Goal: Task Accomplishment & Management: Manage account settings

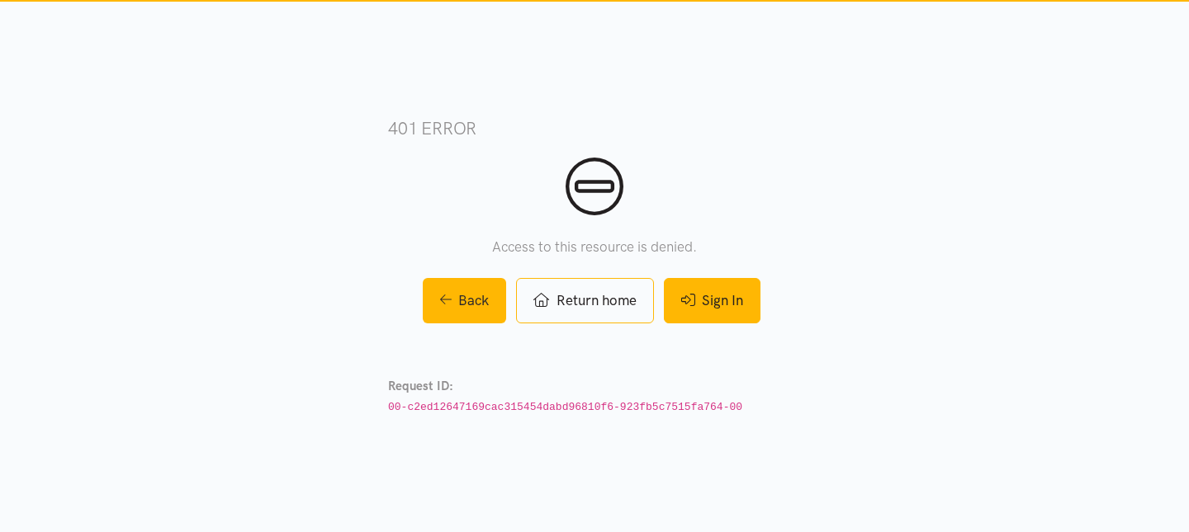
click at [725, 316] on link "Sign In" at bounding box center [712, 300] width 97 height 45
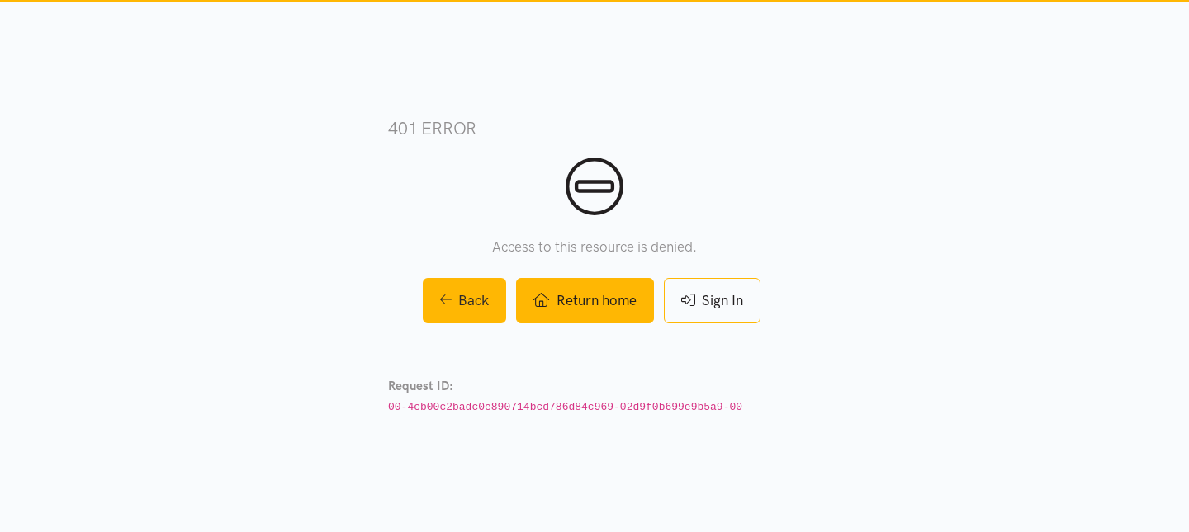
click at [575, 310] on link "Return home" at bounding box center [584, 300] width 137 height 45
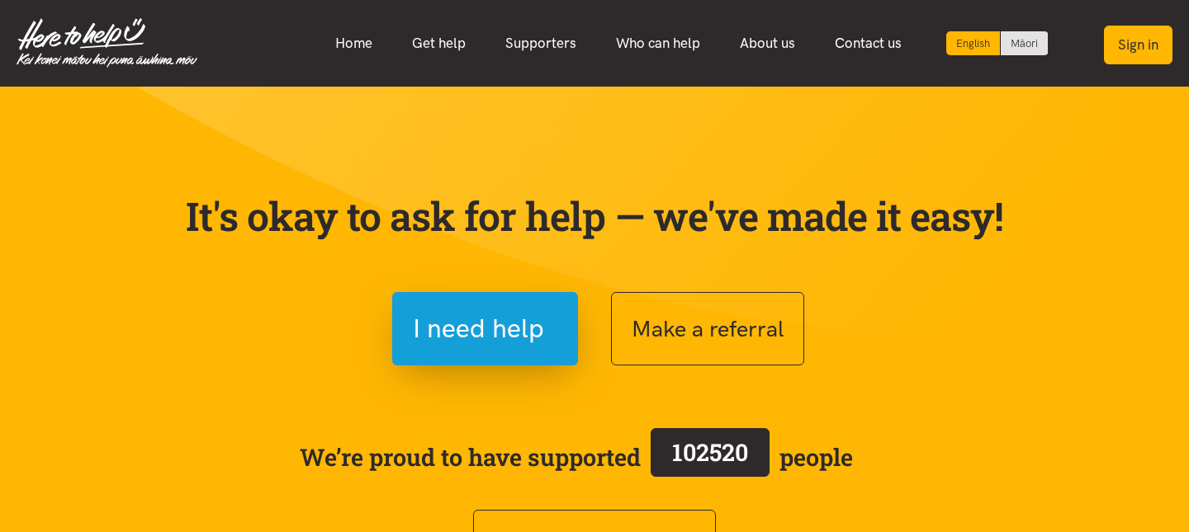
click at [1143, 39] on button "Sign in" at bounding box center [1138, 45] width 69 height 39
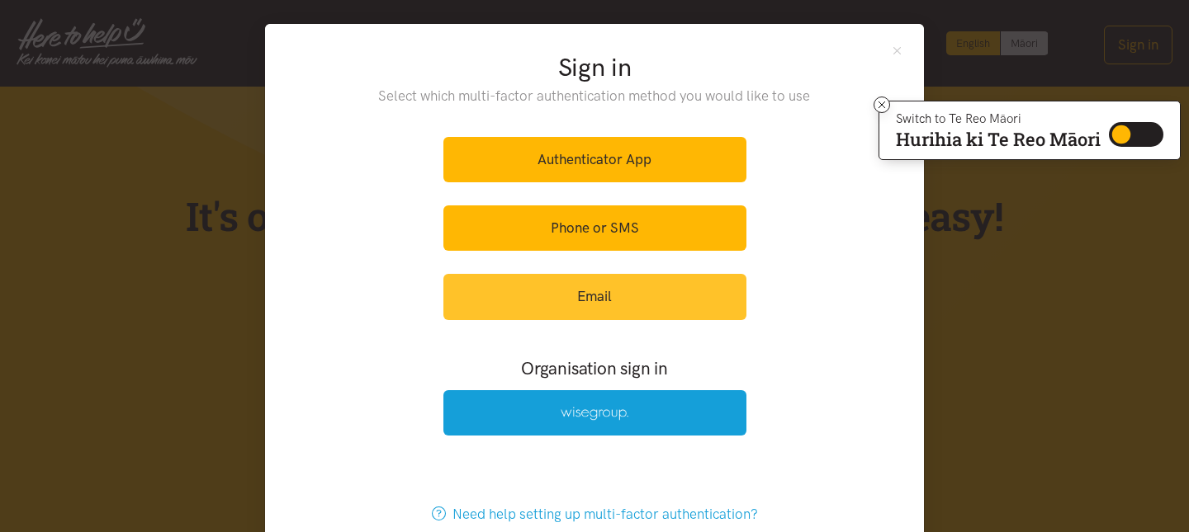
click at [604, 300] on link "Email" at bounding box center [594, 296] width 303 height 45
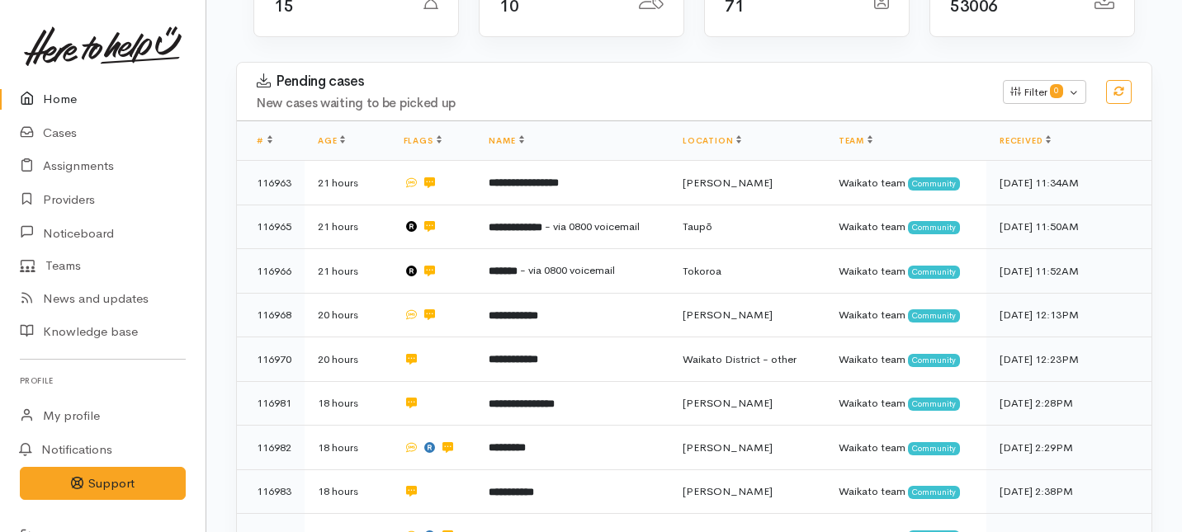
scroll to position [262, 0]
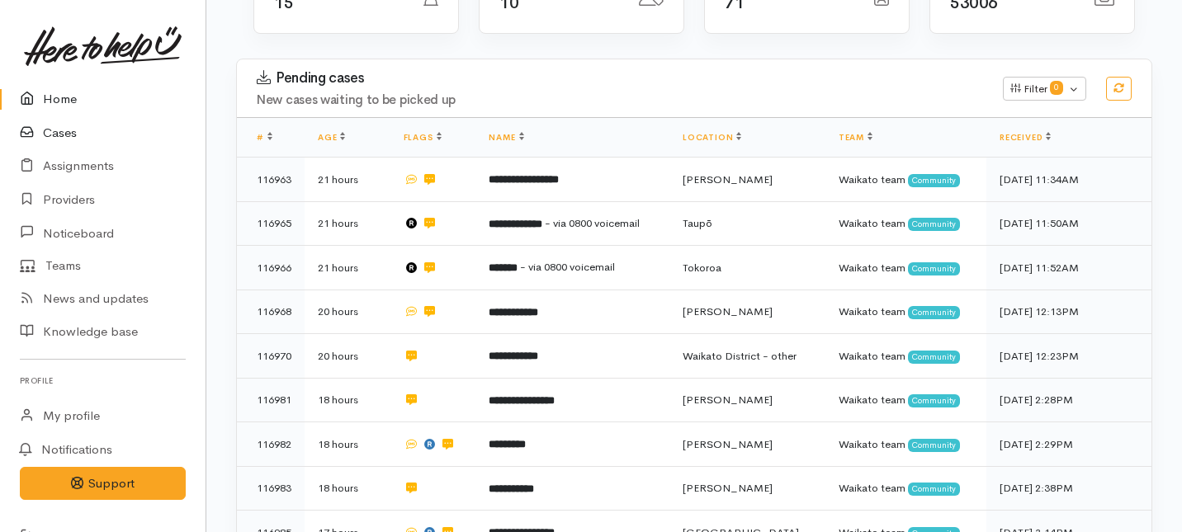
click at [69, 131] on link "Cases" at bounding box center [103, 133] width 206 height 34
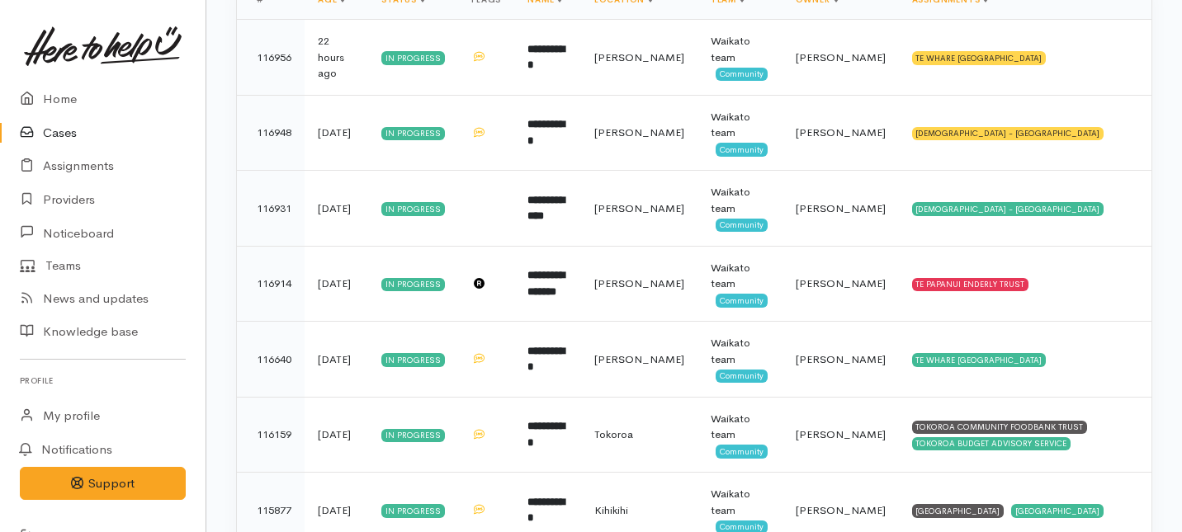
scroll to position [389, 0]
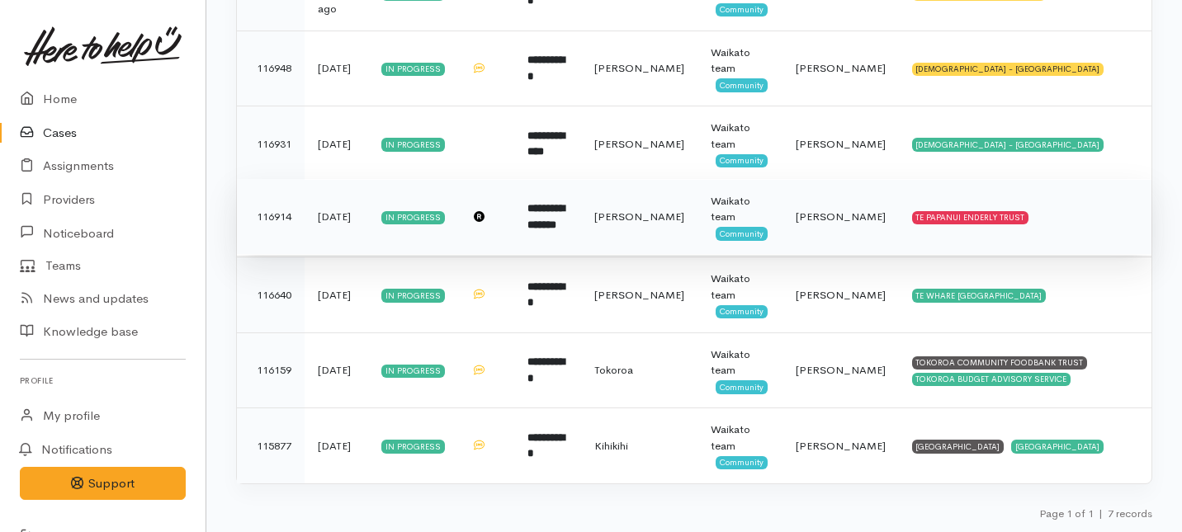
click at [541, 230] on b "**********" at bounding box center [545, 216] width 37 height 27
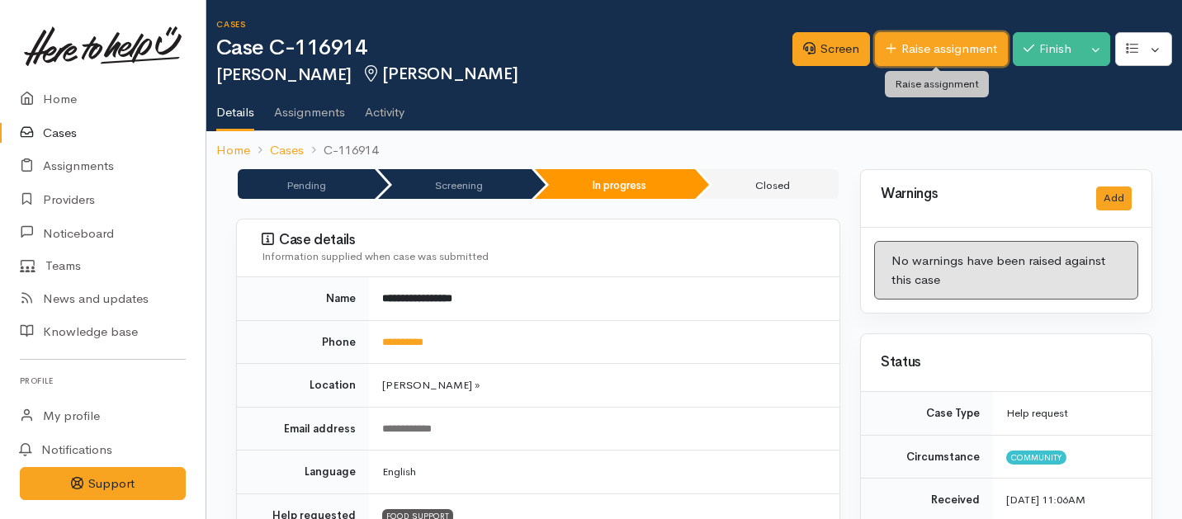
click at [924, 49] on link "Raise assignment" at bounding box center [941, 49] width 133 height 34
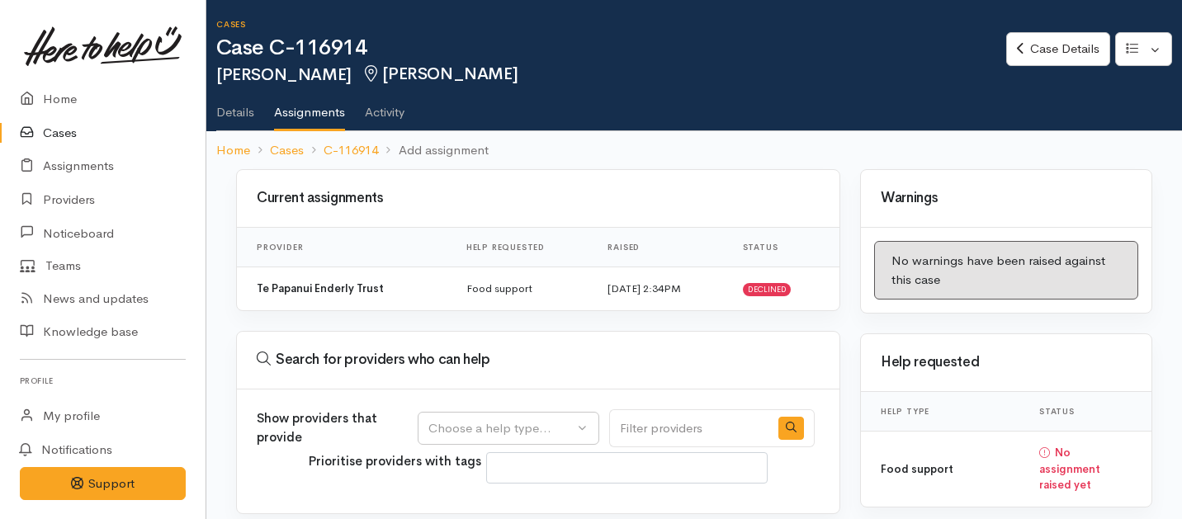
select select
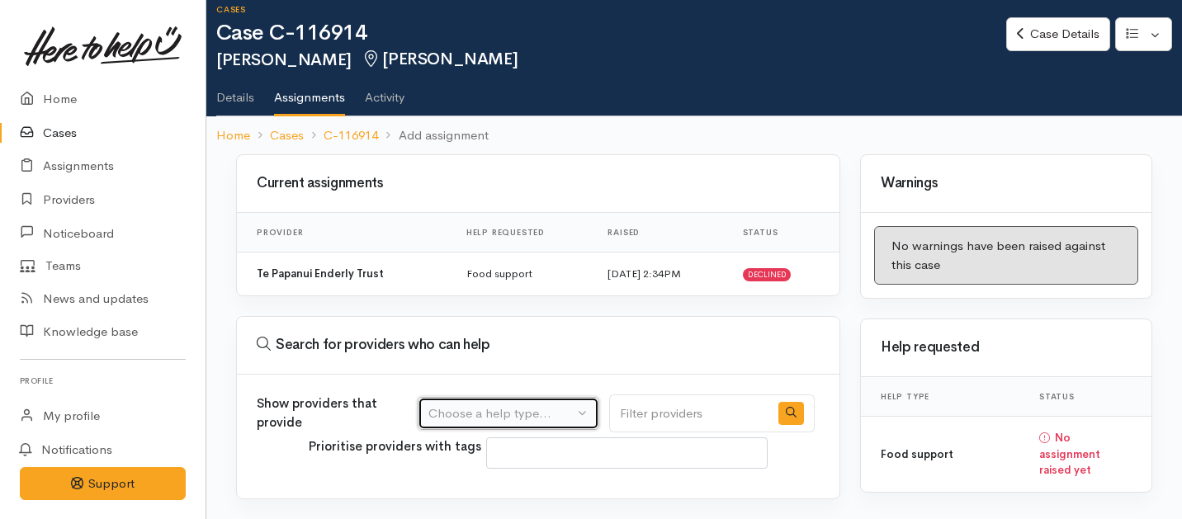
click at [497, 412] on div "Choose a help type..." at bounding box center [500, 413] width 145 height 19
click at [466, 491] on span "Food support" at bounding box center [476, 492] width 77 height 19
select select "3"
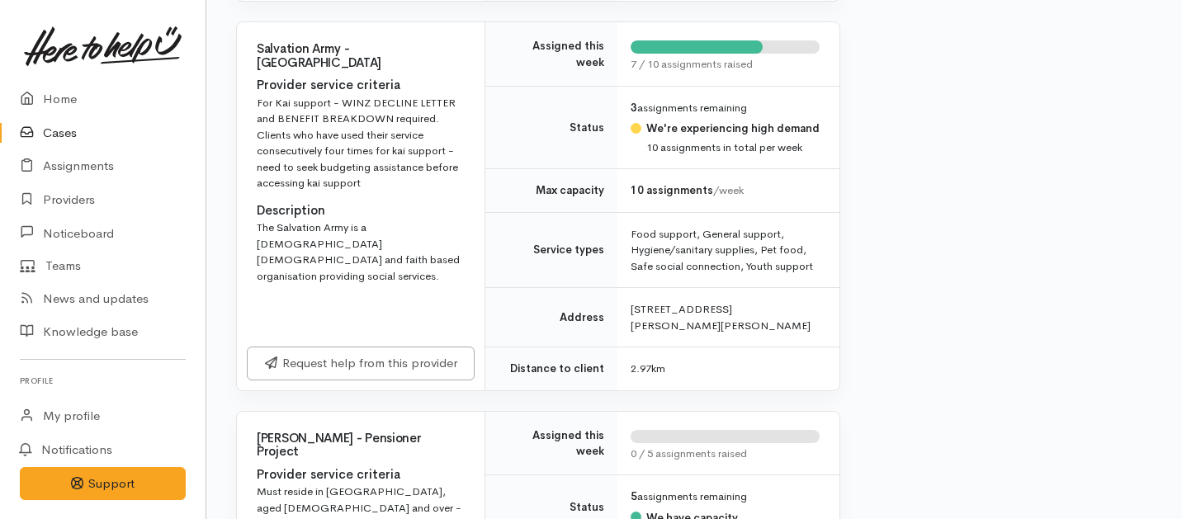
scroll to position [1242, 0]
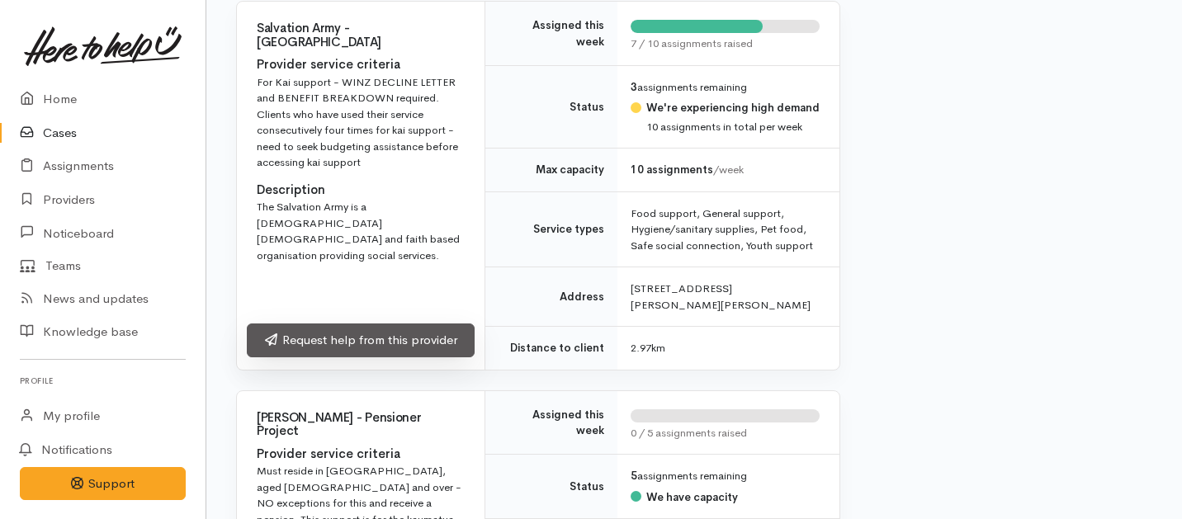
click at [432, 357] on link "Request help from this provider" at bounding box center [361, 341] width 228 height 34
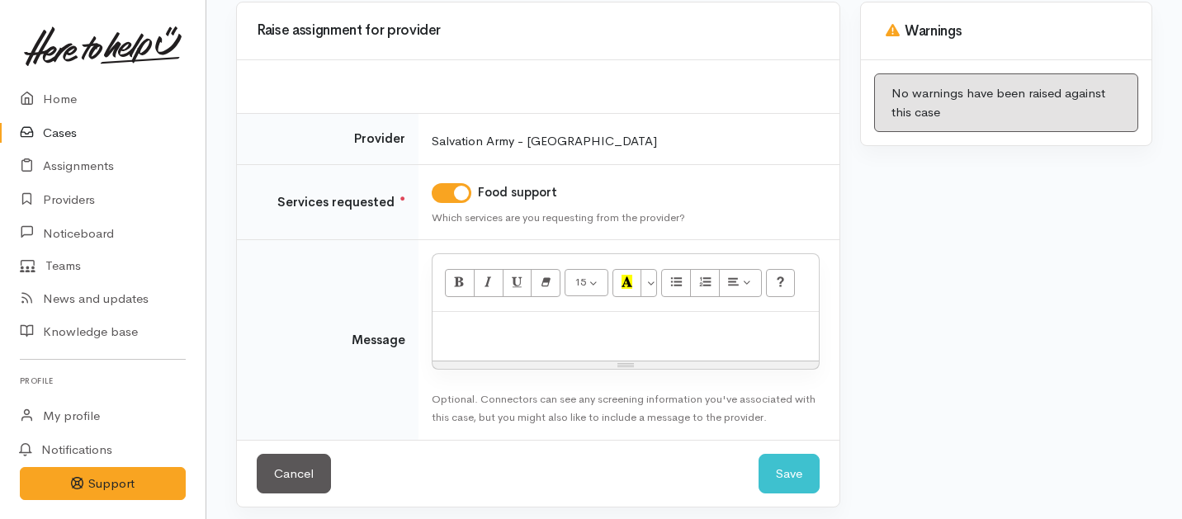
scroll to position [175, 0]
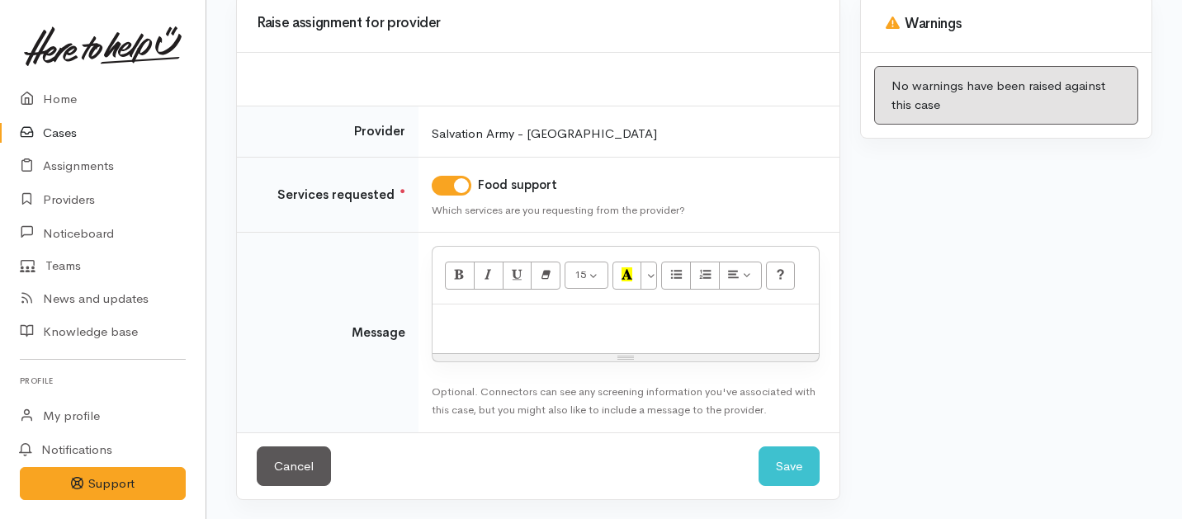
click at [511, 349] on div at bounding box center [625, 329] width 386 height 49
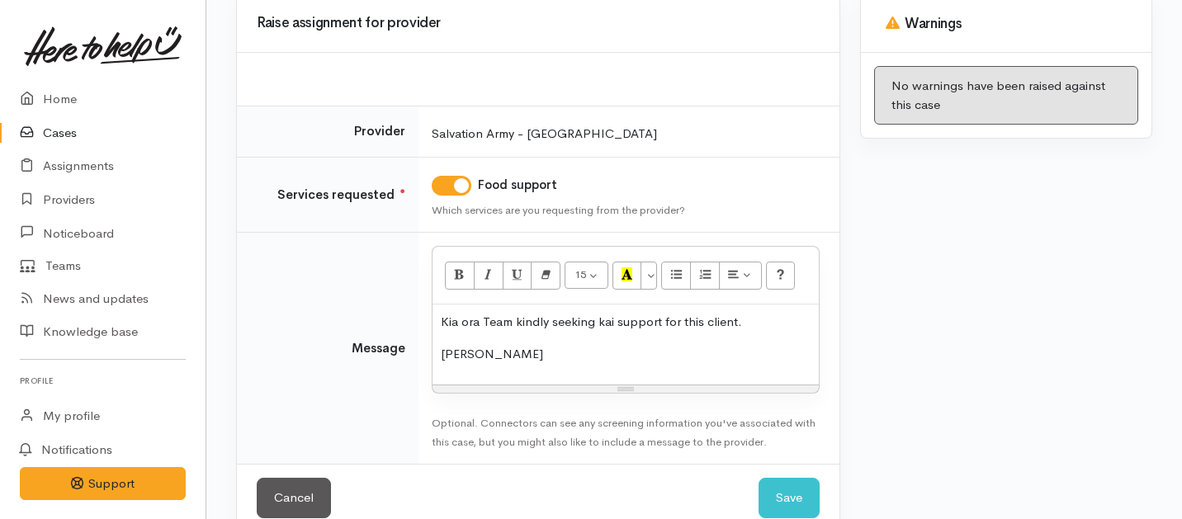
click at [765, 325] on p "Kia ora Team kindly seeking kai support for this client." at bounding box center [626, 322] width 370 height 19
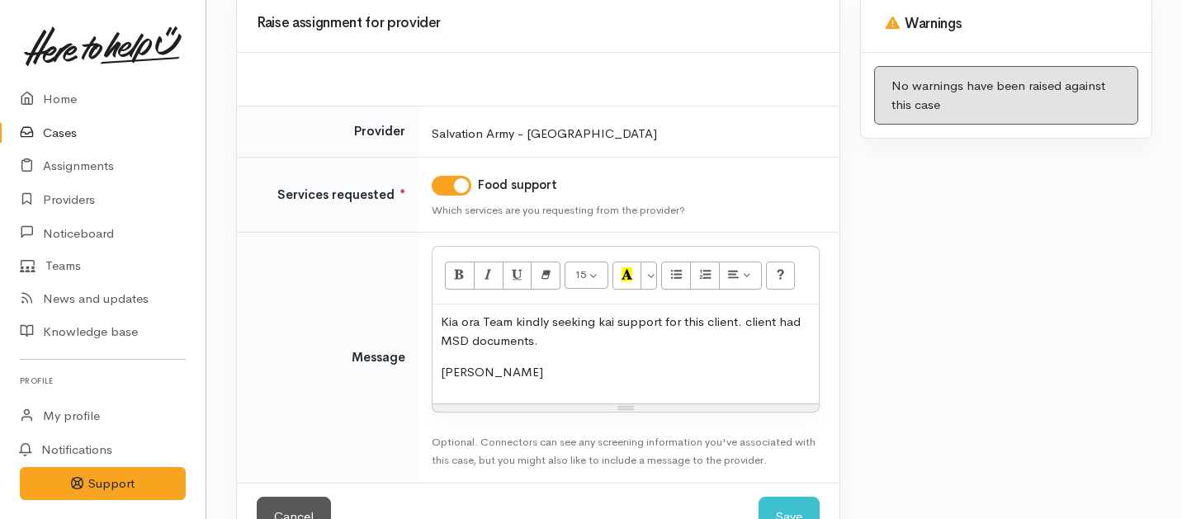
scroll to position [225, 0]
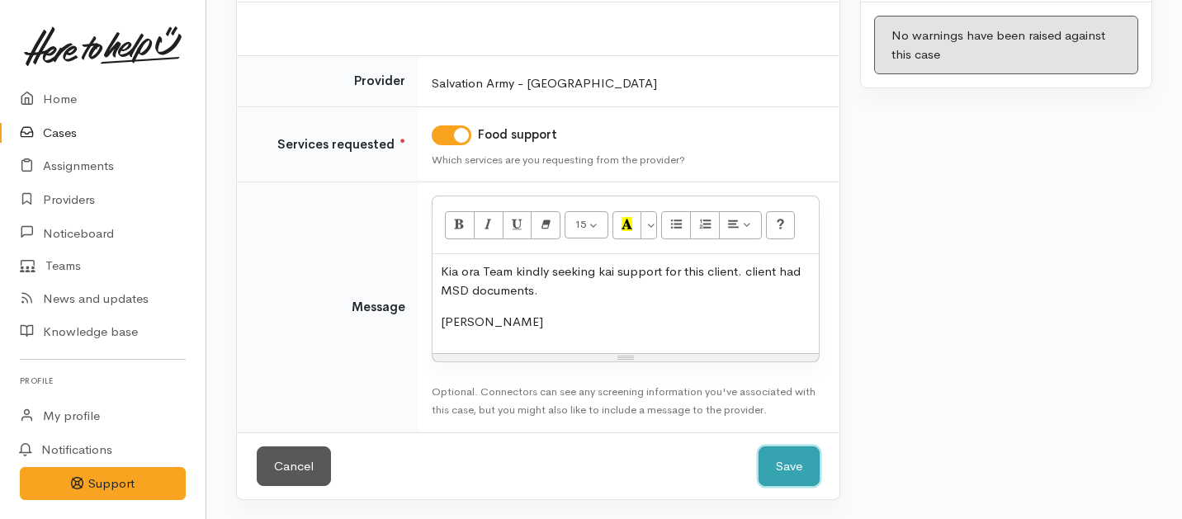
click at [778, 454] on button "Save" at bounding box center [789, 467] width 61 height 40
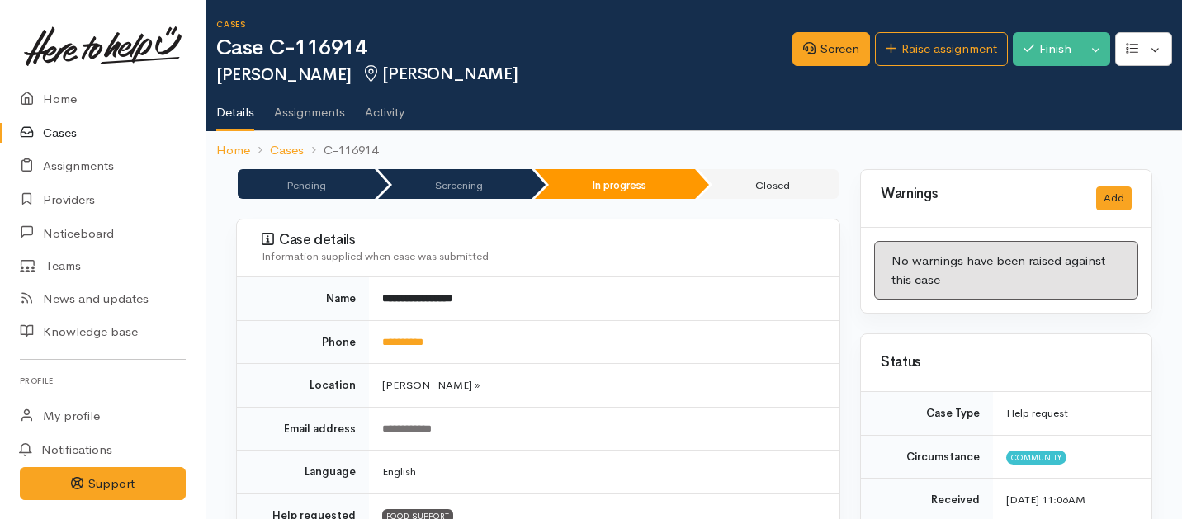
click at [64, 125] on link "Cases" at bounding box center [103, 133] width 206 height 34
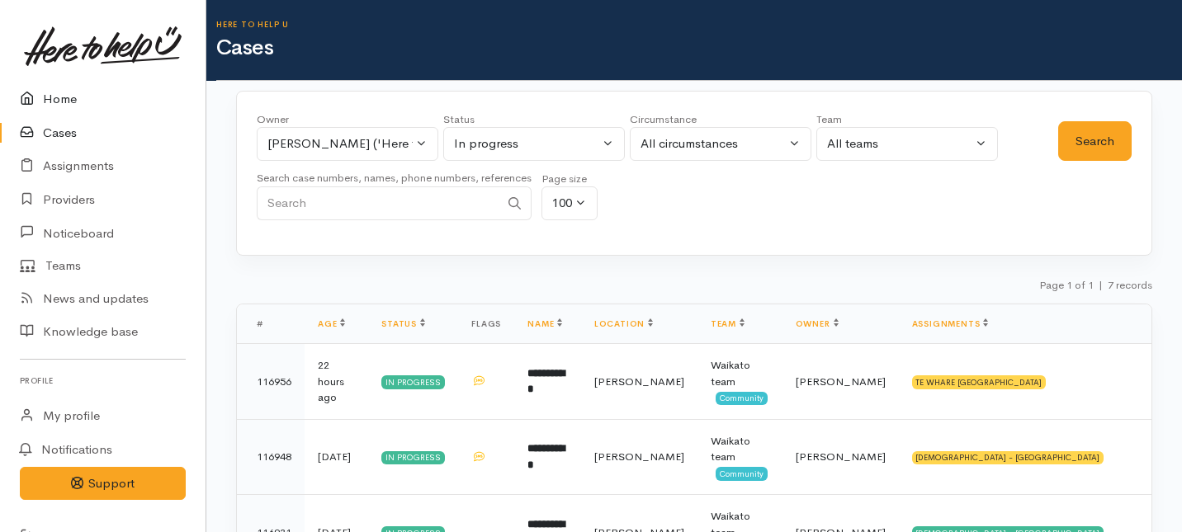
click at [54, 100] on link "Home" at bounding box center [103, 100] width 206 height 34
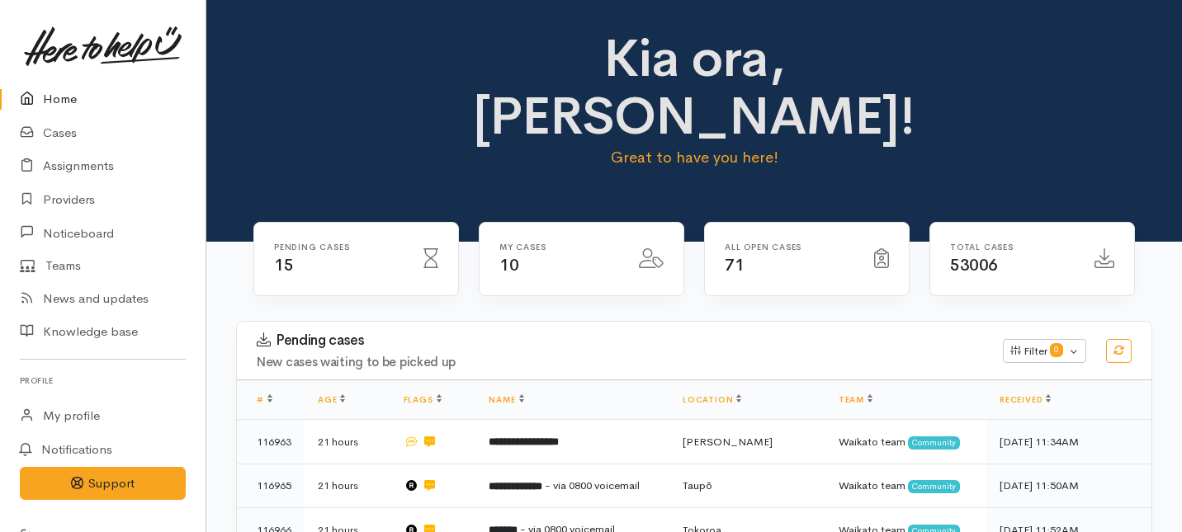
click at [805, 21] on div "Kia ora, Shirley! Great to have you here!" at bounding box center [694, 121] width 976 height 242
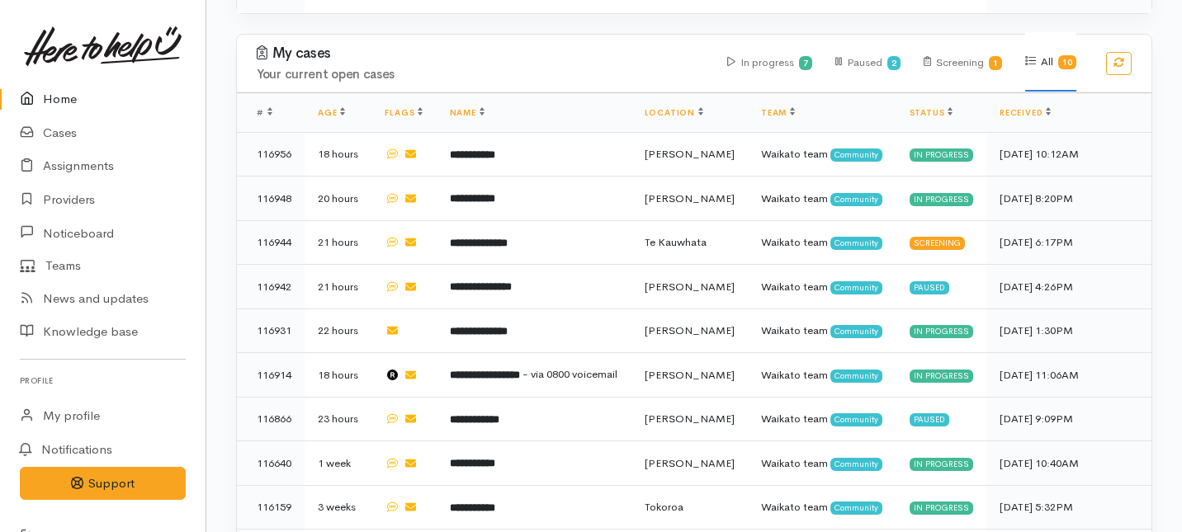
scroll to position [1094, 0]
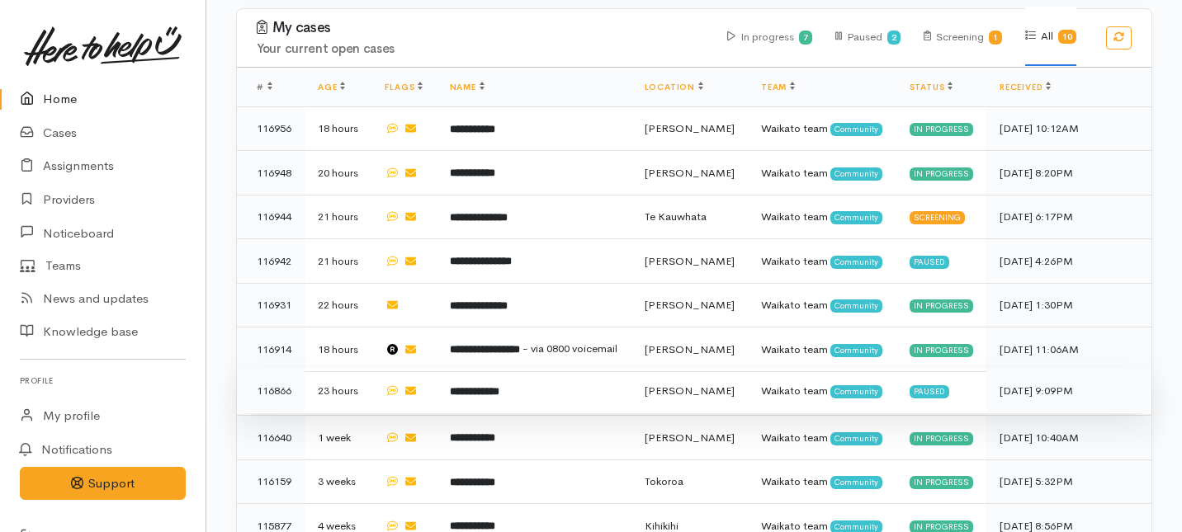
click at [588, 369] on td "**********" at bounding box center [534, 391] width 195 height 45
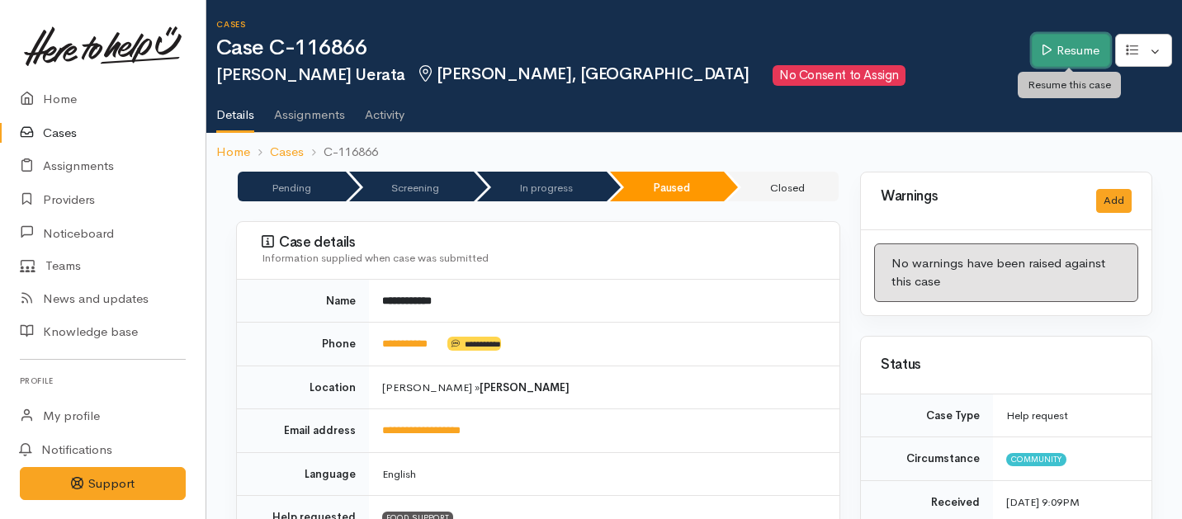
click at [1045, 56] on link "Resume" at bounding box center [1071, 51] width 78 height 34
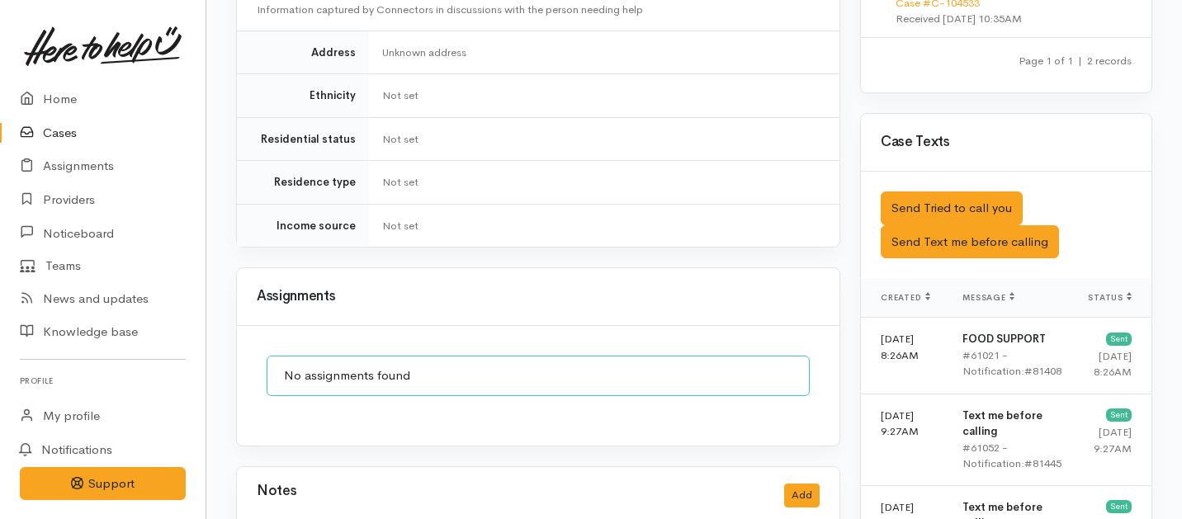
scroll to position [1045, 0]
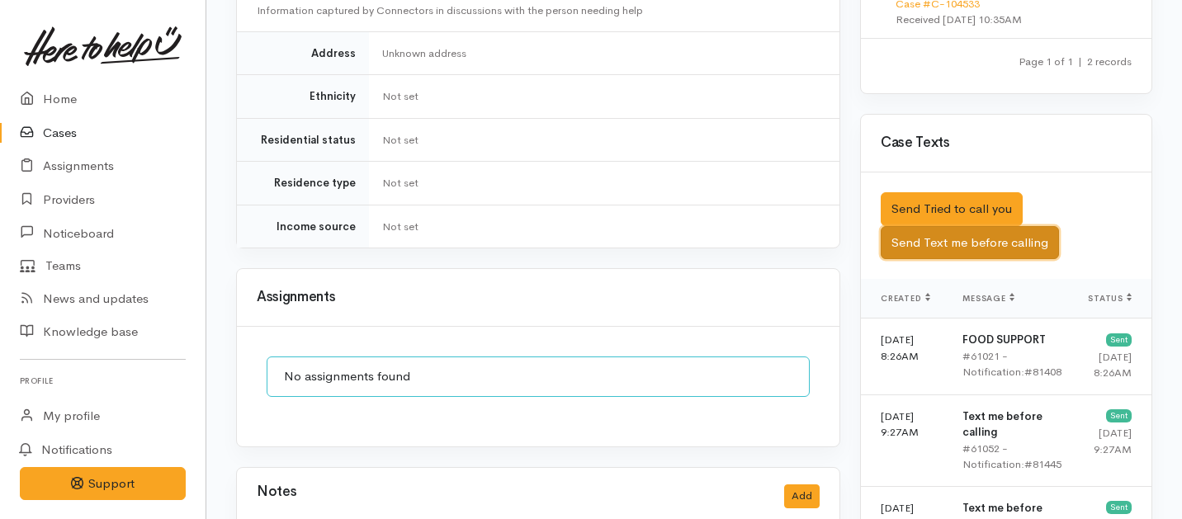
click at [957, 226] on button "Send Text me before calling" at bounding box center [970, 243] width 178 height 34
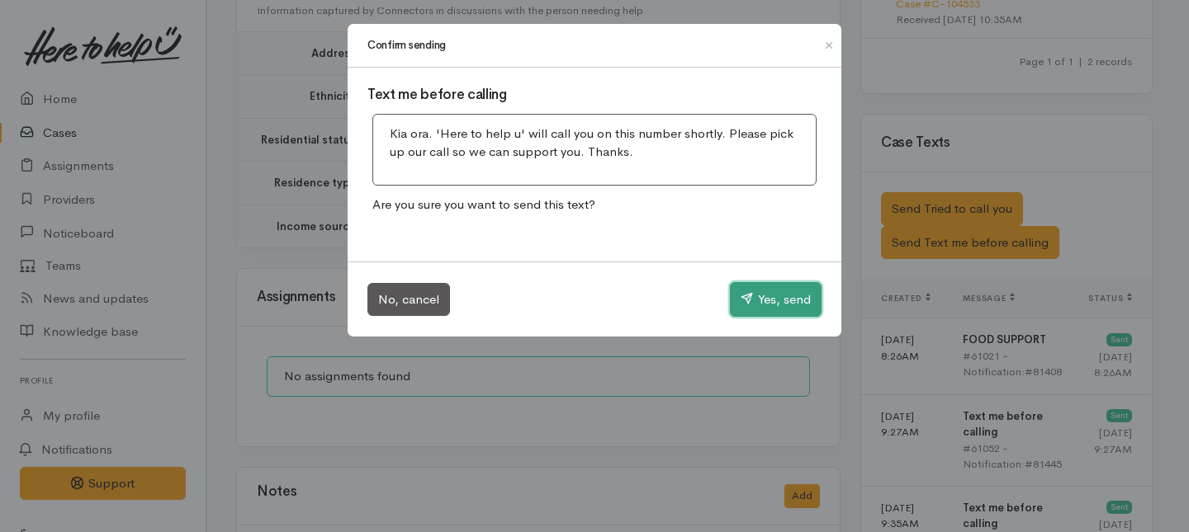
click at [790, 300] on button "Yes, send" at bounding box center [776, 299] width 92 height 35
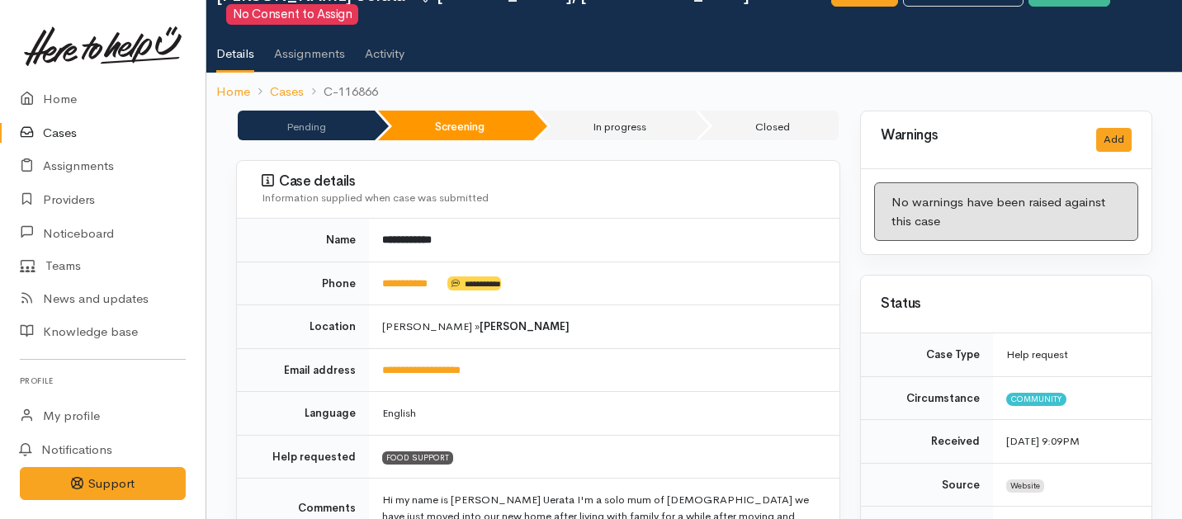
scroll to position [0, 0]
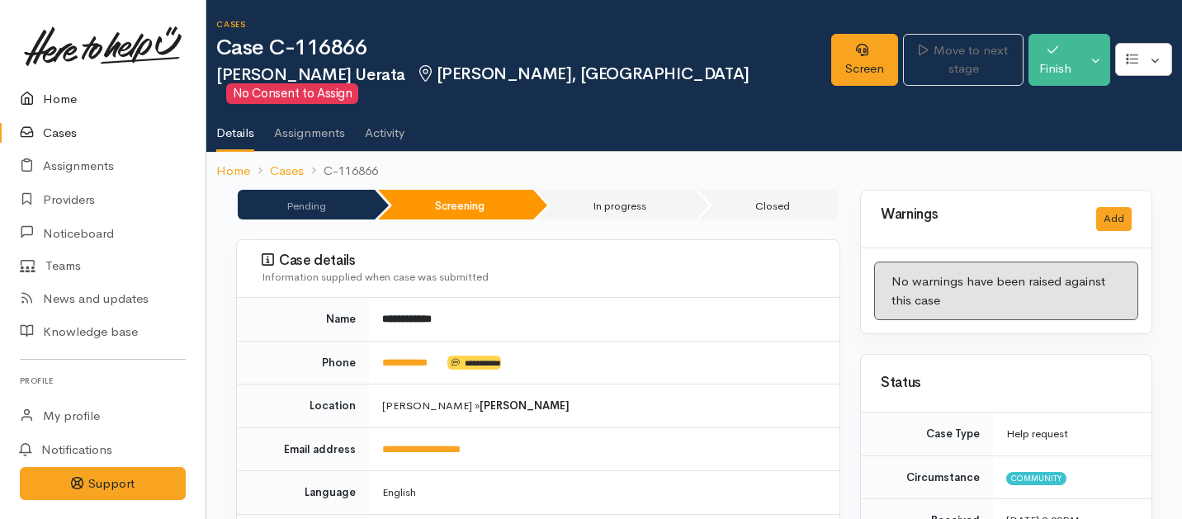
click at [69, 104] on link "Home" at bounding box center [103, 100] width 206 height 34
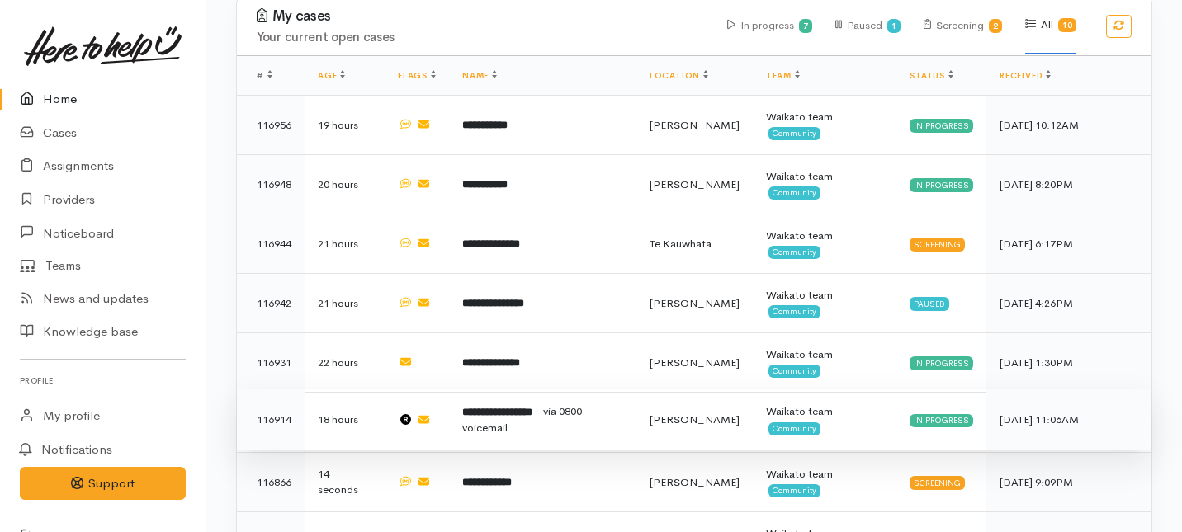
scroll to position [1104, 0]
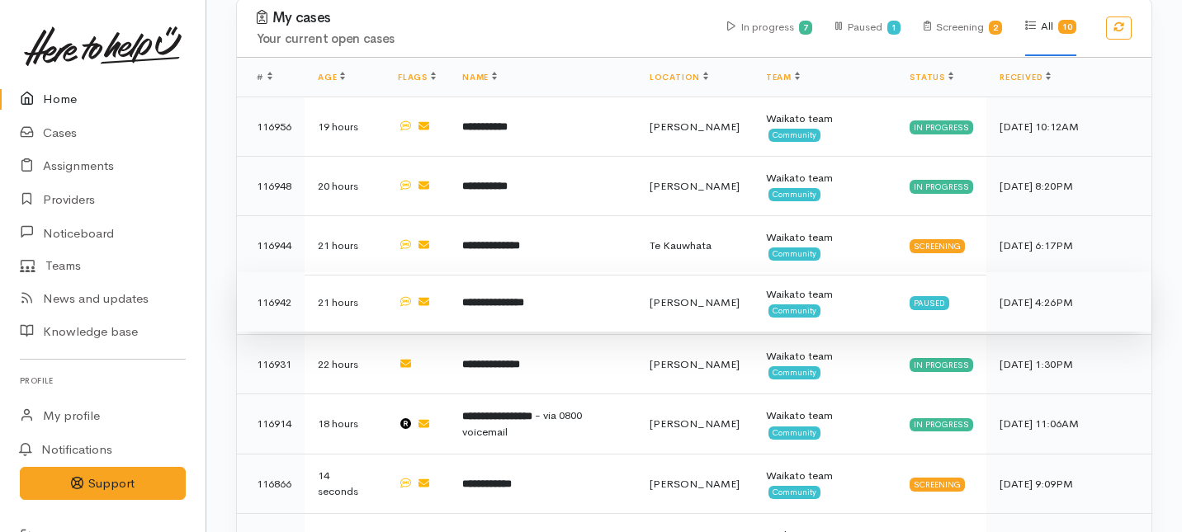
click at [524, 297] on b "**********" at bounding box center [493, 302] width 62 height 11
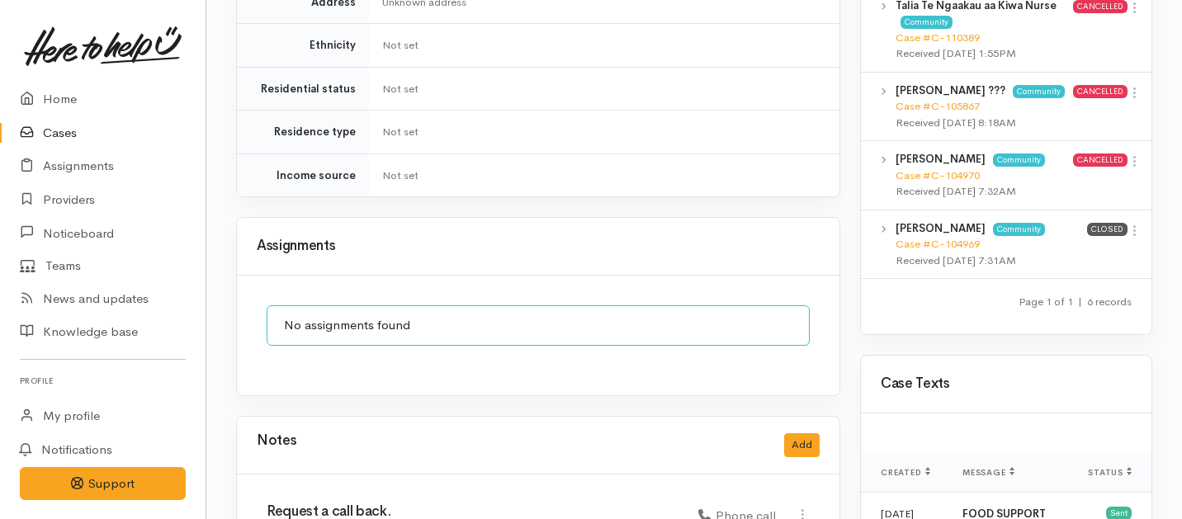
scroll to position [1242, 0]
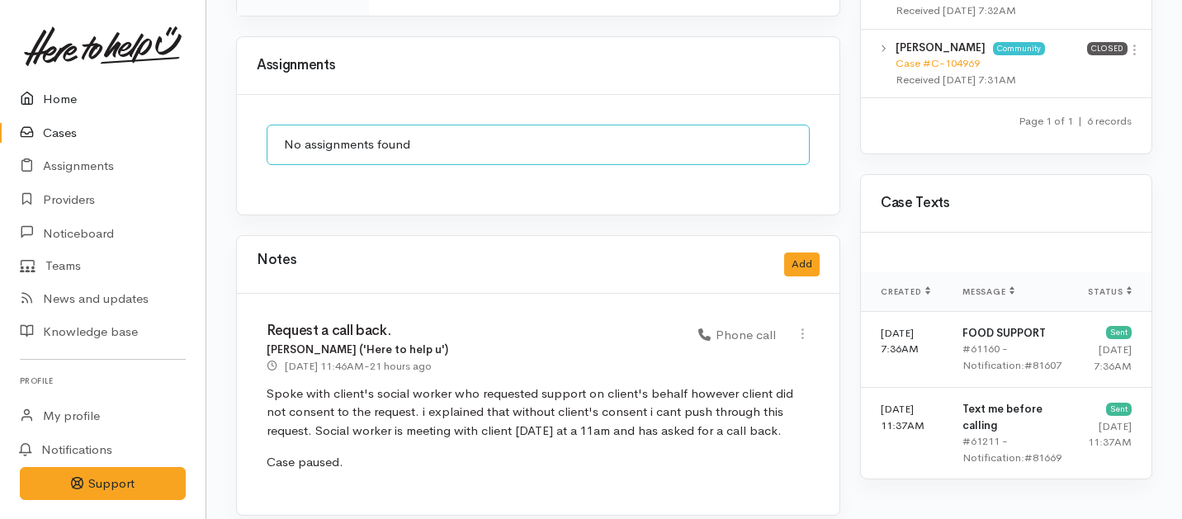
click at [62, 101] on link "Home" at bounding box center [103, 100] width 206 height 34
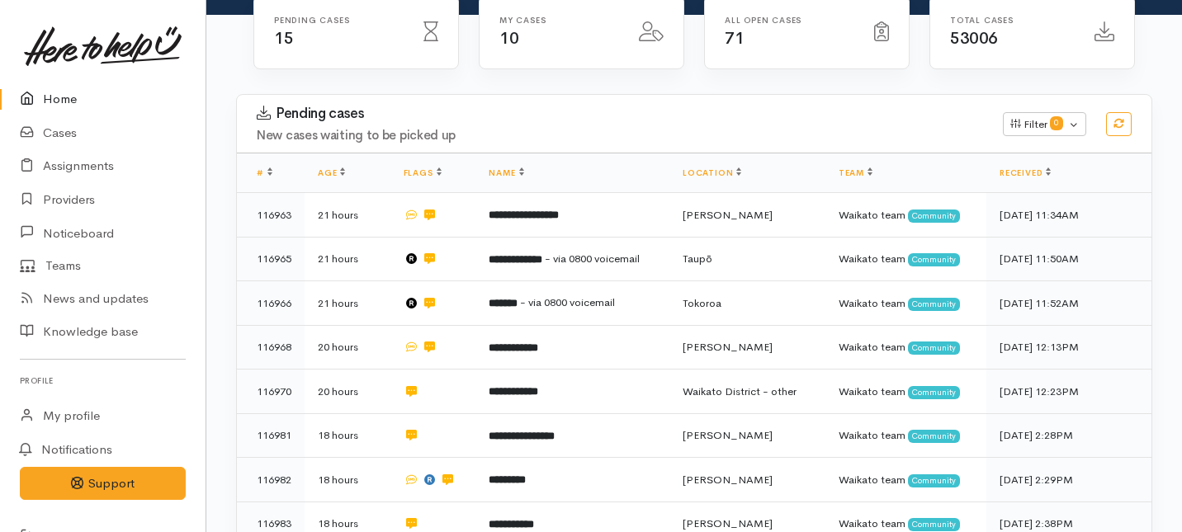
scroll to position [144, 0]
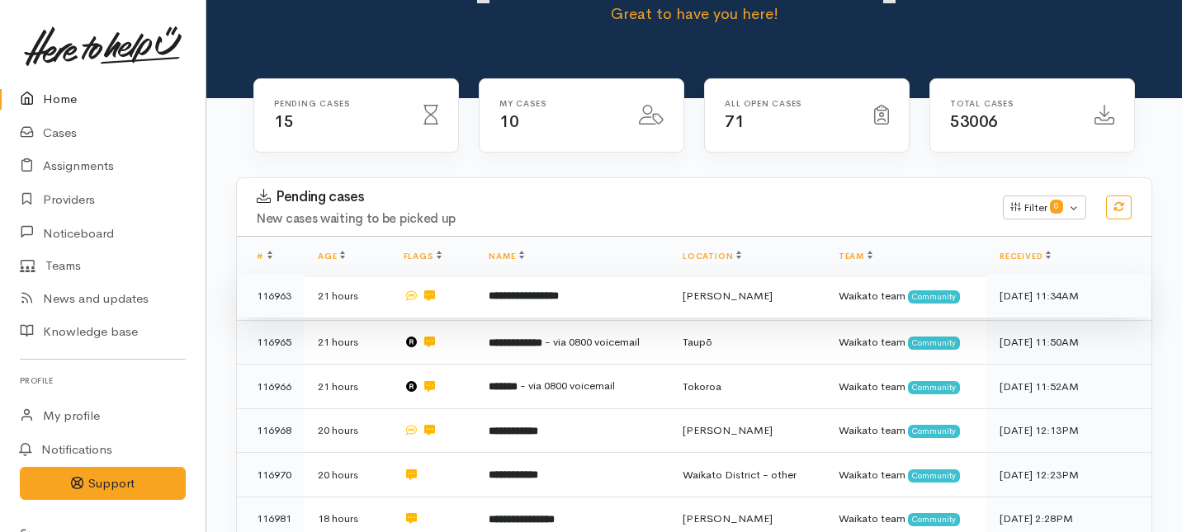
click at [501, 291] on b "**********" at bounding box center [524, 296] width 70 height 11
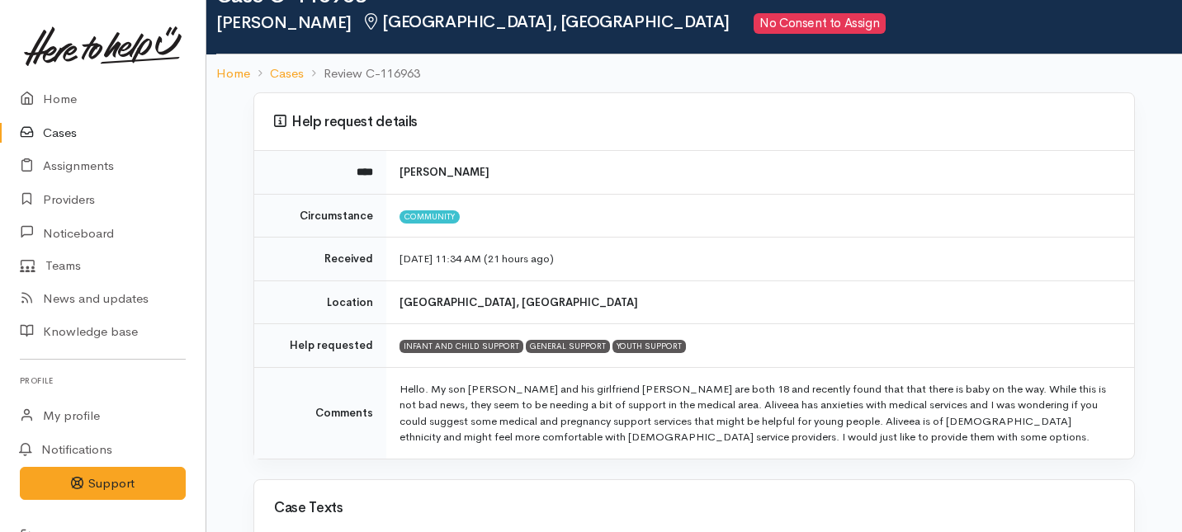
scroll to position [63, 0]
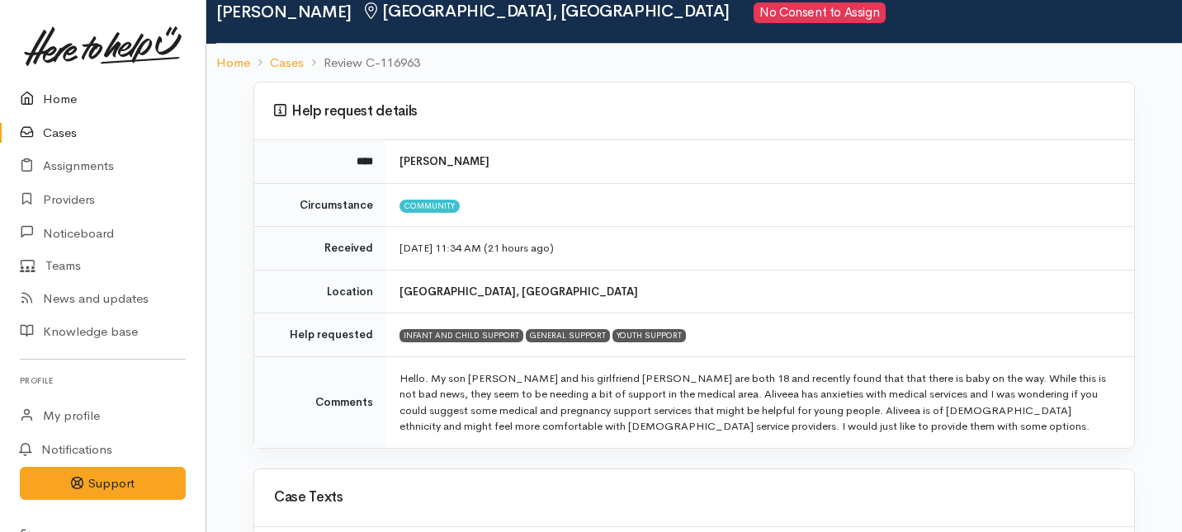
click at [61, 98] on link "Home" at bounding box center [103, 100] width 206 height 34
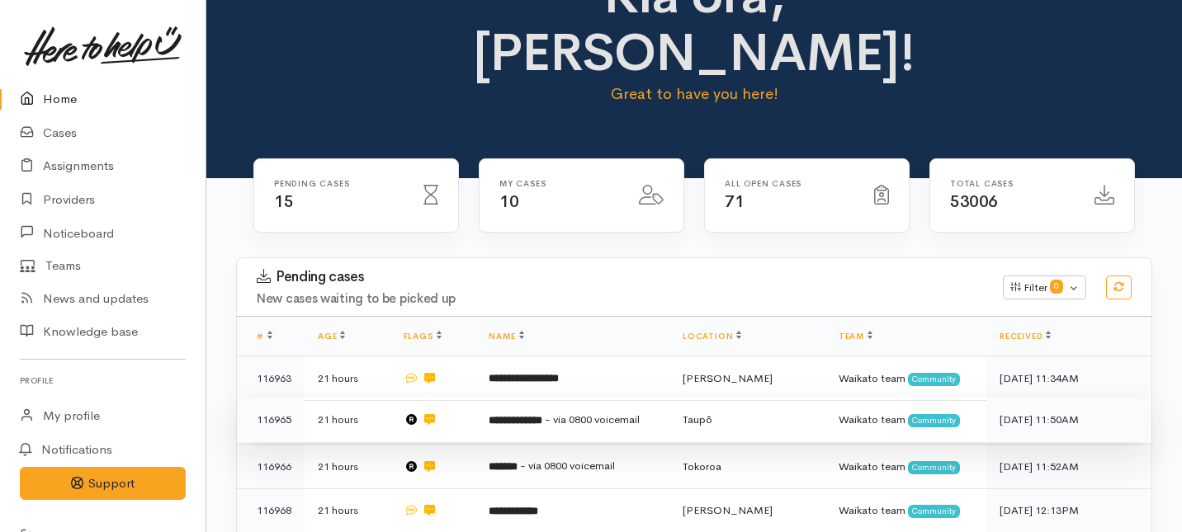
scroll to position [114, 0]
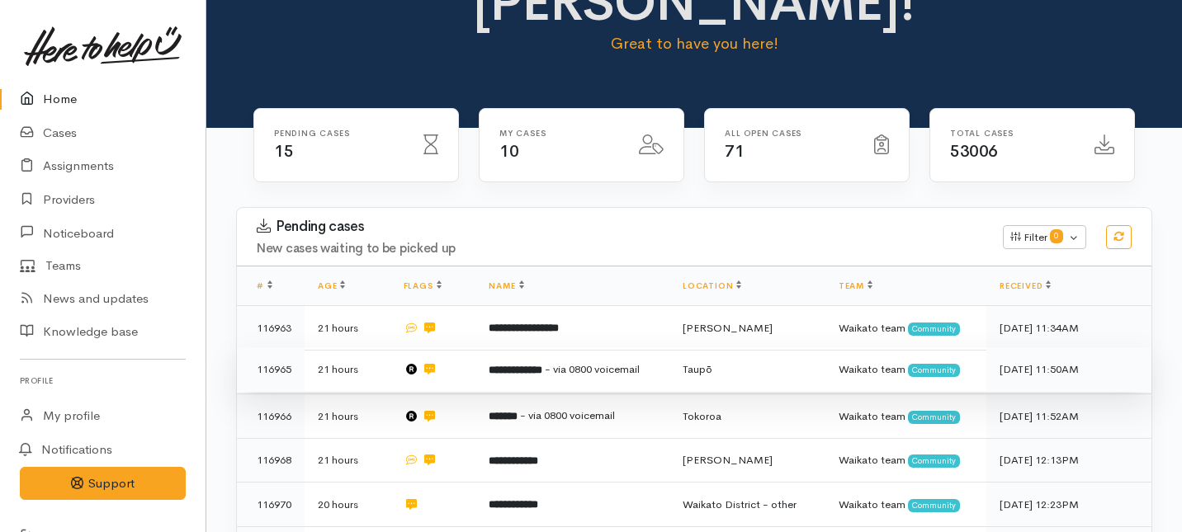
click at [489, 365] on b "**********" at bounding box center [516, 370] width 54 height 11
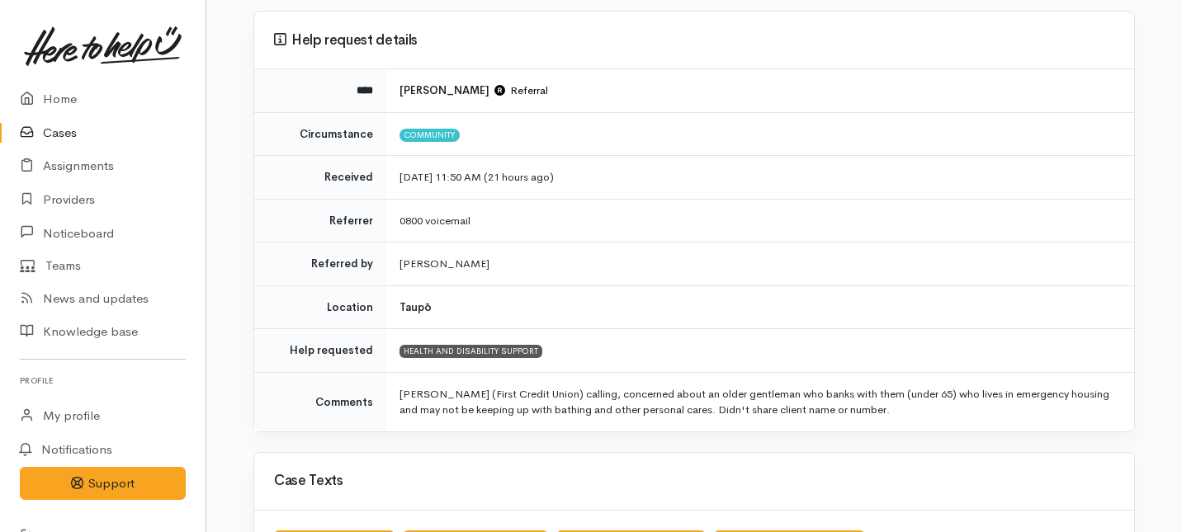
scroll to position [137, 0]
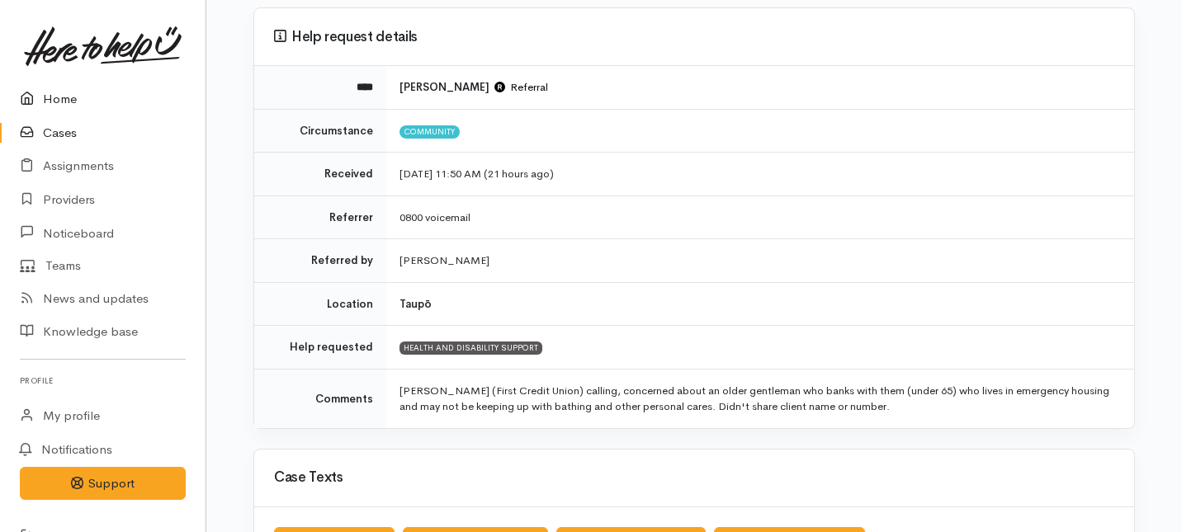
click at [55, 94] on link "Home" at bounding box center [103, 100] width 206 height 34
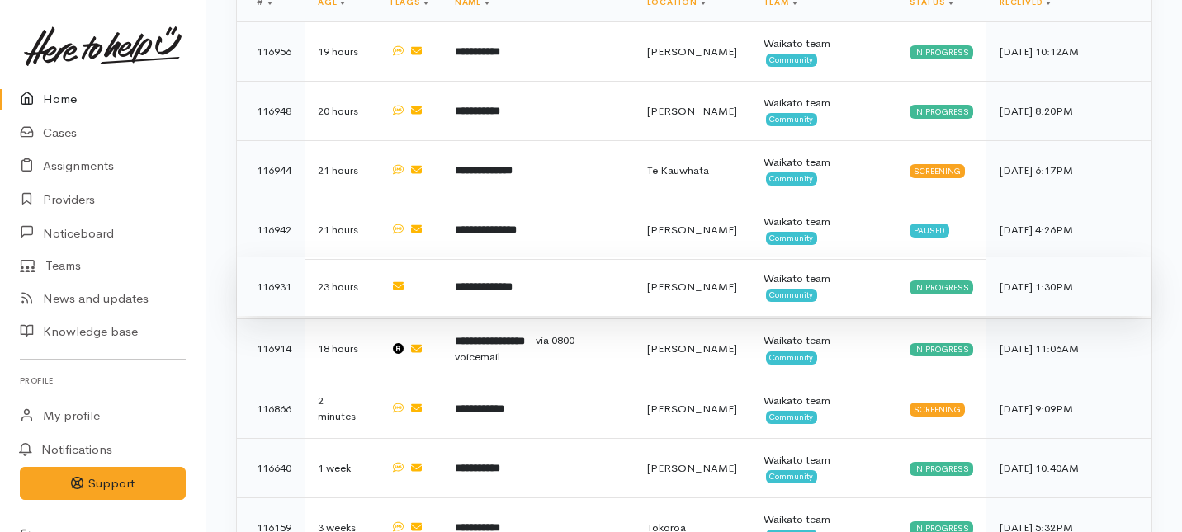
scroll to position [1180, 0]
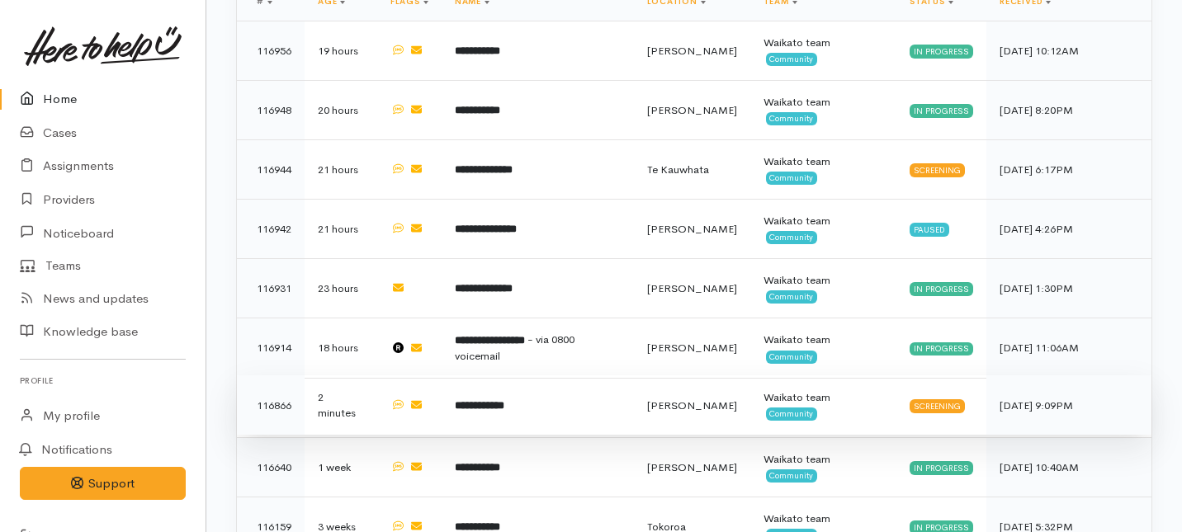
click at [575, 376] on td "**********" at bounding box center [538, 405] width 192 height 59
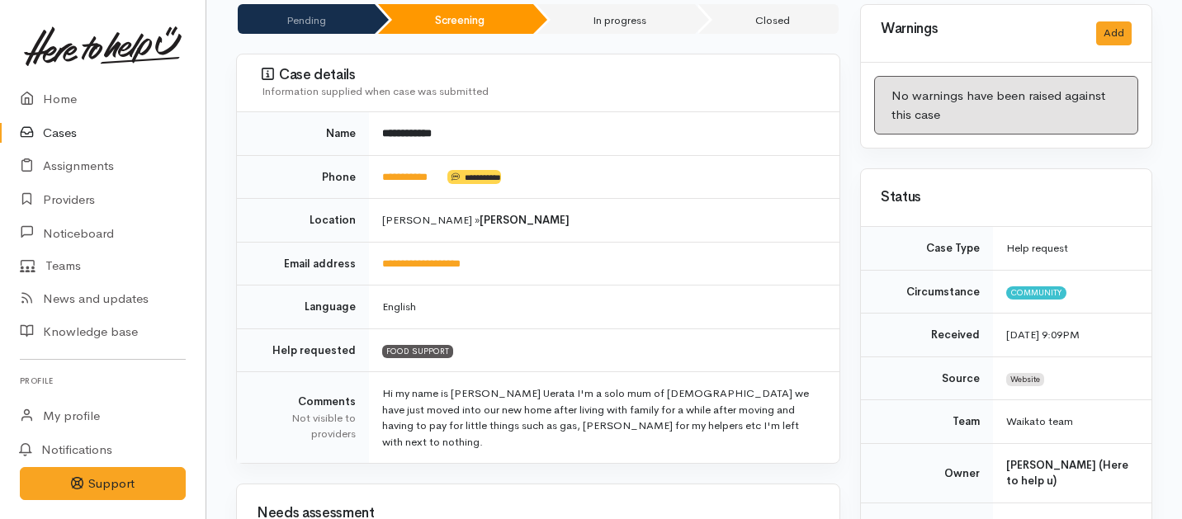
scroll to position [142, 0]
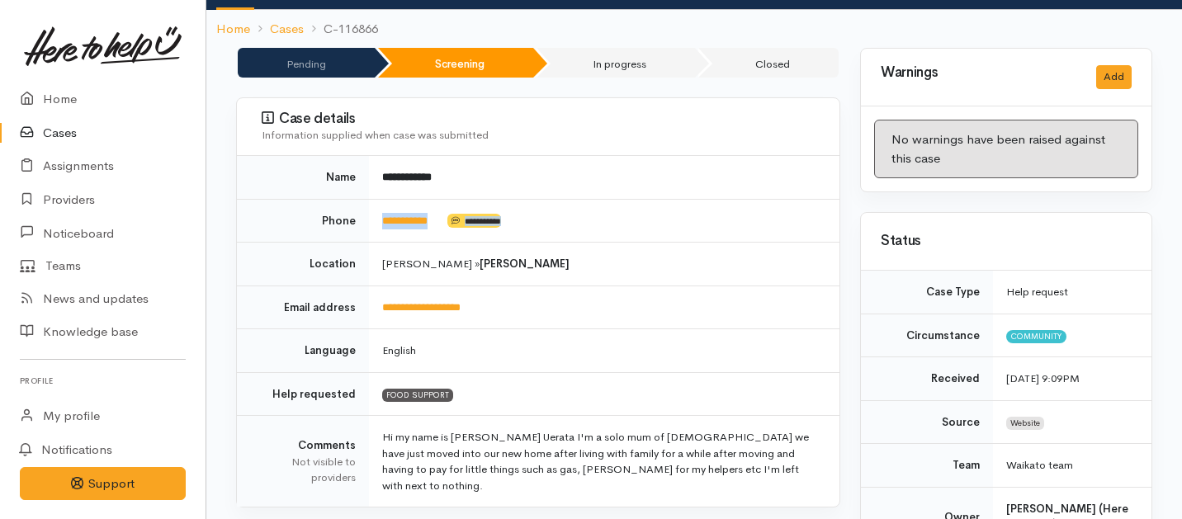
drag, startPoint x: 456, startPoint y: 210, endPoint x: 377, endPoint y: 199, distance: 79.1
click at [377, 199] on td "**********" at bounding box center [604, 221] width 470 height 44
click at [754, 243] on td "Hamilton » Bader" at bounding box center [604, 265] width 470 height 44
drag, startPoint x: 451, startPoint y: 201, endPoint x: 376, endPoint y: 203, distance: 74.3
click at [376, 203] on td "**********" at bounding box center [604, 221] width 470 height 44
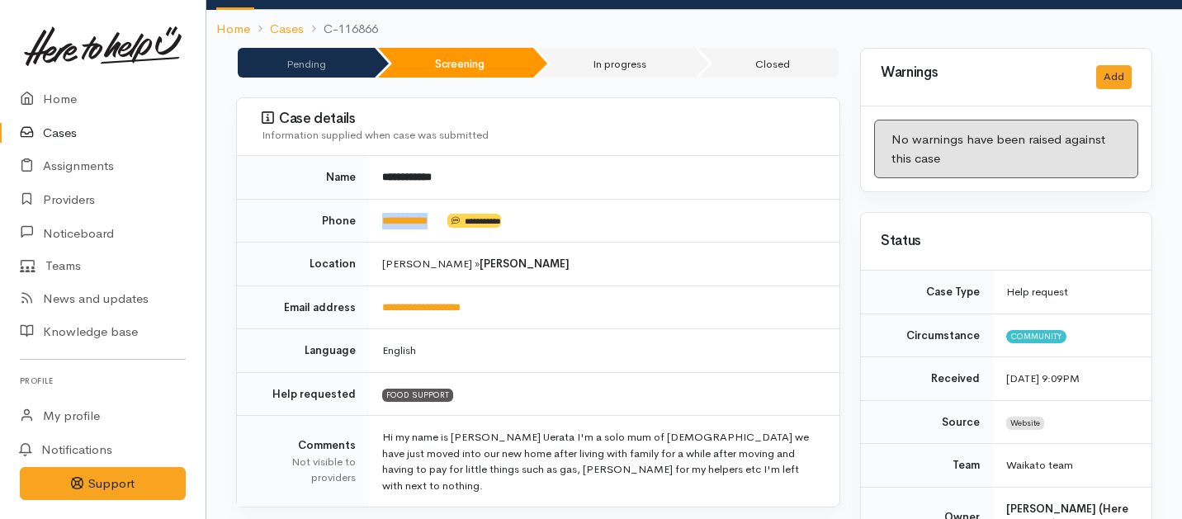
copy td "**********"
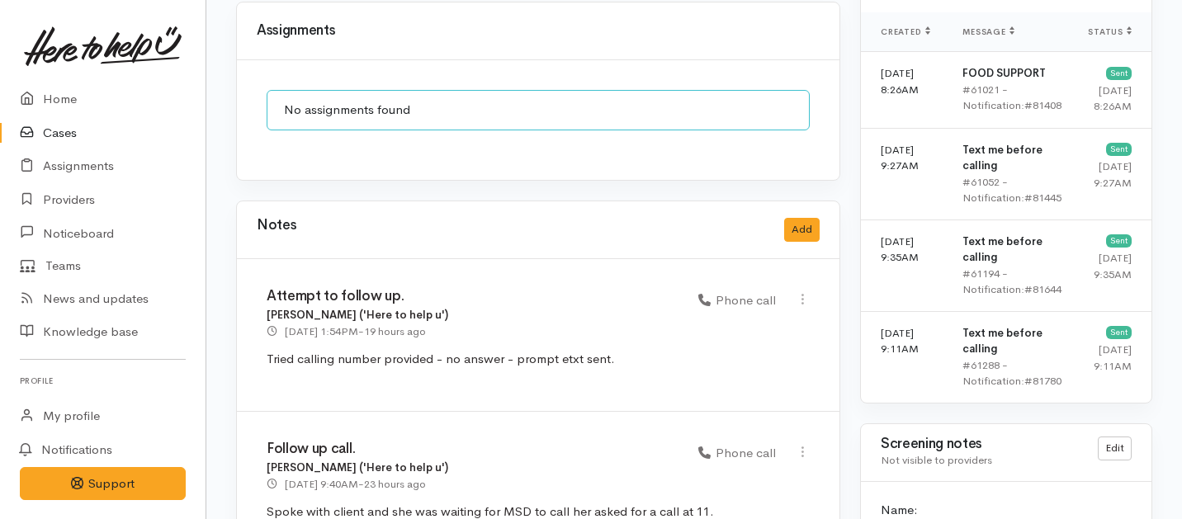
scroll to position [1278, 0]
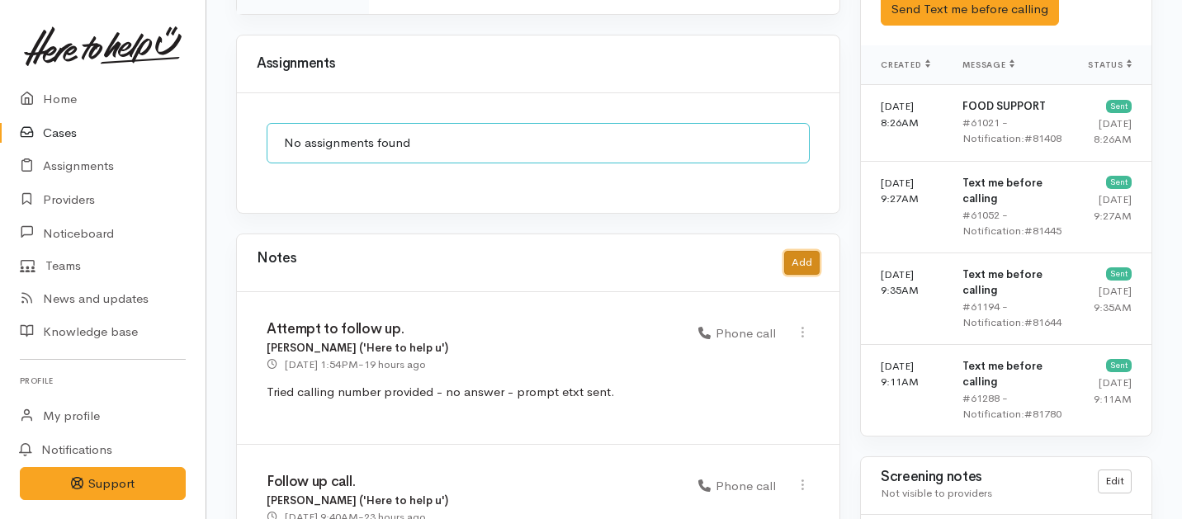
click at [802, 251] on button "Add" at bounding box center [801, 263] width 35 height 24
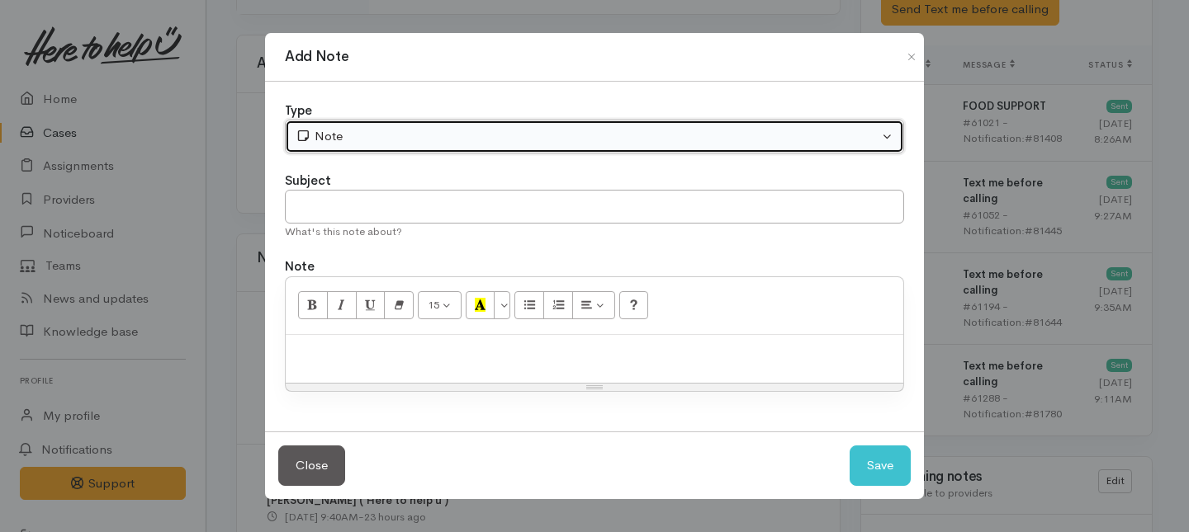
click at [423, 139] on div "Note" at bounding box center [586, 136] width 583 height 19
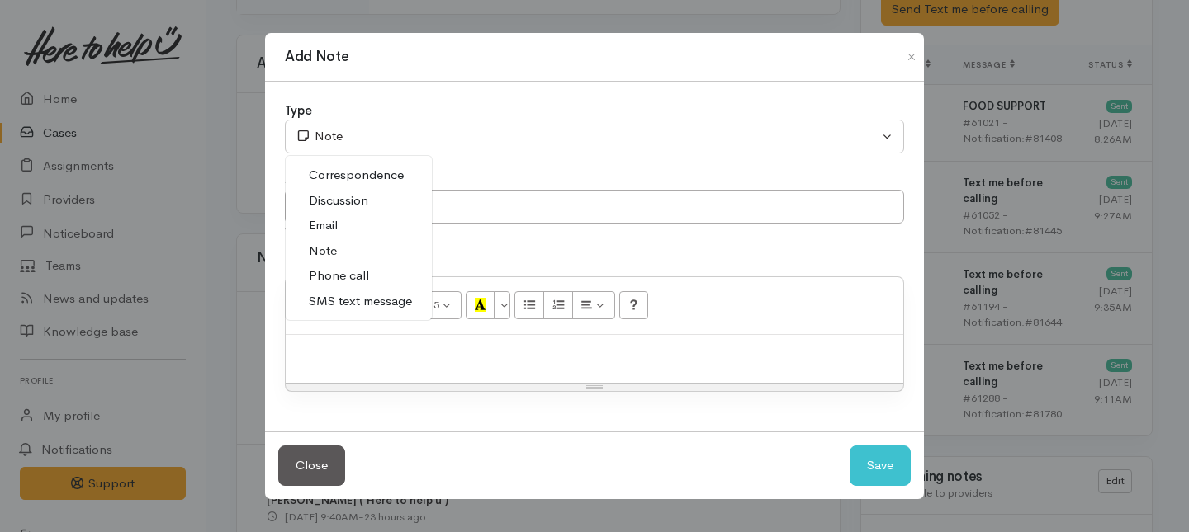
click at [333, 272] on span "Phone call" at bounding box center [339, 276] width 60 height 19
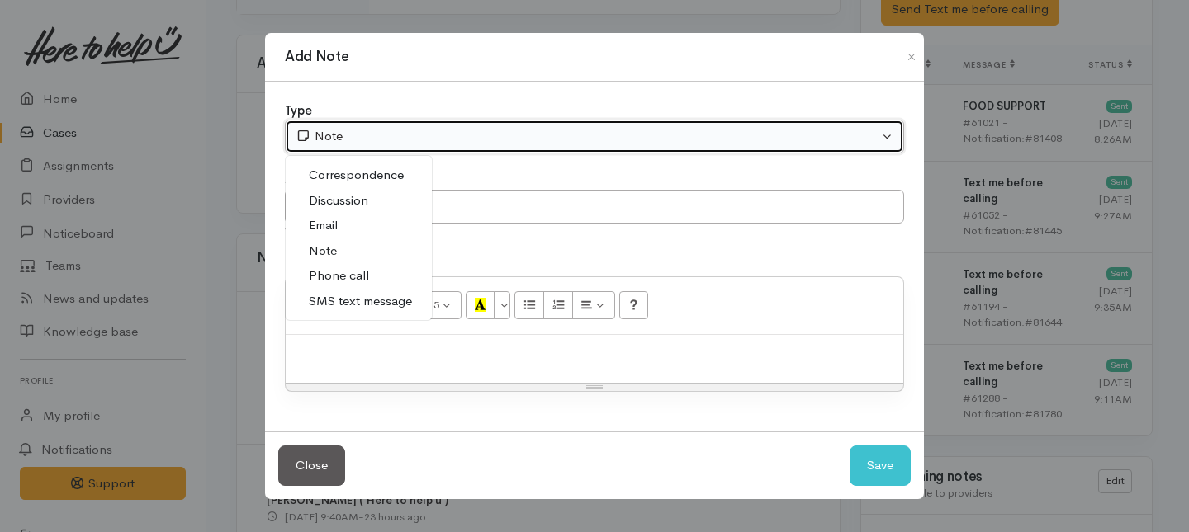
select select "3"
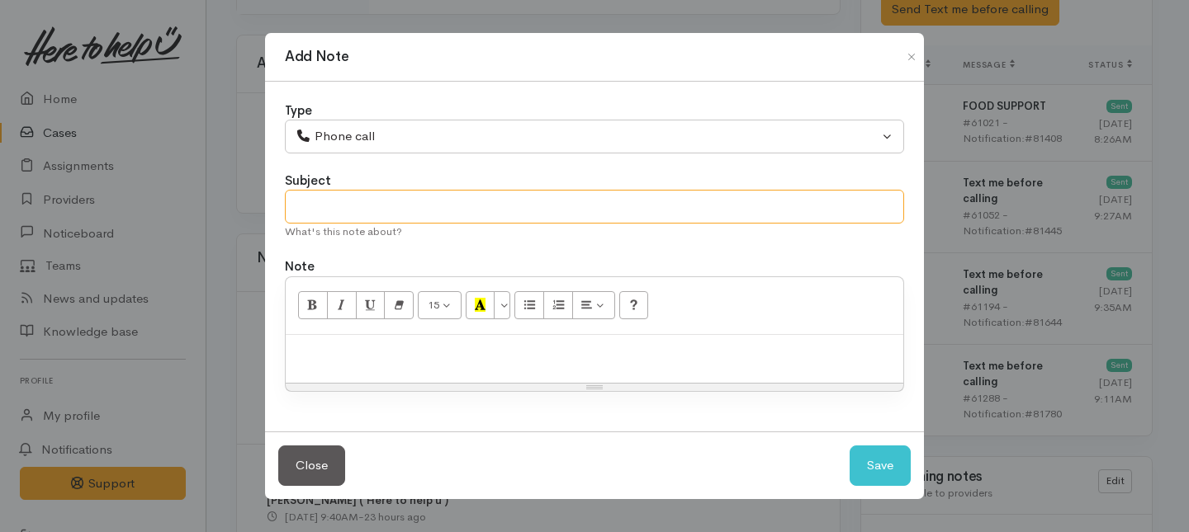
click at [322, 208] on input "text" at bounding box center [594, 207] width 619 height 34
type input "2nd Attempt to follow up"
click at [414, 353] on p at bounding box center [594, 352] width 601 height 19
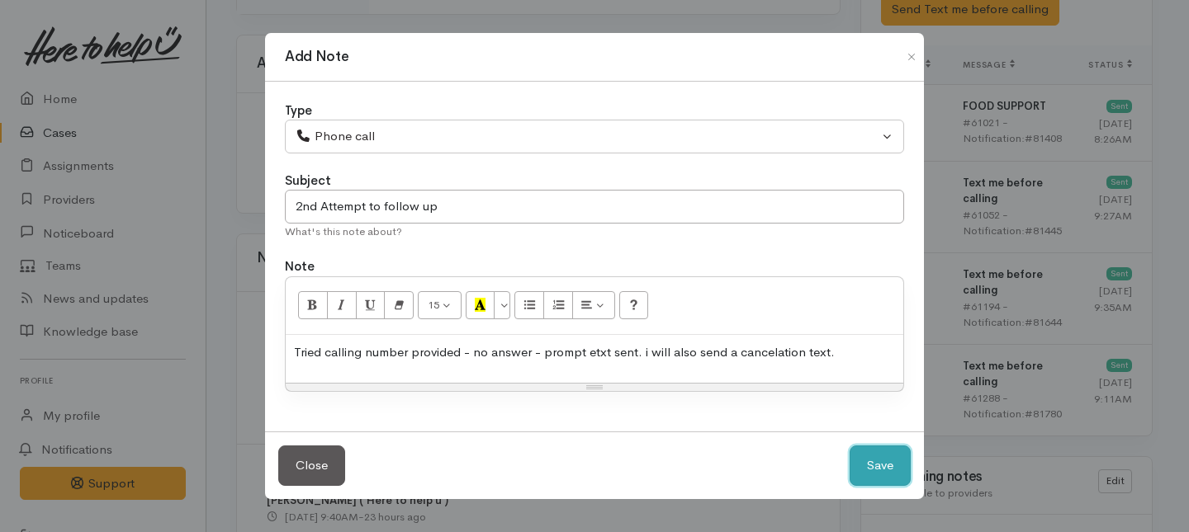
click at [868, 461] on button "Save" at bounding box center [879, 466] width 61 height 40
select select "1"
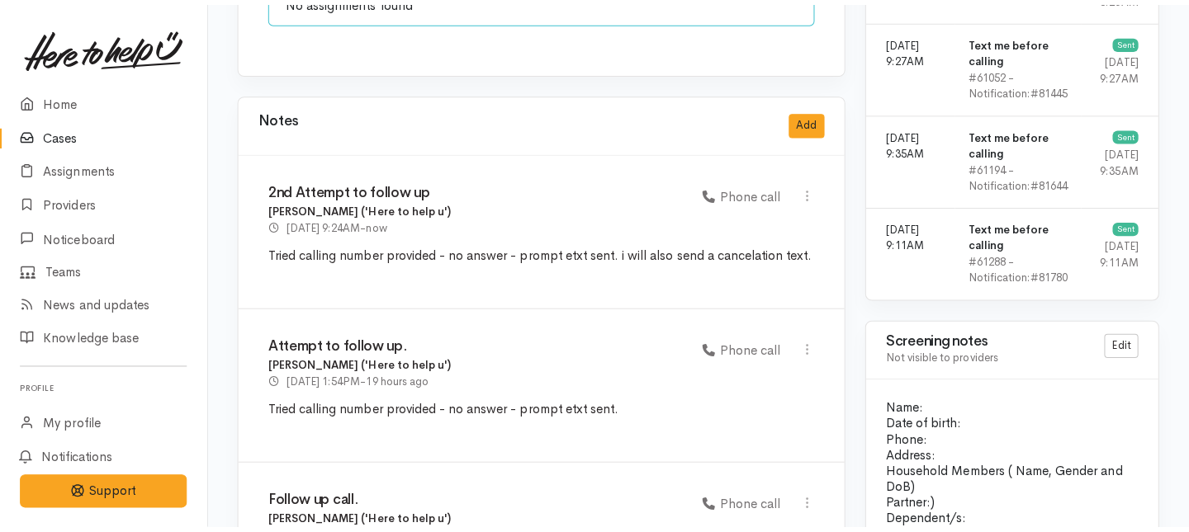
scroll to position [1398, 0]
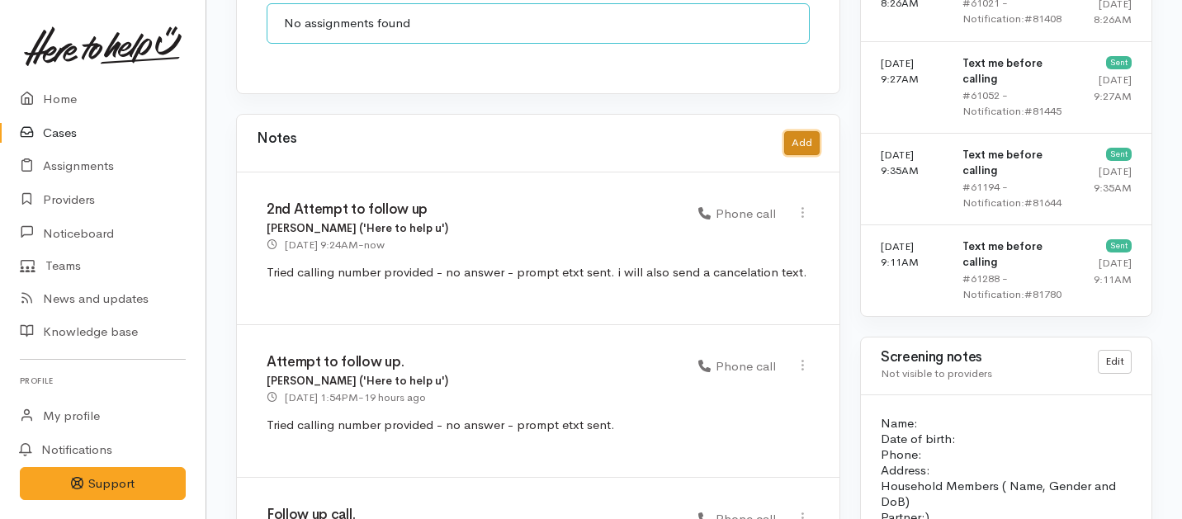
click at [800, 131] on button "Add" at bounding box center [801, 143] width 35 height 24
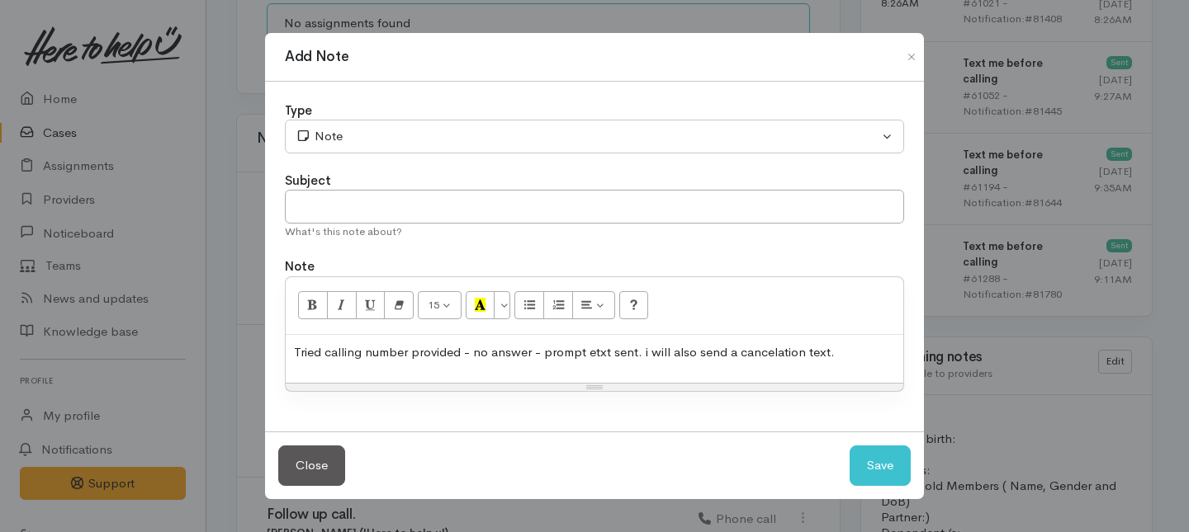
drag, startPoint x: 844, startPoint y: 354, endPoint x: 175, endPoint y: 286, distance: 672.8
click at [175, 286] on div "Add Note Type Correspondence Discussion Email Note Phone call SMS text message …" at bounding box center [594, 266] width 1189 height 532
click at [367, 190] on input "text" at bounding box center [594, 207] width 619 height 34
type input "Cancelled request"
click at [388, 364] on div at bounding box center [594, 359] width 617 height 49
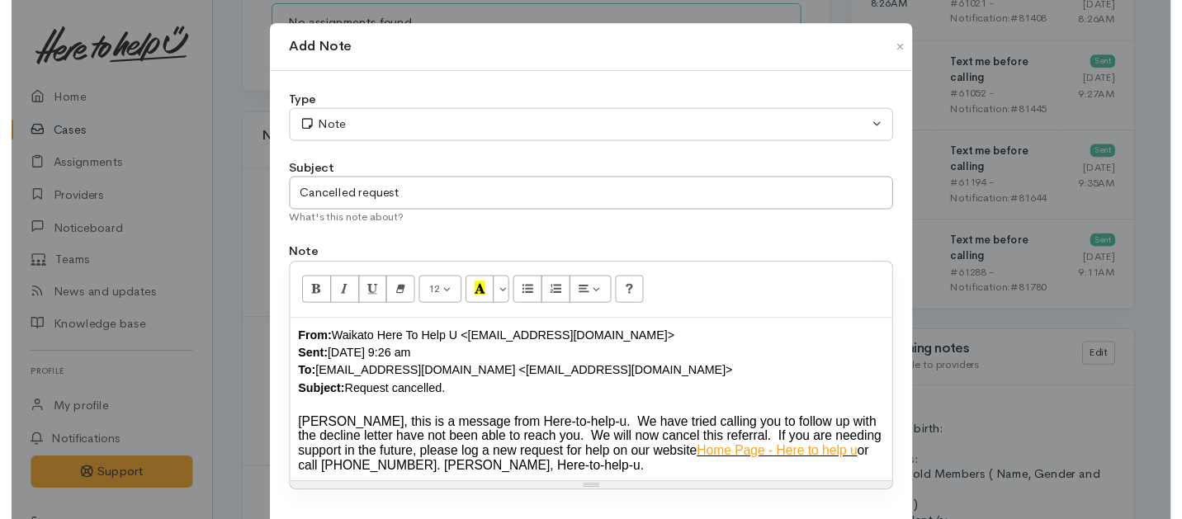
scroll to position [102, 0]
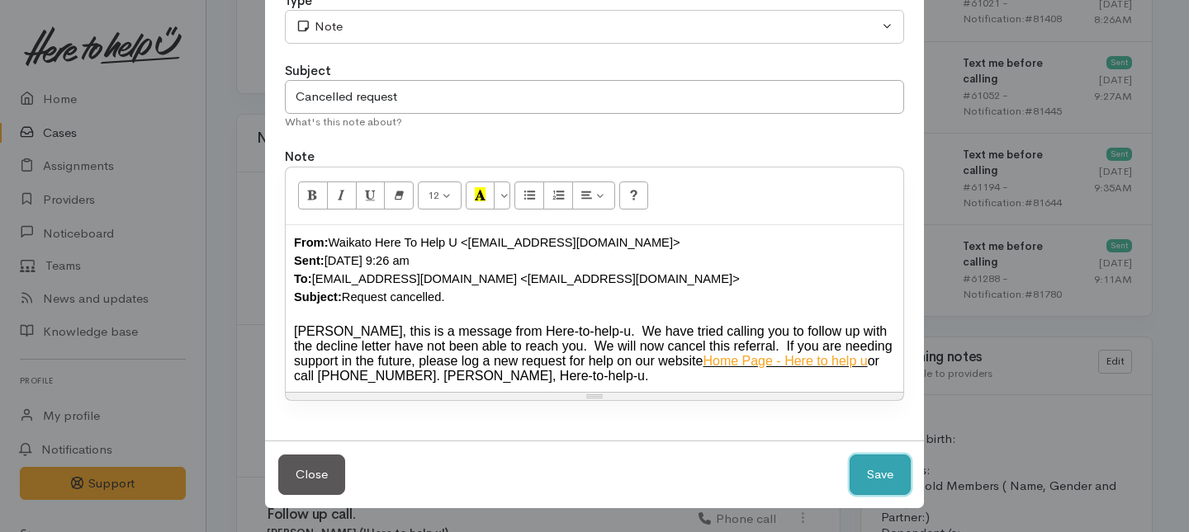
click at [889, 486] on button "Save" at bounding box center [879, 475] width 61 height 40
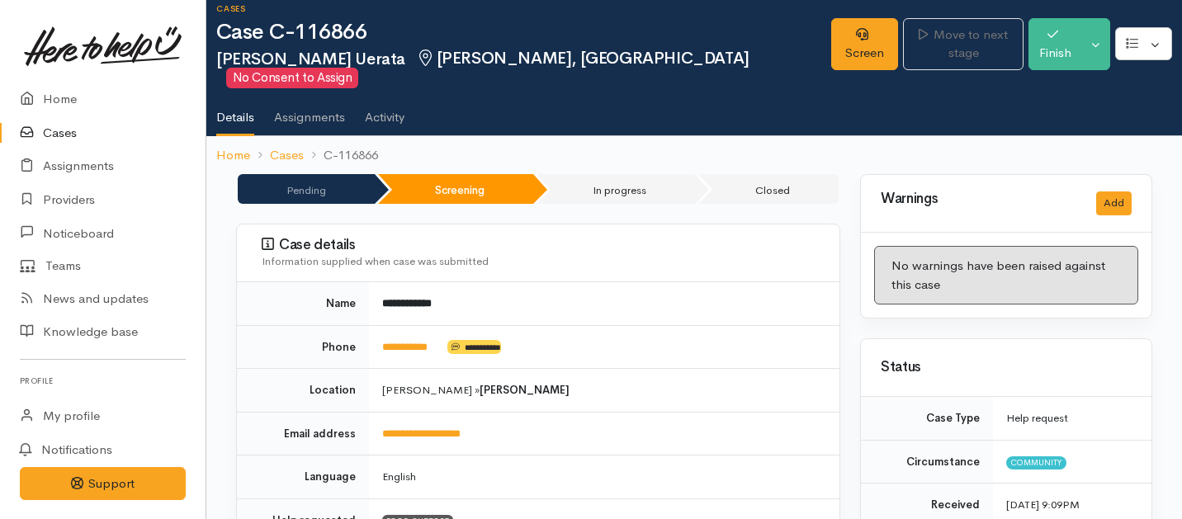
scroll to position [0, 0]
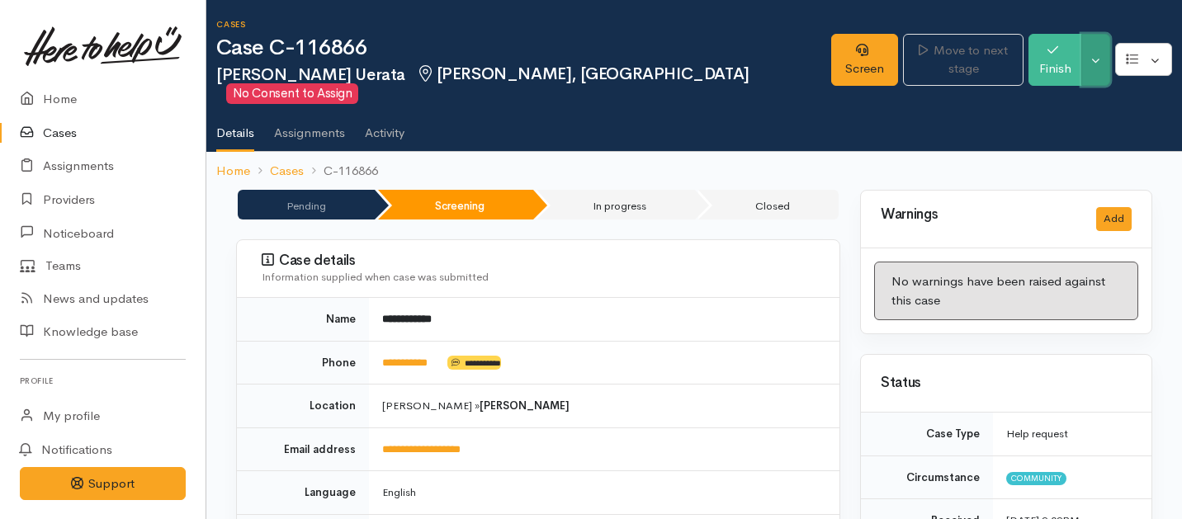
click at [1097, 50] on button "Toggle Dropdown" at bounding box center [1095, 60] width 29 height 52
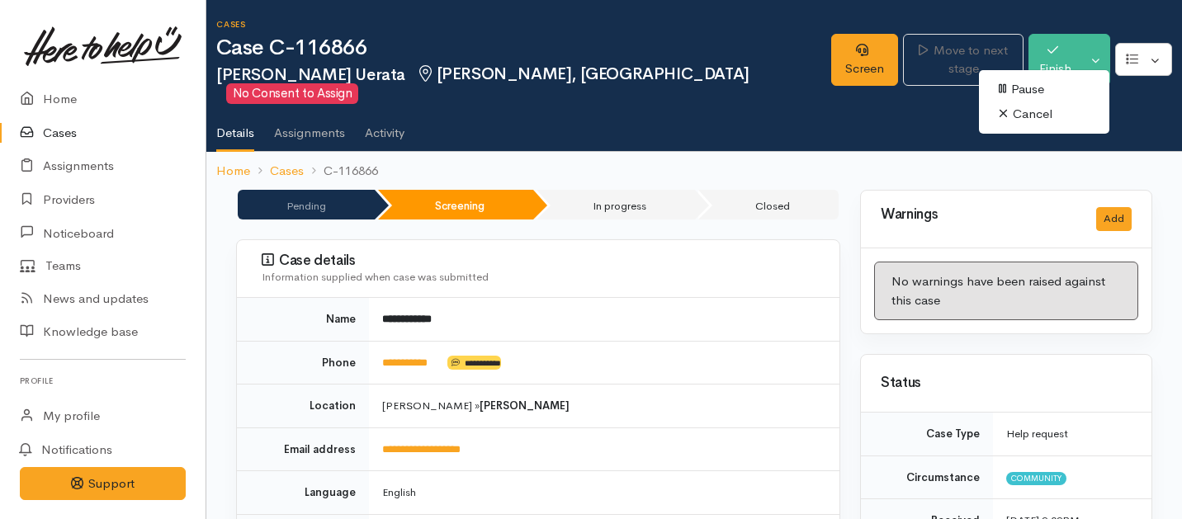
click at [1023, 116] on link "Cancel" at bounding box center [1044, 115] width 130 height 26
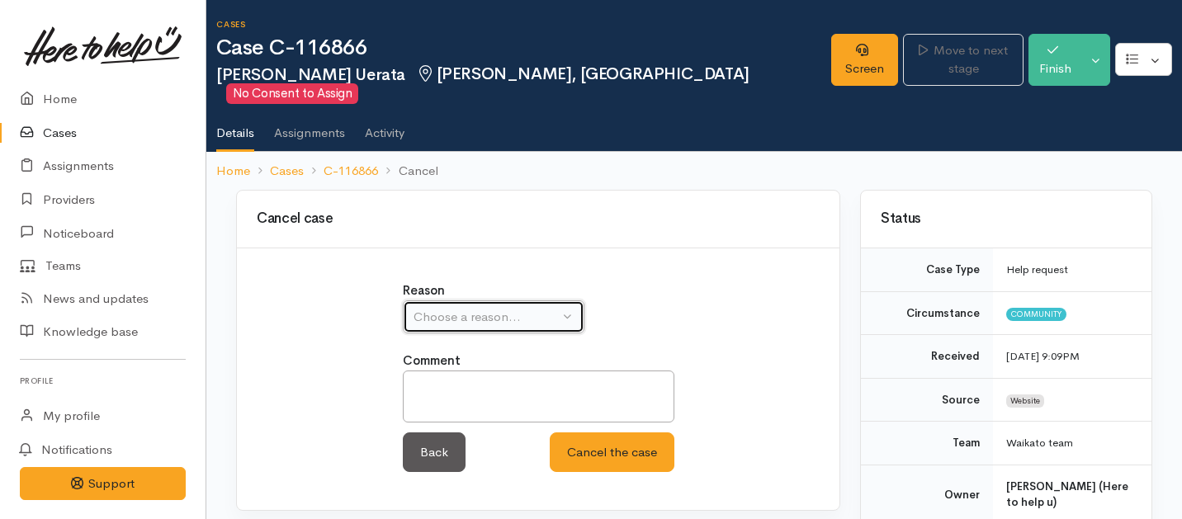
click at [490, 308] on div "Choose a reason..." at bounding box center [486, 317] width 145 height 19
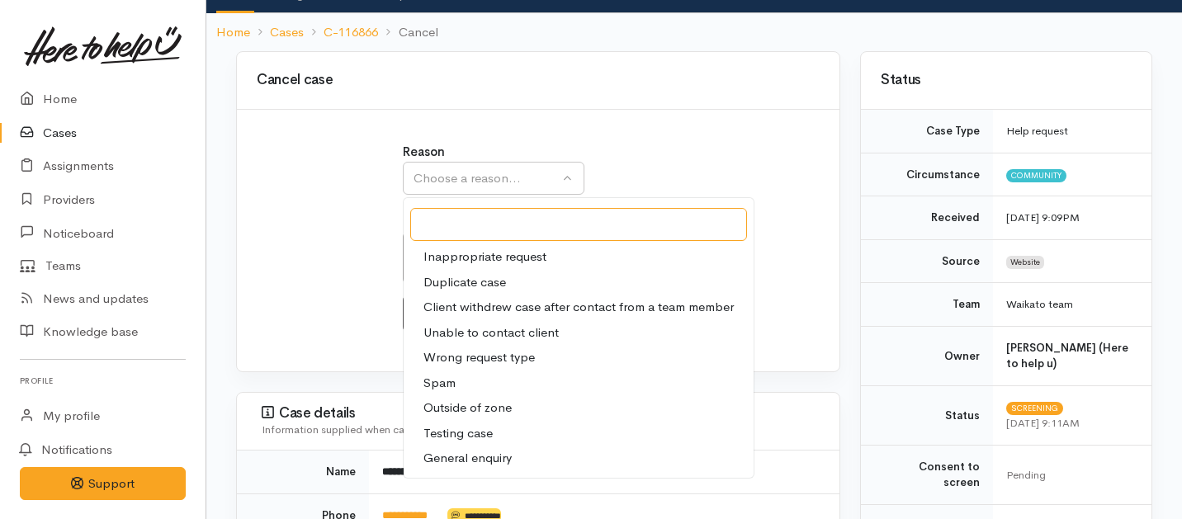
scroll to position [154, 0]
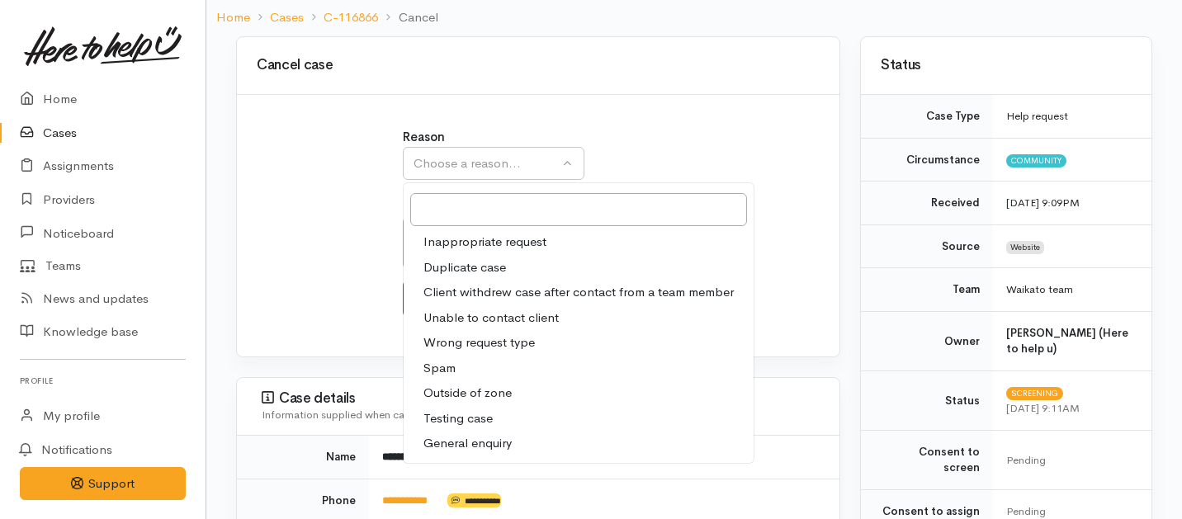
click at [467, 309] on span "Unable to contact client" at bounding box center [490, 318] width 135 height 19
select select "4"
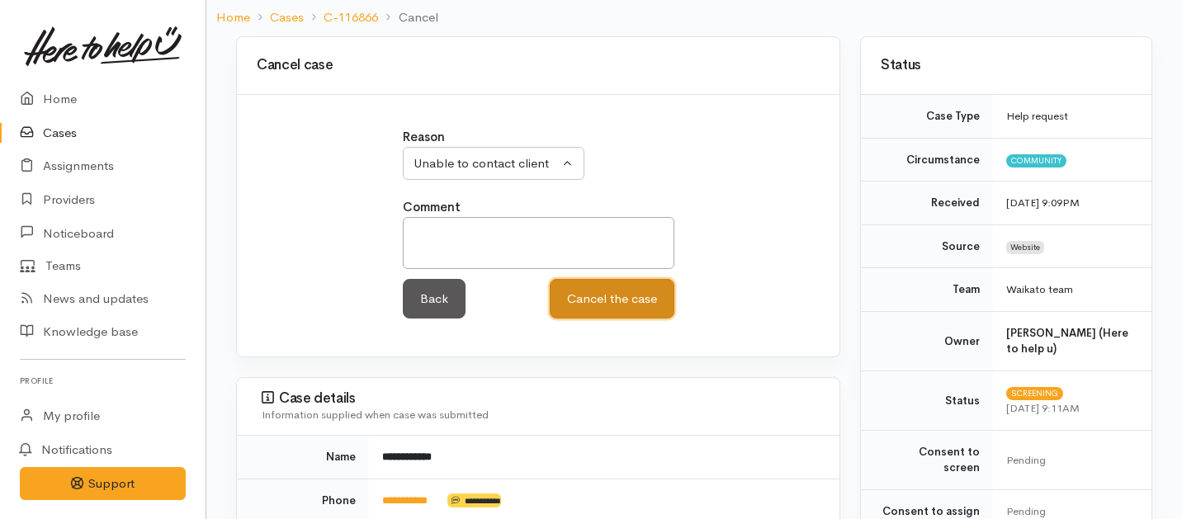
click at [598, 296] on button "Cancel the case" at bounding box center [612, 299] width 125 height 40
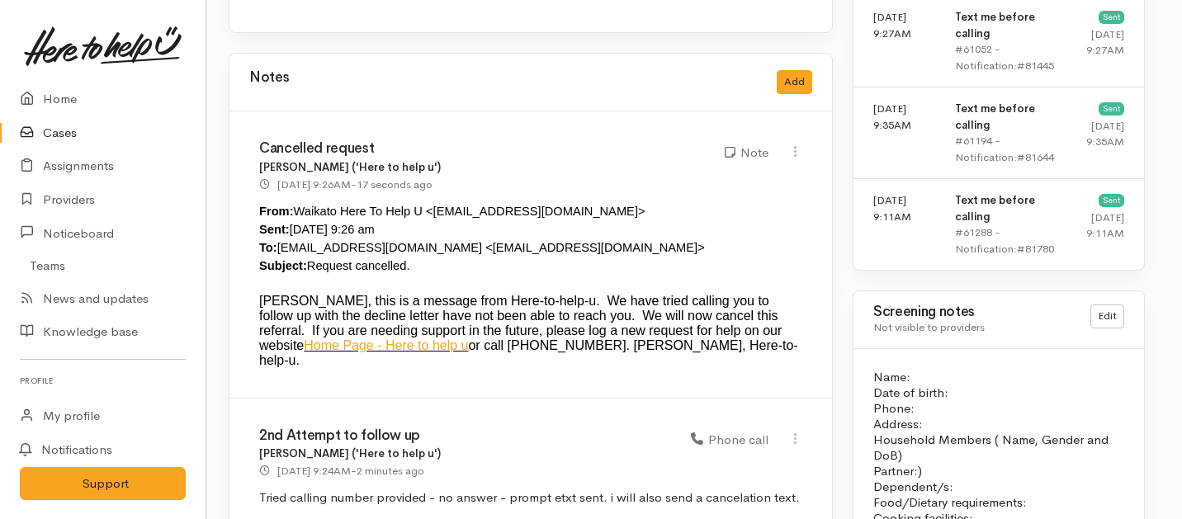
scroll to position [1742, 7]
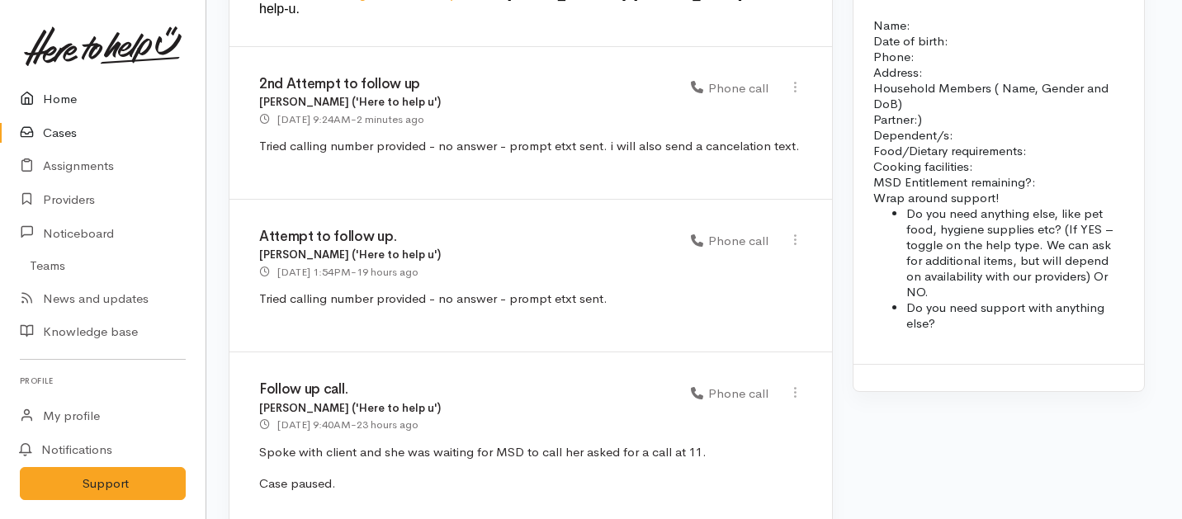
click at [64, 101] on link "Home" at bounding box center [103, 100] width 206 height 34
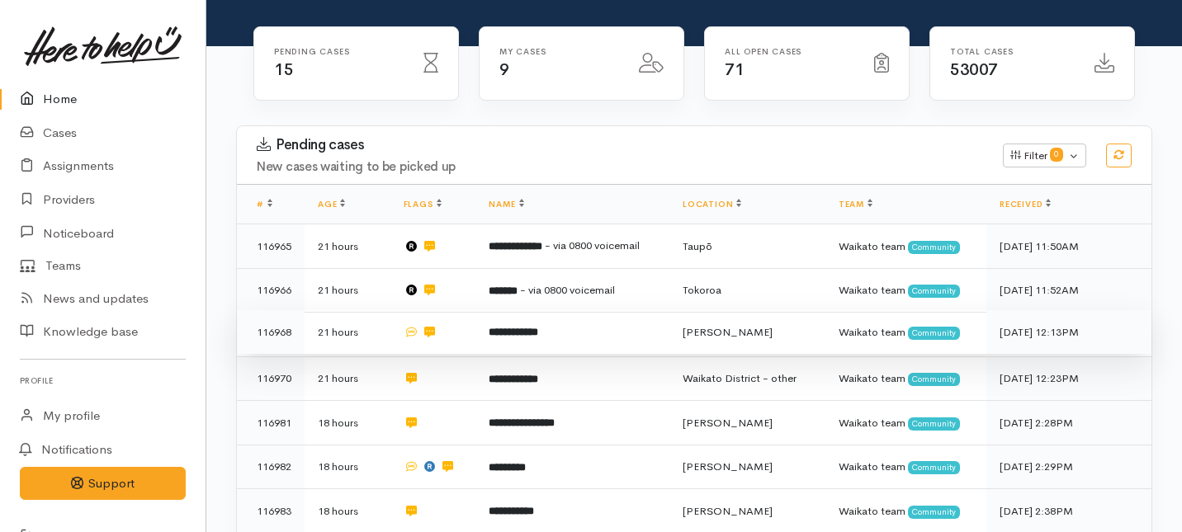
scroll to position [210, 0]
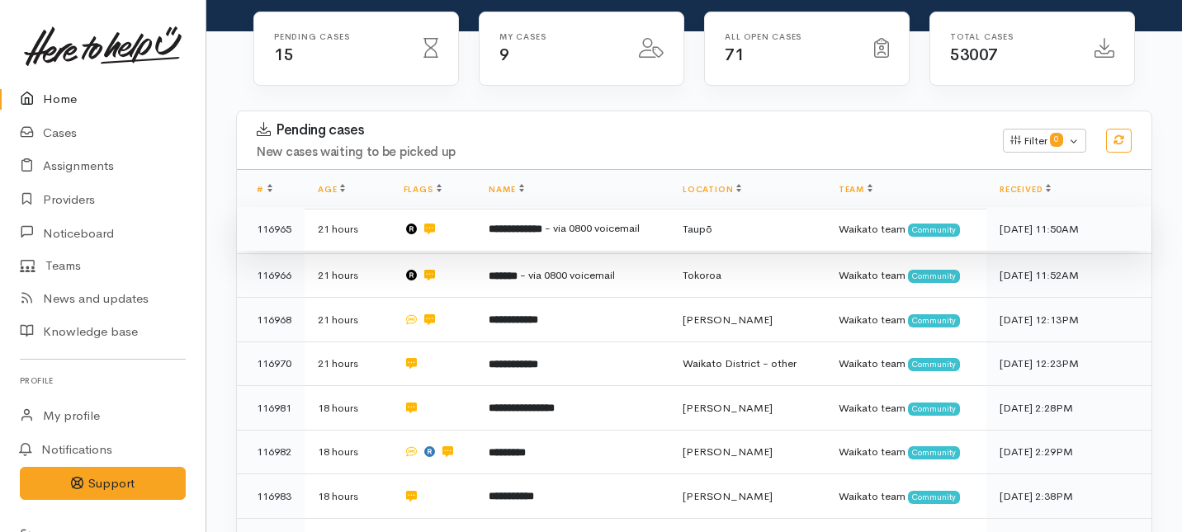
click at [528, 207] on td "**********" at bounding box center [572, 229] width 194 height 45
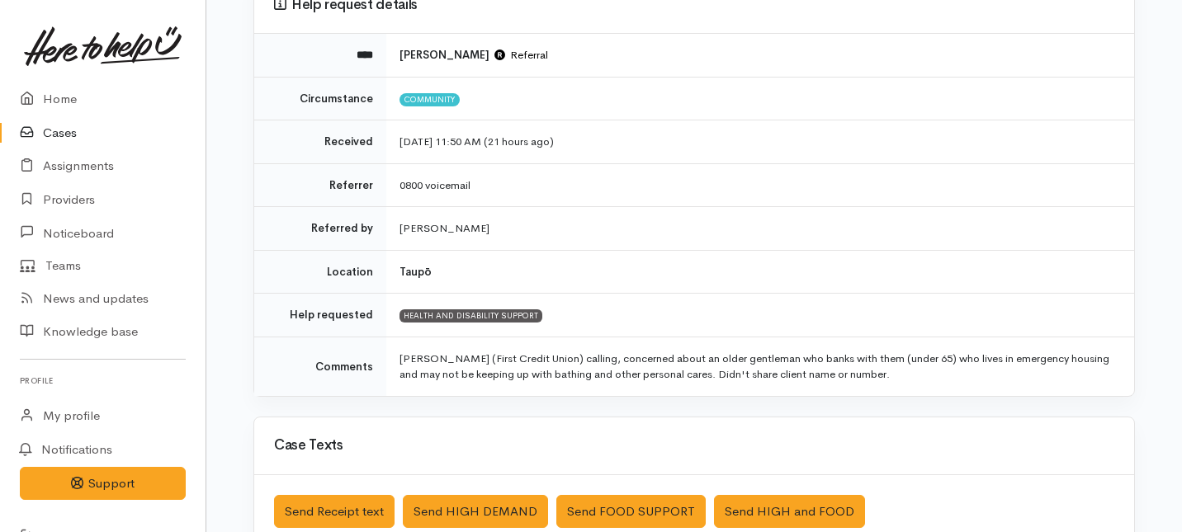
scroll to position [170, 0]
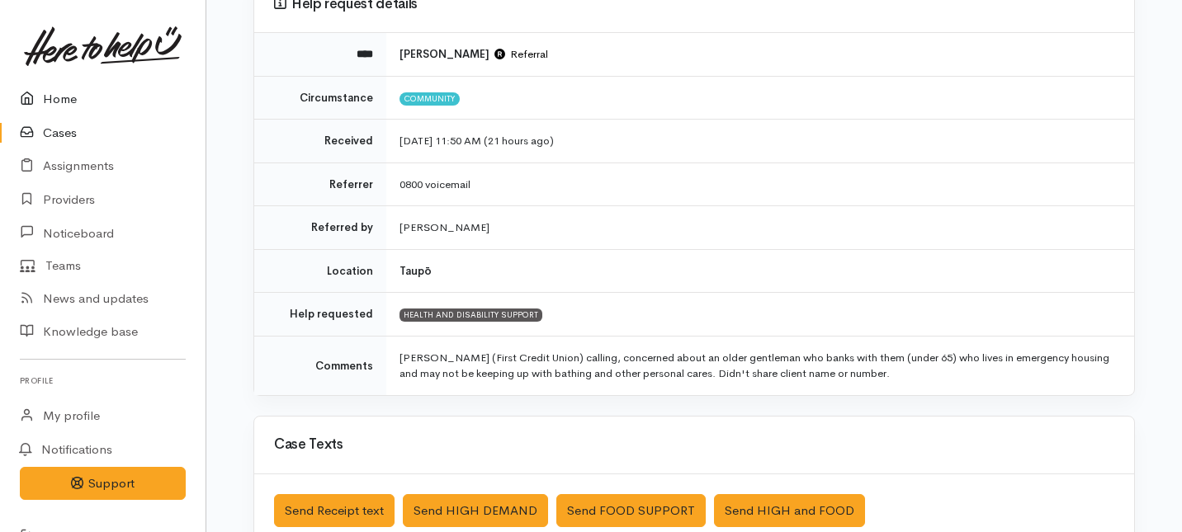
click at [64, 93] on link "Home" at bounding box center [103, 100] width 206 height 34
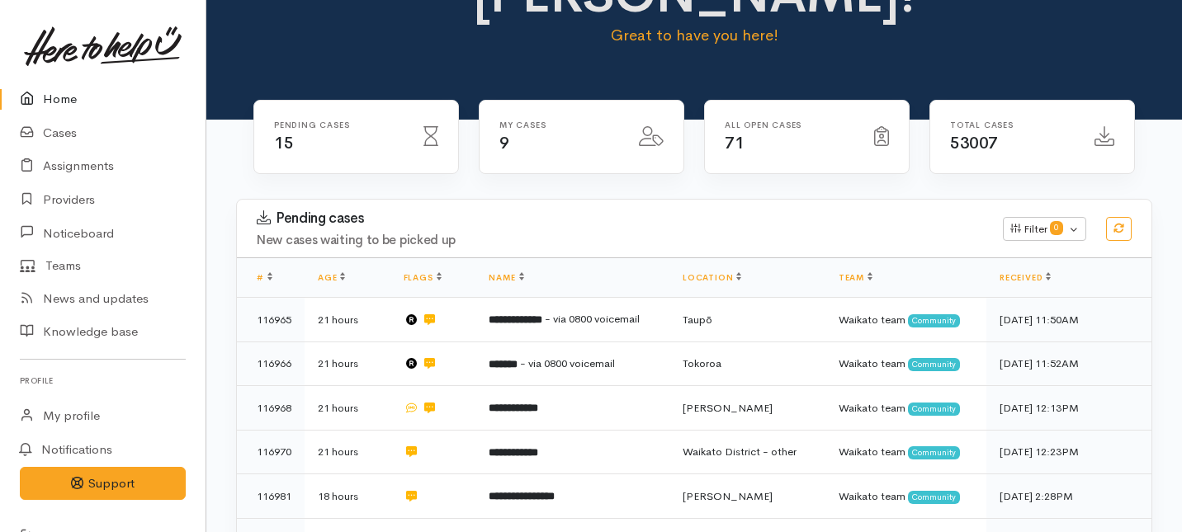
scroll to position [150, 0]
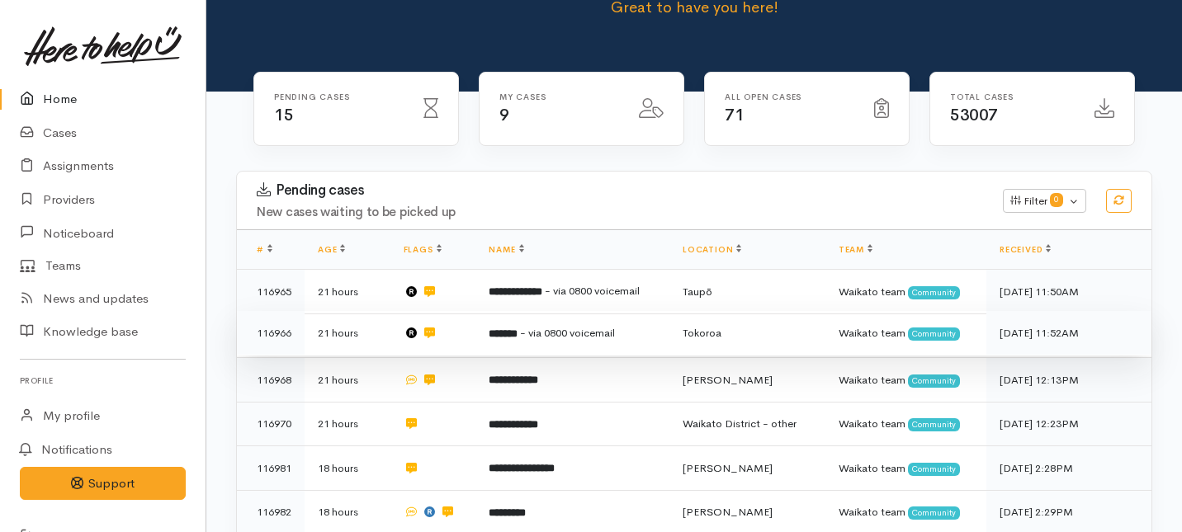
click at [537, 311] on td "******* - via 0800 voicemail" at bounding box center [572, 333] width 194 height 45
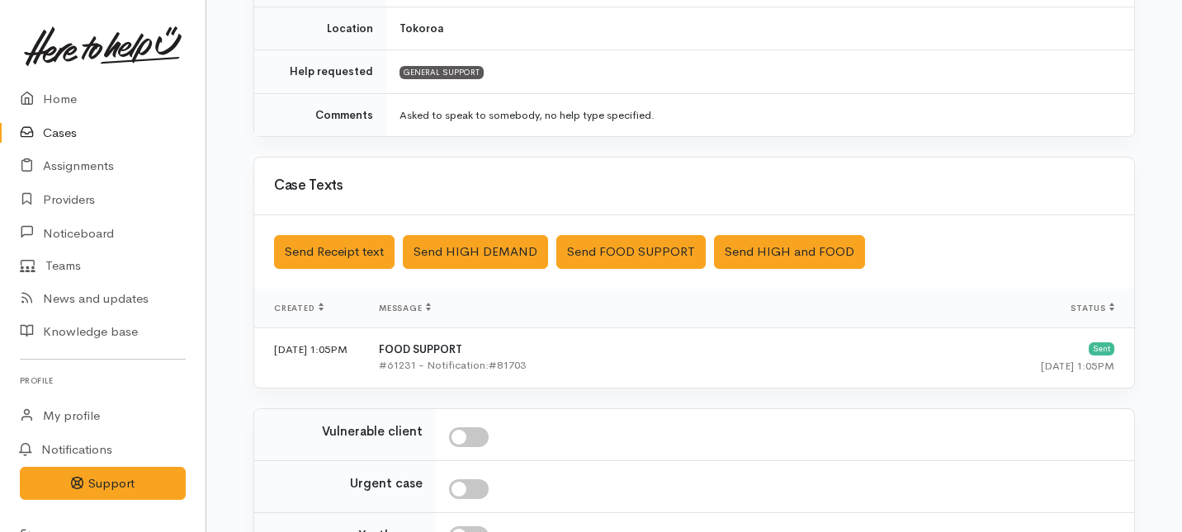
scroll to position [591, 0]
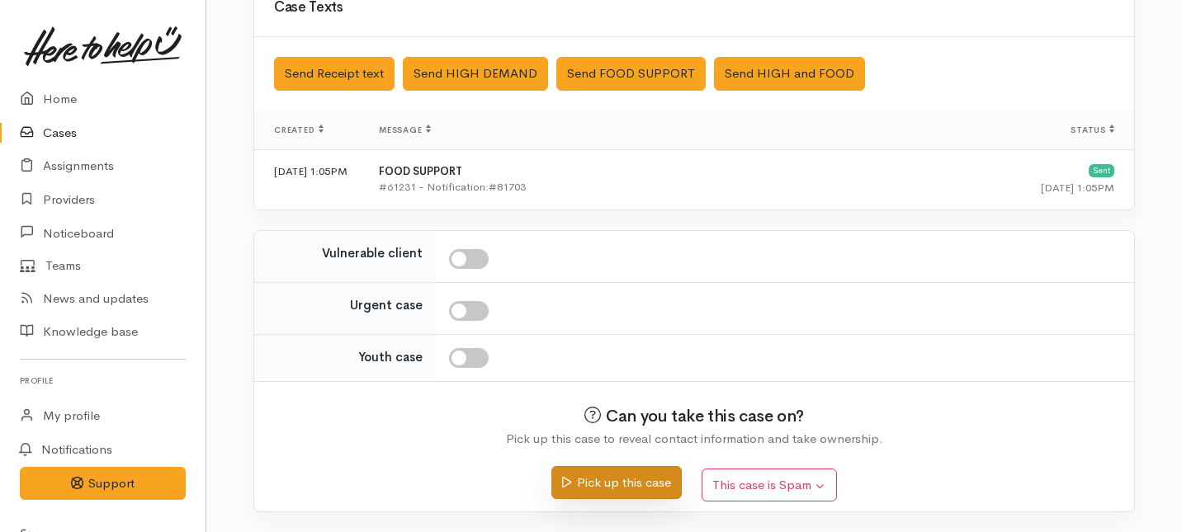
click at [605, 477] on button "Pick up this case" at bounding box center [616, 483] width 130 height 34
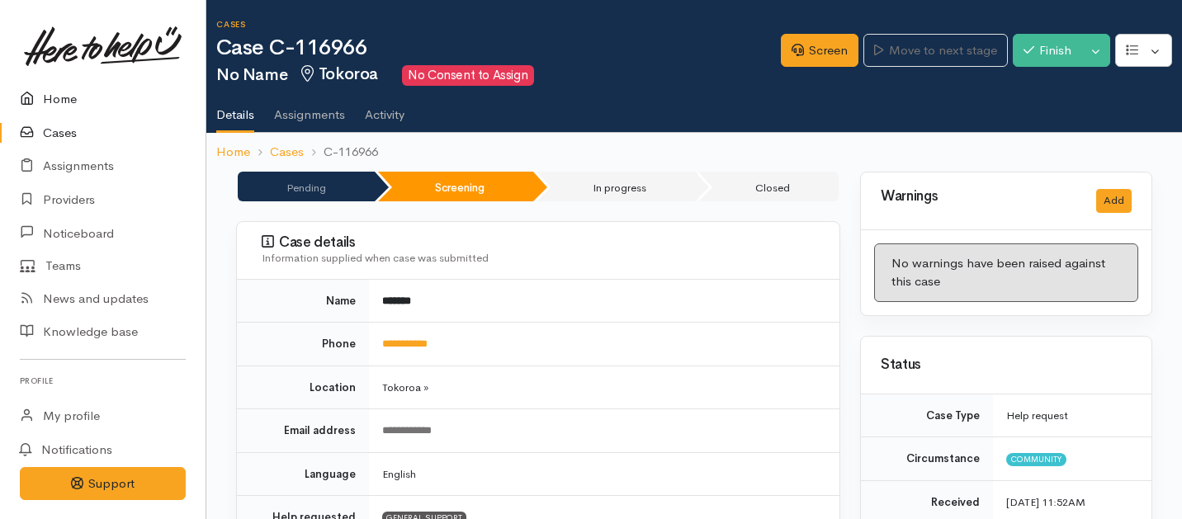
click at [53, 101] on link "Home" at bounding box center [103, 100] width 206 height 34
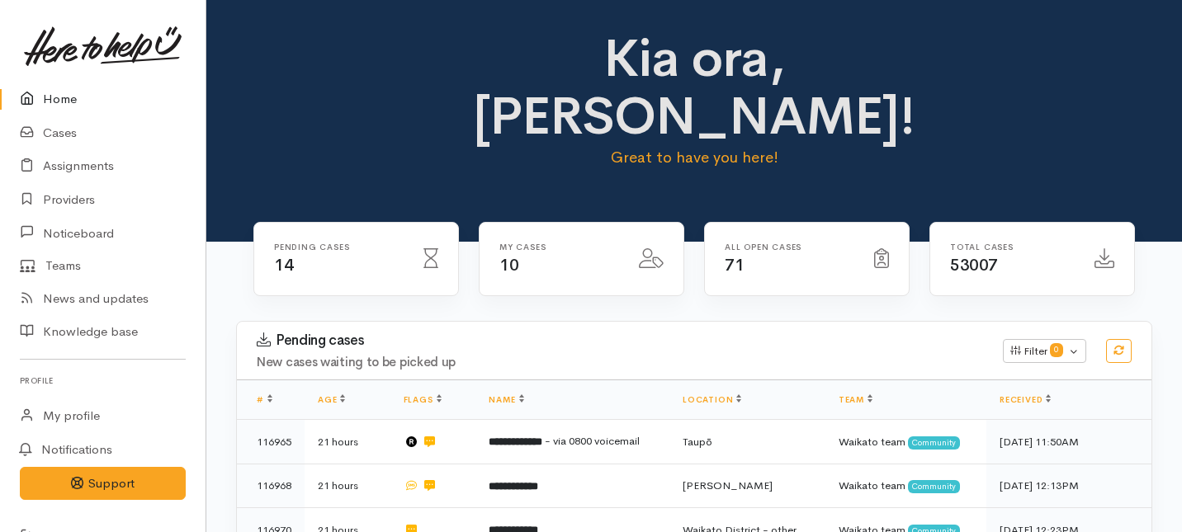
scroll to position [110, 0]
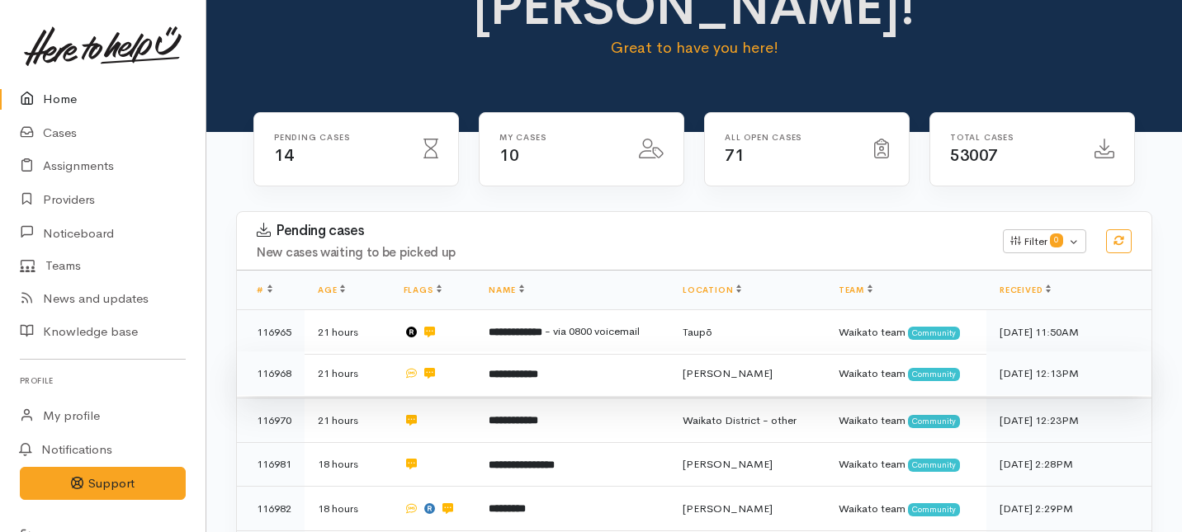
click at [526, 369] on b "**********" at bounding box center [514, 374] width 50 height 11
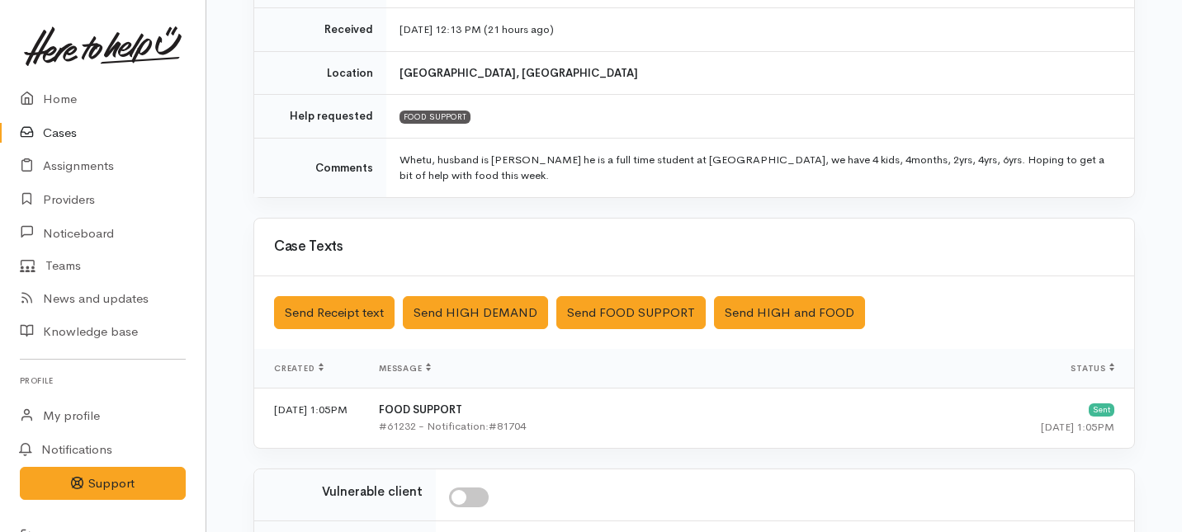
scroll to position [520, 0]
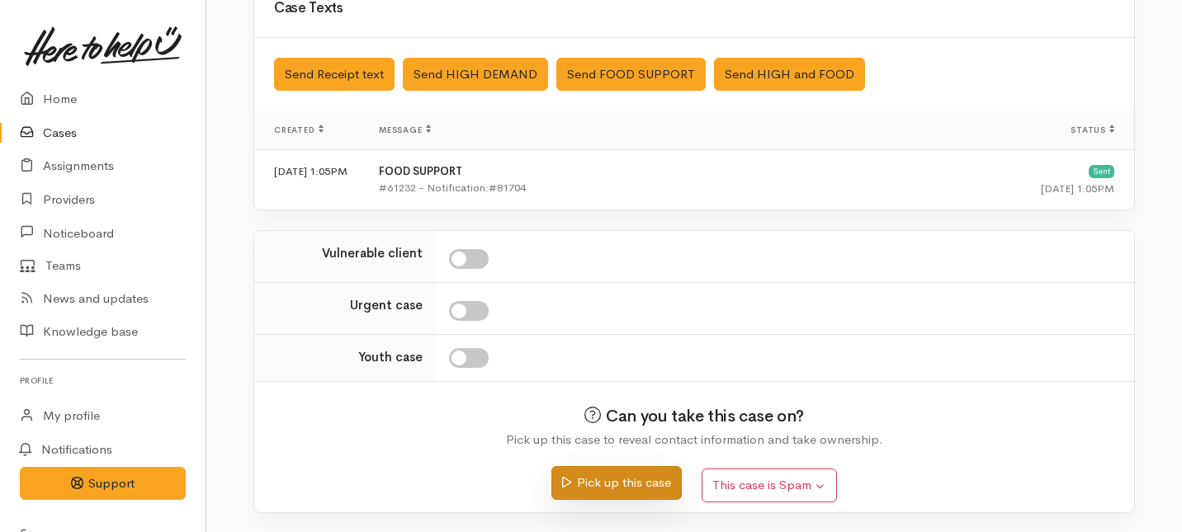
click at [582, 489] on button "Pick up this case" at bounding box center [616, 483] width 130 height 34
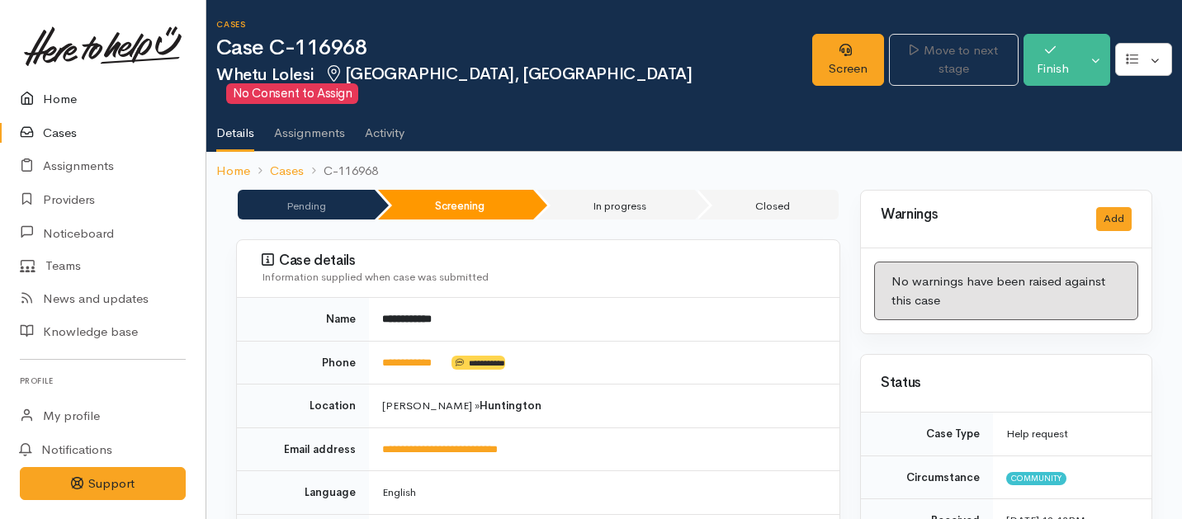
click at [64, 102] on link "Home" at bounding box center [103, 100] width 206 height 34
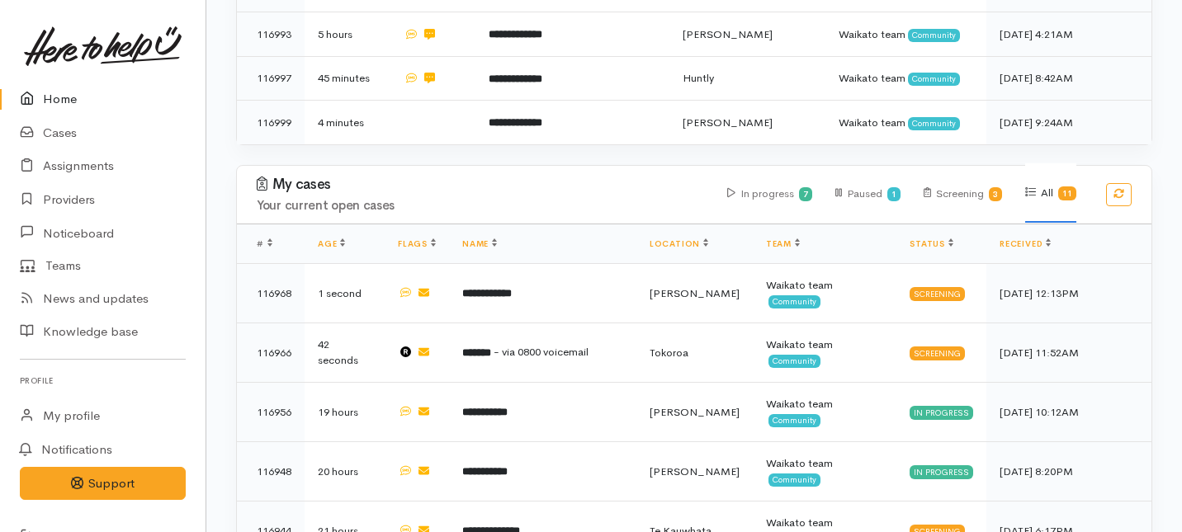
scroll to position [839, 0]
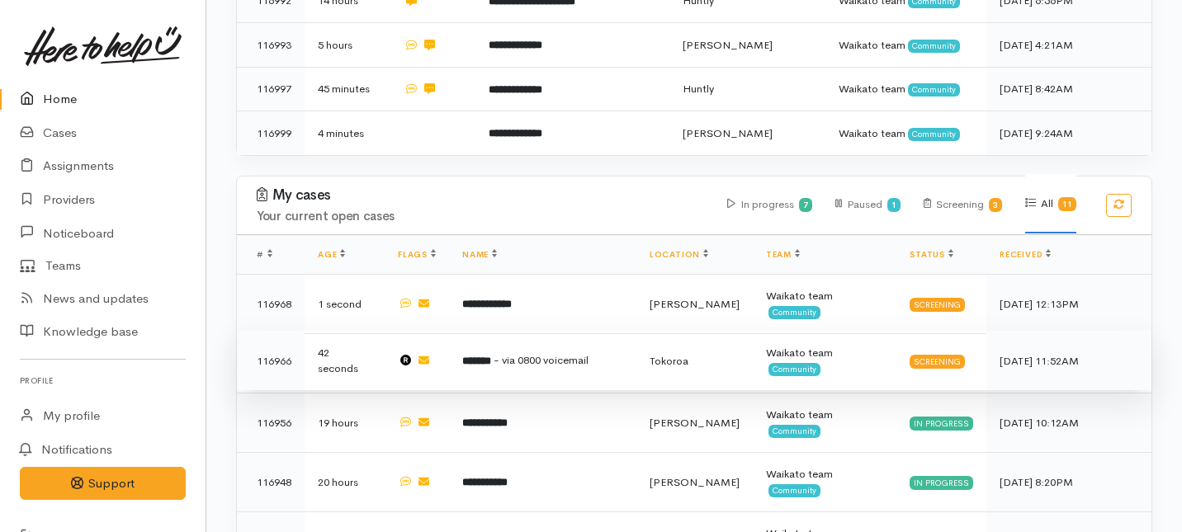
click at [543, 353] on span "- via 0800 voicemail" at bounding box center [541, 360] width 95 height 14
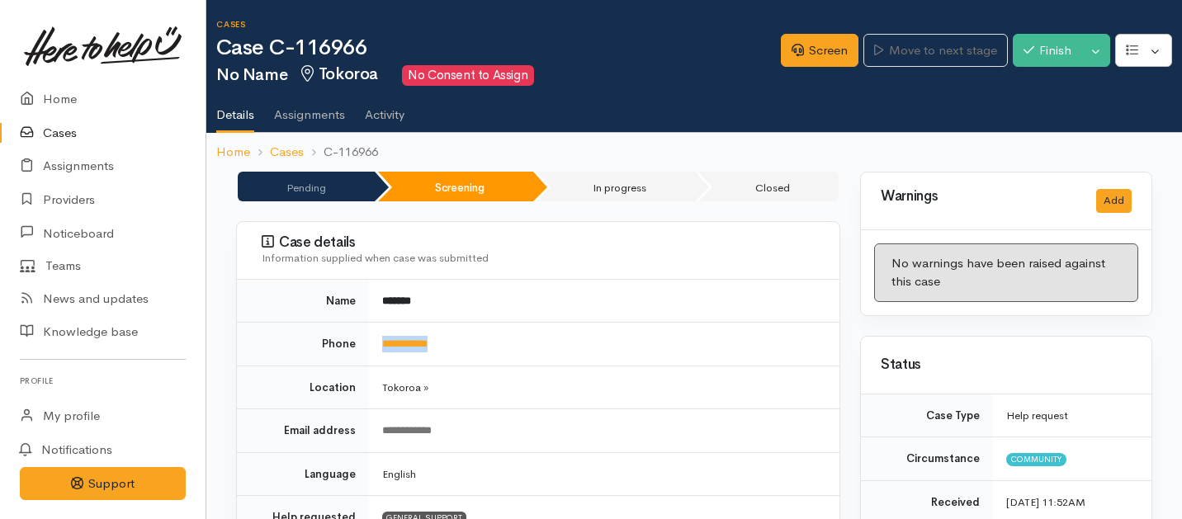
drag, startPoint x: 469, startPoint y: 346, endPoint x: 365, endPoint y: 342, distance: 104.1
click at [365, 342] on tr "**********" at bounding box center [538, 345] width 603 height 44
copy tr "**********"
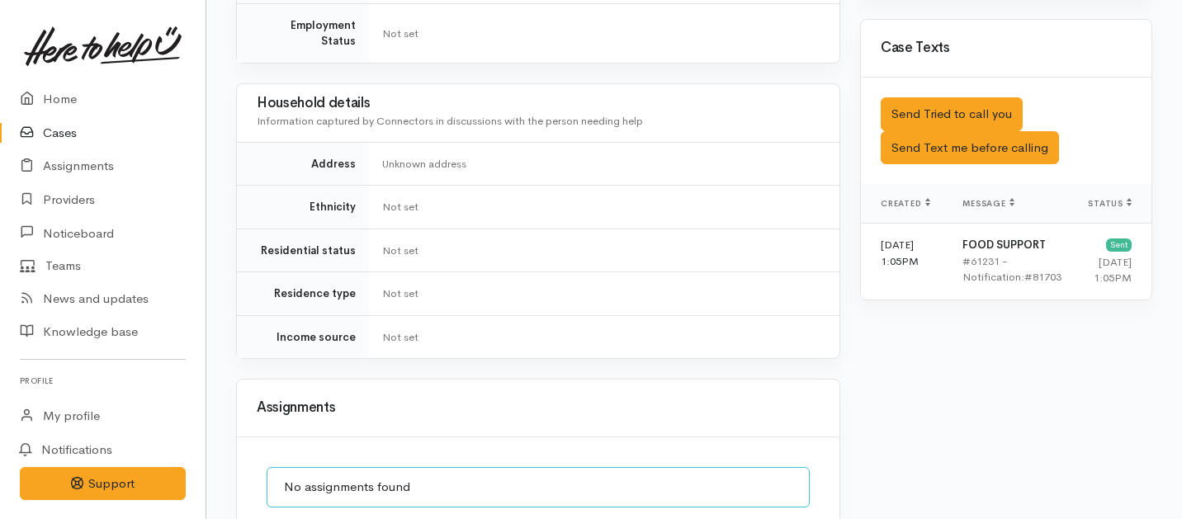
scroll to position [1024, 0]
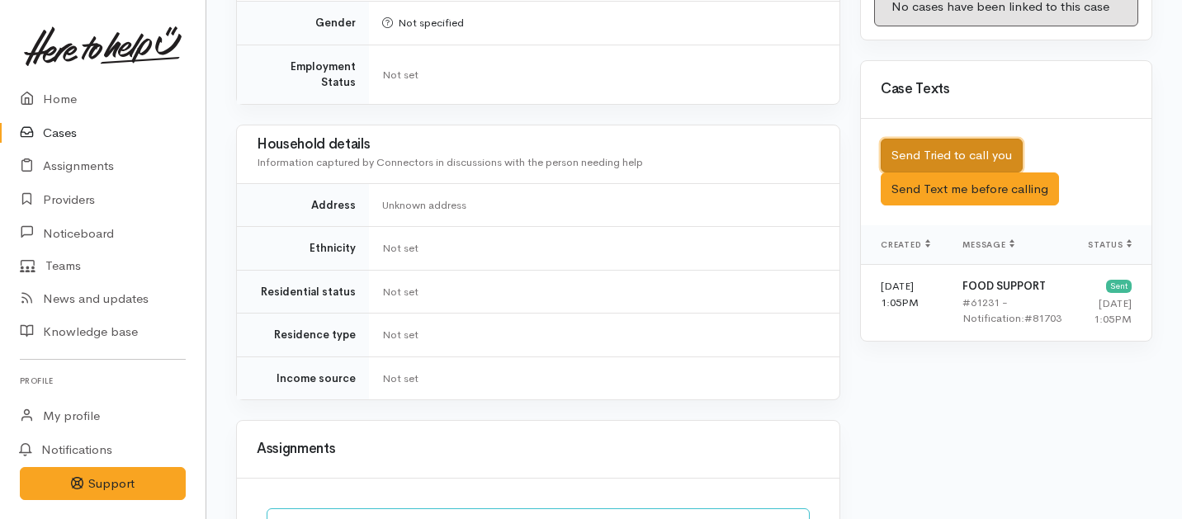
click at [910, 139] on button "Send Tried to call you" at bounding box center [952, 156] width 142 height 34
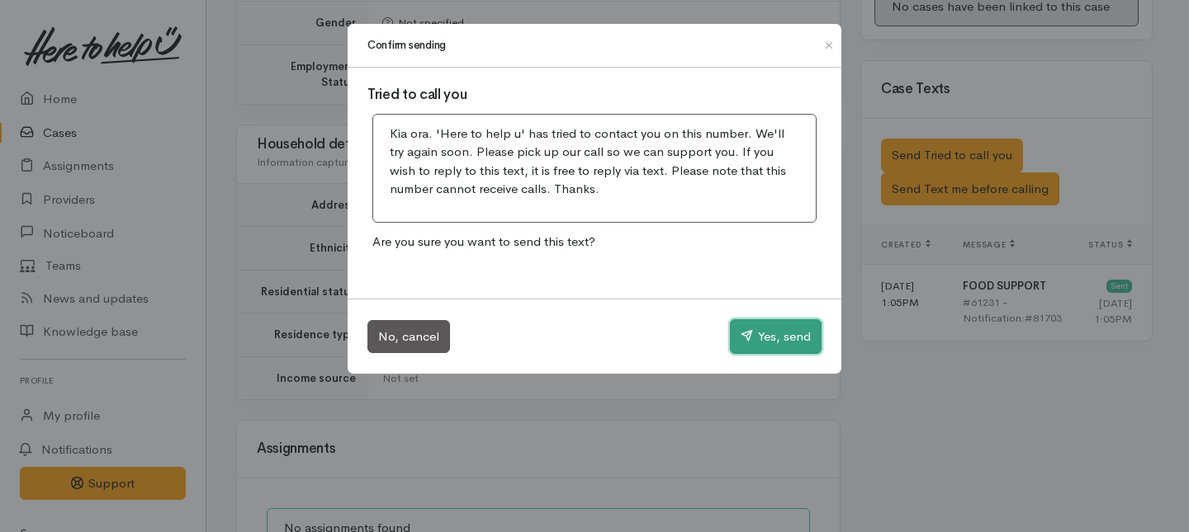
click at [754, 344] on button "Yes, send" at bounding box center [776, 336] width 92 height 35
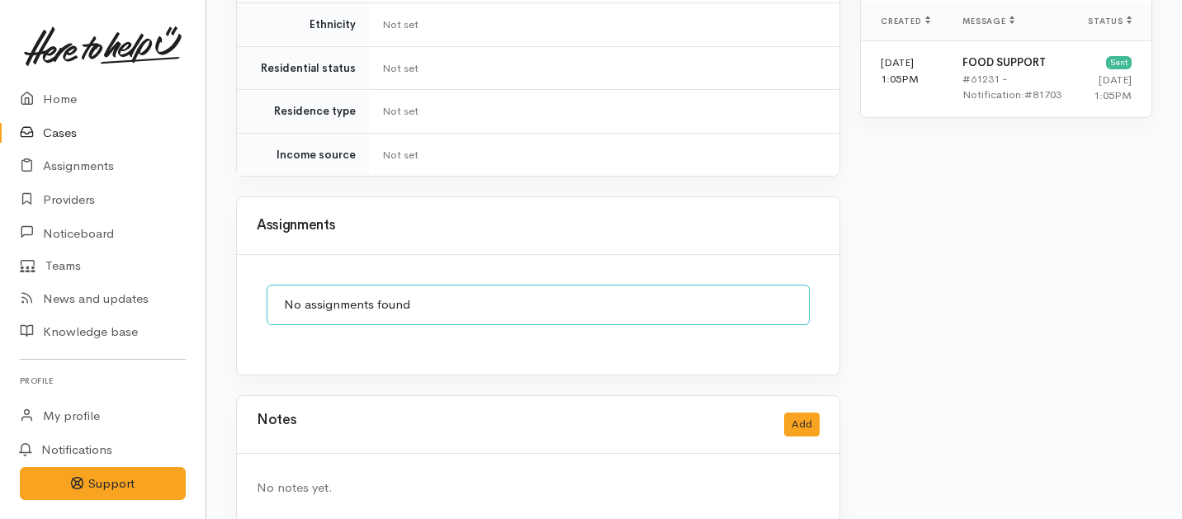
scroll to position [1255, 0]
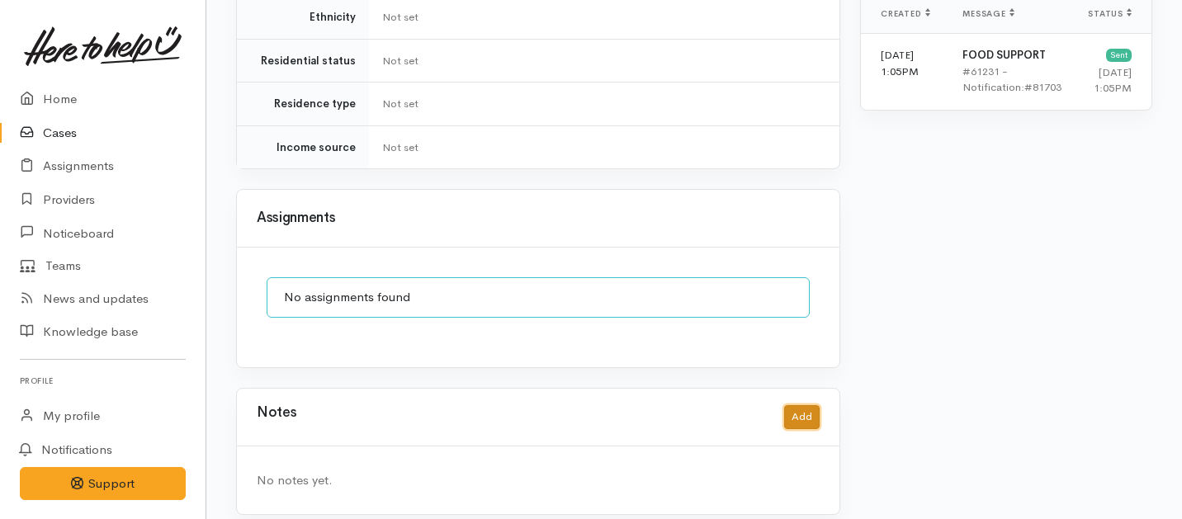
click at [790, 406] on button "Add" at bounding box center [801, 417] width 35 height 24
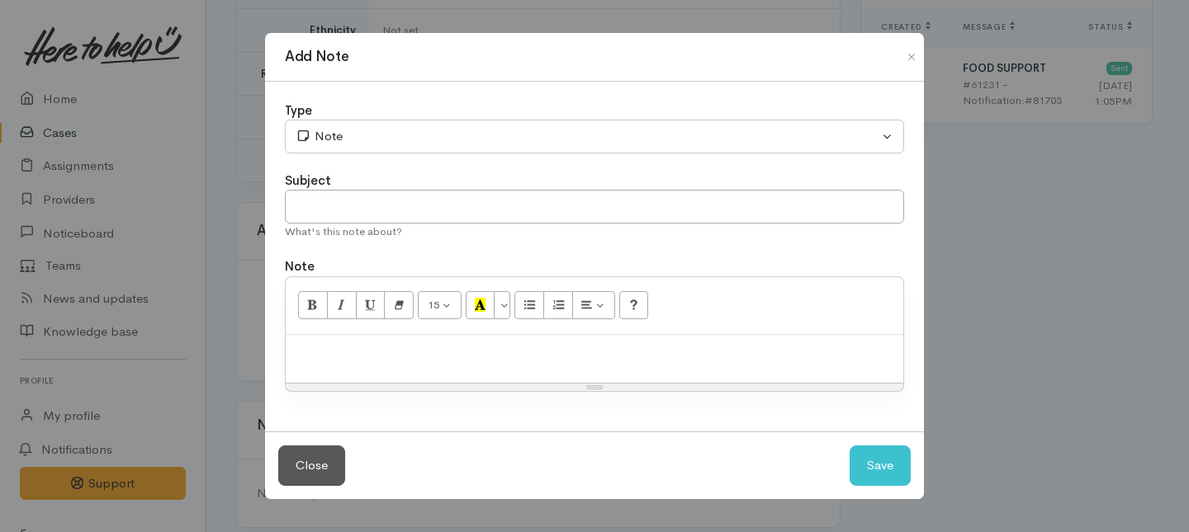
click at [511, 113] on div "Type" at bounding box center [594, 111] width 619 height 19
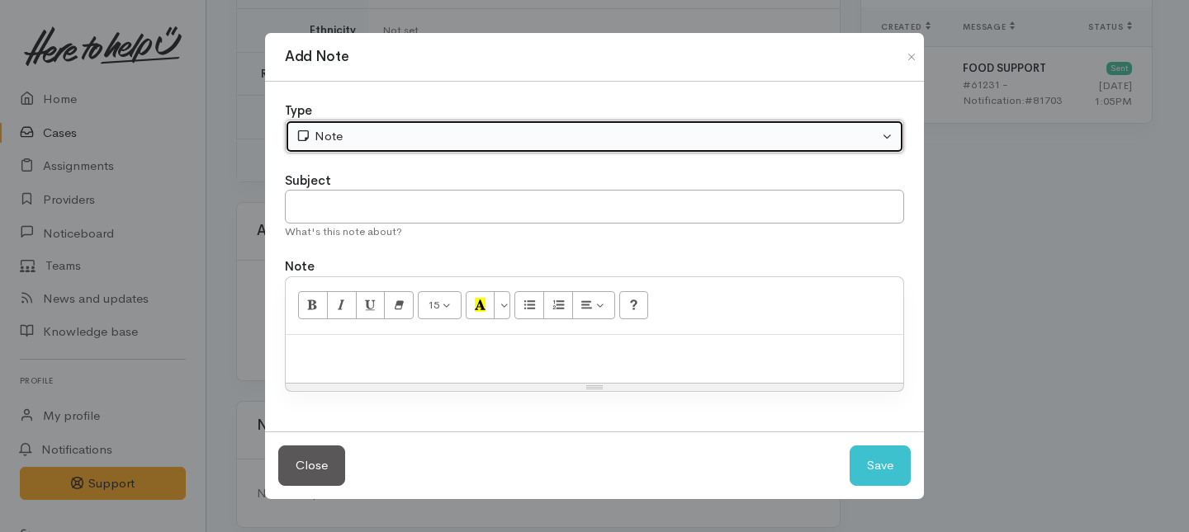
click at [489, 135] on div "Note" at bounding box center [586, 136] width 583 height 19
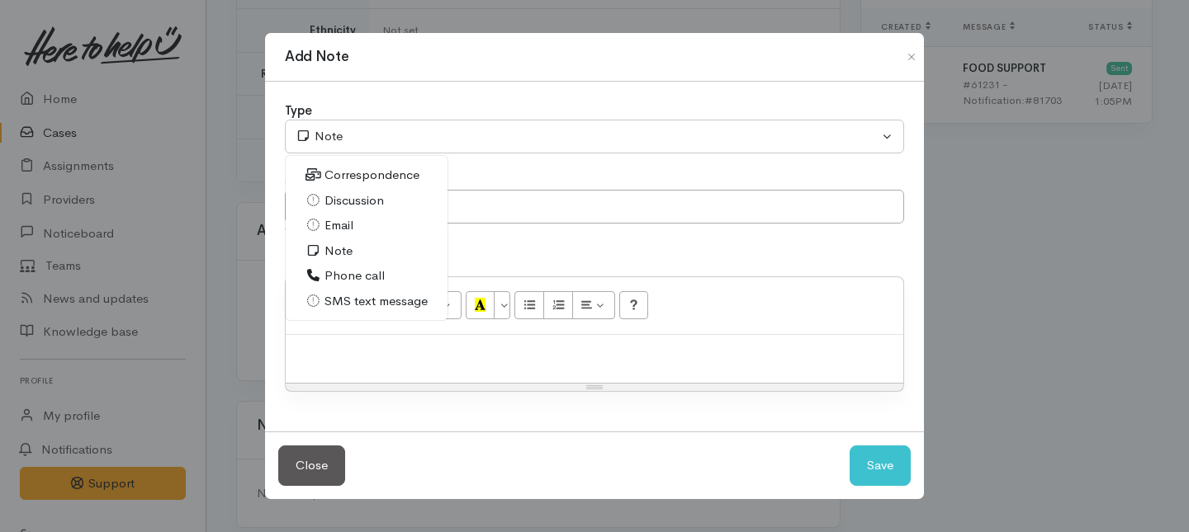
click at [348, 274] on span "Phone call" at bounding box center [354, 276] width 60 height 19
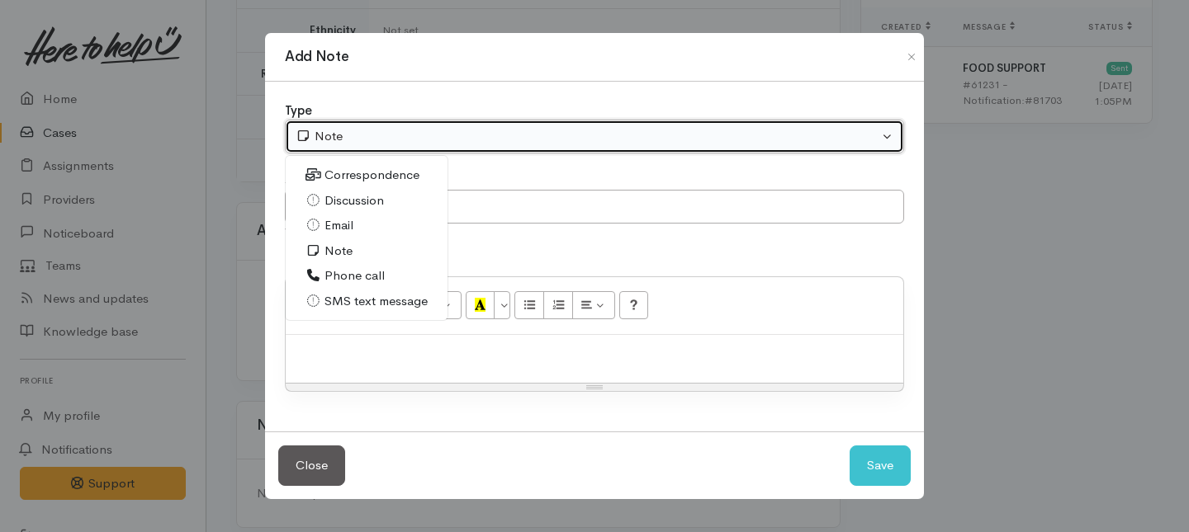
select select "3"
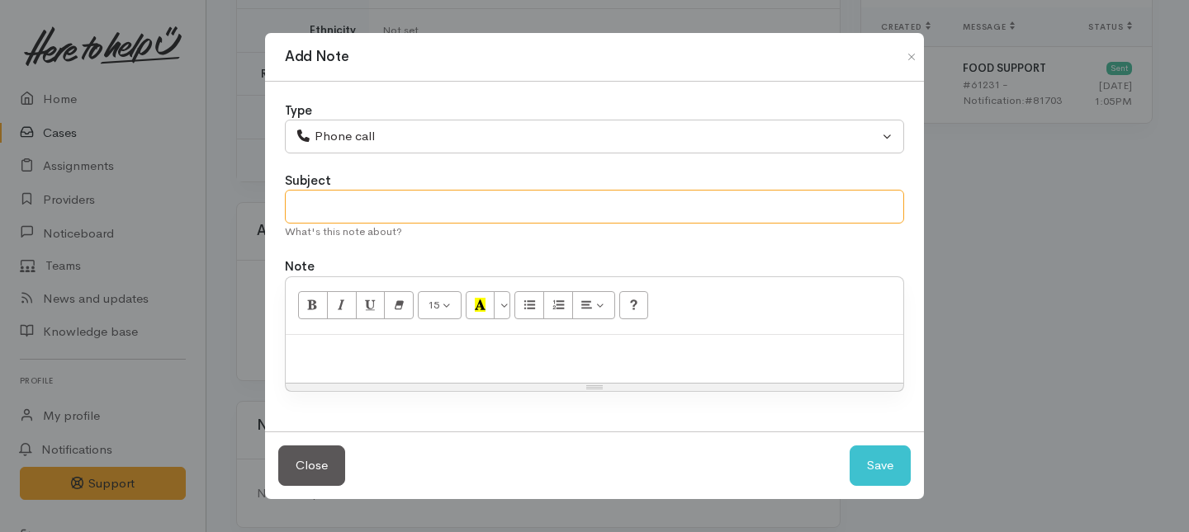
click at [347, 203] on input "text" at bounding box center [594, 207] width 619 height 34
type input "1st Attempt to contact"
click at [392, 356] on p at bounding box center [594, 352] width 601 height 19
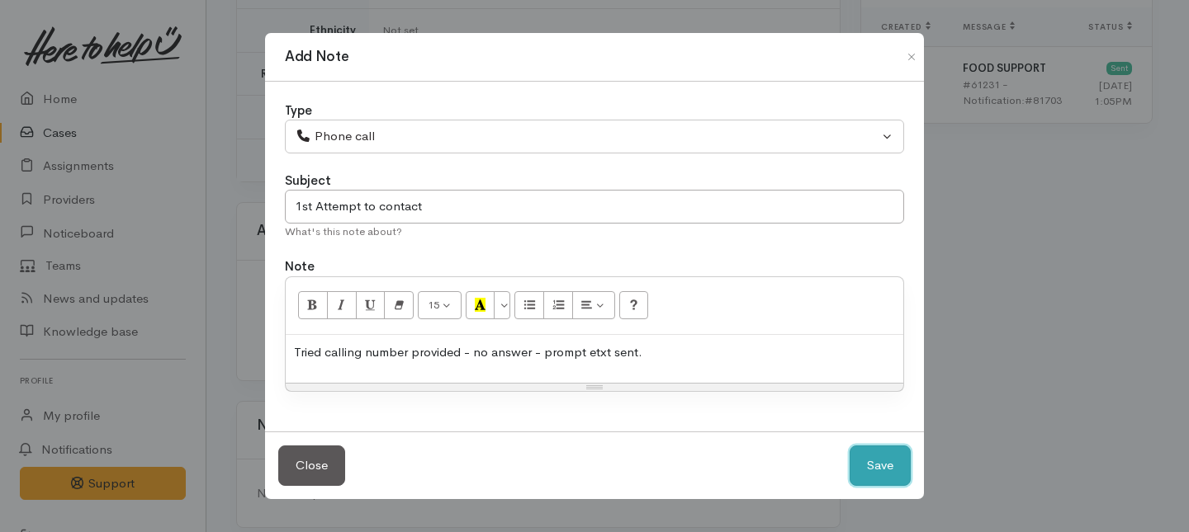
click at [879, 463] on button "Save" at bounding box center [879, 466] width 61 height 40
select select "1"
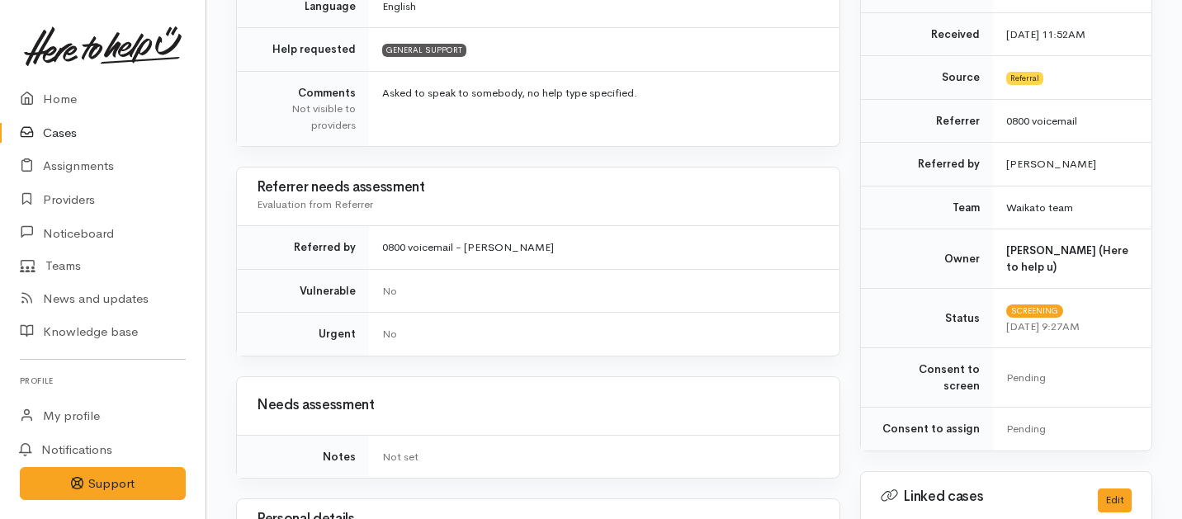
scroll to position [154, 0]
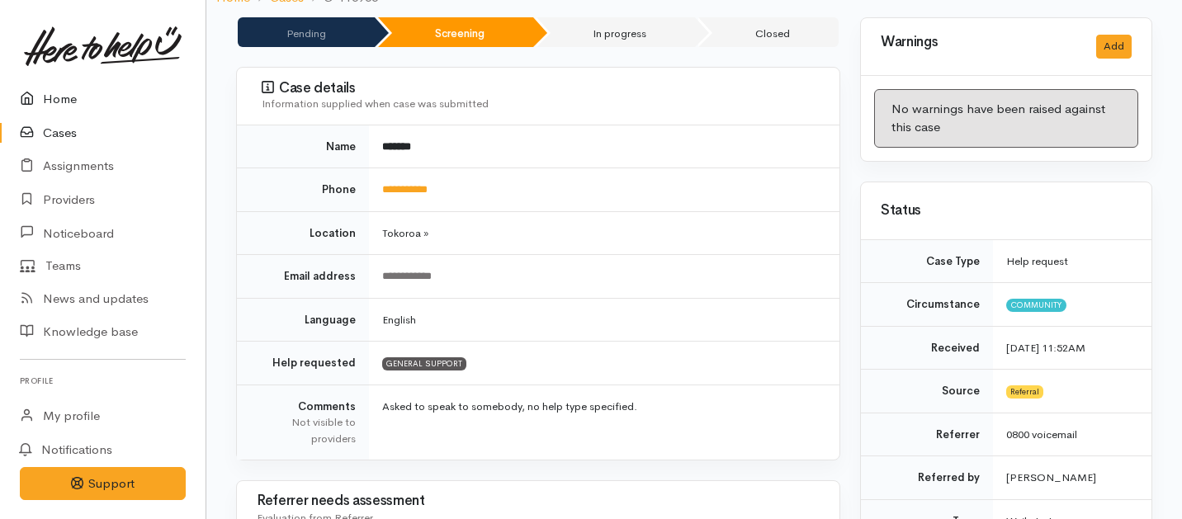
click at [49, 100] on link "Home" at bounding box center [103, 100] width 206 height 34
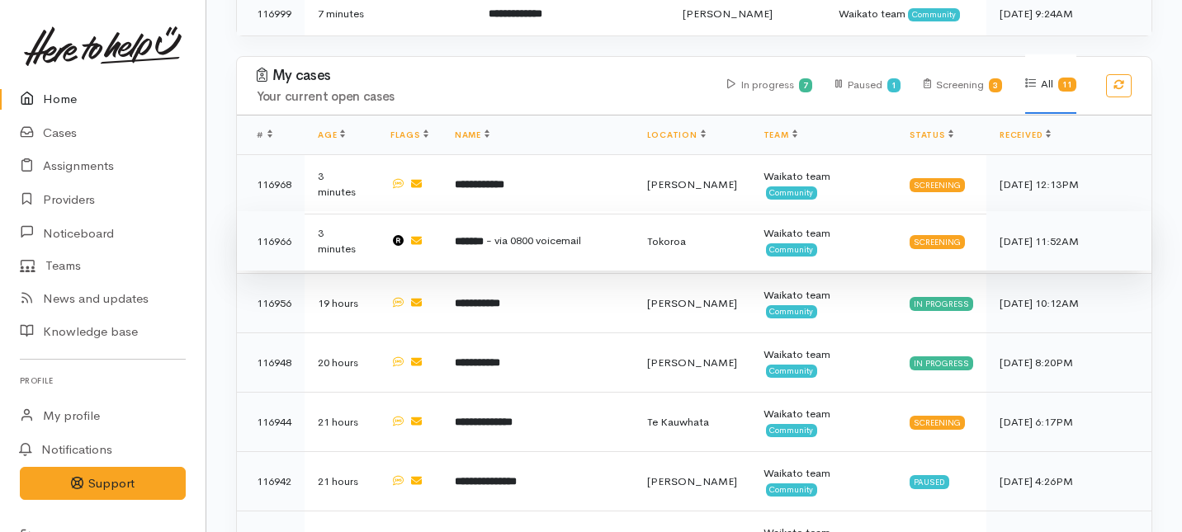
scroll to position [960, 0]
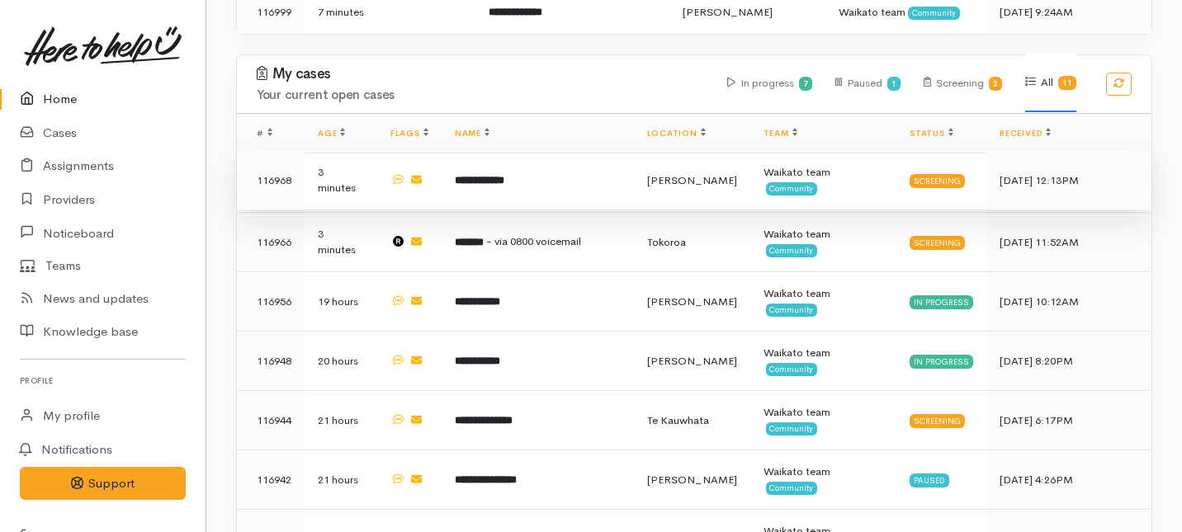
click at [479, 150] on td "**********" at bounding box center [538, 179] width 192 height 59
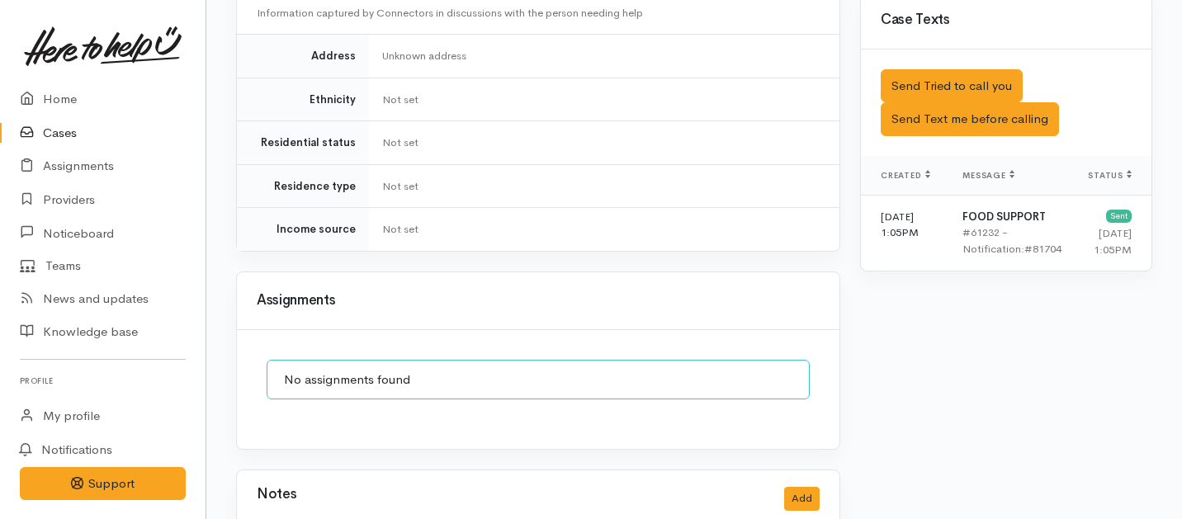
scroll to position [1015, 0]
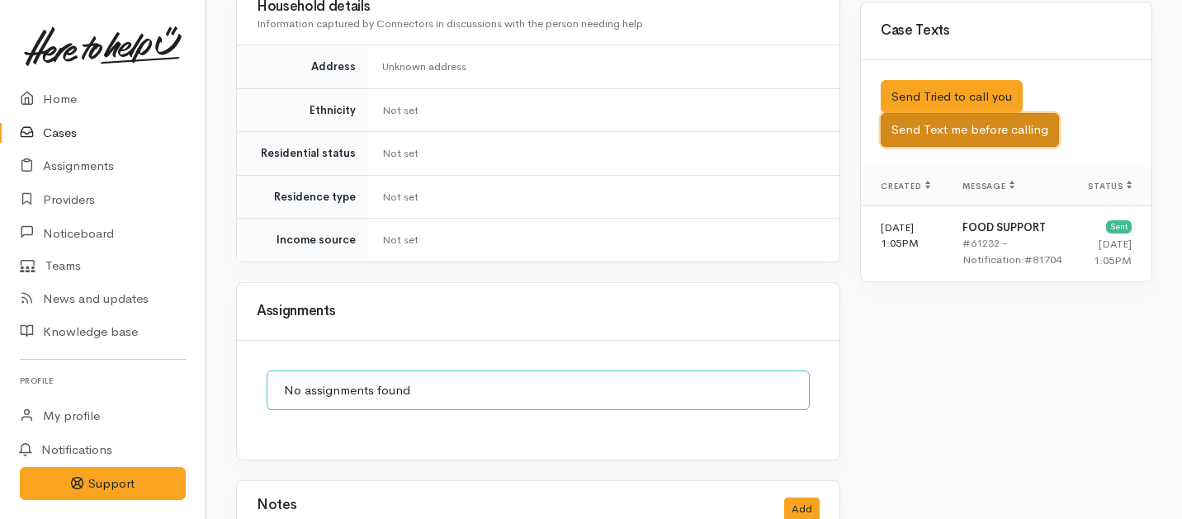
click at [907, 113] on button "Send Text me before calling" at bounding box center [970, 130] width 178 height 34
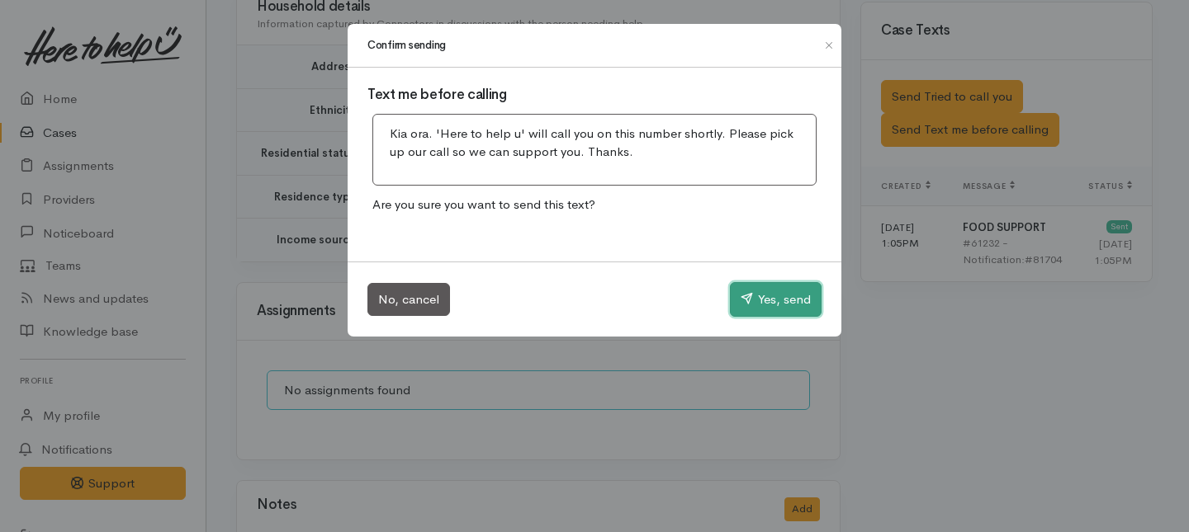
click at [787, 305] on button "Yes, send" at bounding box center [776, 299] width 92 height 35
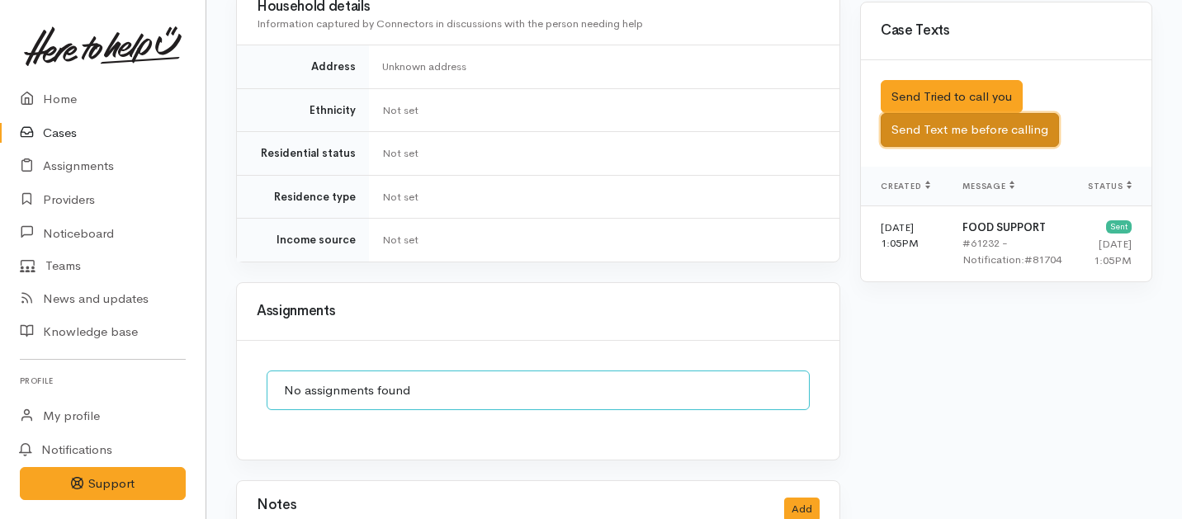
scroll to position [1089, 0]
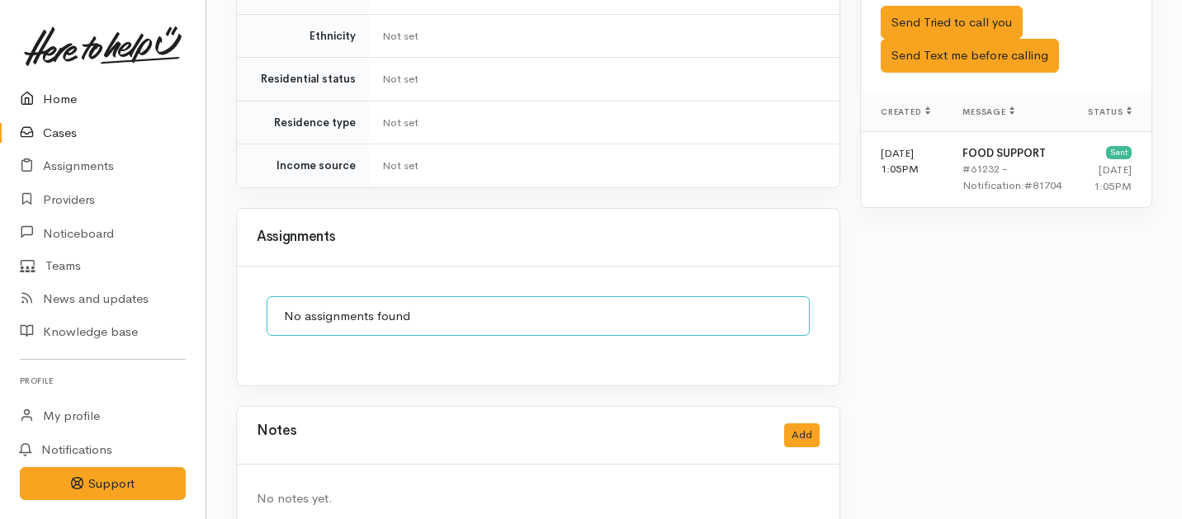
click at [68, 97] on link "Home" at bounding box center [103, 100] width 206 height 34
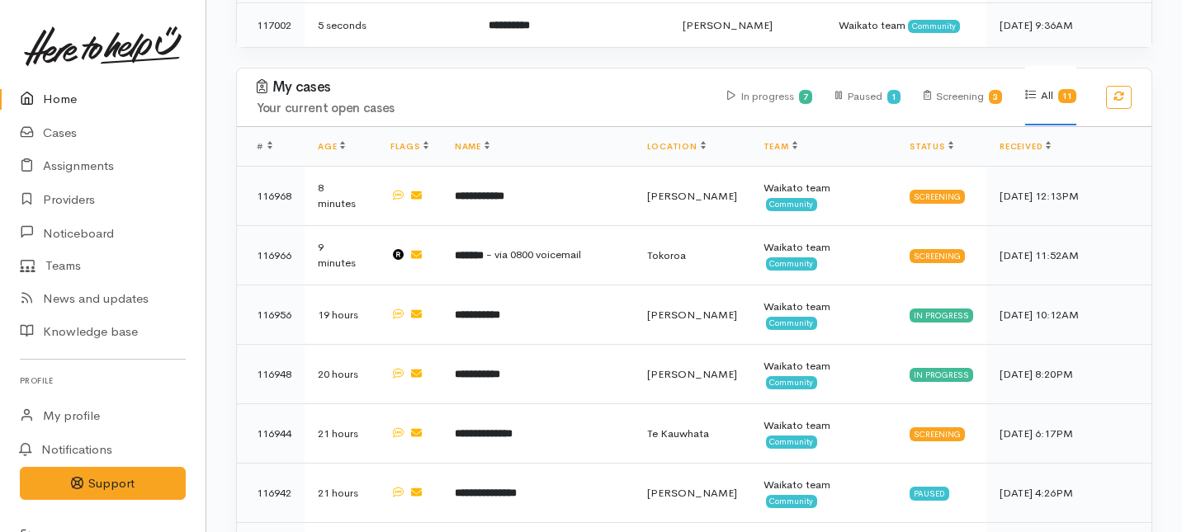
scroll to position [1033, 0]
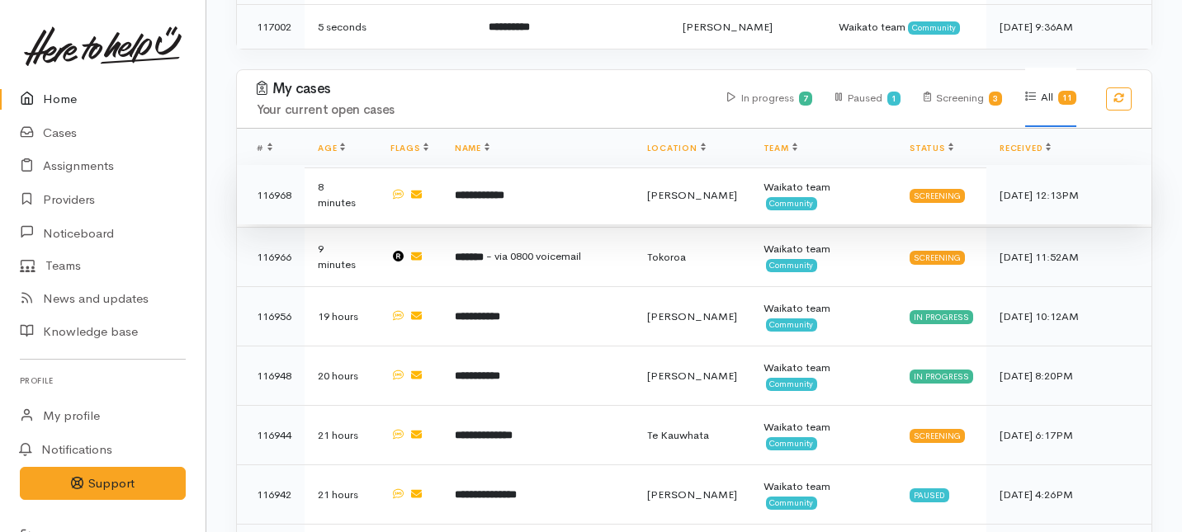
click at [451, 165] on td "**********" at bounding box center [538, 194] width 192 height 59
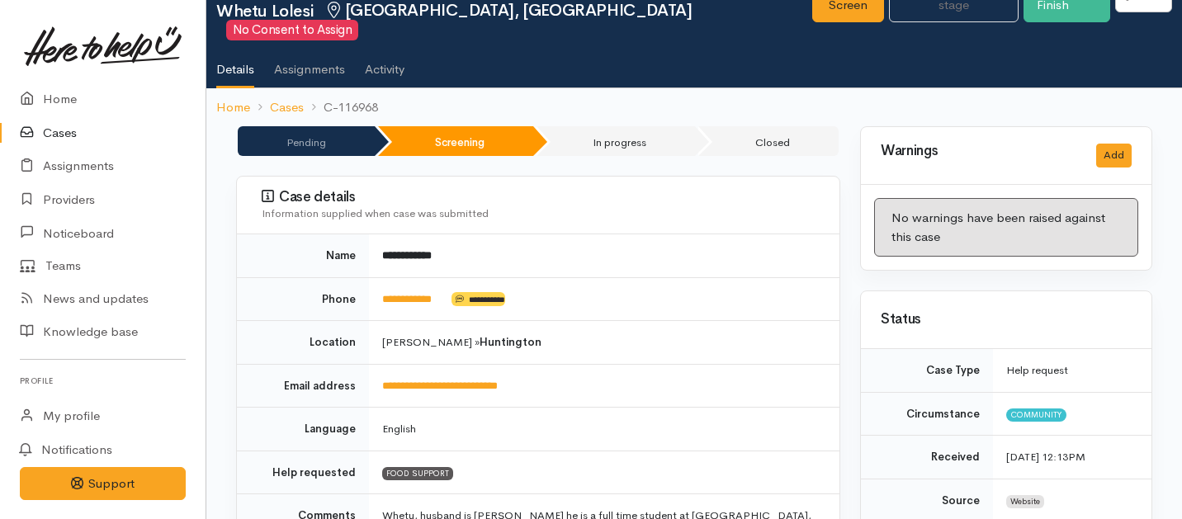
scroll to position [65, 0]
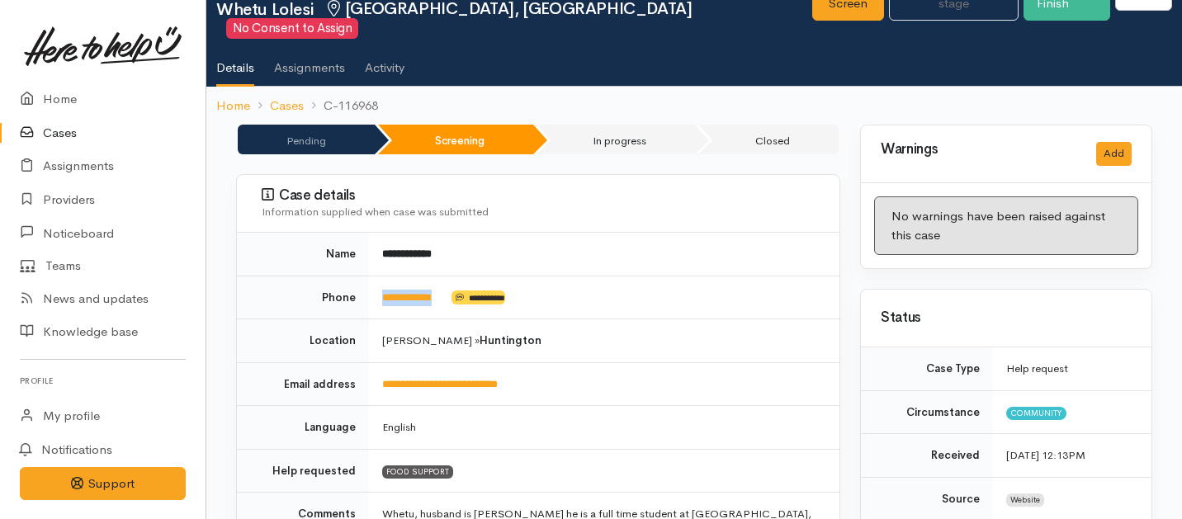
drag, startPoint x: 458, startPoint y: 278, endPoint x: 380, endPoint y: 279, distance: 78.4
click at [380, 279] on td "**********" at bounding box center [604, 298] width 470 height 44
copy td "**********"
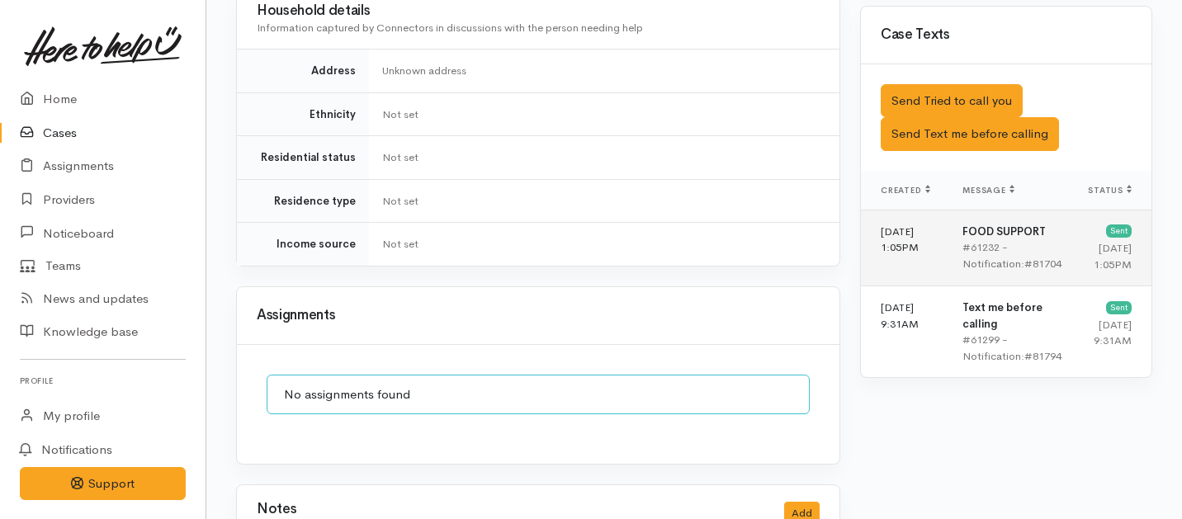
scroll to position [971, 0]
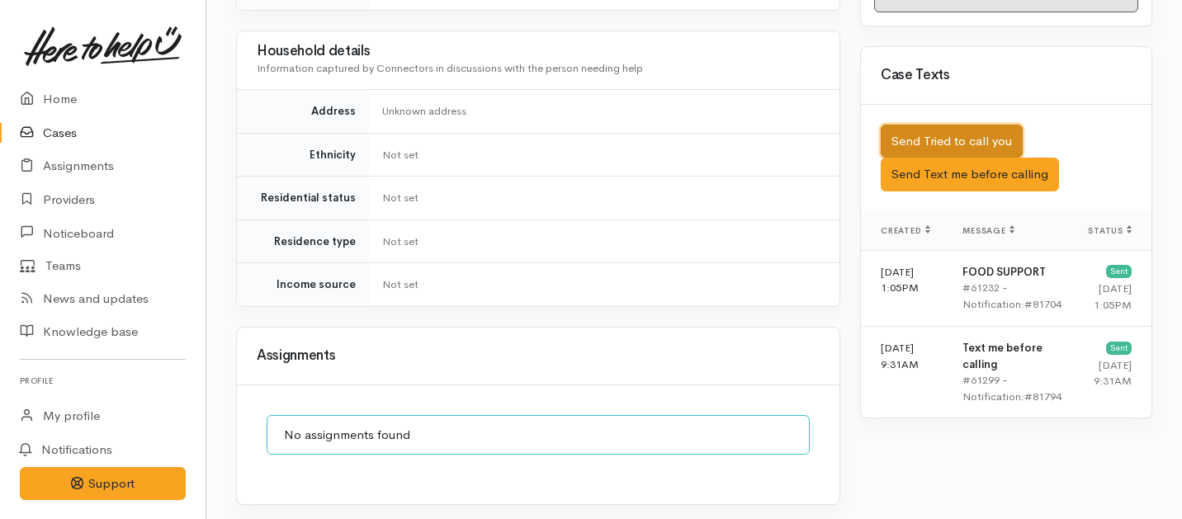
click at [926, 125] on button "Send Tried to call you" at bounding box center [952, 142] width 142 height 34
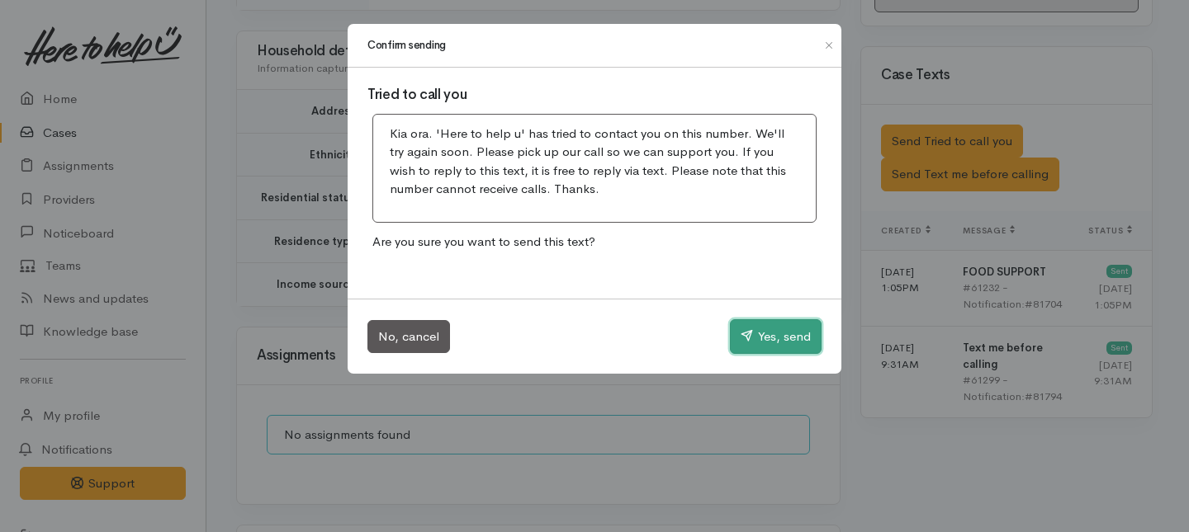
click at [764, 334] on button "Yes, send" at bounding box center [776, 336] width 92 height 35
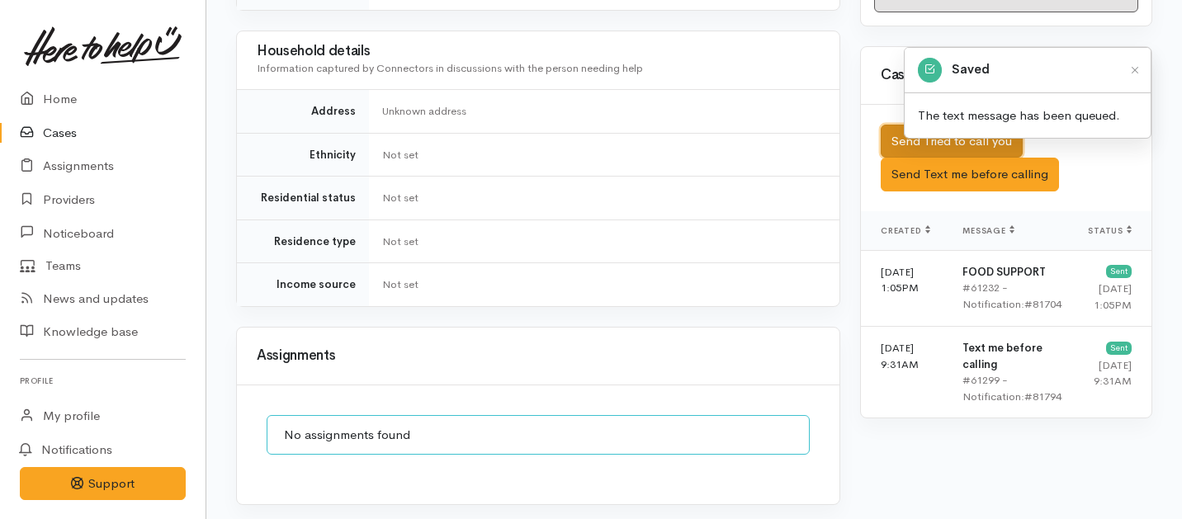
scroll to position [1089, 0]
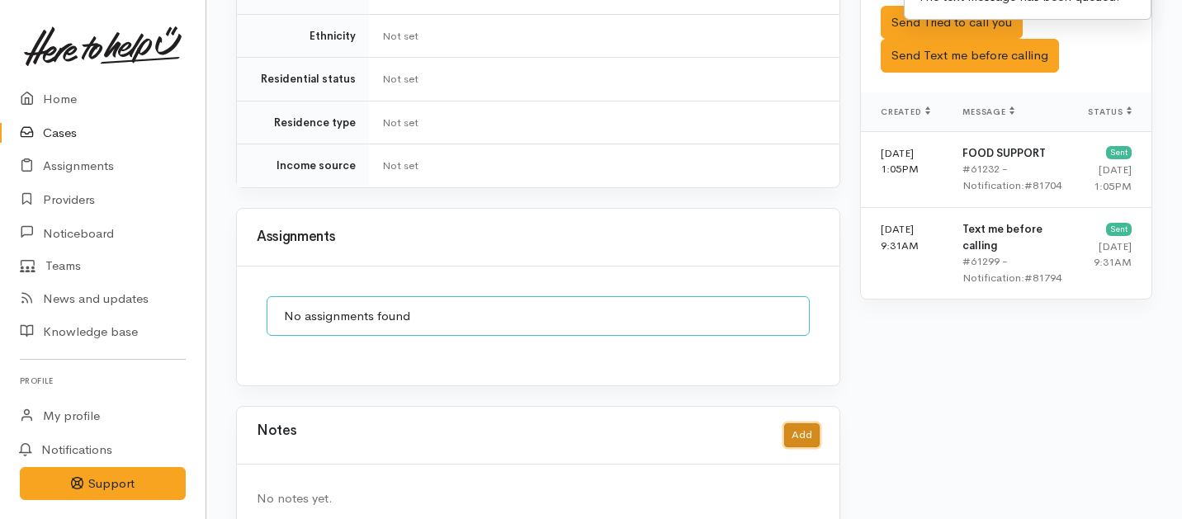
click at [786, 423] on button "Add" at bounding box center [801, 435] width 35 height 24
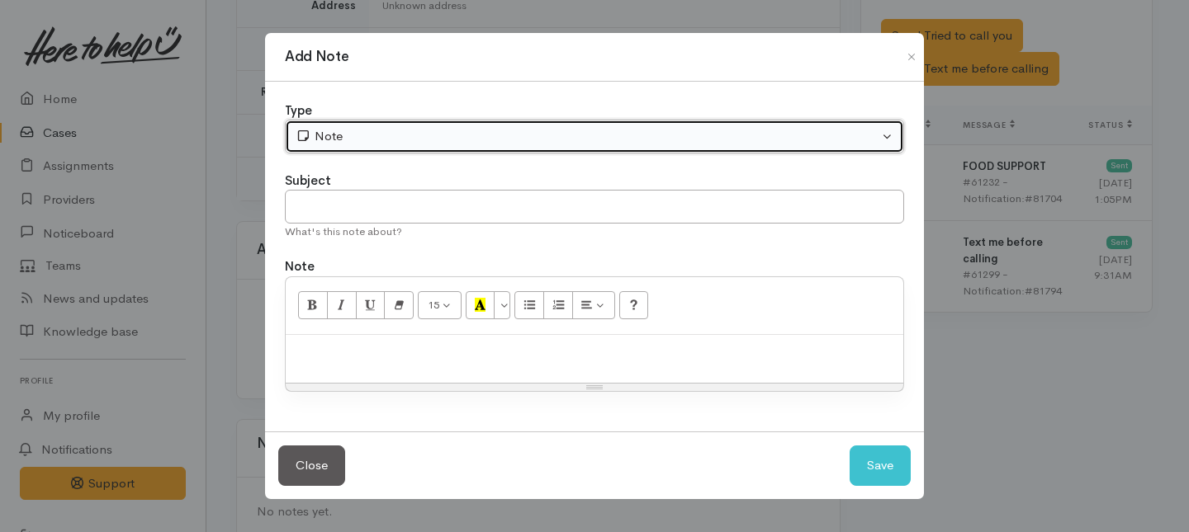
click at [464, 123] on button "Note" at bounding box center [594, 137] width 619 height 34
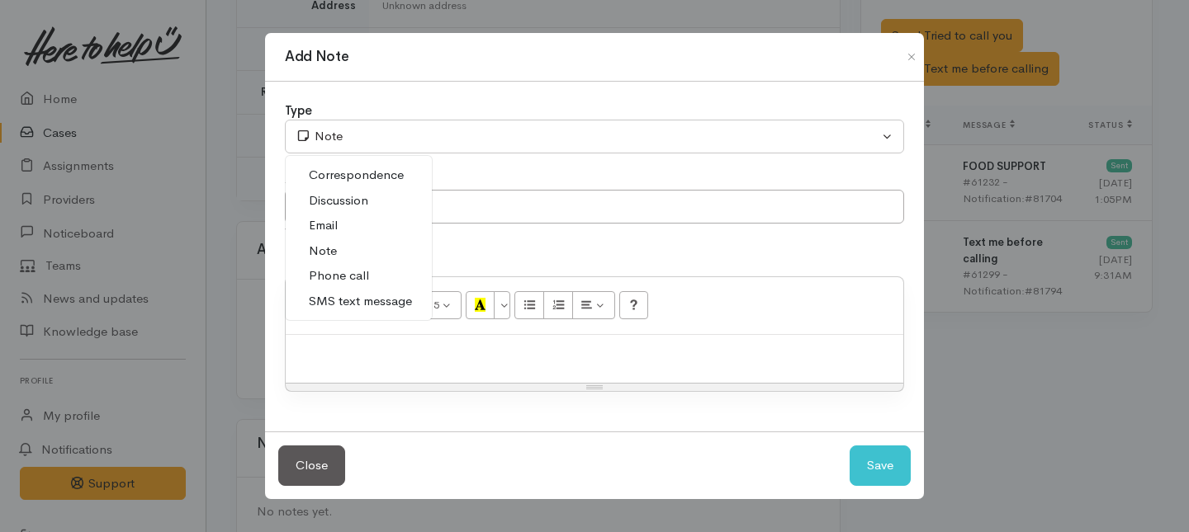
click at [348, 276] on span "Phone call" at bounding box center [339, 276] width 60 height 19
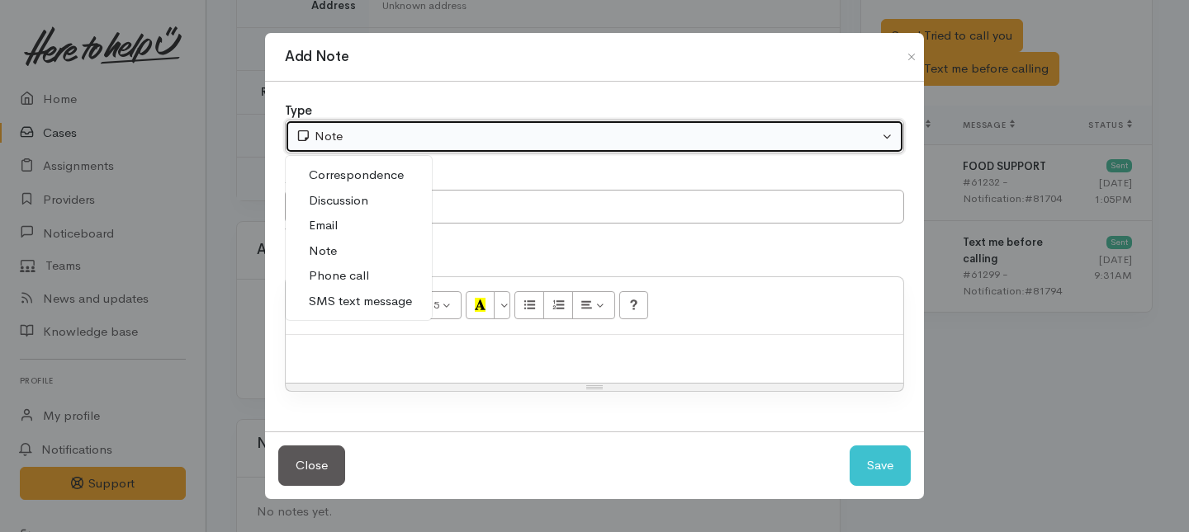
select select "3"
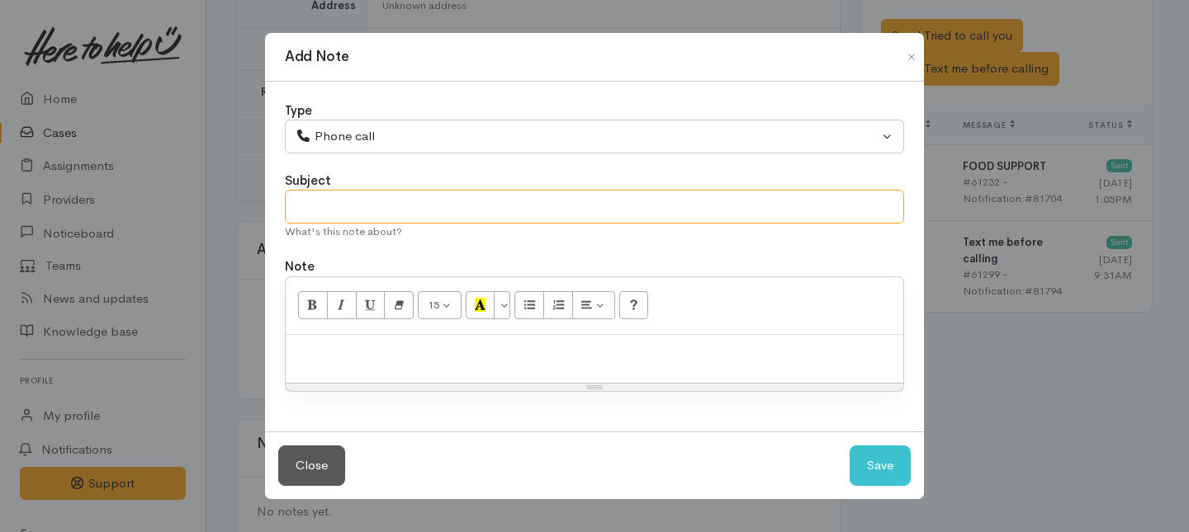
click at [351, 215] on input "text" at bounding box center [594, 207] width 619 height 34
type input "Attempt to contact"
click at [356, 353] on p at bounding box center [594, 352] width 601 height 19
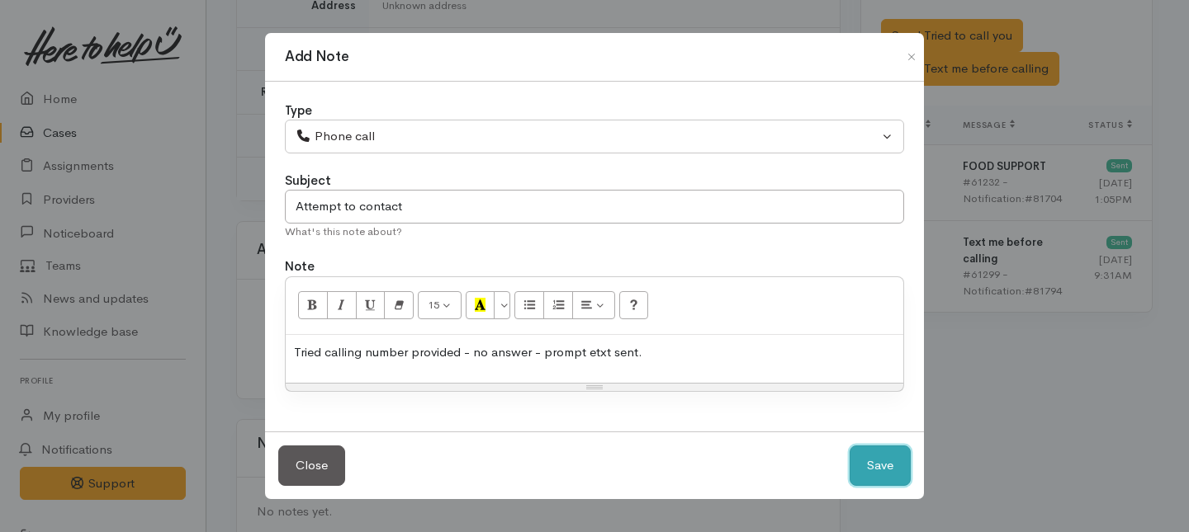
click at [875, 460] on button "Save" at bounding box center [879, 466] width 61 height 40
select select "1"
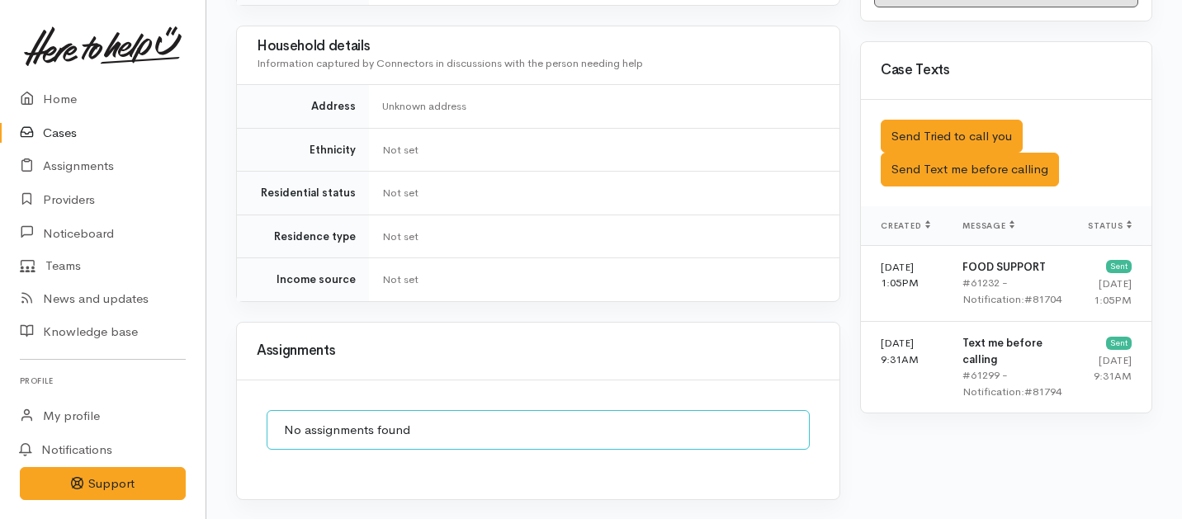
scroll to position [1173, 0]
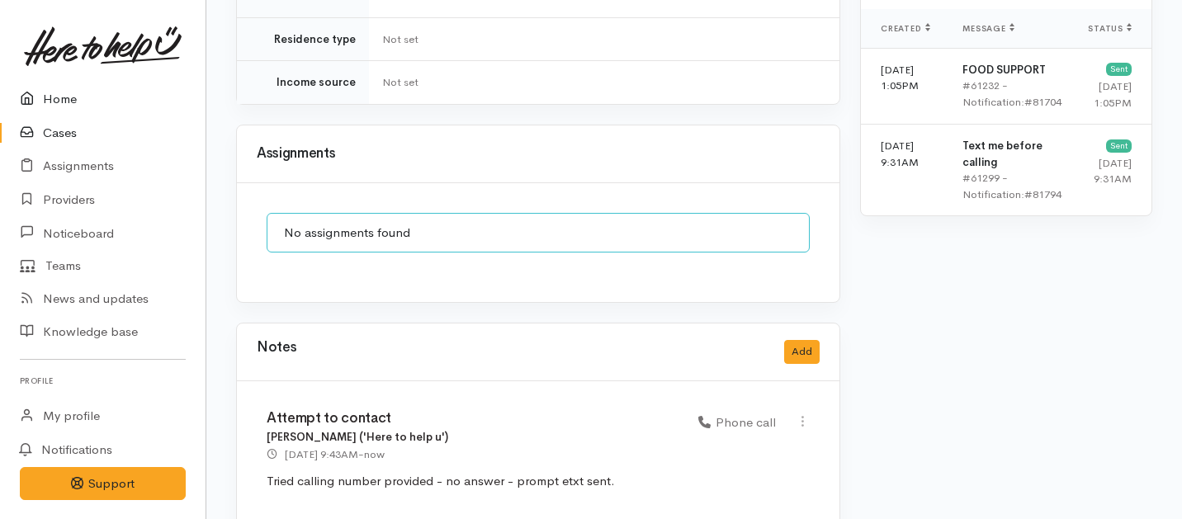
click at [69, 102] on link "Home" at bounding box center [103, 100] width 206 height 34
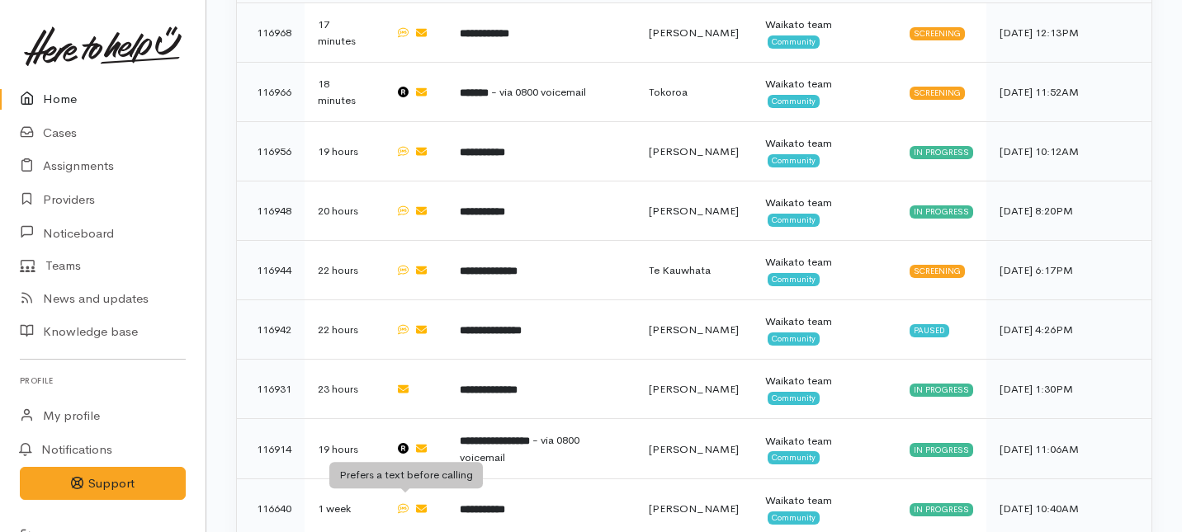
scroll to position [1185, 0]
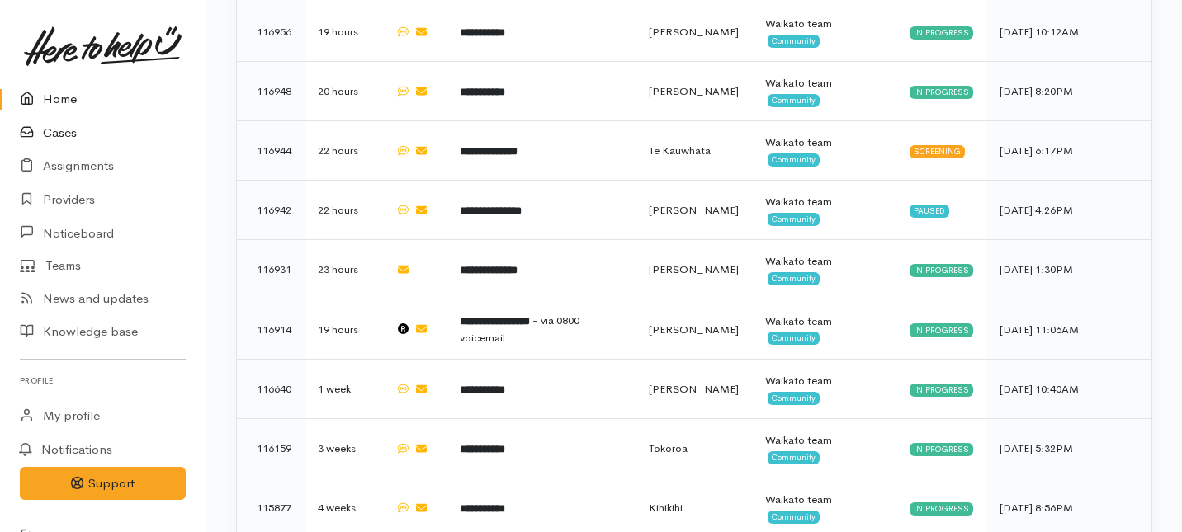
click at [59, 132] on link "Cases" at bounding box center [103, 133] width 206 height 34
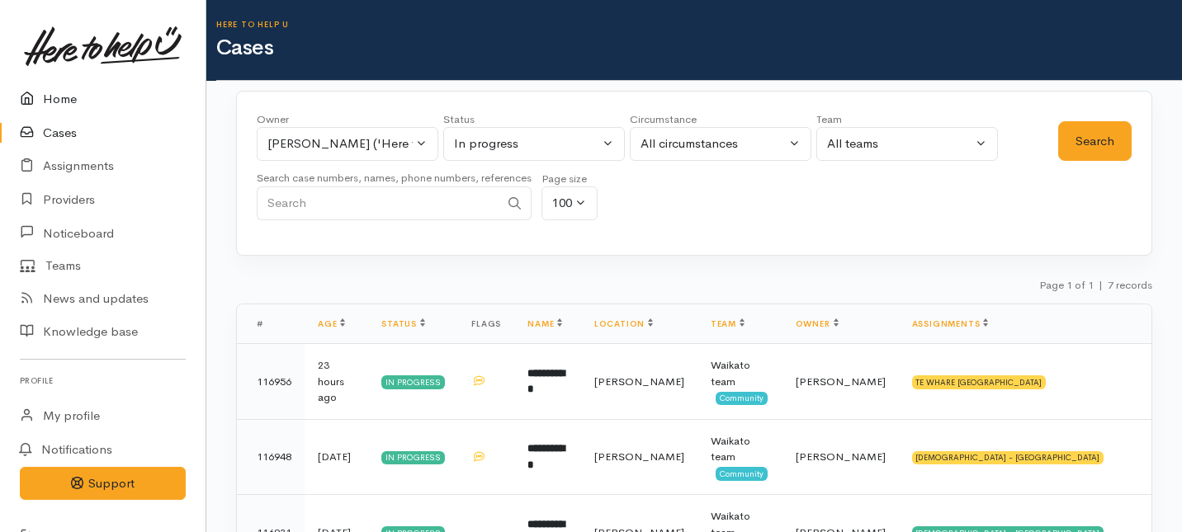
click at [64, 92] on link "Home" at bounding box center [103, 100] width 206 height 34
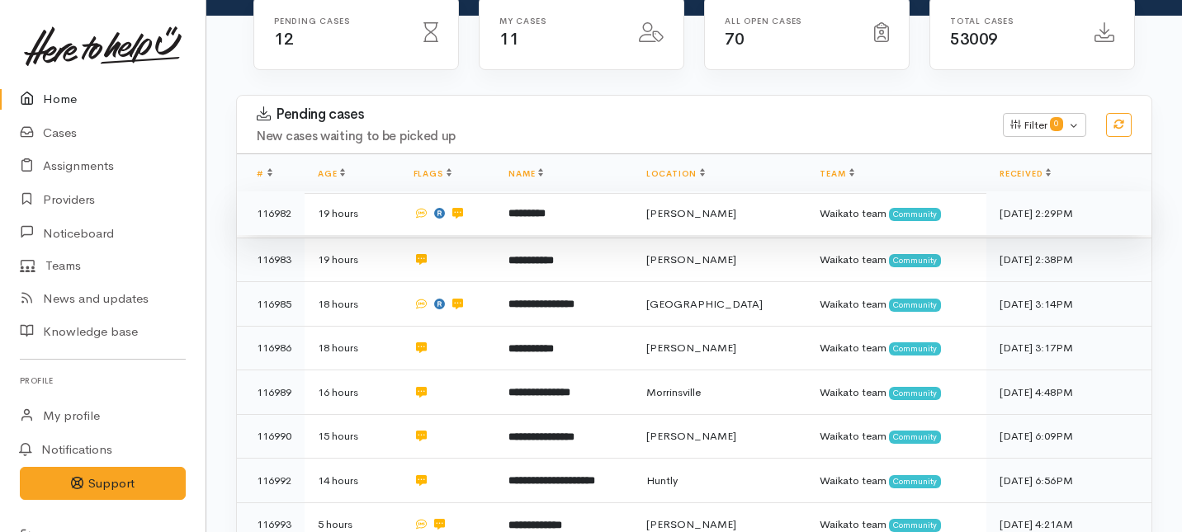
scroll to position [25, 0]
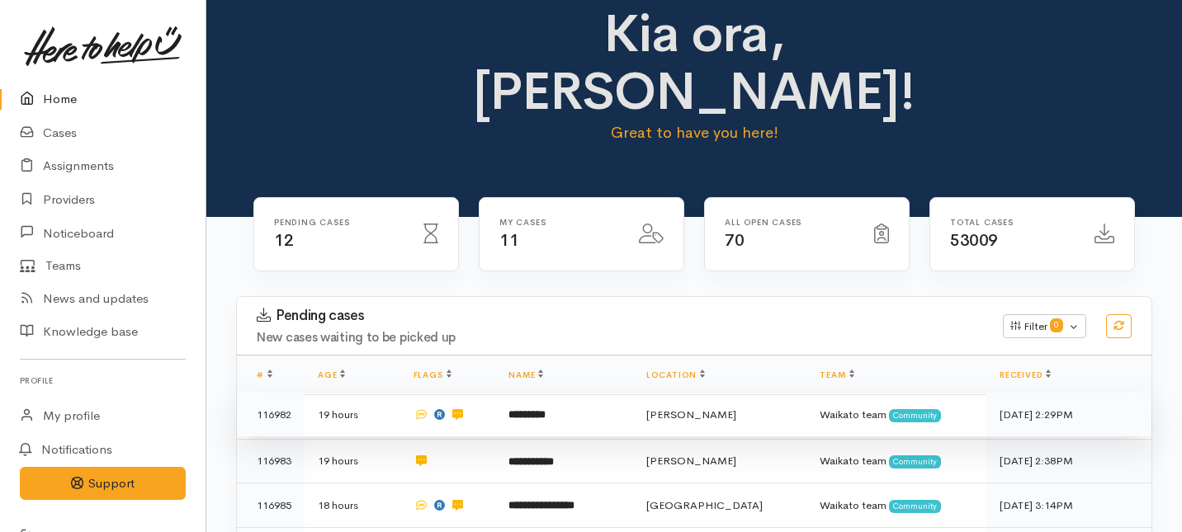
click at [546, 409] on b "*********" at bounding box center [526, 414] width 37 height 11
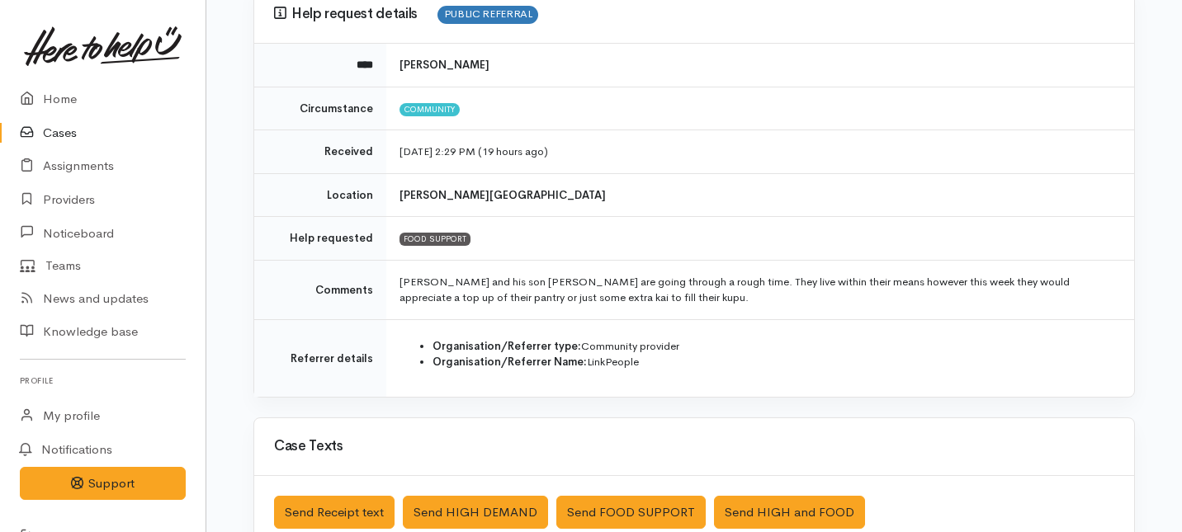
scroll to position [160, 0]
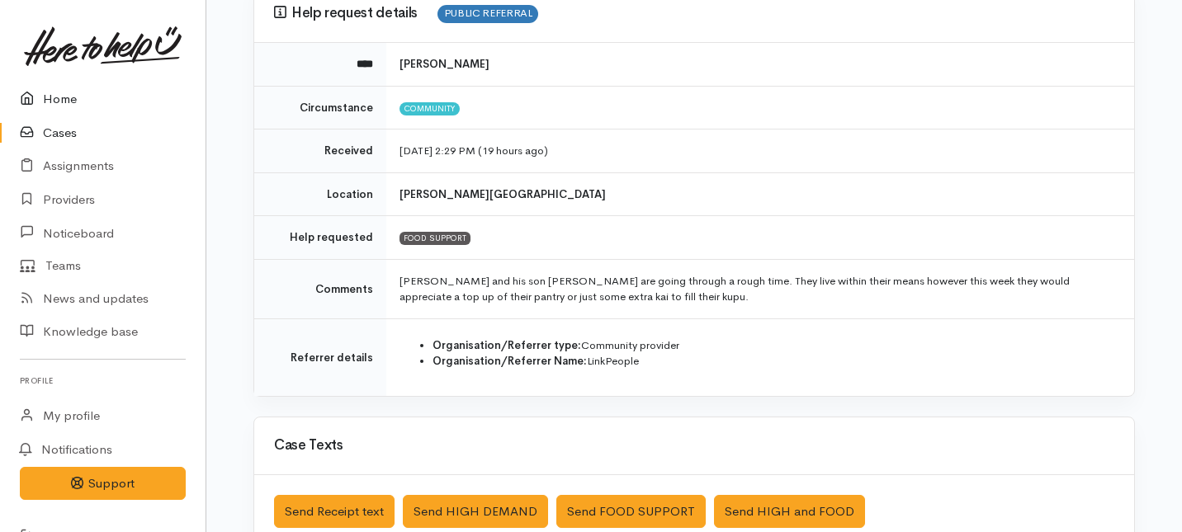
click at [50, 105] on link "Home" at bounding box center [103, 100] width 206 height 34
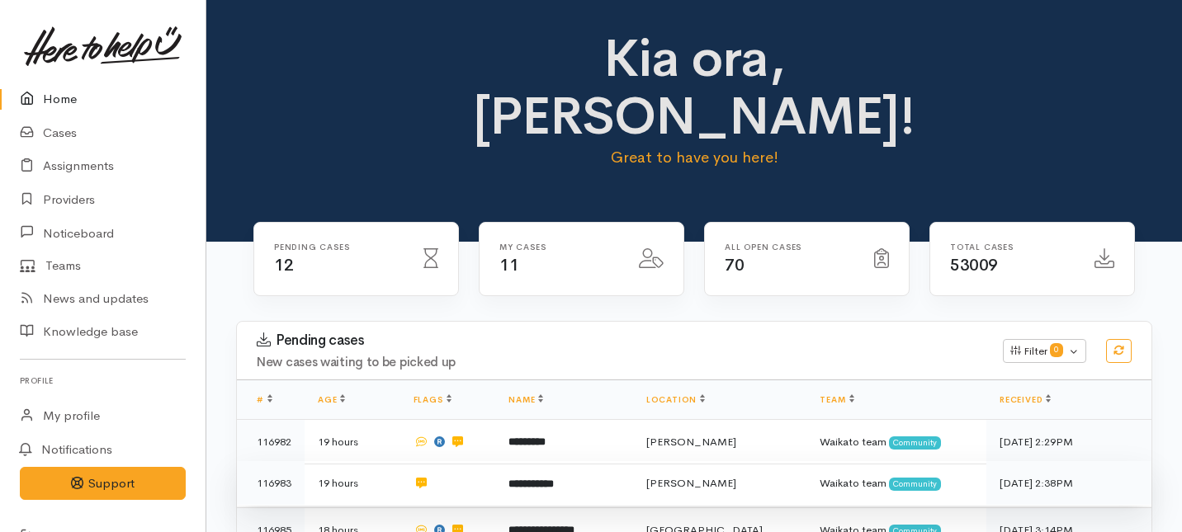
click at [524, 479] on b "**********" at bounding box center [530, 484] width 45 height 11
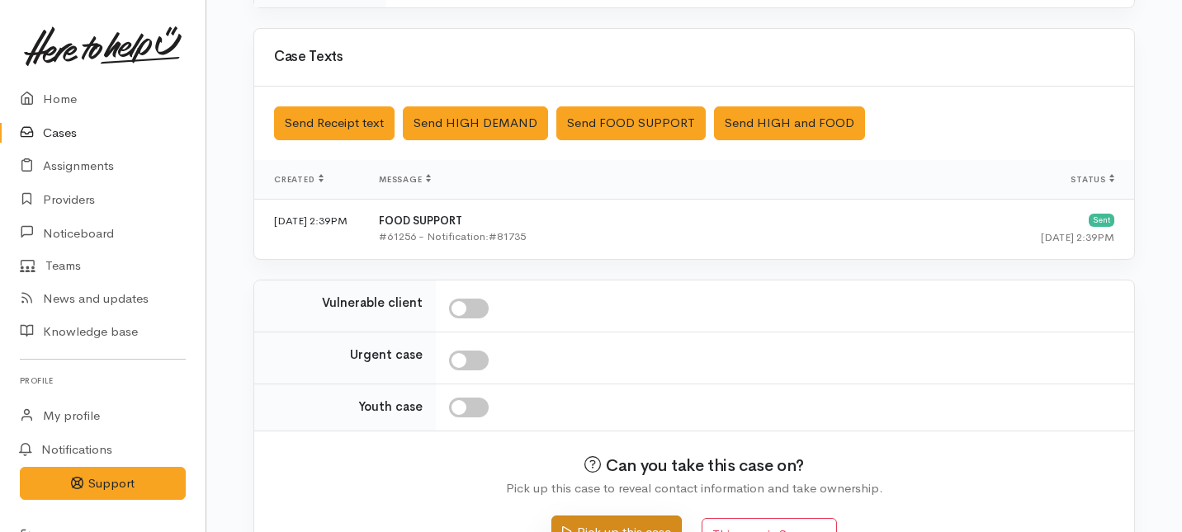
scroll to position [504, 0]
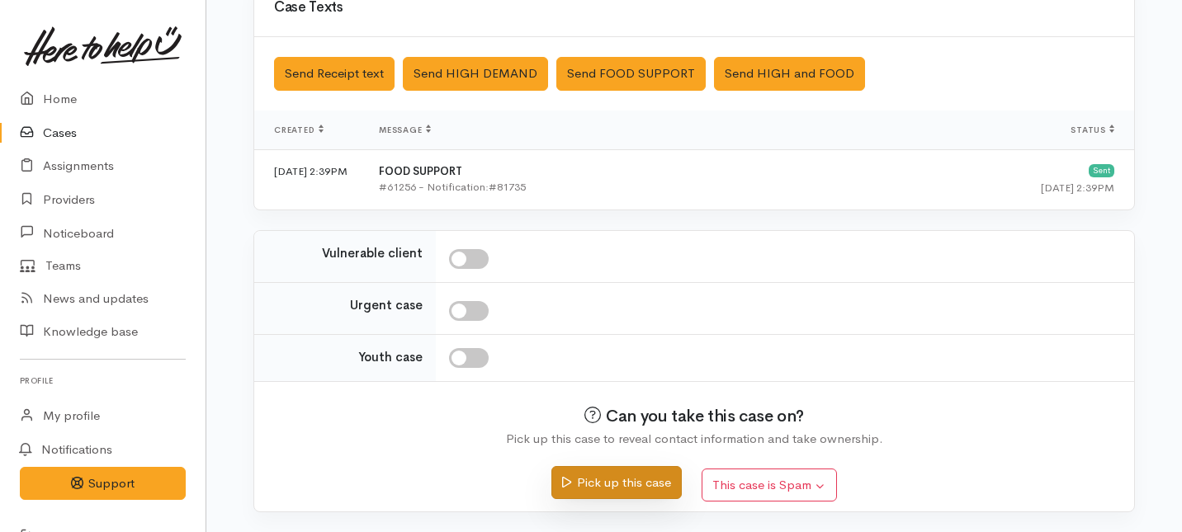
click at [601, 480] on button "Pick up this case" at bounding box center [616, 483] width 130 height 34
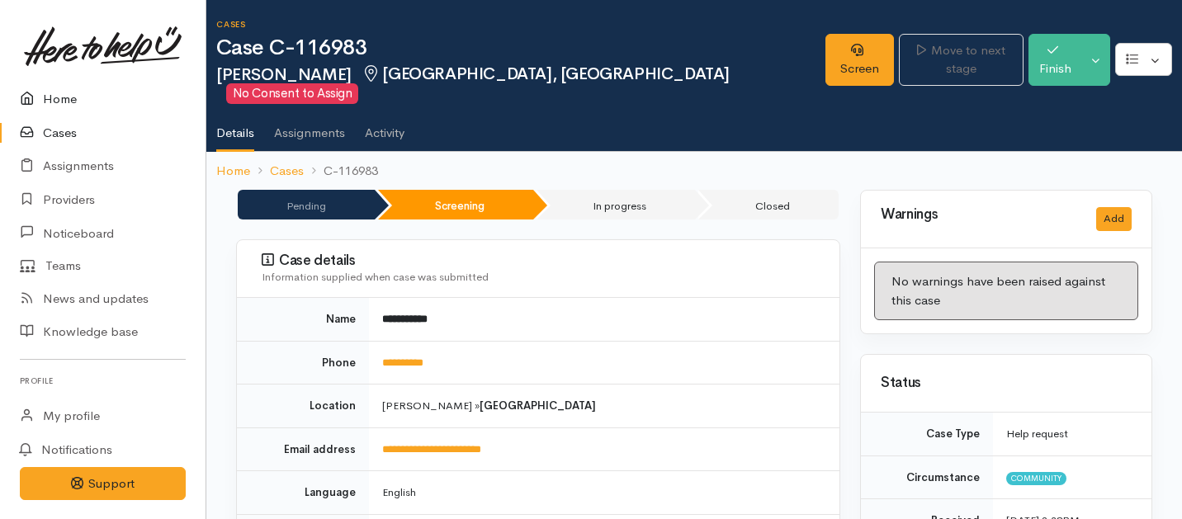
click at [60, 95] on link "Home" at bounding box center [103, 100] width 206 height 34
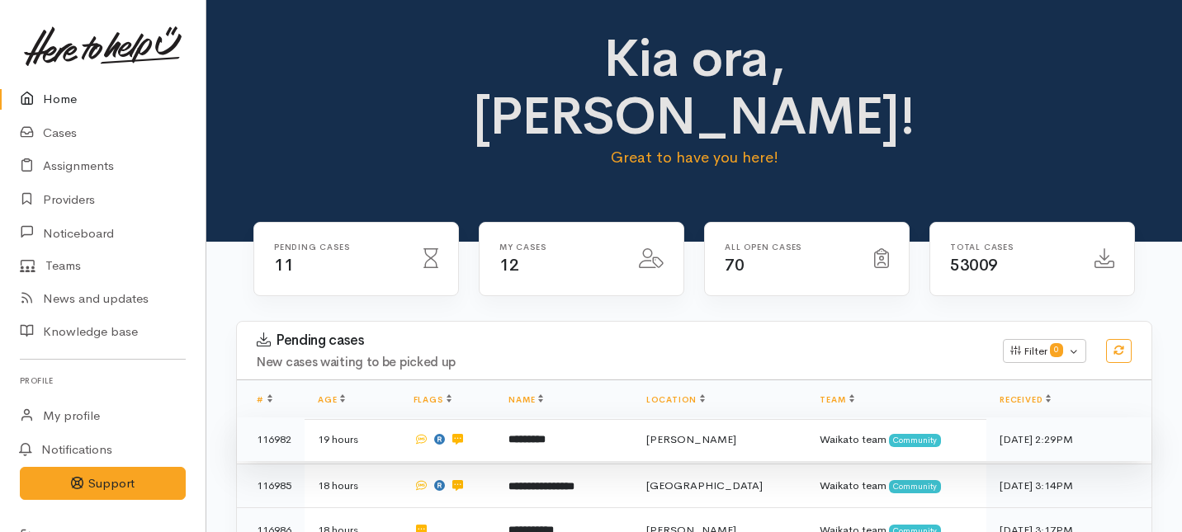
click at [546, 434] on b "*********" at bounding box center [526, 439] width 37 height 11
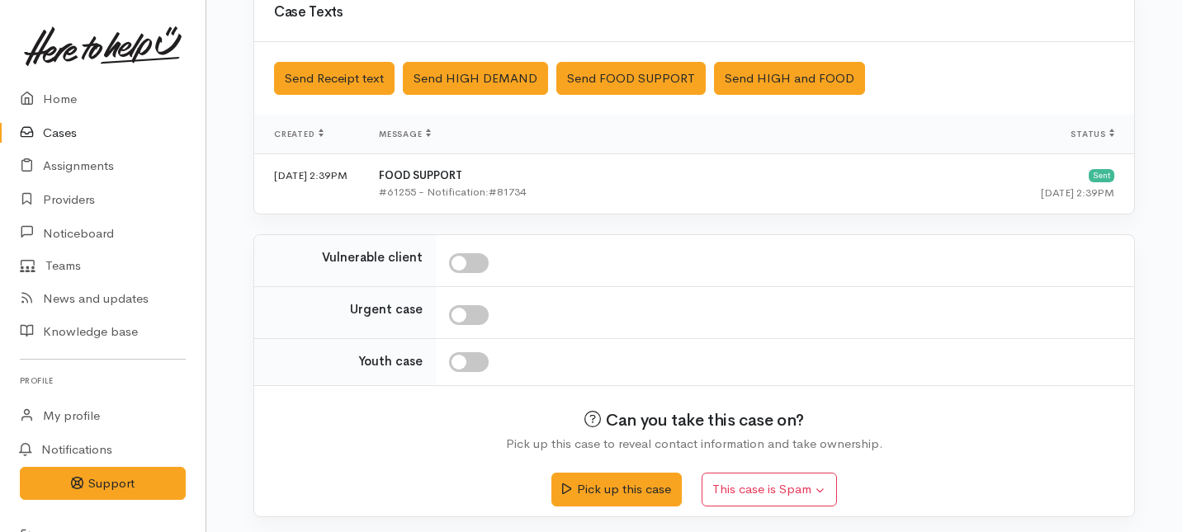
scroll to position [598, 0]
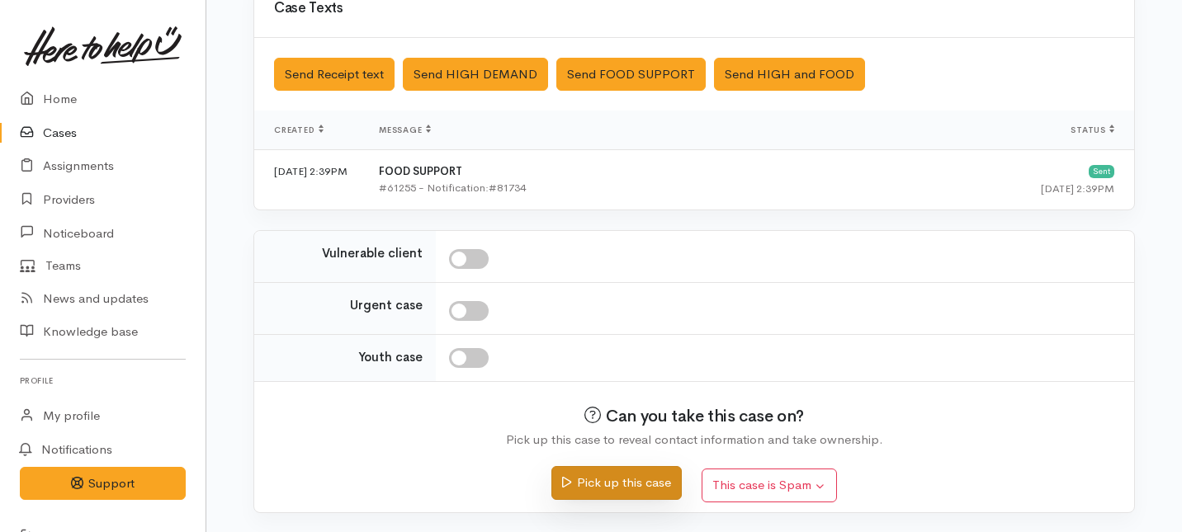
click at [610, 484] on button "Pick up this case" at bounding box center [616, 483] width 130 height 34
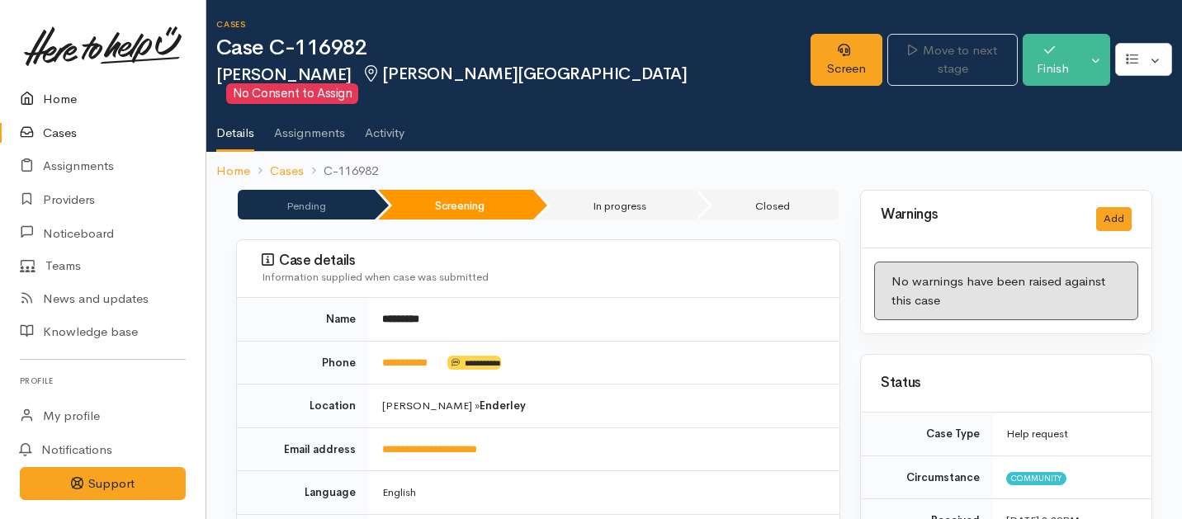
click at [50, 97] on link "Home" at bounding box center [103, 100] width 206 height 34
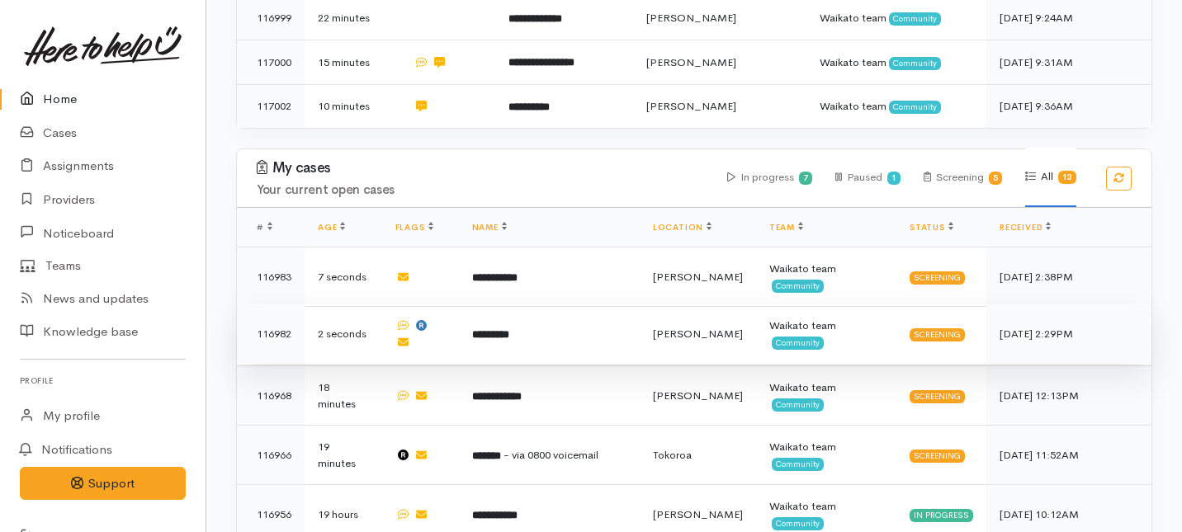
scroll to position [741, 0]
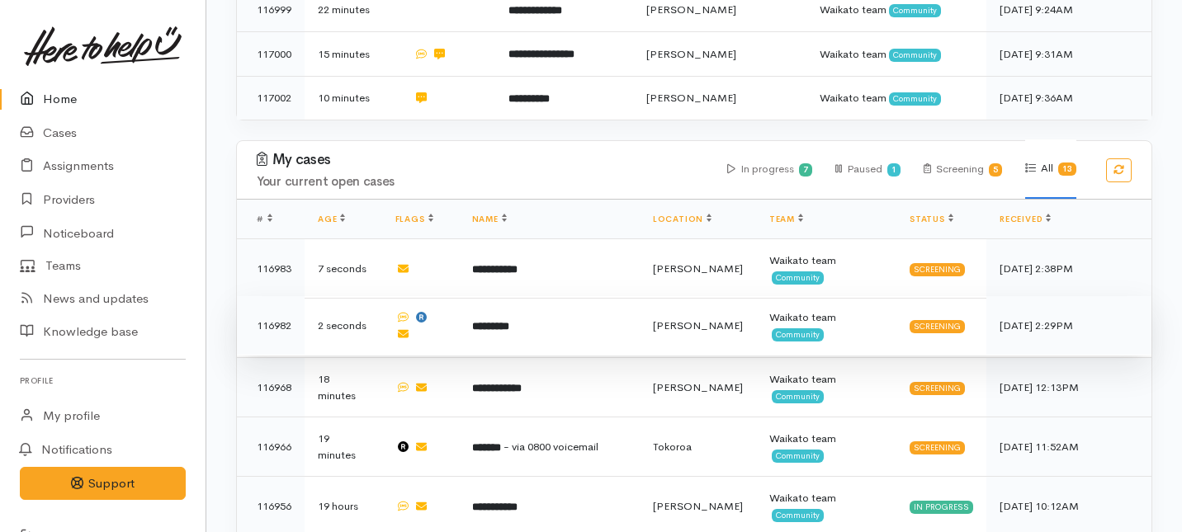
click at [526, 296] on td "*********" at bounding box center [549, 325] width 181 height 59
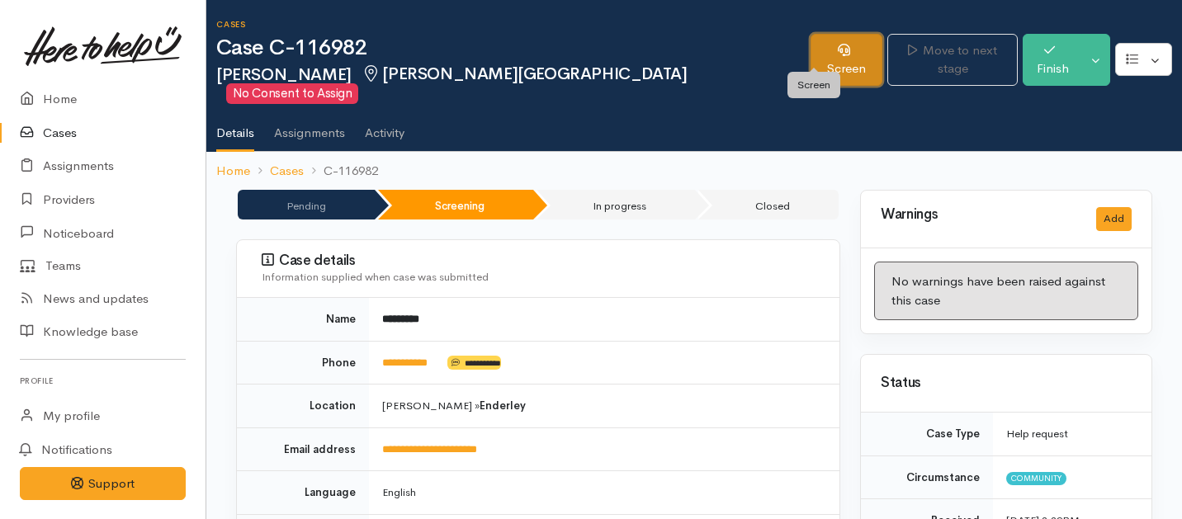
click at [811, 56] on link "Screen" at bounding box center [847, 60] width 72 height 52
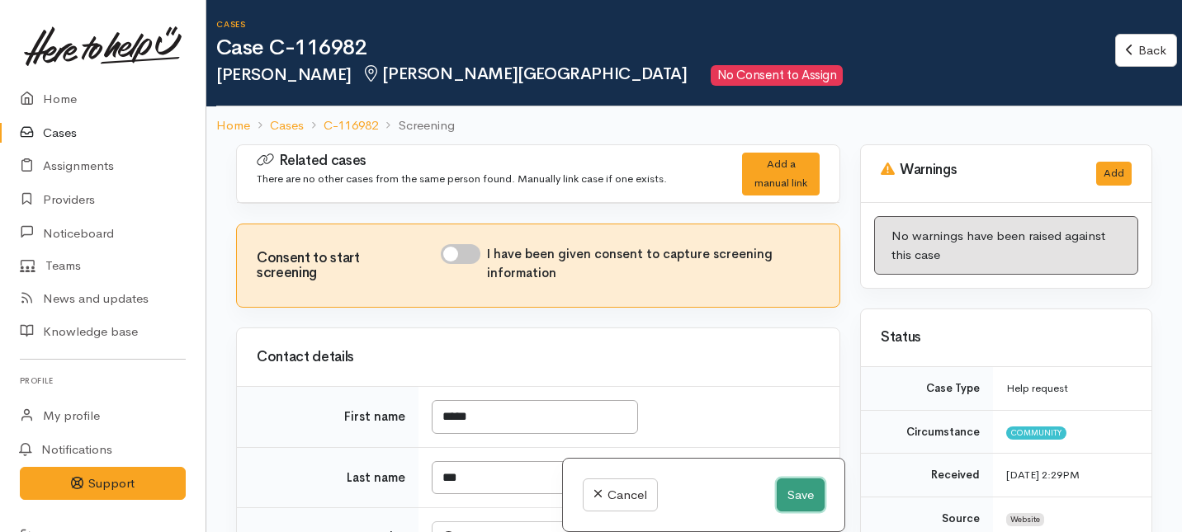
click at [787, 503] on button "Save" at bounding box center [801, 496] width 48 height 34
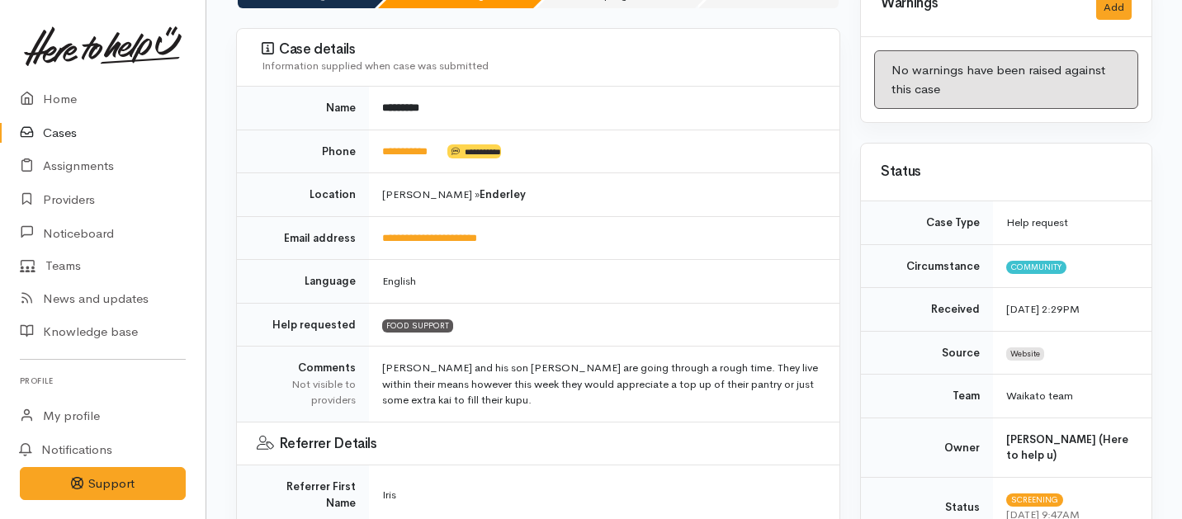
scroll to position [214, 0]
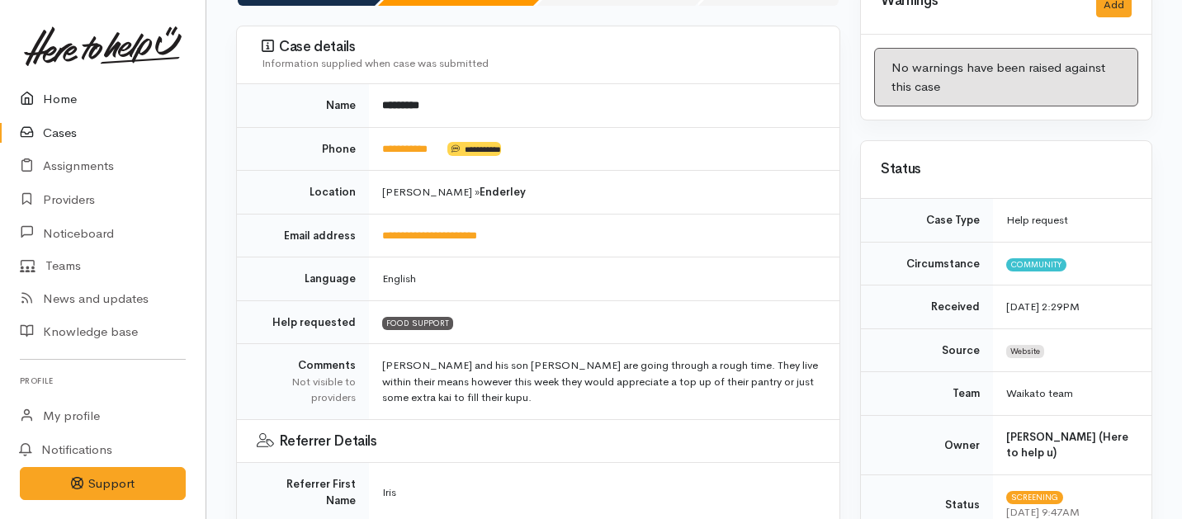
click at [74, 100] on link "Home" at bounding box center [103, 100] width 206 height 34
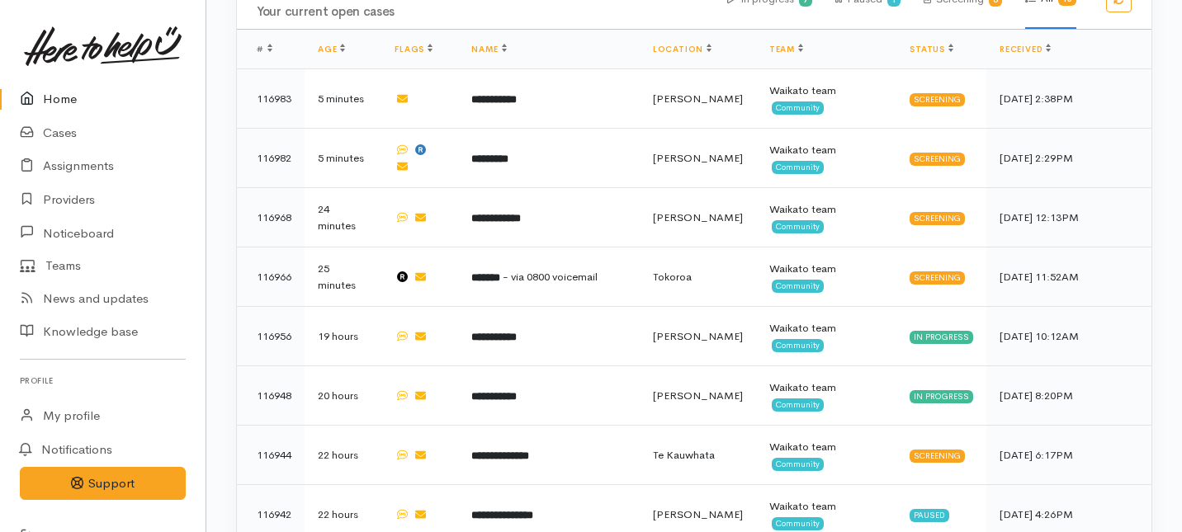
scroll to position [769, 0]
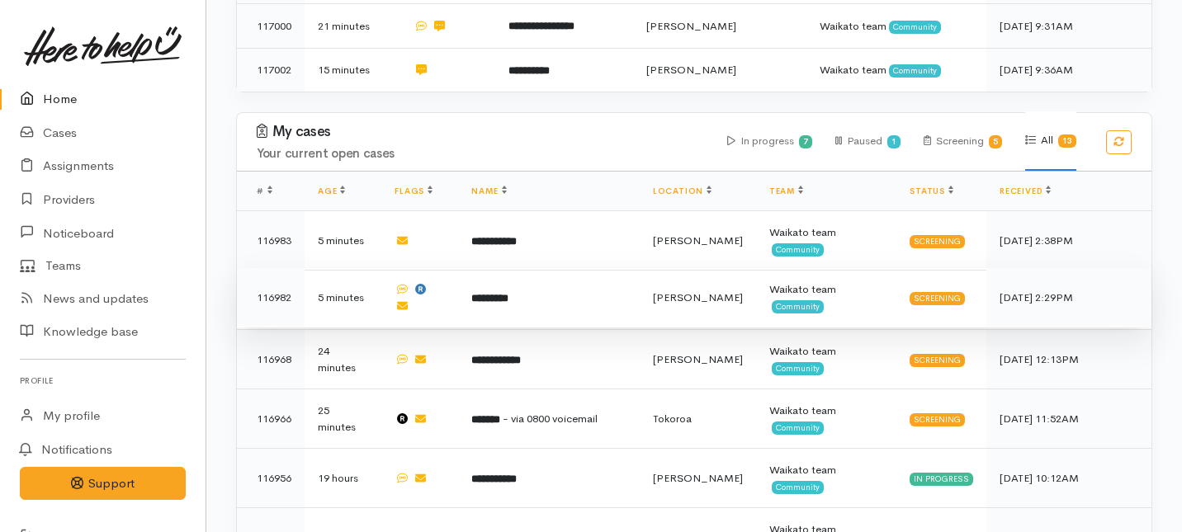
click at [725, 268] on td "[PERSON_NAME]" at bounding box center [698, 297] width 116 height 59
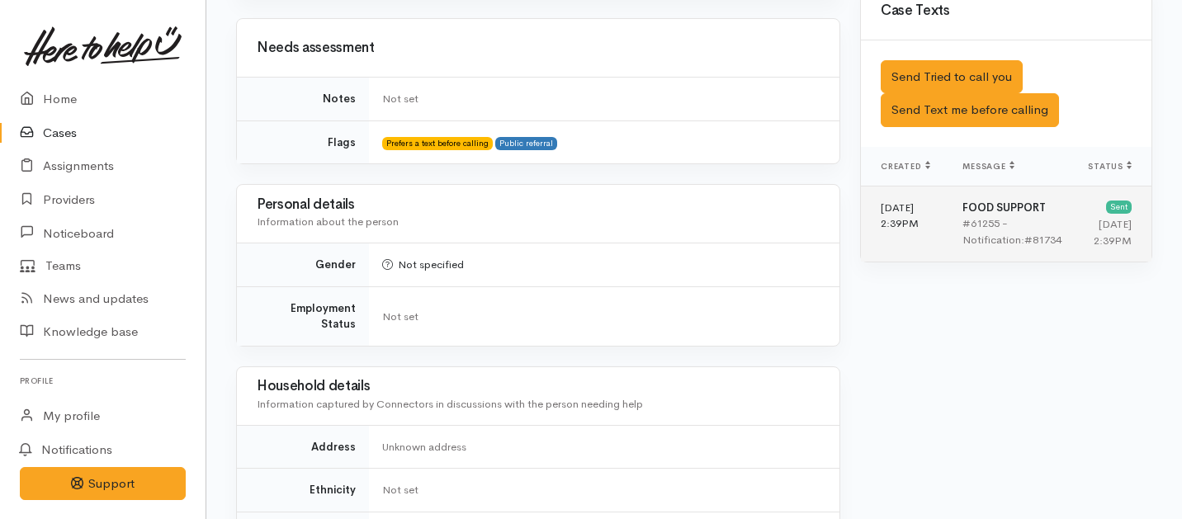
scroll to position [1011, 0]
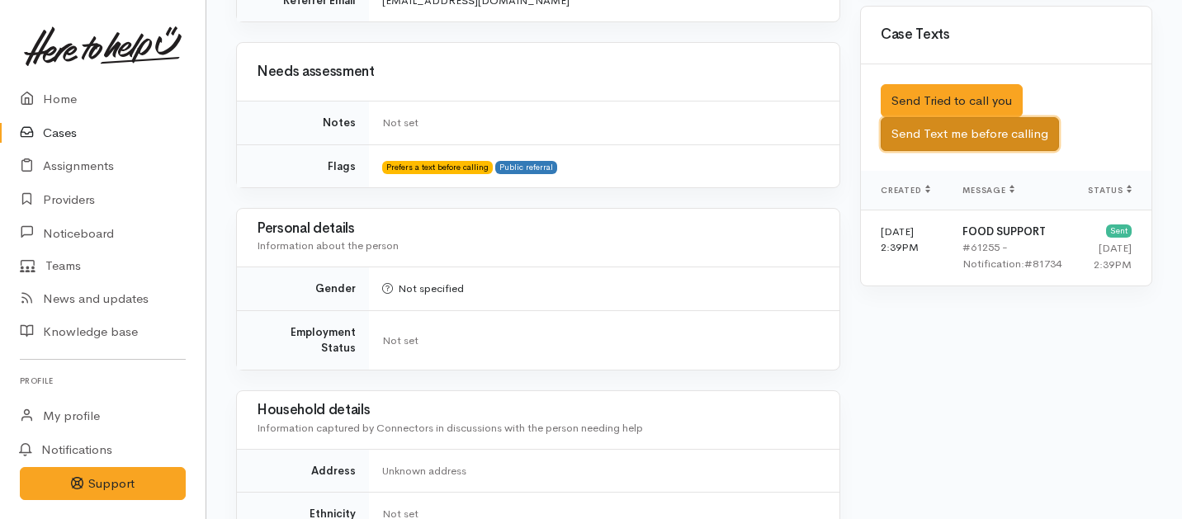
click at [950, 117] on button "Send Text me before calling" at bounding box center [970, 134] width 178 height 34
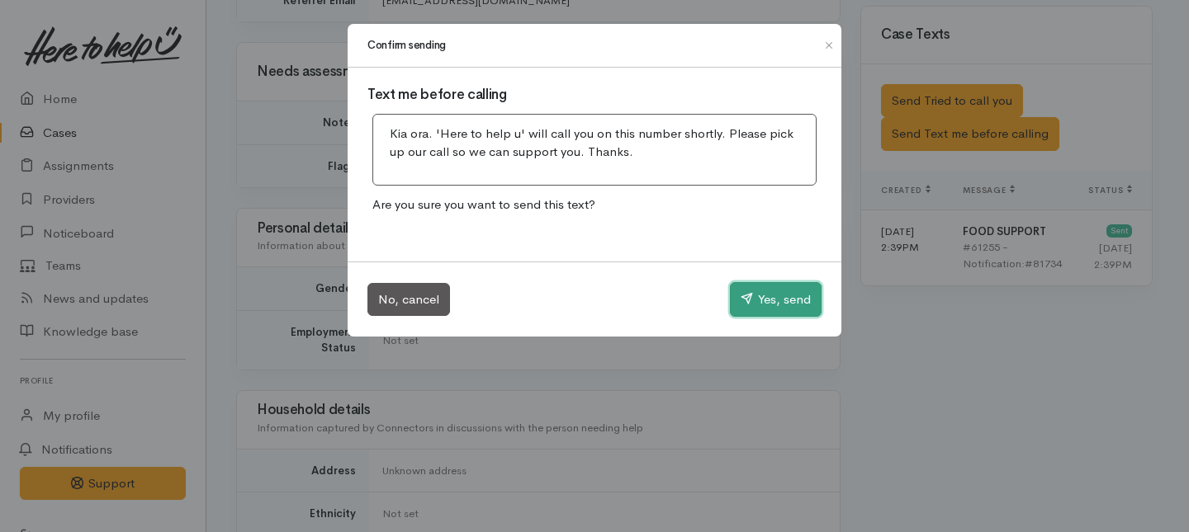
click at [759, 301] on button "Yes, send" at bounding box center [776, 299] width 92 height 35
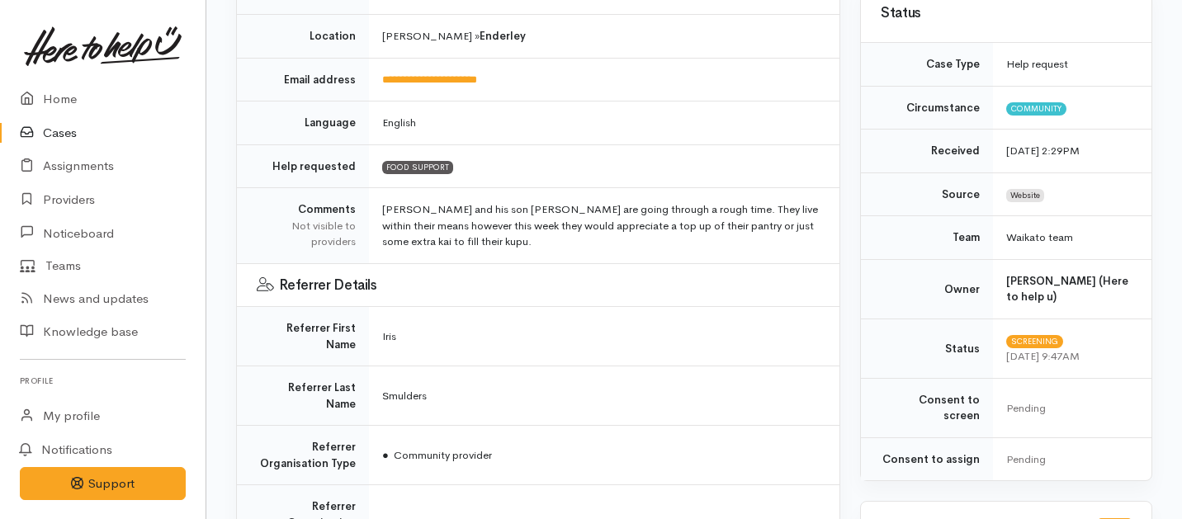
scroll to position [0, 0]
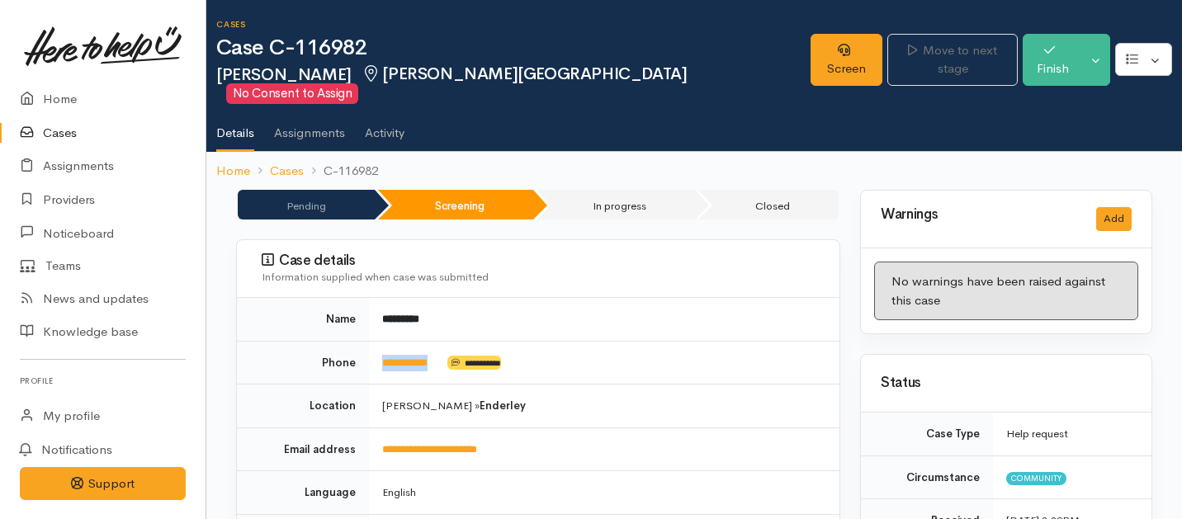
drag, startPoint x: 447, startPoint y: 343, endPoint x: 376, endPoint y: 326, distance: 73.1
click at [376, 341] on td "**********" at bounding box center [604, 363] width 470 height 44
copy td "**********"
click at [811, 52] on link "Screen" at bounding box center [847, 60] width 72 height 52
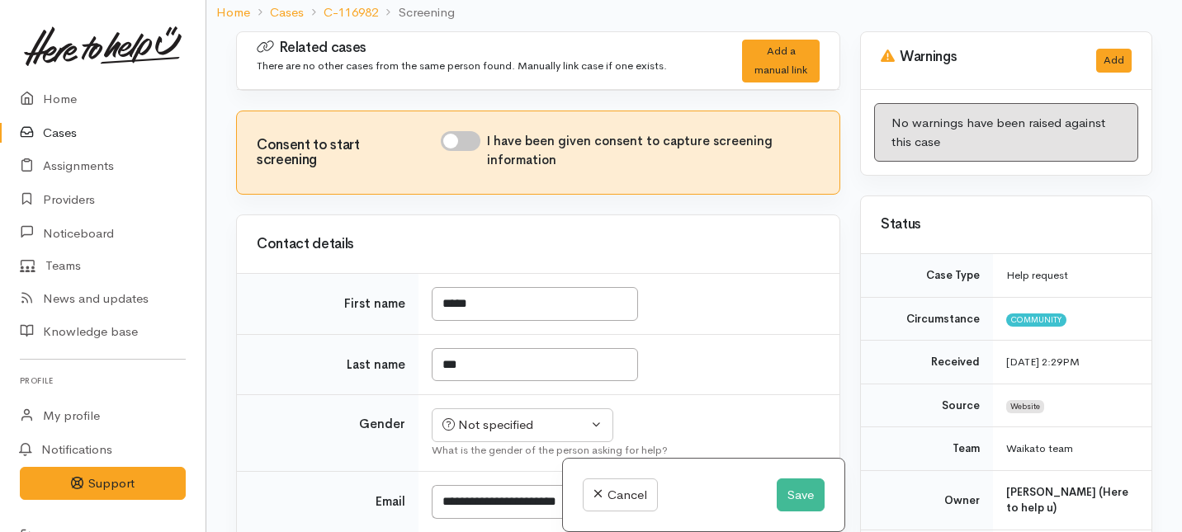
scroll to position [144, 0]
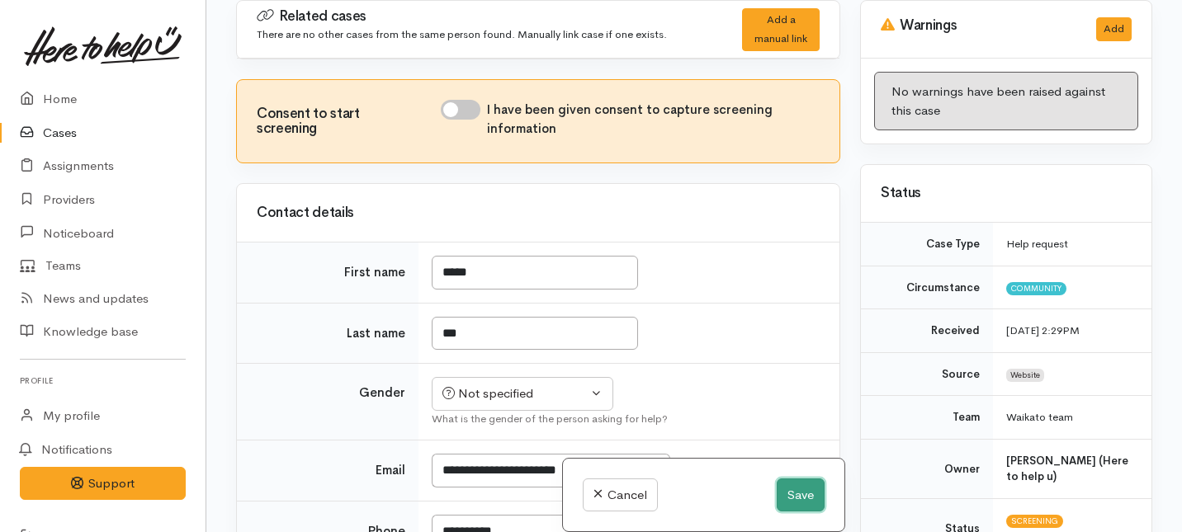
click at [791, 505] on button "Save" at bounding box center [801, 496] width 48 height 34
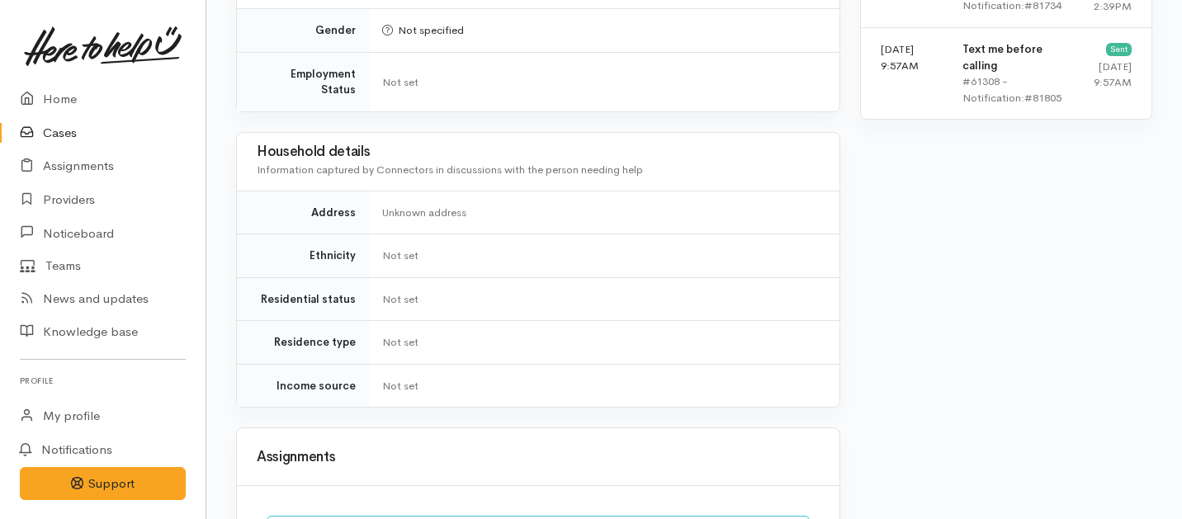
scroll to position [1440, 0]
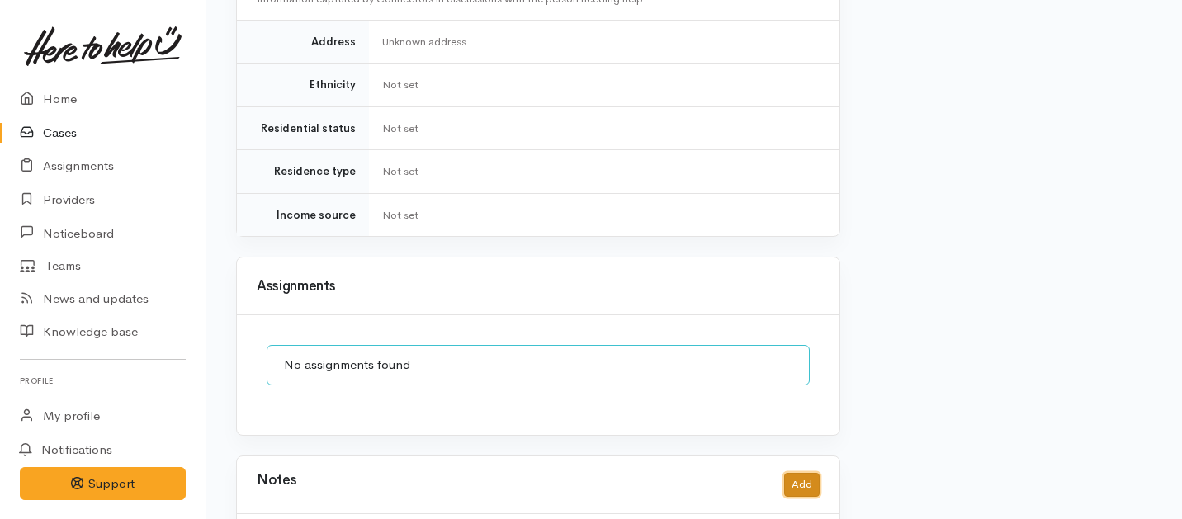
click at [803, 473] on button "Add" at bounding box center [801, 485] width 35 height 24
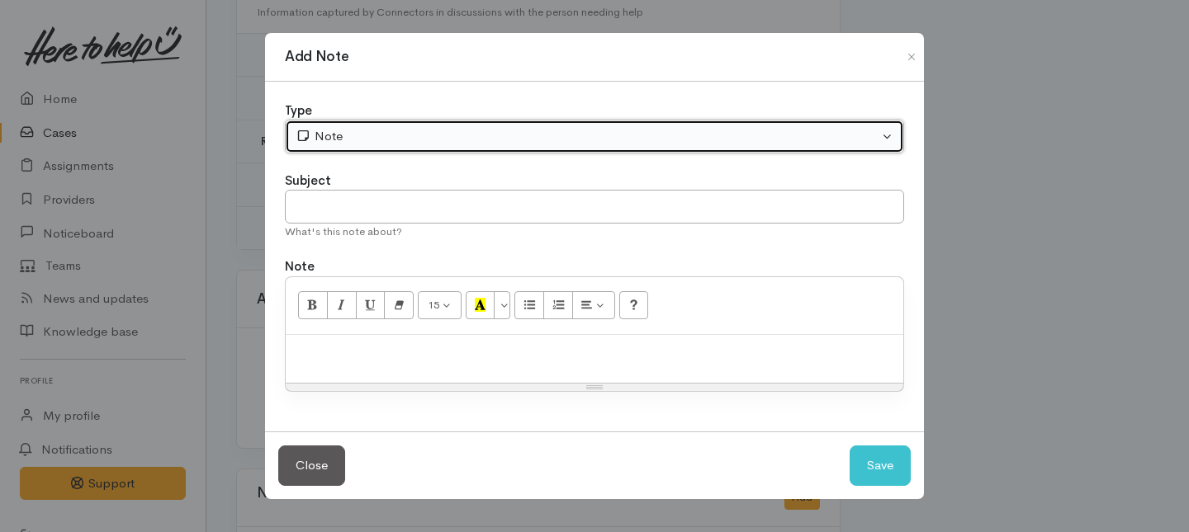
click at [516, 148] on button "Note" at bounding box center [594, 137] width 619 height 34
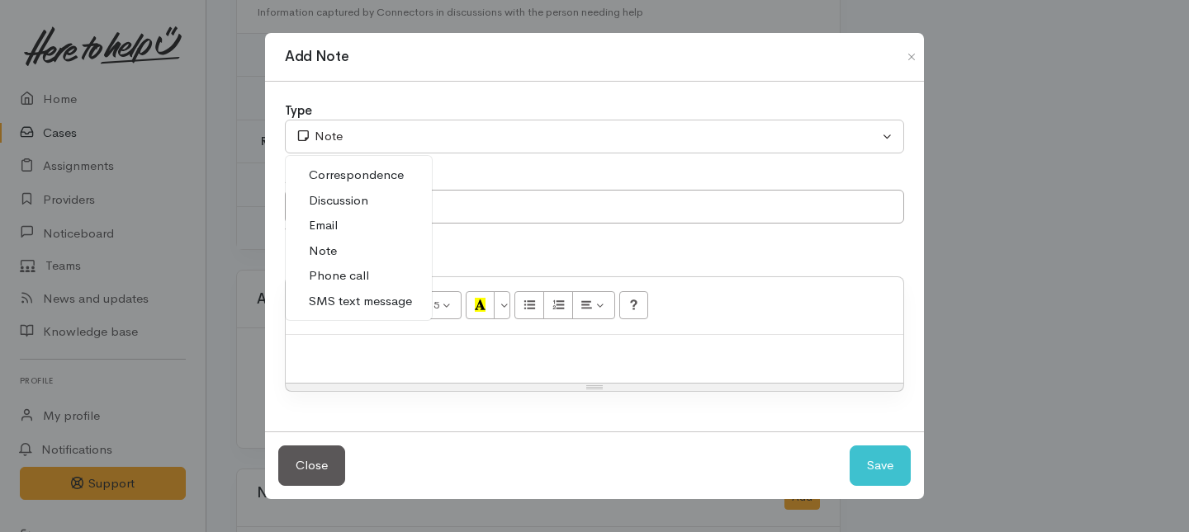
click at [327, 279] on span "Phone call" at bounding box center [339, 276] width 60 height 19
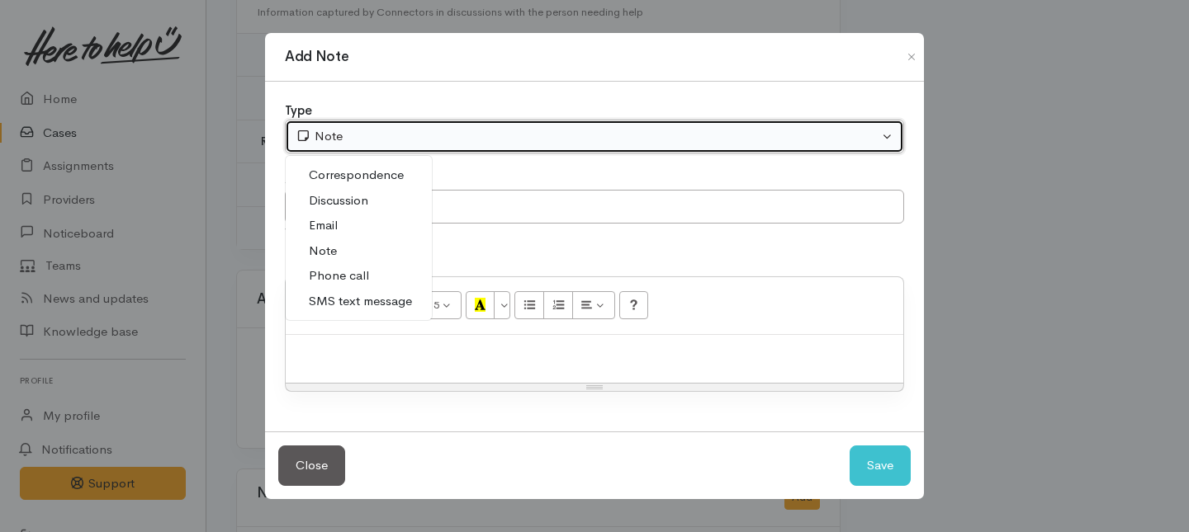
select select "3"
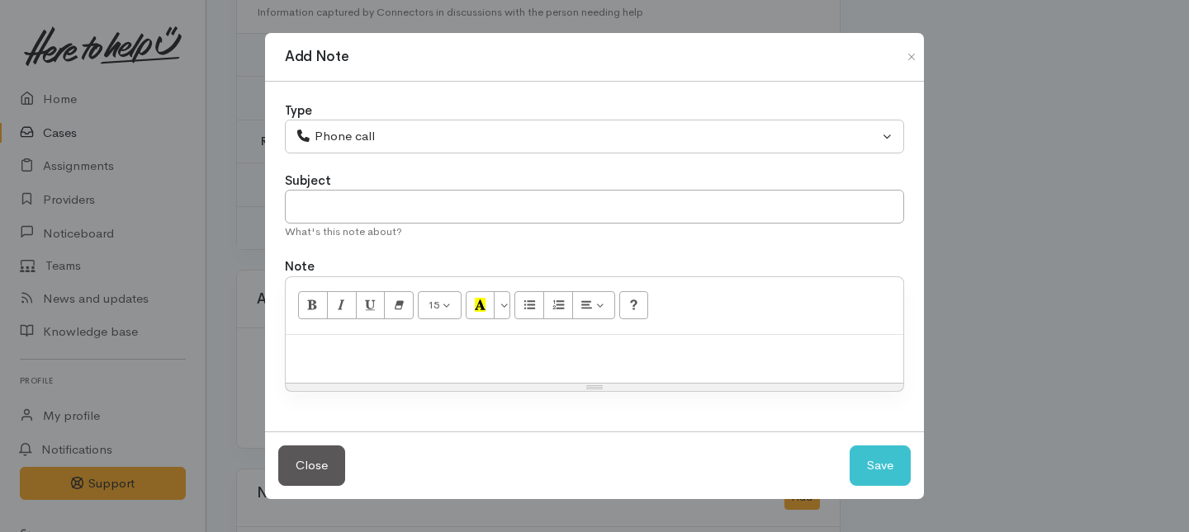
click at [347, 224] on div "What's this note about?" at bounding box center [594, 232] width 619 height 17
click at [346, 210] on input "text" at bounding box center [594, 207] width 619 height 34
type input "Decline letter needed"
click at [361, 368] on div at bounding box center [594, 359] width 617 height 49
click at [461, 356] on p "Spoke with brian and explain the requirement's" at bounding box center [594, 352] width 601 height 19
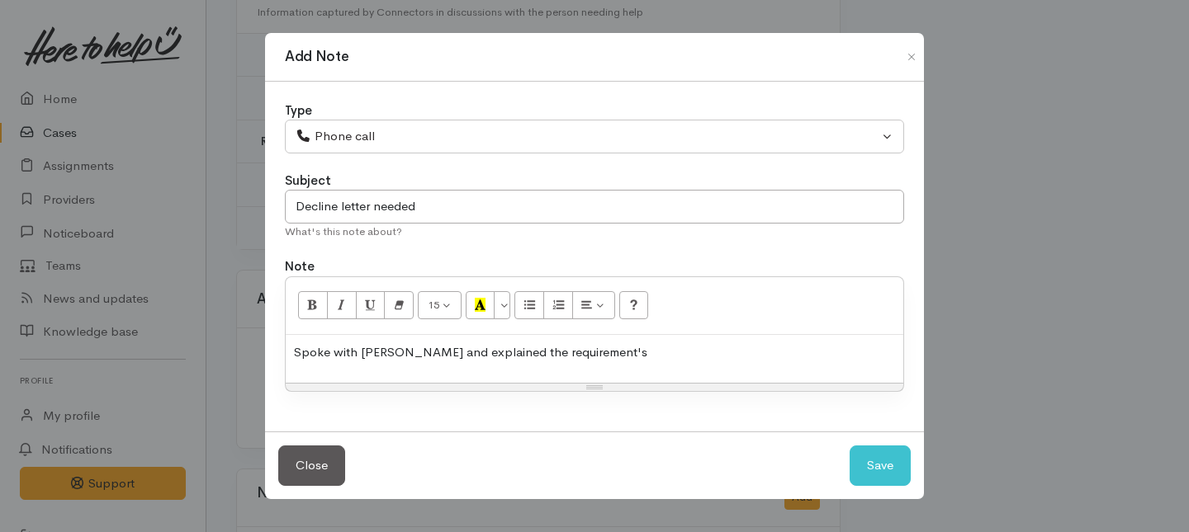
click at [490, 348] on p "Spoke with brian and explained the requirement's" at bounding box center [594, 352] width 601 height 19
click at [632, 358] on p "Spoke with brian and explained the providers requirement's" at bounding box center [594, 352] width 601 height 19
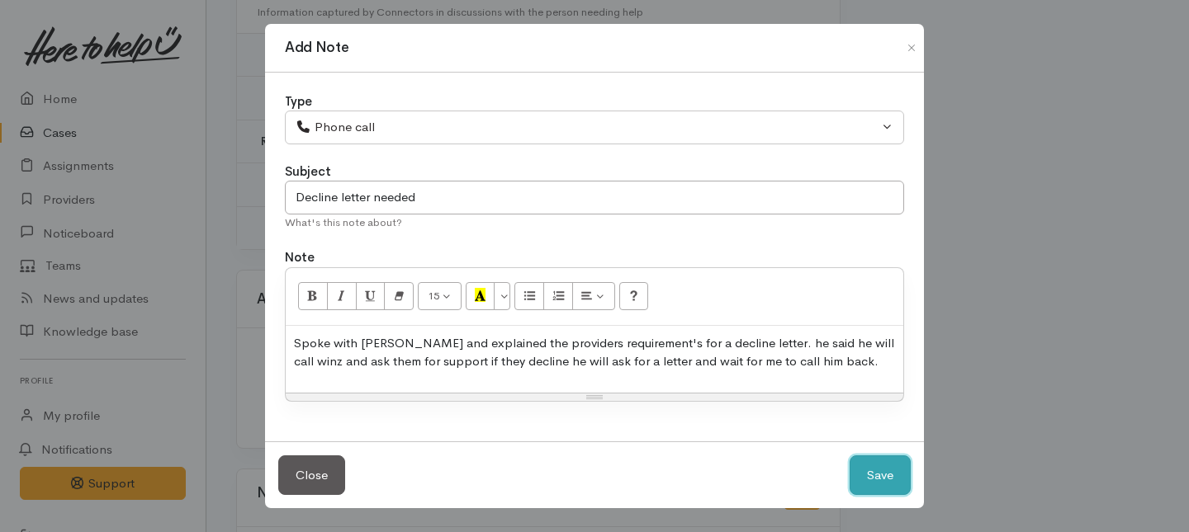
click at [882, 478] on button "Save" at bounding box center [879, 476] width 61 height 40
select select "1"
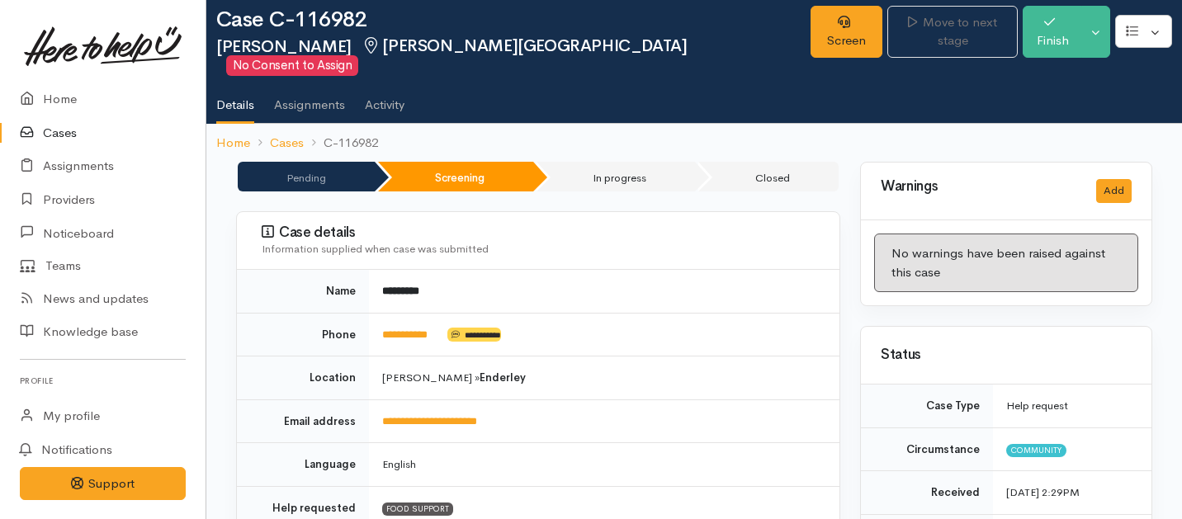
scroll to position [0, 0]
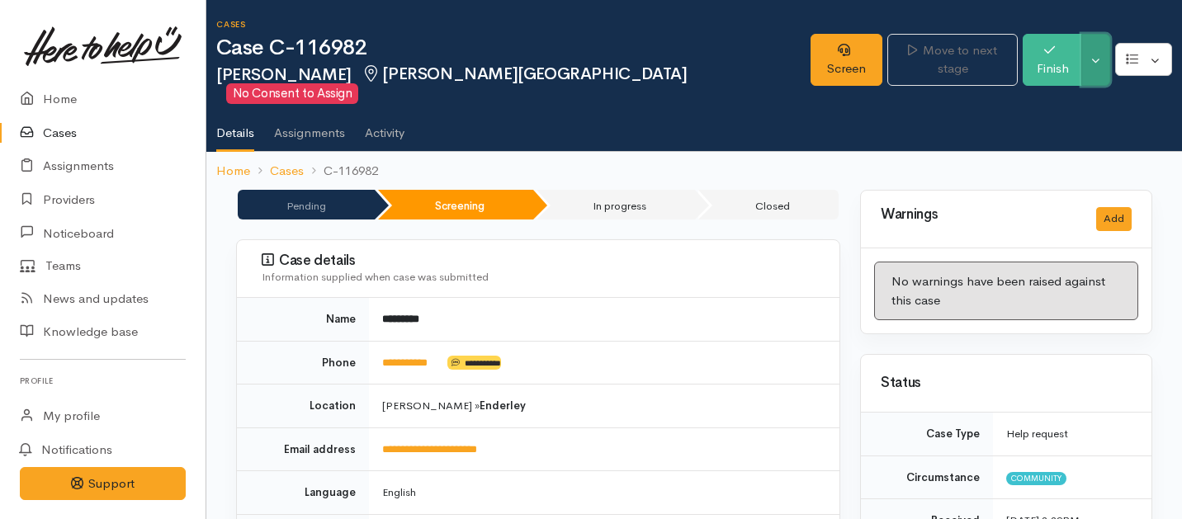
click at [1102, 52] on button "Toggle Dropdown" at bounding box center [1095, 60] width 29 height 52
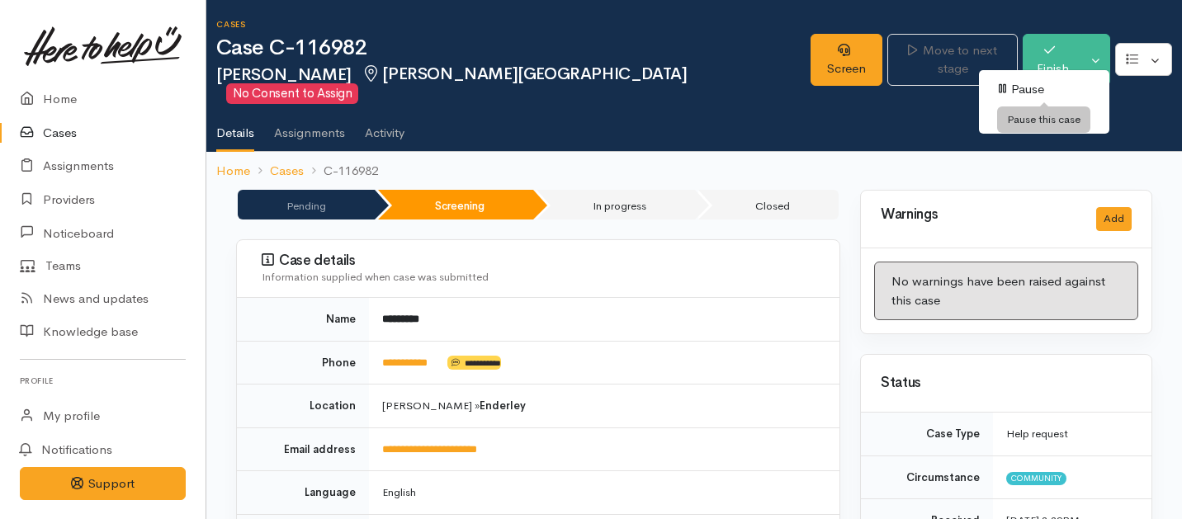
click at [1004, 89] on icon at bounding box center [1002, 89] width 7 height 12
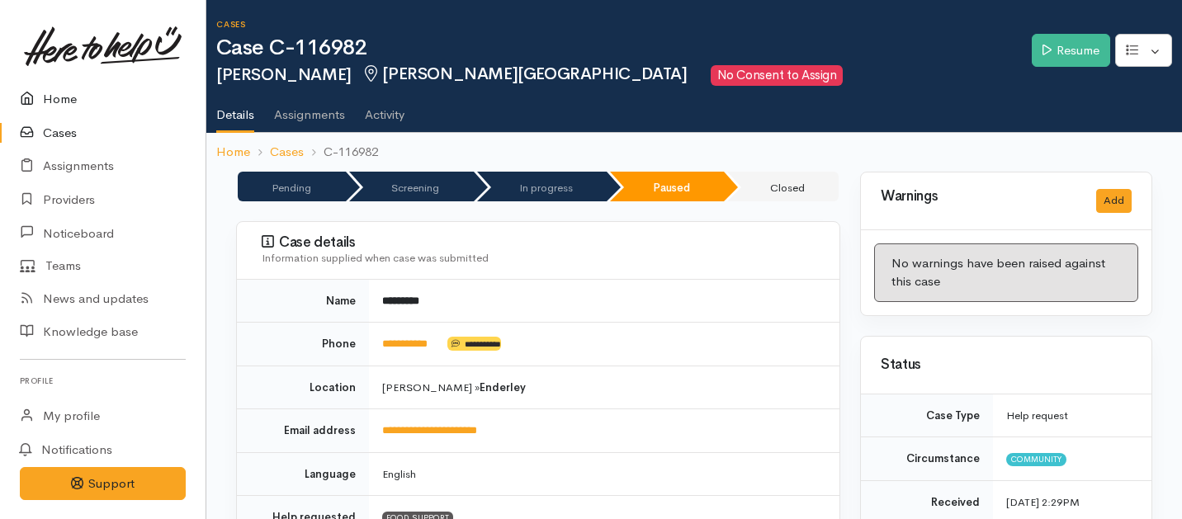
click at [57, 97] on link "Home" at bounding box center [103, 100] width 206 height 34
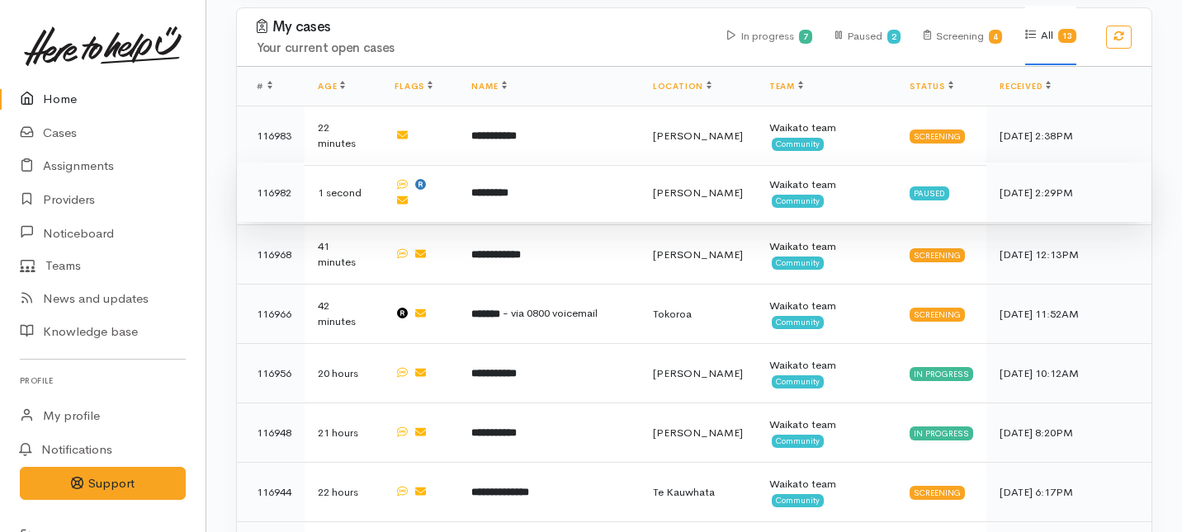
scroll to position [910, 0]
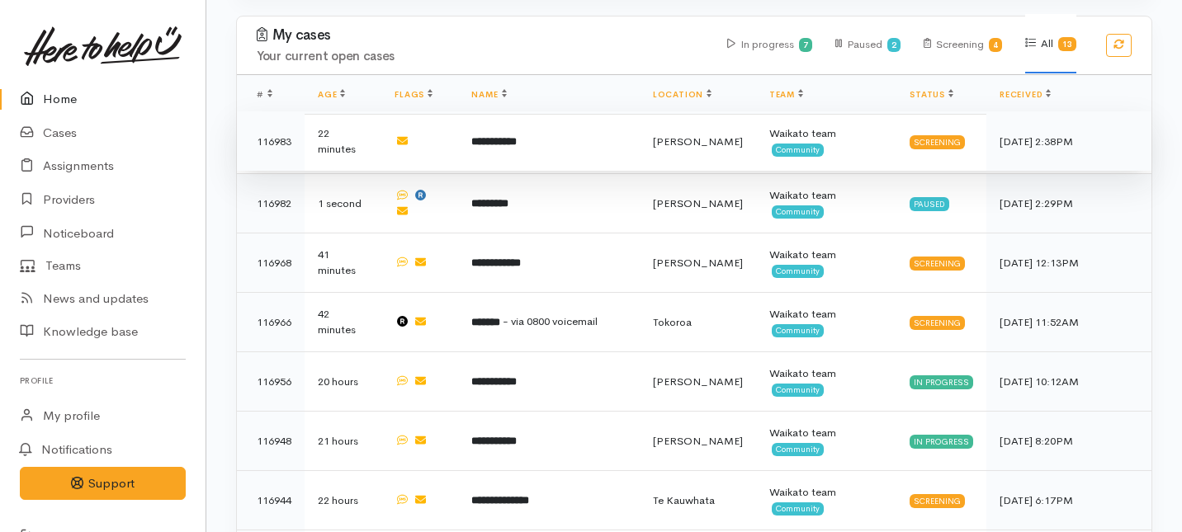
click at [497, 111] on td "**********" at bounding box center [548, 140] width 181 height 59
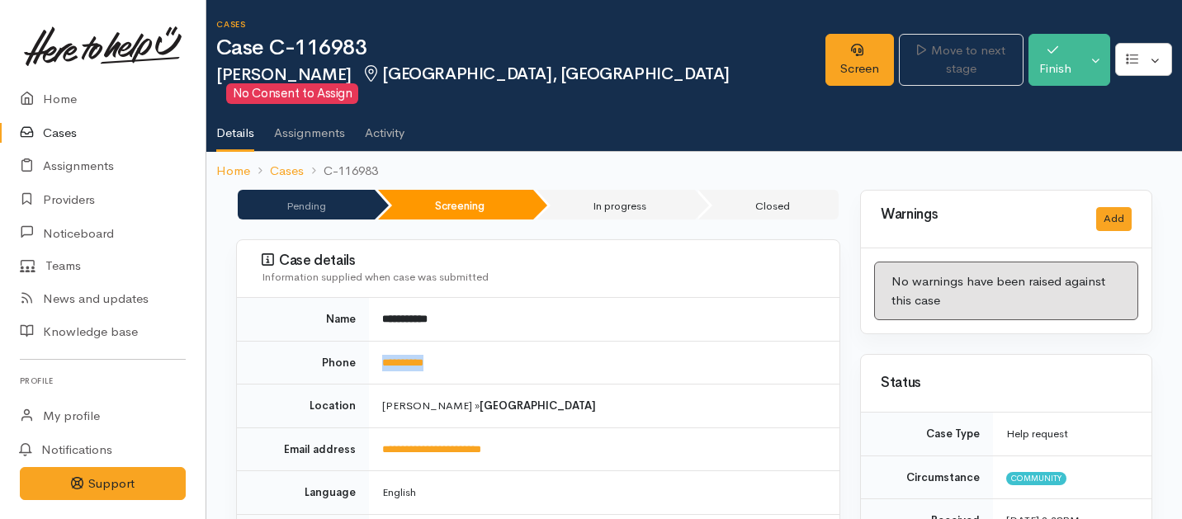
drag, startPoint x: 460, startPoint y: 340, endPoint x: 370, endPoint y: 338, distance: 90.0
click at [370, 341] on td "**********" at bounding box center [604, 363] width 470 height 44
copy link "**********"
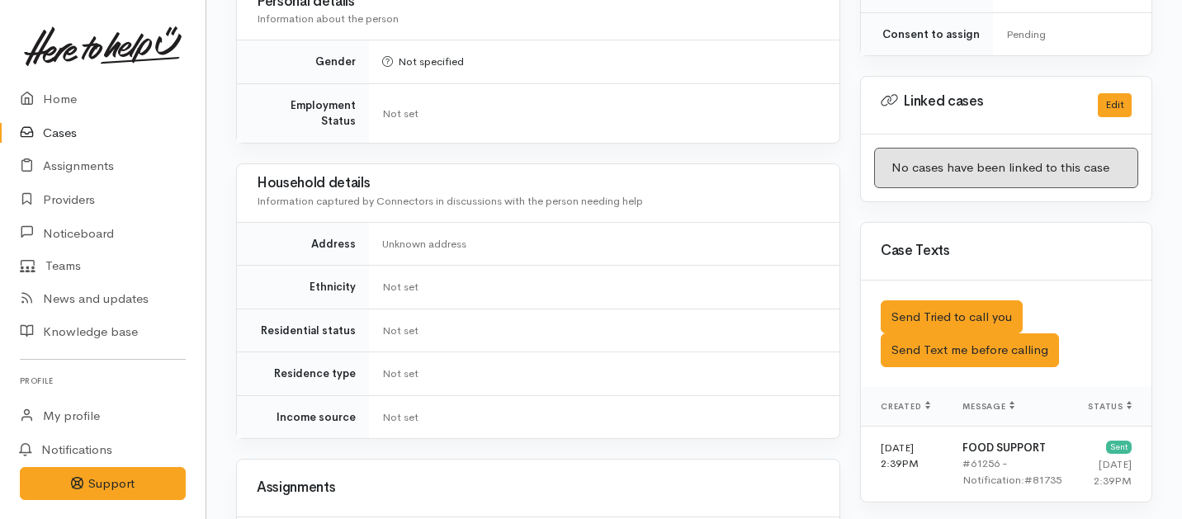
scroll to position [1046, 0]
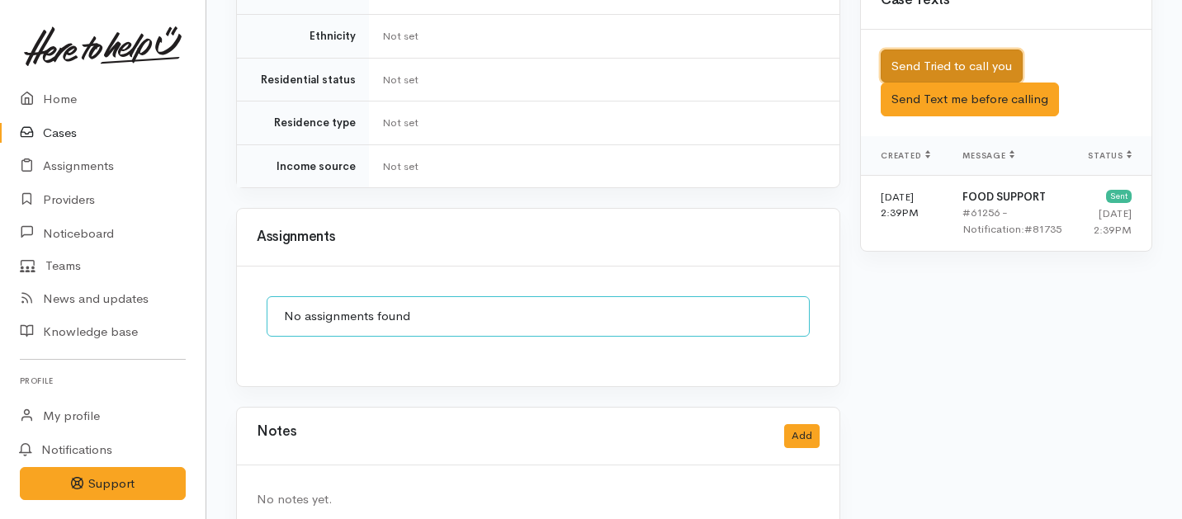
click at [916, 50] on button "Send Tried to call you" at bounding box center [952, 67] width 142 height 34
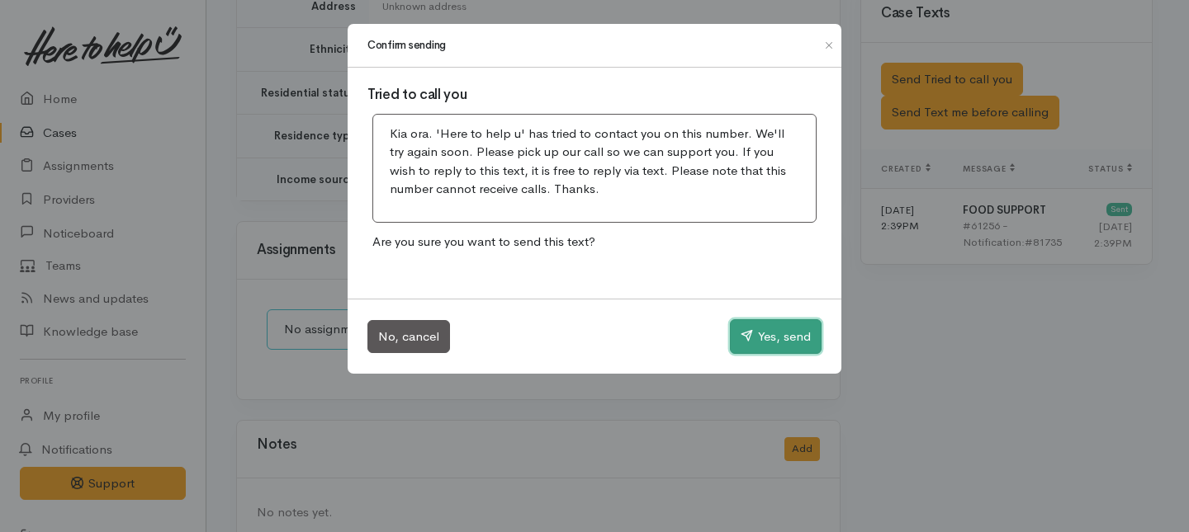
click at [793, 340] on button "Yes, send" at bounding box center [776, 336] width 92 height 35
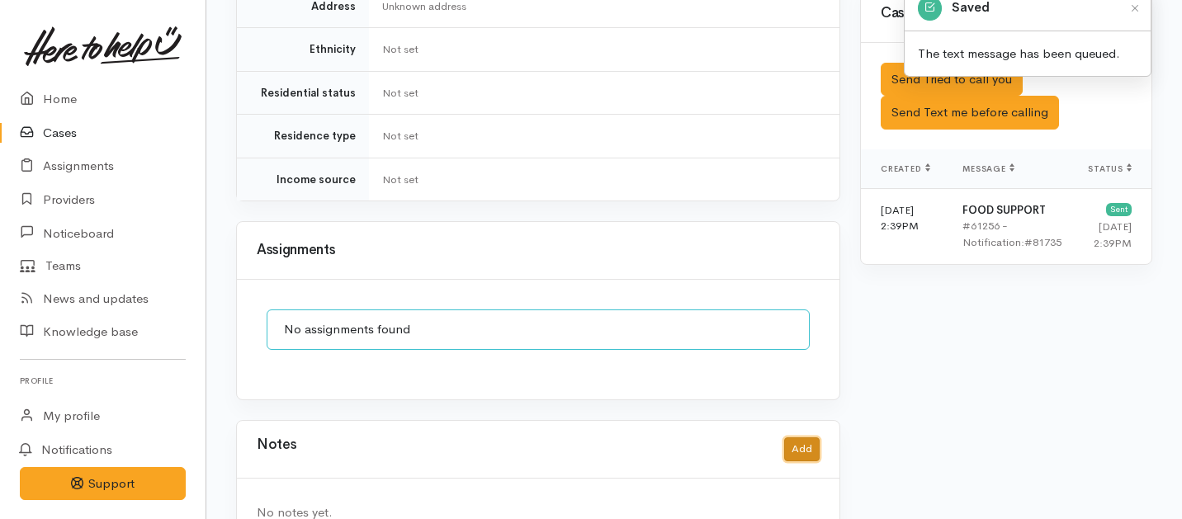
click at [802, 437] on button "Add" at bounding box center [801, 449] width 35 height 24
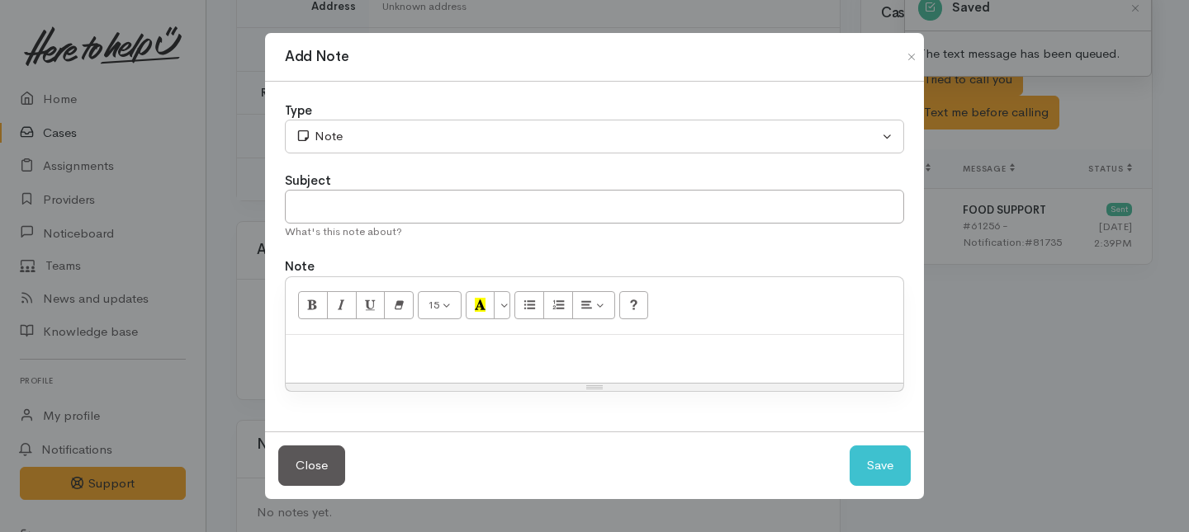
click at [462, 113] on div "Type" at bounding box center [594, 111] width 619 height 19
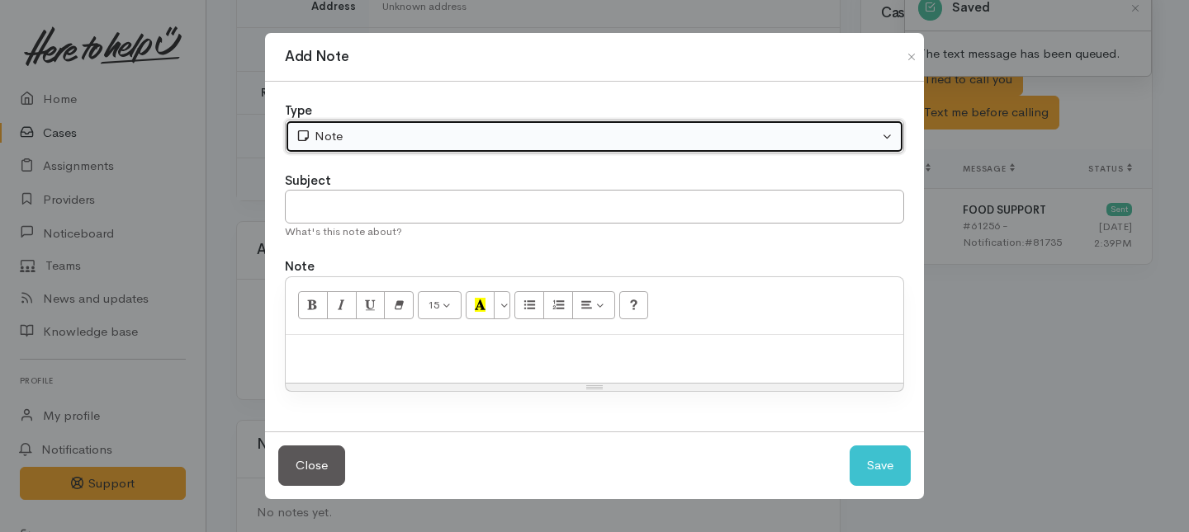
click at [447, 133] on div "Note" at bounding box center [586, 136] width 583 height 19
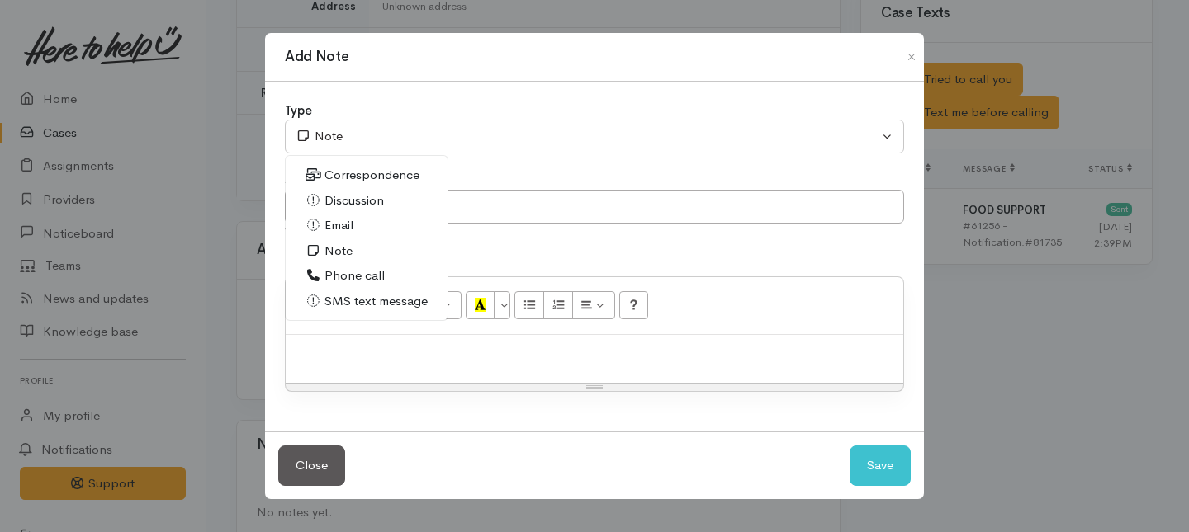
click at [334, 276] on span "Phone call" at bounding box center [354, 276] width 60 height 19
select select "3"
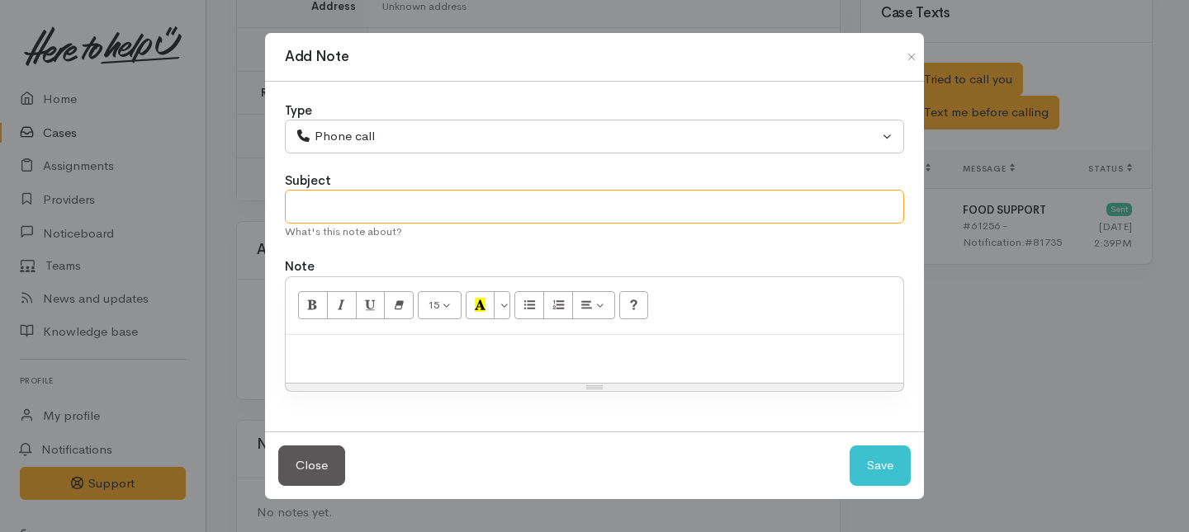
click at [350, 201] on input "text" at bounding box center [594, 207] width 619 height 34
type input "1st Attempt to contact"
click at [355, 350] on p at bounding box center [594, 352] width 601 height 19
click at [915, 59] on button "Close" at bounding box center [911, 57] width 26 height 20
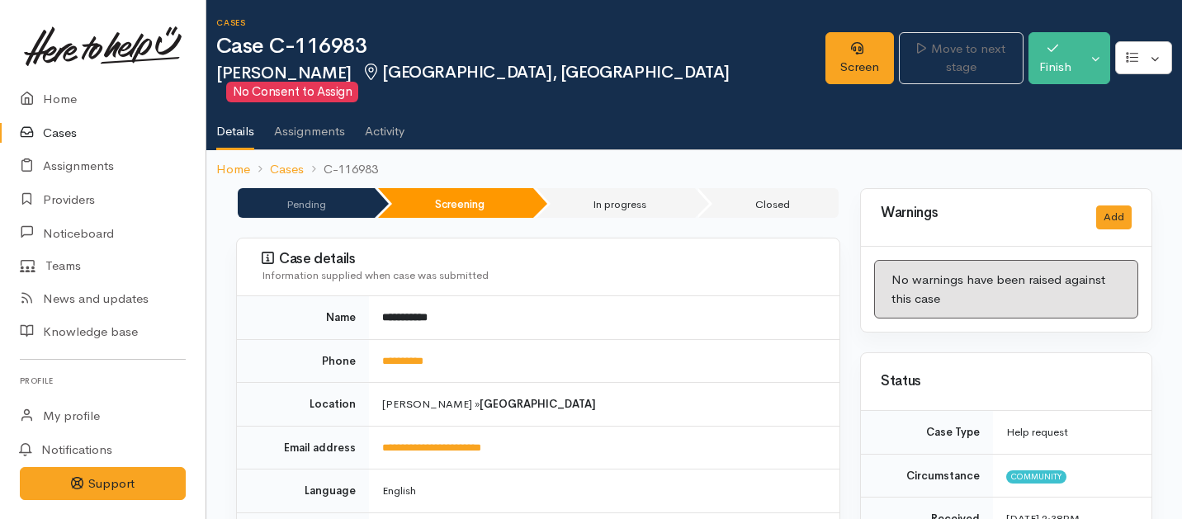
scroll to position [0, 0]
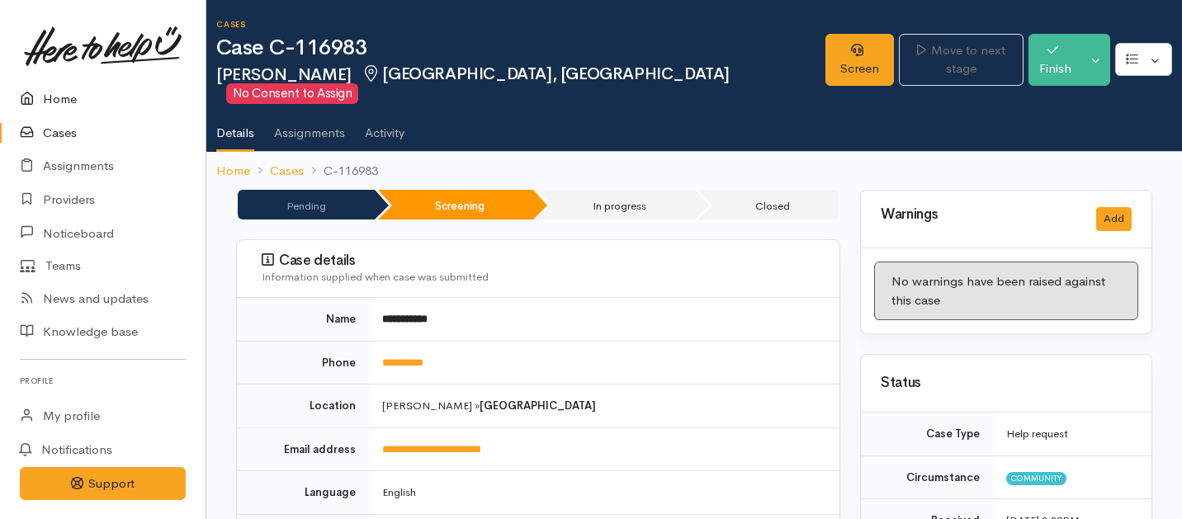
click at [50, 97] on link "Home" at bounding box center [103, 100] width 206 height 34
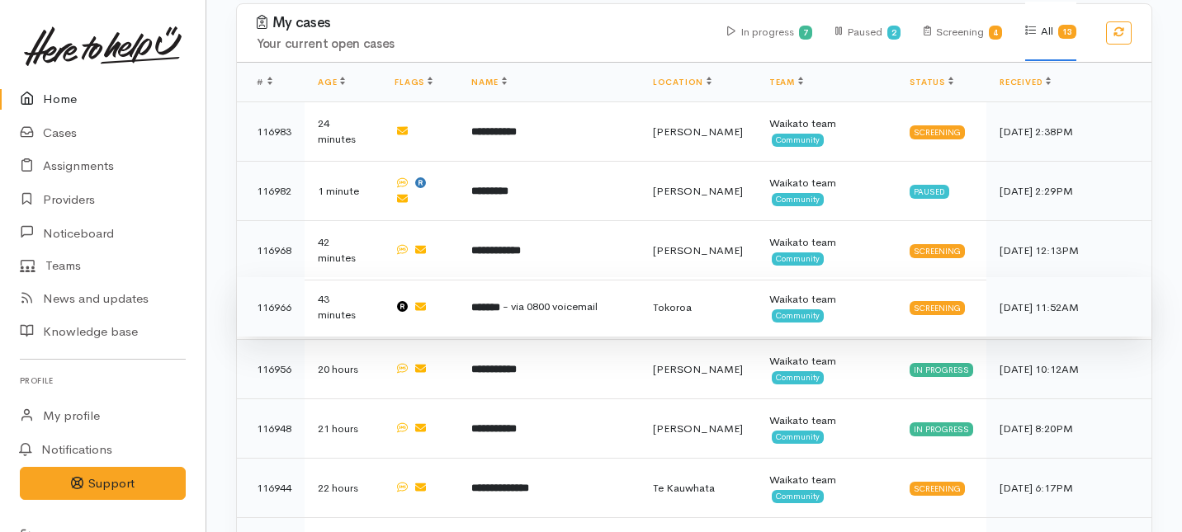
scroll to position [939, 0]
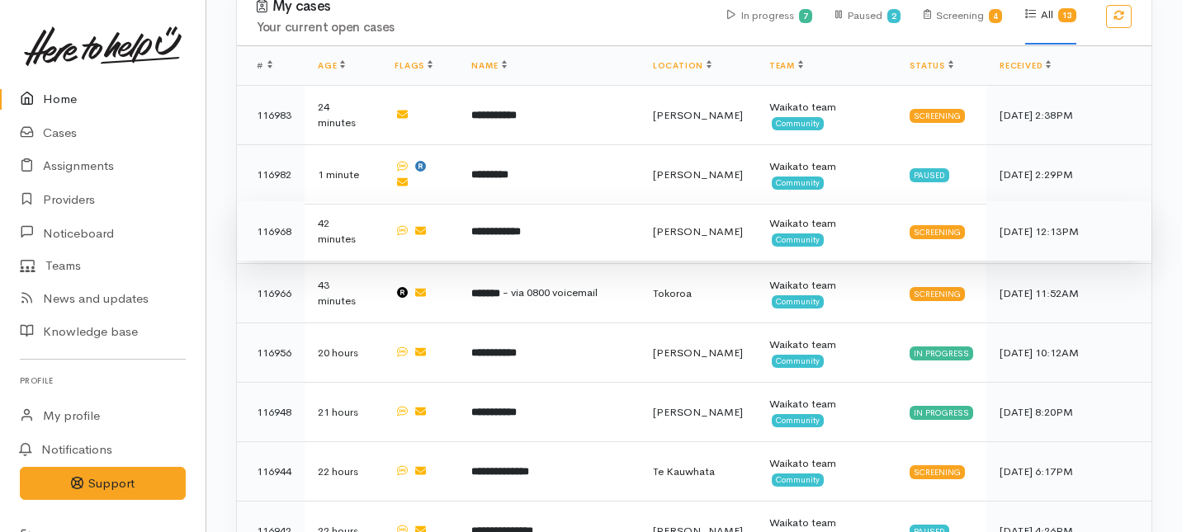
click at [567, 201] on td "**********" at bounding box center [548, 230] width 181 height 59
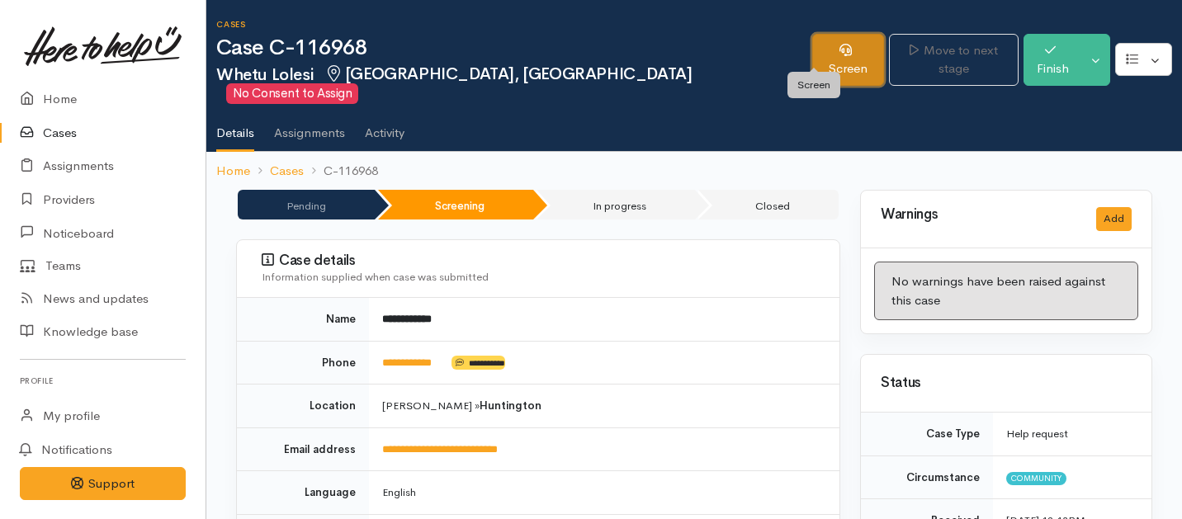
click at [812, 54] on link "Screen" at bounding box center [847, 60] width 71 height 52
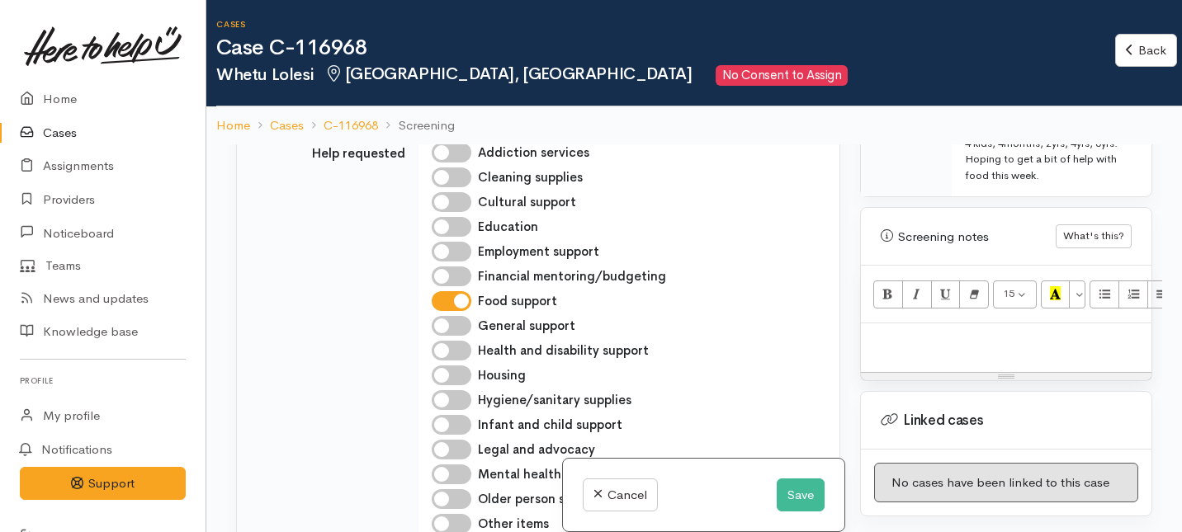
scroll to position [1036, 0]
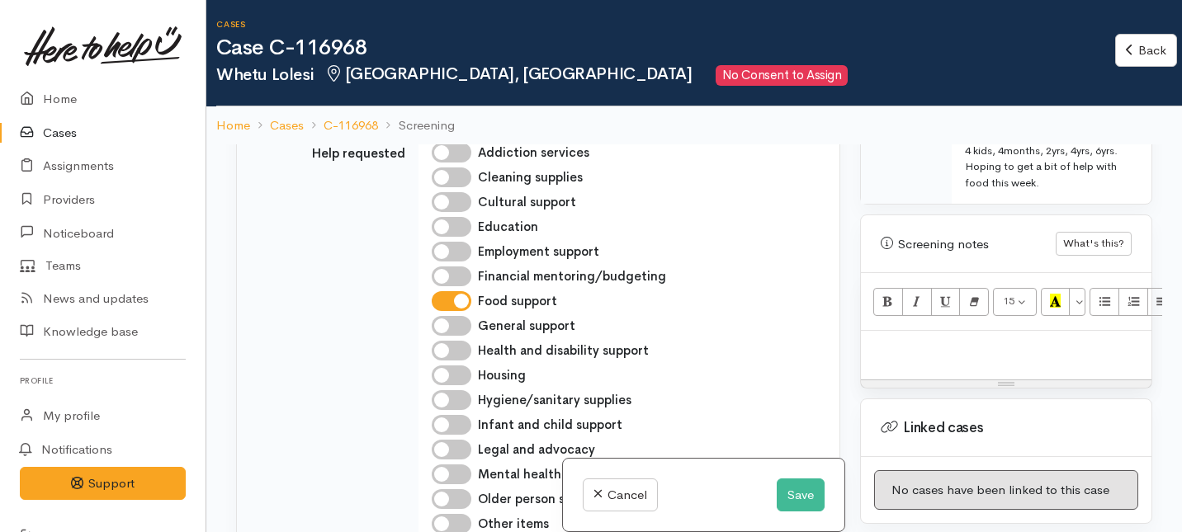
click at [971, 331] on div at bounding box center [1006, 355] width 291 height 49
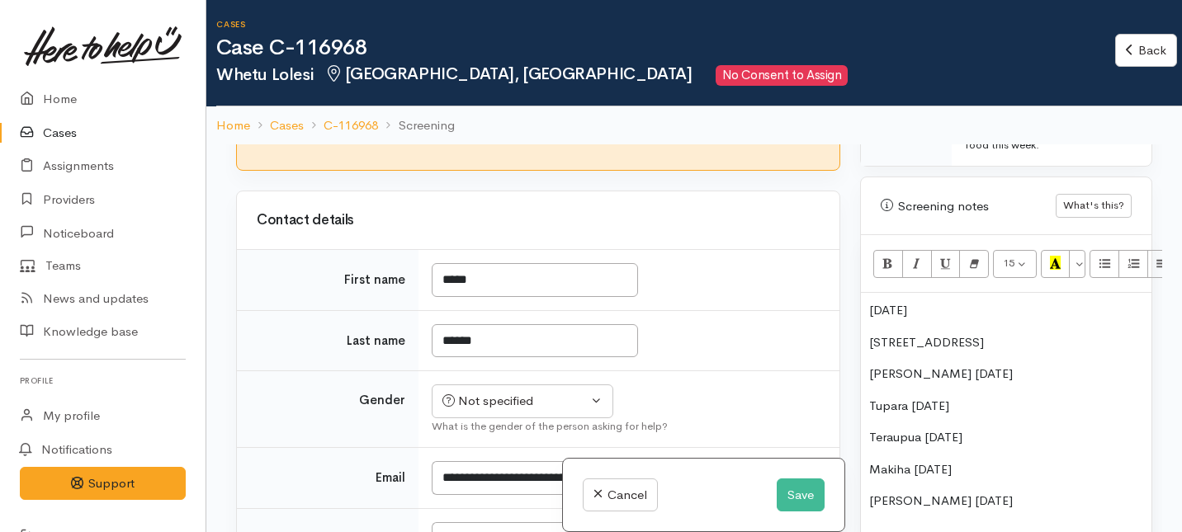
scroll to position [1076, 0]
click at [871, 362] on p "Troy Lolesi 22/8/89" at bounding box center [1006, 371] width 274 height 19
click at [869, 395] on p "Tupara 18/1/2019" at bounding box center [1006, 404] width 274 height 19
click at [867, 390] on div "13/6/97 97 Barrington Drive - Troy Lolesi 22/8/89 - Tupara 18/1/2019 Teraupua 2…" at bounding box center [1006, 426] width 291 height 271
click at [865, 422] on div "13/6/97 97 Barrington Drive - Troy Lolesi 22/8/89 - Tupara 18/1/2019 - Teraupua…" at bounding box center [1006, 426] width 291 height 271
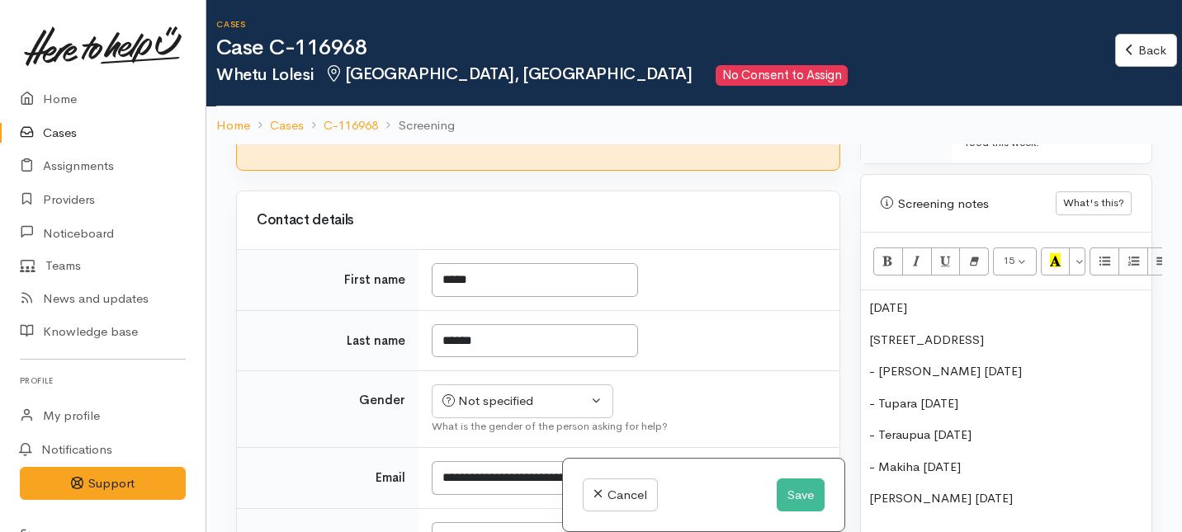
click at [869, 489] on p "Iverson 9/5/2025" at bounding box center [1006, 498] width 274 height 19
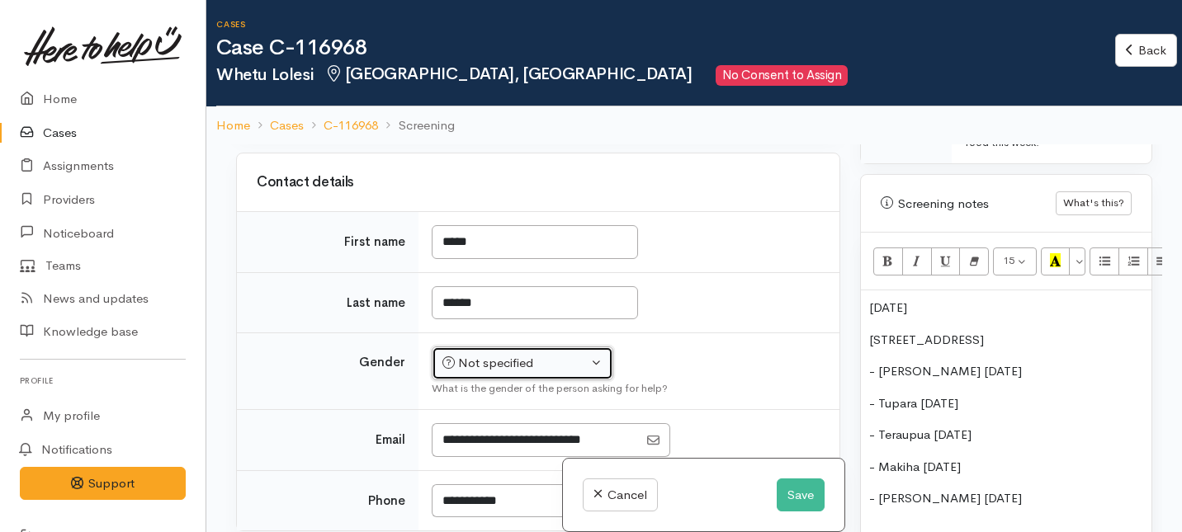
click at [508, 369] on div "Not specified" at bounding box center [514, 363] width 145 height 19
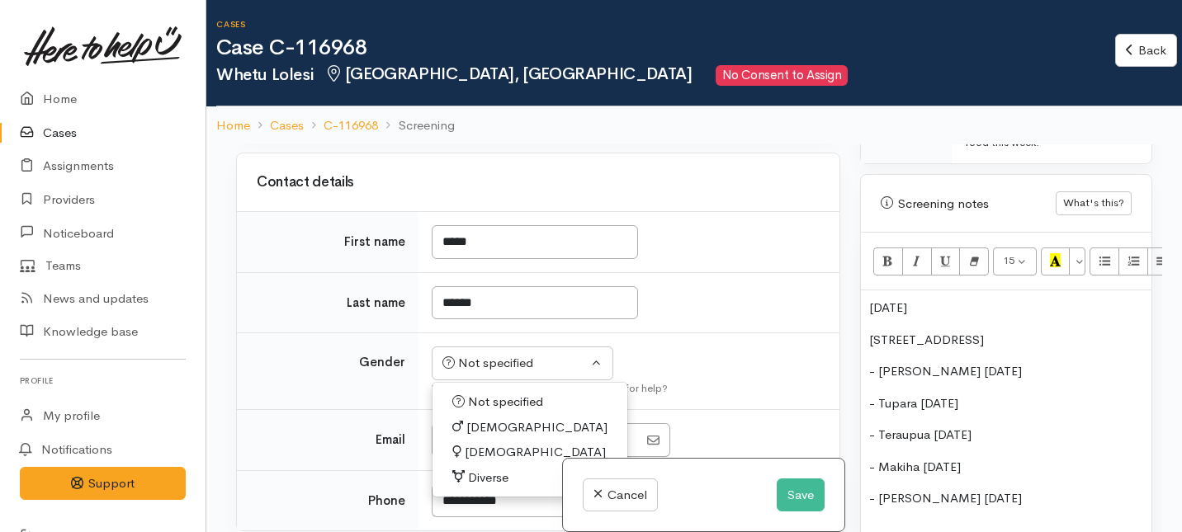
click at [487, 449] on span "Female" at bounding box center [535, 452] width 141 height 19
select select "Female"
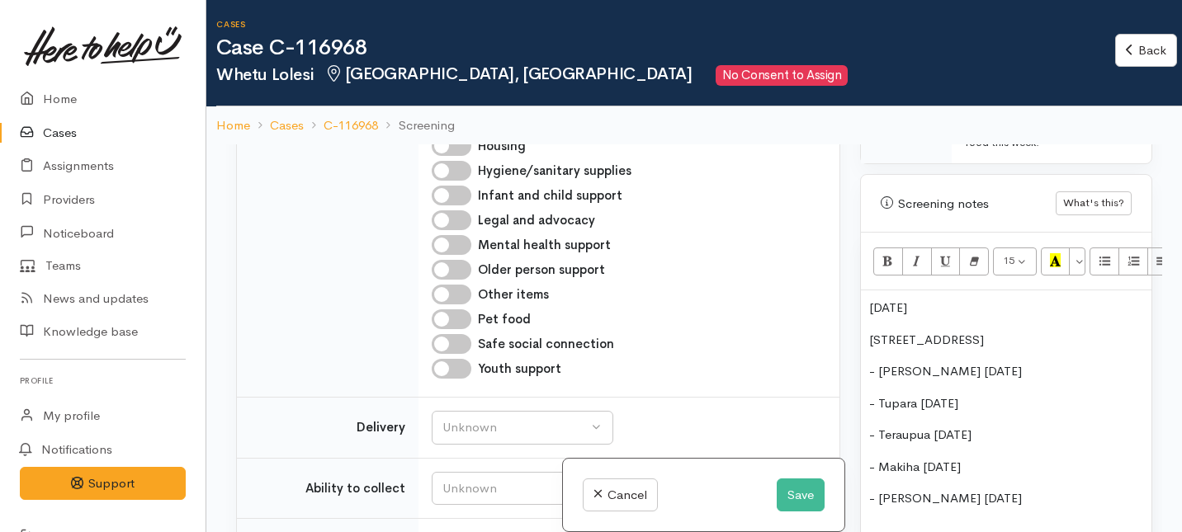
scroll to position [930, 0]
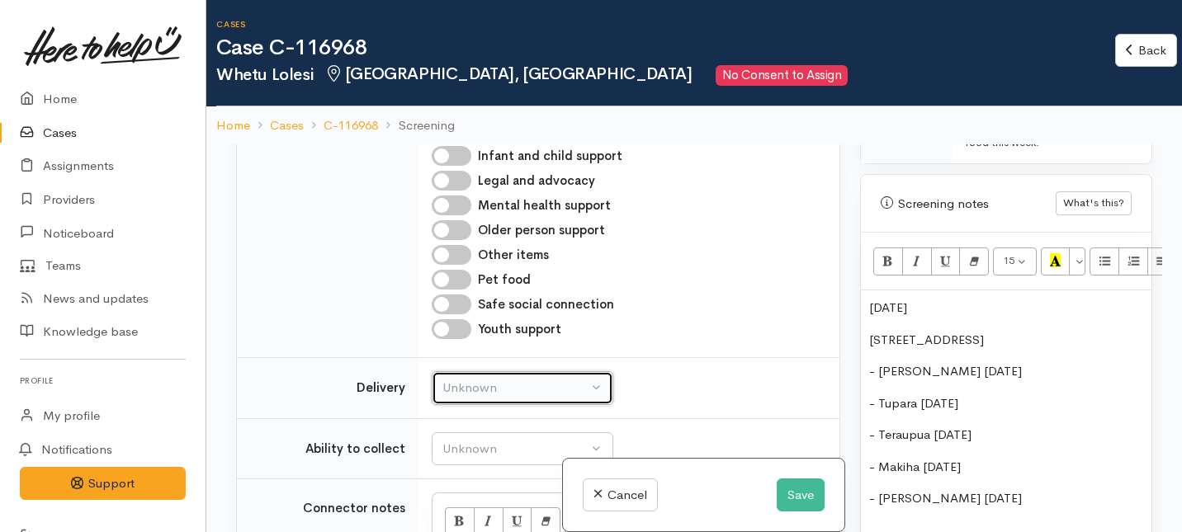
click at [492, 392] on div "Unknown" at bounding box center [514, 388] width 145 height 19
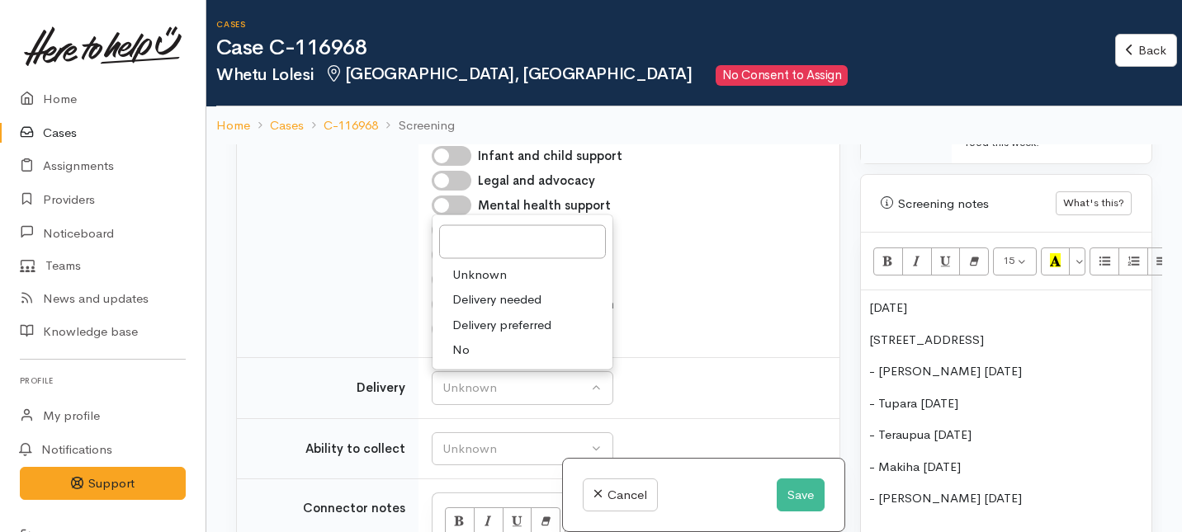
click at [480, 349] on link "No" at bounding box center [522, 351] width 180 height 26
select select "1"
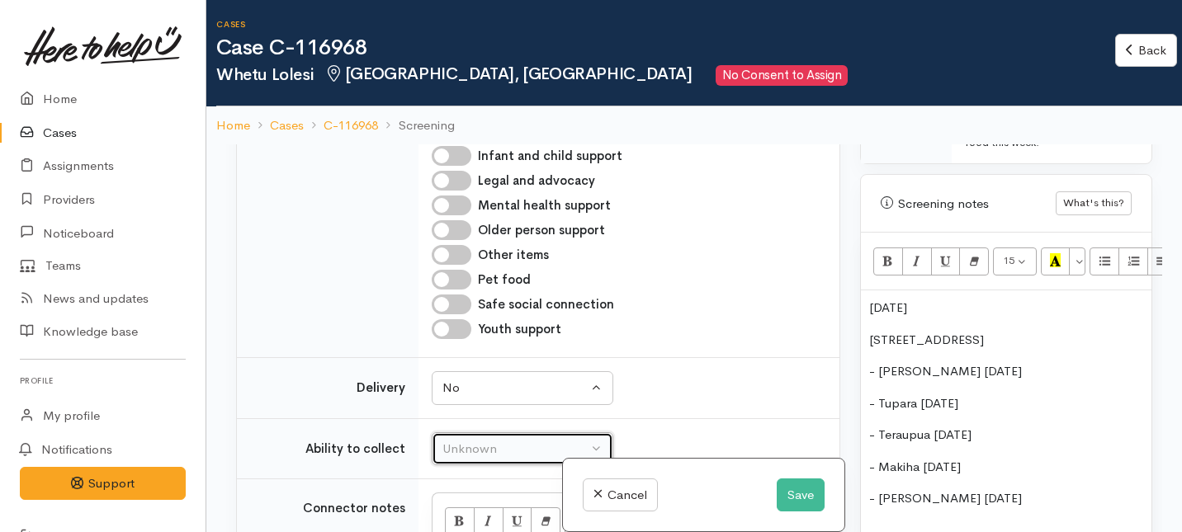
click at [486, 460] on button "Unknown" at bounding box center [523, 449] width 182 height 34
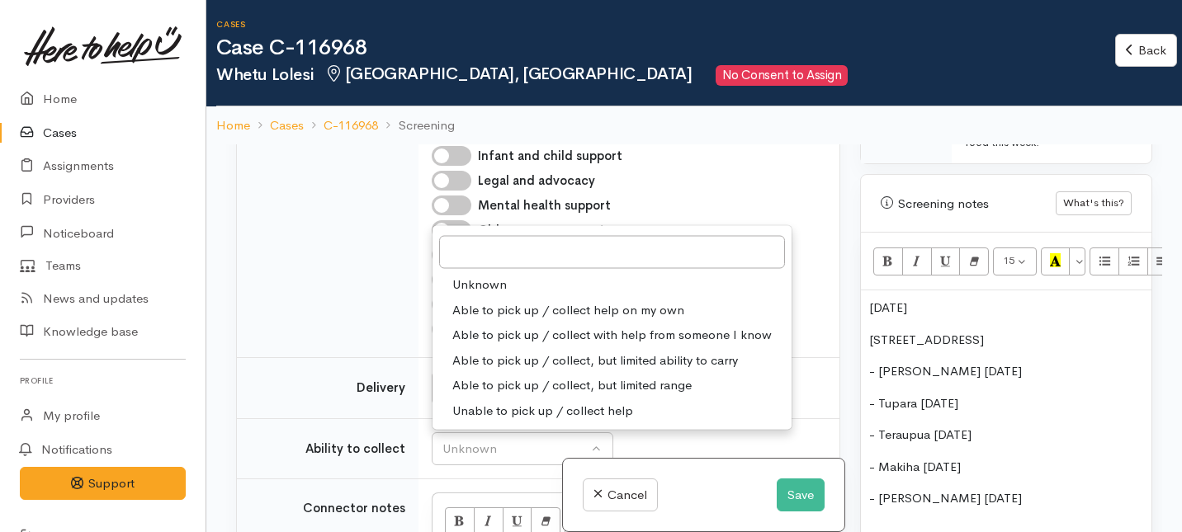
click at [518, 310] on span "Able to pick up / collect help on my own" at bounding box center [568, 309] width 232 height 19
select select "2"
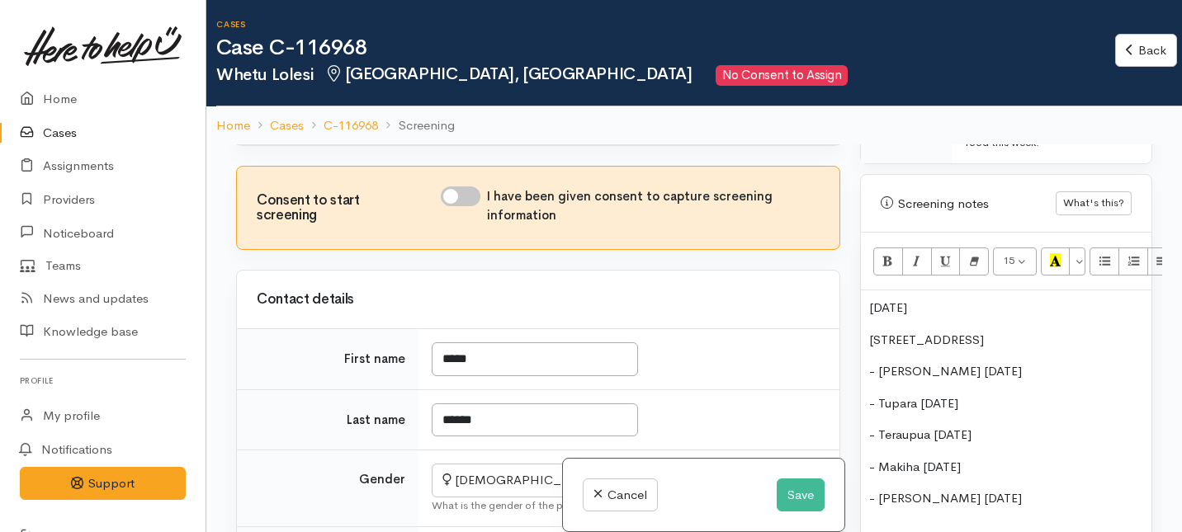
scroll to position [0, 0]
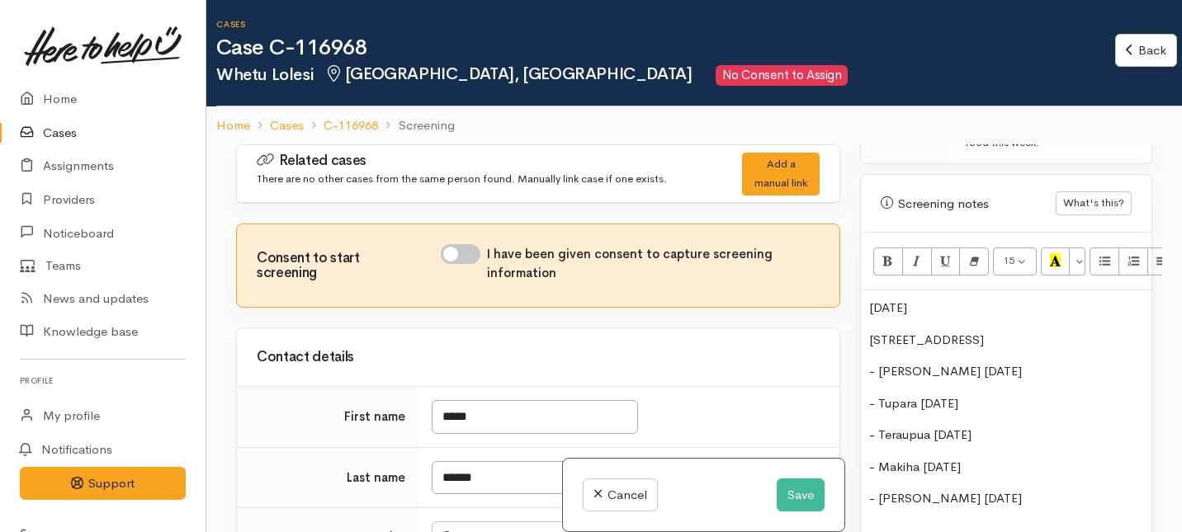
click at [469, 252] on input "I have been given consent to capture screening information" at bounding box center [461, 254] width 40 height 20
checkbox input "true"
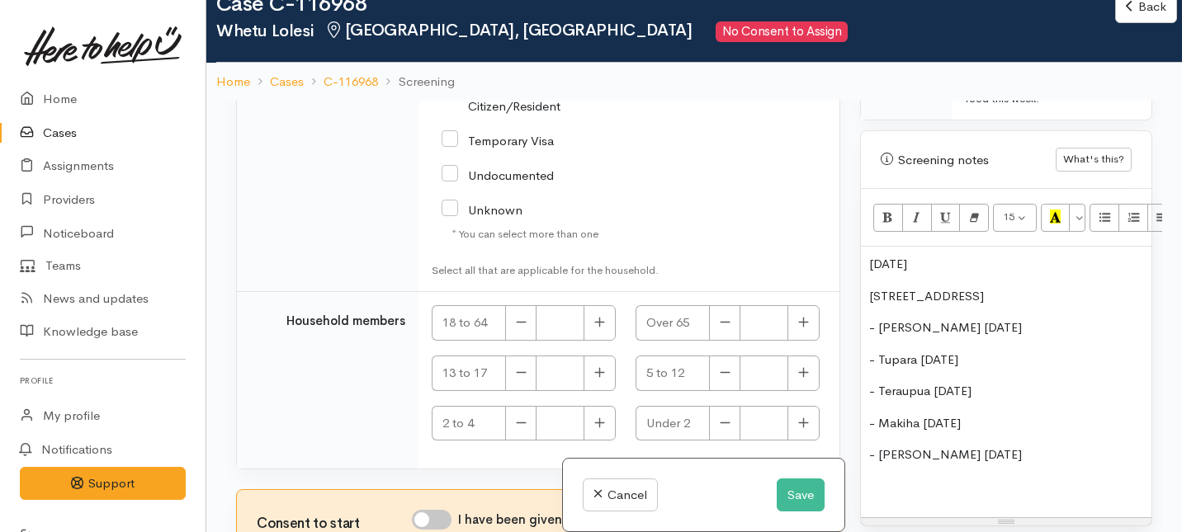
scroll to position [2838, 0]
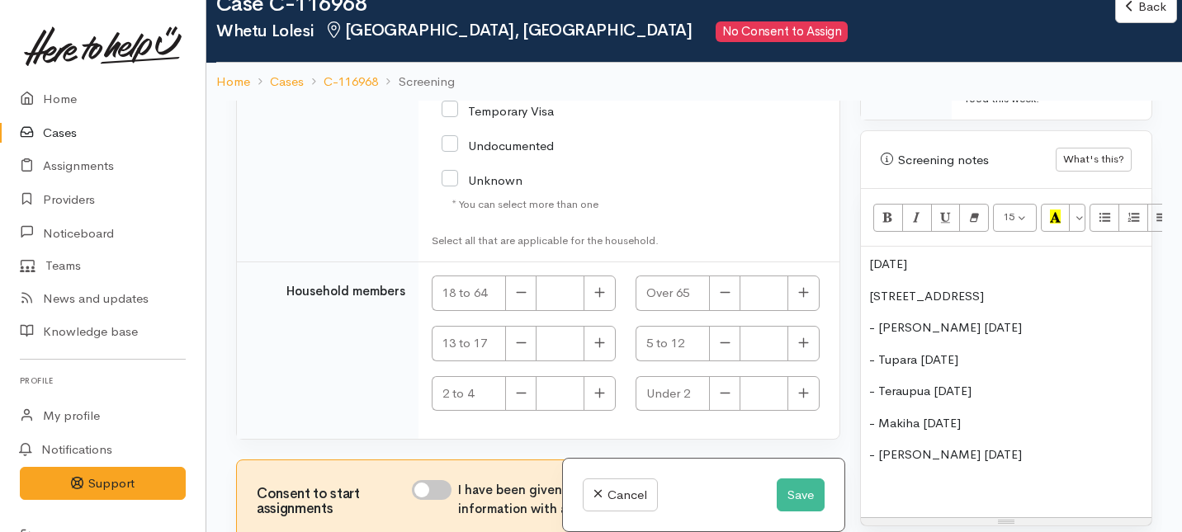
click at [870, 319] on p "- Troy Lolesi 22/8/89" at bounding box center [1006, 328] width 274 height 19
click at [933, 319] on p "Husband:- Troy Lolesi 22/8/89" at bounding box center [1006, 328] width 274 height 19
click at [986, 319] on p "Husband: Troy Lolesi 22/8/89" at bounding box center [1006, 328] width 274 height 19
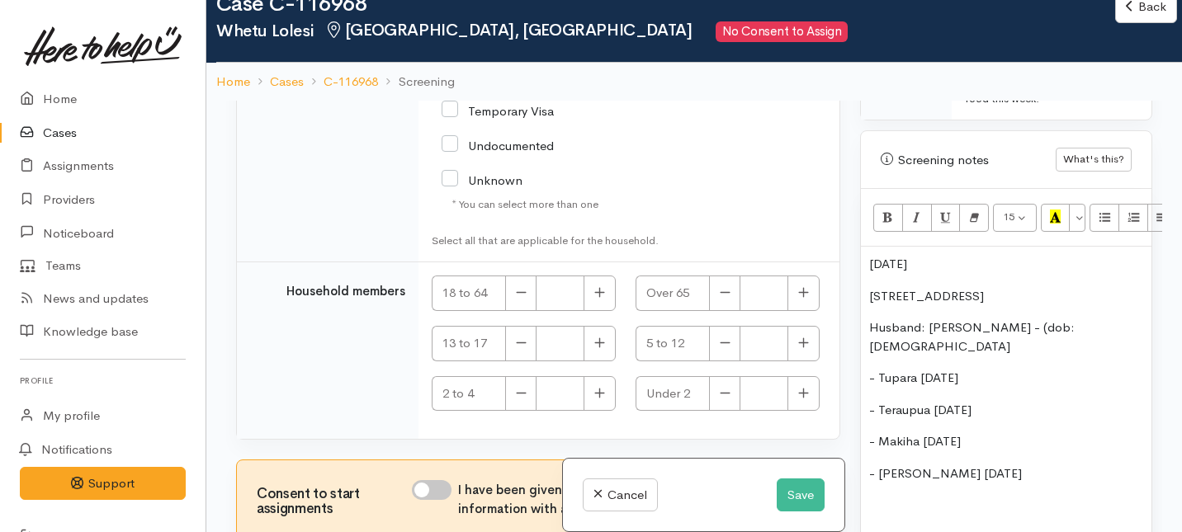
click at [1079, 319] on p "Husband: Troy Lolesi - (dob: 22/8/89" at bounding box center [1006, 337] width 274 height 37
click at [867, 281] on div "13/6/97 97 Barrington Drive Husband: Troy Lolesi - (dob: 22/8/89) - Tupara 18/1…" at bounding box center [1006, 392] width 291 height 290
click at [865, 247] on div "13/6/97 97 Barrington Drive - Husband: Troy Lolesi - (dob: 22/8/89) - Tupara 18…" at bounding box center [1006, 392] width 291 height 290
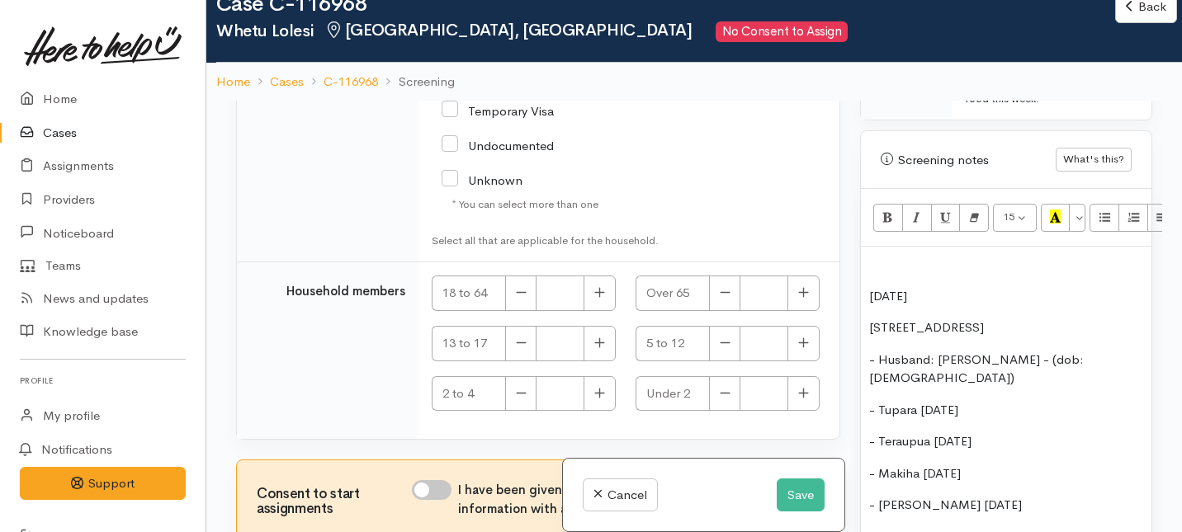
click at [871, 247] on div "13/6/97 97 Barrington Drive - Husband: Troy Lolesi - (dob: 22/8/89) - Tupara 18…" at bounding box center [1006, 407] width 291 height 321
click at [869, 287] on p "13/6/97" at bounding box center [1006, 296] width 274 height 19
click at [867, 283] on div "Name: Whetu Lolesi DOB: 13/6/97 97 Barrington Drive - Husband: Troy Lolesi - (d…" at bounding box center [1006, 407] width 291 height 321
click at [1032, 319] on p "Address: 97 Barrington Drive" at bounding box center [1006, 328] width 274 height 19
drag, startPoint x: 1104, startPoint y: 274, endPoint x: 922, endPoint y: 277, distance: 182.4
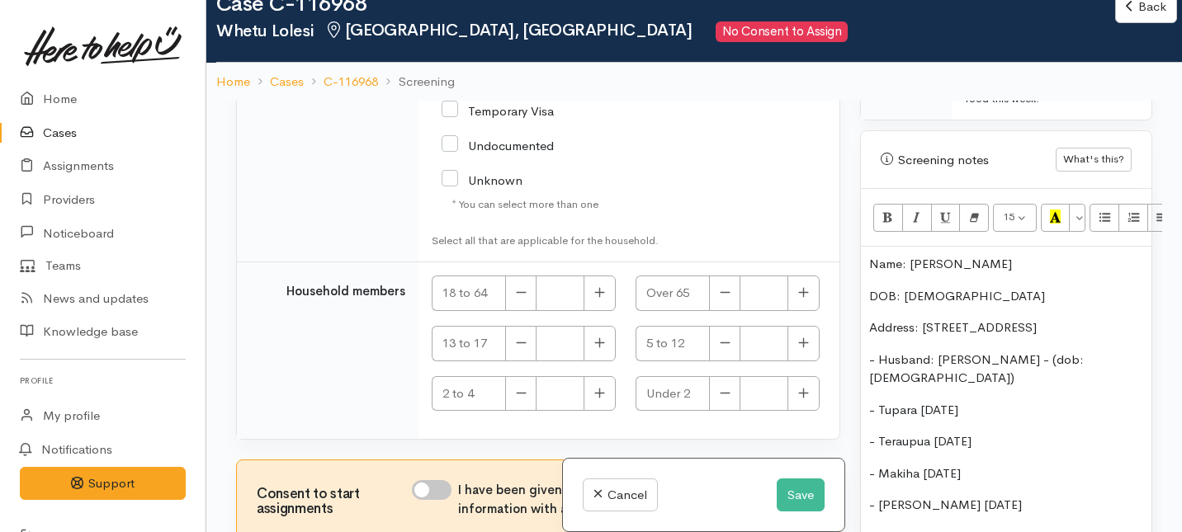
click at [922, 319] on p "Address: 97 Barrington Drive, Huntington" at bounding box center [1006, 328] width 274 height 19
copy p "97 Barrington Drive, Huntington"
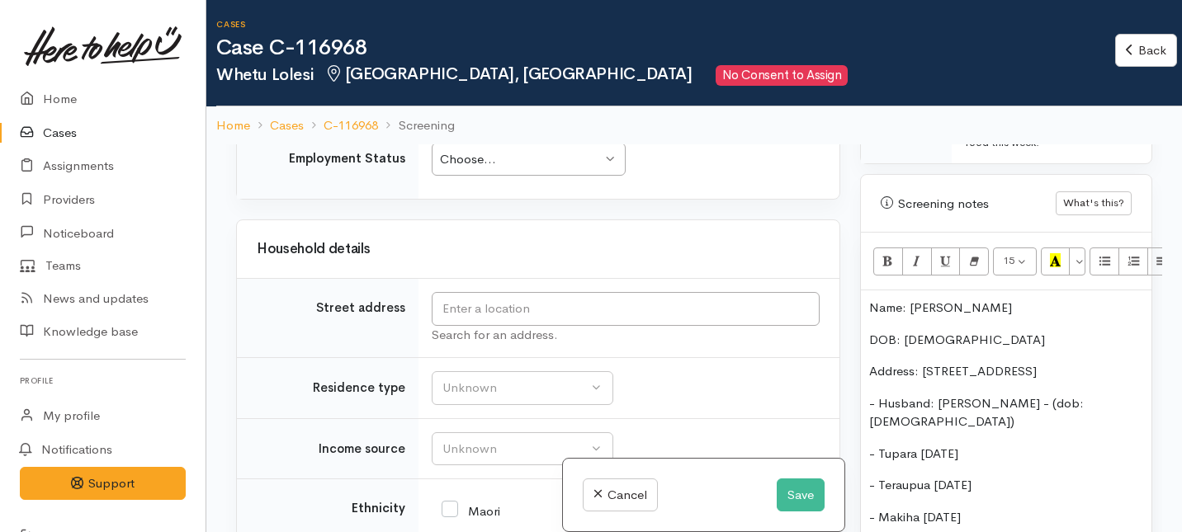
scroll to position [1694, 0]
click at [507, 330] on div "Search for an address." at bounding box center [626, 337] width 388 height 19
click at [507, 316] on input "text" at bounding box center [626, 312] width 388 height 34
paste input "97 Barrington Drive, Huntington"
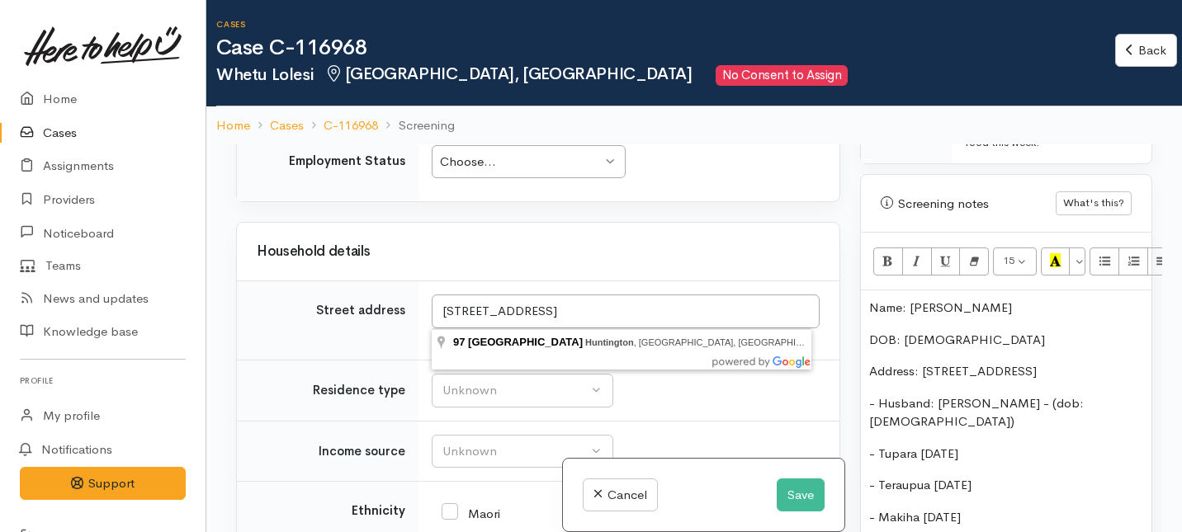
type input "97 Barrington Drive, Huntington, Hamilton, New Zealand"
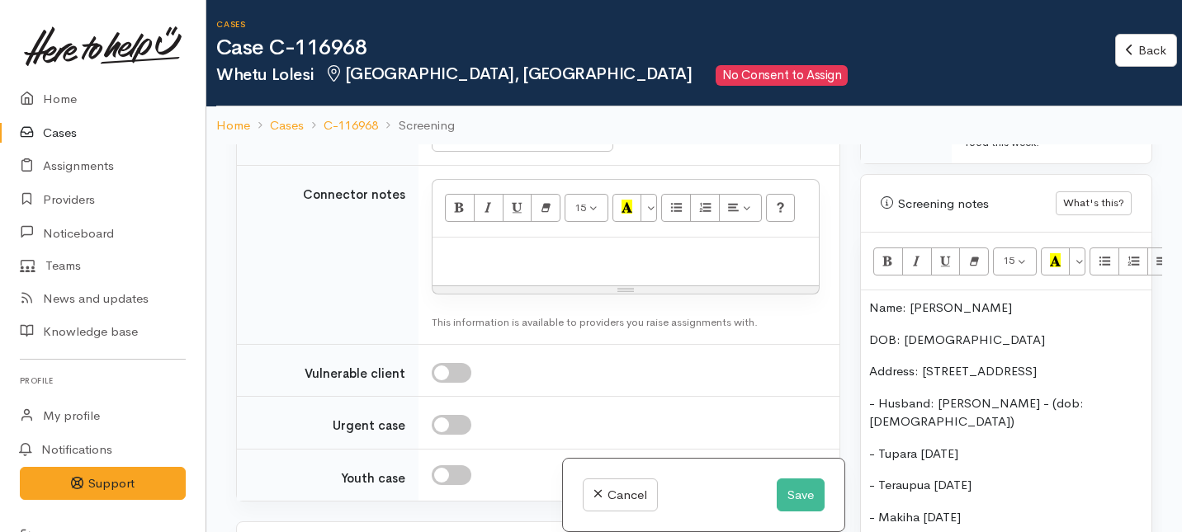
scroll to position [1449, 0]
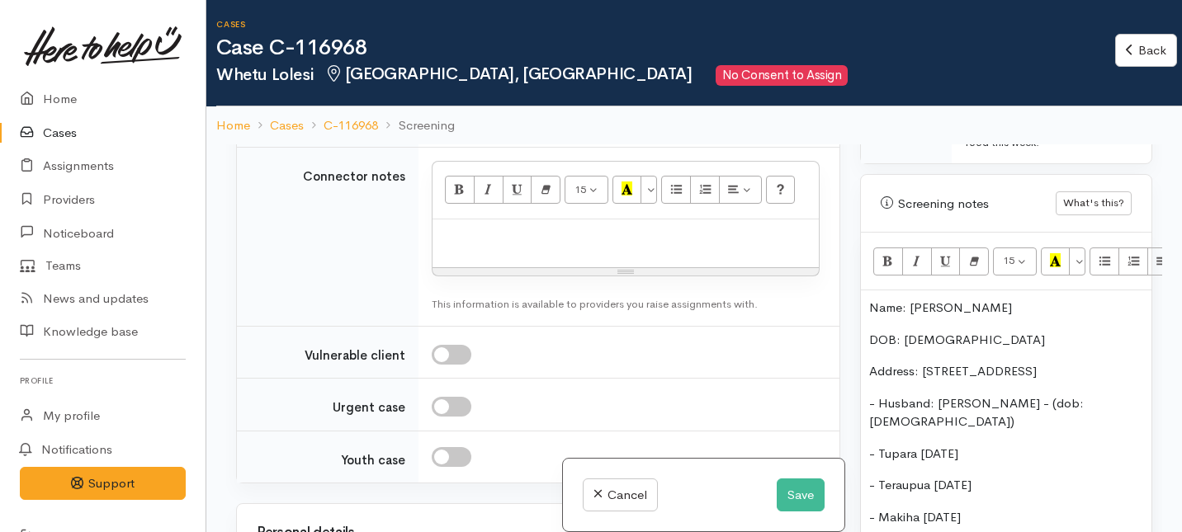
click at [1108, 362] on p "Address: 97 Barrington Drive, Huntington" at bounding box center [1006, 371] width 274 height 19
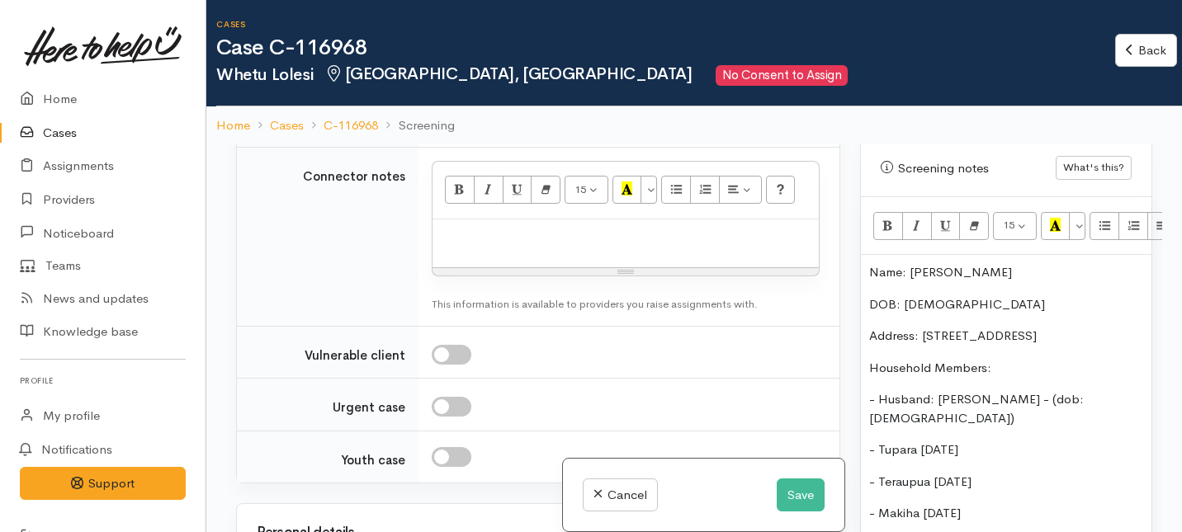
scroll to position [1118, 0]
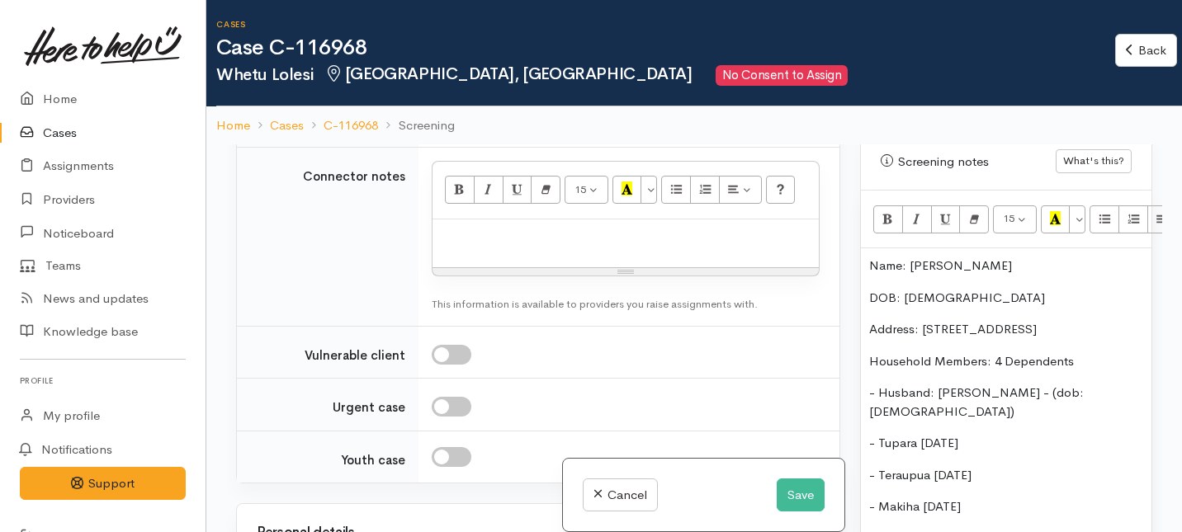
click at [989, 352] on p "Household Members: 4 Dependents" at bounding box center [1006, 361] width 274 height 19
click at [991, 352] on p "Household Members: 4 Dependents" at bounding box center [1006, 361] width 274 height 19
click at [865, 378] on div "Name: Whetu Lolesi DOB: 13/6/97 Address: 97 Barrington Drive, Huntington Househ…" at bounding box center [1006, 424] width 291 height 353
click at [910, 434] on p "Son: - Tupara 18/1/2019" at bounding box center [1006, 443] width 274 height 19
click at [908, 434] on p "Son: - Tupara 18/1/2019" at bounding box center [1006, 443] width 274 height 19
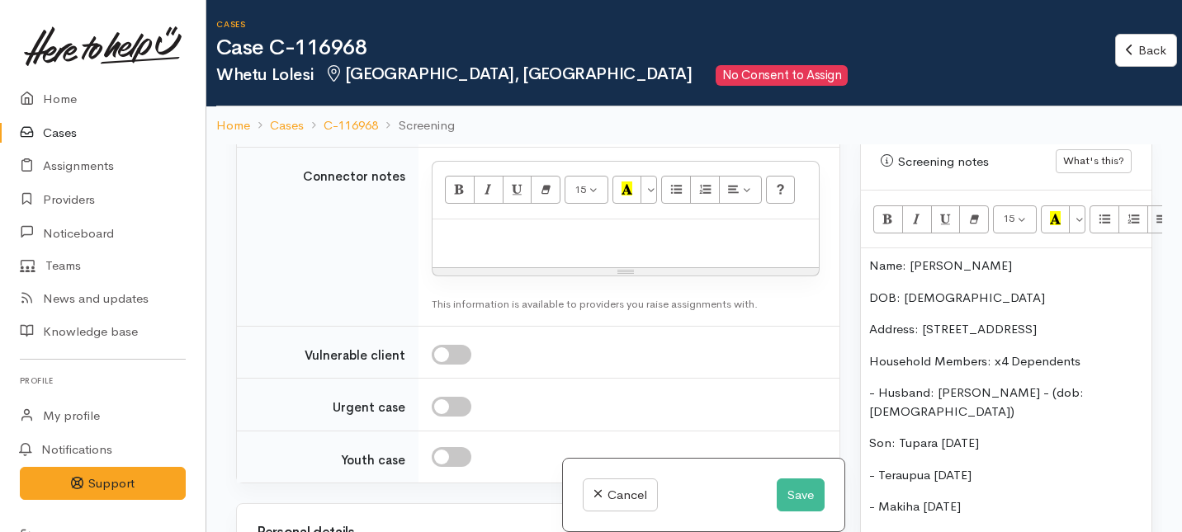
click at [938, 434] on p "Son: Tupara 18/1/2019" at bounding box center [1006, 443] width 274 height 19
click at [1043, 434] on p "Son: Tupara - (dob: 18/1/2019" at bounding box center [1006, 443] width 274 height 19
click at [864, 409] on div "Name: Whetu Lolesi DOB: 13/6/97 Address: 97 Barrington Drive, Huntington Househ…" at bounding box center [1006, 424] width 291 height 353
click at [927, 466] on p "Daughter- Teraupua 21/10/2020" at bounding box center [1006, 475] width 274 height 19
click at [981, 466] on p "Daughter: Teraupua 21/10/2020" at bounding box center [1006, 475] width 274 height 19
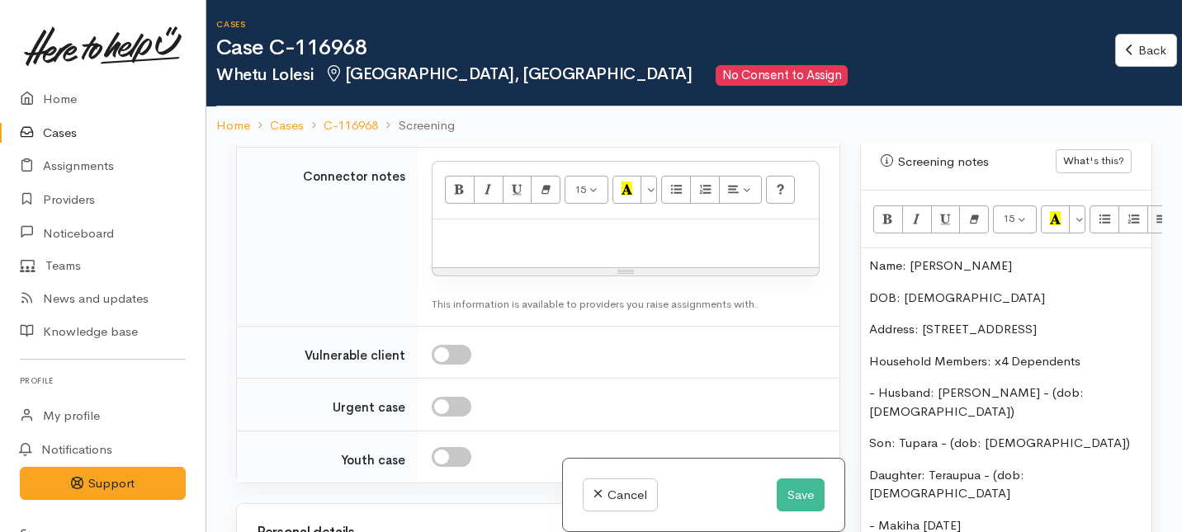
click at [1094, 466] on p "Daughter: Teraupua - (dob: 21/10/2020" at bounding box center [1006, 484] width 274 height 37
click at [868, 441] on div "Name: Whetu Lolesi DOB: 13/6/97 Address: 97 Barrington Drive, Huntington Househ…" at bounding box center [1006, 433] width 291 height 371
click at [938, 517] on p "Daughter: - Makiha 8/3/2023" at bounding box center [1006, 526] width 274 height 19
click at [973, 517] on p "Daughter: Makiha 8/3/2023" at bounding box center [1006, 526] width 274 height 19
click at [1070, 517] on p "Daughter: Makiha - (dob: 8/3/2023" at bounding box center [1006, 535] width 274 height 37
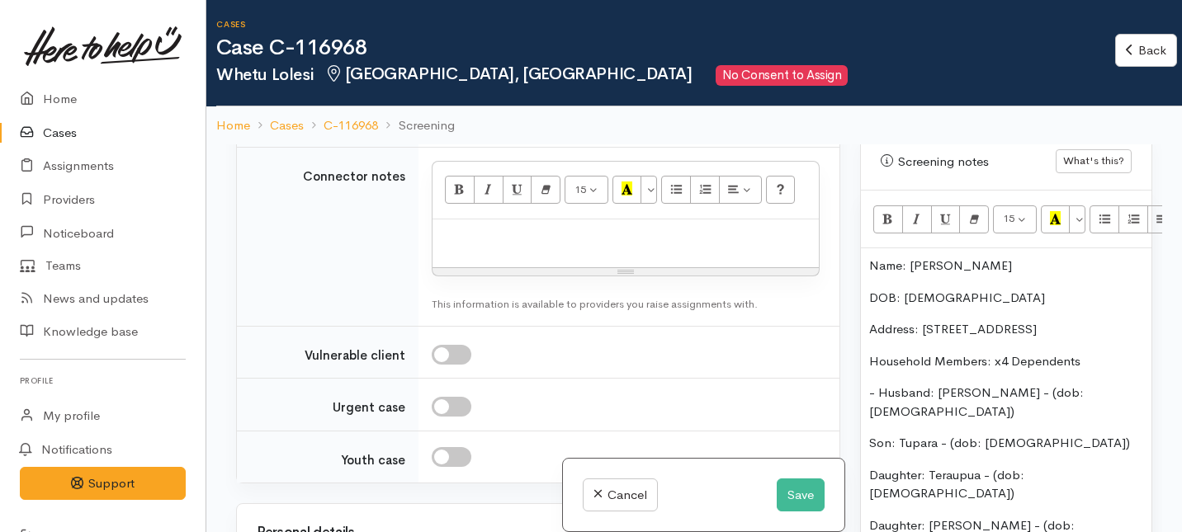
click at [858, 472] on div "Warnings Add No warnings have been raised against this case Add Warning Title ●…" at bounding box center [1006, 410] width 312 height 532
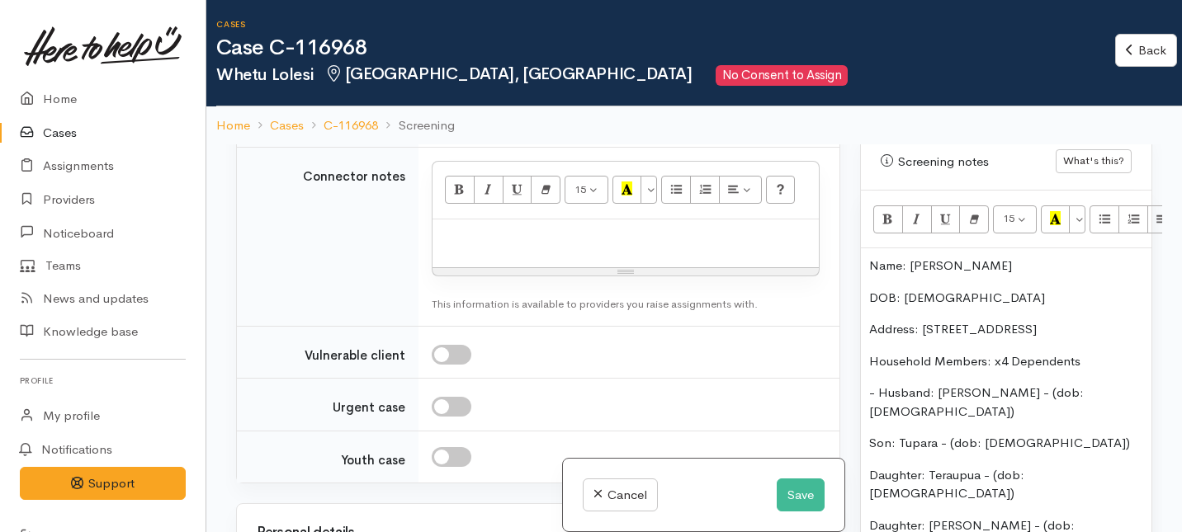
click at [867, 379] on div "Name: Whetu Lolesi DOB: 13/6/97 Address: 97 Barrington Drive, Huntington Househ…" at bounding box center [1006, 452] width 291 height 409
click at [866, 407] on div "Name: Whetu Lolesi DOB: 13/6/97 Address: 97 Barrington Drive, Huntington Househ…" at bounding box center [1006, 452] width 291 height 409
click at [866, 443] on div "Name: Whetu Lolesi DOB: 13/6/97 Address: 97 Barrington Drive, Huntington Househ…" at bounding box center [1006, 452] width 291 height 409
click at [866, 472] on div "Name: Whetu Lolesi DOB: 13/6/97 Address: 97 Barrington Drive, Huntington Househ…" at bounding box center [1006, 452] width 291 height 409
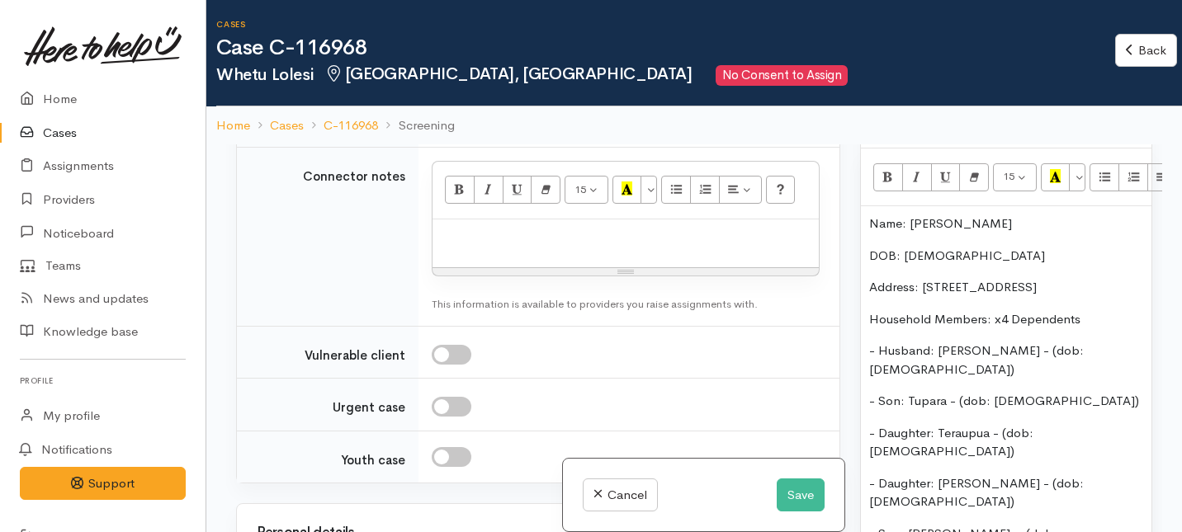
scroll to position [1164, 0]
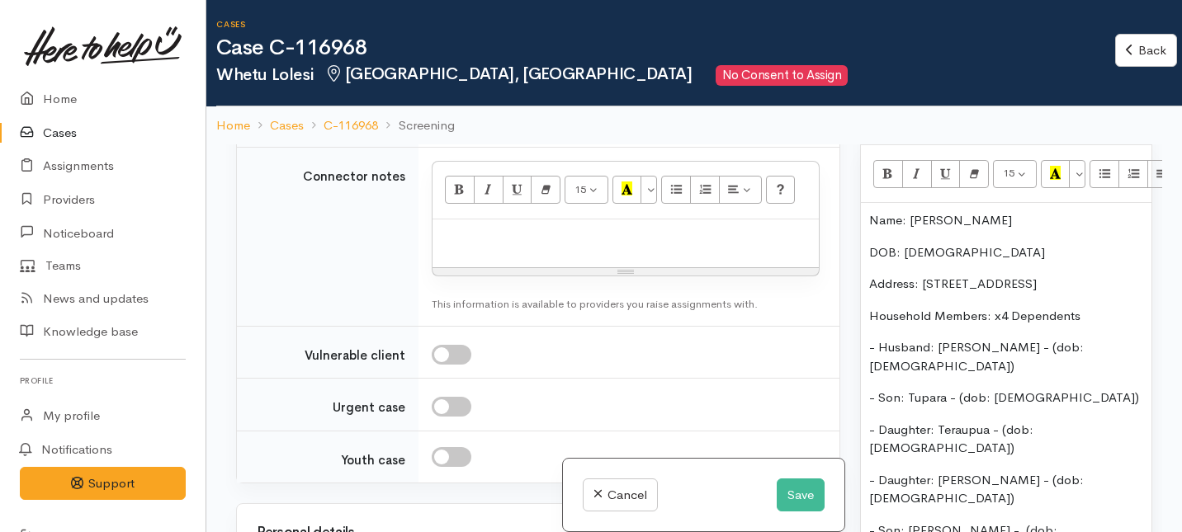
click at [1086, 522] on p "- Son: Iverson - (dob: 9/5/2025)" at bounding box center [1006, 540] width 274 height 37
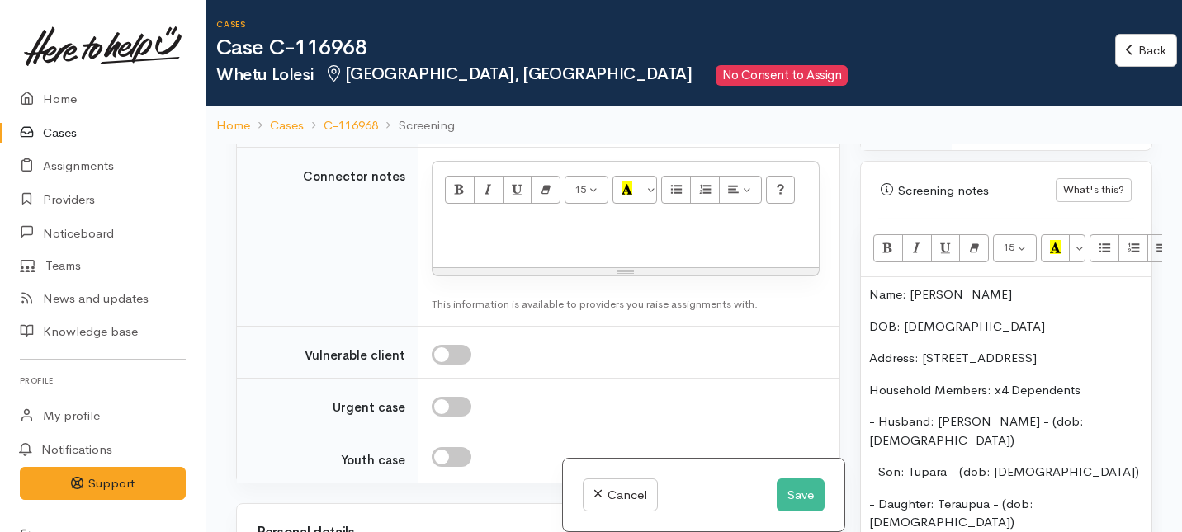
scroll to position [1071, 0]
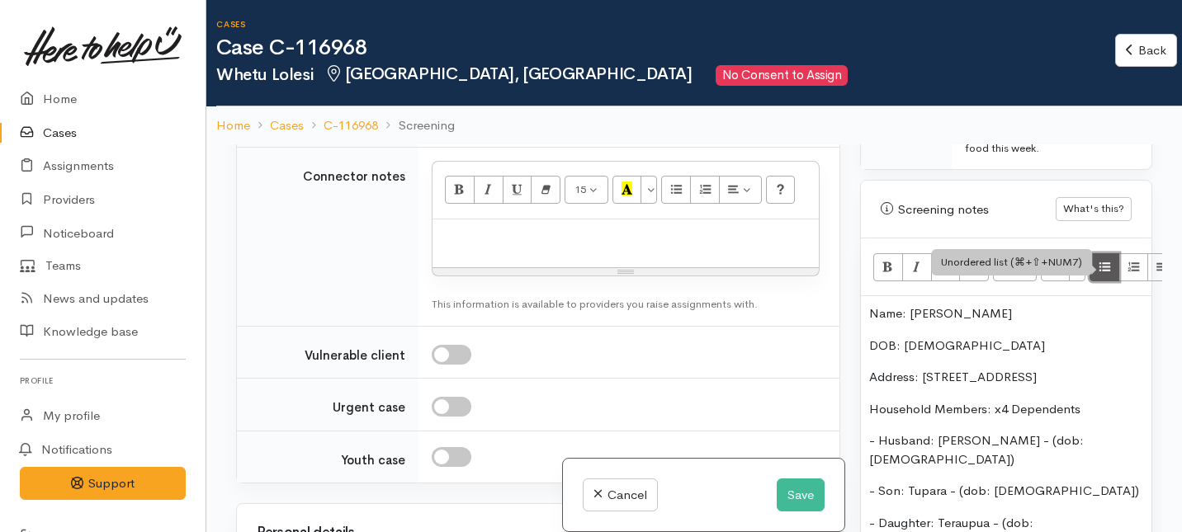
click at [1102, 259] on icon "Unordered list (⌘+⇧+NUM7)" at bounding box center [1104, 266] width 11 height 14
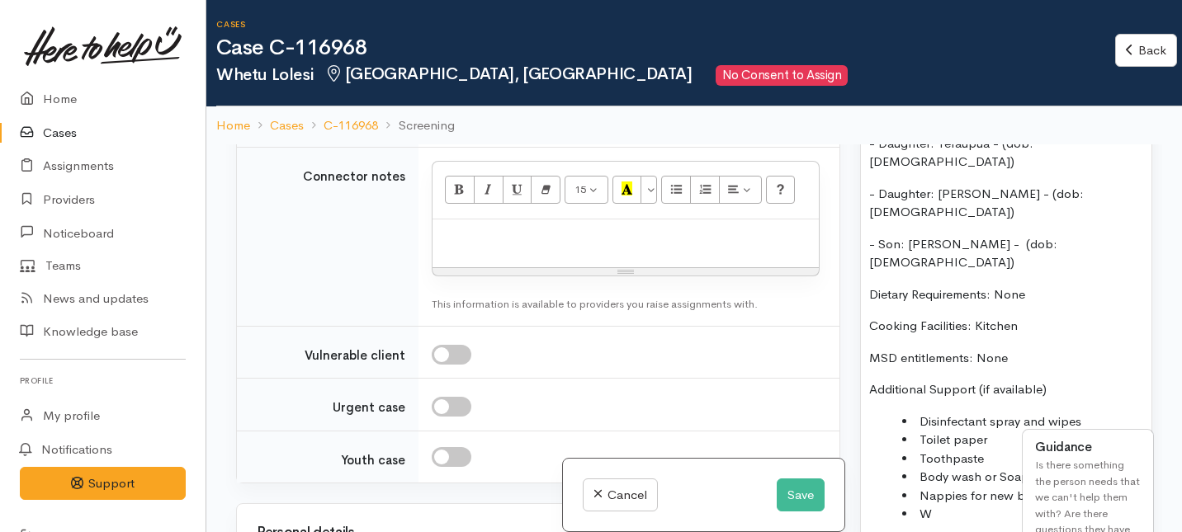
scroll to position [144, 0]
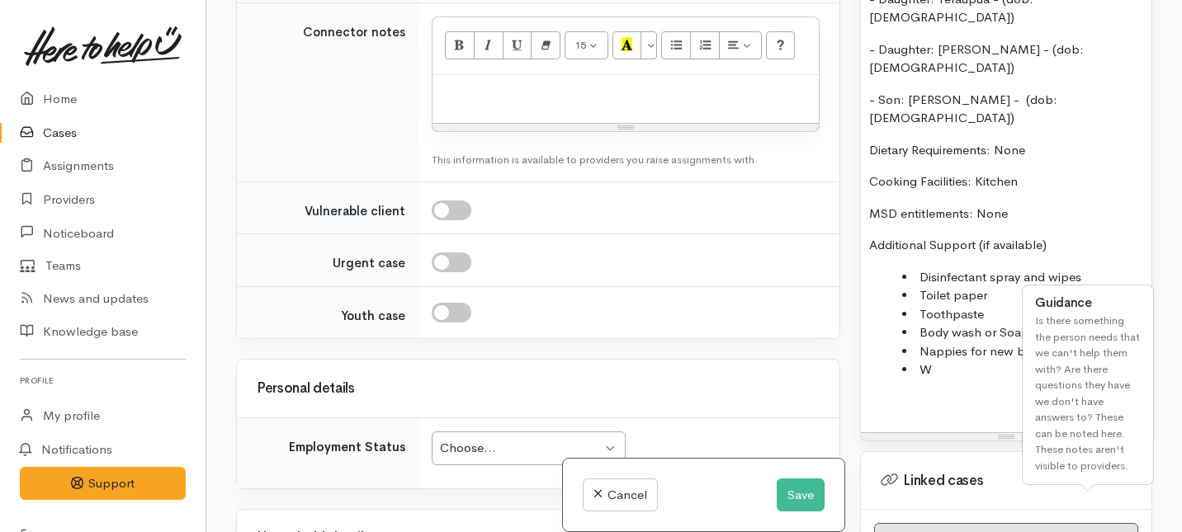
click at [958, 256] on div "Name: Whetu Lolesi DOB: 13/6/97 Address: 97 Barrington Drive, Huntington Househ…" at bounding box center [1006, 102] width 291 height 660
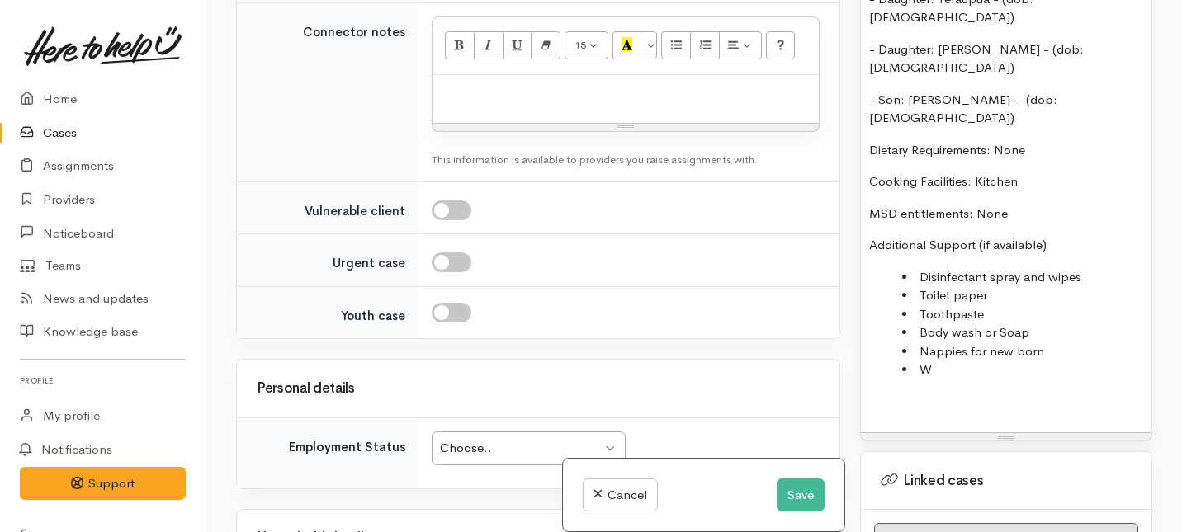
click at [948, 361] on li "W" at bounding box center [1022, 370] width 241 height 19
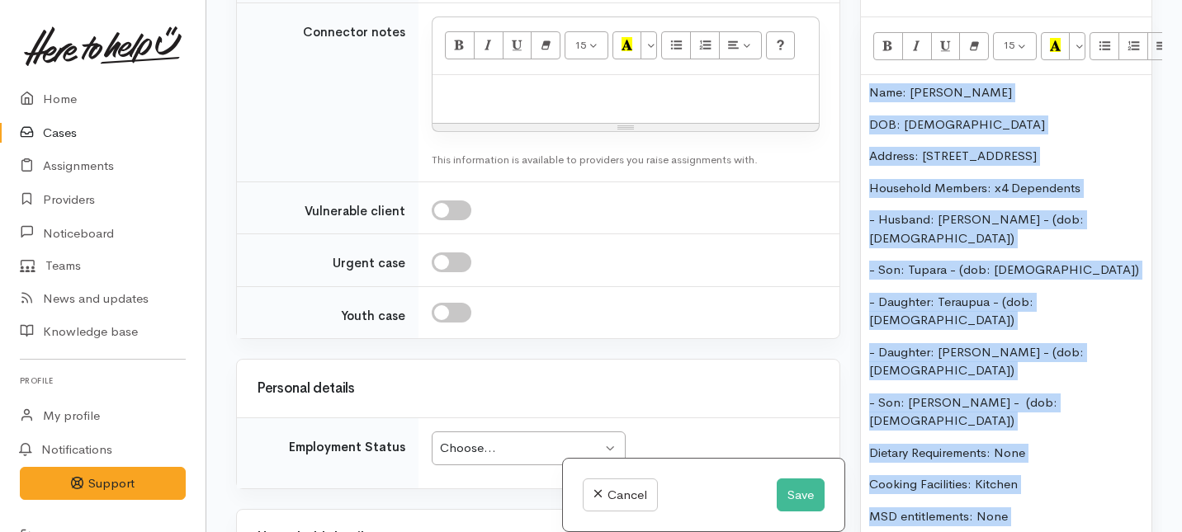
drag, startPoint x: 985, startPoint y: 248, endPoint x: 934, endPoint y: -12, distance: 265.0
click at [934, 0] on html "Support Feedback I've got something to say Back" at bounding box center [591, 122] width 1182 height 532
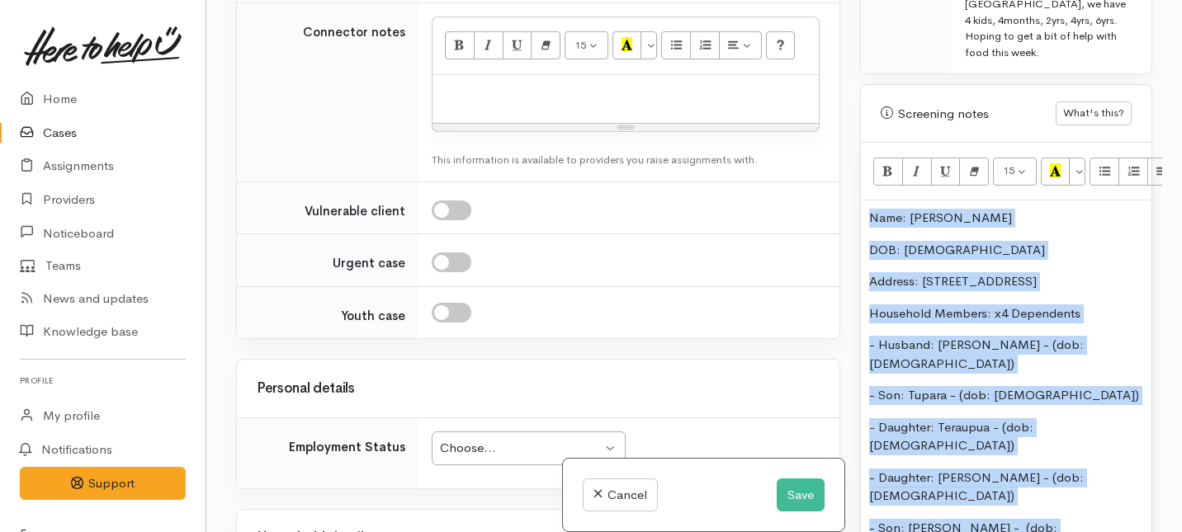
copy div "Name: Whetu Lolesi DOB: 13/6/97 Address: 97 Barrington Drive, Huntington Househ…"
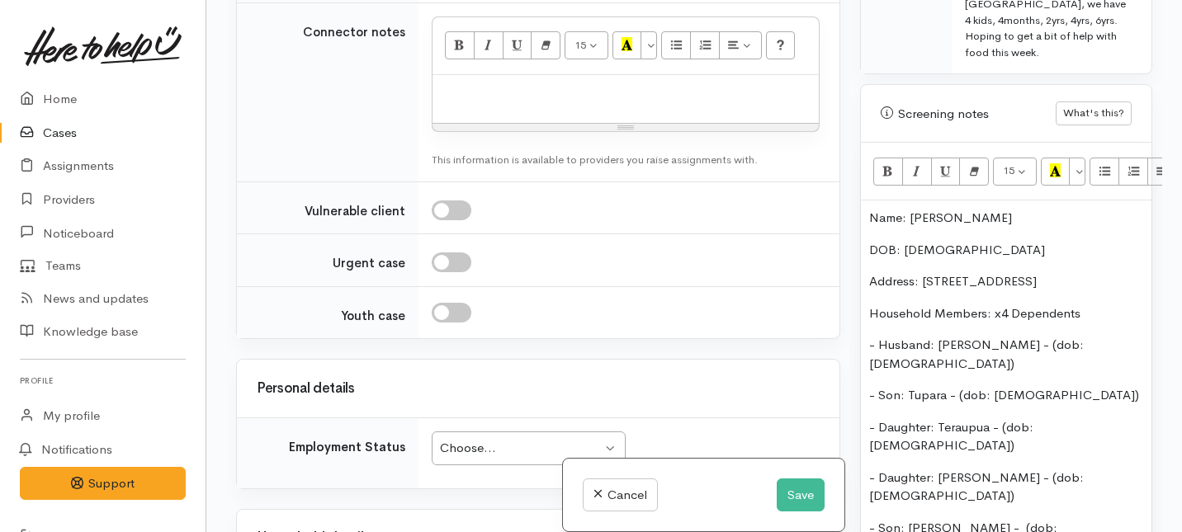
click at [446, 102] on p at bounding box center [626, 92] width 370 height 19
paste div
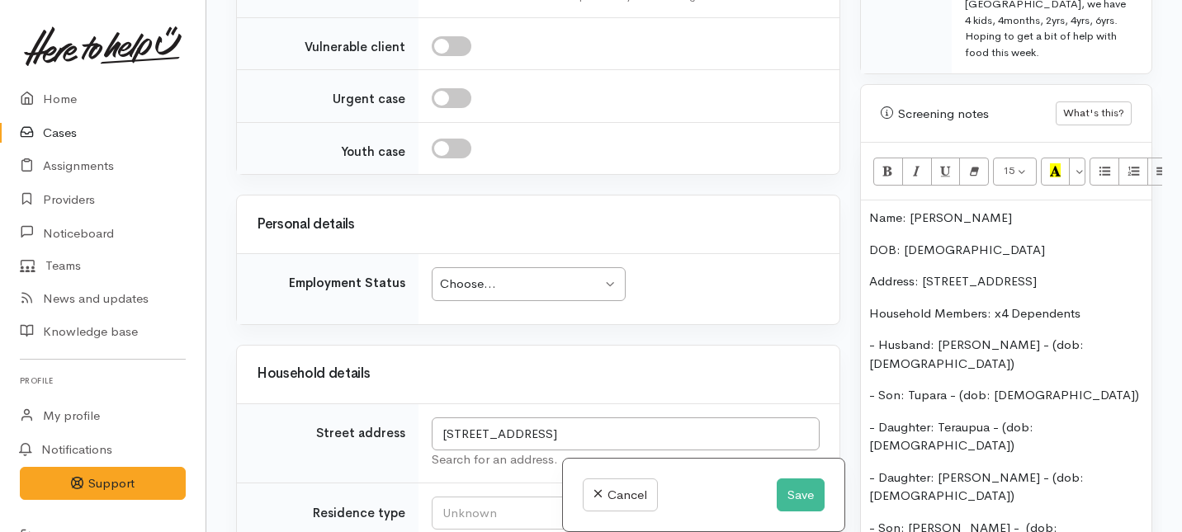
scroll to position [2298, 0]
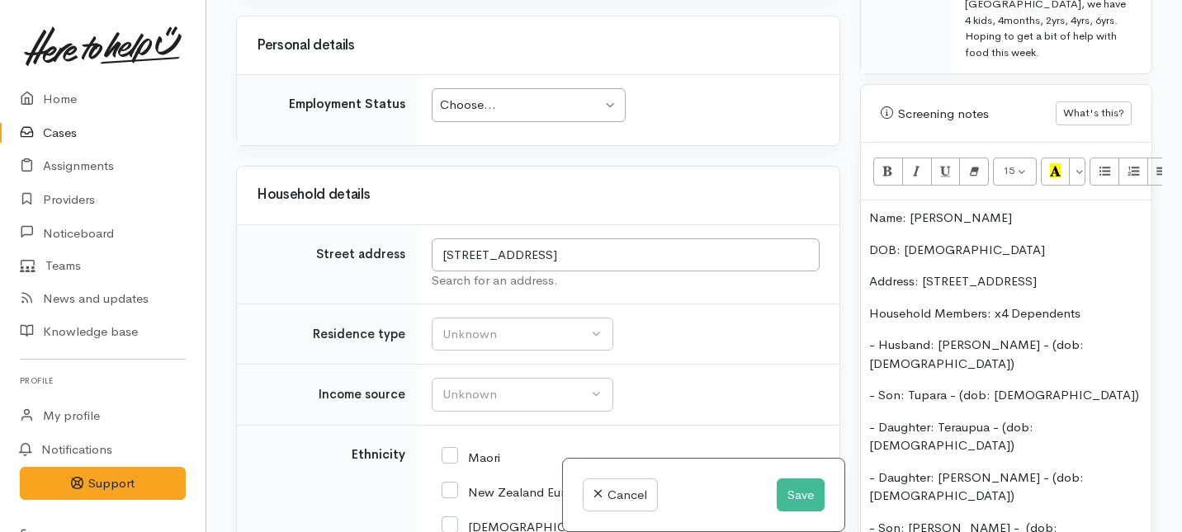
click at [539, 122] on div "Choose... Choose..." at bounding box center [529, 105] width 194 height 34
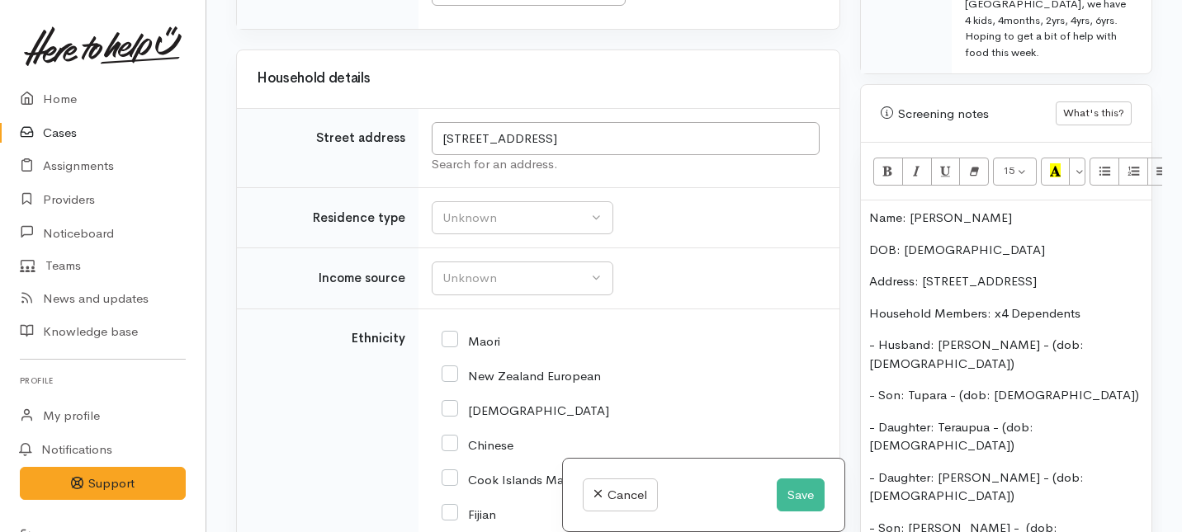
scroll to position [2434, 0]
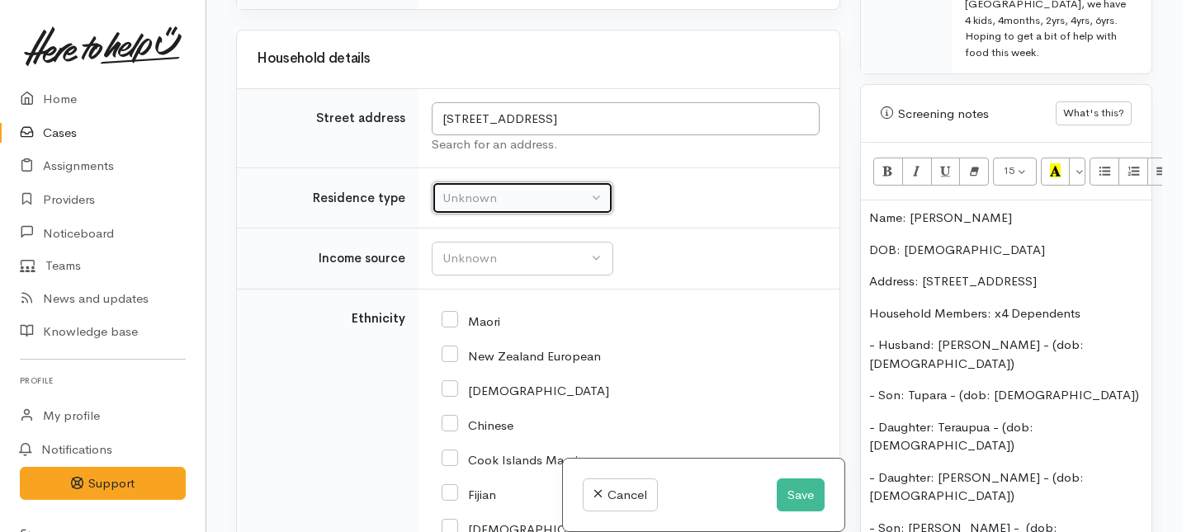
click at [503, 208] on div "Unknown" at bounding box center [514, 198] width 145 height 19
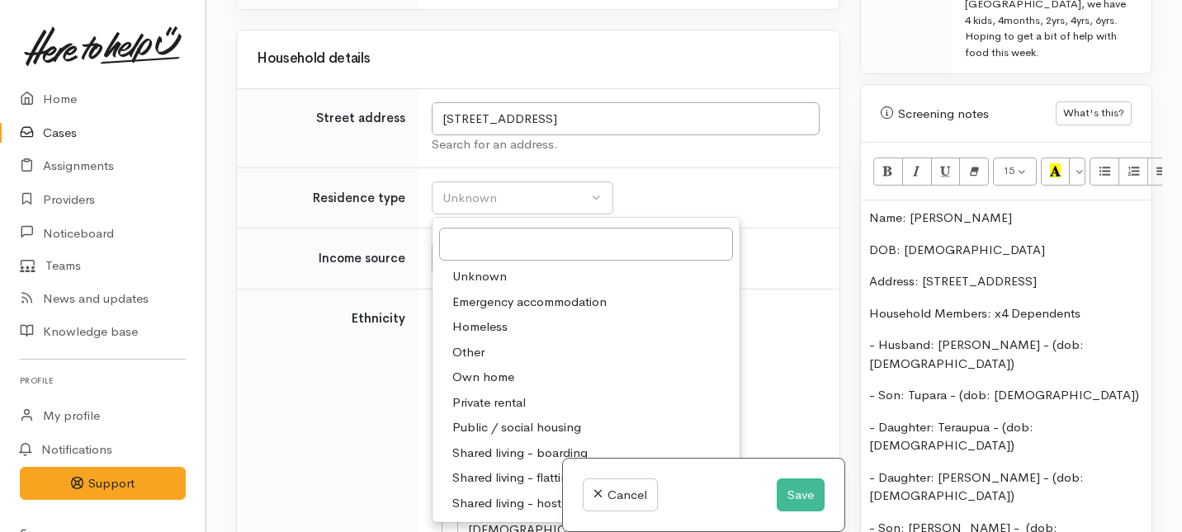
click at [487, 413] on span "Private rental" at bounding box center [488, 403] width 73 height 19
select select "2"
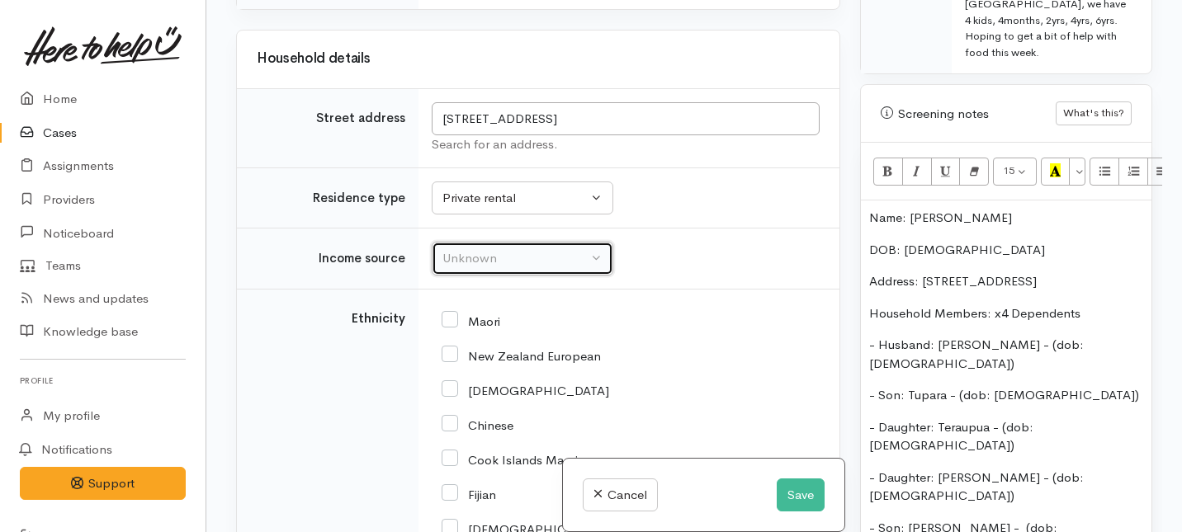
click at [489, 268] on div "Unknown" at bounding box center [514, 258] width 145 height 19
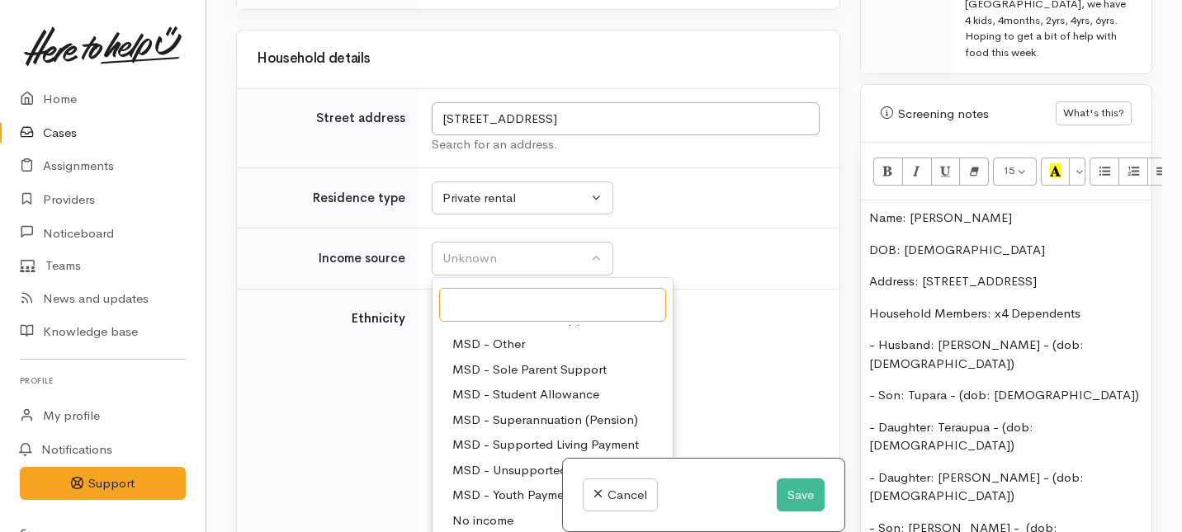
scroll to position [175, 0]
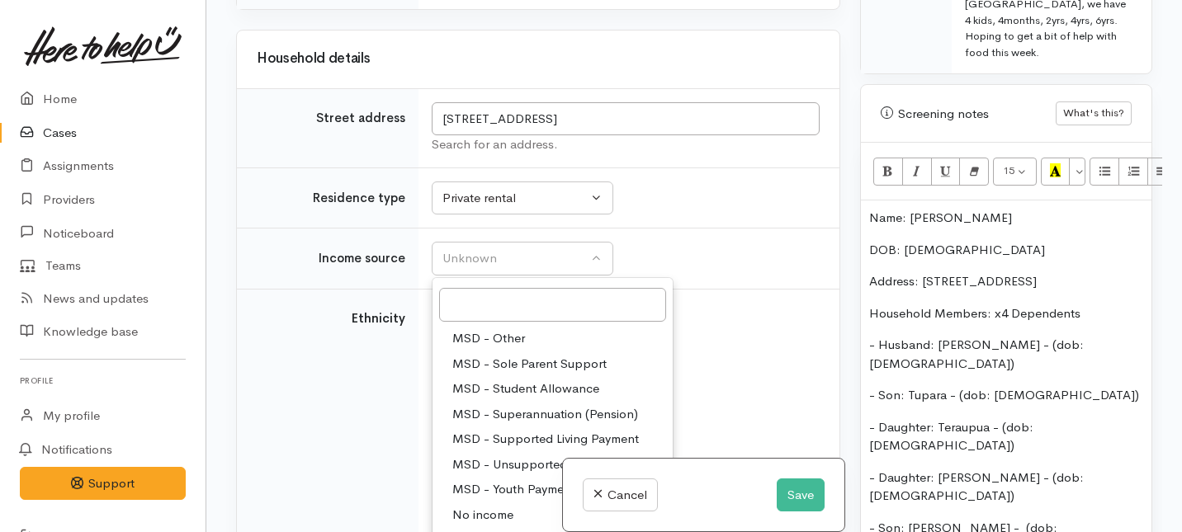
click at [488, 399] on span "MSD - Student Allowance" at bounding box center [525, 389] width 147 height 19
select select "9"
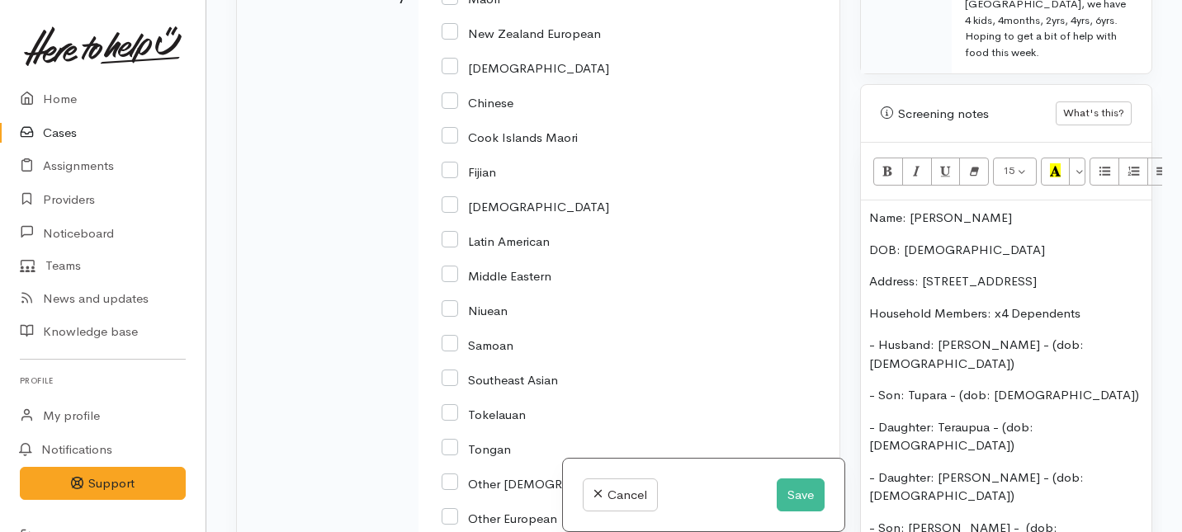
scroll to position [2760, 0]
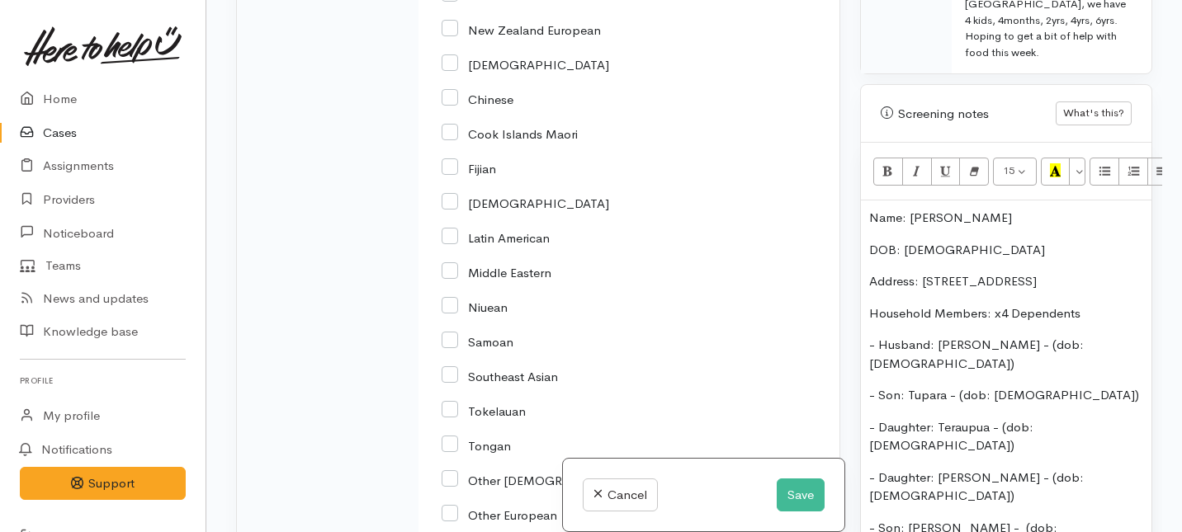
click at [453, 348] on input "Samoan" at bounding box center [478, 340] width 72 height 15
checkbox input "true"
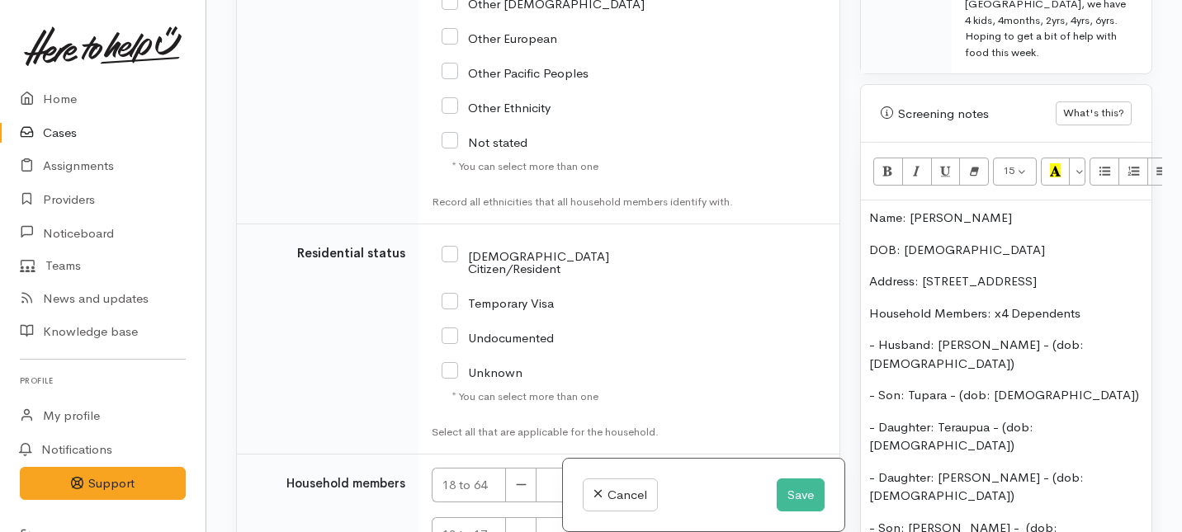
click at [454, 275] on input "NZ Citizen/Resident" at bounding box center [555, 261] width 226 height 27
checkbox input "true"
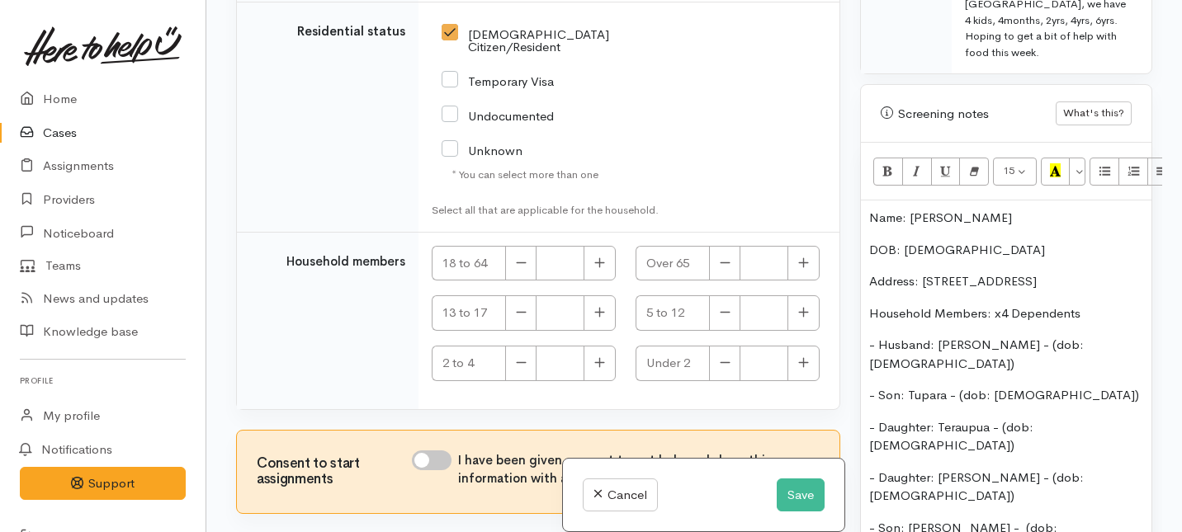
scroll to position [3526, 0]
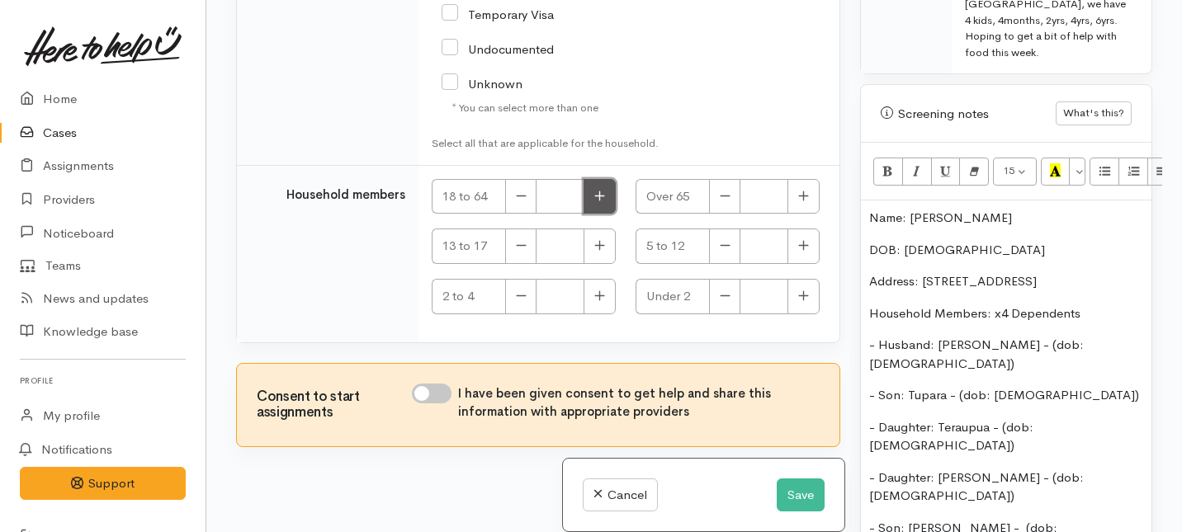
click at [600, 202] on icon "button" at bounding box center [599, 196] width 11 height 12
type input "2"
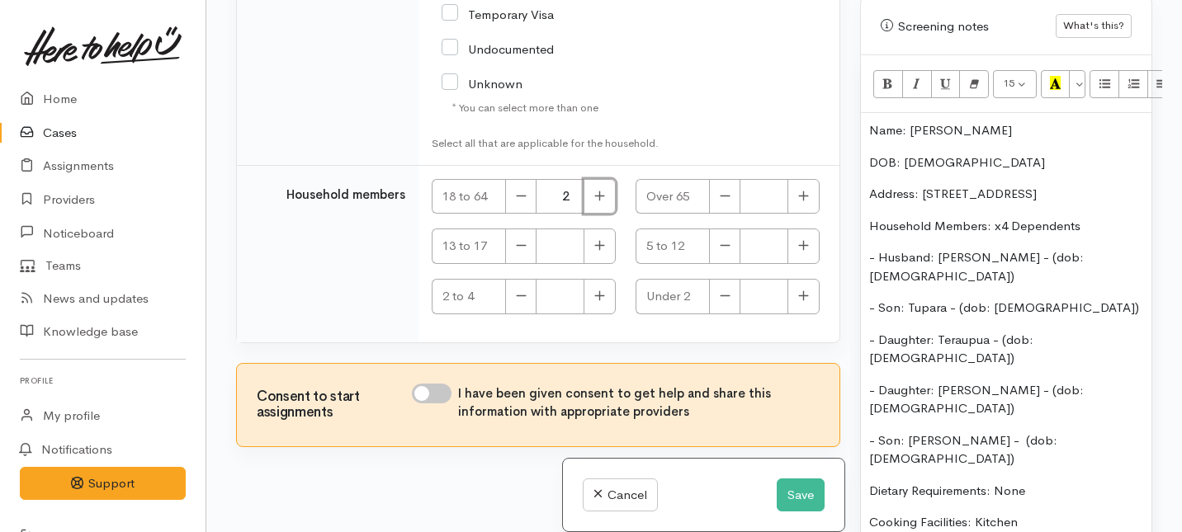
scroll to position [1121, 0]
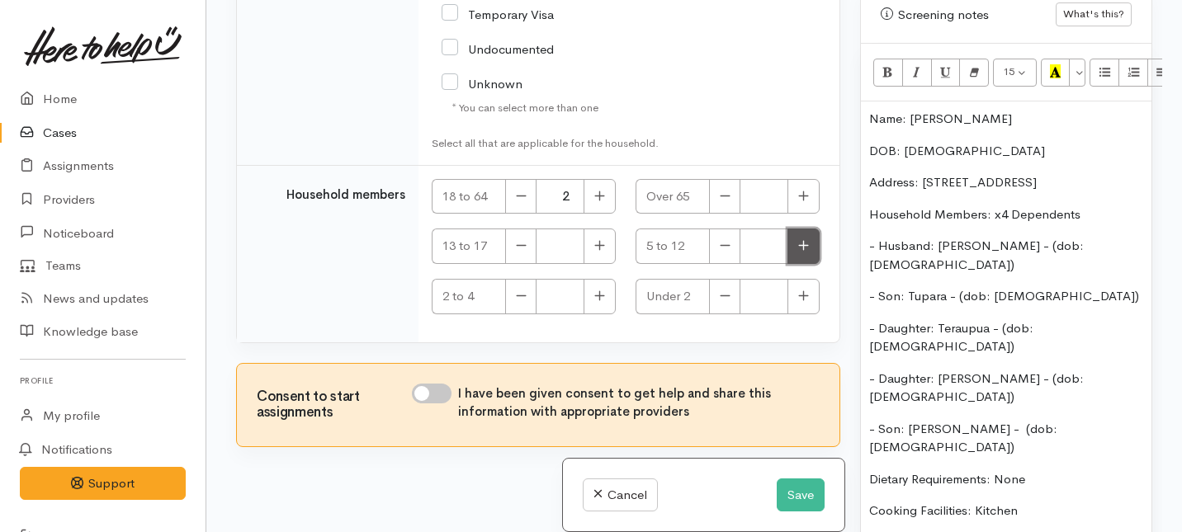
click at [808, 260] on button "button" at bounding box center [803, 246] width 32 height 35
type input "2"
click at [590, 303] on button "button" at bounding box center [600, 296] width 32 height 35
type input "1"
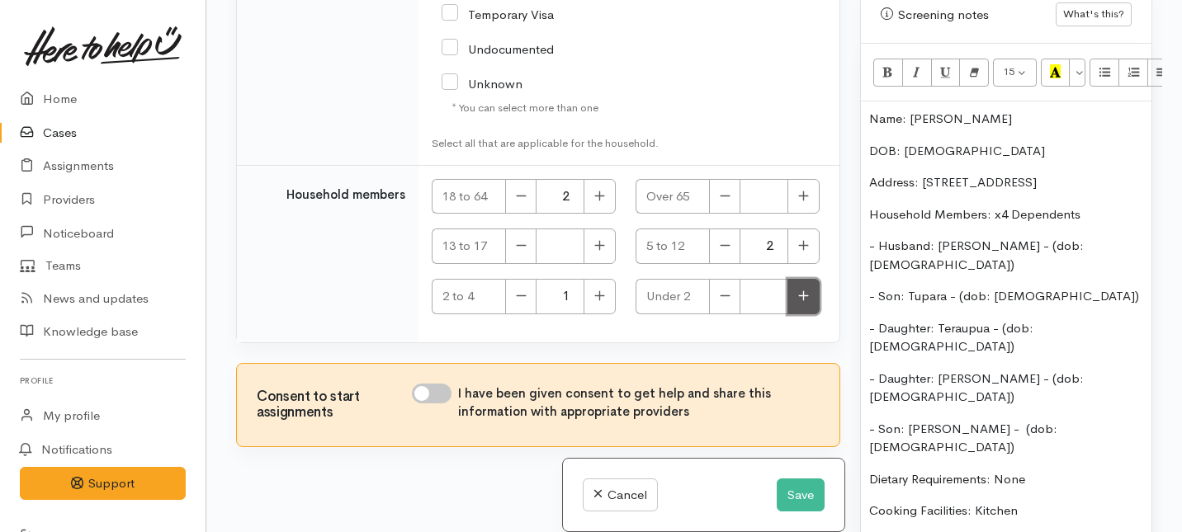
click at [807, 309] on button "button" at bounding box center [803, 296] width 32 height 35
type input "1"
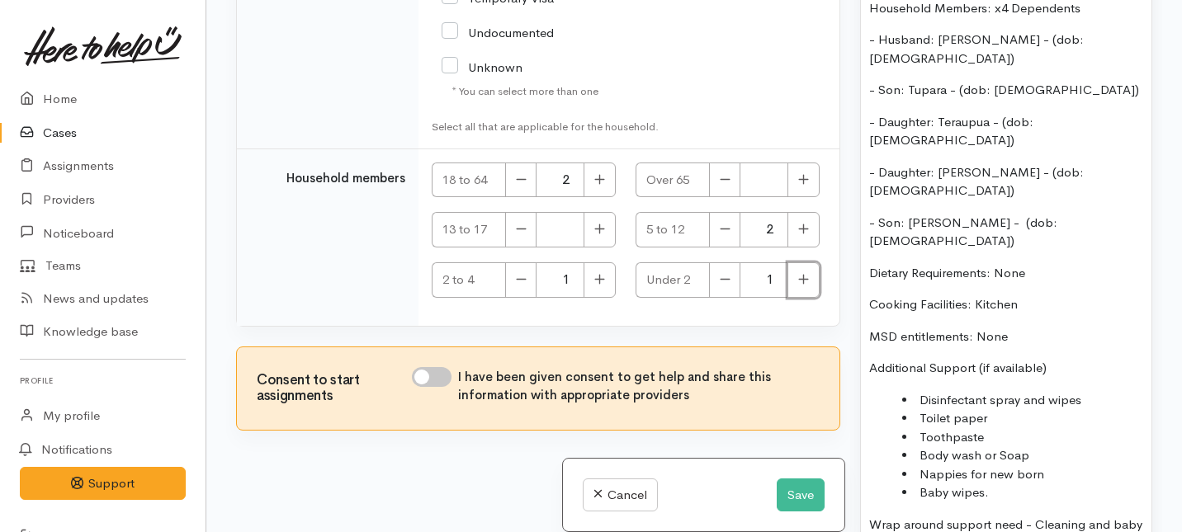
scroll to position [1385, 0]
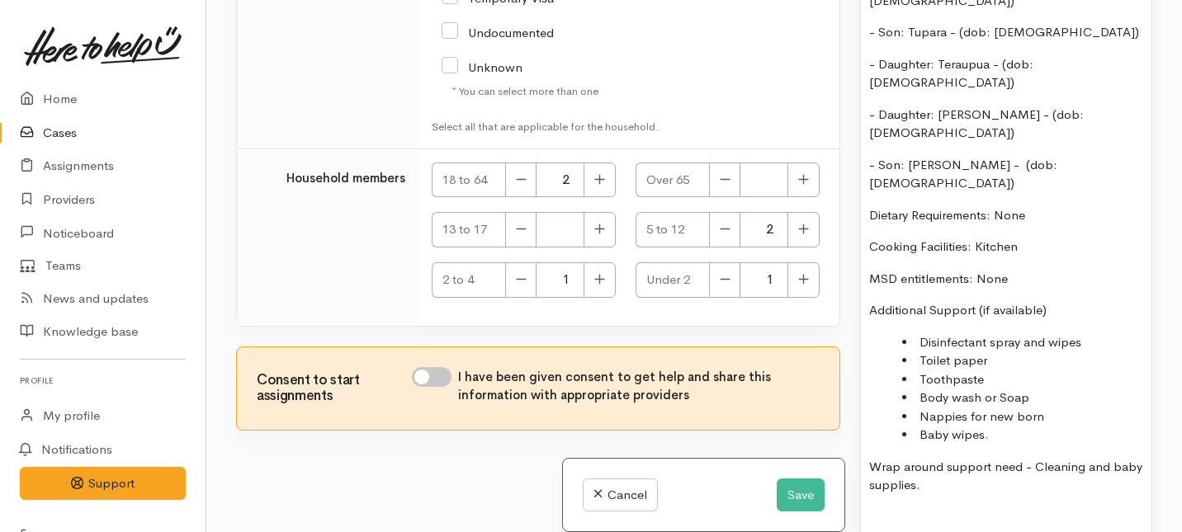
click at [437, 376] on input "I have been given consent to get help and share this information with appropria…" at bounding box center [432, 377] width 40 height 20
checkbox input "true"
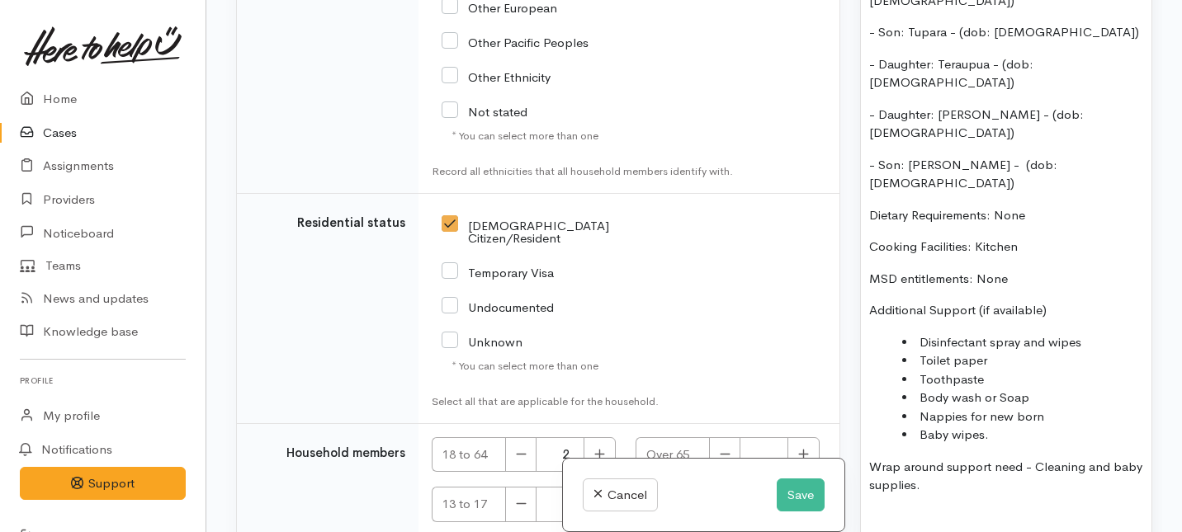
scroll to position [3559, 0]
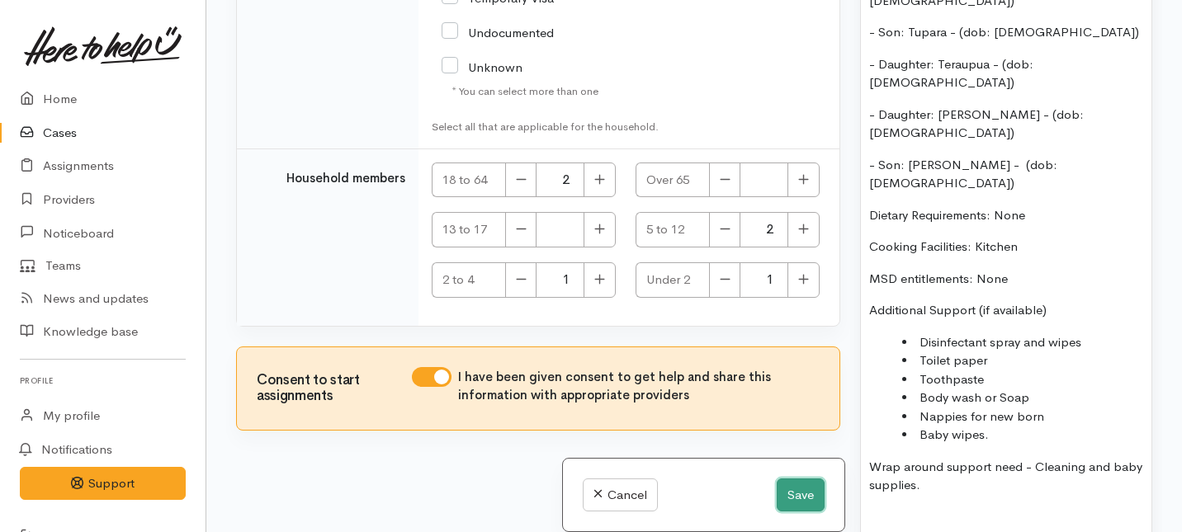
click at [803, 489] on button "Save" at bounding box center [801, 496] width 48 height 34
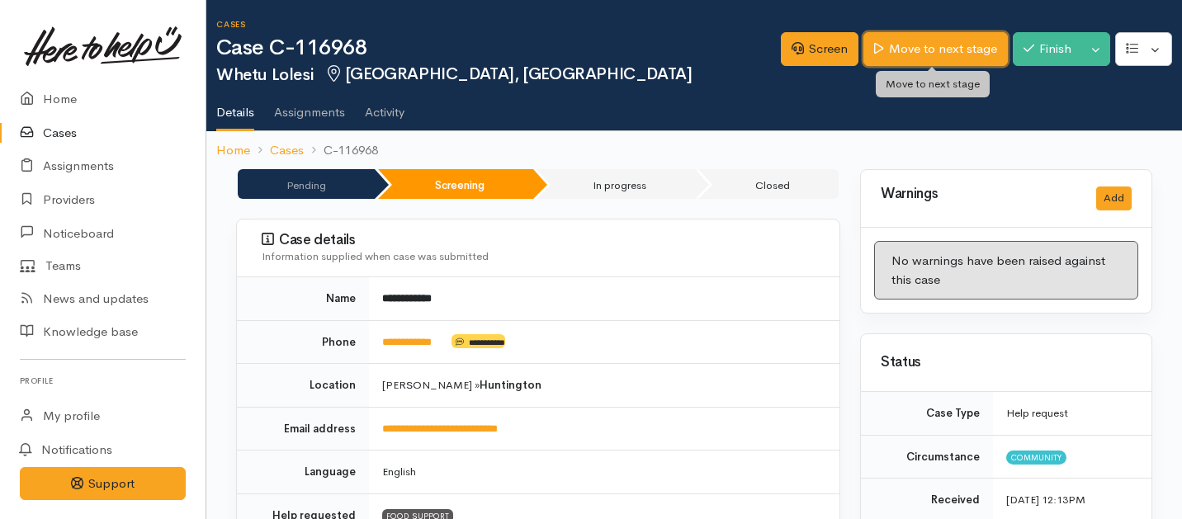
click at [912, 47] on link "Move to next stage" at bounding box center [935, 49] width 144 height 34
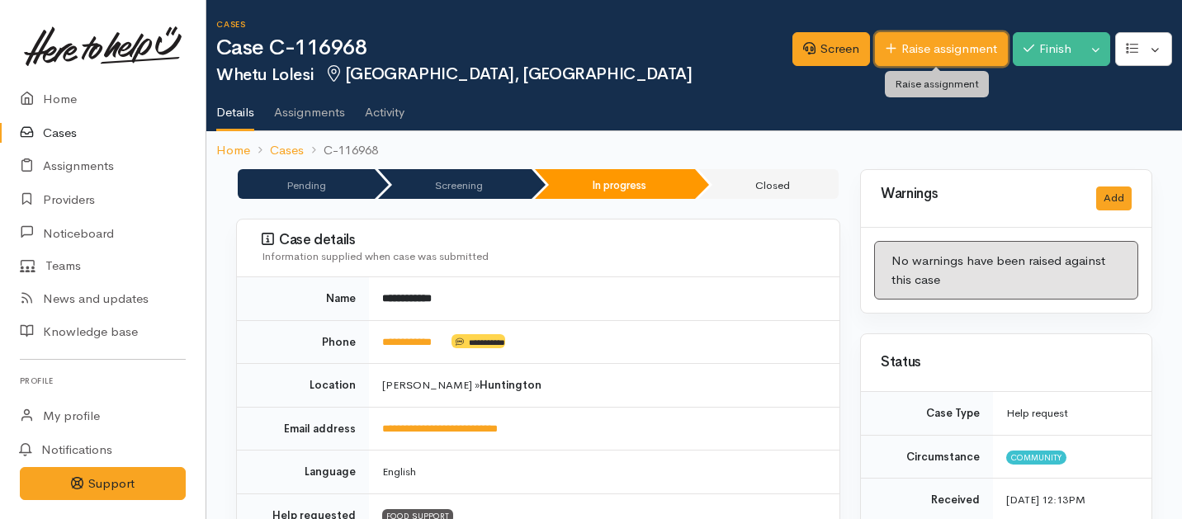
click at [913, 50] on link "Raise assignment" at bounding box center [941, 49] width 133 height 34
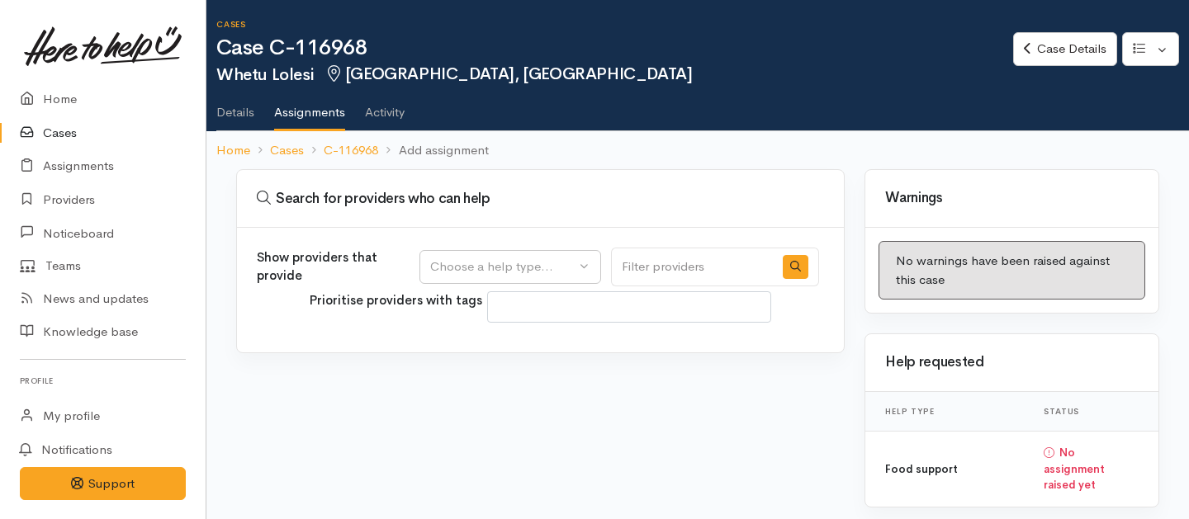
select select
click at [556, 265] on div "Choose a help type..." at bounding box center [502, 267] width 145 height 19
click at [489, 346] on span "Food support" at bounding box center [478, 346] width 77 height 19
select select "3"
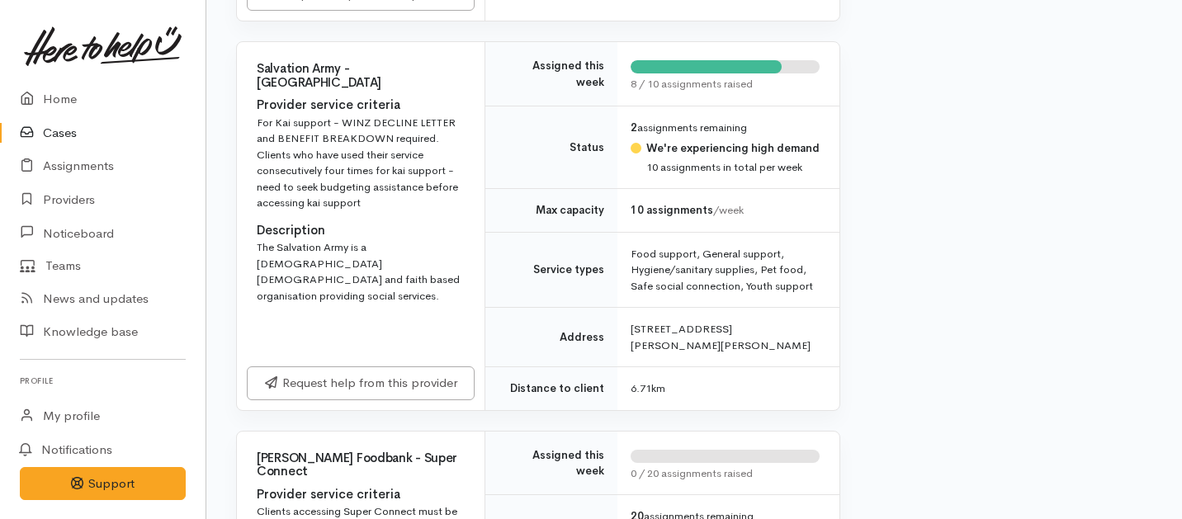
scroll to position [1511, 0]
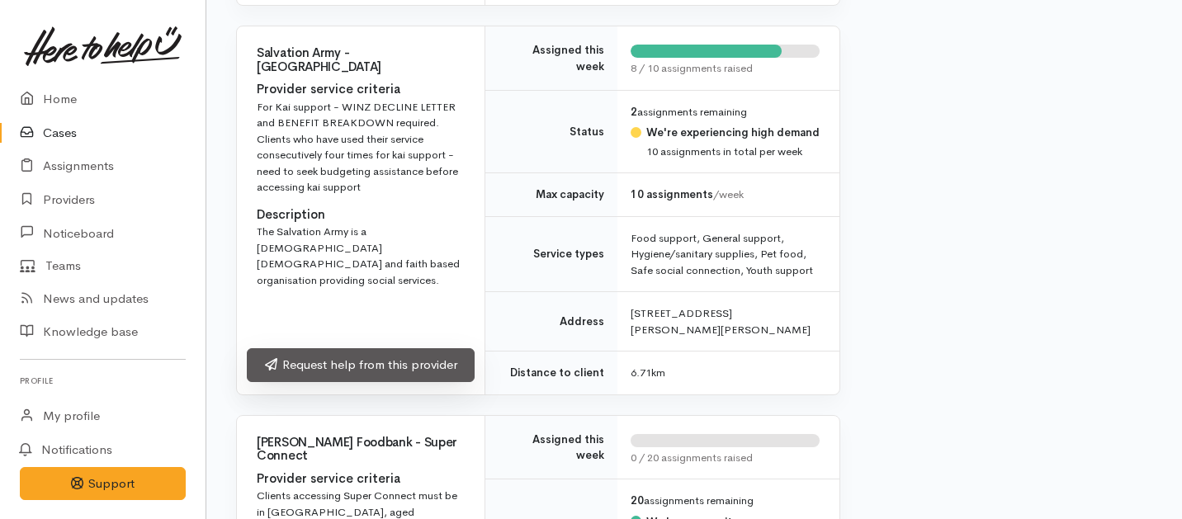
click at [344, 368] on div "Request help from this provider" at bounding box center [361, 368] width 248 height 54
click at [344, 361] on link "Request help from this provider" at bounding box center [361, 365] width 228 height 34
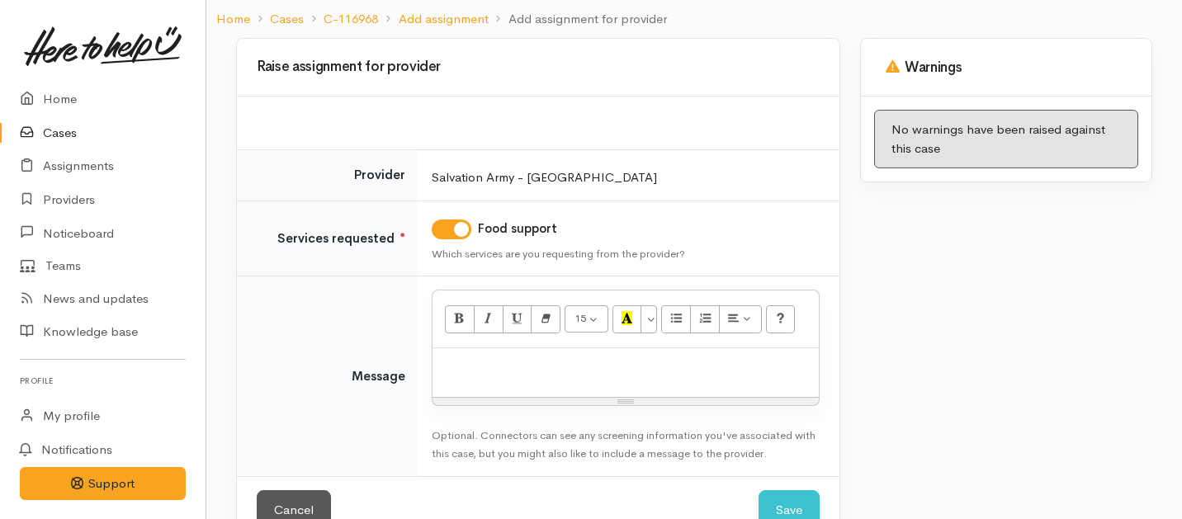
scroll to position [145, 0]
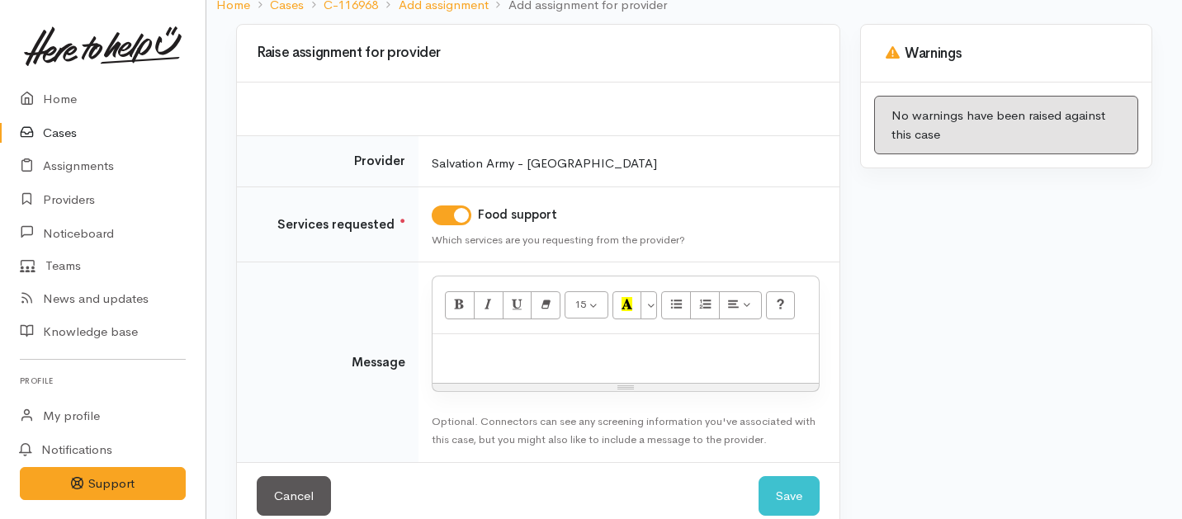
click at [475, 343] on p at bounding box center [626, 352] width 370 height 19
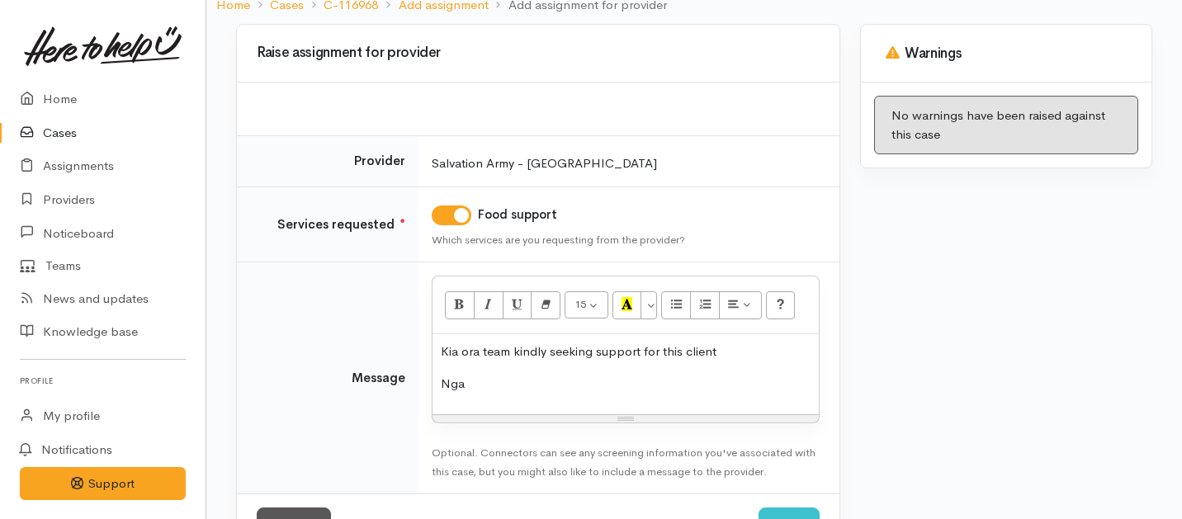
click at [719, 355] on p "Kia ora team kindly seeking support for this client" at bounding box center [626, 352] width 370 height 19
click at [475, 382] on p "Nga" at bounding box center [626, 384] width 370 height 19
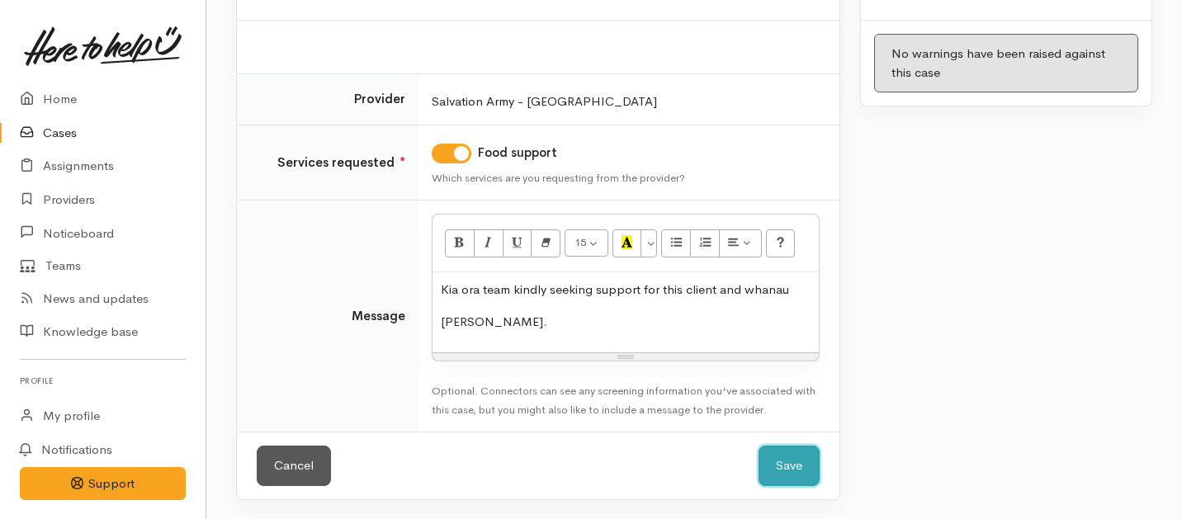
click at [795, 458] on button "Save" at bounding box center [789, 466] width 61 height 40
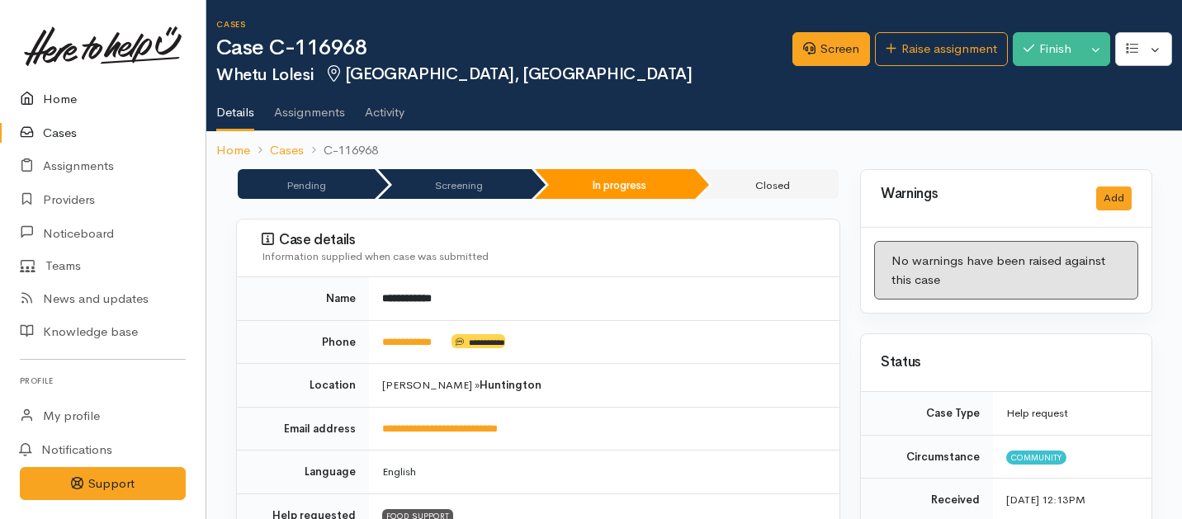
click at [69, 100] on link "Home" at bounding box center [103, 100] width 206 height 34
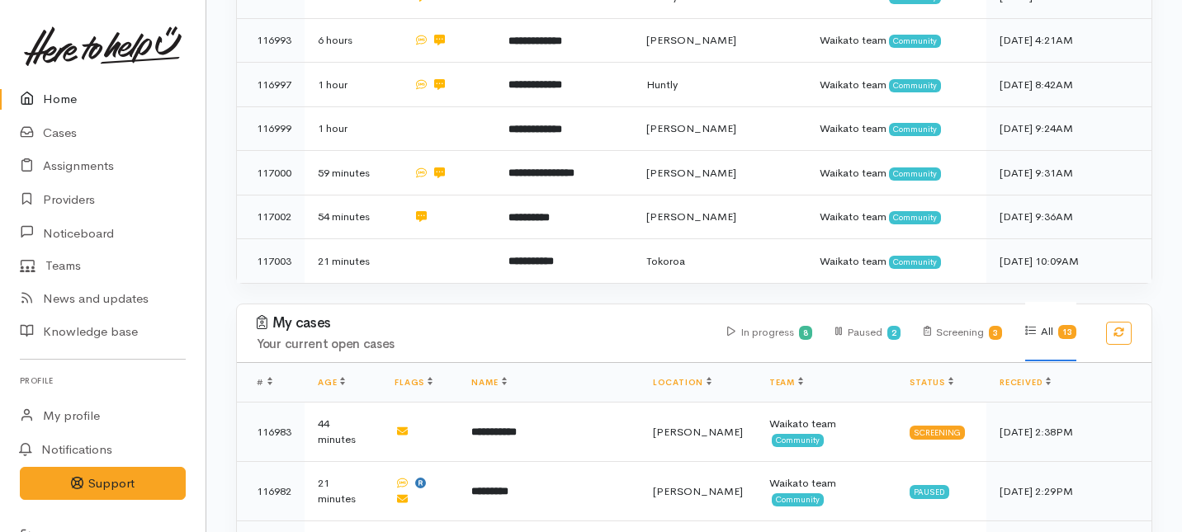
scroll to position [532, 0]
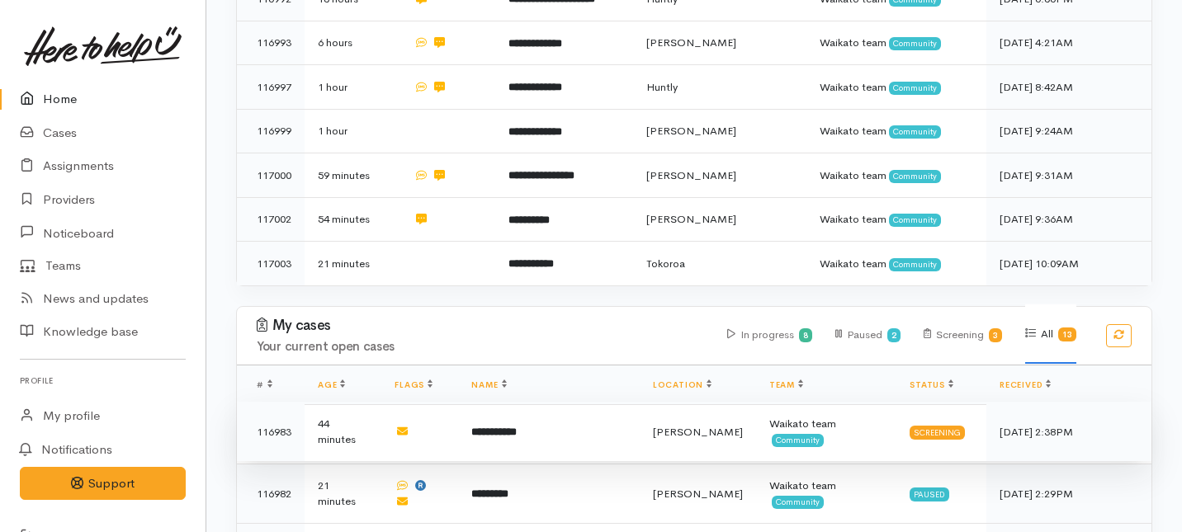
click at [604, 402] on td "**********" at bounding box center [548, 431] width 181 height 59
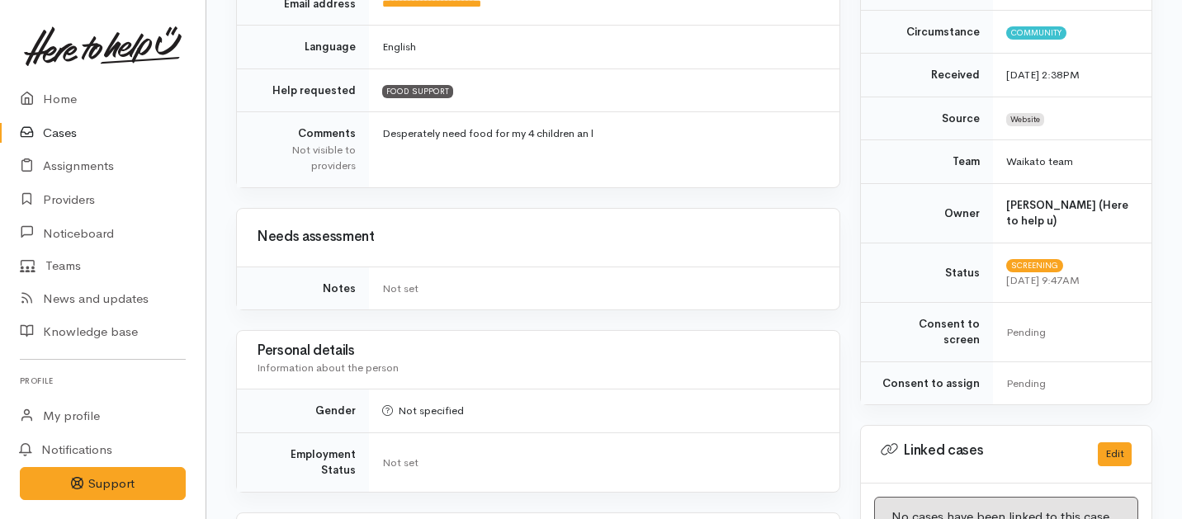
scroll to position [1046, 0]
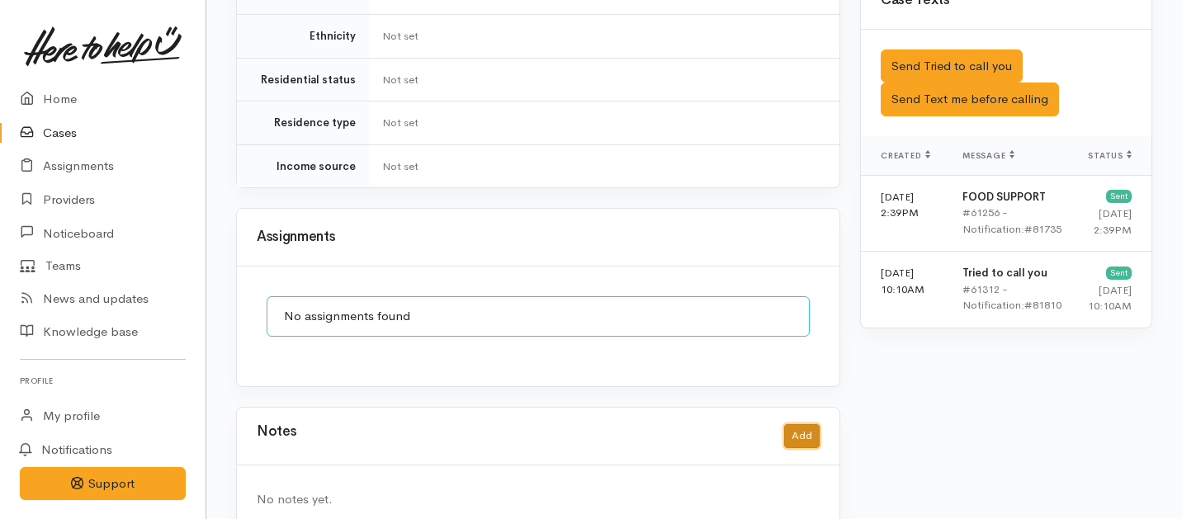
click at [800, 424] on button "Add" at bounding box center [801, 436] width 35 height 24
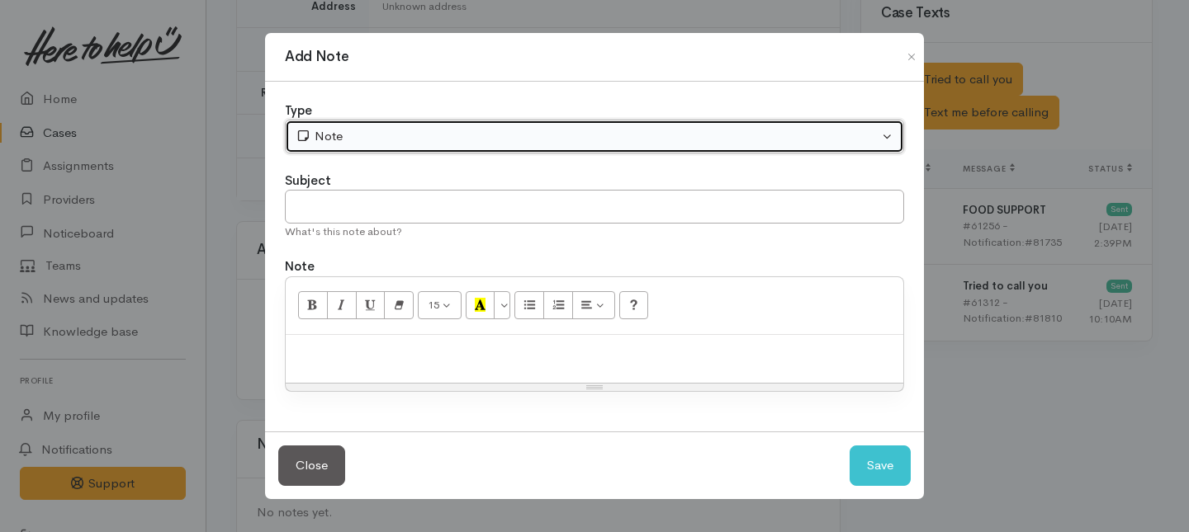
click at [511, 149] on button "Note" at bounding box center [594, 137] width 619 height 34
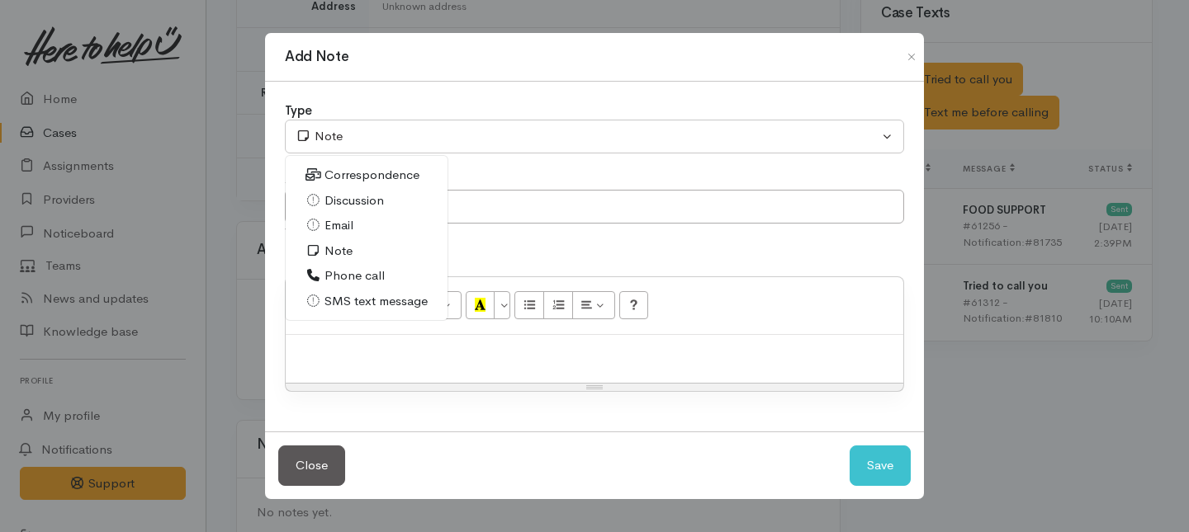
click at [335, 277] on span "Phone call" at bounding box center [354, 276] width 60 height 19
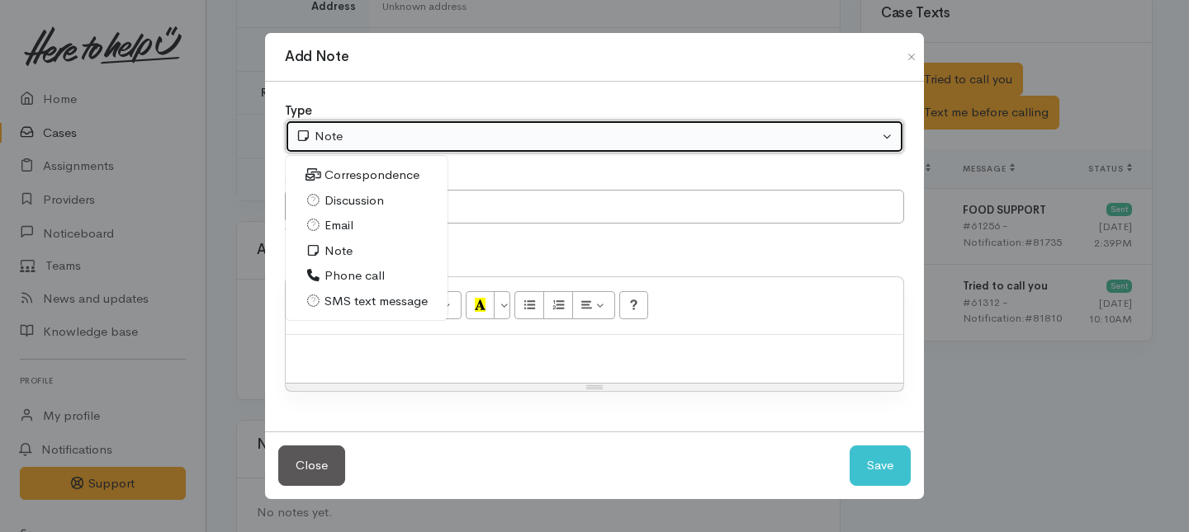
select select "3"
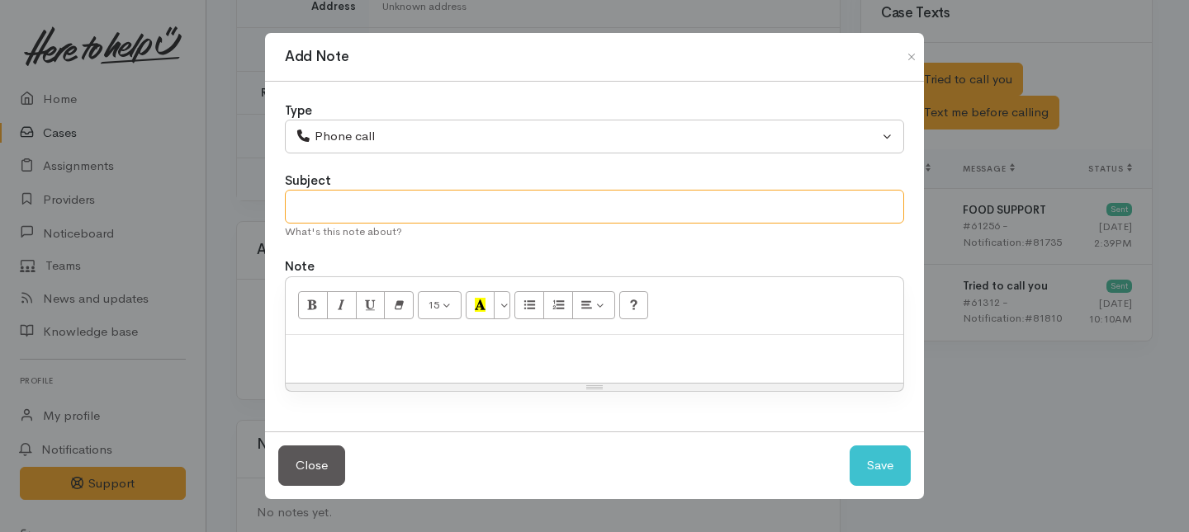
click at [341, 196] on input "text" at bounding box center [594, 207] width 619 height 34
type input "1st Attempt to contact"
click at [332, 379] on div at bounding box center [594, 359] width 617 height 49
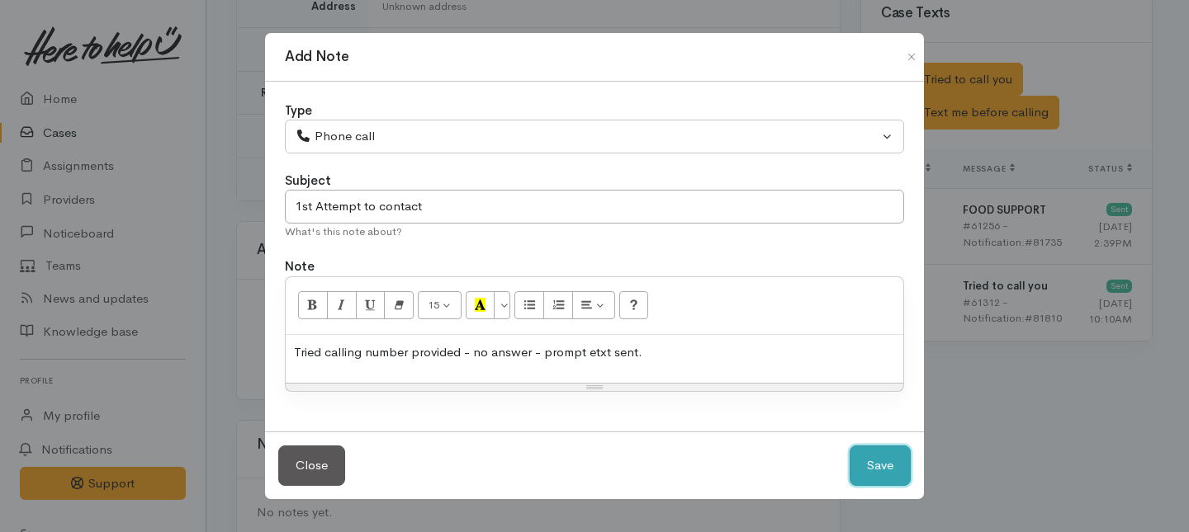
click at [886, 474] on button "Save" at bounding box center [879, 466] width 61 height 40
select select "1"
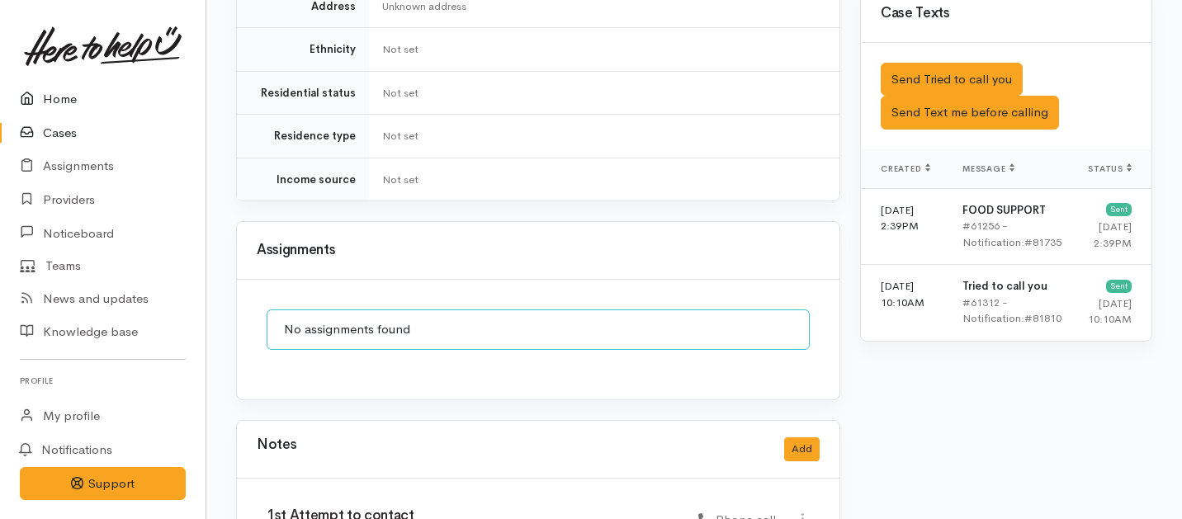
click at [59, 97] on link "Home" at bounding box center [103, 100] width 206 height 34
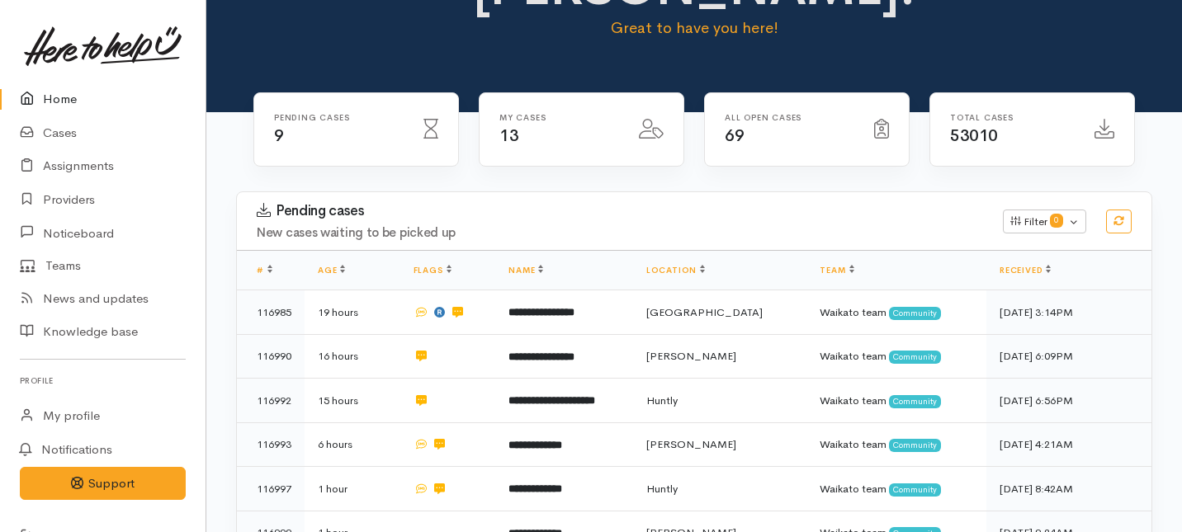
scroll to position [103, 0]
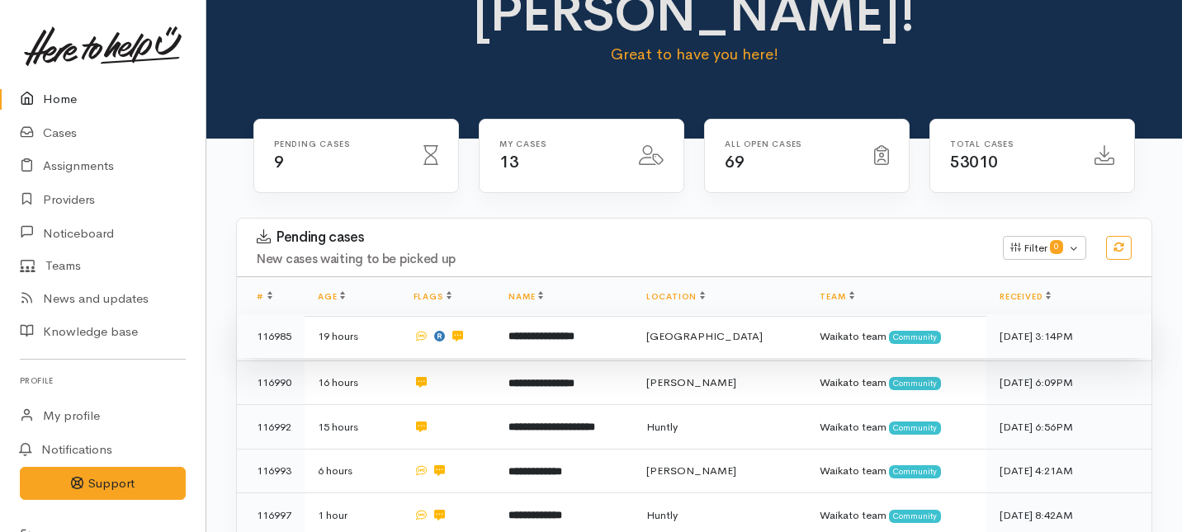
click at [632, 314] on td "**********" at bounding box center [564, 336] width 138 height 45
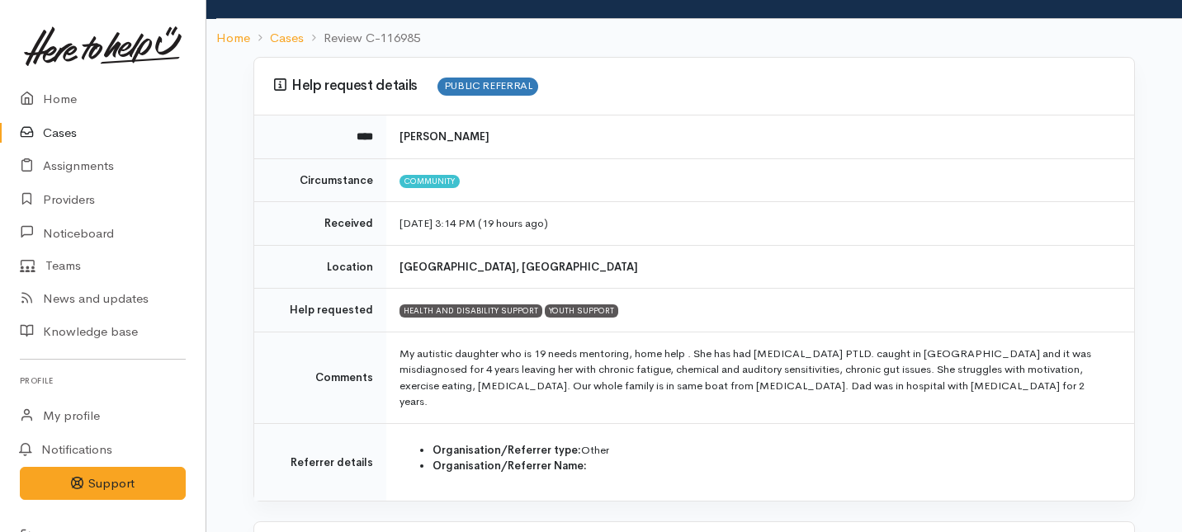
scroll to position [89, 0]
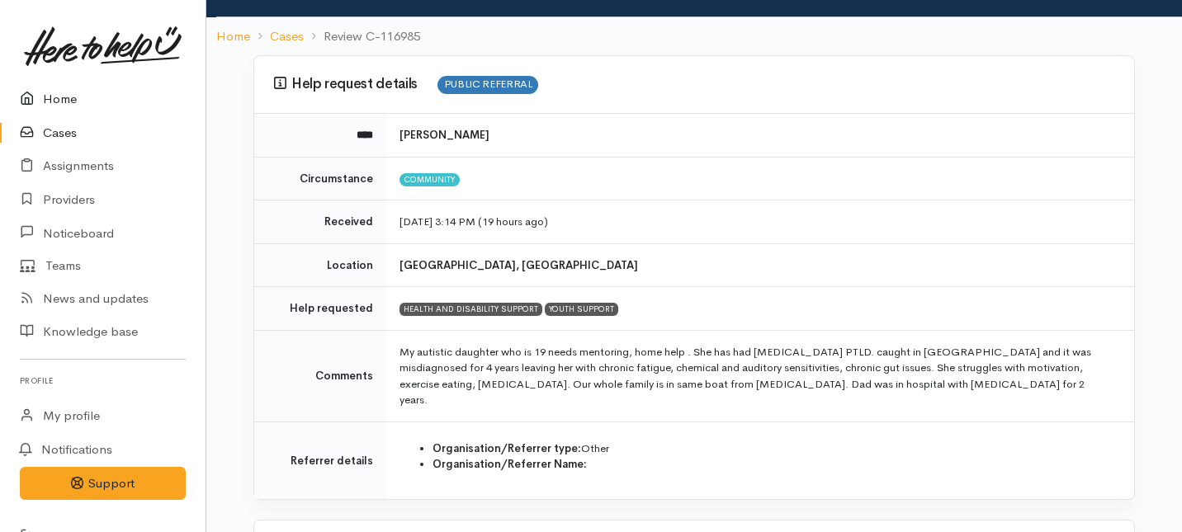
click at [60, 97] on link "Home" at bounding box center [103, 100] width 206 height 34
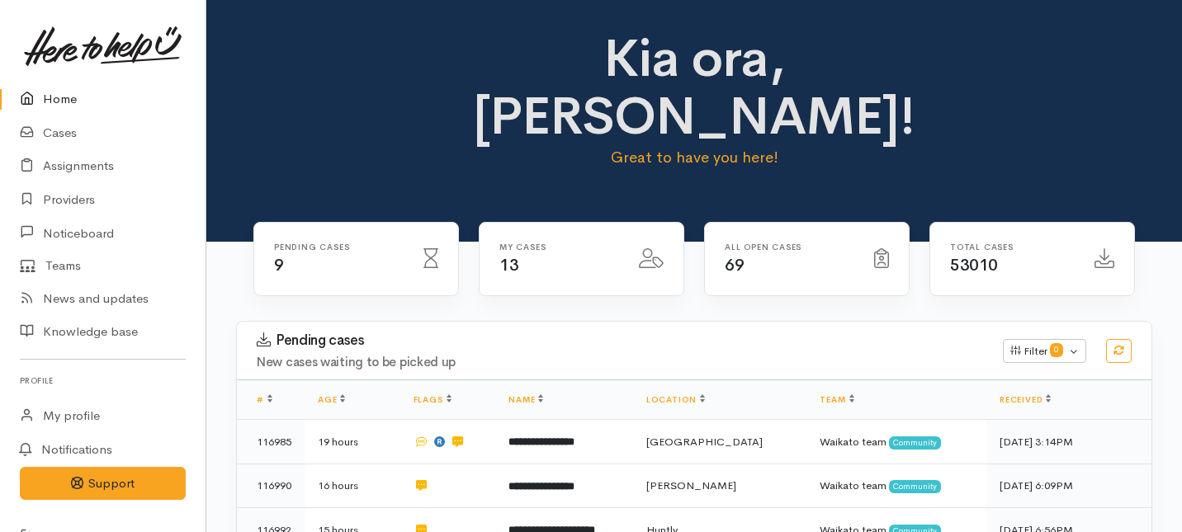
scroll to position [105, 0]
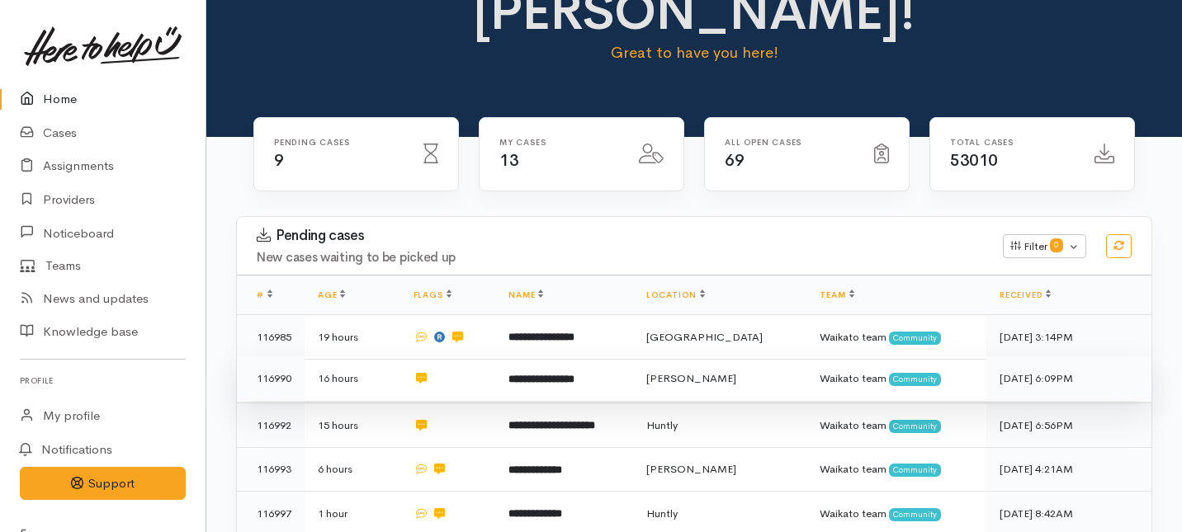
click at [550, 374] on b "**********" at bounding box center [541, 379] width 66 height 11
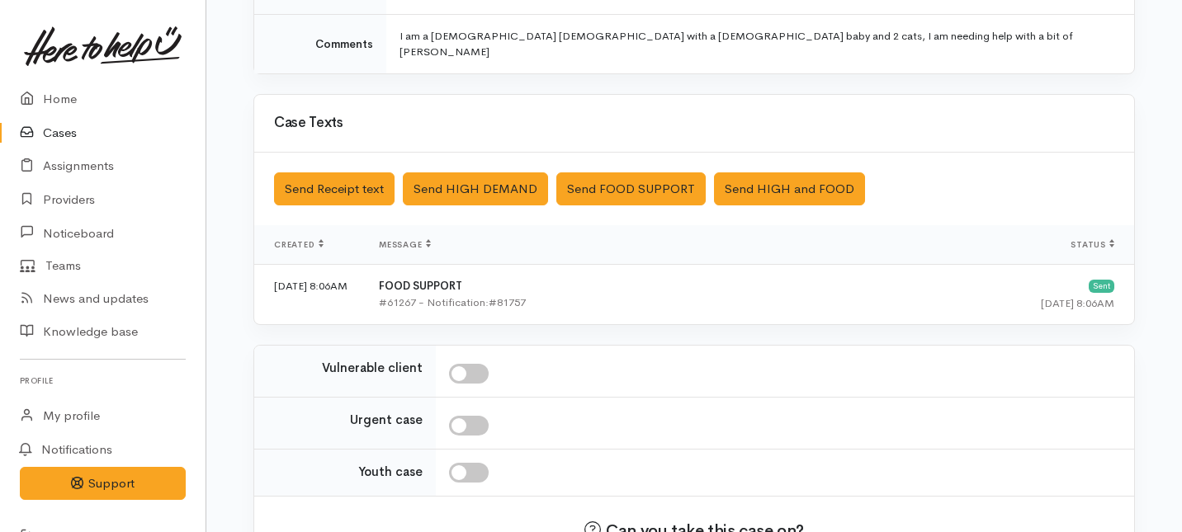
scroll to position [504, 0]
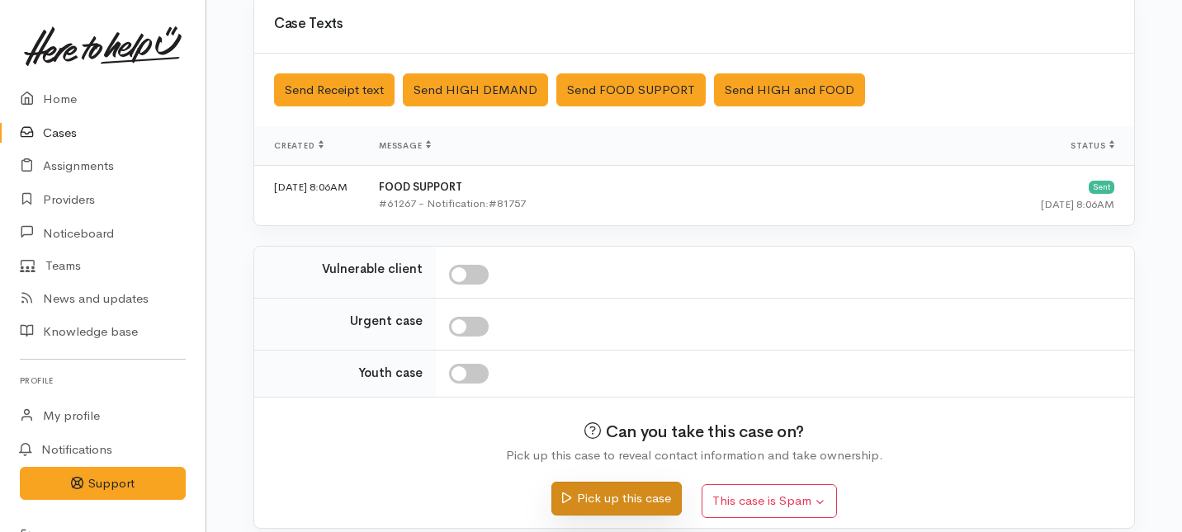
click at [598, 484] on button "Pick up this case" at bounding box center [616, 499] width 130 height 34
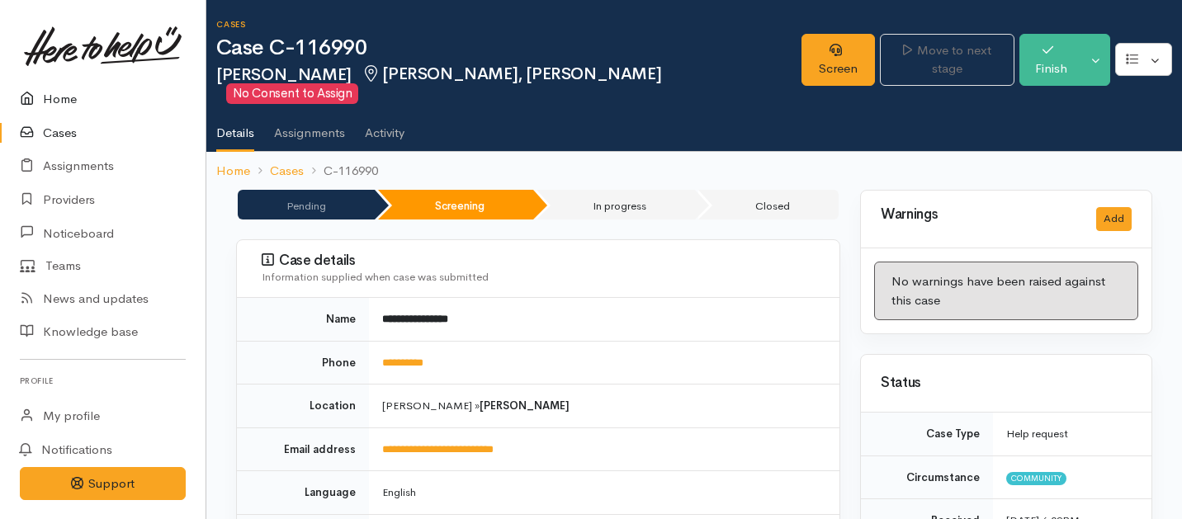
click at [53, 95] on link "Home" at bounding box center [103, 100] width 206 height 34
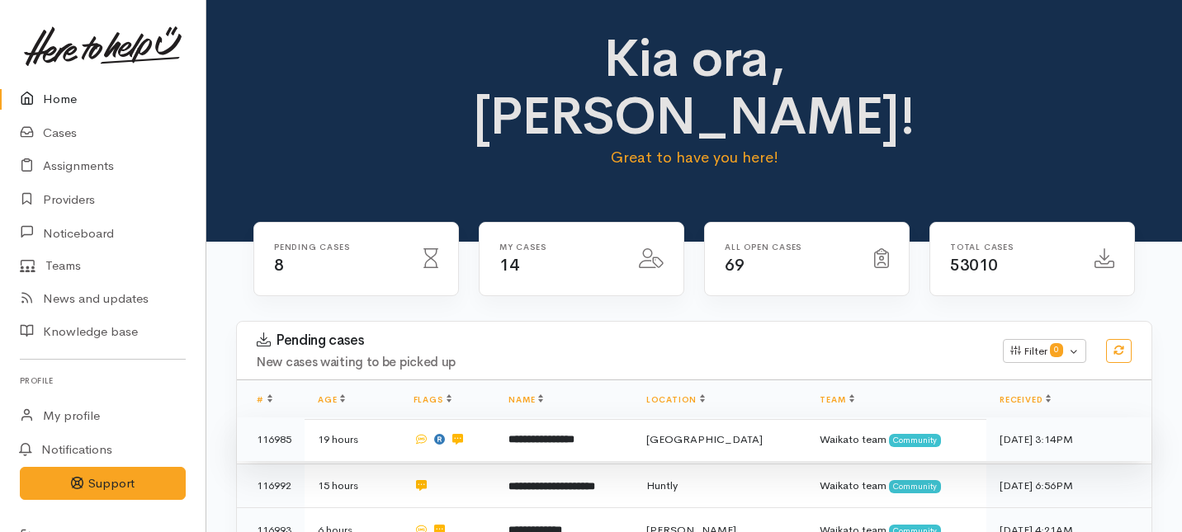
scroll to position [97, 0]
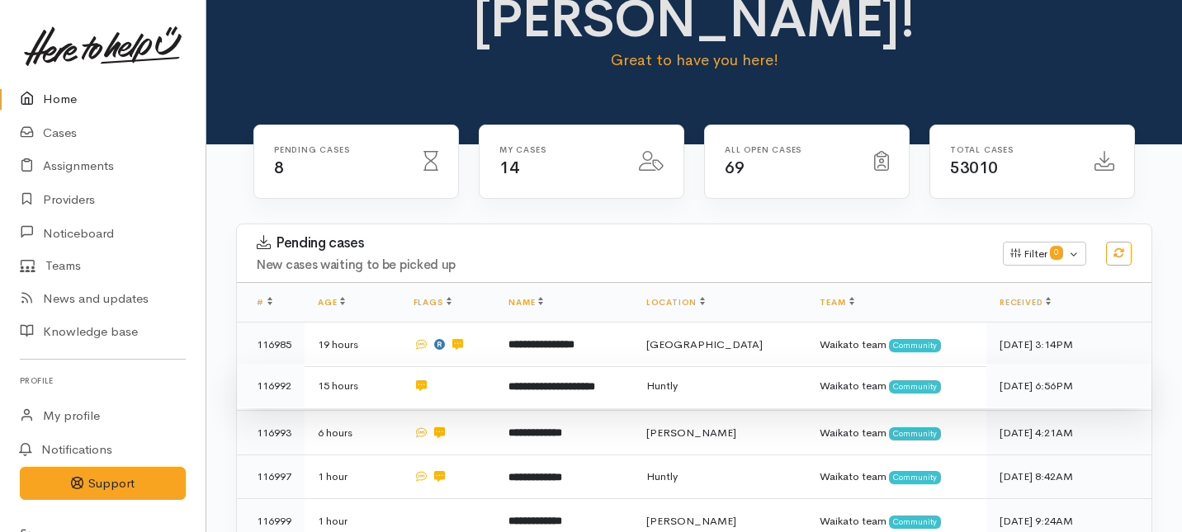
click at [485, 364] on td at bounding box center [448, 386] width 96 height 45
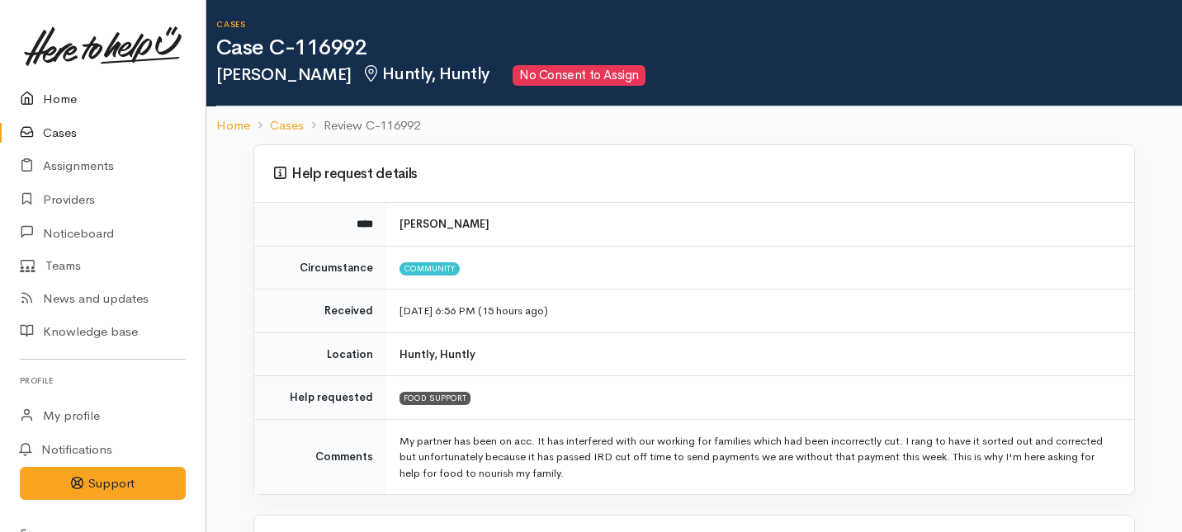
click at [45, 100] on link "Home" at bounding box center [103, 100] width 206 height 34
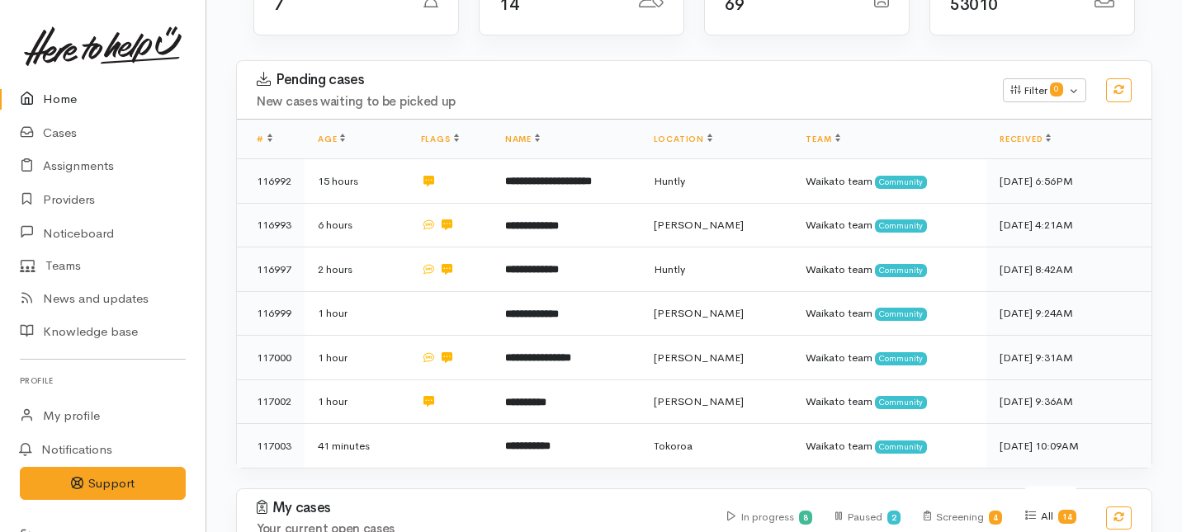
scroll to position [199, 0]
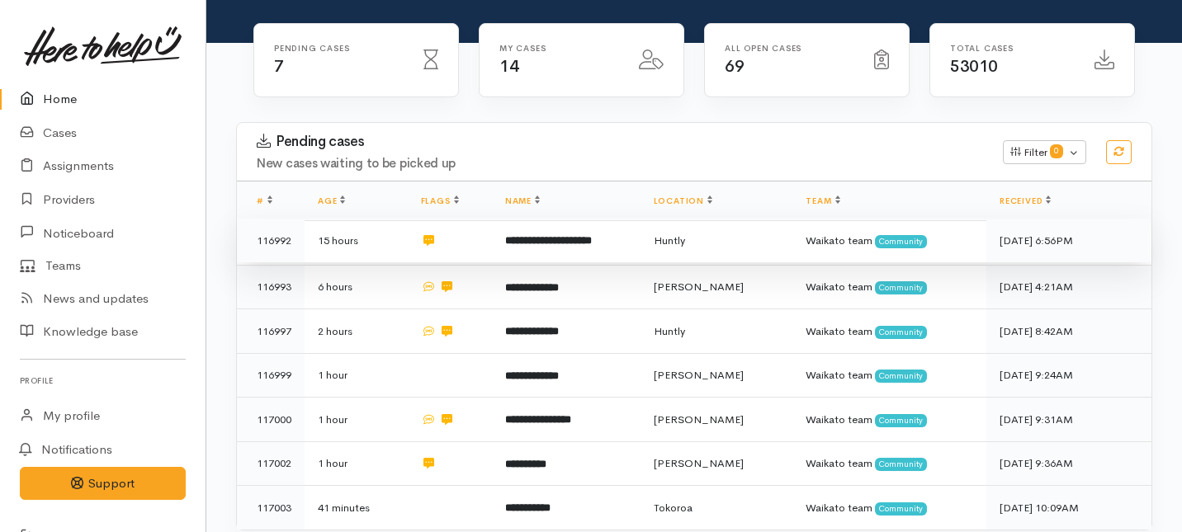
click at [523, 219] on td "**********" at bounding box center [566, 241] width 149 height 45
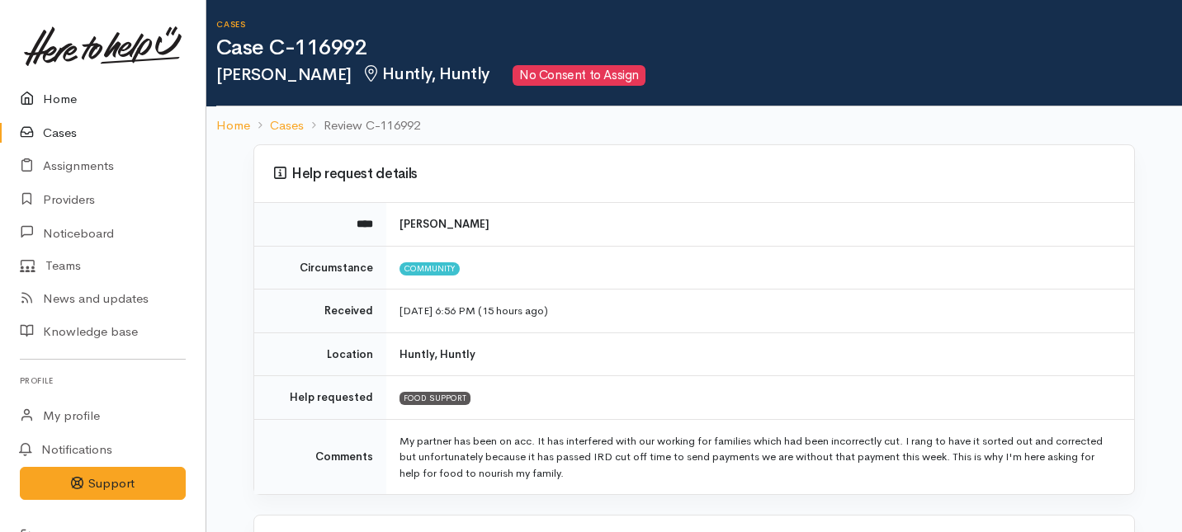
click at [64, 101] on link "Home" at bounding box center [103, 100] width 206 height 34
click at [58, 102] on link "Home" at bounding box center [103, 100] width 206 height 34
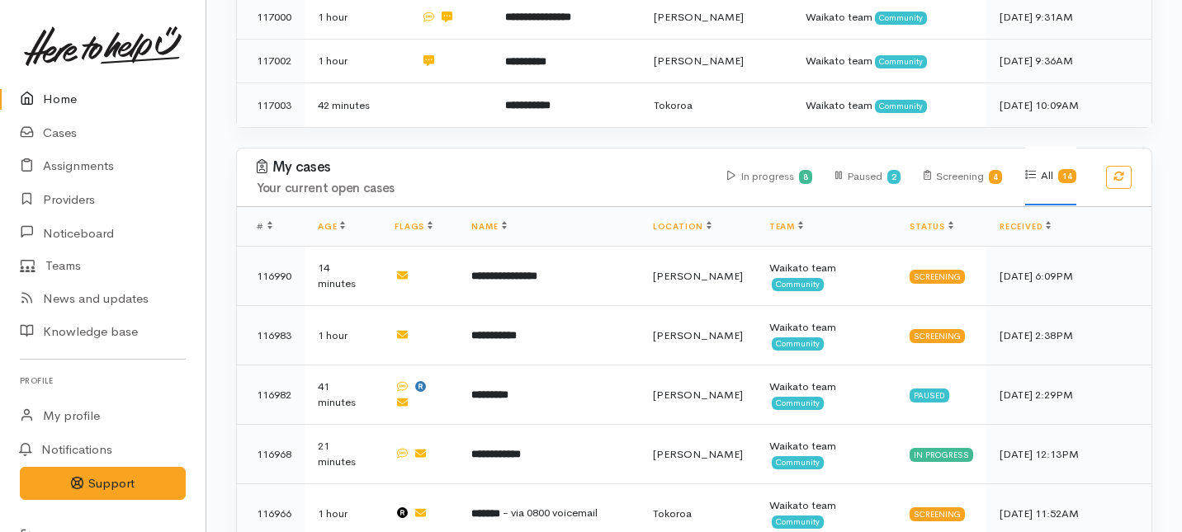
scroll to position [600, 0]
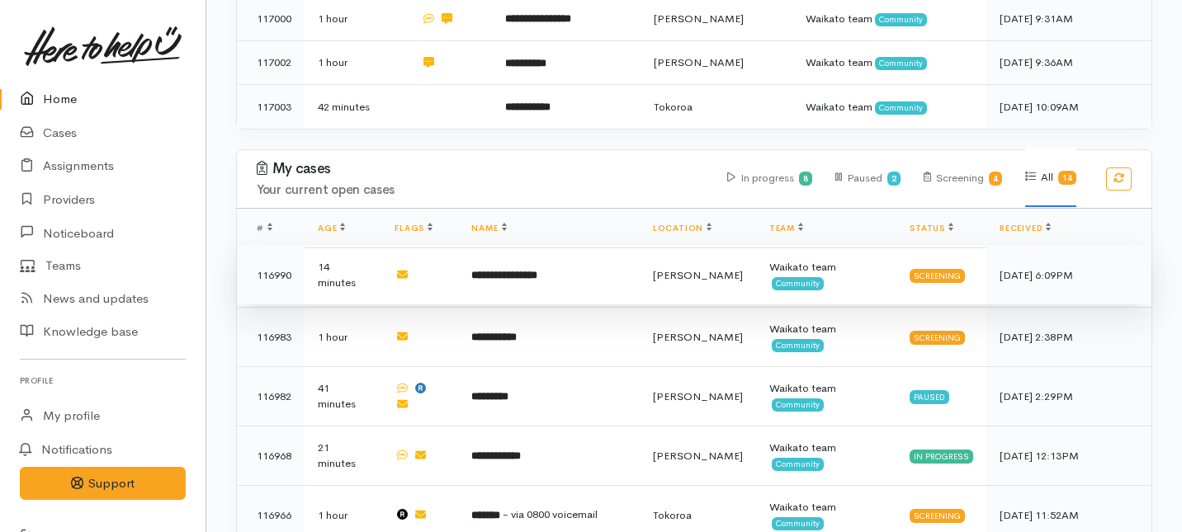
click at [607, 245] on td "**********" at bounding box center [548, 274] width 181 height 59
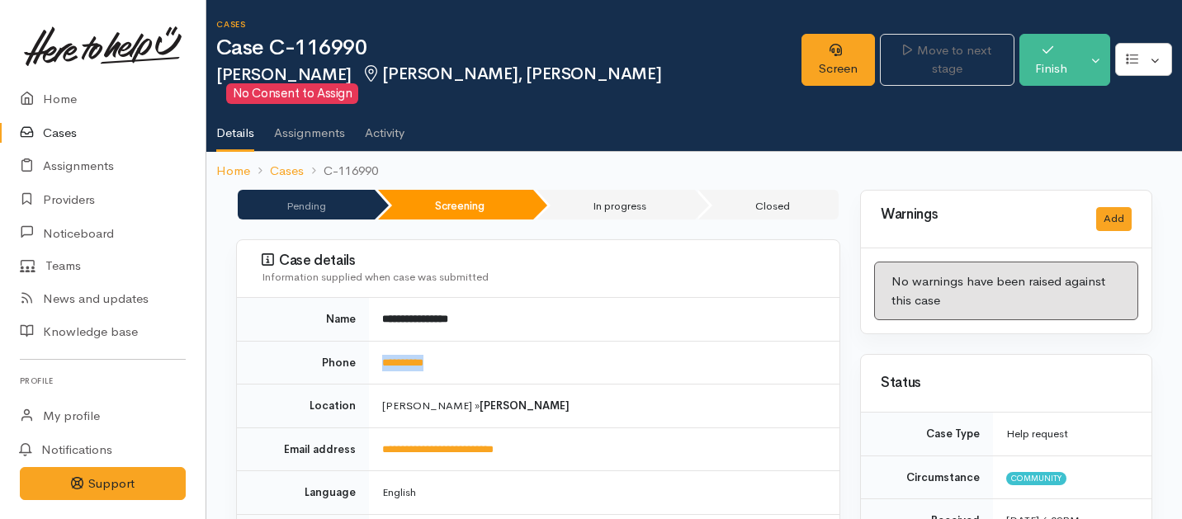
drag, startPoint x: 466, startPoint y: 346, endPoint x: 371, endPoint y: 346, distance: 94.9
click at [371, 346] on td "**********" at bounding box center [604, 363] width 470 height 44
copy link "**********"
click at [809, 55] on link "Screen" at bounding box center [837, 60] width 73 height 52
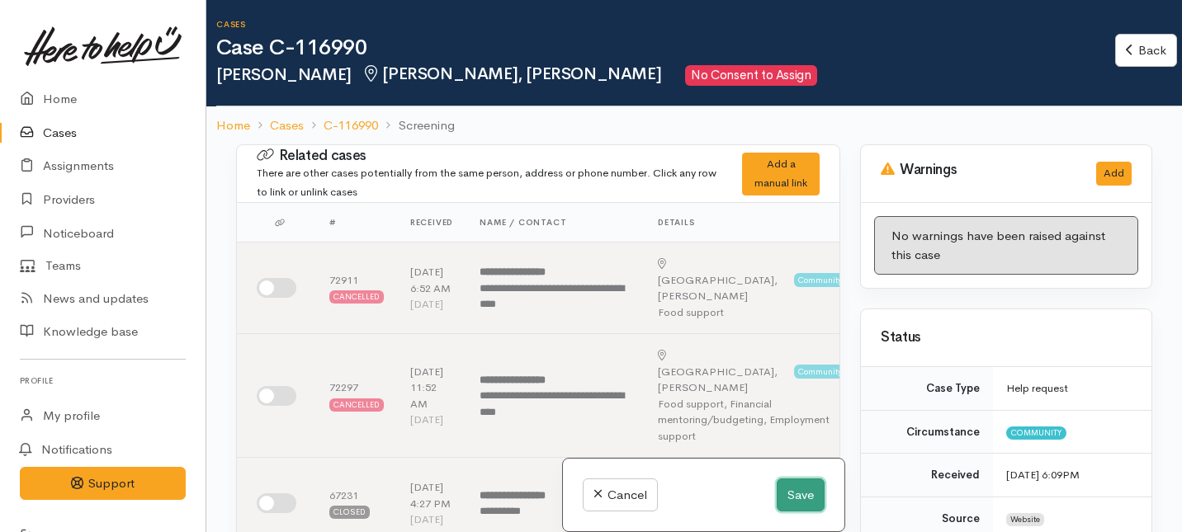
click at [795, 497] on button "Save" at bounding box center [801, 496] width 48 height 34
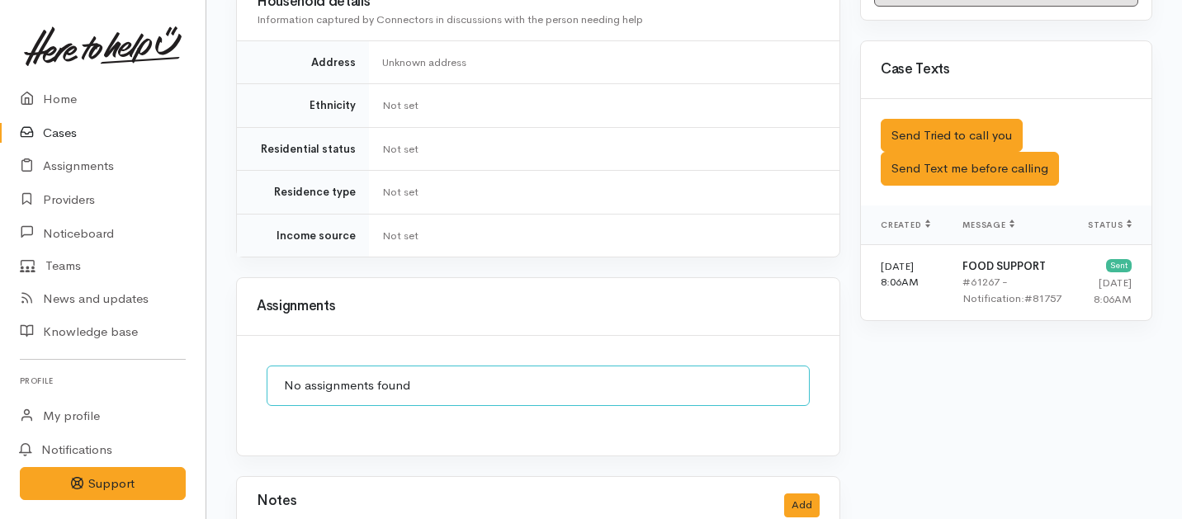
scroll to position [970, 0]
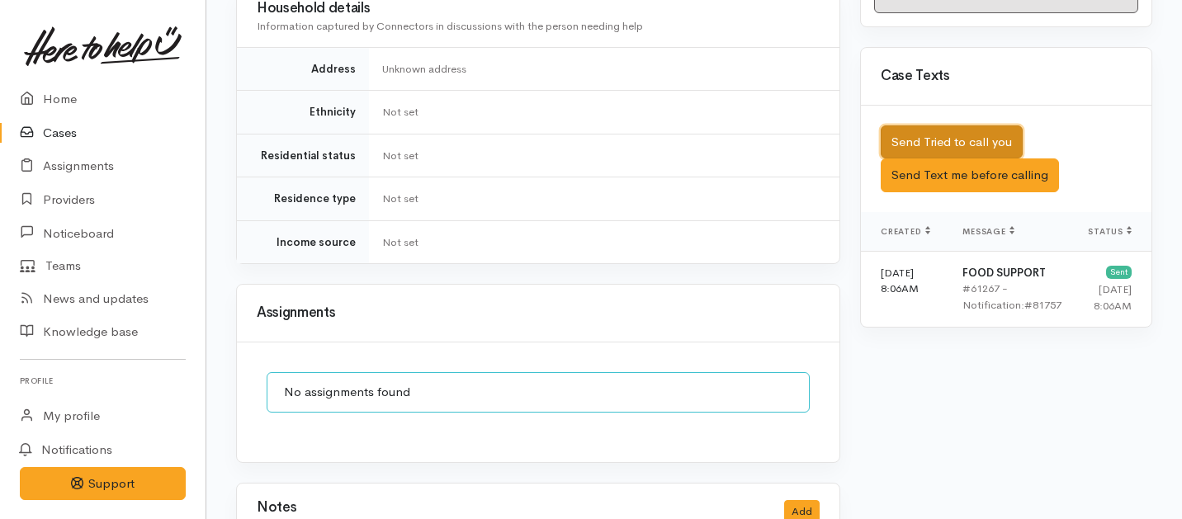
click at [913, 125] on button "Send Tried to call you" at bounding box center [952, 142] width 142 height 34
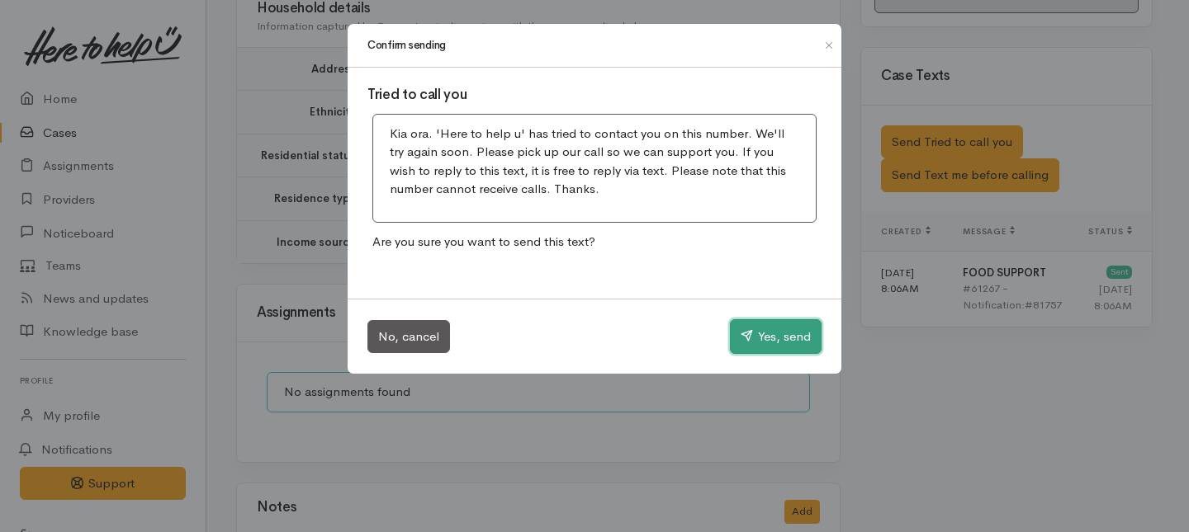
click at [774, 342] on button "Yes, send" at bounding box center [776, 336] width 92 height 35
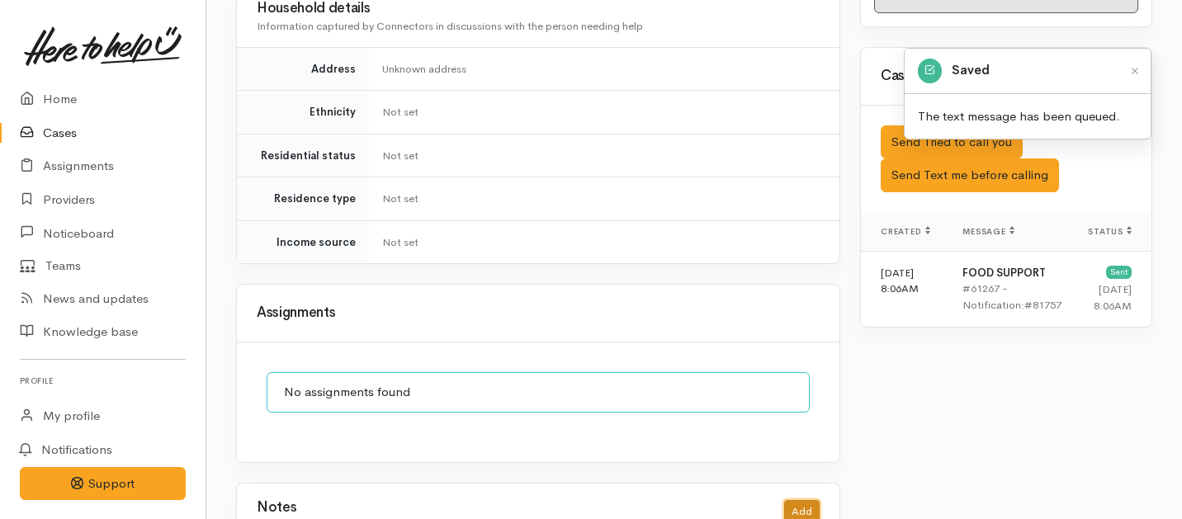
click at [788, 500] on button "Add" at bounding box center [801, 512] width 35 height 24
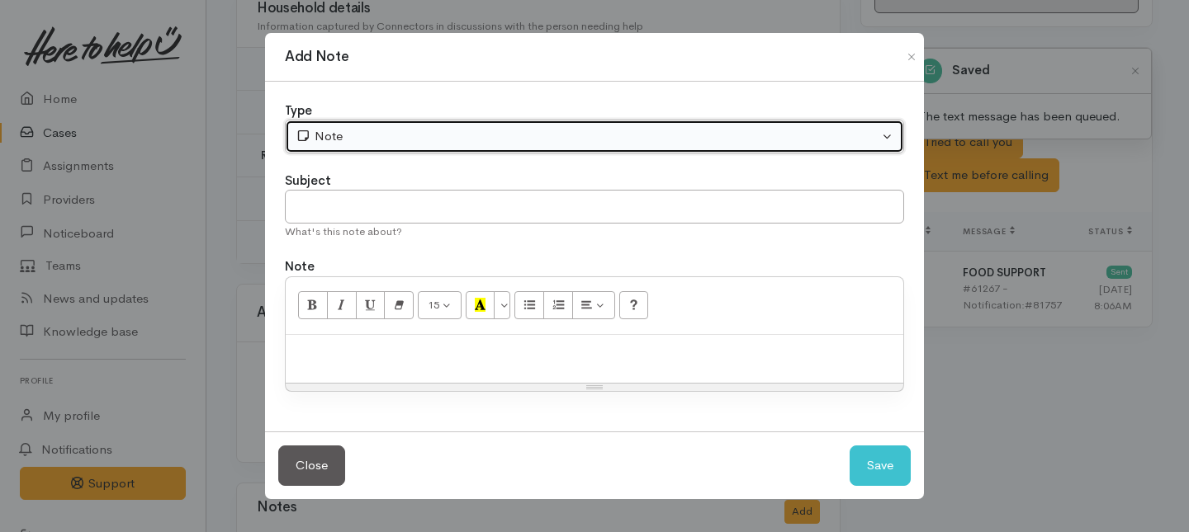
click at [576, 143] on div "Note" at bounding box center [586, 136] width 583 height 19
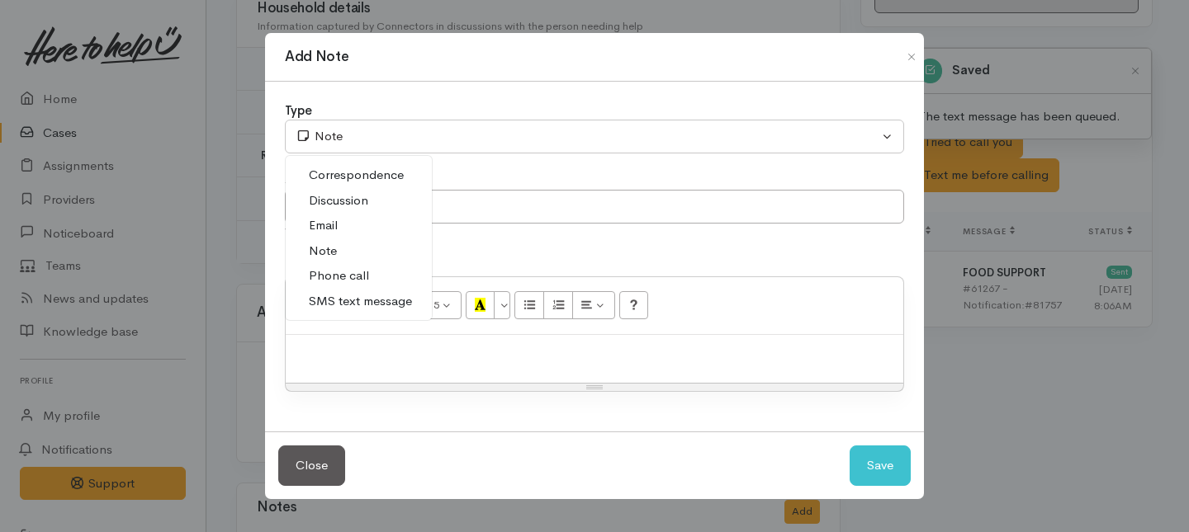
click at [328, 278] on span "Phone call" at bounding box center [339, 276] width 60 height 19
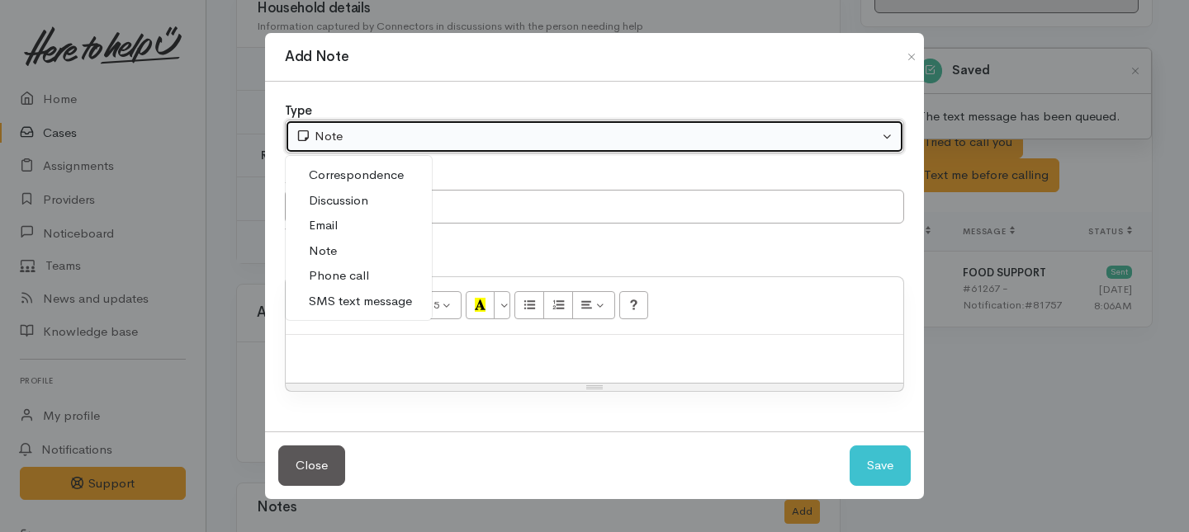
select select "3"
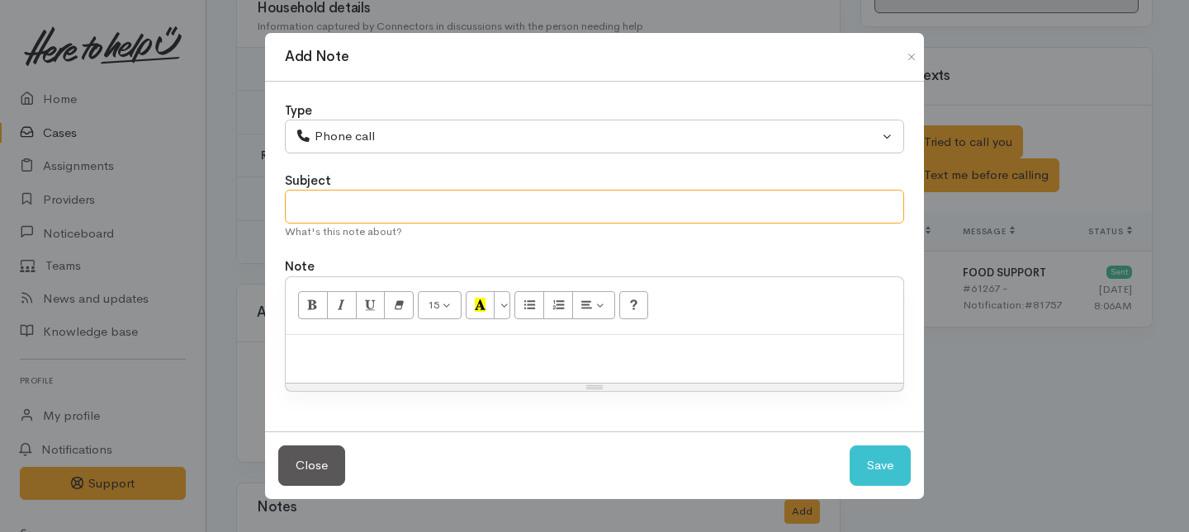
click at [349, 210] on input "text" at bounding box center [594, 207] width 619 height 34
type input "1st Attempt to contact"
click at [362, 371] on div at bounding box center [594, 359] width 617 height 49
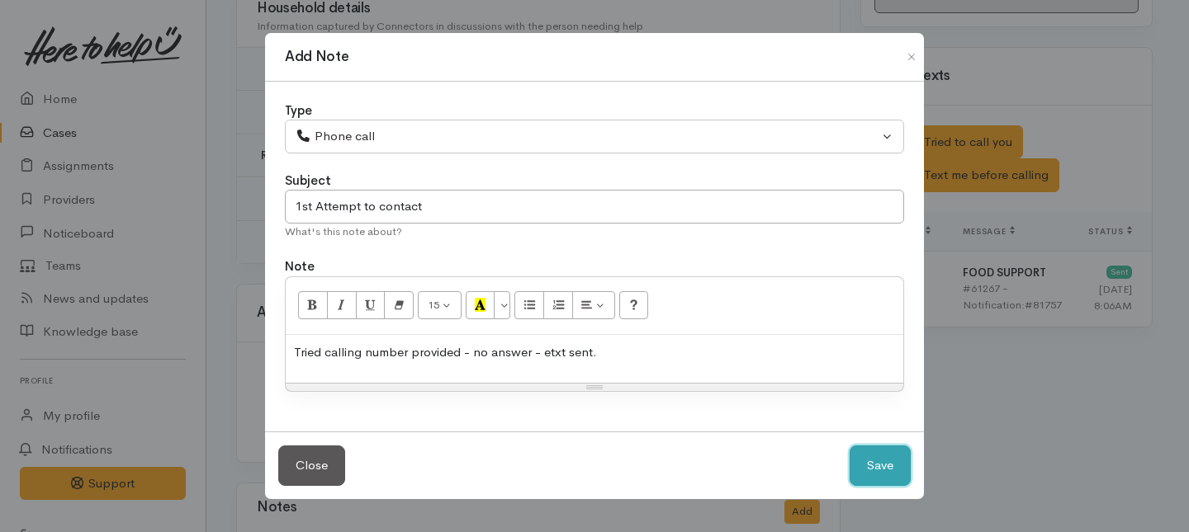
click at [880, 468] on button "Save" at bounding box center [879, 466] width 61 height 40
select select "1"
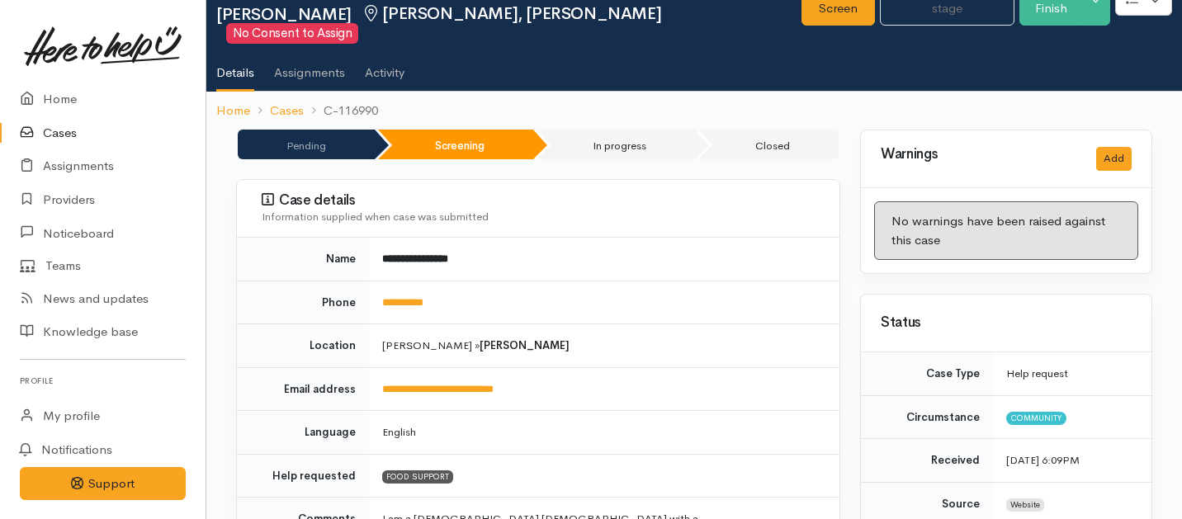
scroll to position [0, 0]
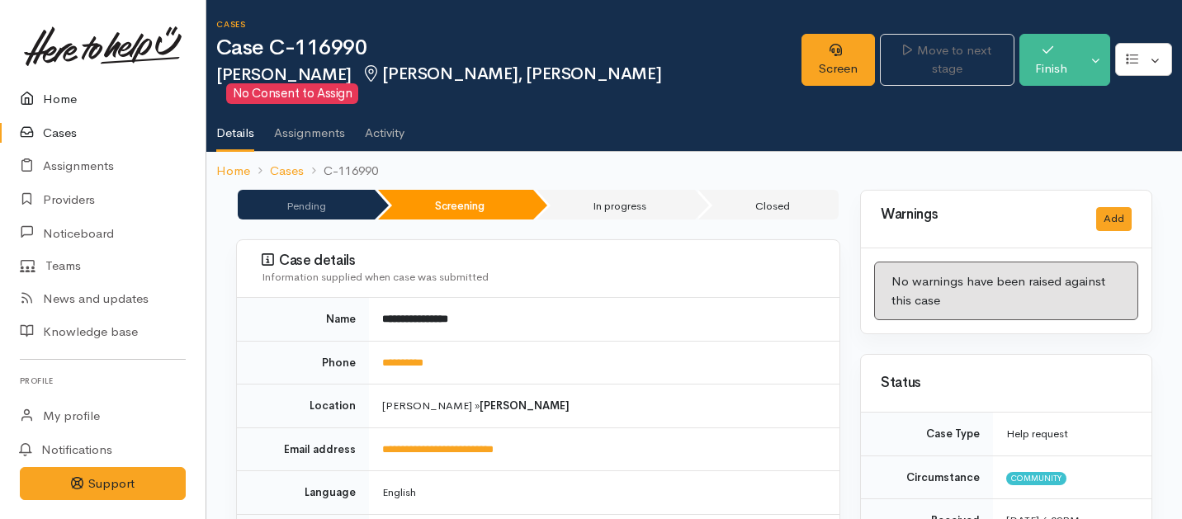
click at [57, 99] on link "Home" at bounding box center [103, 100] width 206 height 34
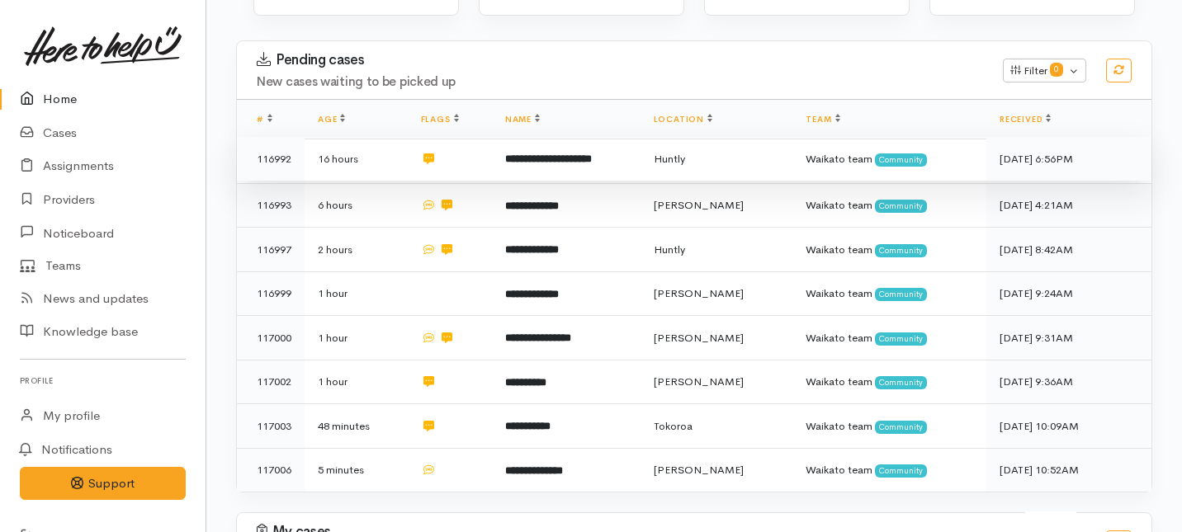
scroll to position [285, 0]
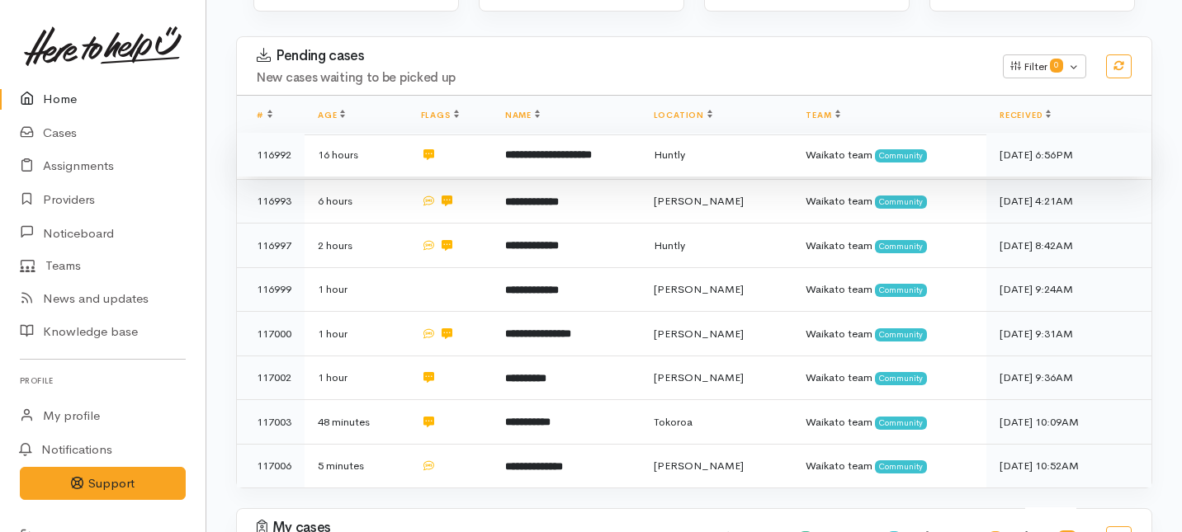
click at [494, 133] on td "**********" at bounding box center [566, 155] width 149 height 45
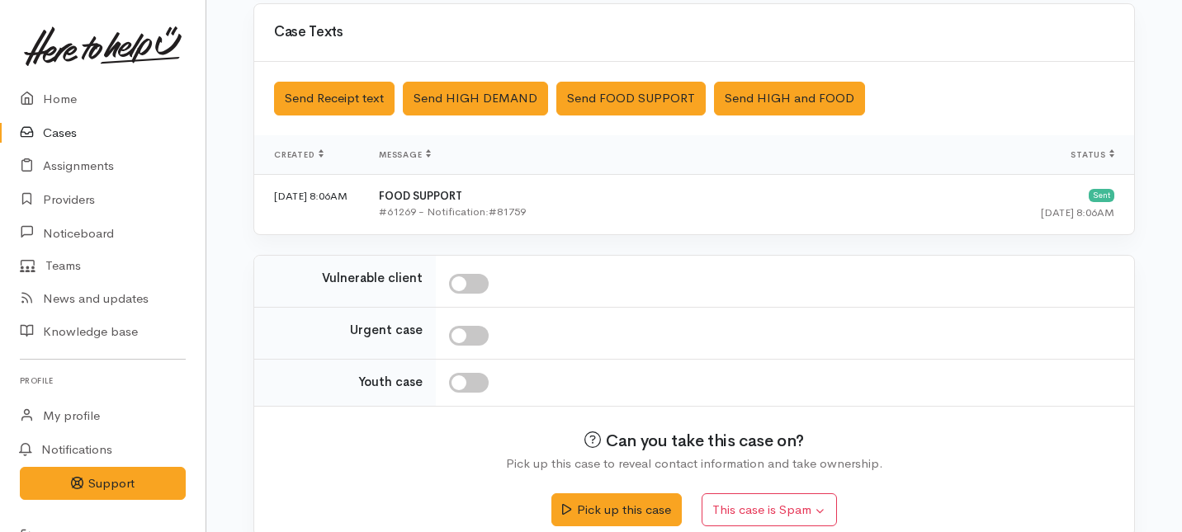
scroll to position [536, 0]
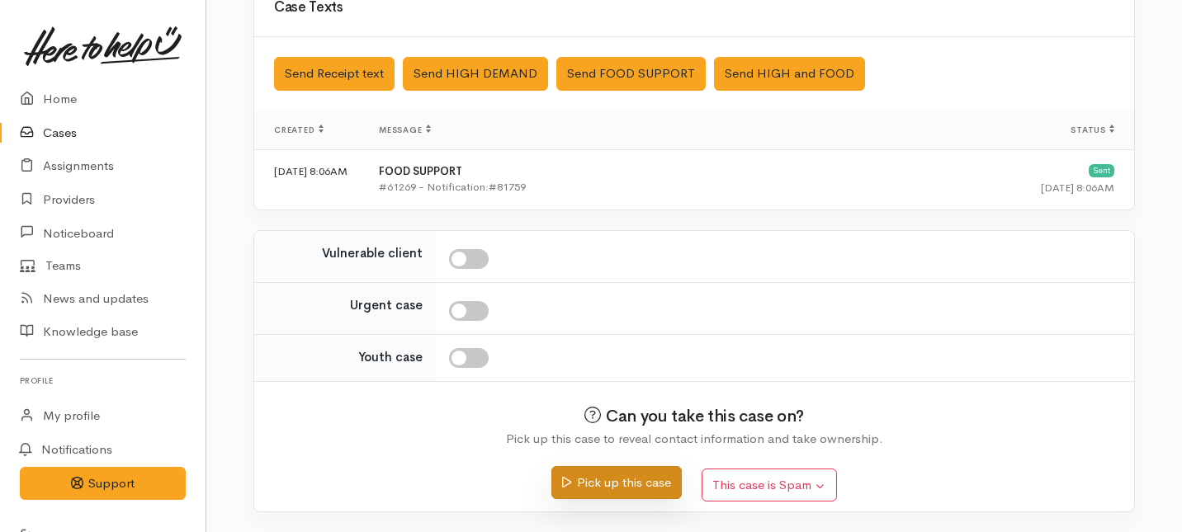
click at [604, 479] on button "Pick up this case" at bounding box center [616, 483] width 130 height 34
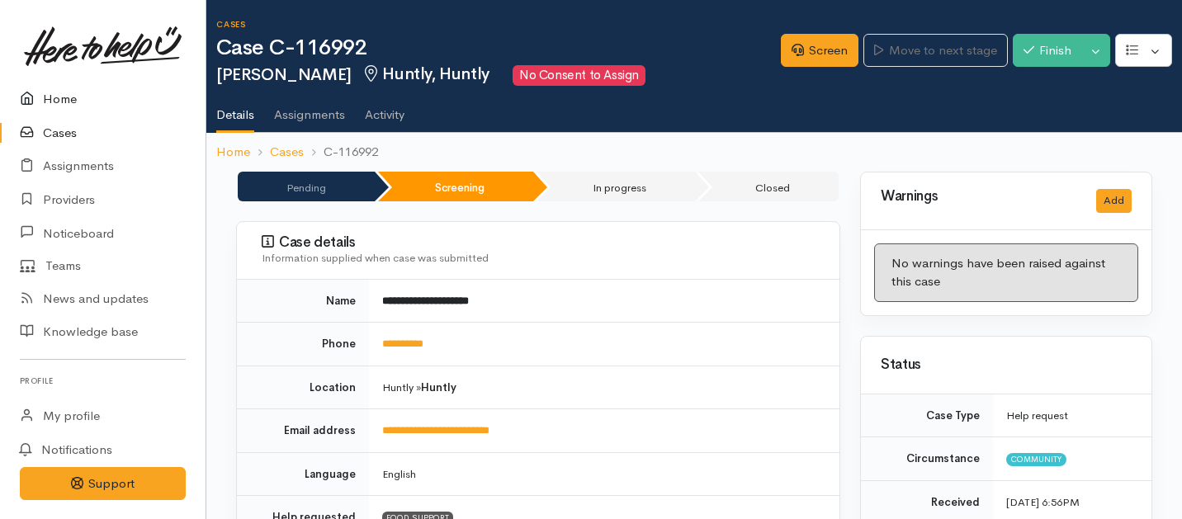
click at [68, 98] on link "Home" at bounding box center [103, 100] width 206 height 34
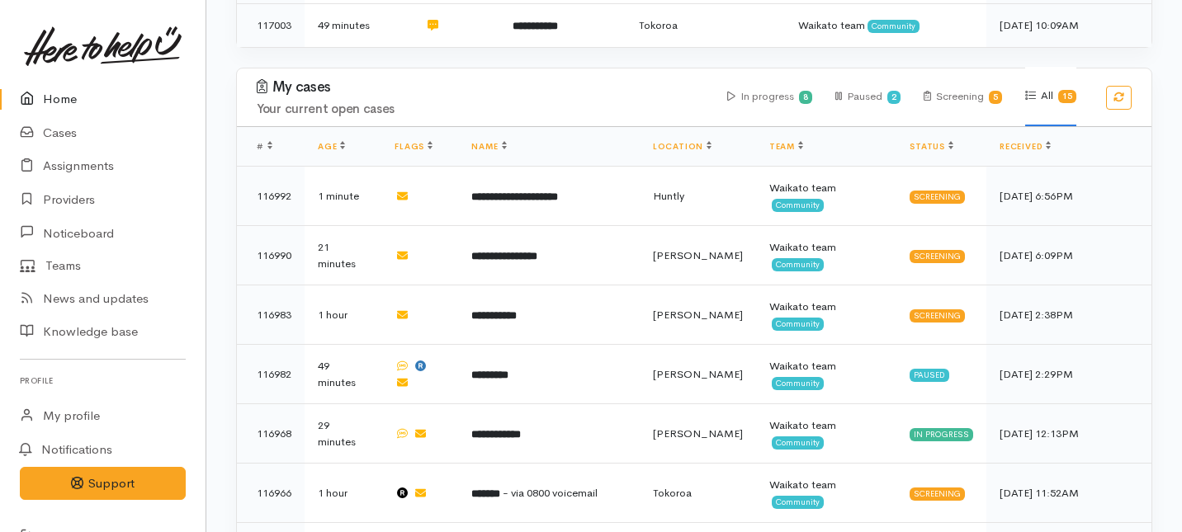
scroll to position [636, 0]
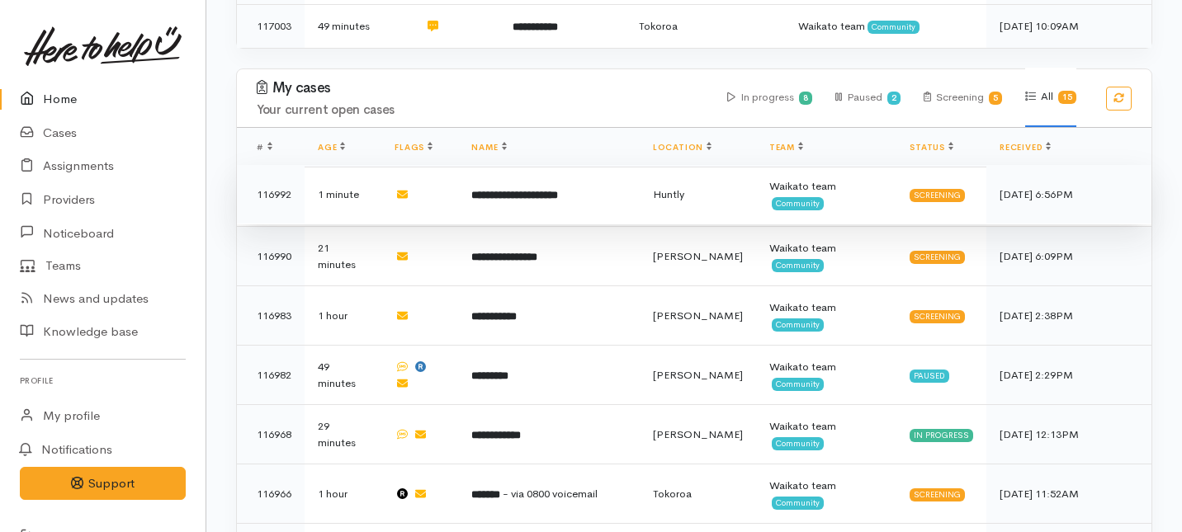
click at [451, 165] on td at bounding box center [419, 194] width 77 height 59
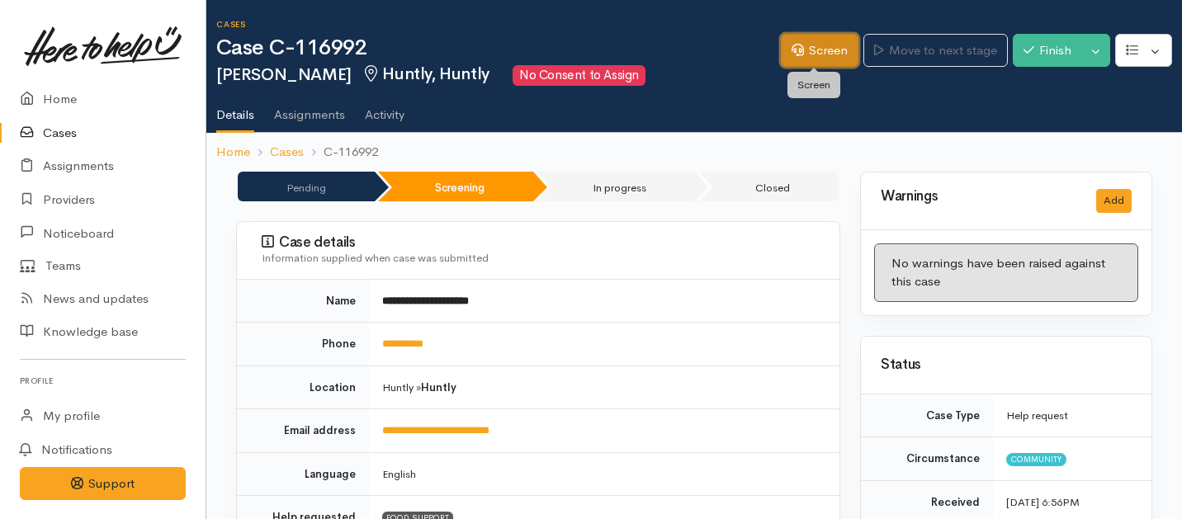
click at [803, 57] on link "Screen" at bounding box center [820, 51] width 78 height 34
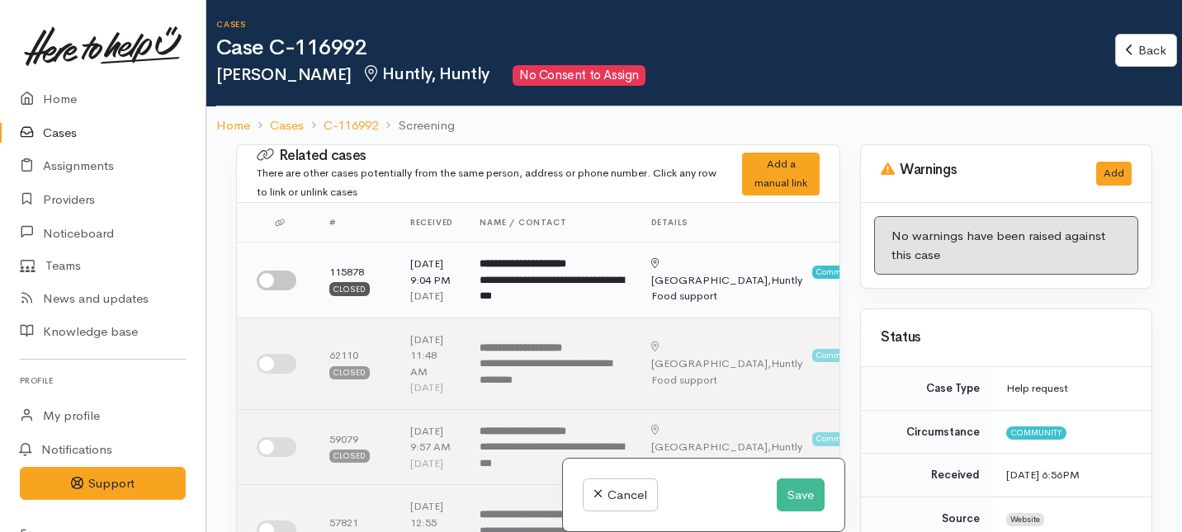
click at [279, 290] on input "checkbox" at bounding box center [277, 281] width 40 height 20
checkbox input "true"
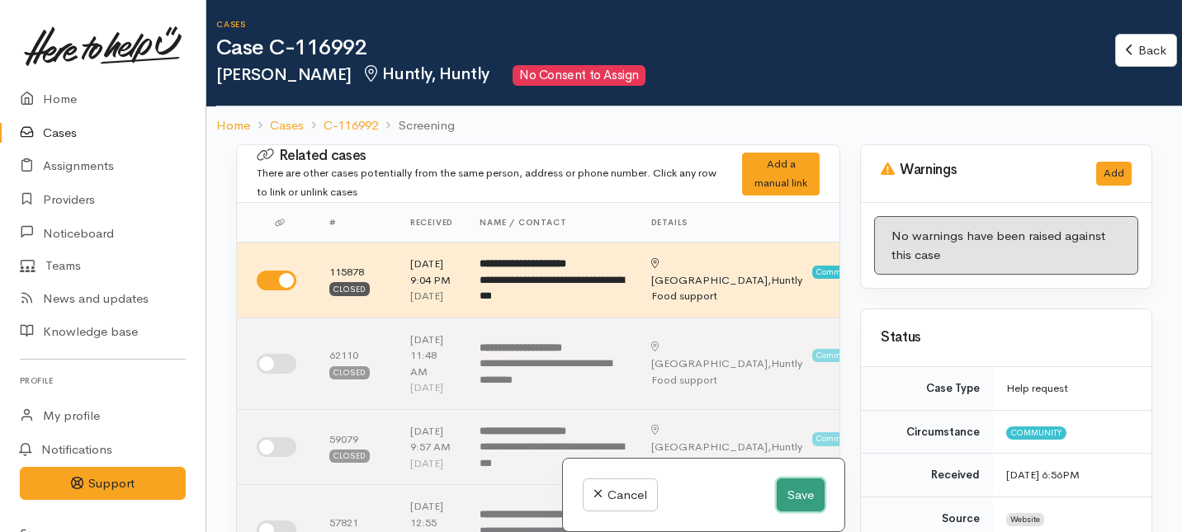
click at [797, 502] on button "Save" at bounding box center [801, 496] width 48 height 34
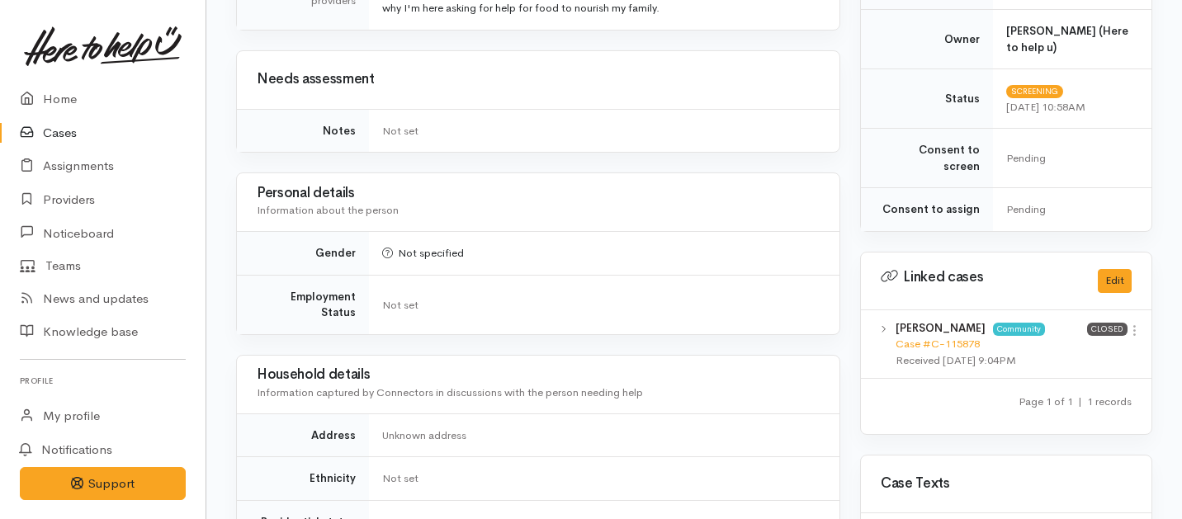
scroll to position [640, 0]
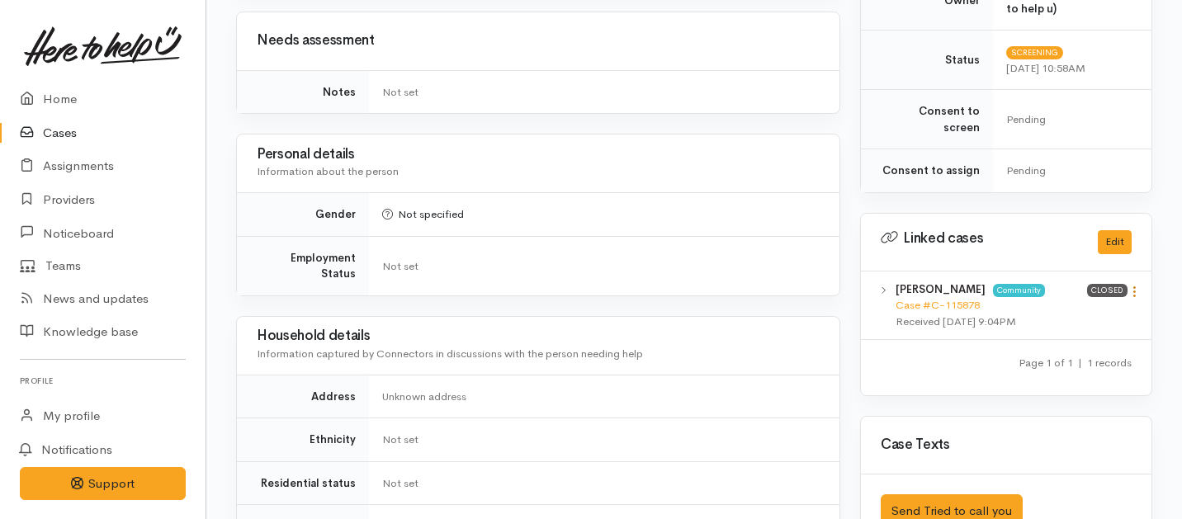
click at [1134, 285] on icon at bounding box center [1134, 292] width 14 height 14
click at [1041, 311] on link "View case" at bounding box center [1075, 324] width 130 height 26
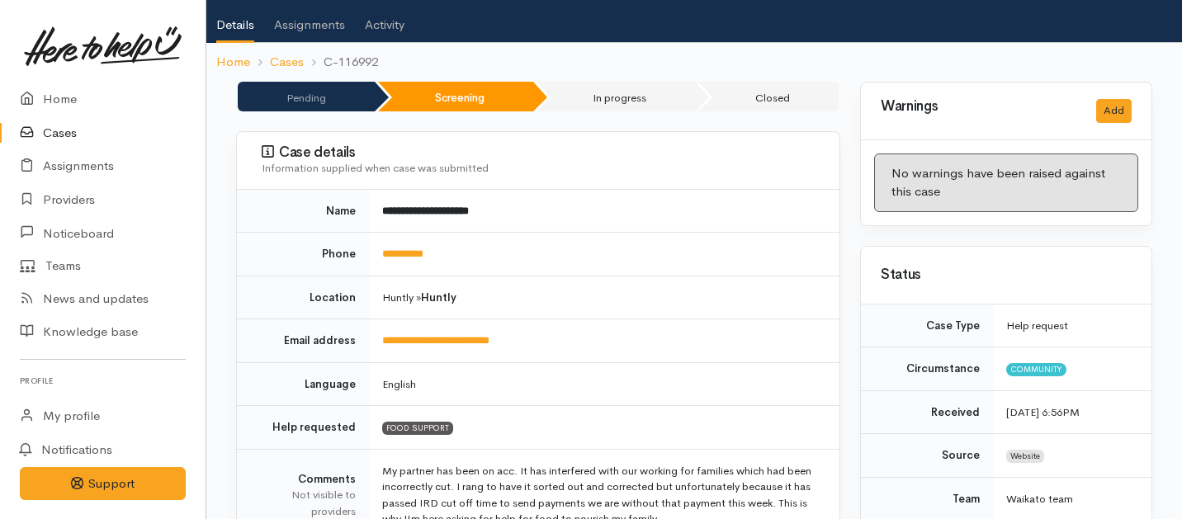
scroll to position [0, 0]
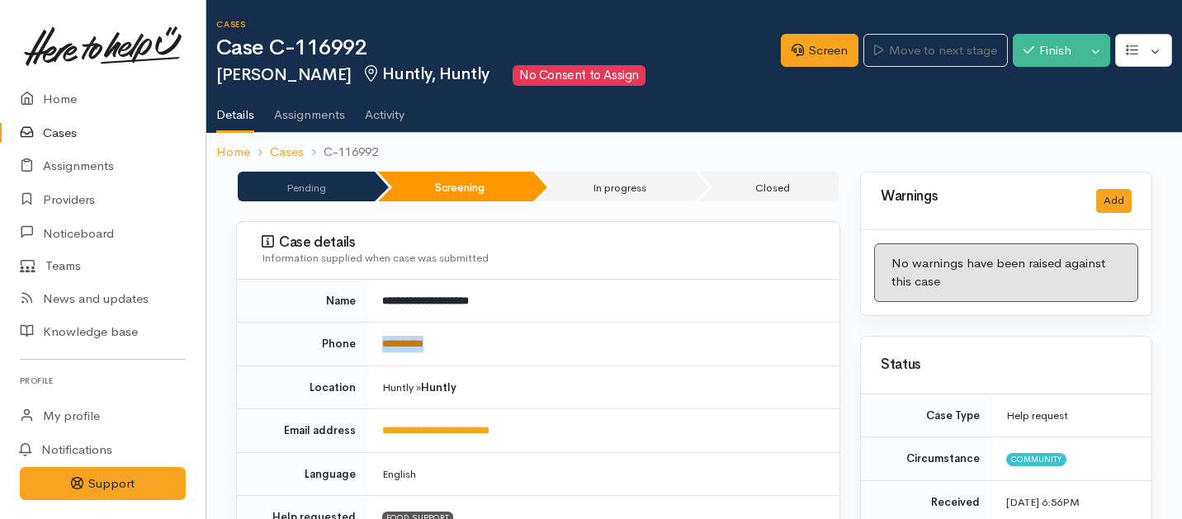
drag, startPoint x: 461, startPoint y: 343, endPoint x: 382, endPoint y: 343, distance: 78.4
click at [382, 343] on td "**********" at bounding box center [604, 345] width 470 height 44
copy link "**********"
click at [815, 55] on link "Screen" at bounding box center [820, 51] width 78 height 34
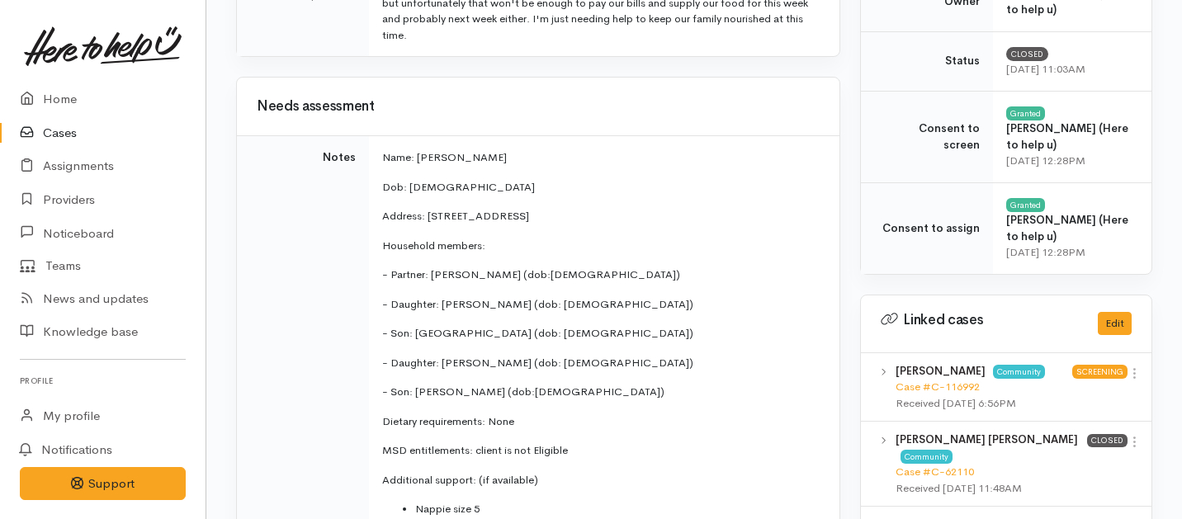
scroll to position [530, 0]
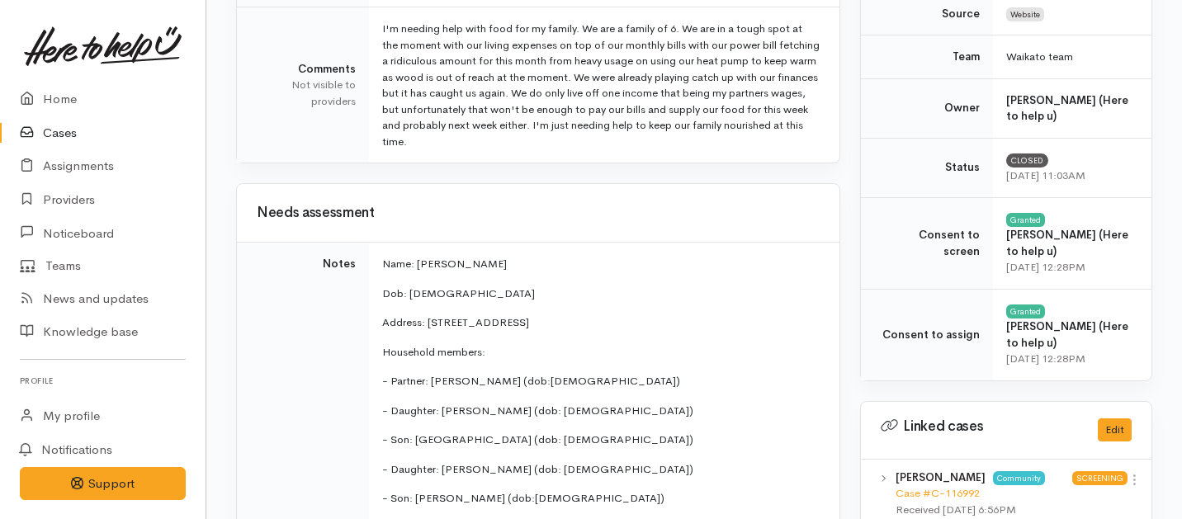
drag, startPoint x: 525, startPoint y: 368, endPoint x: 378, endPoint y: 262, distance: 181.4
click at [378, 262] on td "Name: Carmen-leigh Matthews Dob: 30/4/1993 Address: 83 Mahuta Station road Hunt…" at bounding box center [604, 463] width 470 height 440
copy td "Name: Carmen-leigh Matthews Dob: 30/4/1993 Address: 83 Mahuta Station road Hunt…"
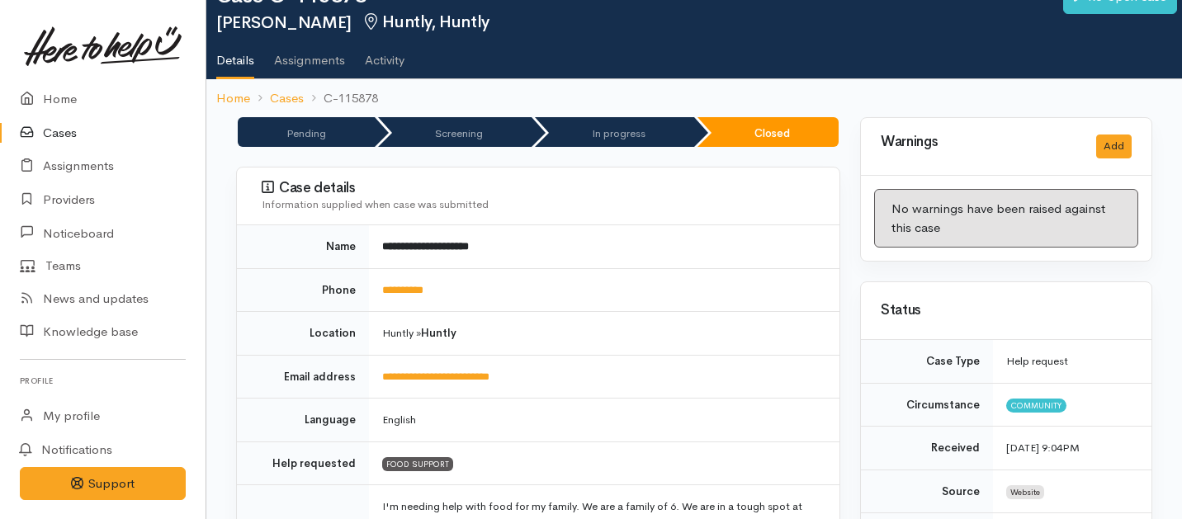
scroll to position [0, 0]
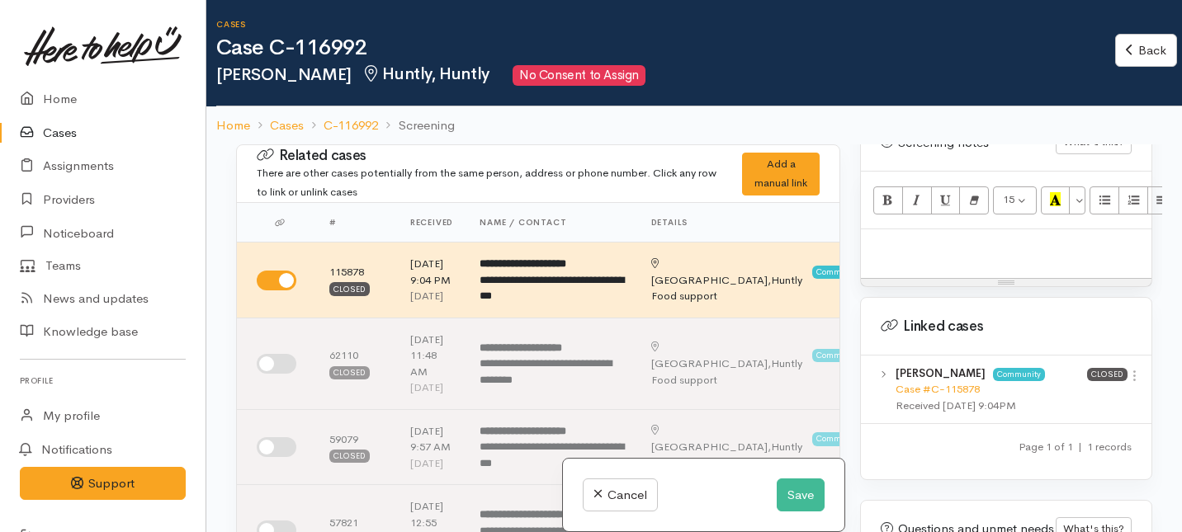
scroll to position [1217, 0]
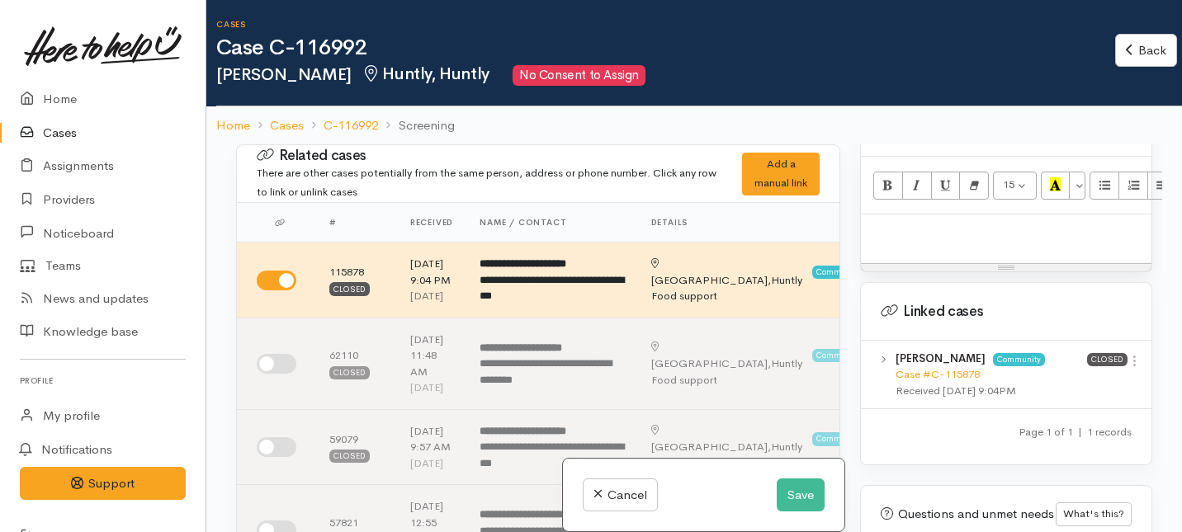
click at [910, 223] on p at bounding box center [1006, 232] width 274 height 19
paste div
drag, startPoint x: 959, startPoint y: 214, endPoint x: 828, endPoint y: 213, distance: 131.2
click at [828, 213] on div "Related cases There are other cases potentially from the same person, address o…" at bounding box center [694, 410] width 936 height 532
click at [794, 503] on button "Save" at bounding box center [801, 496] width 48 height 34
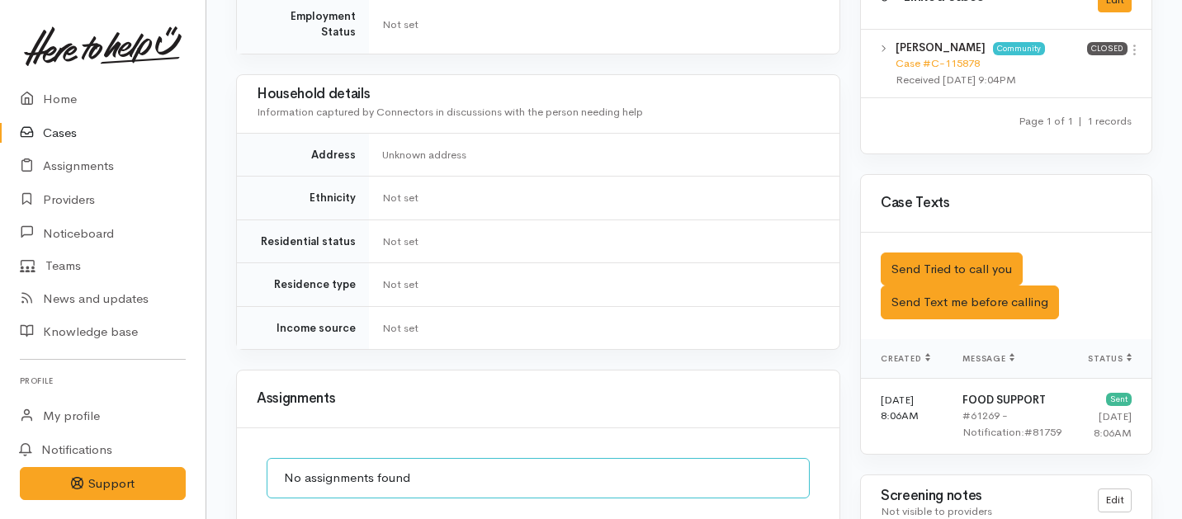
scroll to position [841, 0]
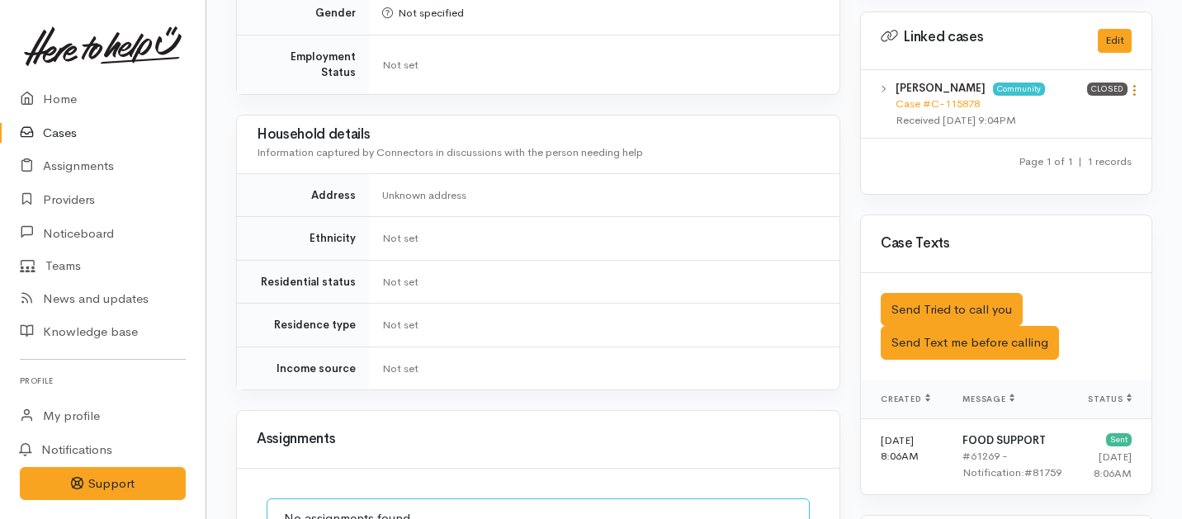
click at [1137, 83] on link at bounding box center [1134, 91] width 14 height 17
click at [1032, 110] on link "View case" at bounding box center [1075, 123] width 130 height 26
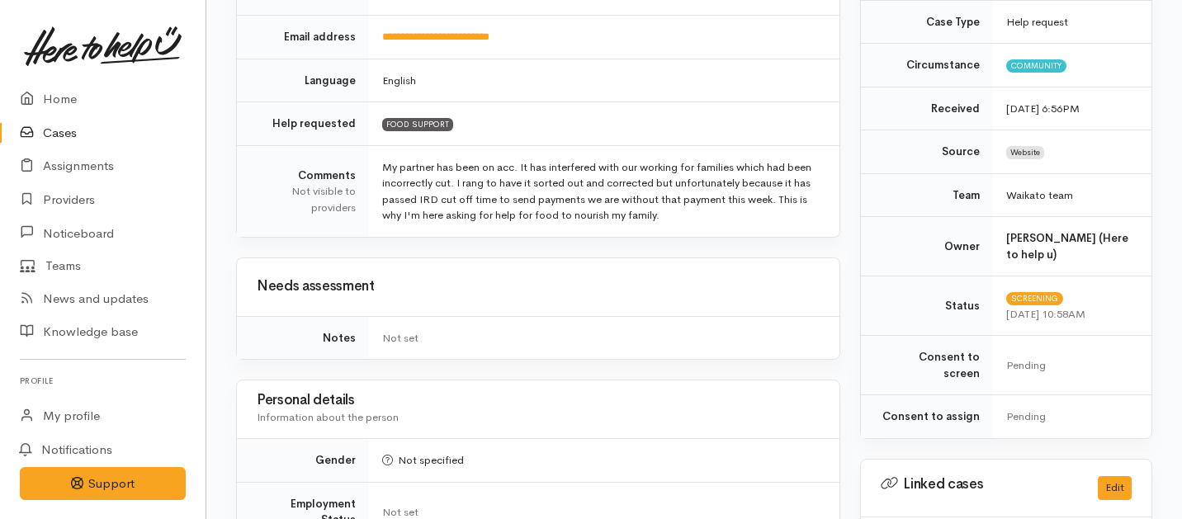
scroll to position [0, 0]
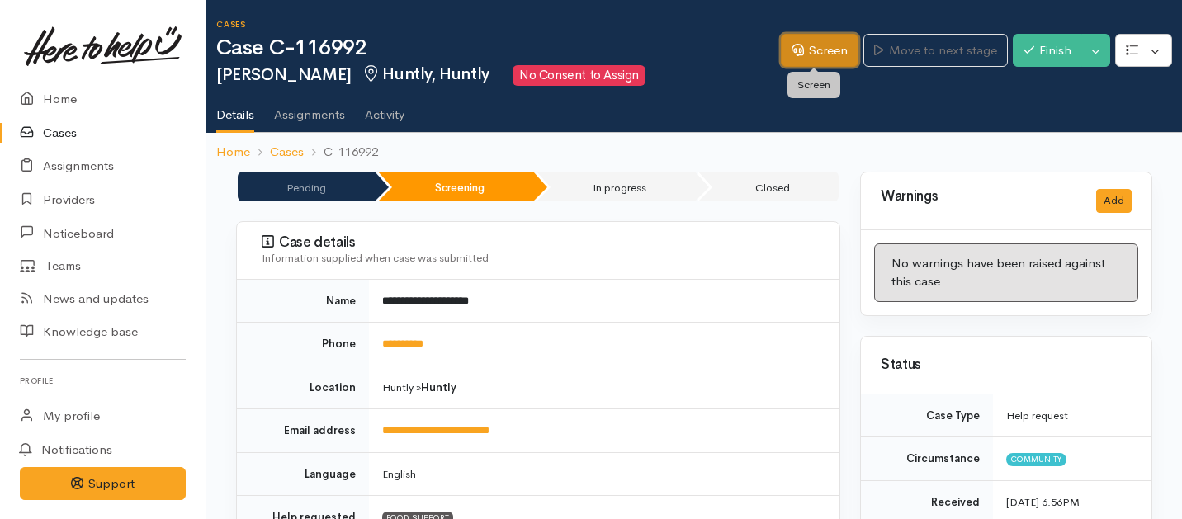
click at [820, 58] on link "Screen" at bounding box center [820, 51] width 78 height 34
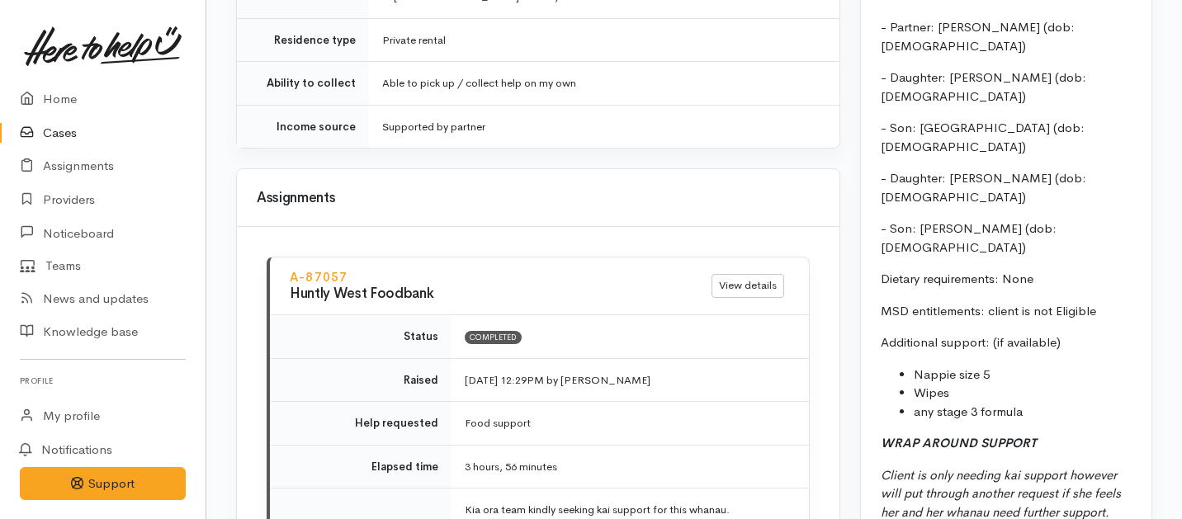
scroll to position [2090, 0]
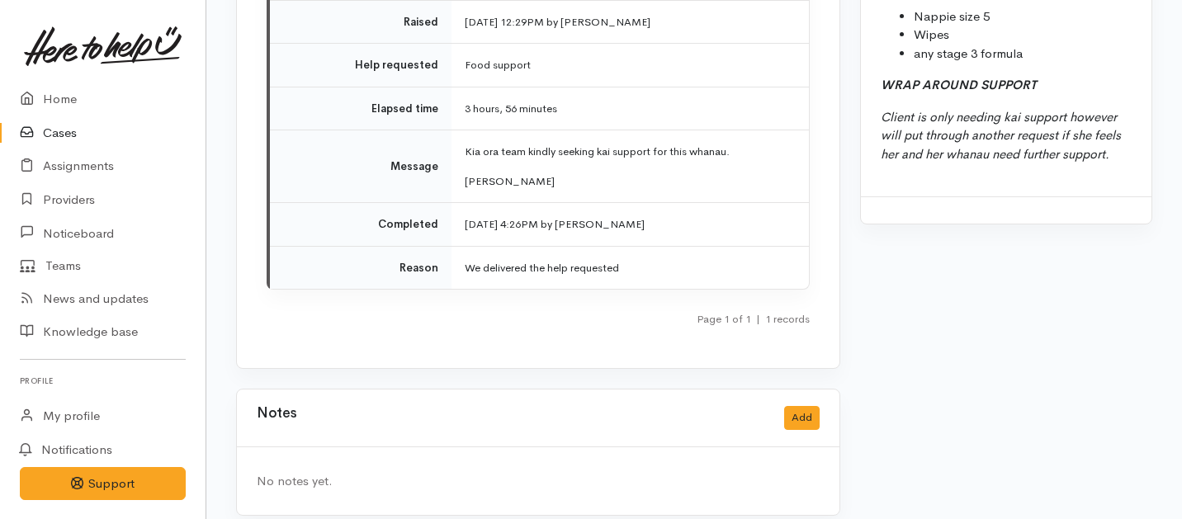
drag, startPoint x: 518, startPoint y: 455, endPoint x: 432, endPoint y: 564, distance: 138.7
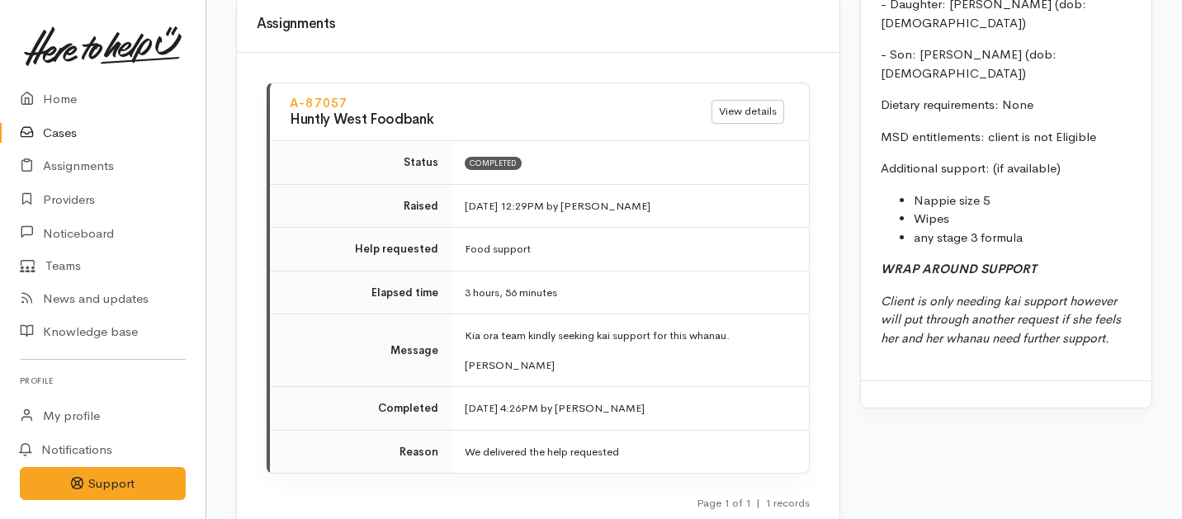
scroll to position [1902, 0]
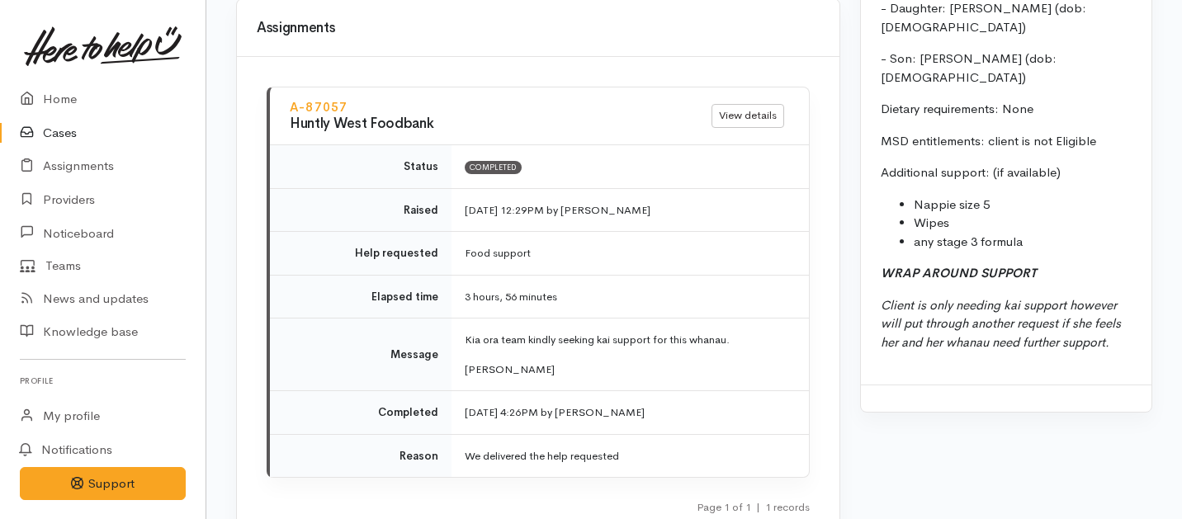
click at [1029, 233] on li "any stage 3 formula" at bounding box center [1023, 242] width 218 height 19
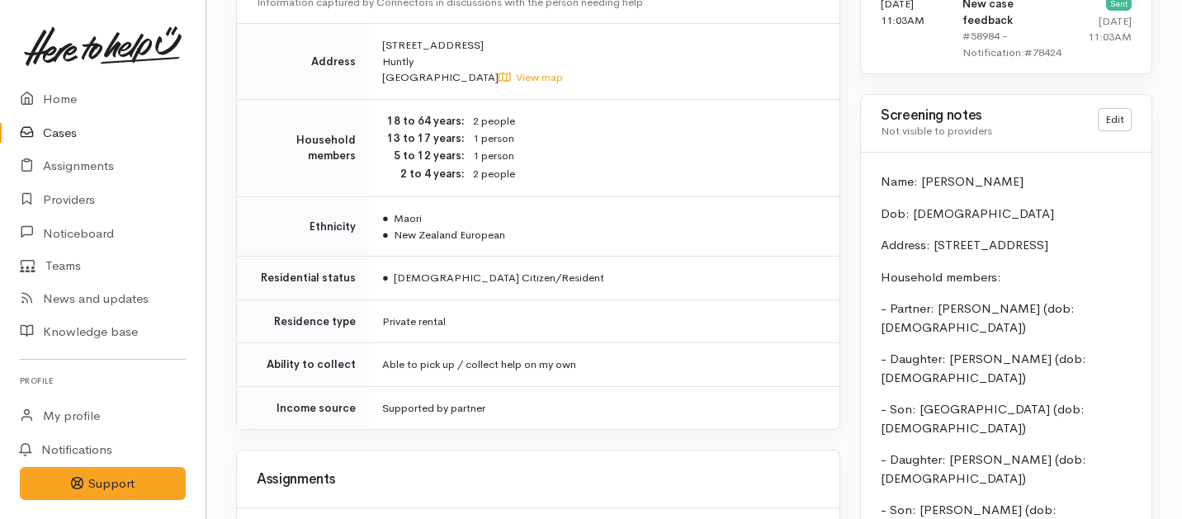
scroll to position [1439, 0]
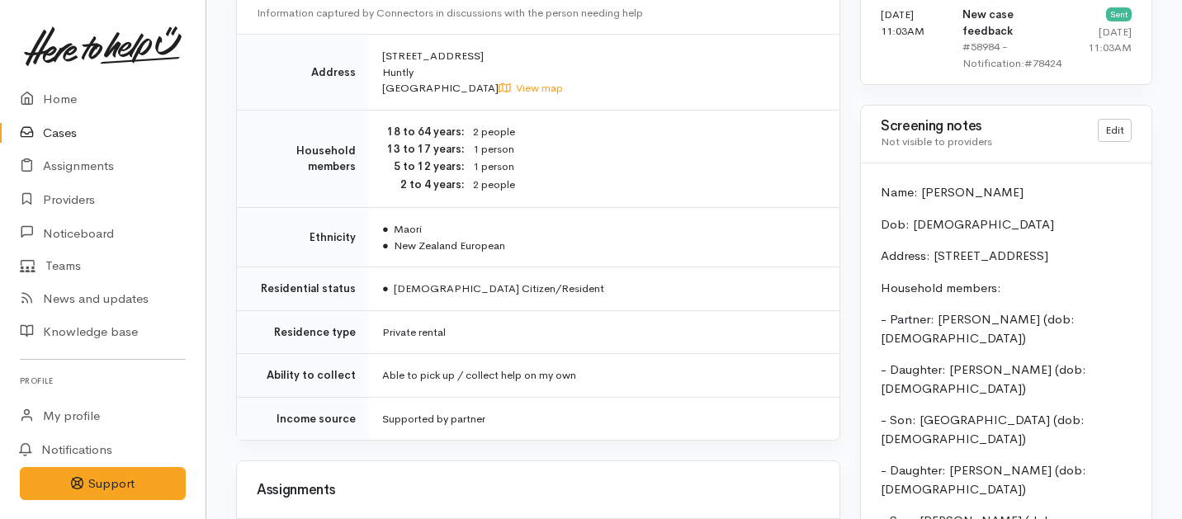
drag, startPoint x: 1029, startPoint y: 117, endPoint x: 868, endPoint y: 166, distance: 168.2
click at [868, 166] on div "Name: Carmen-leigh Matthews Dob: 30/4/1993 Address: 83 Mahuta Station road Hunt…" at bounding box center [1006, 504] width 291 height 683
copy div "Name: Carmen-leigh Matthews Dob: 30/4/1993 Address: 83 Mahuta Station road Hunt…"
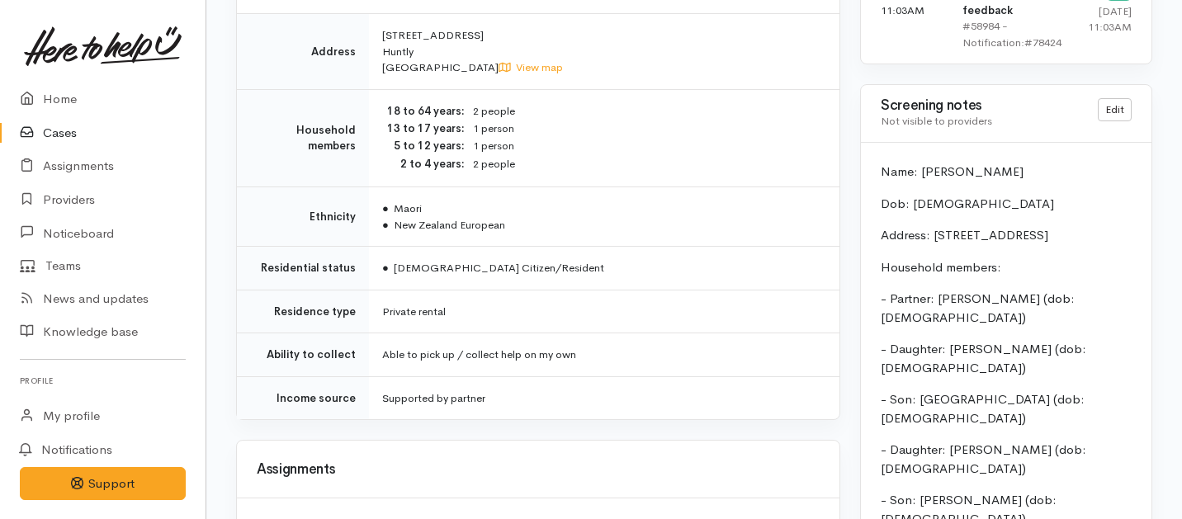
scroll to position [1423, 0]
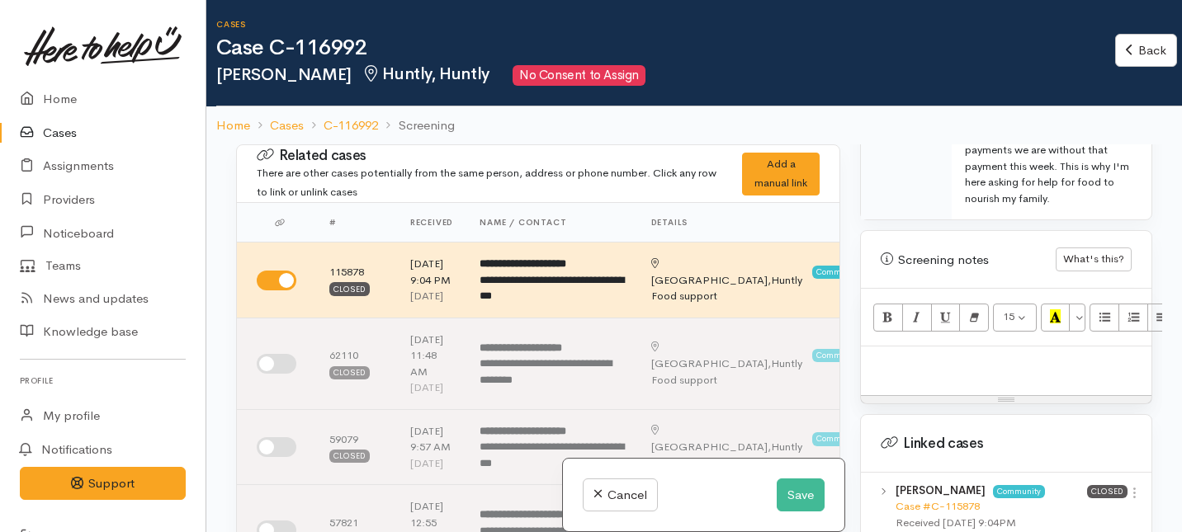
scroll to position [1230, 0]
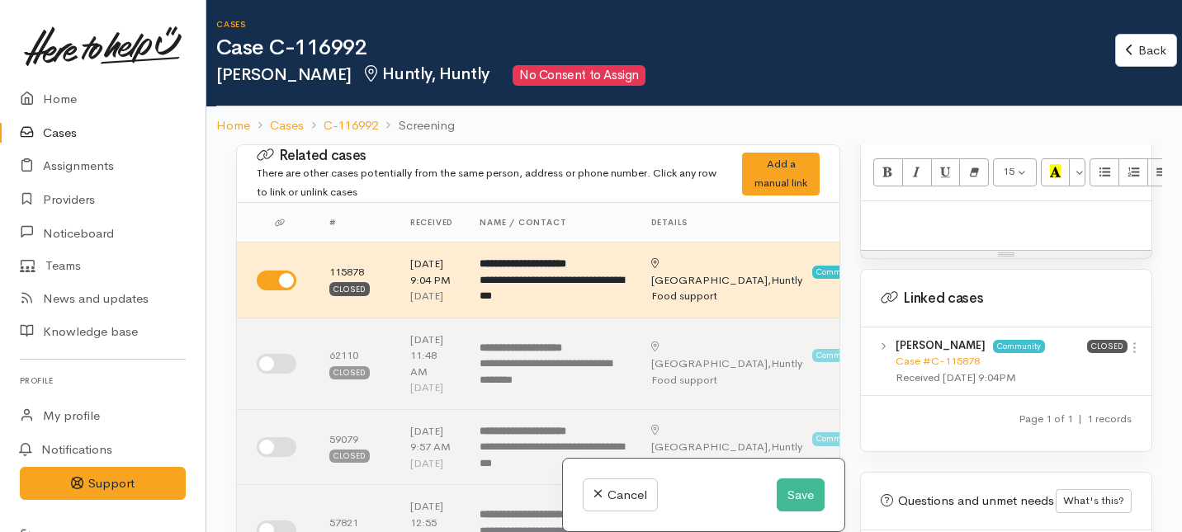
click at [932, 201] on div at bounding box center [1006, 225] width 291 height 49
paste div
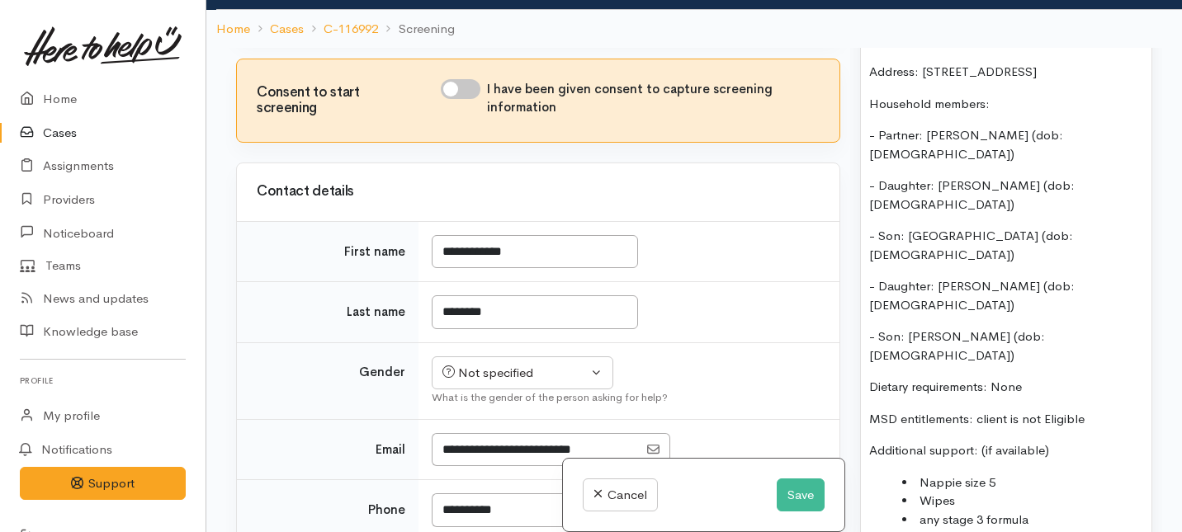
scroll to position [1345, 0]
click at [456, 99] on input "I have been given consent to capture screening information" at bounding box center [461, 89] width 40 height 20
checkbox input "true"
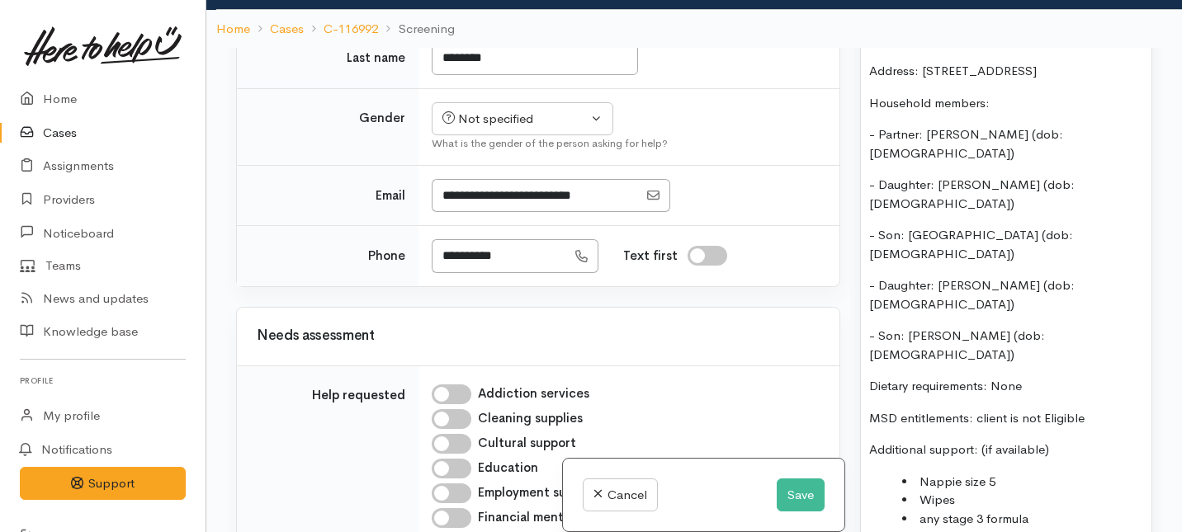
scroll to position [1104, 0]
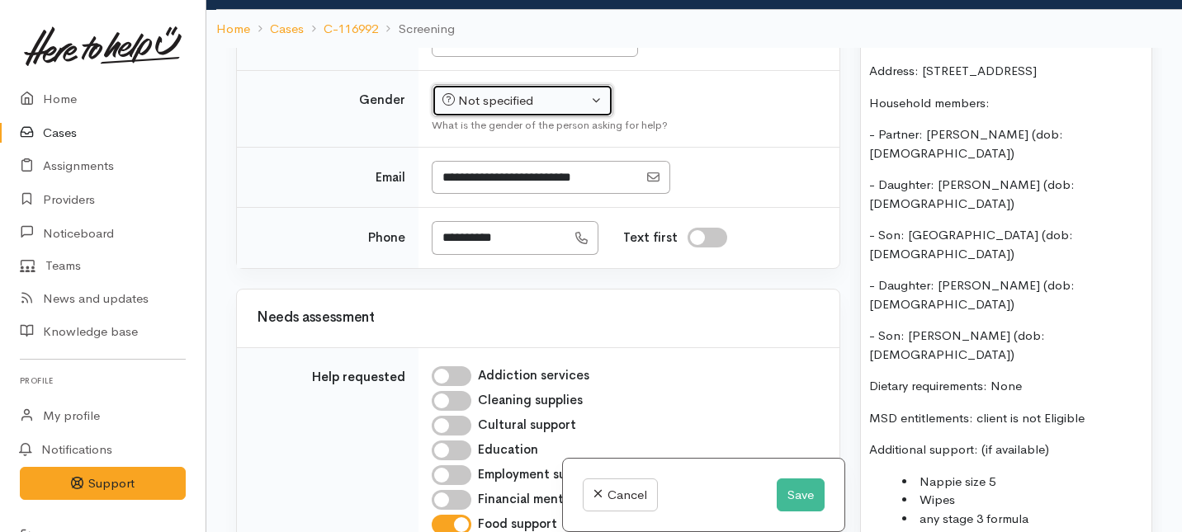
click at [524, 111] on div "Not specified" at bounding box center [514, 101] width 145 height 19
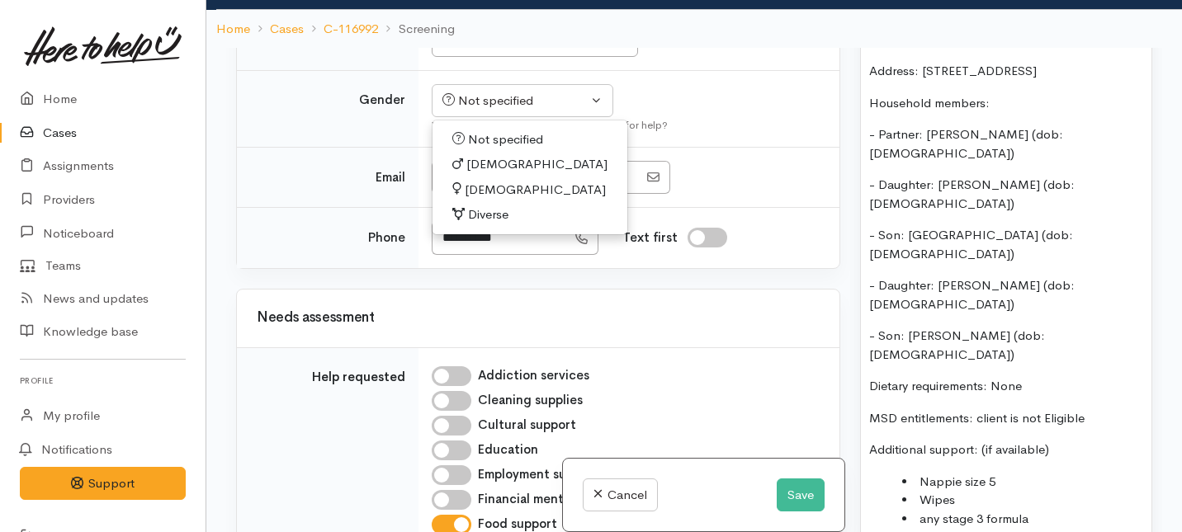
click at [479, 200] on span "Female" at bounding box center [535, 190] width 141 height 19
select select "Female"
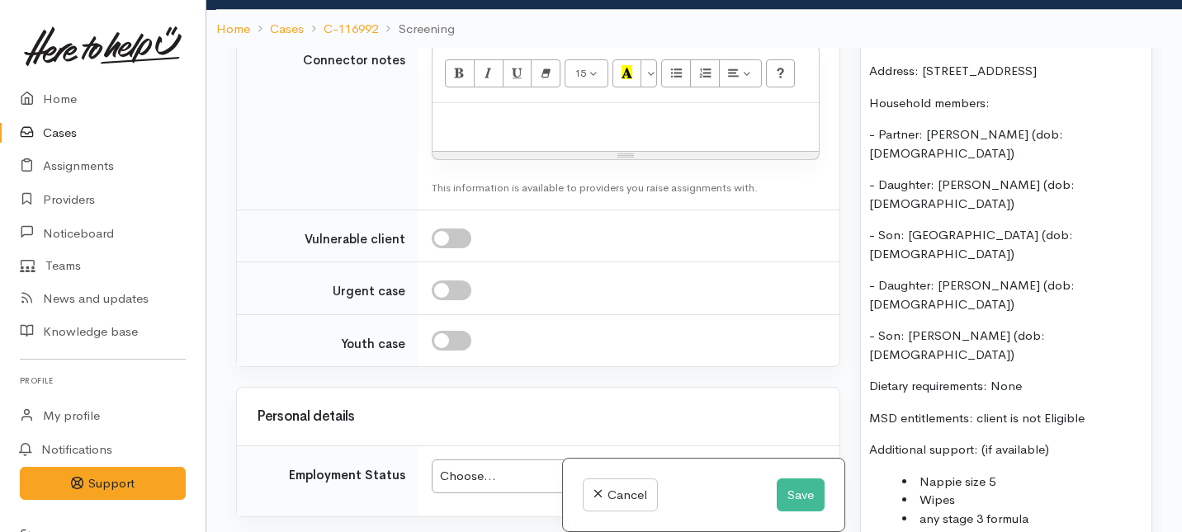
scroll to position [2041, 0]
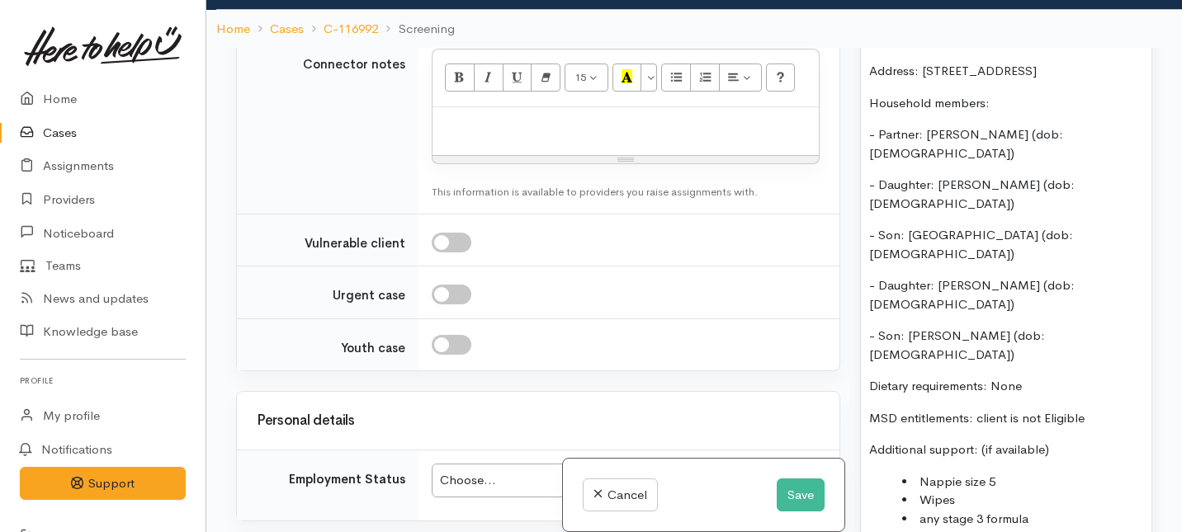
click at [511, 111] on link "No" at bounding box center [522, 99] width 180 height 26
select select "1"
click at [512, 14] on div "Unknown" at bounding box center [514, 4] width 145 height 19
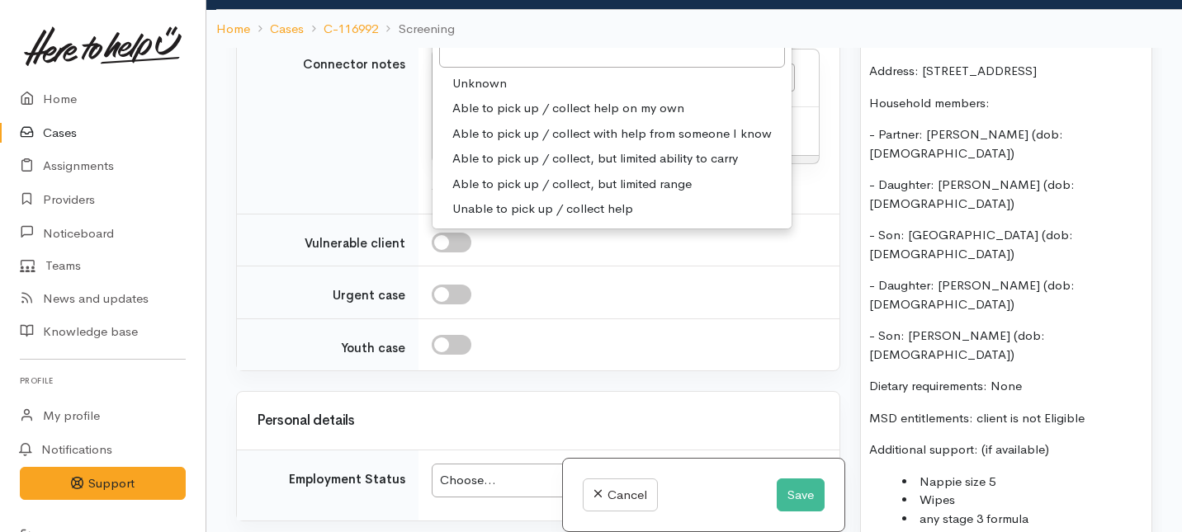
click at [503, 118] on span "Able to pick up / collect help on my own" at bounding box center [568, 108] width 232 height 19
select select "2"
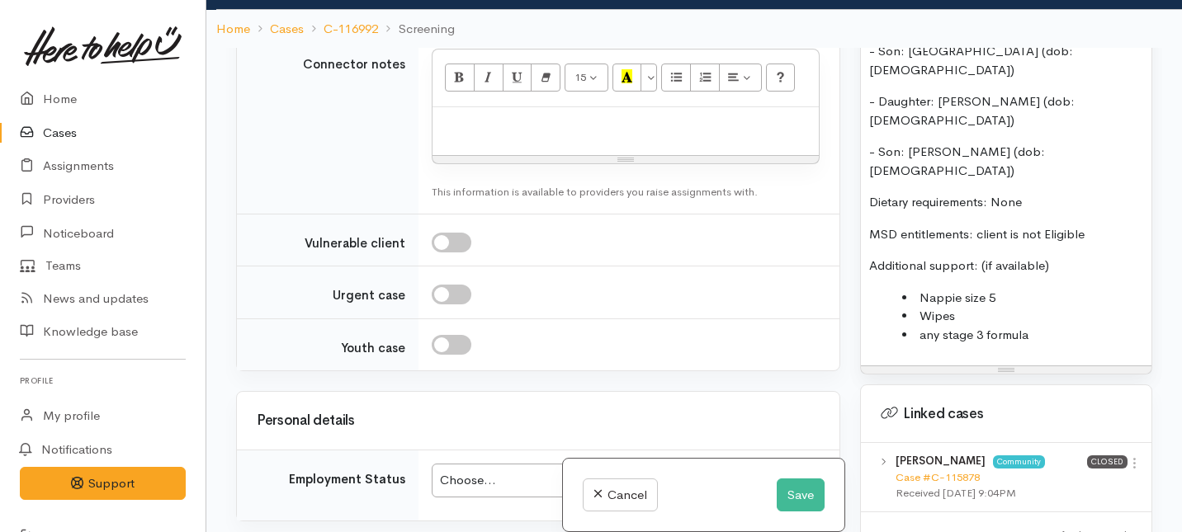
scroll to position [1530, 0]
click at [1047, 324] on li "any stage 3 formula" at bounding box center [1022, 333] width 241 height 19
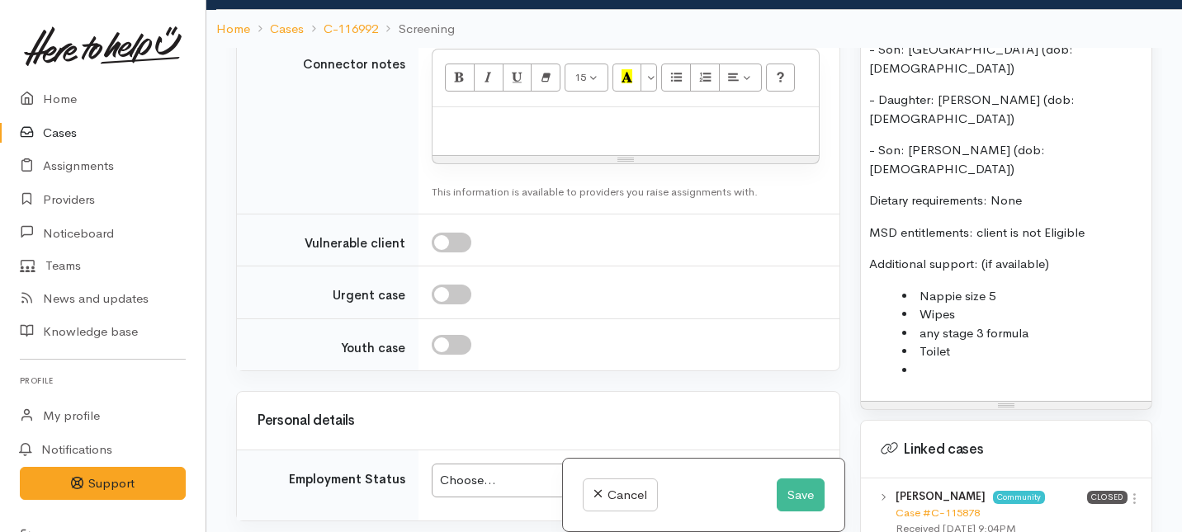
click at [967, 343] on li "Toilet" at bounding box center [1022, 352] width 241 height 19
click at [921, 362] on li at bounding box center [1022, 371] width 241 height 19
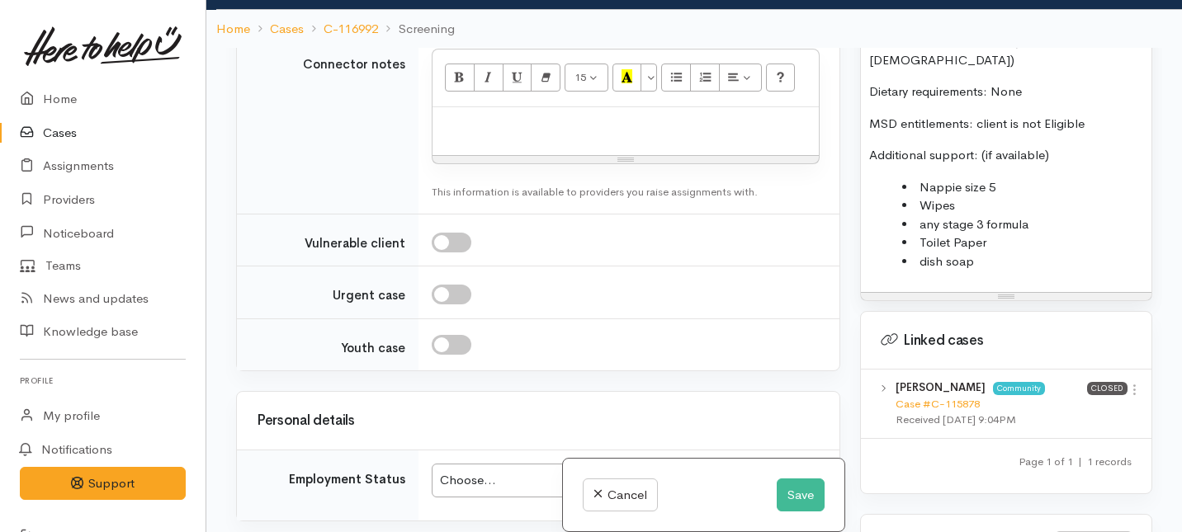
scroll to position [1633, 0]
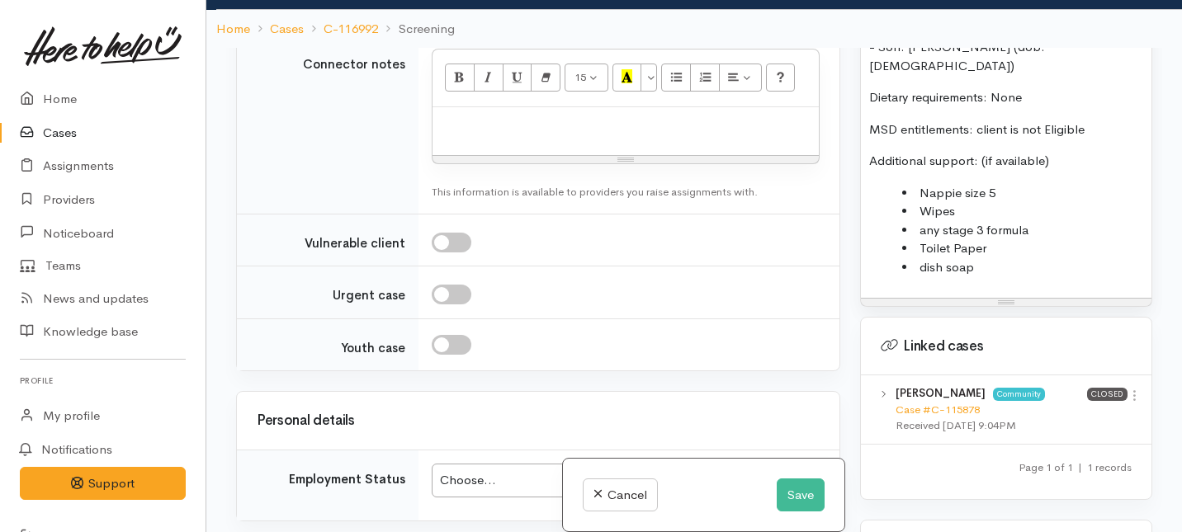
click at [979, 169] on div "Name: Carmen-leigh Matthews Dob: 30/4/1993 Address: 83 Mahuta Station road Hunt…" at bounding box center [1006, -1] width 291 height 597
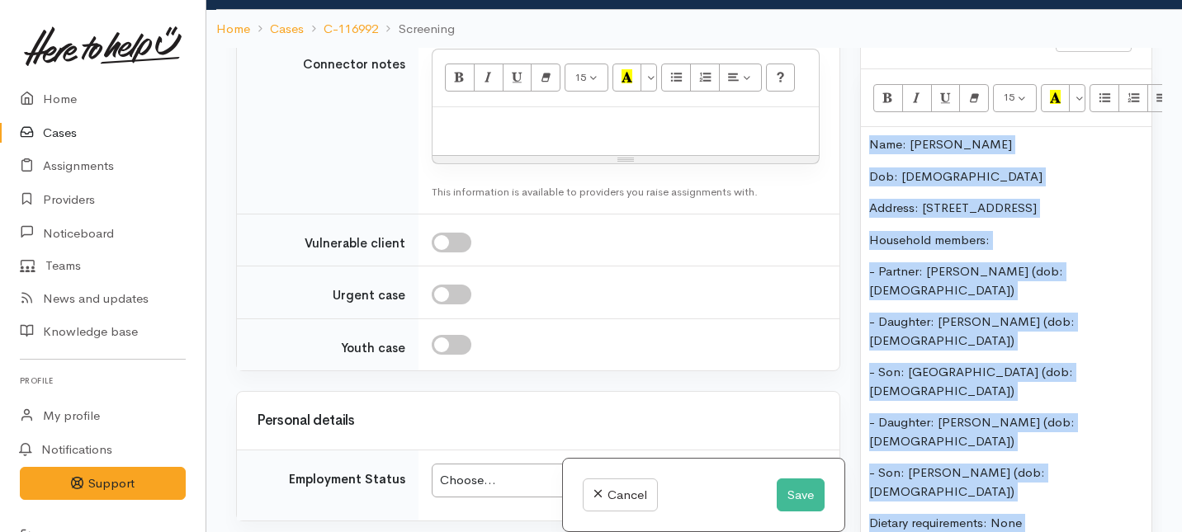
drag, startPoint x: 984, startPoint y: 168, endPoint x: 983, endPoint y: 40, distance: 127.9
click at [983, 40] on div "Cases Case C-116992 Carmen-leigh Matthews Huntly, Huntly No Consent to Assign B…" at bounding box center [694, 241] width 976 height 677
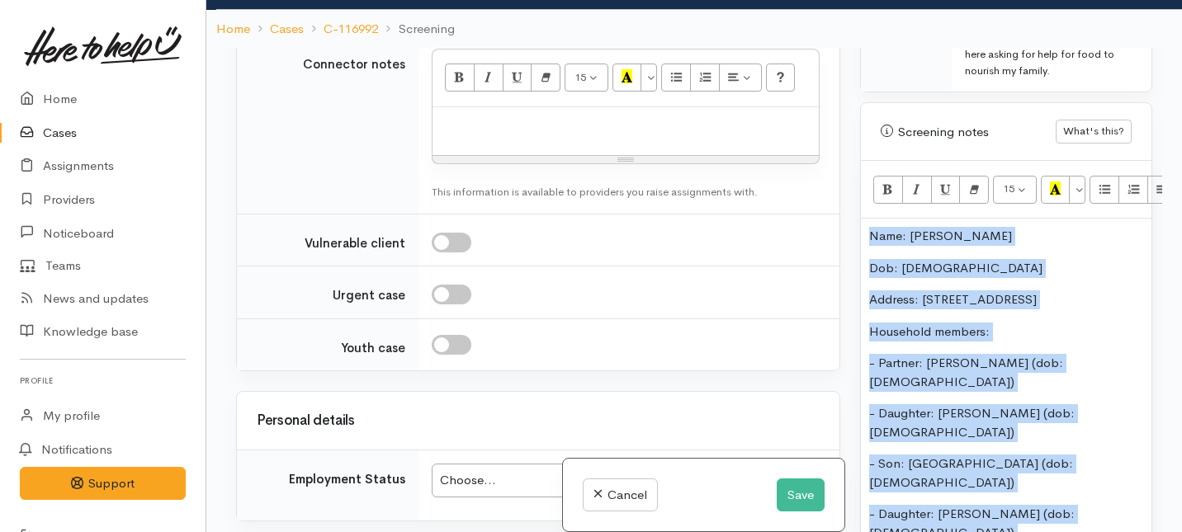
copy div "Name: Carmen-leigh Matthews Dob: 30/4/1993 Address: 83 Mahuta Station road Hunt…"
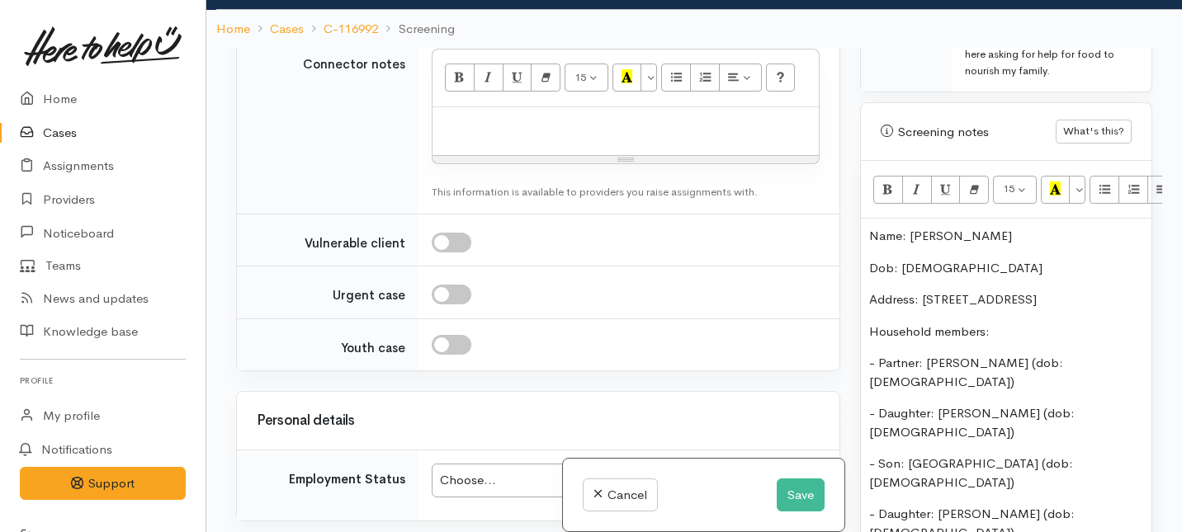
click at [463, 135] on p at bounding box center [626, 125] width 370 height 19
paste div
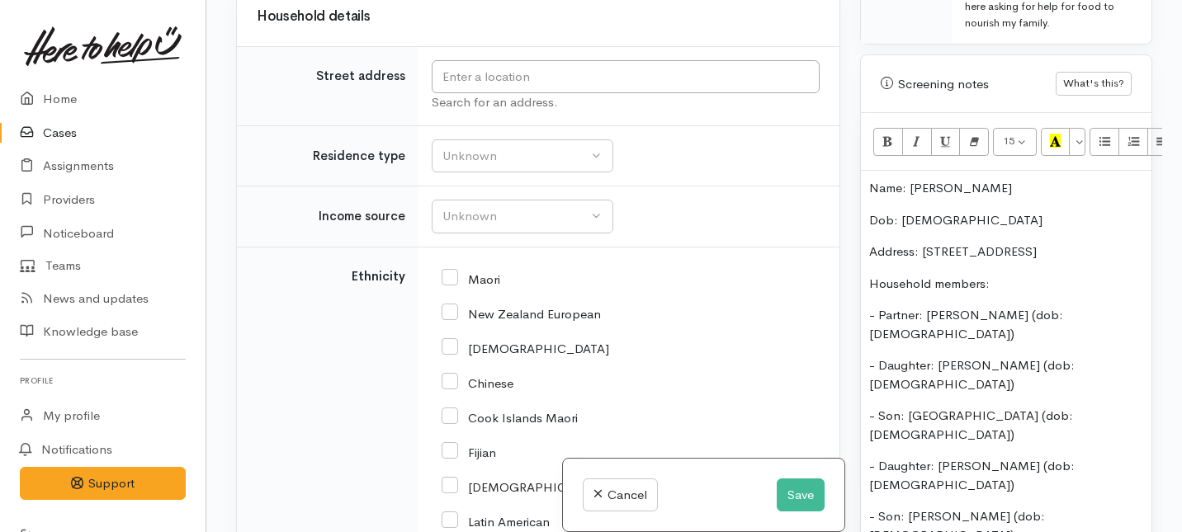
scroll to position [2943, 0]
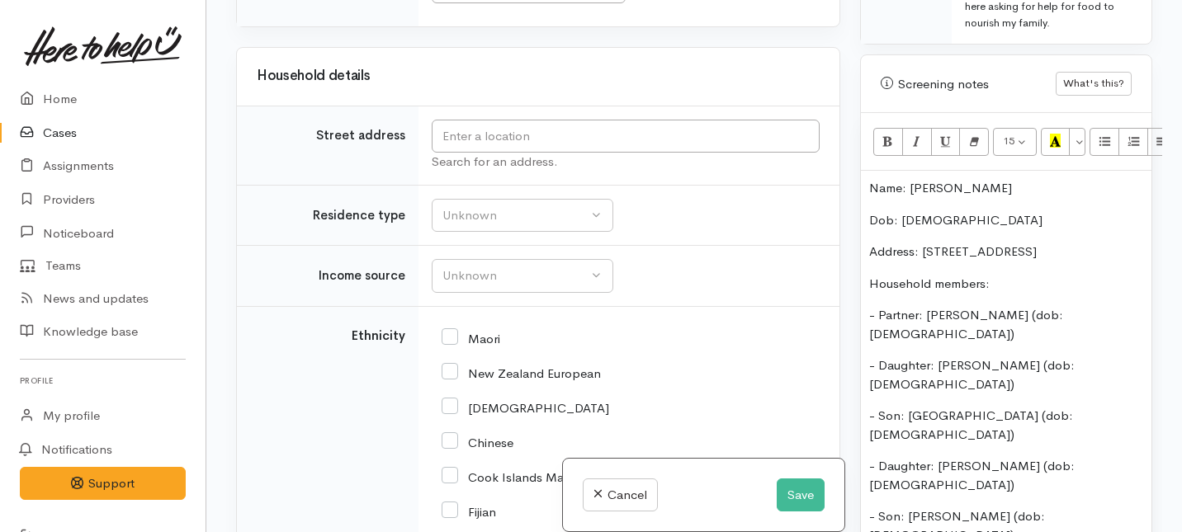
click at [470, 154] on input "text" at bounding box center [626, 137] width 388 height 34
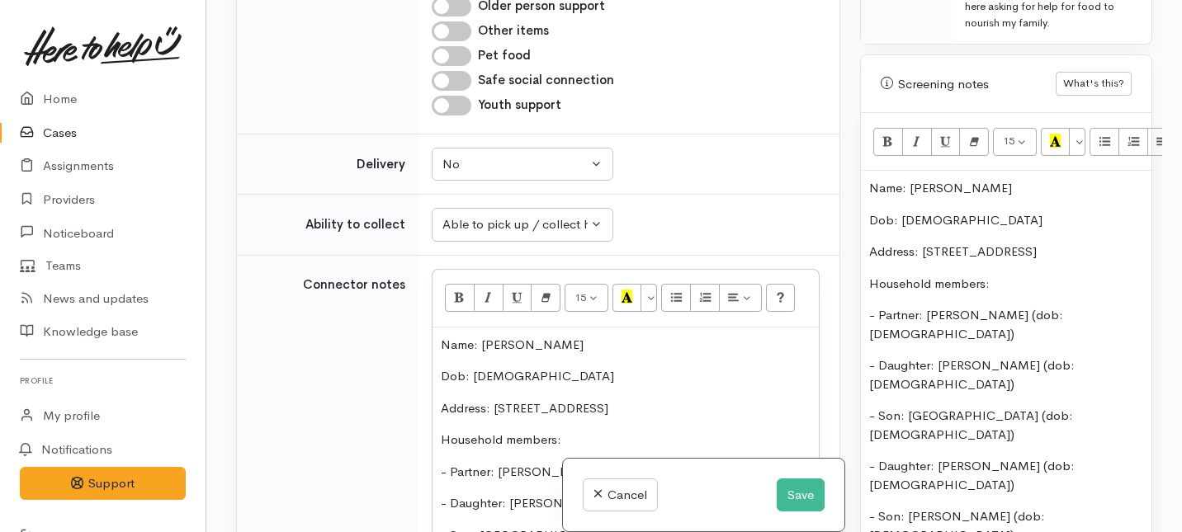
scroll to position [1744, 0]
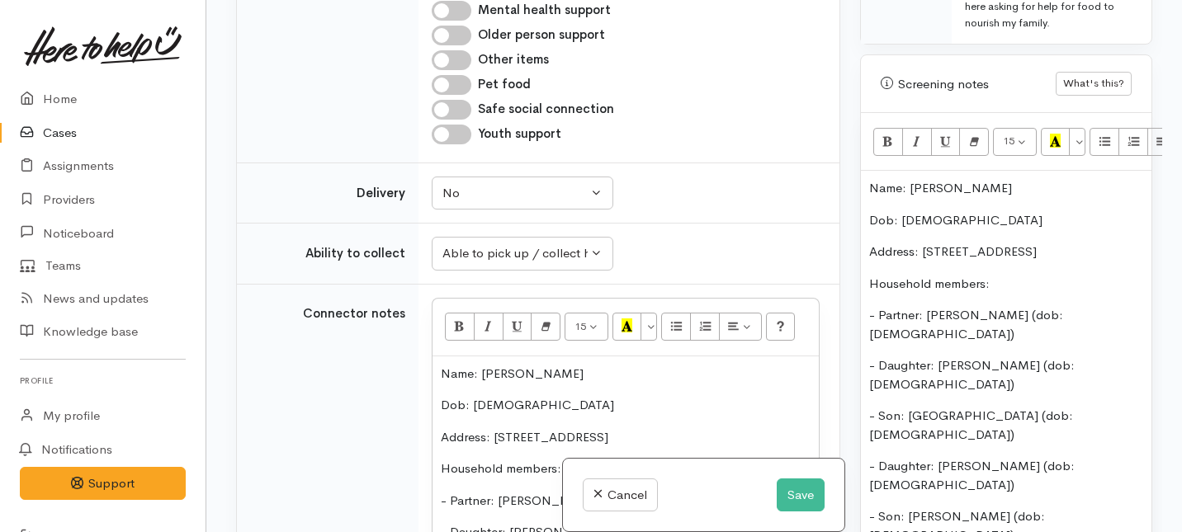
checkbox input "true"
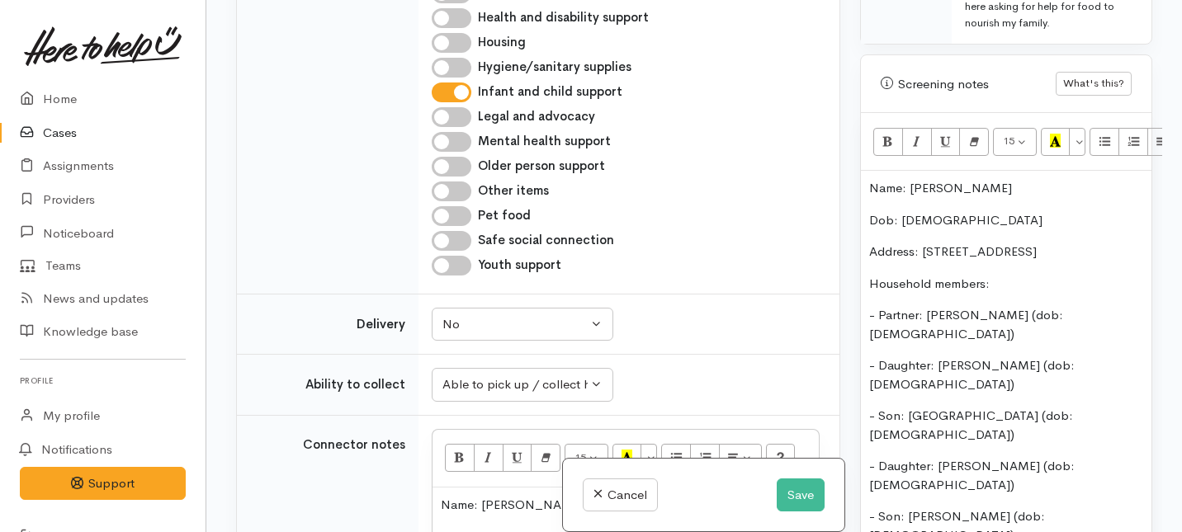
scroll to position [1608, 0]
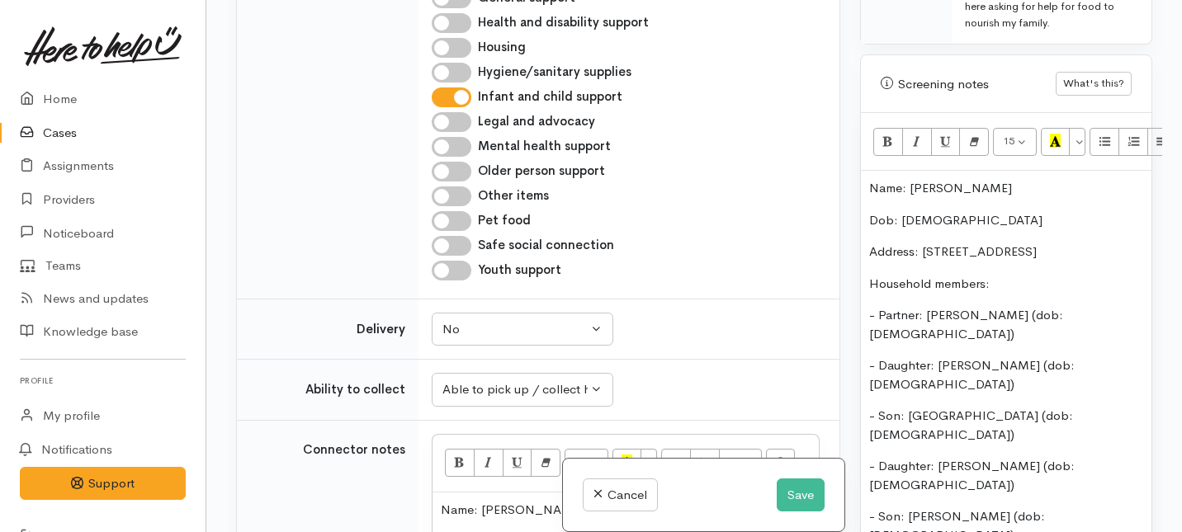
checkbox input "true"
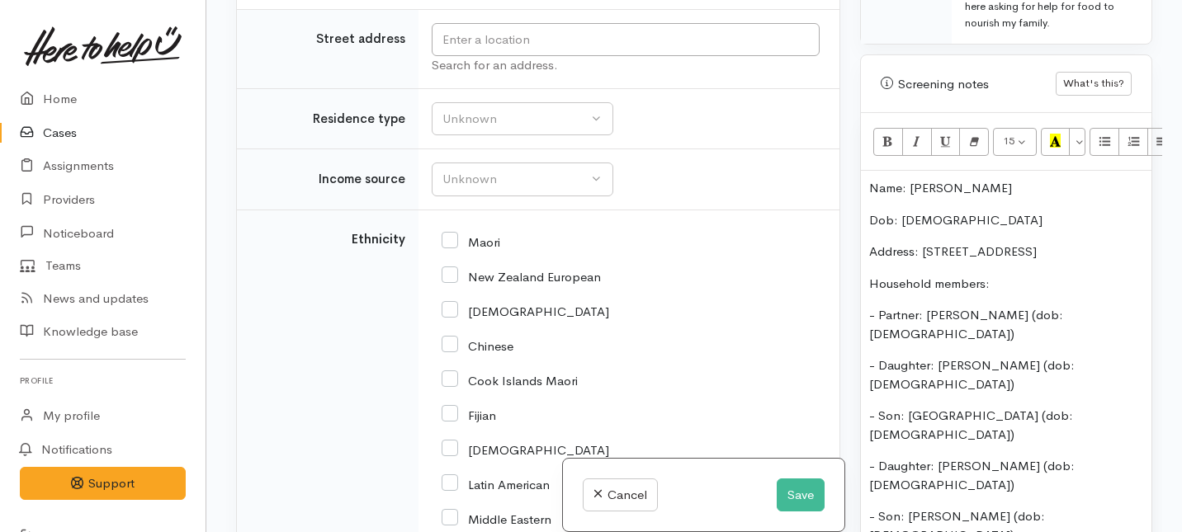
scroll to position [3089, 0]
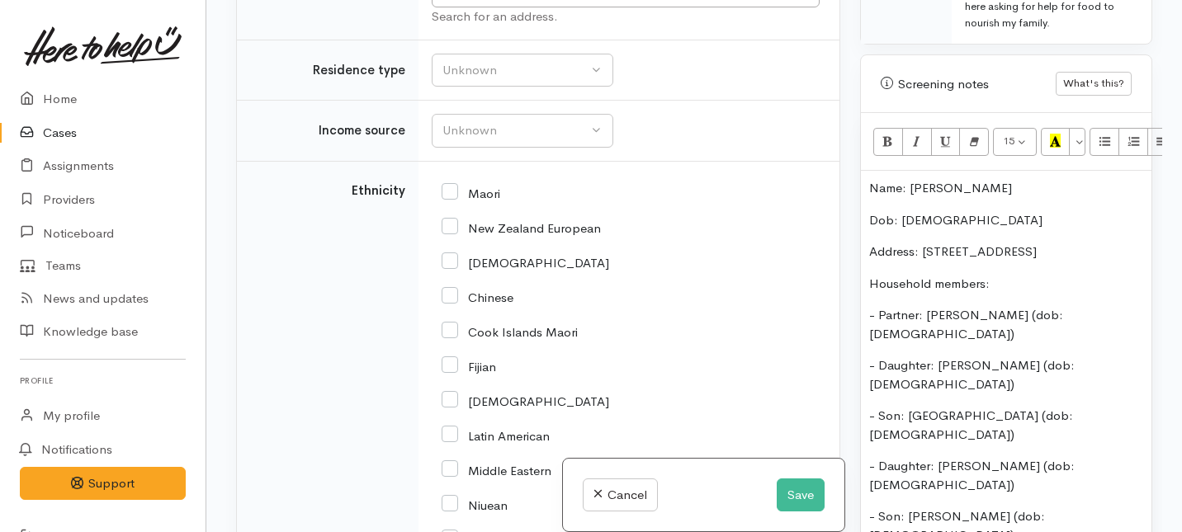
click at [475, 26] on div "Search for an address." at bounding box center [626, 16] width 388 height 19
drag, startPoint x: 1098, startPoint y: 234, endPoint x: 924, endPoint y: 228, distance: 174.2
click at [924, 243] on p "Address: 83 Mahuta Station road Huntly" at bounding box center [1006, 252] width 274 height 19
copy p "83 Mahuta Station road Huntly"
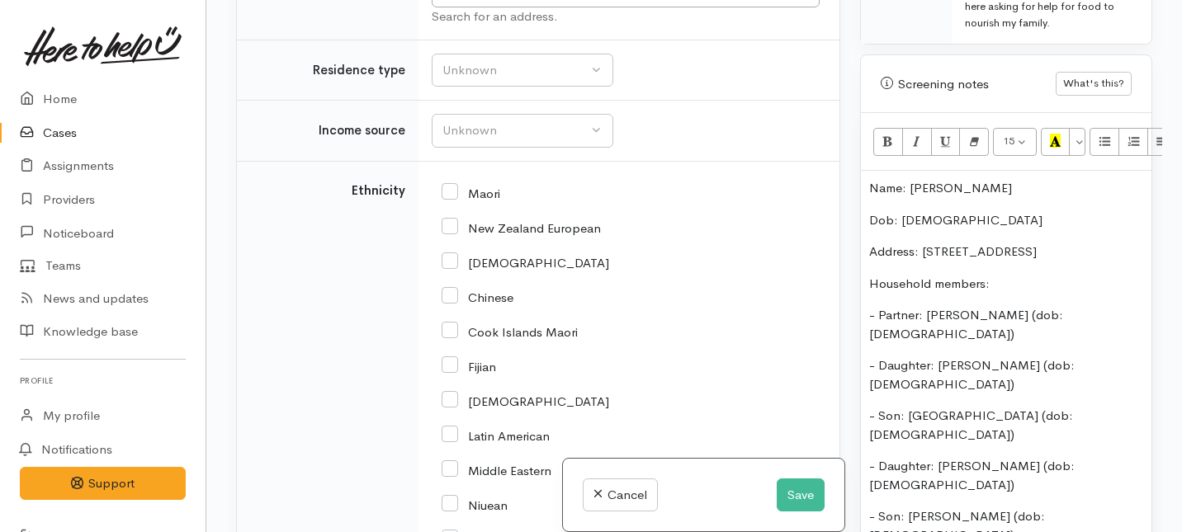
click at [572, 26] on div "Search for an address." at bounding box center [626, 16] width 388 height 19
paste input "83 Mahuta Station road Huntly"
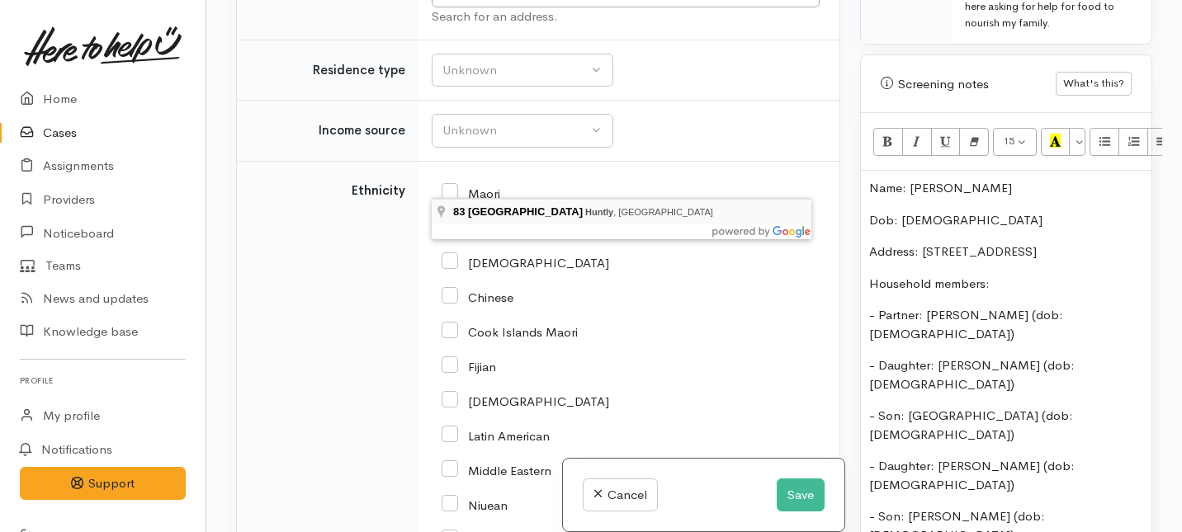
type input "83 Mahuta Station Road, Huntly, New Zealand"
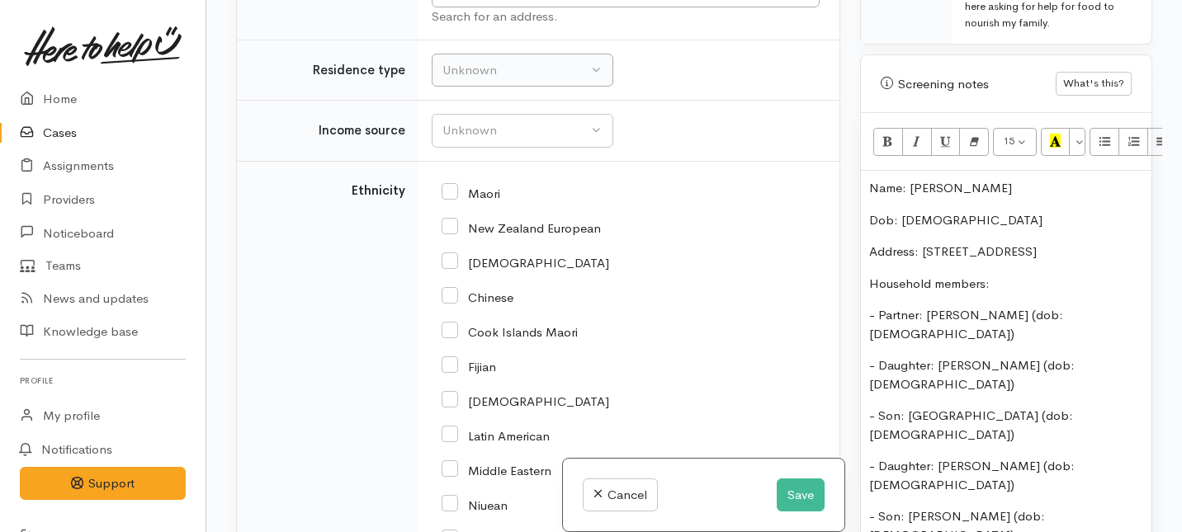
scroll to position [3132, 0]
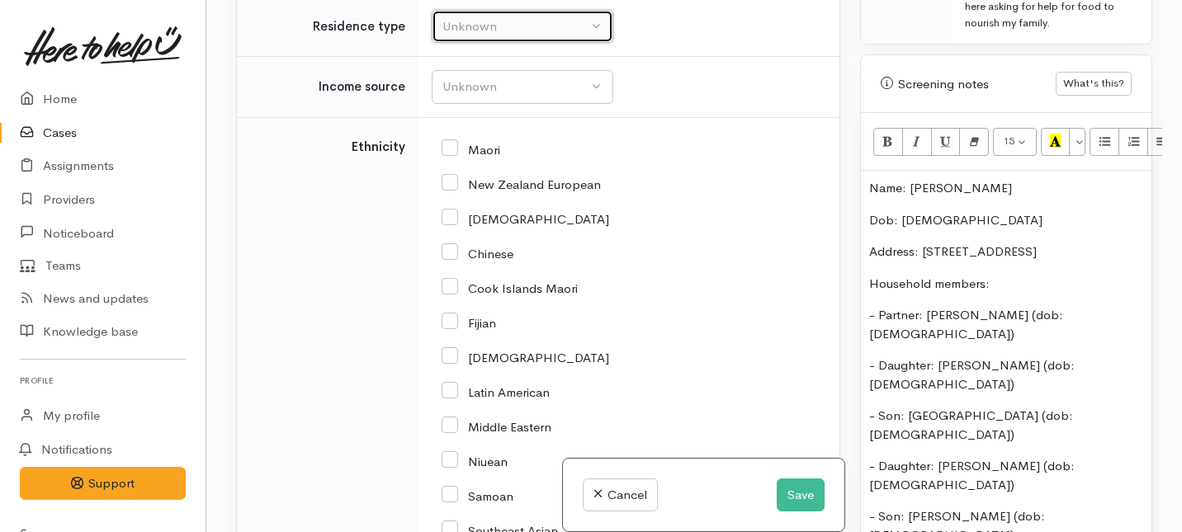
click at [527, 36] on div "Unknown" at bounding box center [514, 26] width 145 height 19
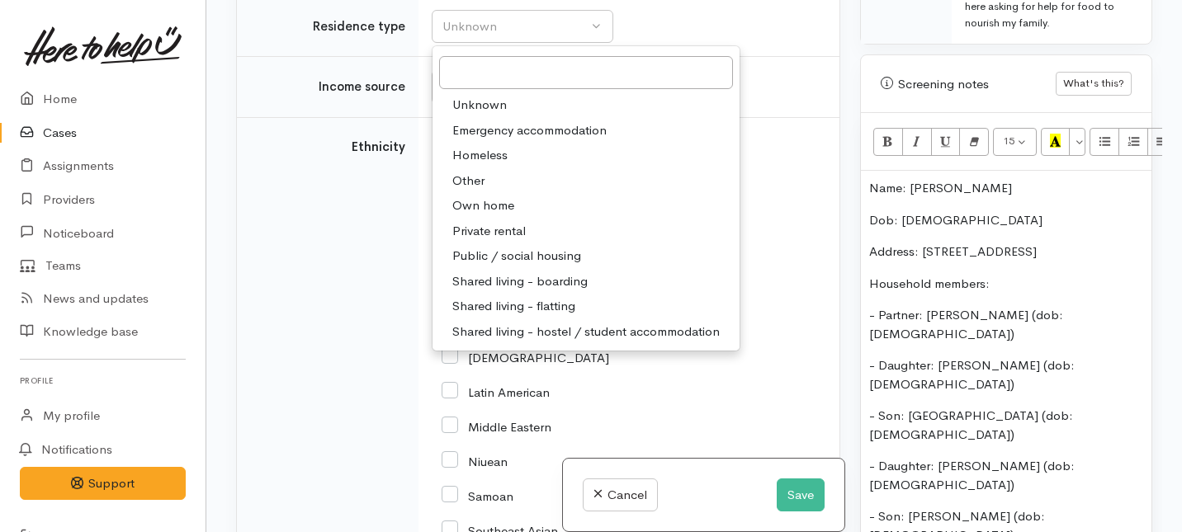
click at [500, 241] on span "Private rental" at bounding box center [488, 231] width 73 height 19
select select "2"
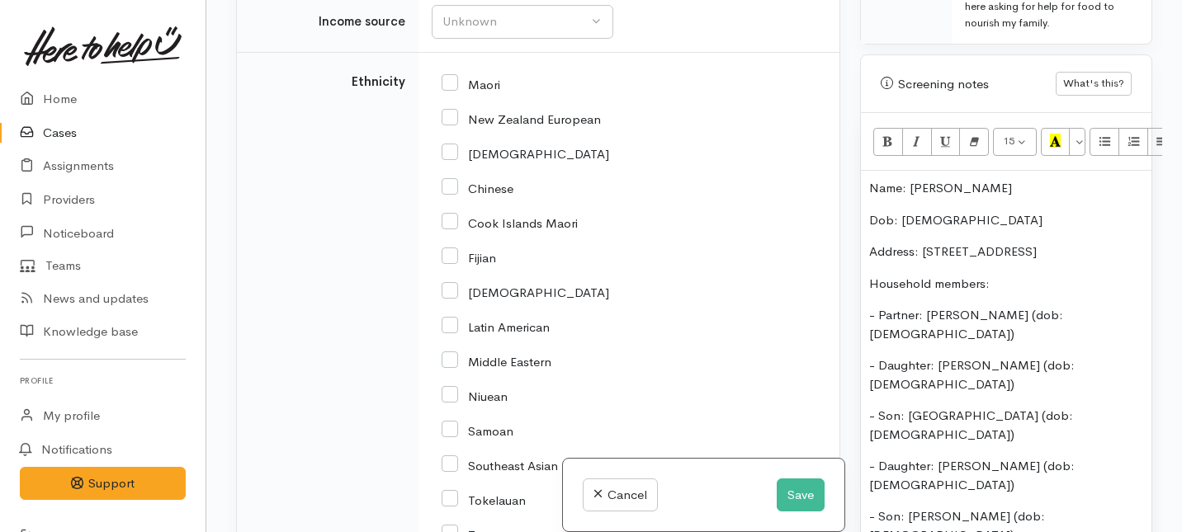
scroll to position [3216, 0]
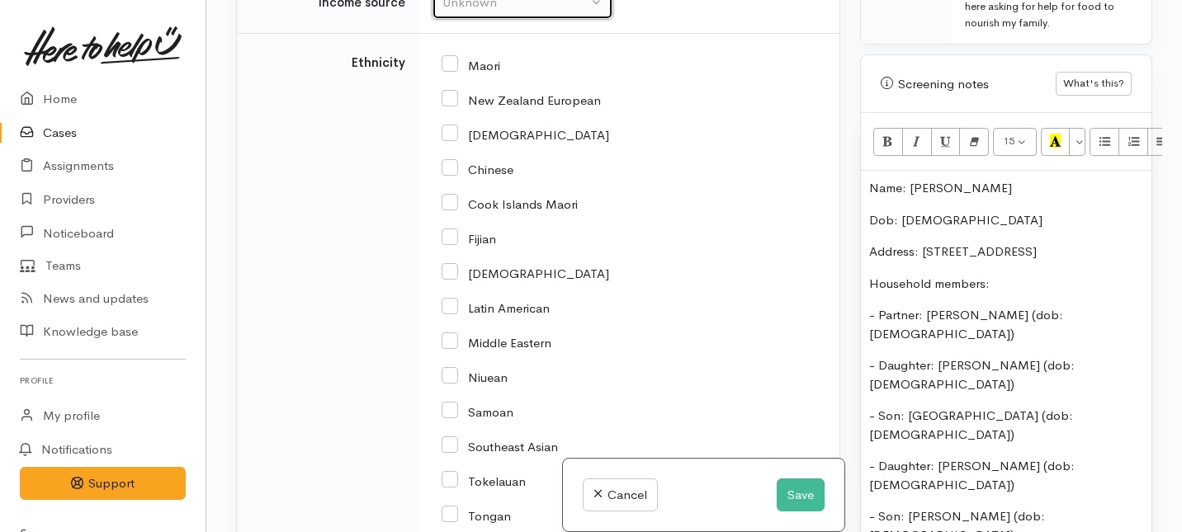
click at [545, 12] on div "Unknown" at bounding box center [514, 2] width 145 height 19
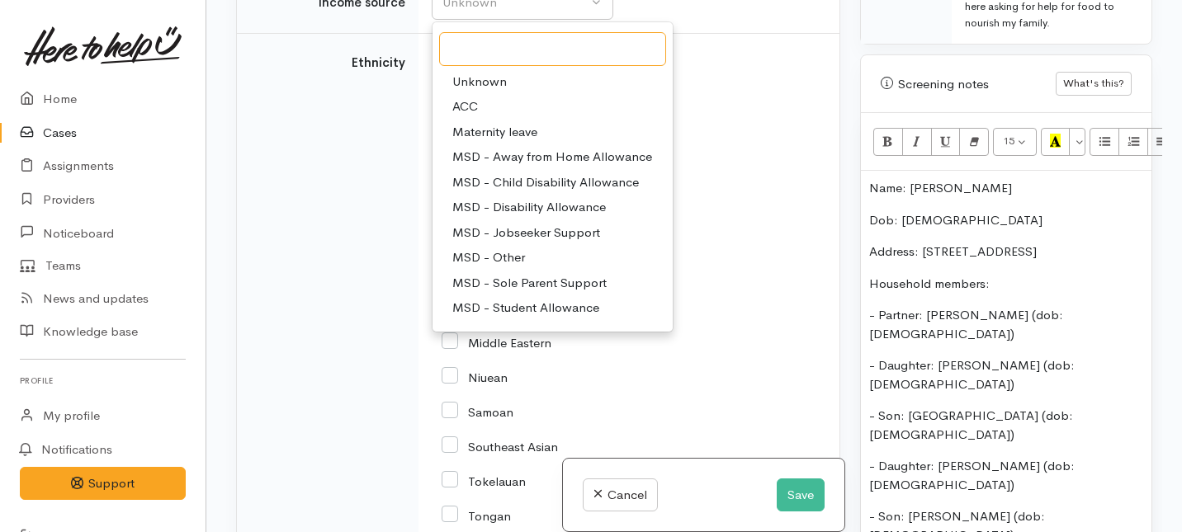
scroll to position [27, 0]
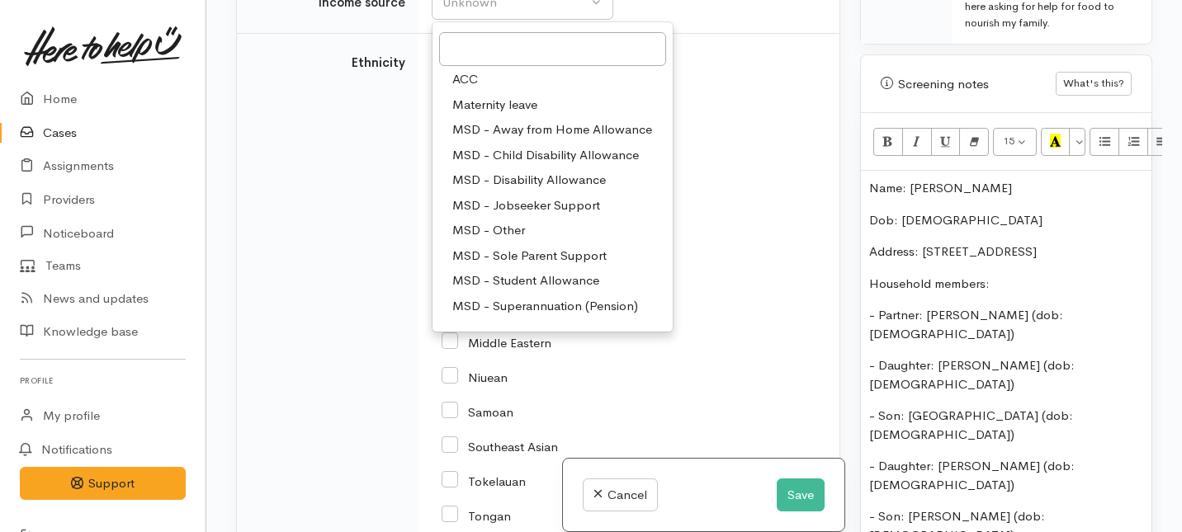
click at [499, 240] on span "MSD - Other" at bounding box center [488, 230] width 73 height 19
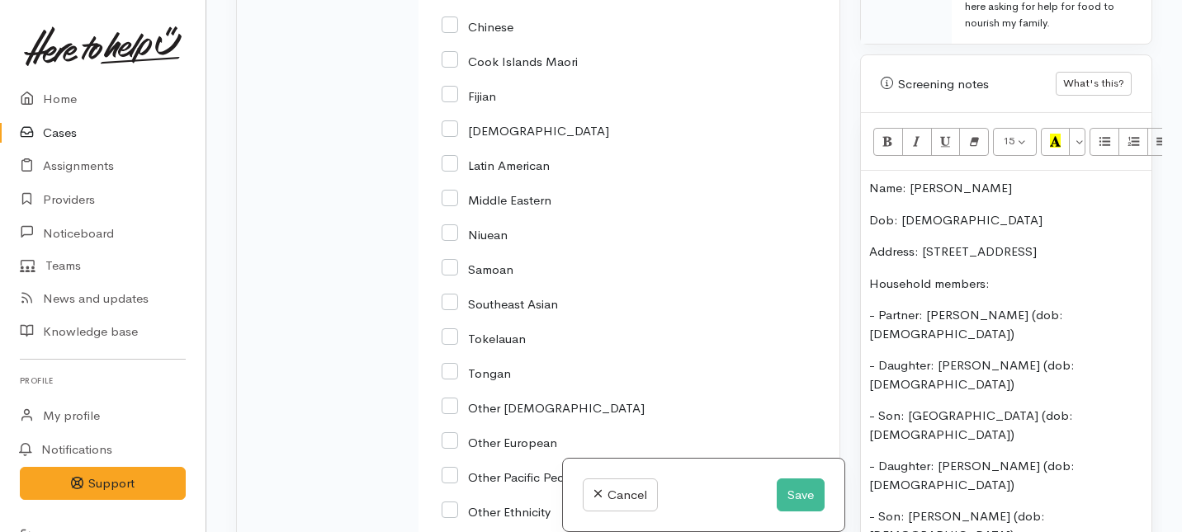
scroll to position [3361, 0]
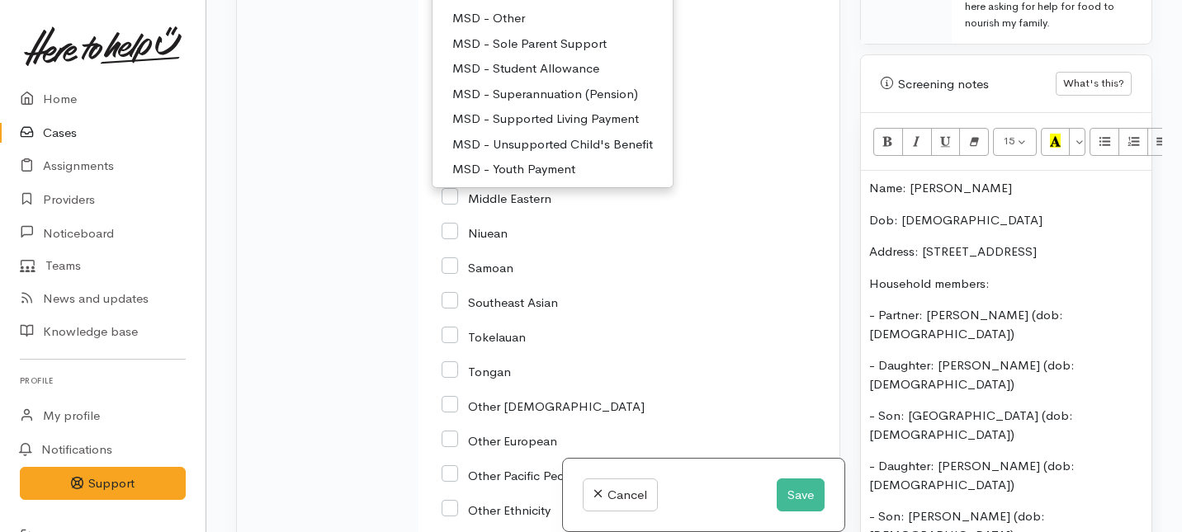
scroll to position [248, 0]
click at [502, 177] on span "Supported by partner" at bounding box center [513, 167] width 122 height 19
select select "17"
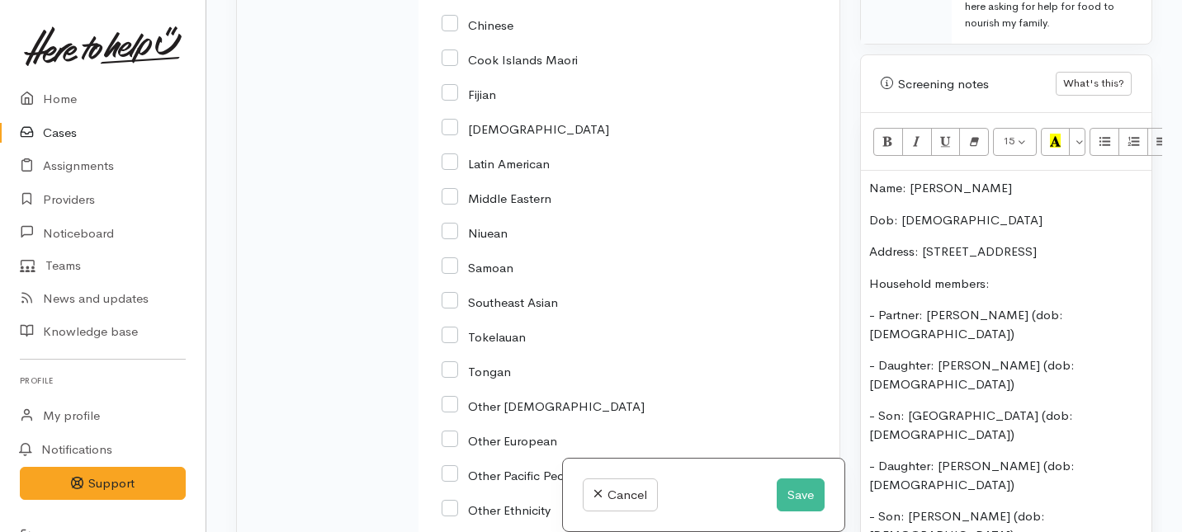
checkbox input "true"
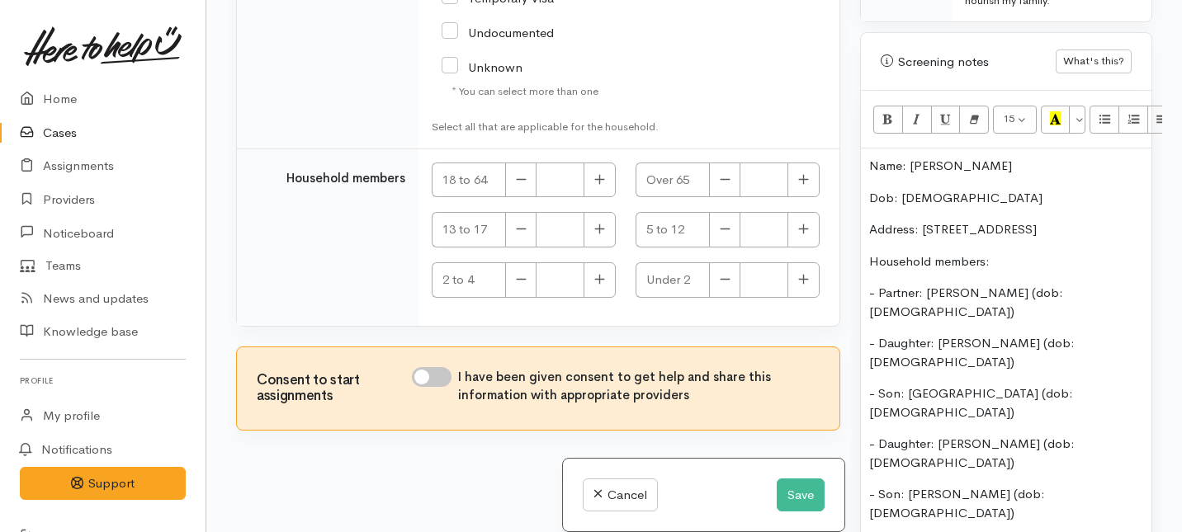
scroll to position [1143, 0]
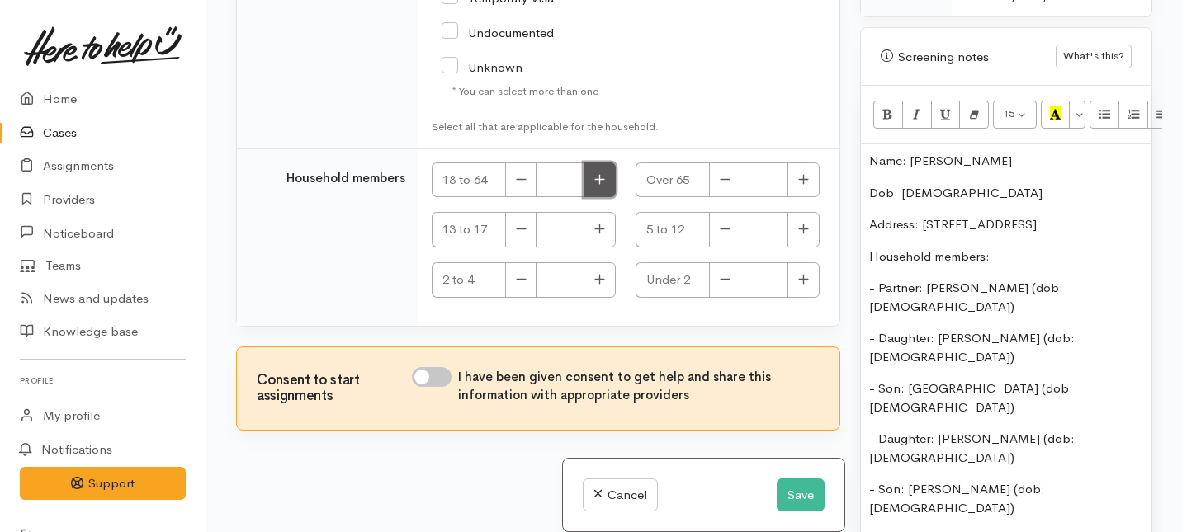
click at [594, 186] on icon "button" at bounding box center [599, 179] width 11 height 12
type input "2"
click at [787, 248] on button "button" at bounding box center [803, 229] width 32 height 35
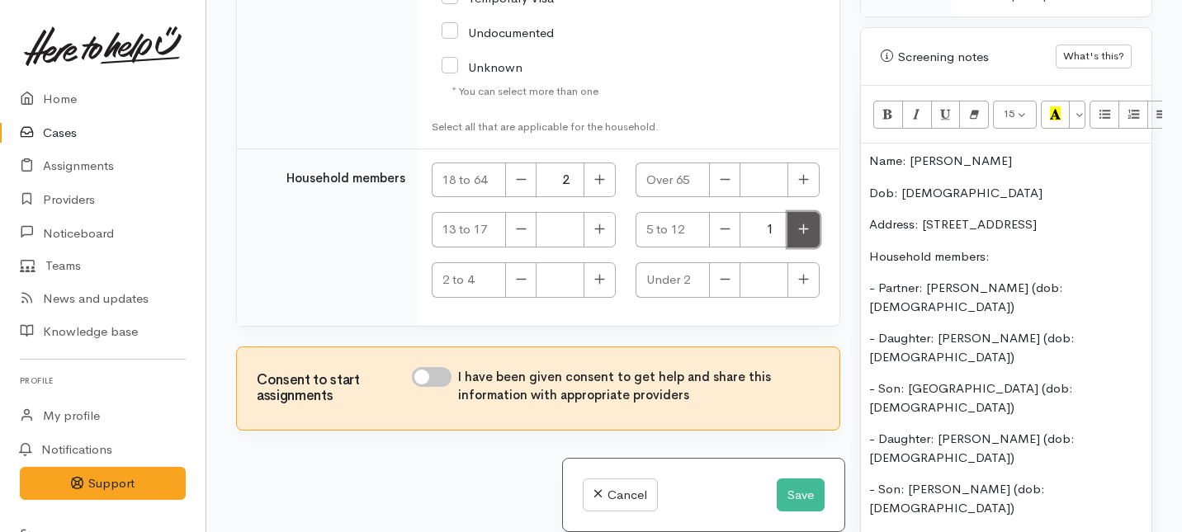
type input "2"
click at [598, 298] on button "button" at bounding box center [600, 279] width 32 height 35
type input "1"
click at [797, 298] on button "button" at bounding box center [803, 279] width 32 height 35
type input "1"
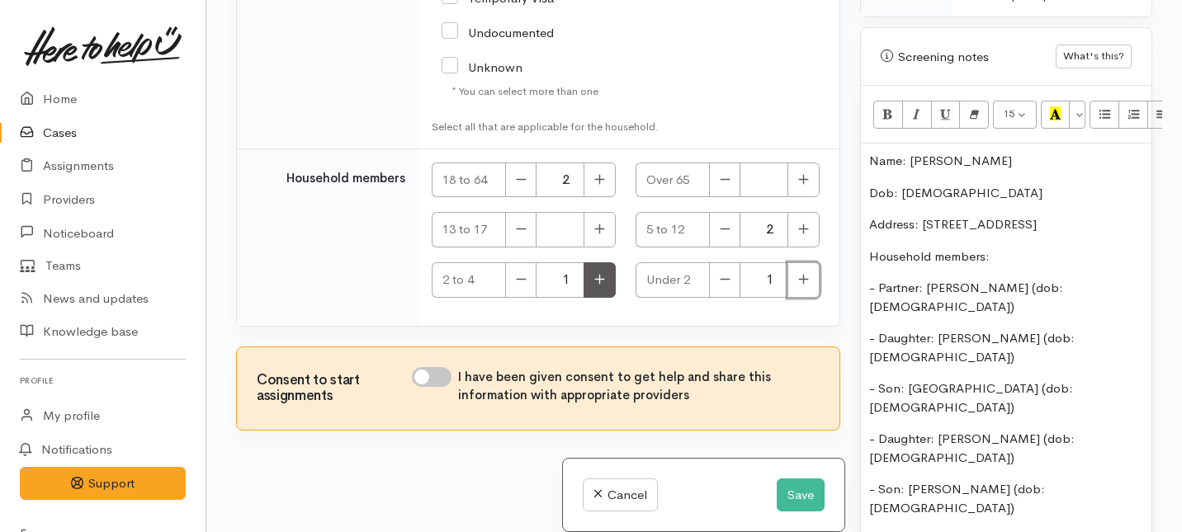
scroll to position [4247, 0]
click at [439, 374] on input "I have been given consent to get help and share this information with appropria…" at bounding box center [432, 377] width 40 height 20
checkbox input "true"
click at [720, 281] on icon "button" at bounding box center [725, 279] width 11 height 12
type input "0"
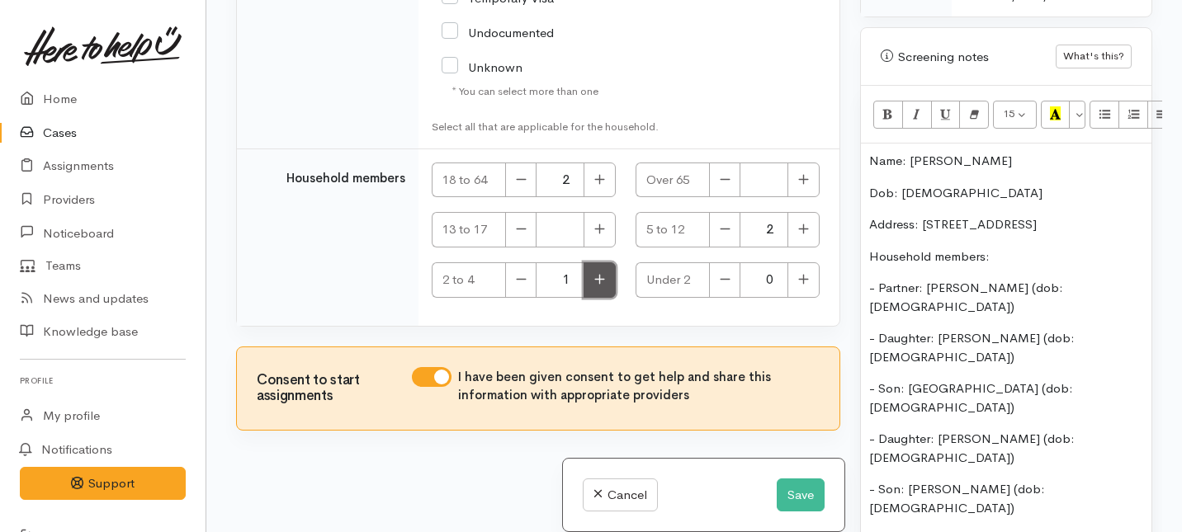
click at [584, 286] on button "button" at bounding box center [600, 279] width 32 height 35
type input "2"
click at [804, 500] on button "Save" at bounding box center [801, 496] width 48 height 34
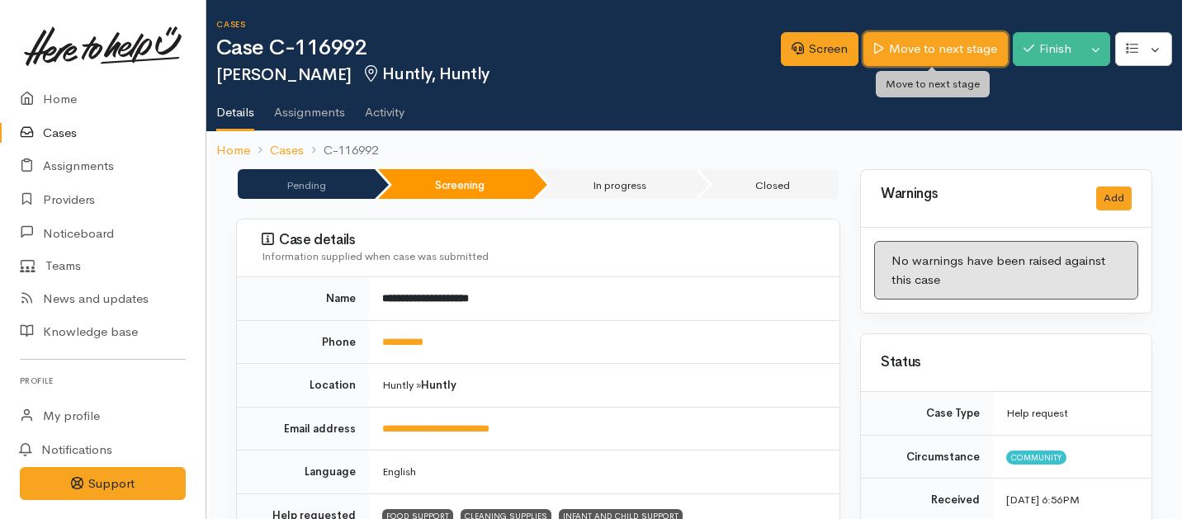
click at [922, 52] on link "Move to next stage" at bounding box center [935, 49] width 144 height 34
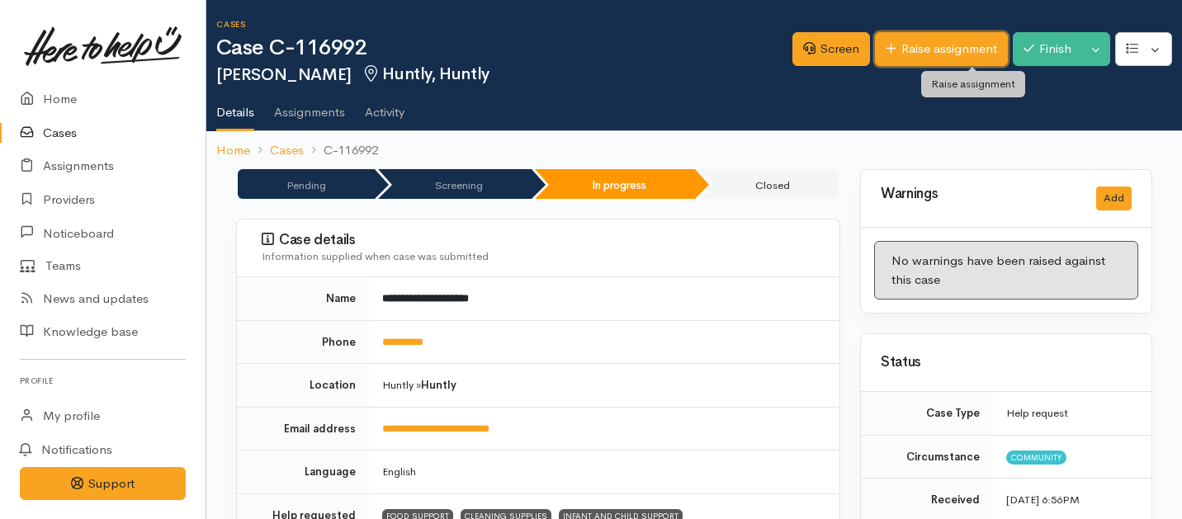
click at [908, 59] on link "Raise assignment" at bounding box center [941, 49] width 133 height 34
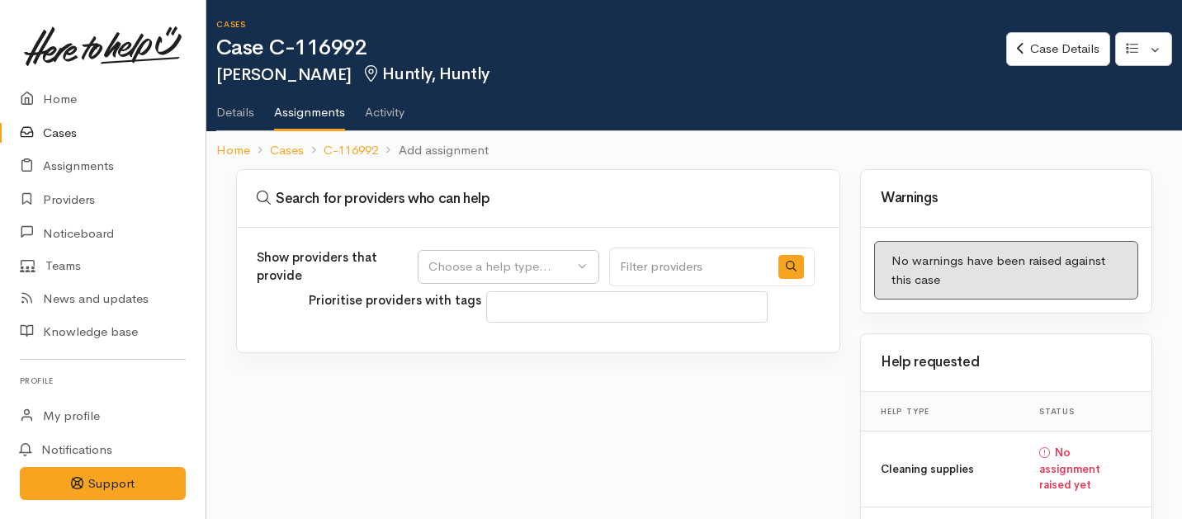
select select
click at [555, 267] on div "Choose a help type..." at bounding box center [500, 267] width 145 height 19
click at [494, 337] on span "Food support" at bounding box center [476, 346] width 77 height 19
select select "3"
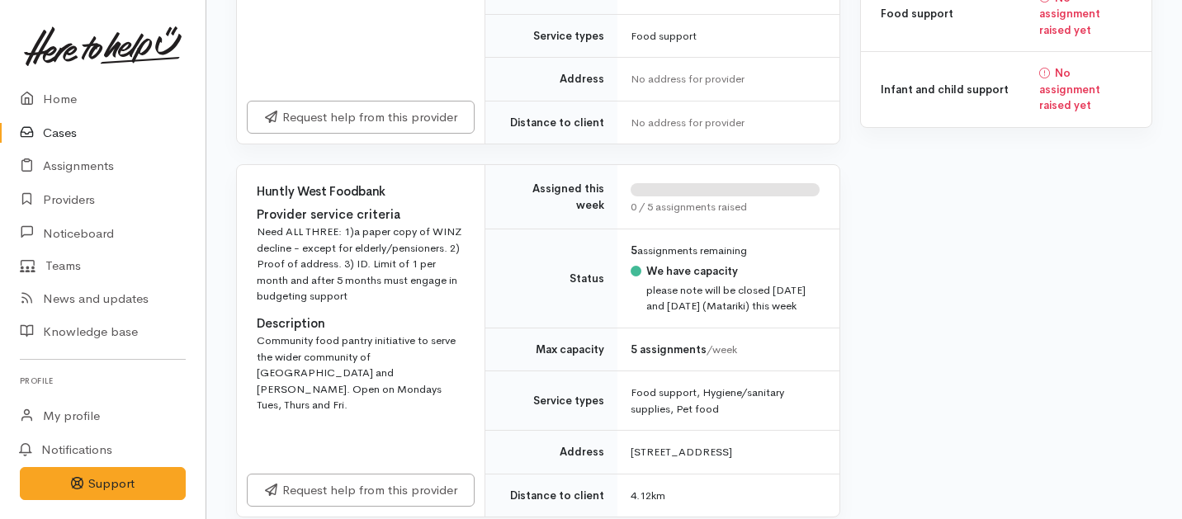
scroll to position [584, 0]
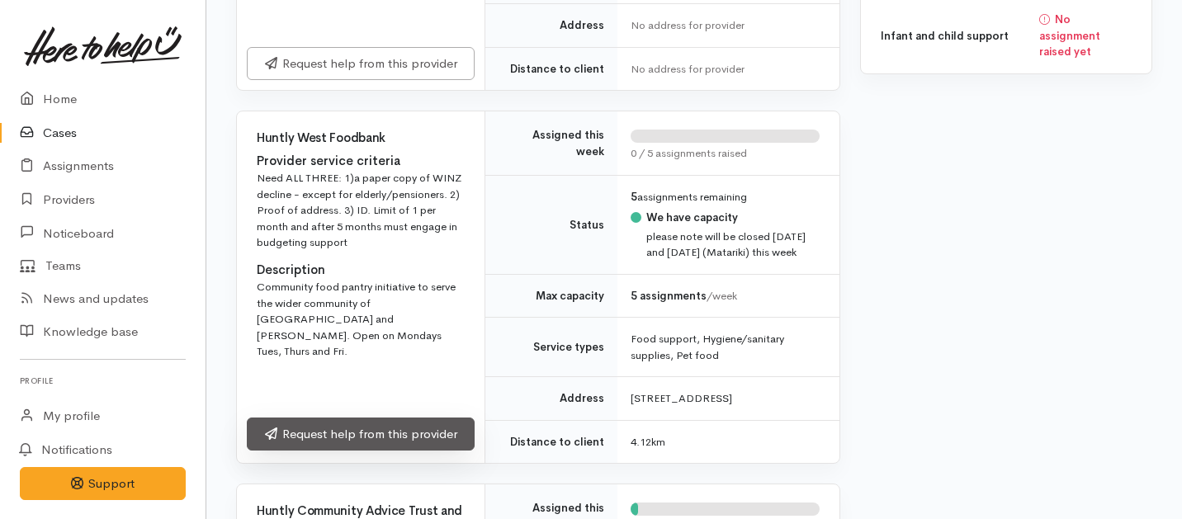
click at [387, 451] on link "Request help from this provider" at bounding box center [361, 435] width 228 height 34
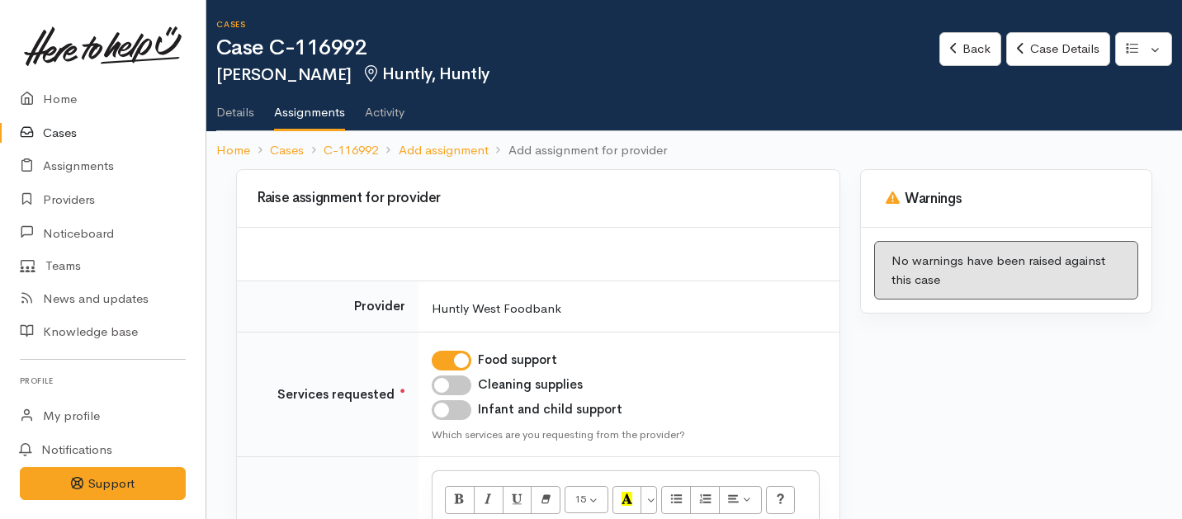
scroll to position [224, 0]
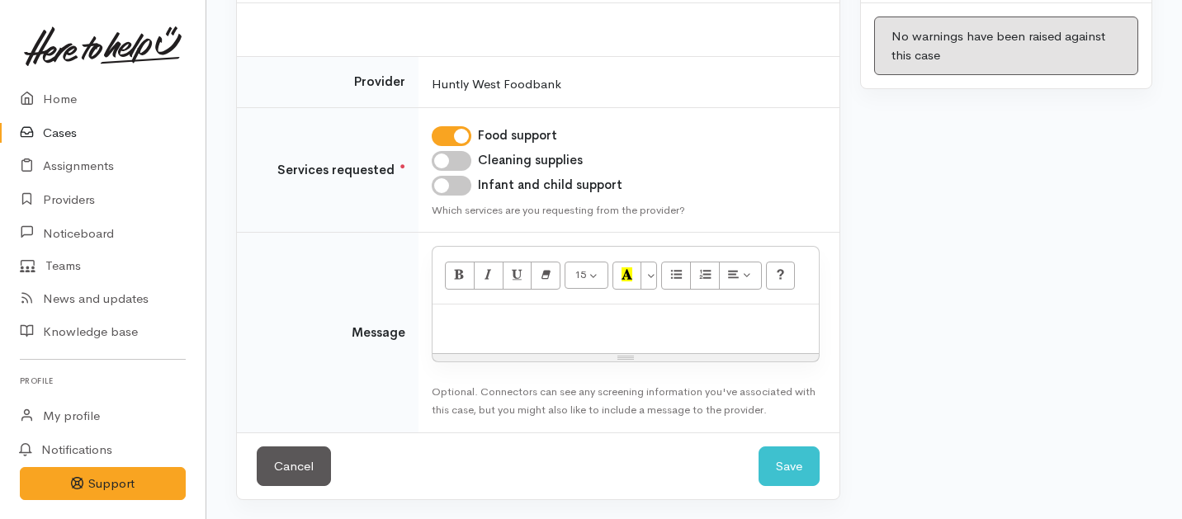
click at [452, 155] on input "Cleaning supplies" at bounding box center [452, 161] width 40 height 20
checkbox input "true"
click at [454, 184] on input "Infant and child support" at bounding box center [452, 186] width 40 height 20
checkbox input "true"
click at [497, 321] on p at bounding box center [626, 322] width 370 height 19
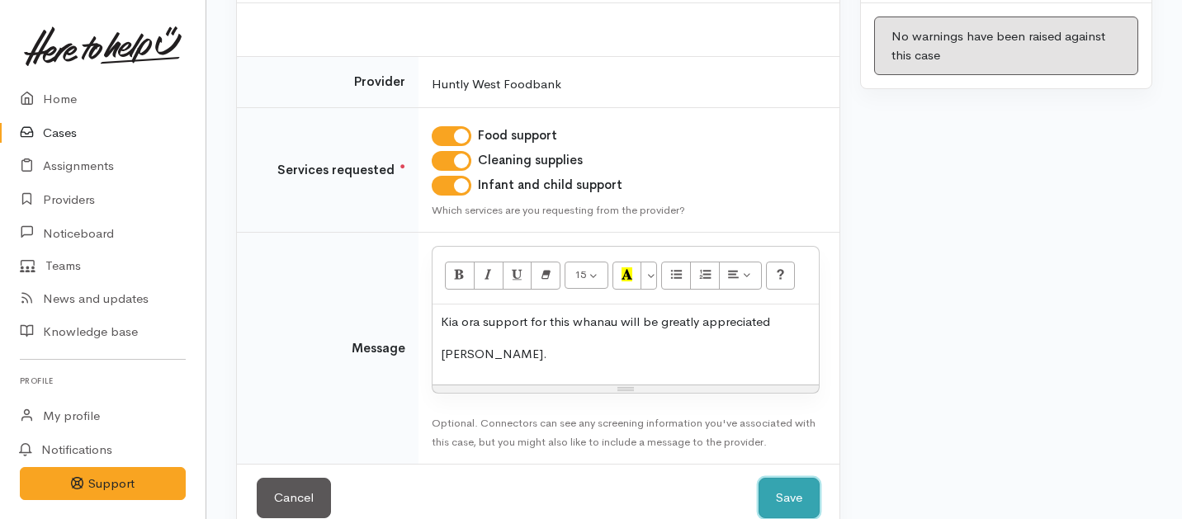
click at [779, 507] on button "Save" at bounding box center [789, 498] width 61 height 40
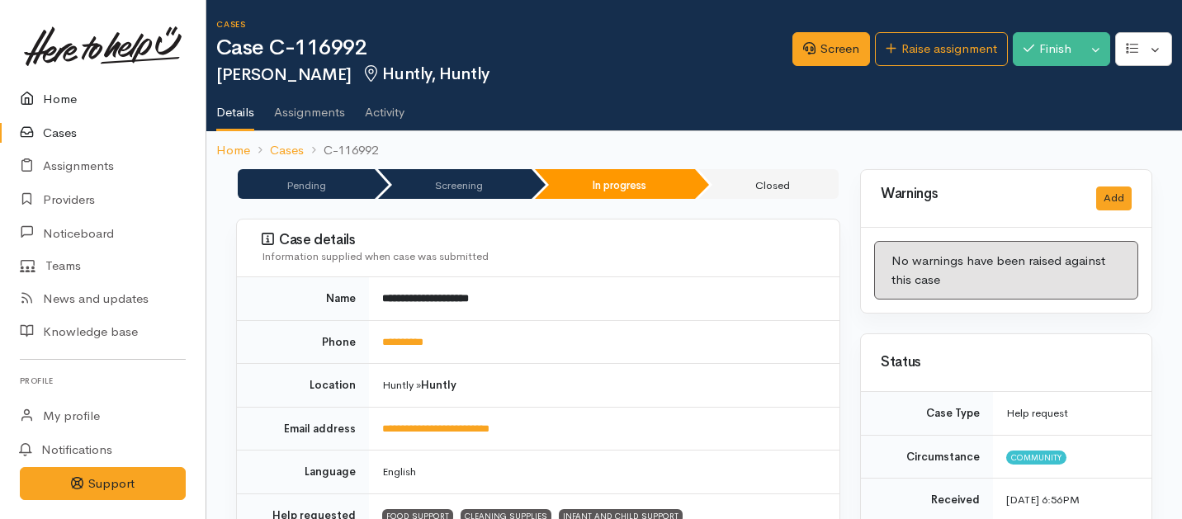
click at [62, 102] on link "Home" at bounding box center [103, 100] width 206 height 34
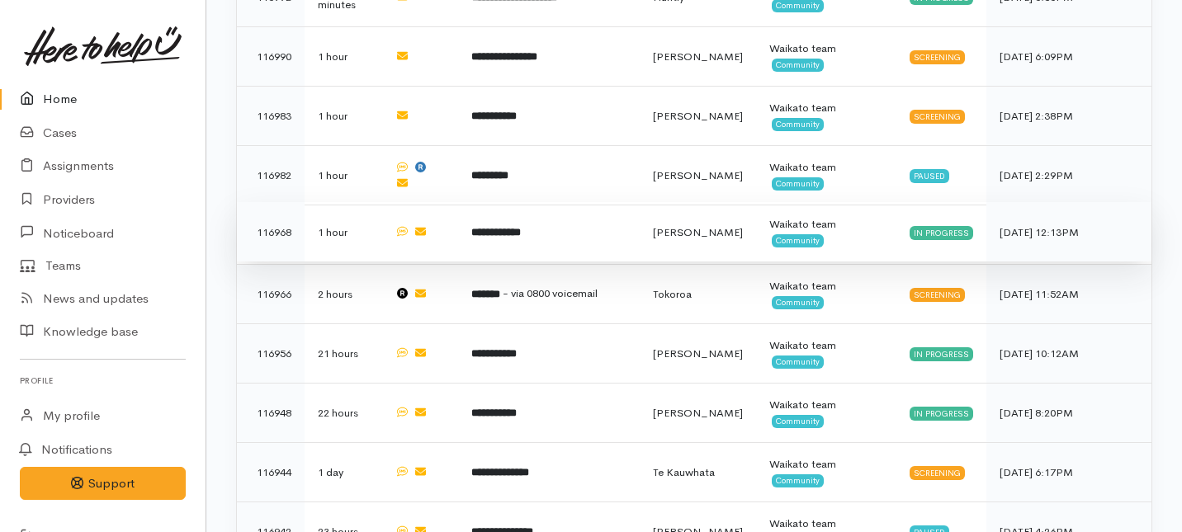
scroll to position [908, 0]
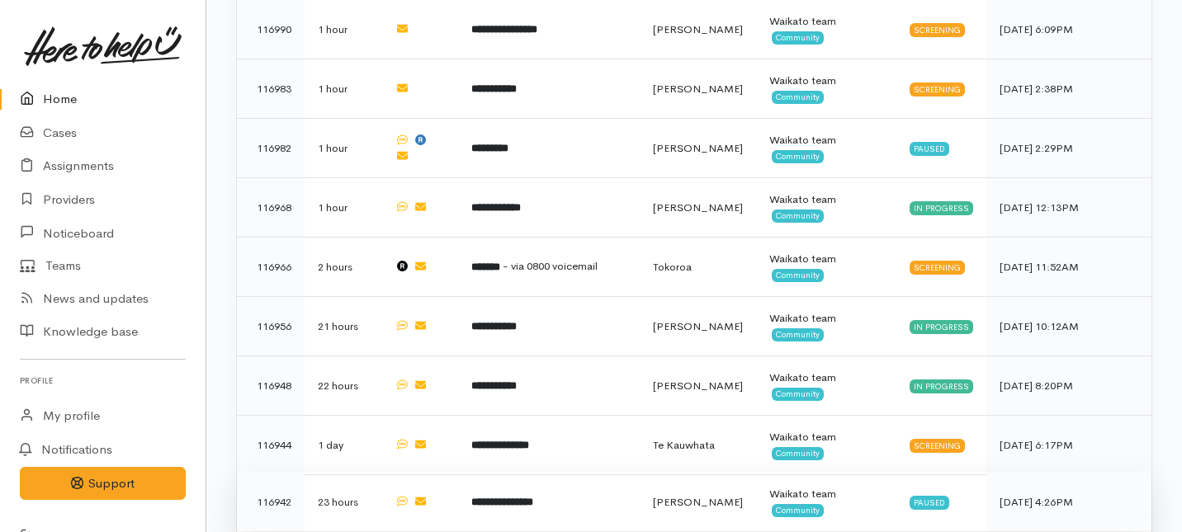
click at [533, 497] on b "**********" at bounding box center [502, 502] width 62 height 11
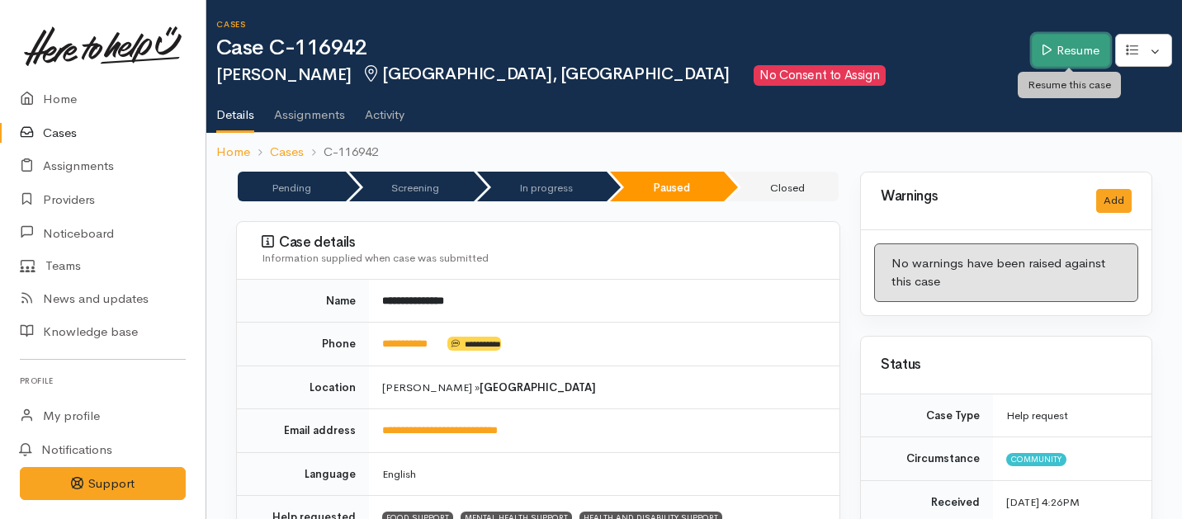
click at [1071, 50] on link "Resume" at bounding box center [1071, 51] width 78 height 34
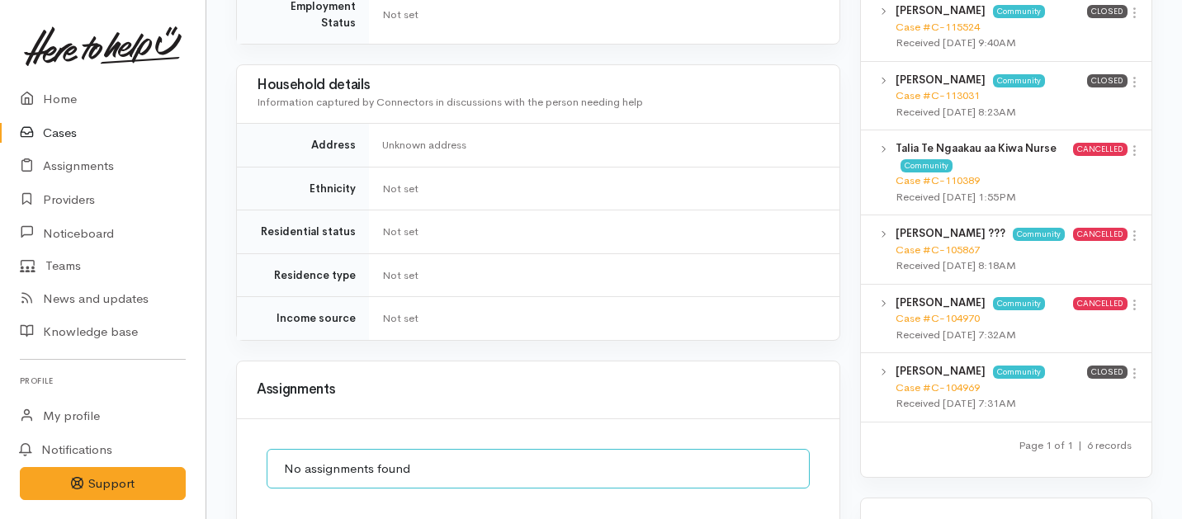
scroll to position [1274, 0]
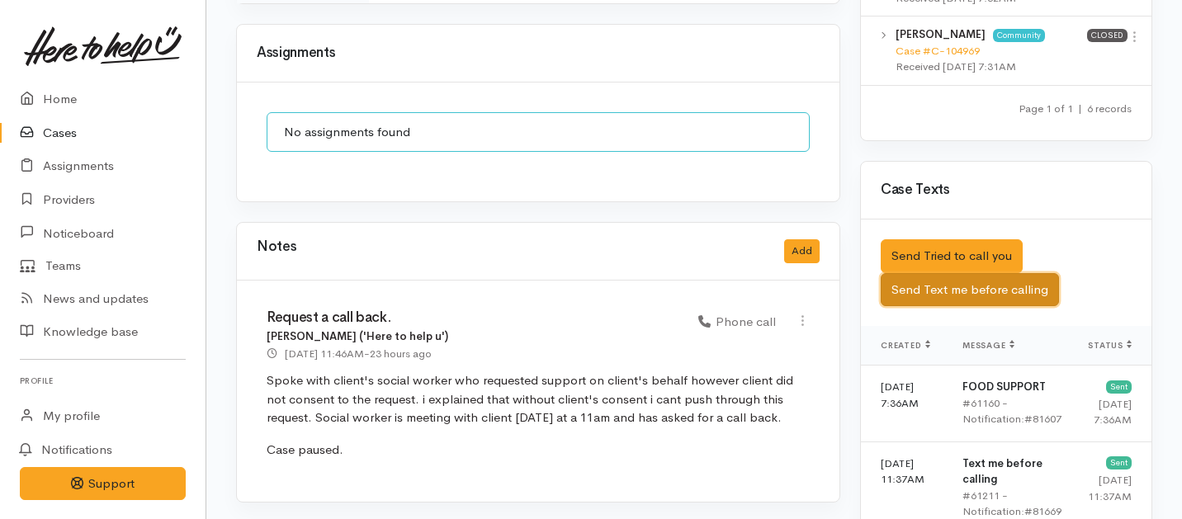
click at [954, 273] on button "Send Text me before calling" at bounding box center [970, 290] width 178 height 34
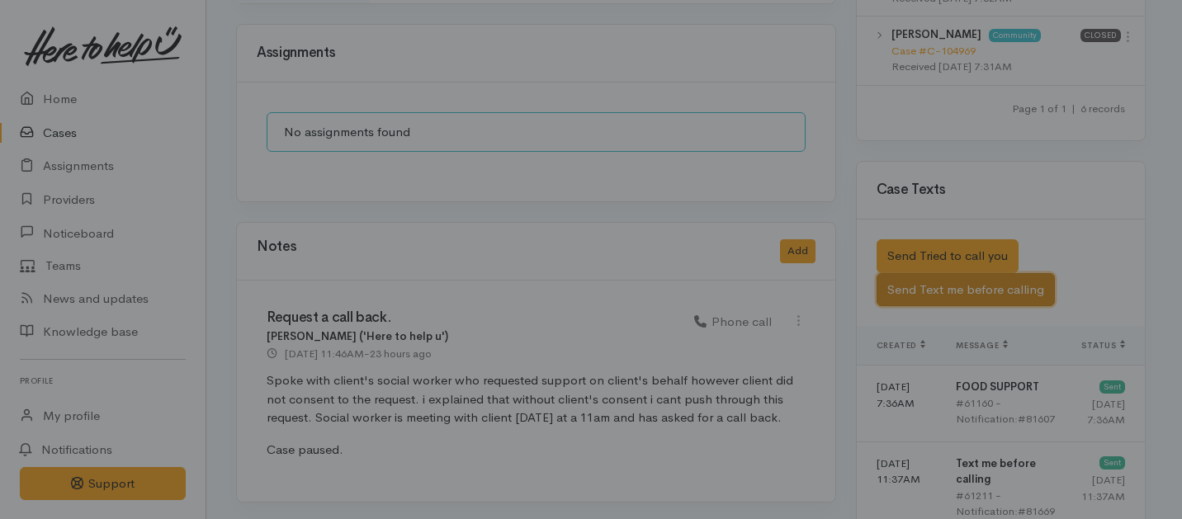
scroll to position [1260, 0]
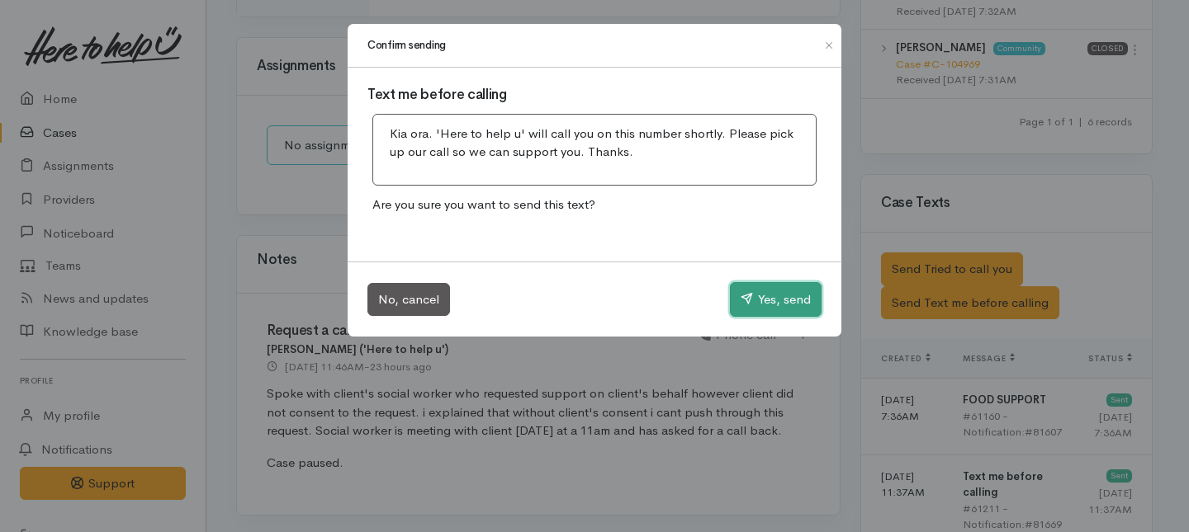
click at [787, 302] on button "Yes, send" at bounding box center [776, 299] width 92 height 35
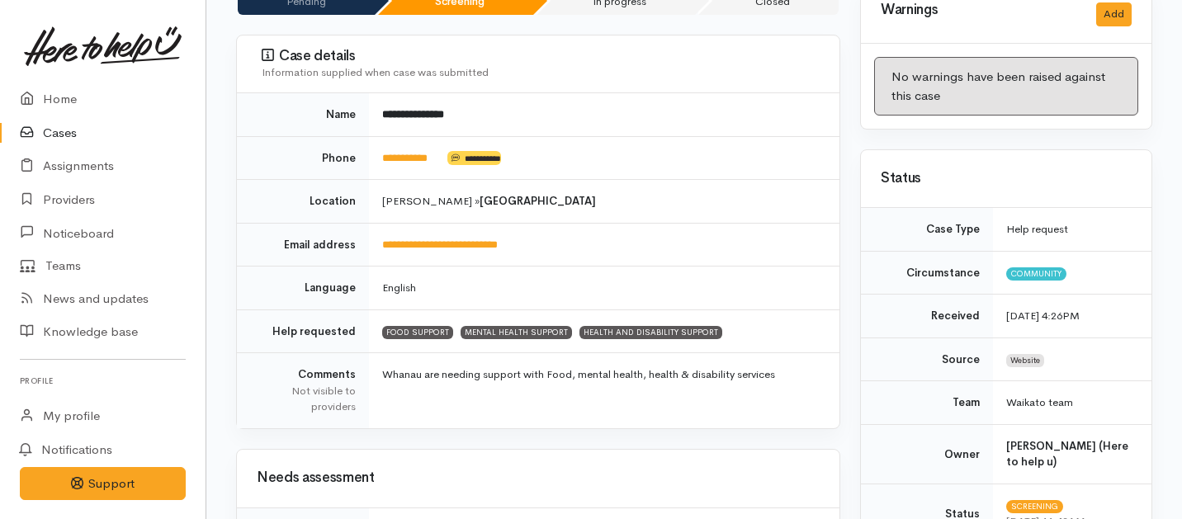
scroll to position [191, 0]
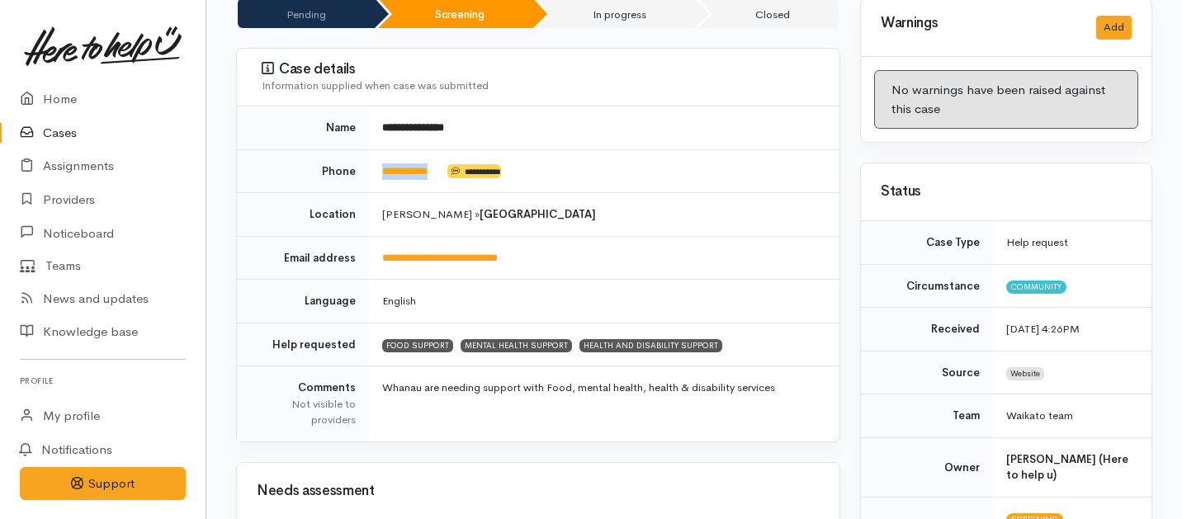
drag, startPoint x: 446, startPoint y: 154, endPoint x: 369, endPoint y: 154, distance: 76.8
click at [369, 154] on td "**********" at bounding box center [604, 171] width 470 height 44
copy td "**********"
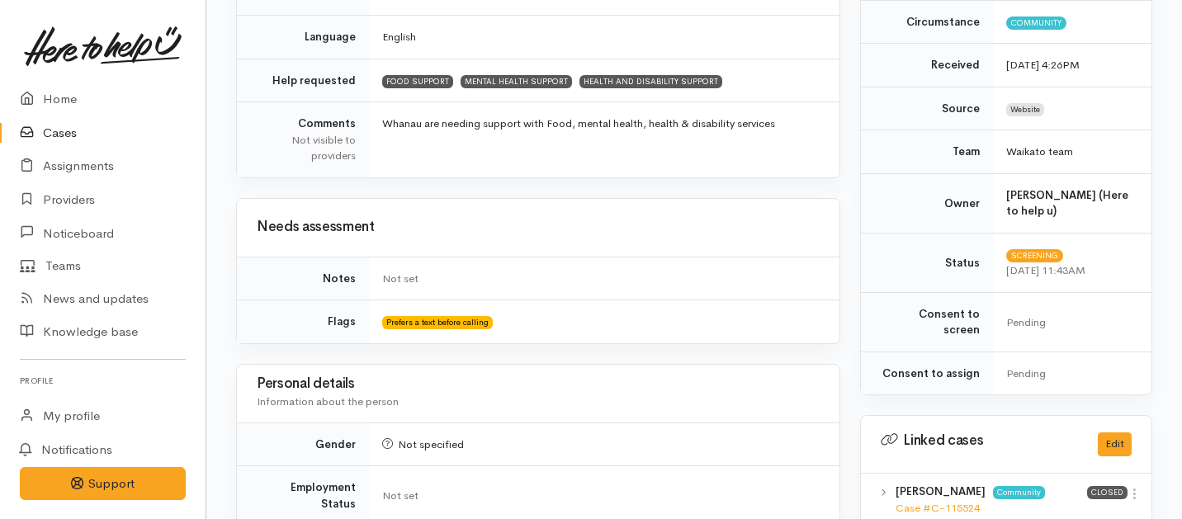
scroll to position [0, 0]
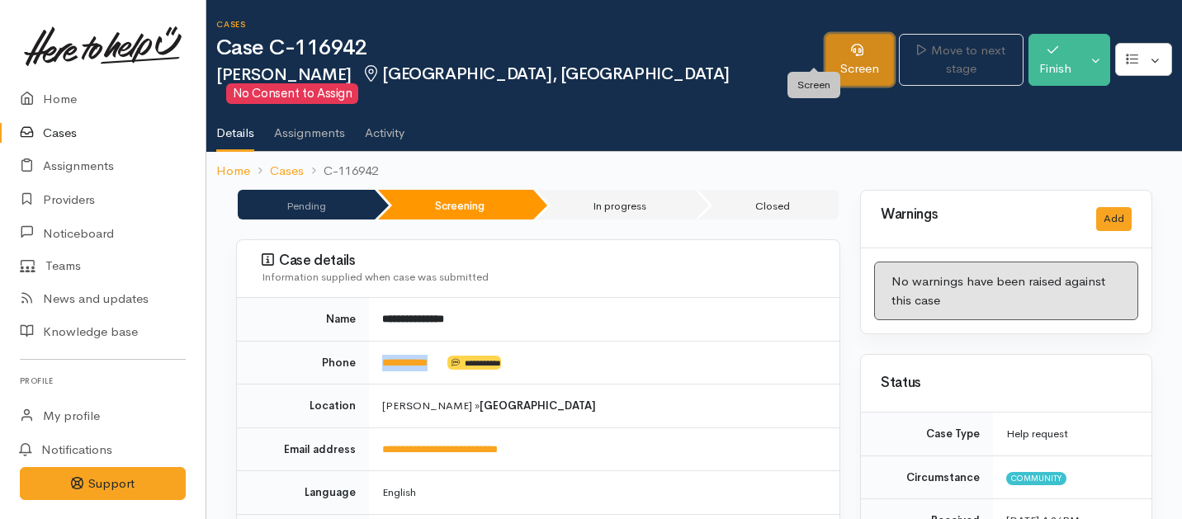
click at [825, 47] on link "Screen" at bounding box center [859, 60] width 69 height 52
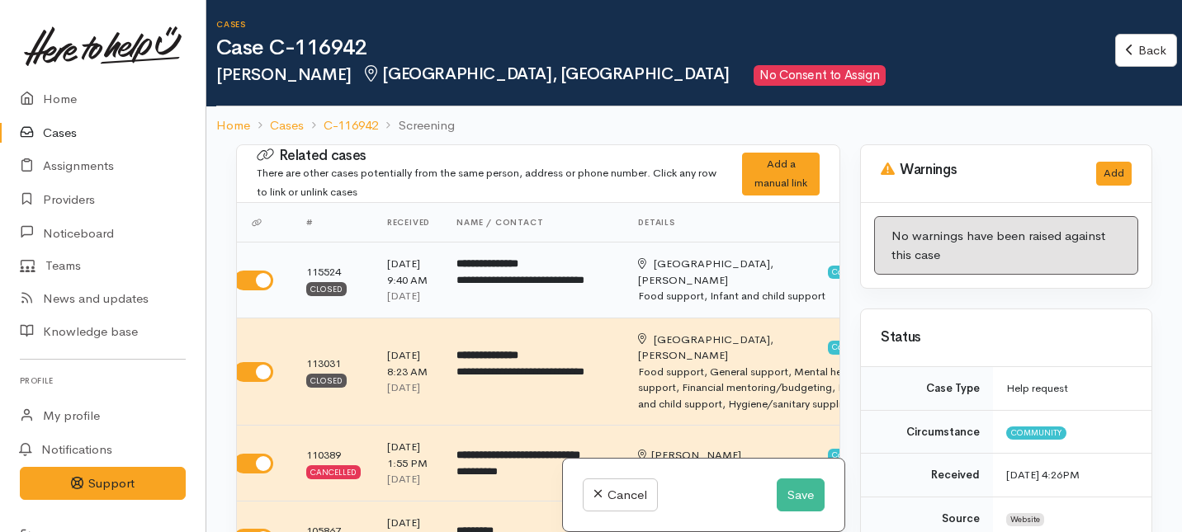
scroll to position [0, 17]
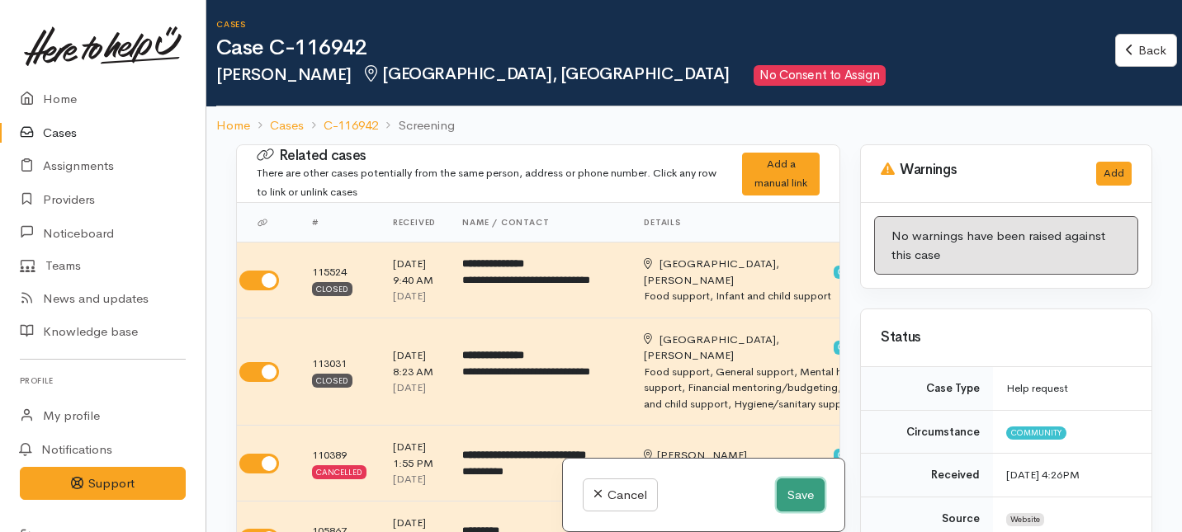
click at [780, 495] on button "Save" at bounding box center [801, 496] width 48 height 34
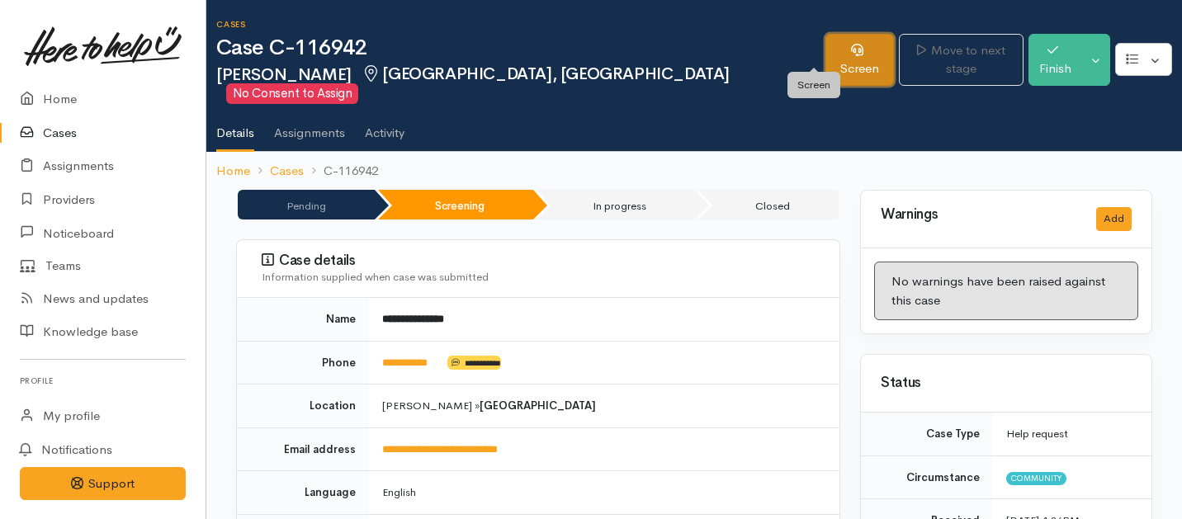
click at [825, 51] on link "Screen" at bounding box center [859, 60] width 69 height 52
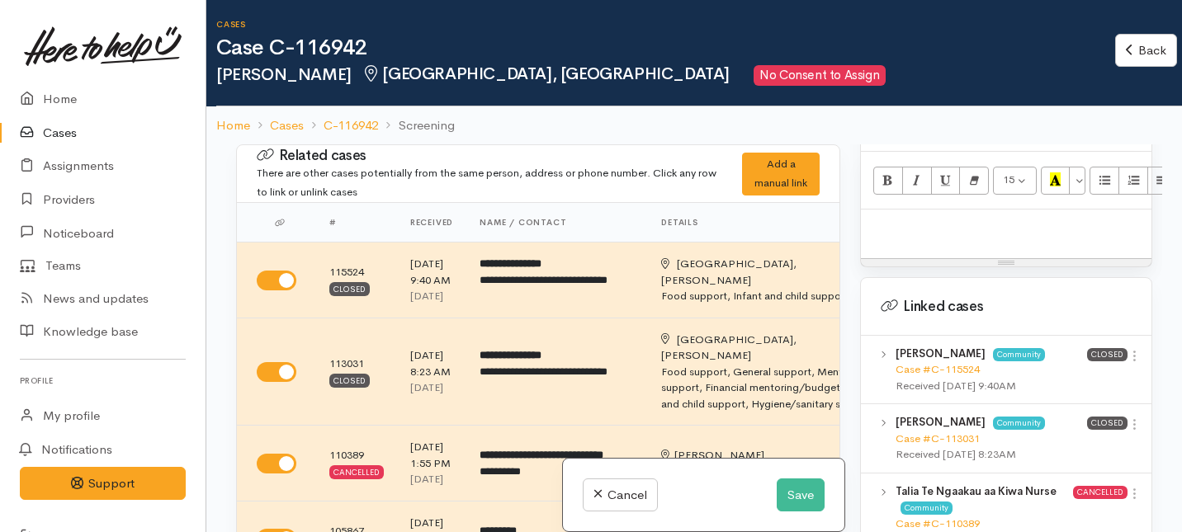
click at [932, 218] on p at bounding box center [1006, 227] width 274 height 19
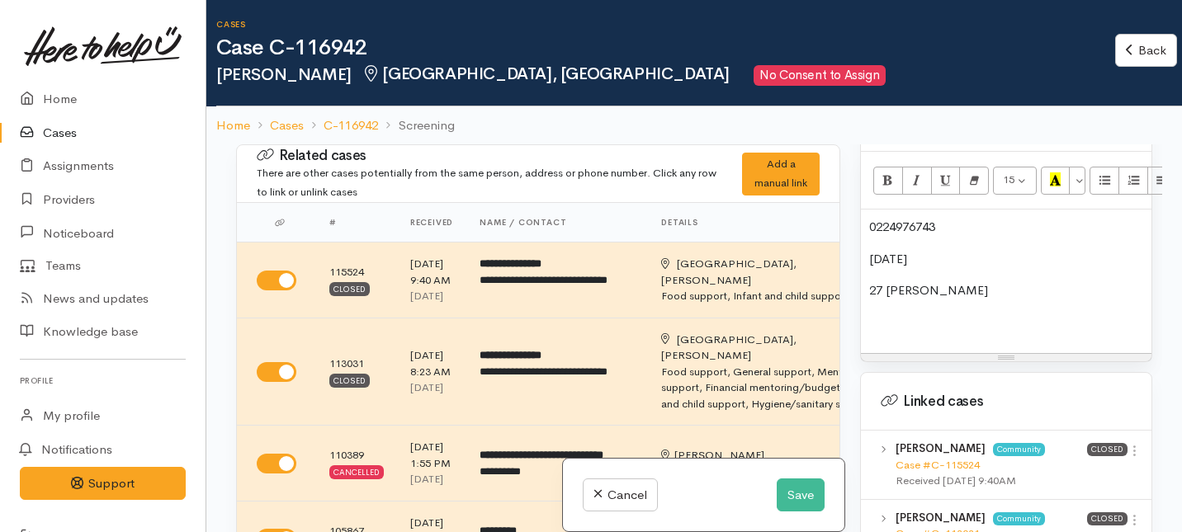
scroll to position [1250, 0]
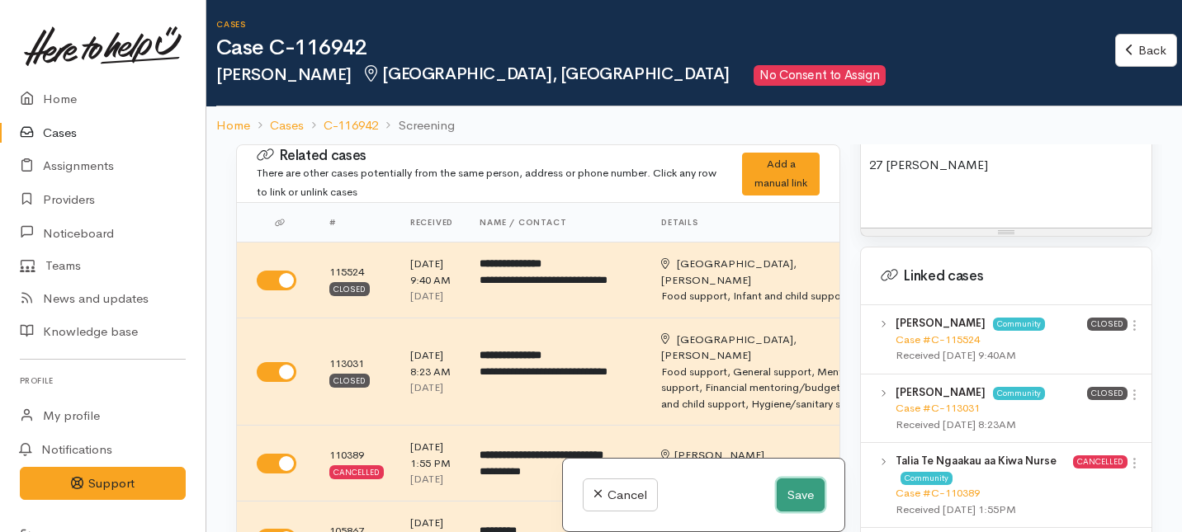
click at [779, 499] on button "Save" at bounding box center [801, 496] width 48 height 34
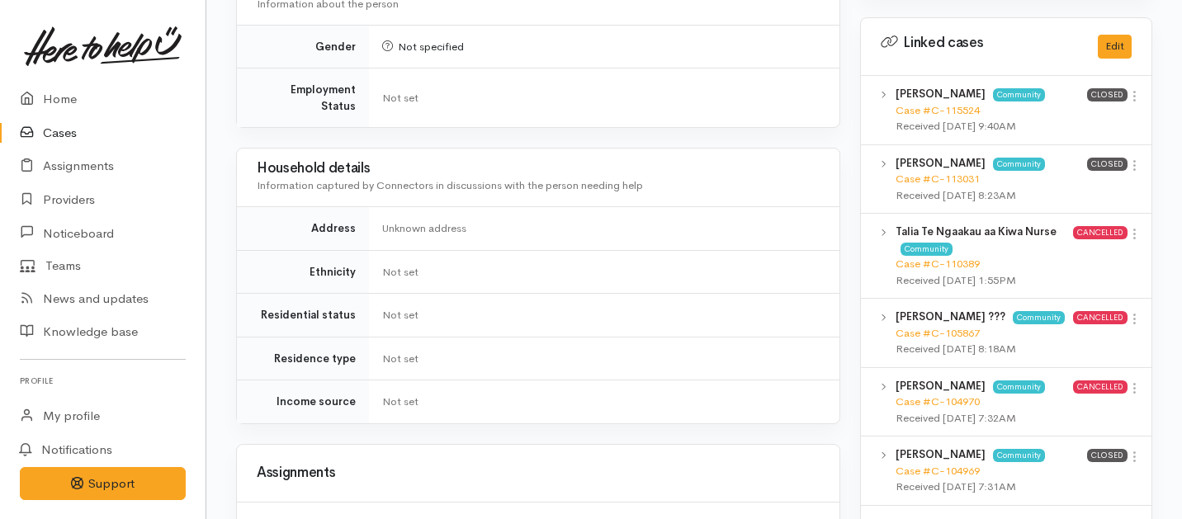
scroll to position [865, 0]
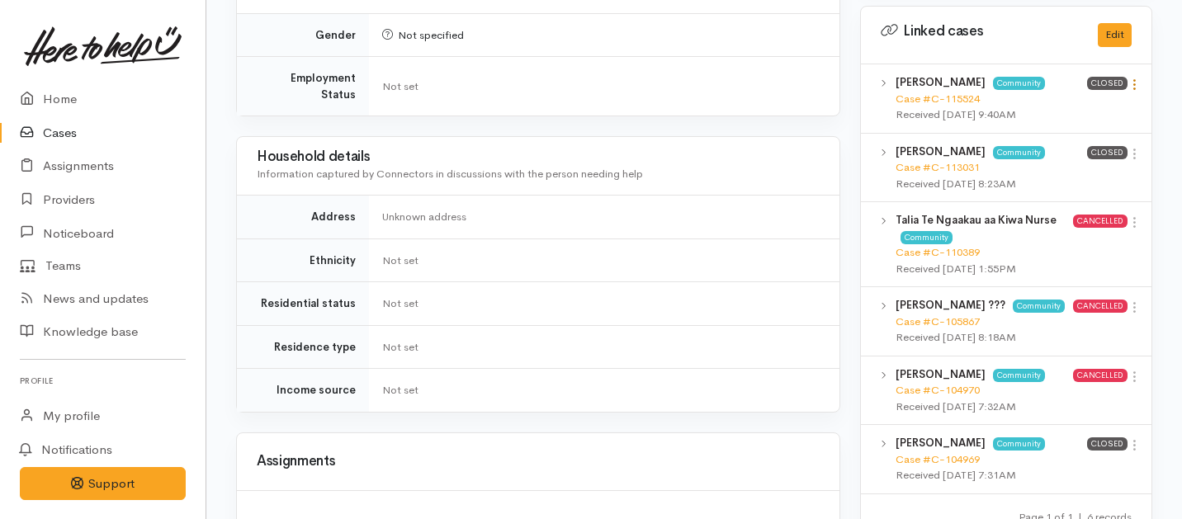
click at [1134, 78] on icon at bounding box center [1134, 85] width 14 height 14
click at [1065, 104] on link "View case" at bounding box center [1075, 117] width 130 height 26
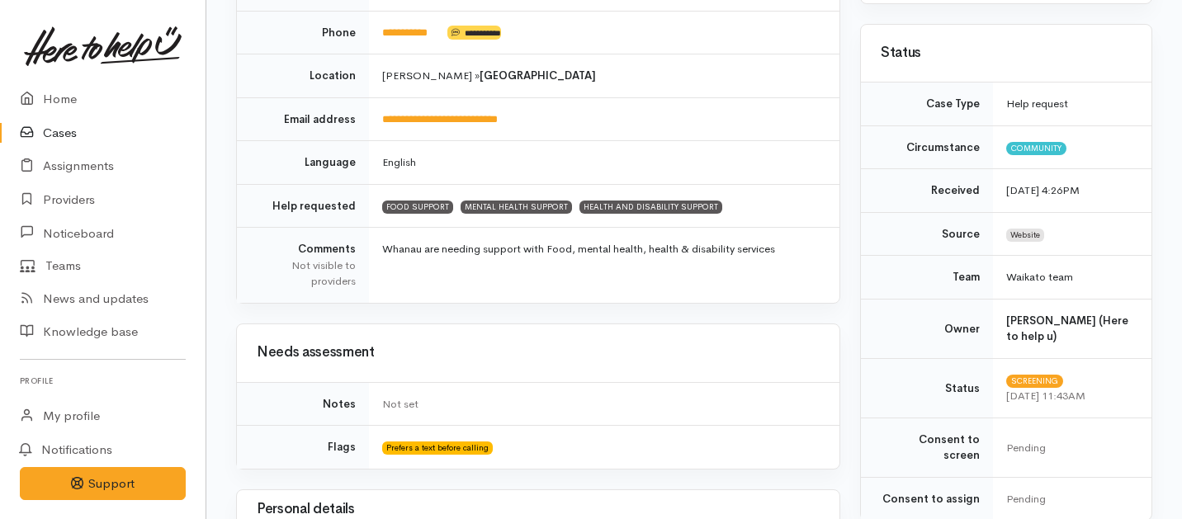
scroll to position [0, 0]
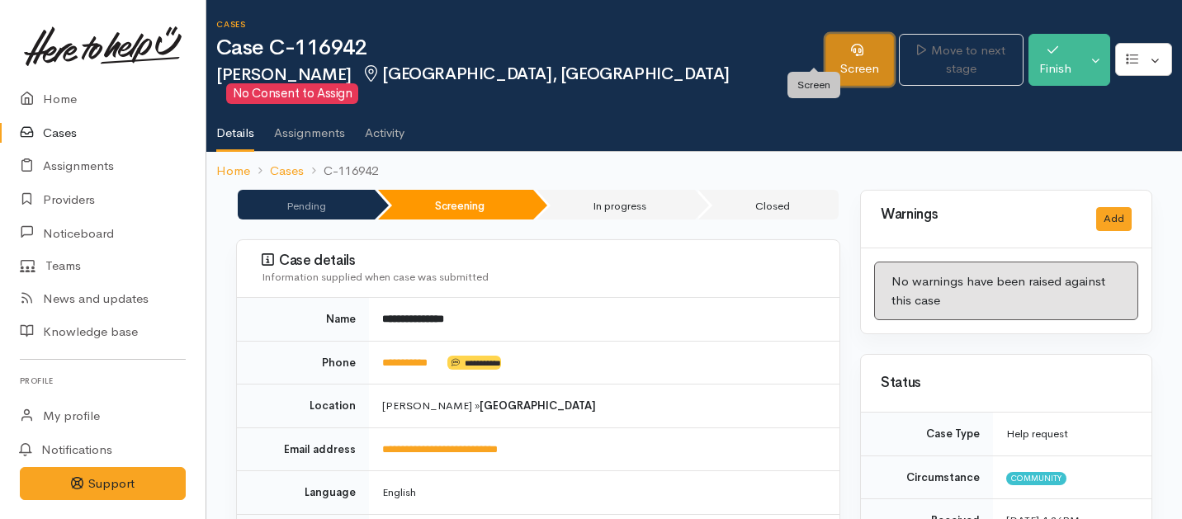
click at [825, 59] on link "Screen" at bounding box center [859, 60] width 69 height 52
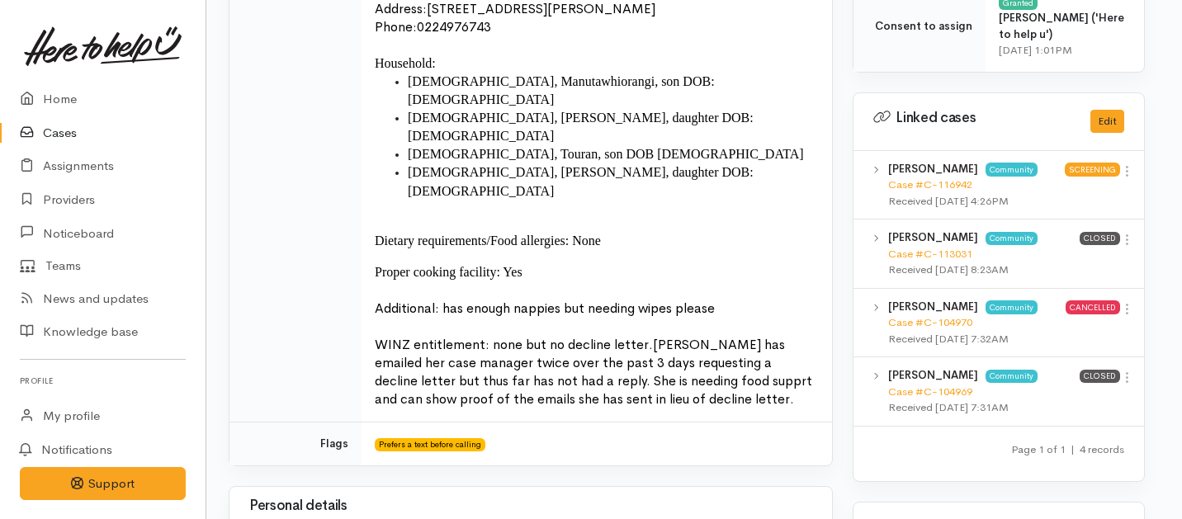
scroll to position [767, 7]
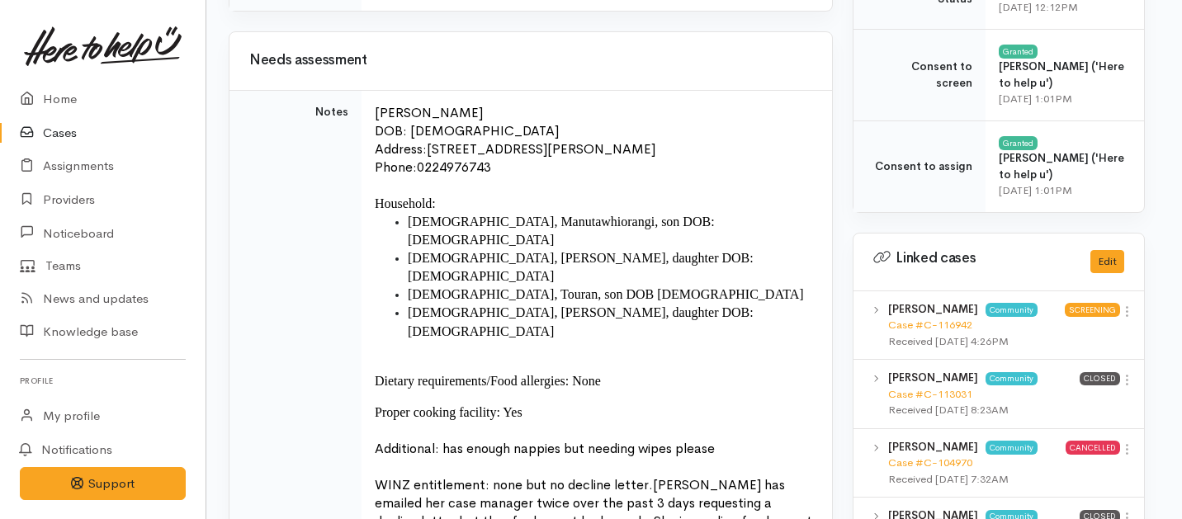
drag, startPoint x: 723, startPoint y: 291, endPoint x: 371, endPoint y: 7, distance: 451.4
click at [371, 31] on div "Needs assessment Notes [PERSON_NAME] DOB: [DEMOGRAPHIC_DATA] Address: [STREET_A…" at bounding box center [531, 318] width 604 height 575
click at [377, 177] on p at bounding box center [593, 186] width 437 height 18
drag, startPoint x: 746, startPoint y: 366, endPoint x: 532, endPoint y: 65, distance: 369.9
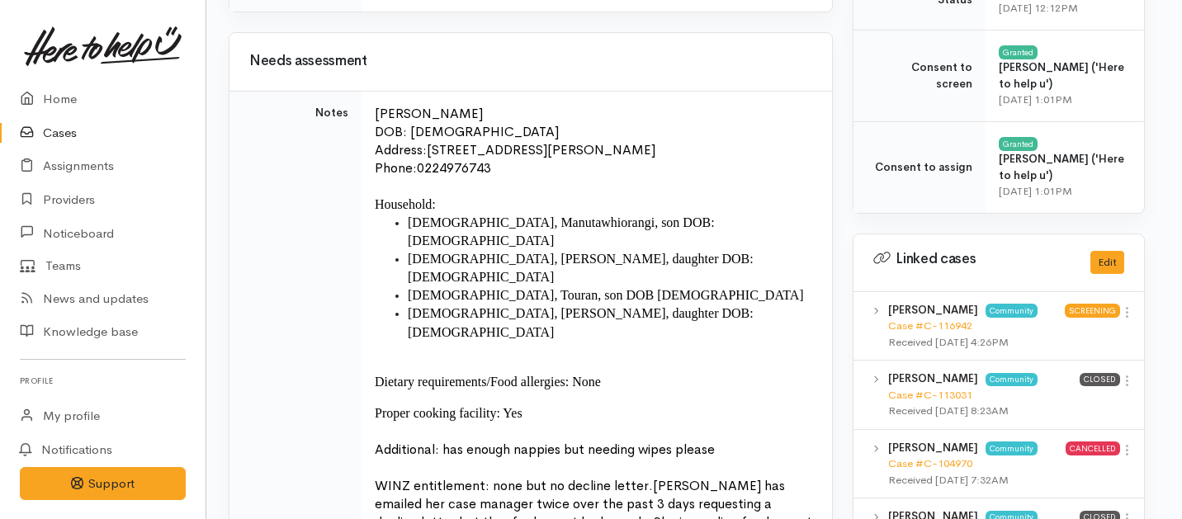
click at [532, 91] on td "[PERSON_NAME] DOB: [DEMOGRAPHIC_DATA] Address: [STREET_ADDRESS][PERSON_NAME] Ph…" at bounding box center [597, 327] width 470 height 473
copy td "[PERSON_NAME] DOB: [DEMOGRAPHIC_DATA] Address: [STREET_ADDRESS][PERSON_NAME] Ph…"
click at [731, 441] on p "Additional: has enough nappies but needing wipes please" at bounding box center [593, 450] width 437 height 18
drag, startPoint x: 731, startPoint y: 364, endPoint x: 541, endPoint y: 58, distance: 360.7
click at [541, 91] on td "[PERSON_NAME] DOB: [DEMOGRAPHIC_DATA] Address: [STREET_ADDRESS][PERSON_NAME] Ph…" at bounding box center [597, 327] width 470 height 473
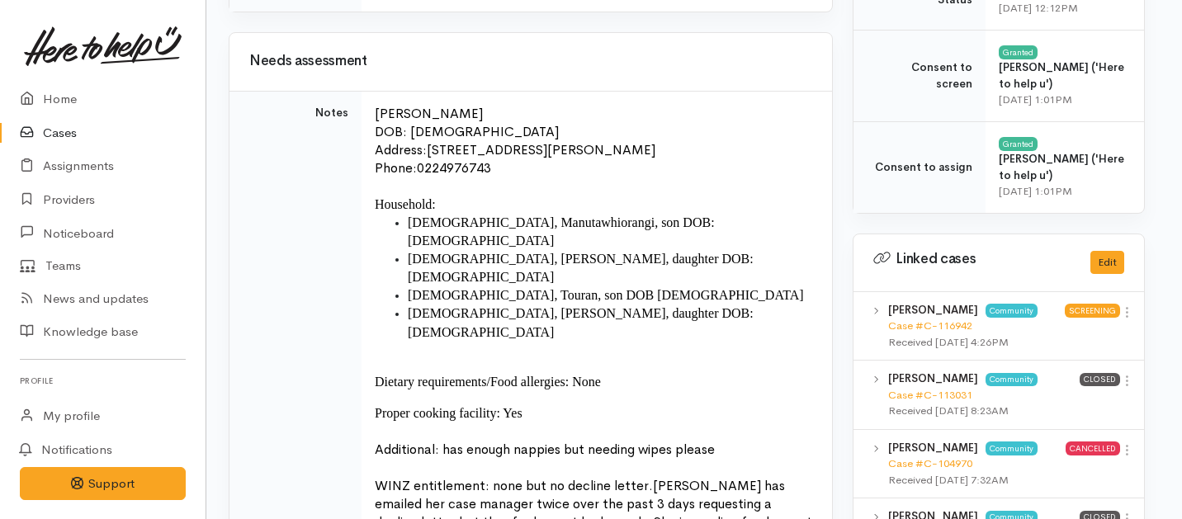
copy td "[PERSON_NAME] DOB: [DEMOGRAPHIC_DATA] Address: [STREET_ADDRESS][PERSON_NAME] Ph…"
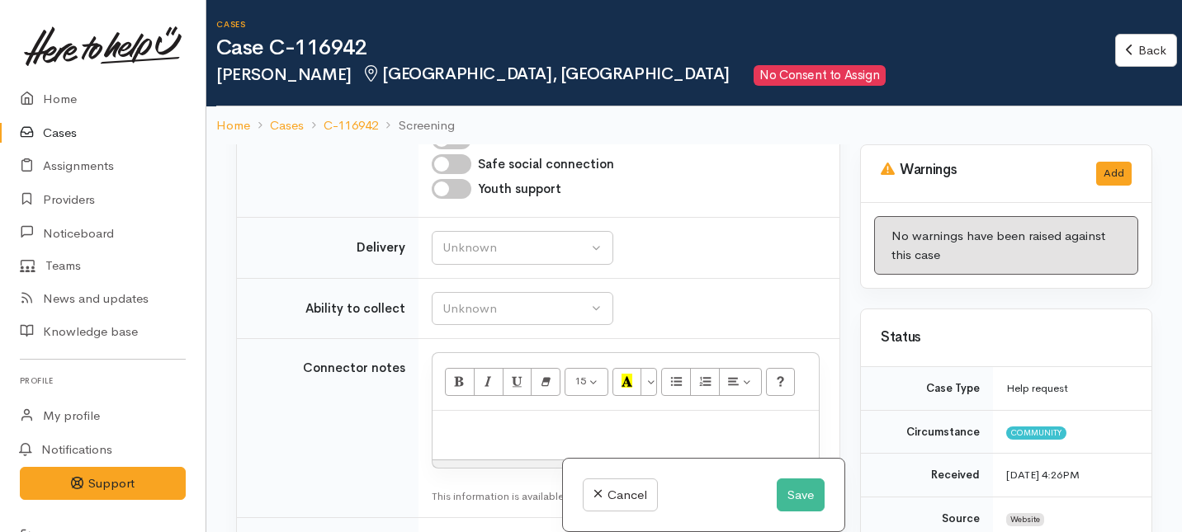
scroll to position [1940, 0]
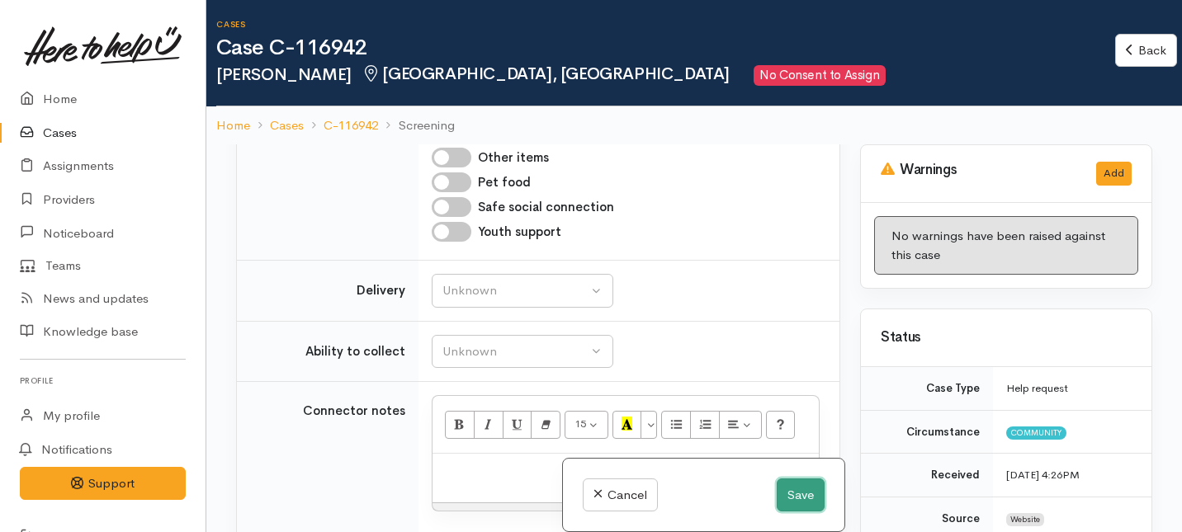
click at [798, 502] on button "Save" at bounding box center [801, 496] width 48 height 34
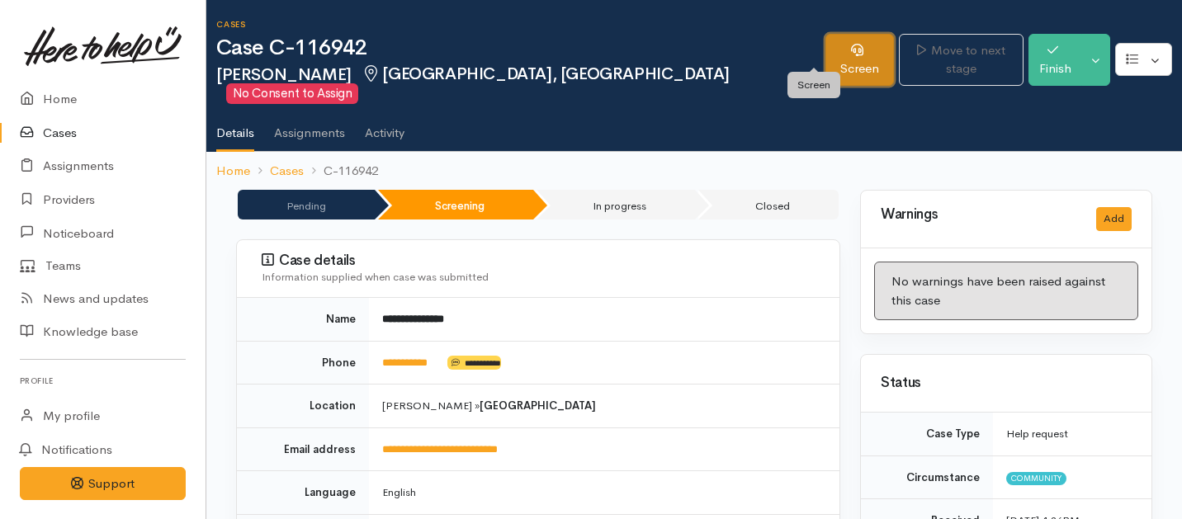
click at [825, 47] on link "Screen" at bounding box center [859, 60] width 69 height 52
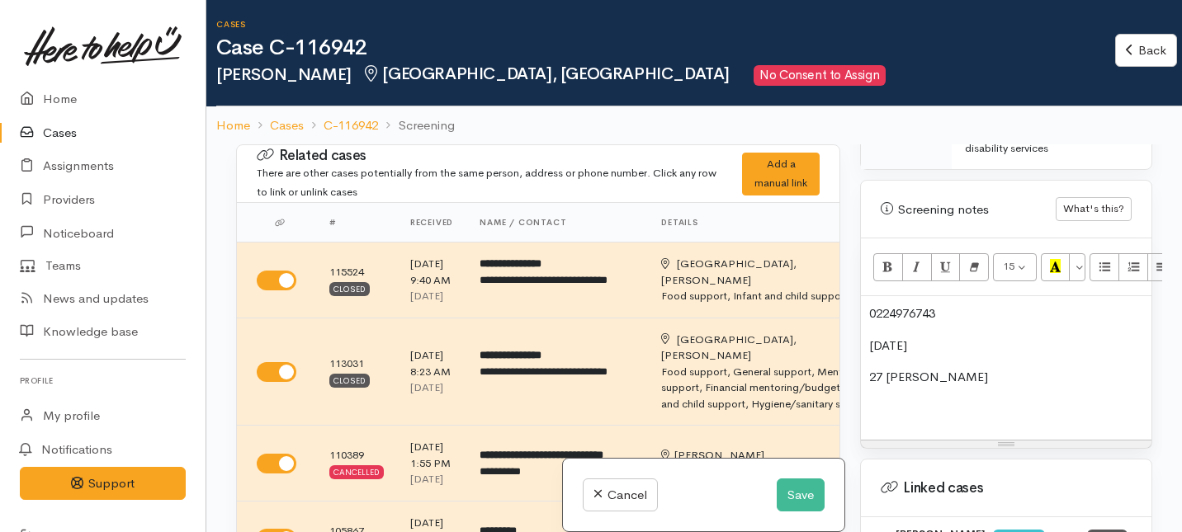
scroll to position [1107, 0]
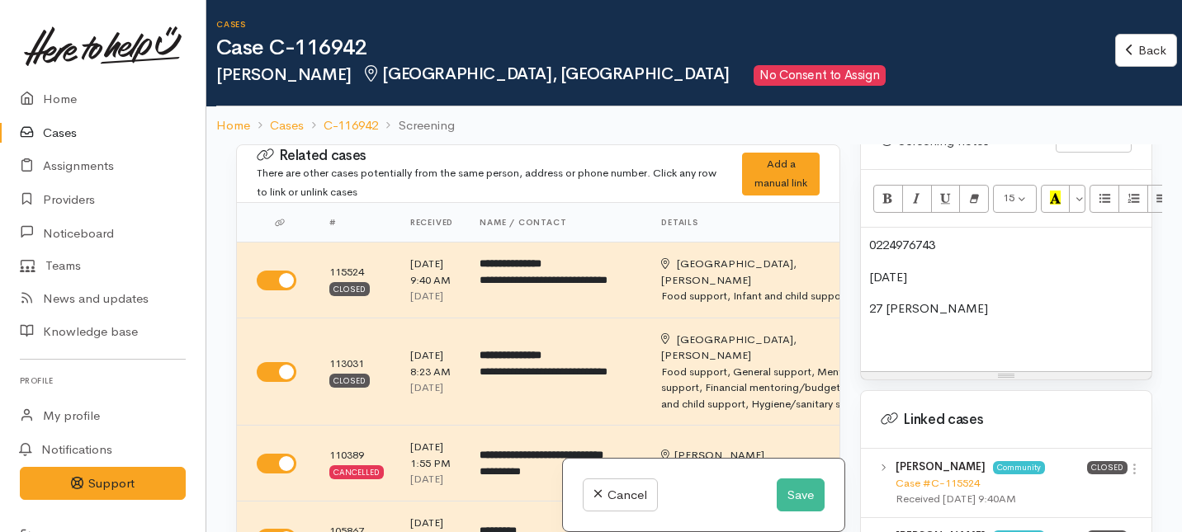
click at [973, 332] on p at bounding box center [1006, 341] width 274 height 19
paste div
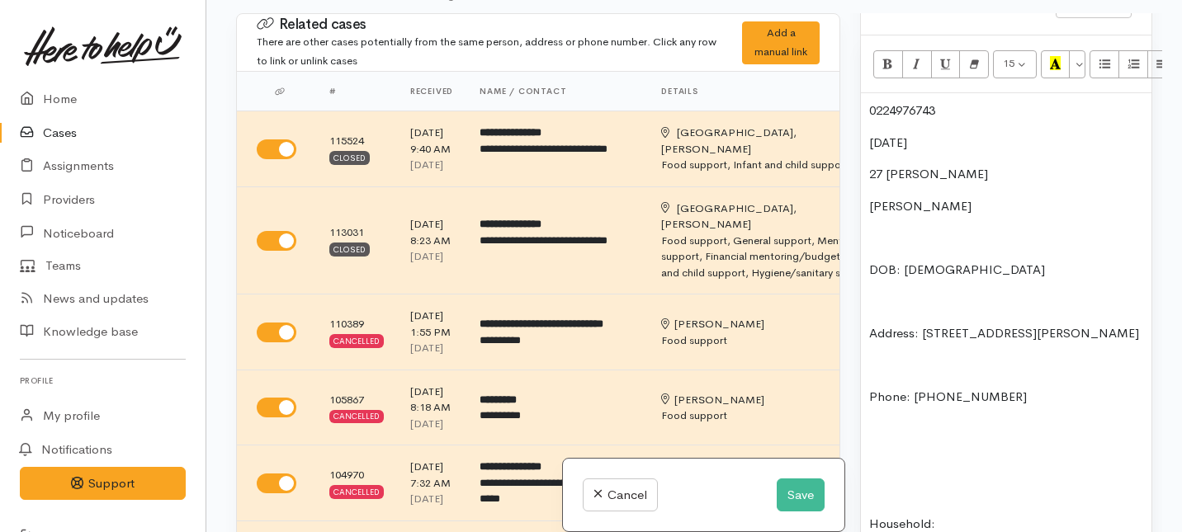
scroll to position [1108, 0]
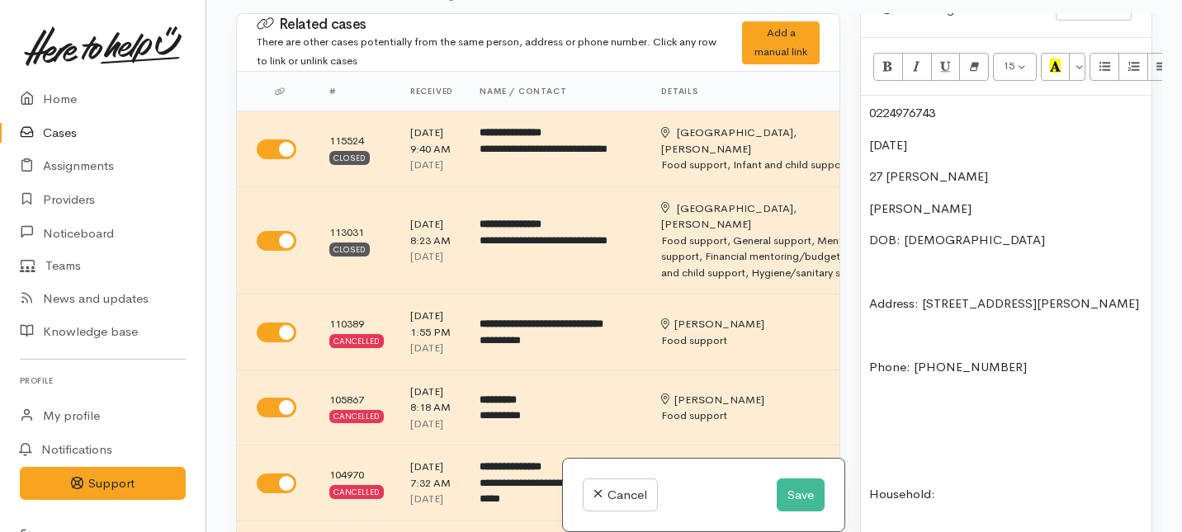
click at [869, 295] on p "Address: [STREET_ADDRESS][PERSON_NAME]" at bounding box center [1006, 304] width 274 height 19
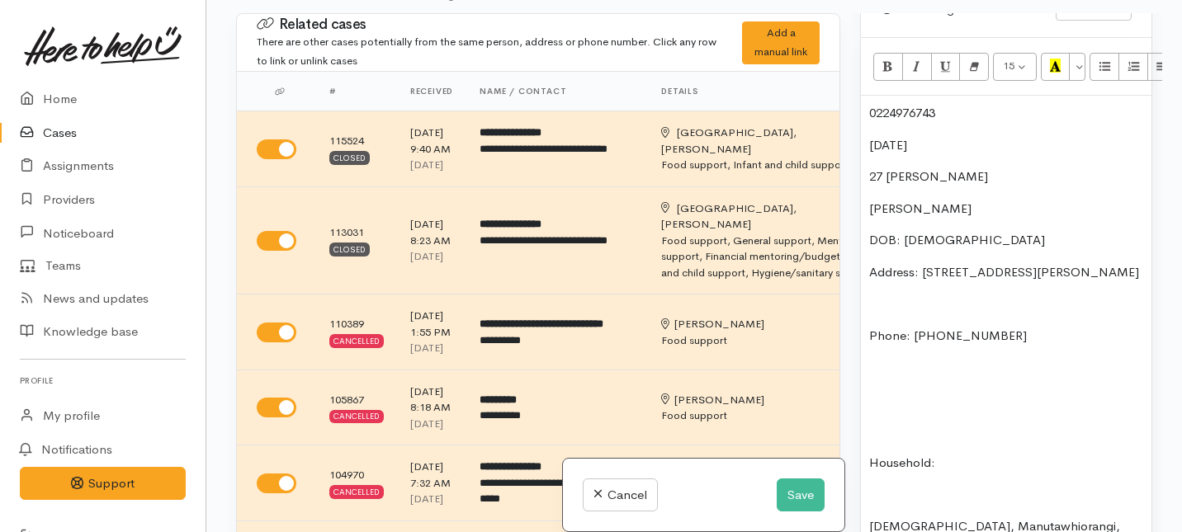
click at [870, 327] on p "Phone: [PHONE_NUMBER]" at bounding box center [1006, 336] width 274 height 19
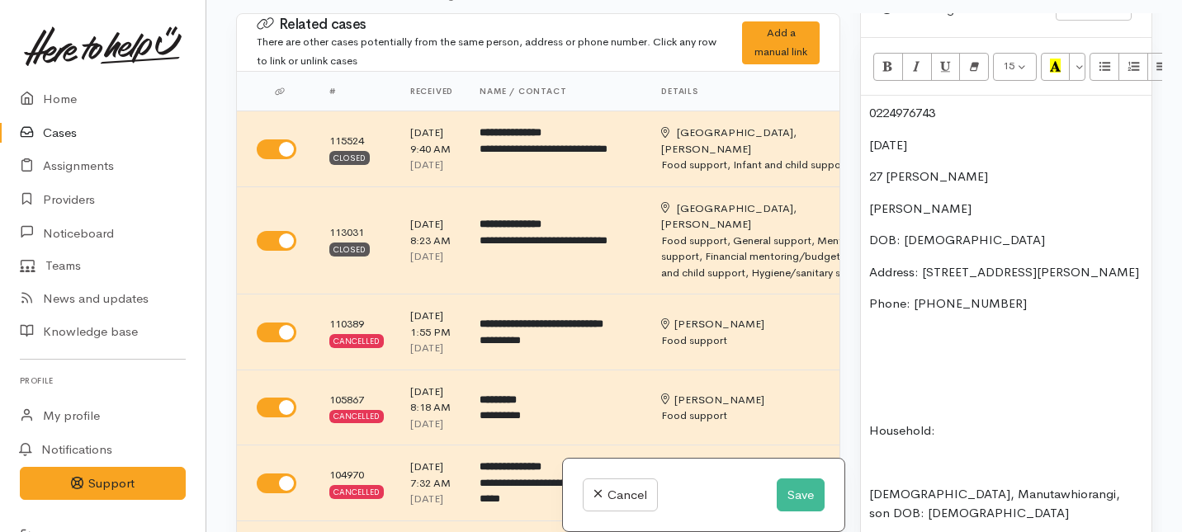
drag, startPoint x: 937, startPoint y: 128, endPoint x: 843, endPoint y: 78, distance: 106.3
click at [843, 78] on div "Related cases There are other cases potentially from the same person, address o…" at bounding box center [694, 279] width 936 height 532
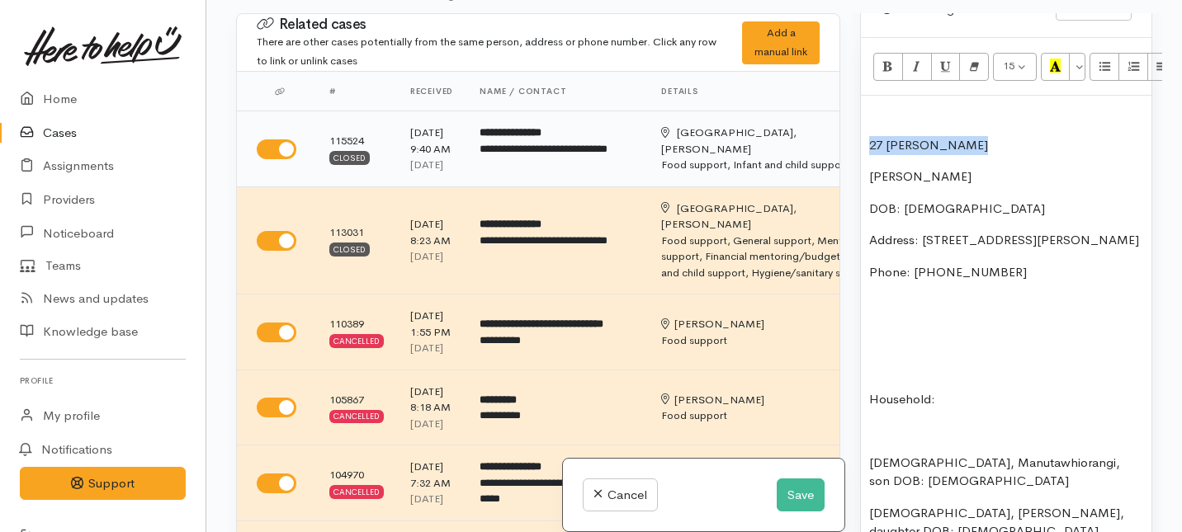
drag, startPoint x: 967, startPoint y: 128, endPoint x: 826, endPoint y: 130, distance: 140.3
click at [826, 130] on div "Related cases There are other cases potentially from the same person, address o…" at bounding box center [694, 279] width 936 height 532
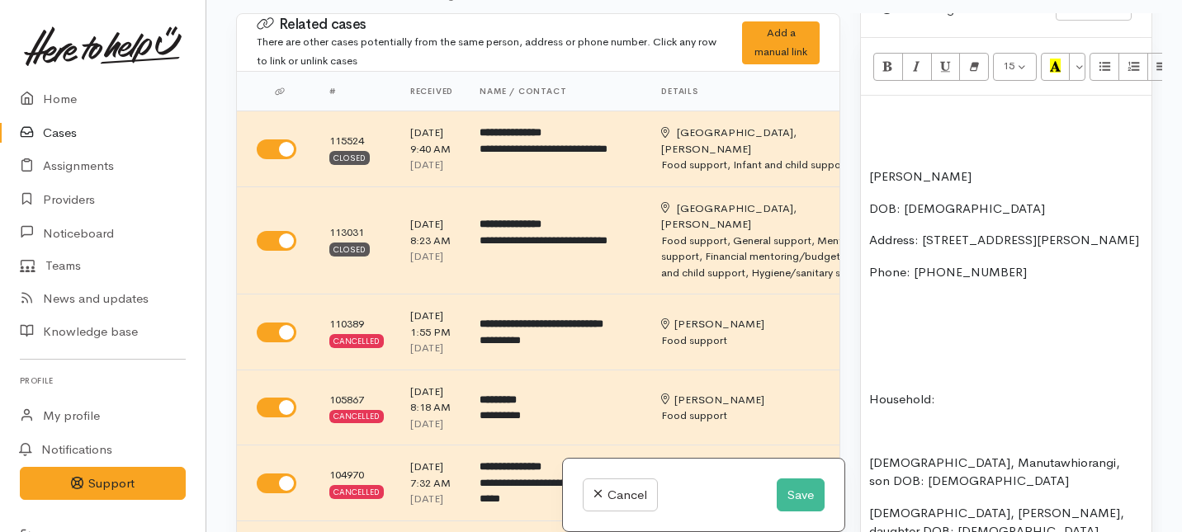
click at [872, 168] on p "[PERSON_NAME]" at bounding box center [1006, 177] width 274 height 19
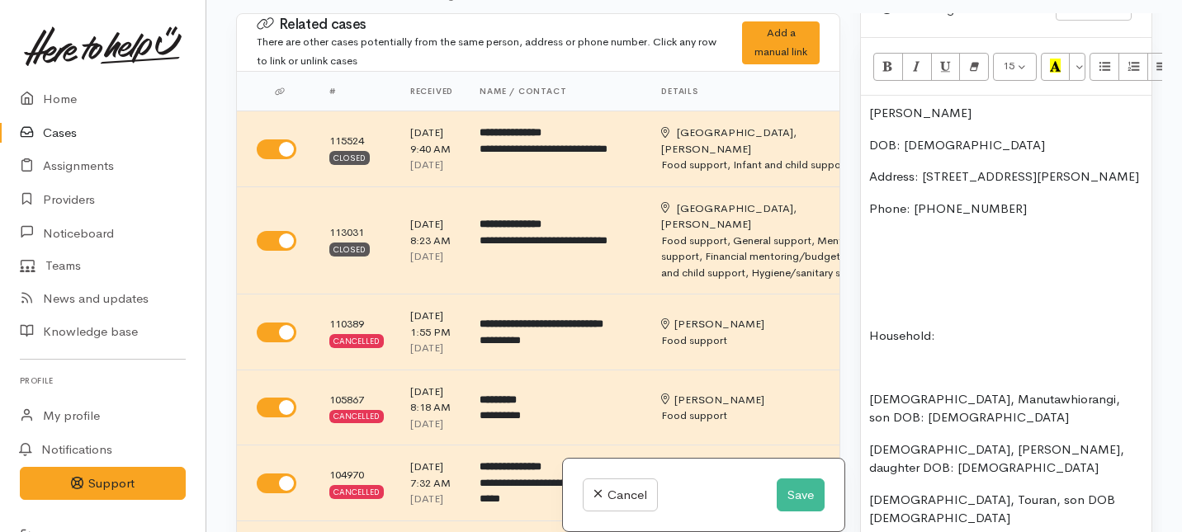
click at [867, 323] on div "Charlotte Ashby DOB: 16/6/1984 Address: 27 Ross Crescent, Fairfield Phone: 0224…" at bounding box center [1006, 500] width 291 height 809
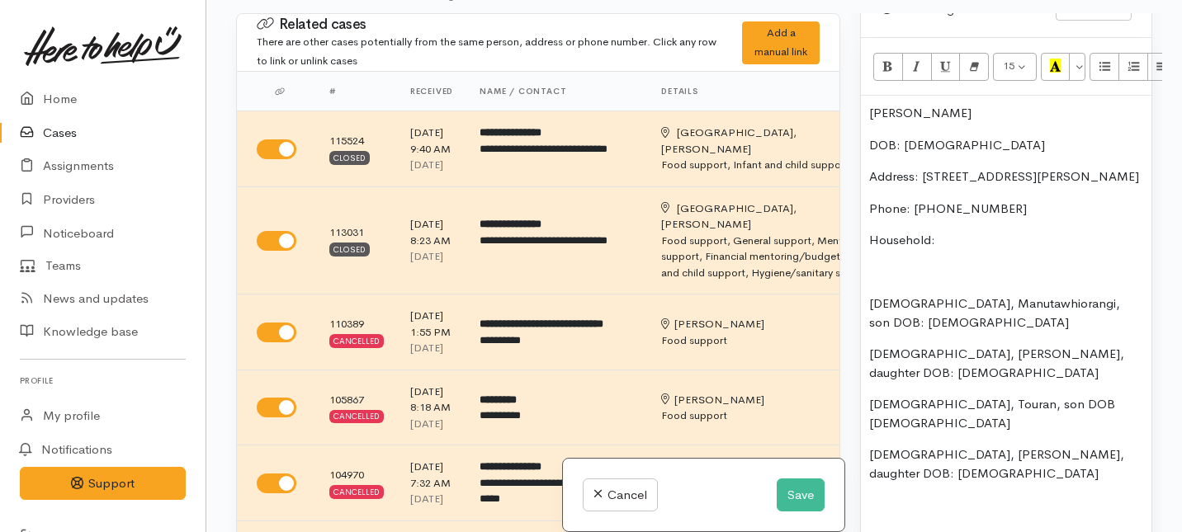
click at [871, 295] on p "[DEMOGRAPHIC_DATA], Manutawhiorangi, son DOB: [DEMOGRAPHIC_DATA]" at bounding box center [1006, 313] width 274 height 37
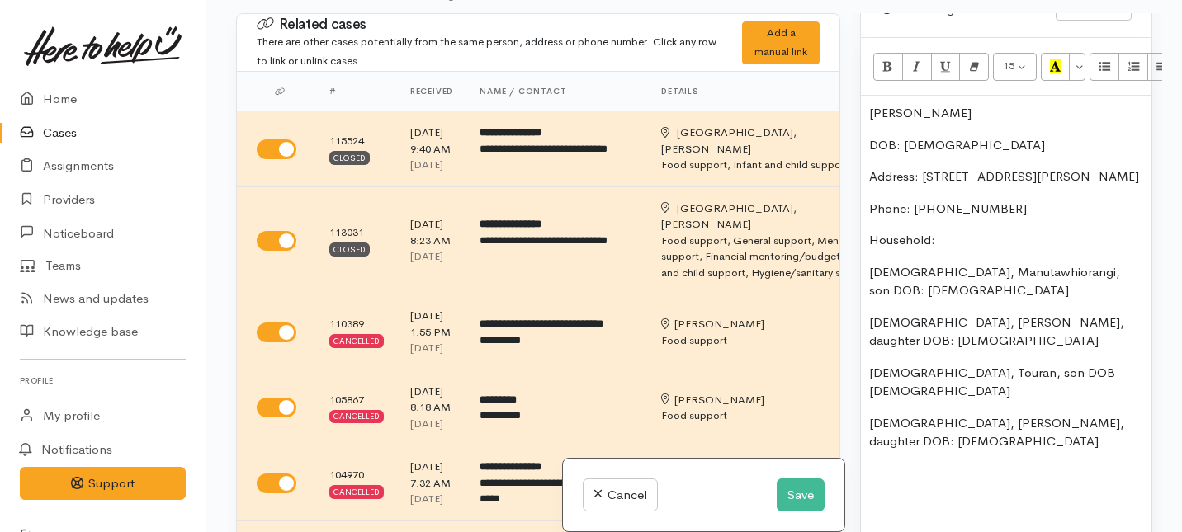
click at [929, 232] on span "Household:" at bounding box center [902, 240] width 66 height 16
click at [1004, 231] on p "Household members:" at bounding box center [1006, 240] width 274 height 19
click at [990, 232] on span "Household members: 4 Dependents" at bounding box center [970, 240] width 203 height 16
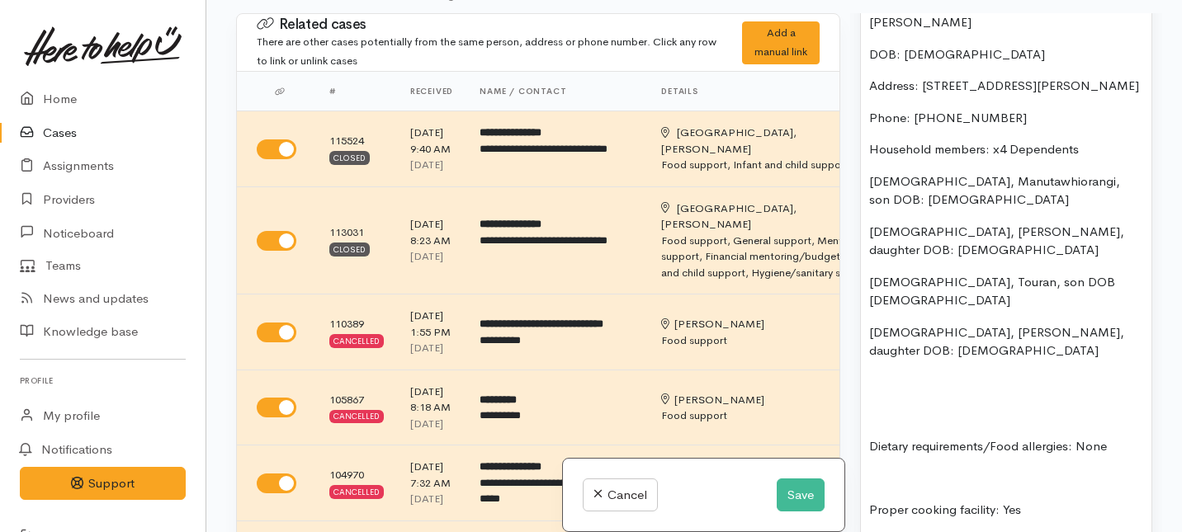
scroll to position [1199, 0]
click at [870, 437] on p "Dietary requirements/Food allergies: None" at bounding box center [1006, 446] width 274 height 19
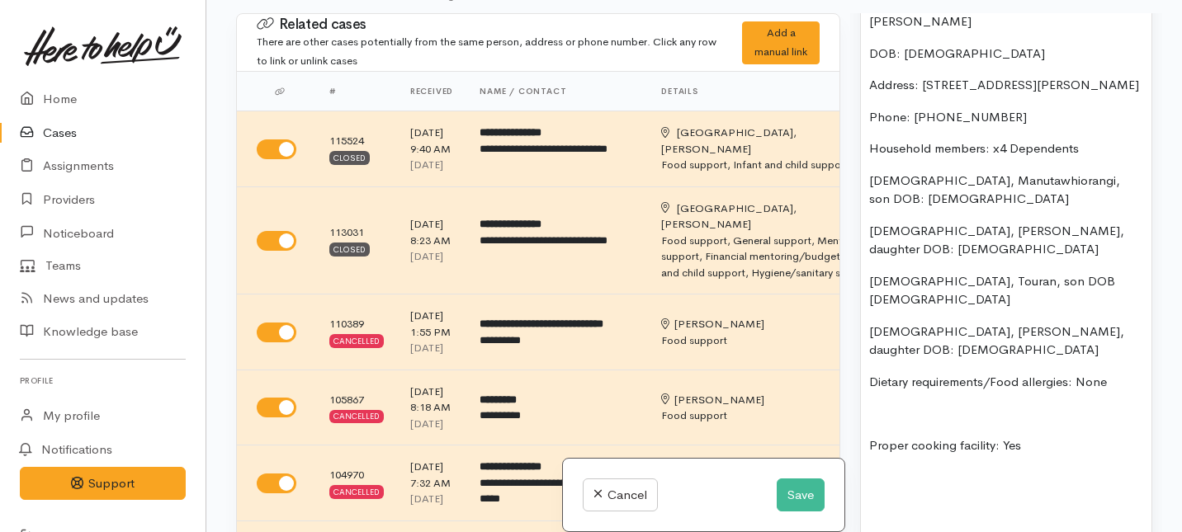
click at [867, 376] on div "Charlotte Ashby DOB: 16/6/1984 Address: 27 Ross Crescent, Fairfield Phone: 0224…" at bounding box center [1006, 313] width 291 height 618
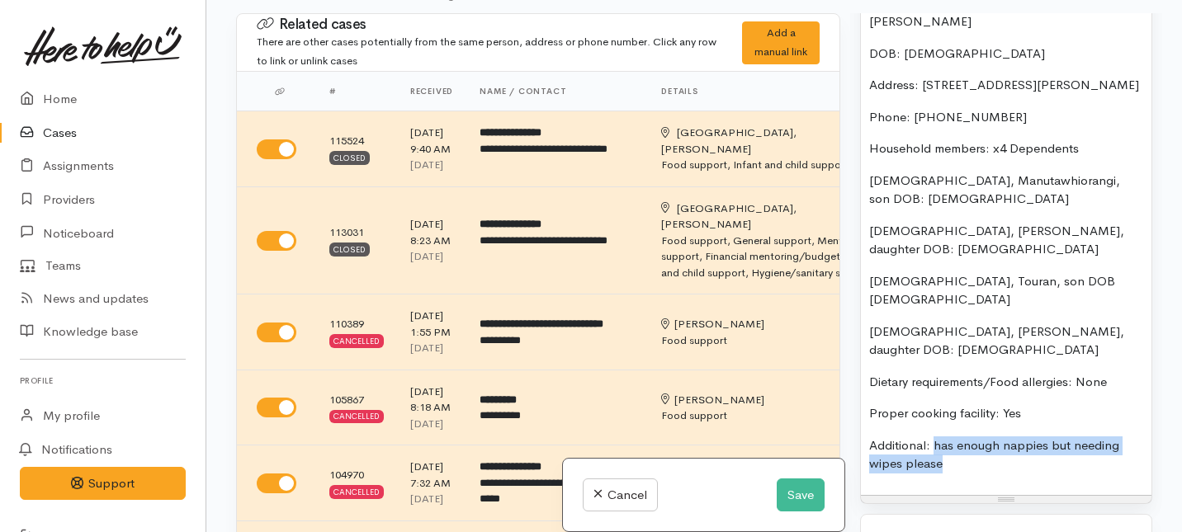
drag, startPoint x: 942, startPoint y: 397, endPoint x: 936, endPoint y: 368, distance: 29.5
click at [937, 437] on span "Additional: has enough nappies but needing wipes please" at bounding box center [994, 454] width 250 height 35
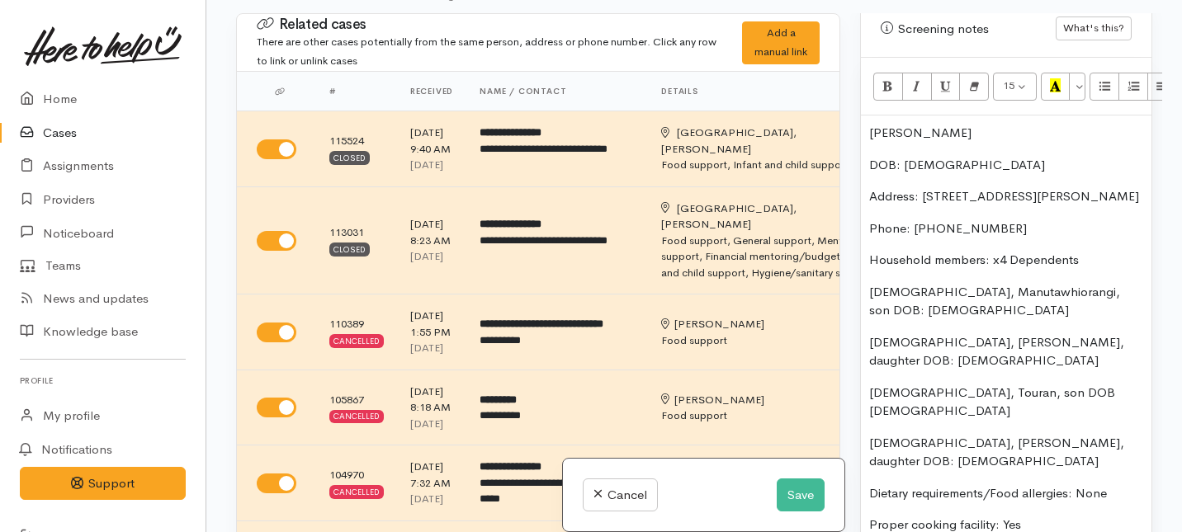
scroll to position [1089, 0]
click at [1100, 77] on icon "Unordered list (⌘+⇧+NUM7)" at bounding box center [1104, 84] width 11 height 14
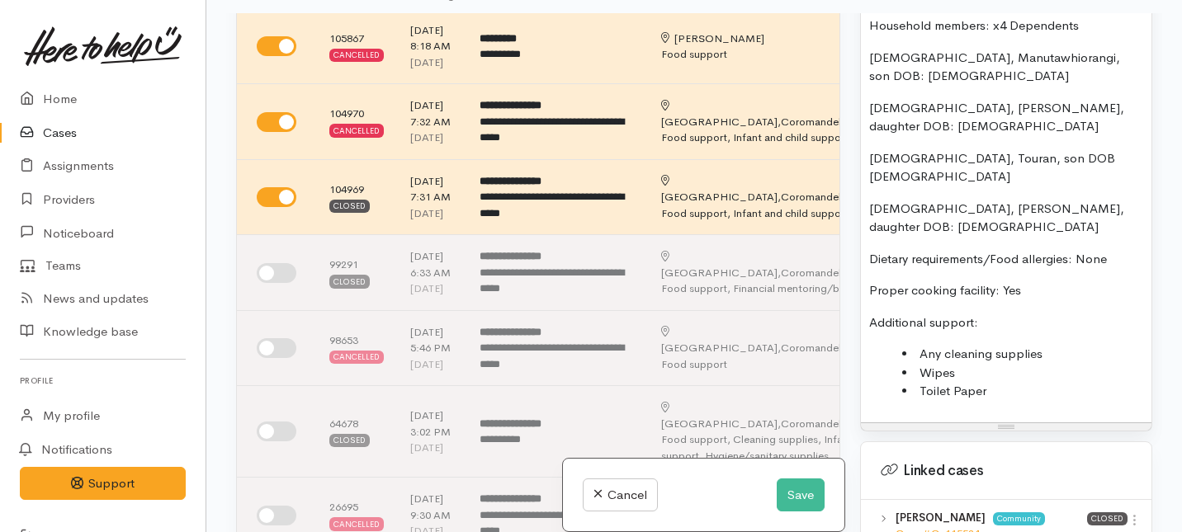
scroll to position [1348, 0]
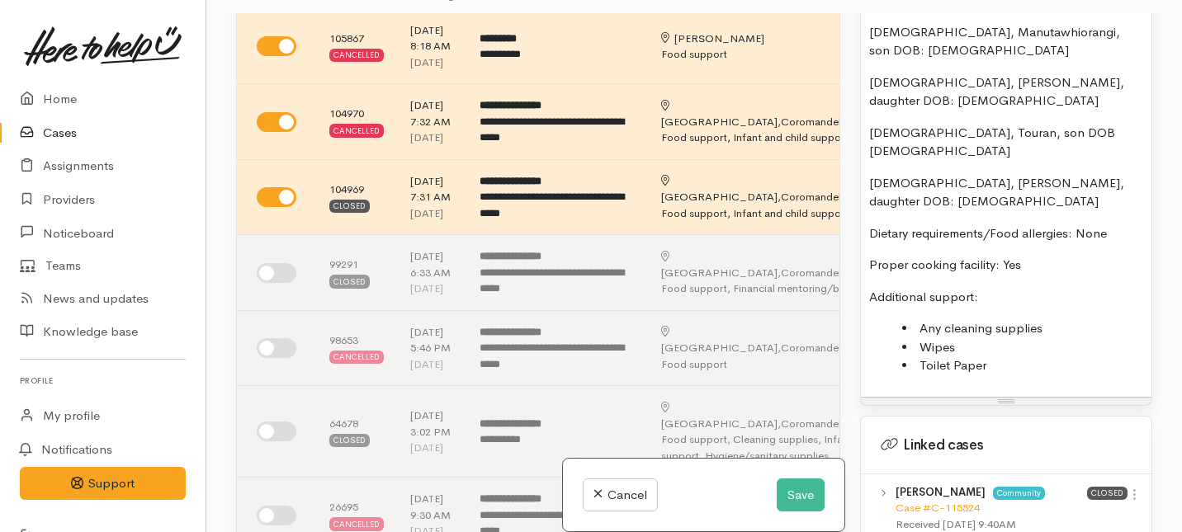
click at [988, 288] on p "Additional support:" at bounding box center [1006, 297] width 274 height 19
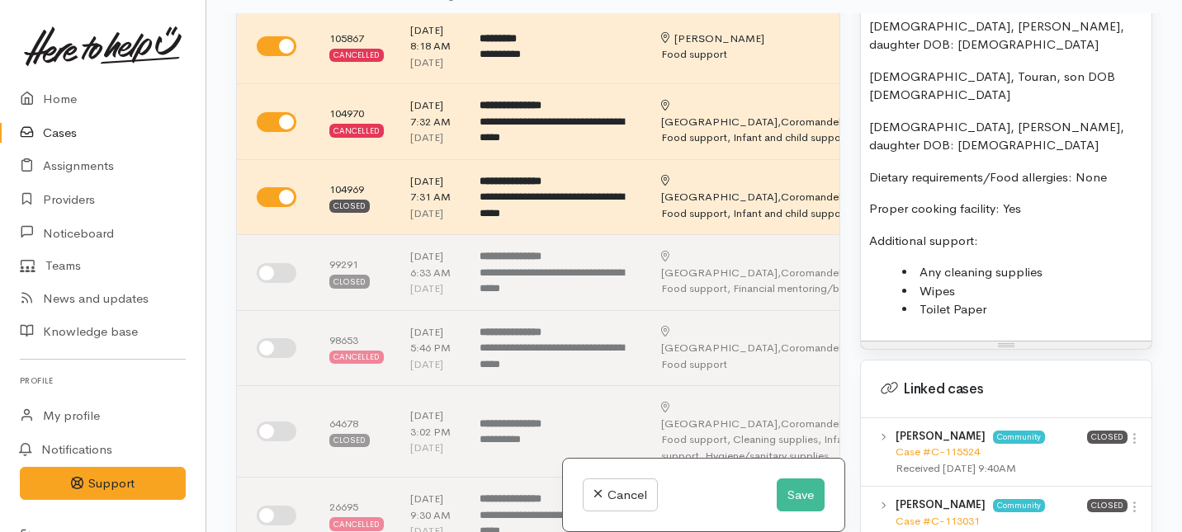
scroll to position [1406, 0]
click at [1005, 252] on div "Charlotte Ashby DOB: 16/6/1984 Address: 27 Ross Crescent, Fairfield Phone: 0224…" at bounding box center [1006, 68] width 291 height 541
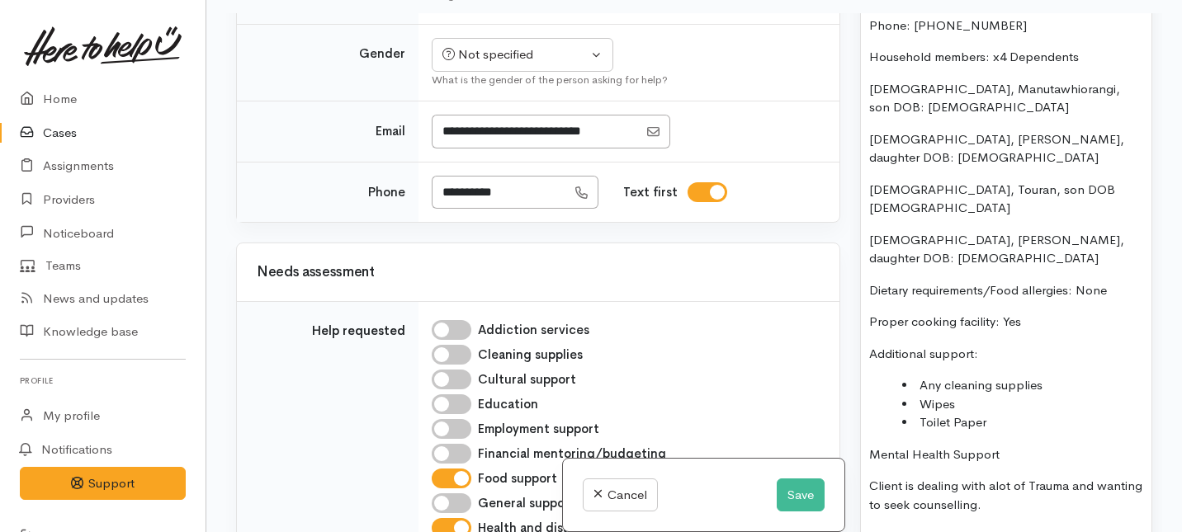
scroll to position [1275, 0]
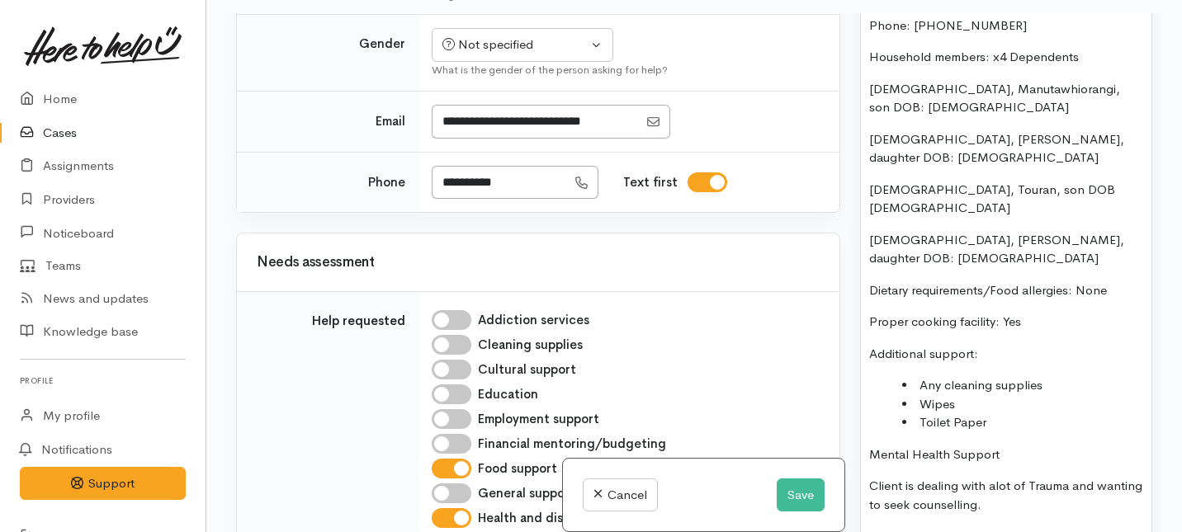
checkbox input "true"
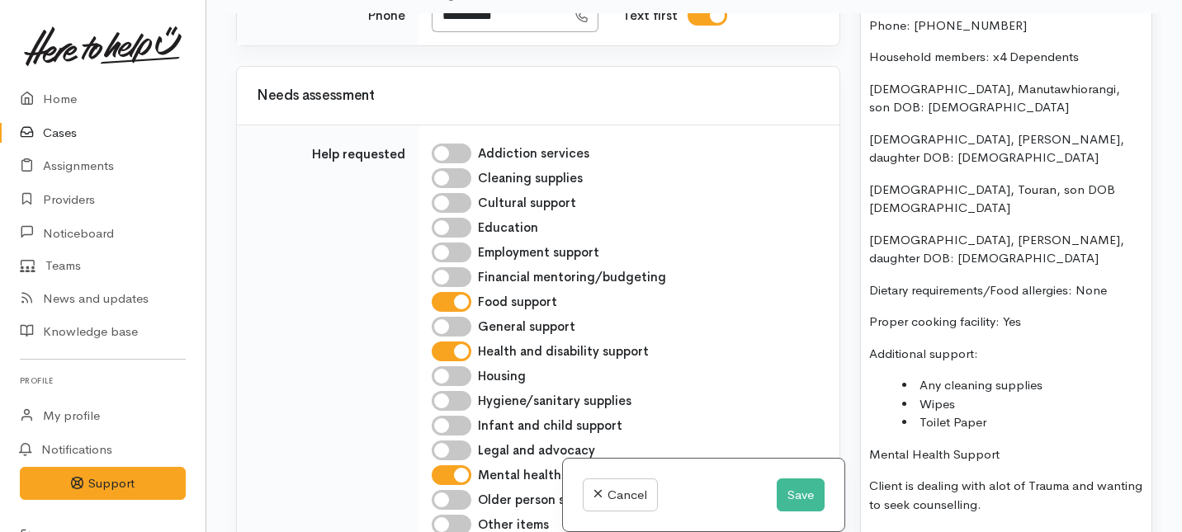
scroll to position [1444, 0]
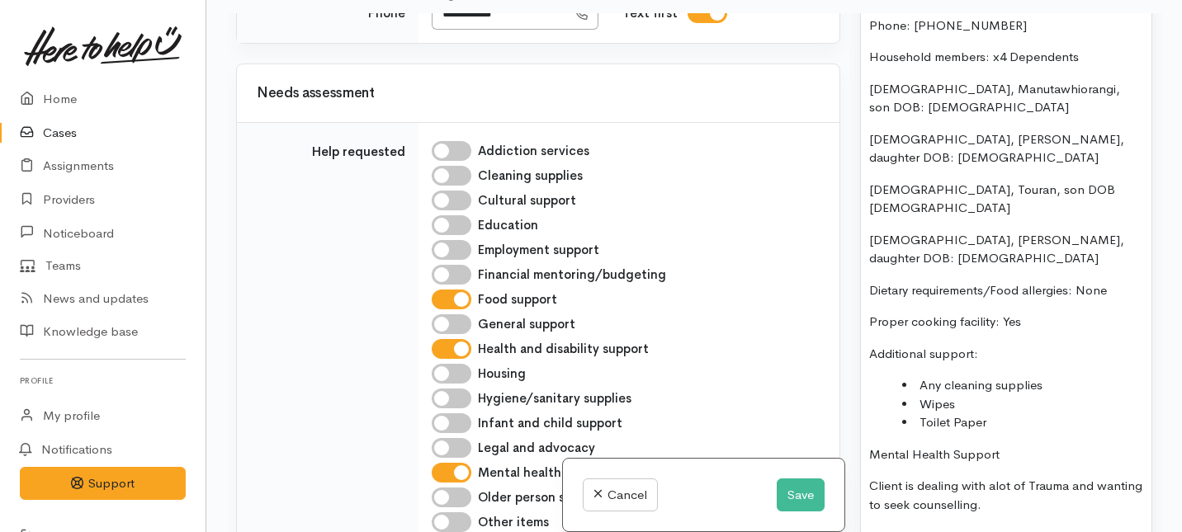
select select "Female"
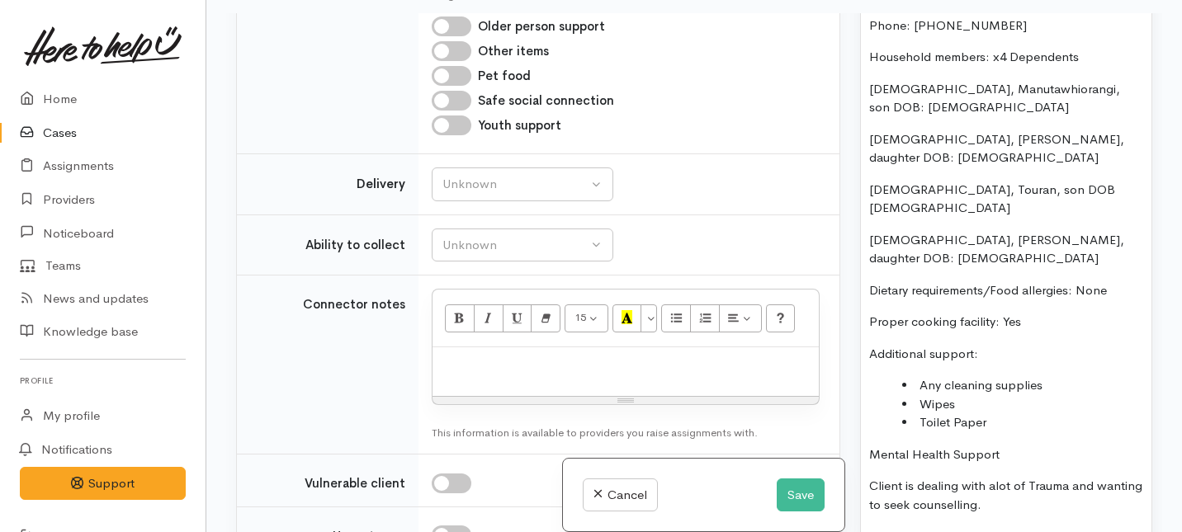
scroll to position [1953, 0]
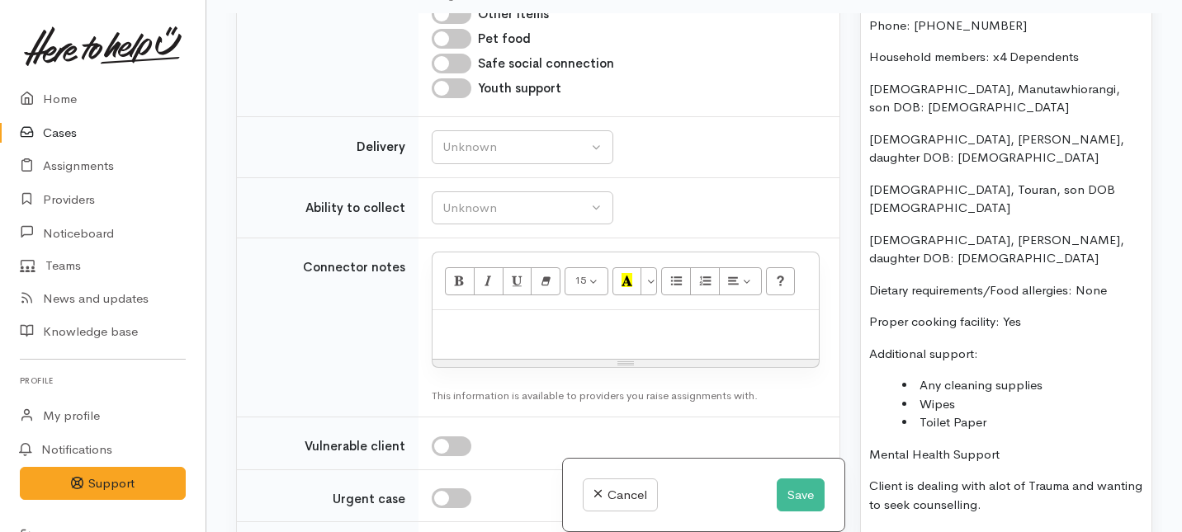
checkbox input "false"
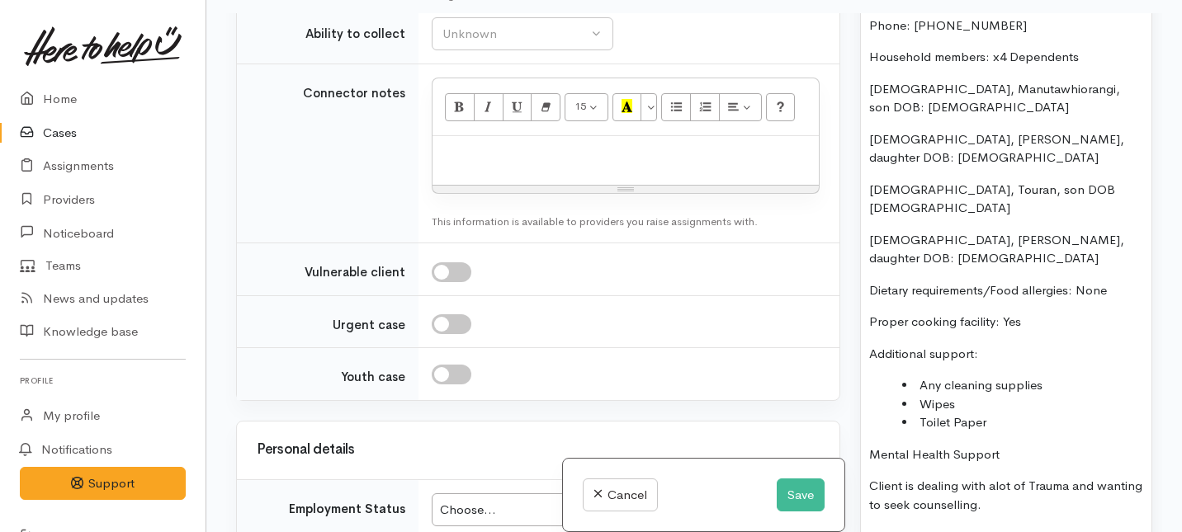
scroll to position [2168, 0]
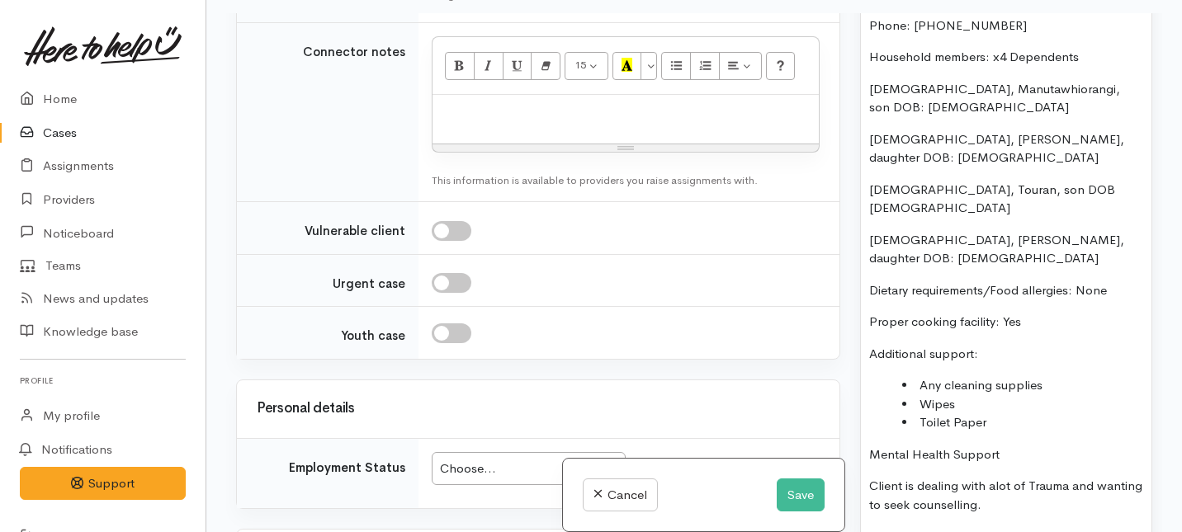
click at [489, 99] on link "No" at bounding box center [522, 86] width 180 height 26
select select "1"
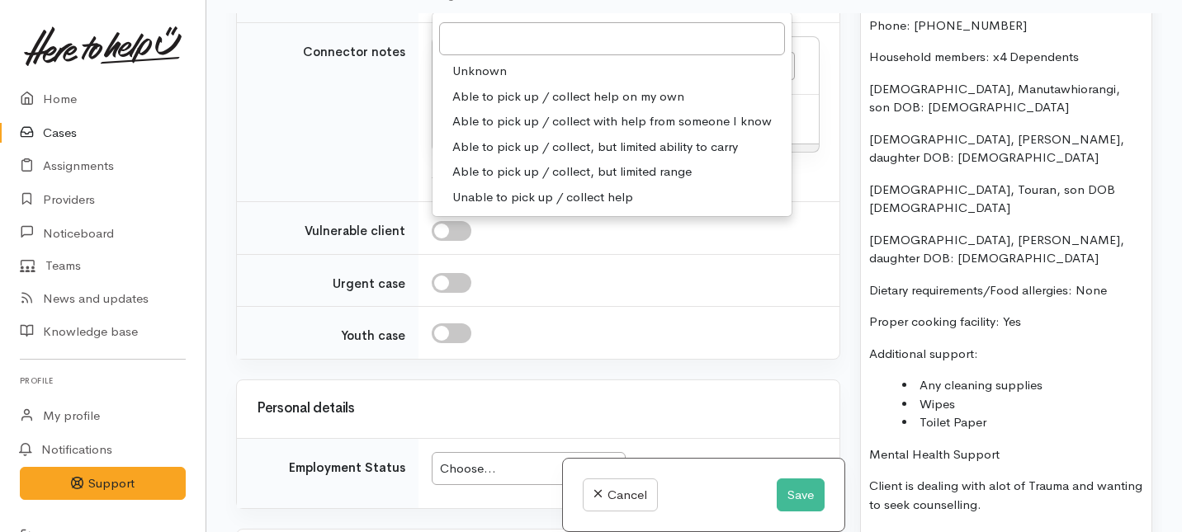
click at [479, 106] on span "Able to pick up / collect help on my own" at bounding box center [568, 96] width 232 height 19
select select "2"
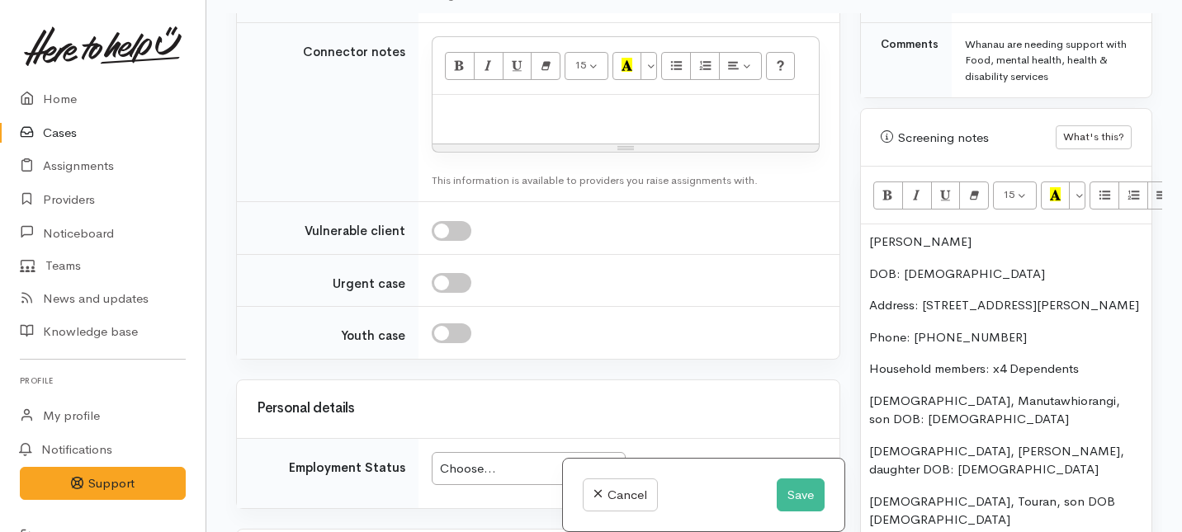
scroll to position [973, 0]
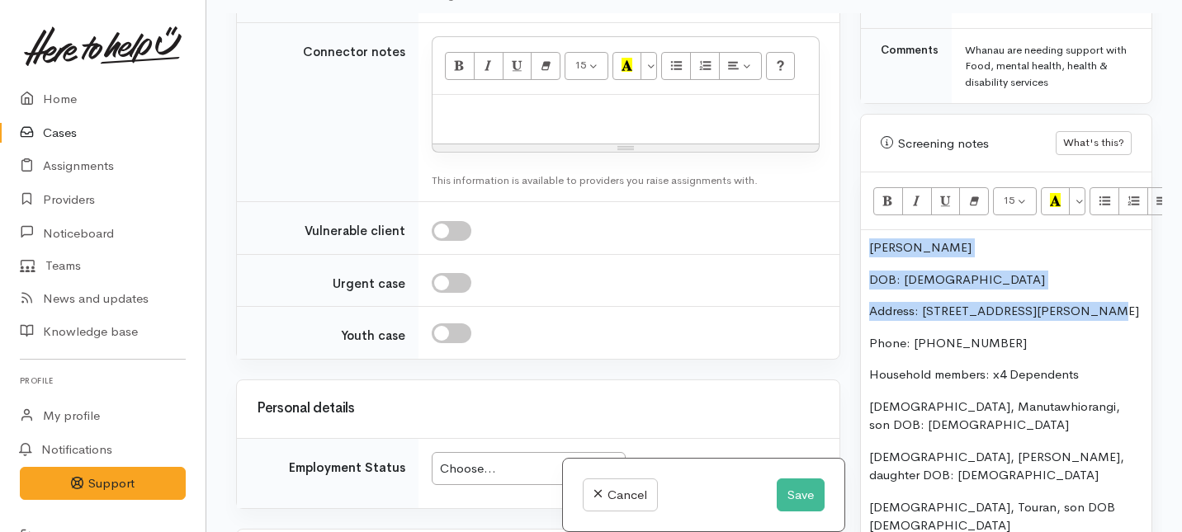
drag, startPoint x: 1080, startPoint y: 296, endPoint x: 868, endPoint y: 232, distance: 220.9
click at [868, 232] on div "Charlotte Ashby DOB: 16/6/1984 Address: 27 Ross Crescent, Fairfield Phone: 0224…" at bounding box center [1006, 541] width 291 height 623
copy div "Charlotte Ashby DOB: 16/6/1984 Address: 27 Ross Crescent, Fairfield"
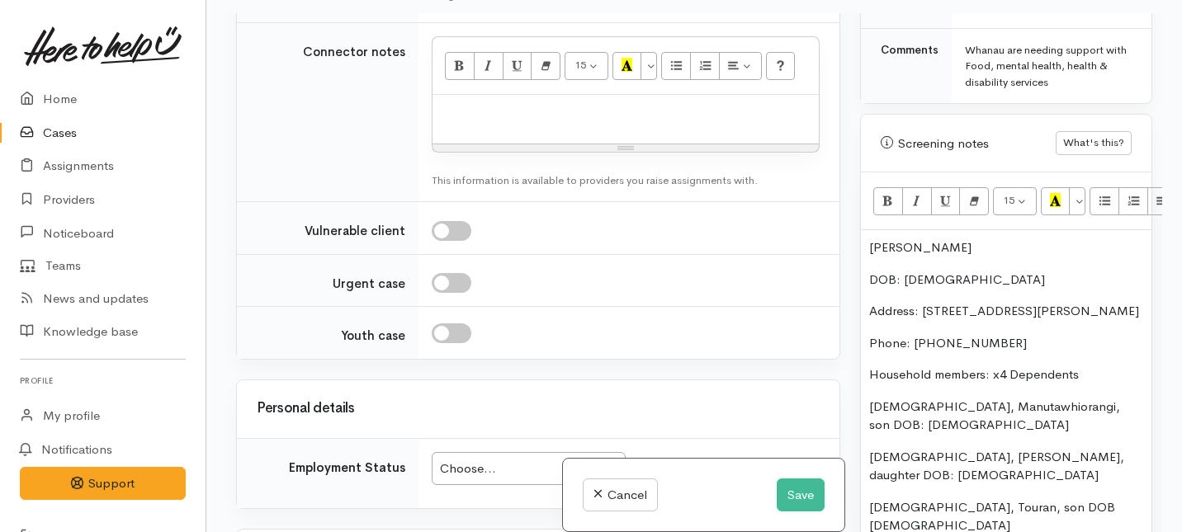
click at [493, 122] on p at bounding box center [626, 112] width 370 height 19
paste div
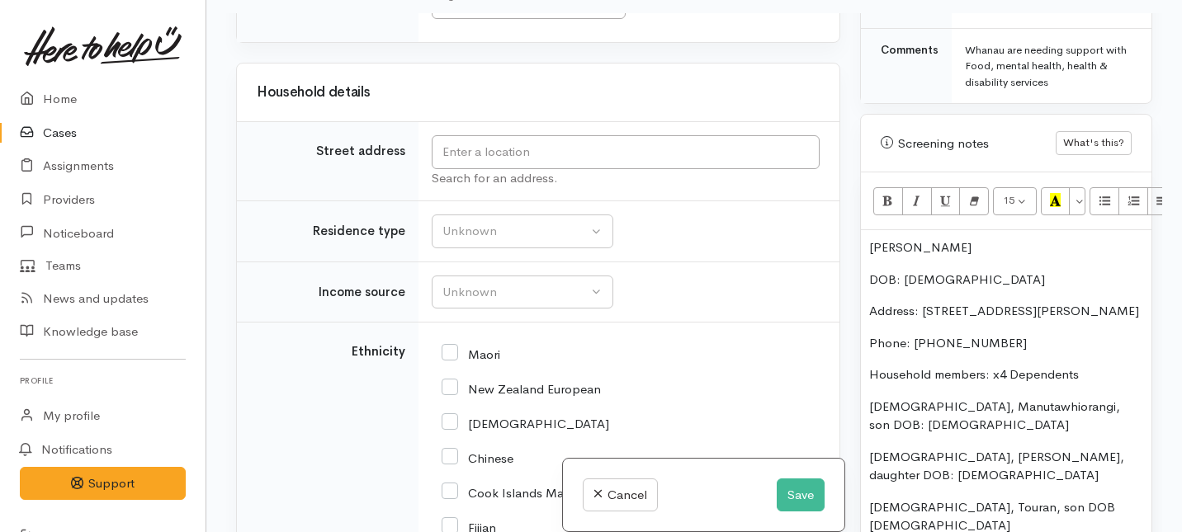
scroll to position [2698, 0]
click at [516, 12] on div "Choose..." at bounding box center [521, 2] width 162 height 19
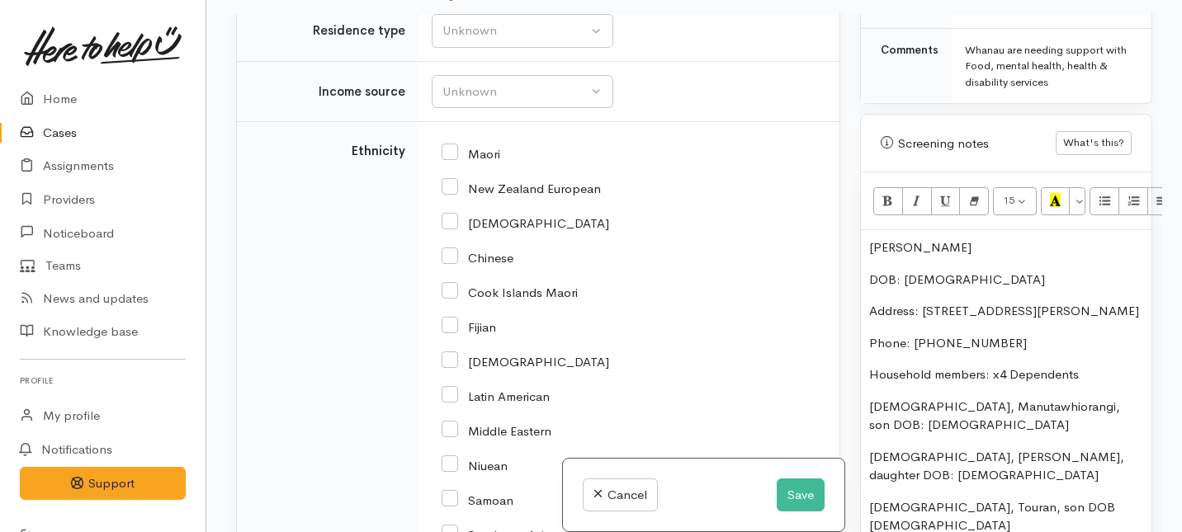
scroll to position [2900, 0]
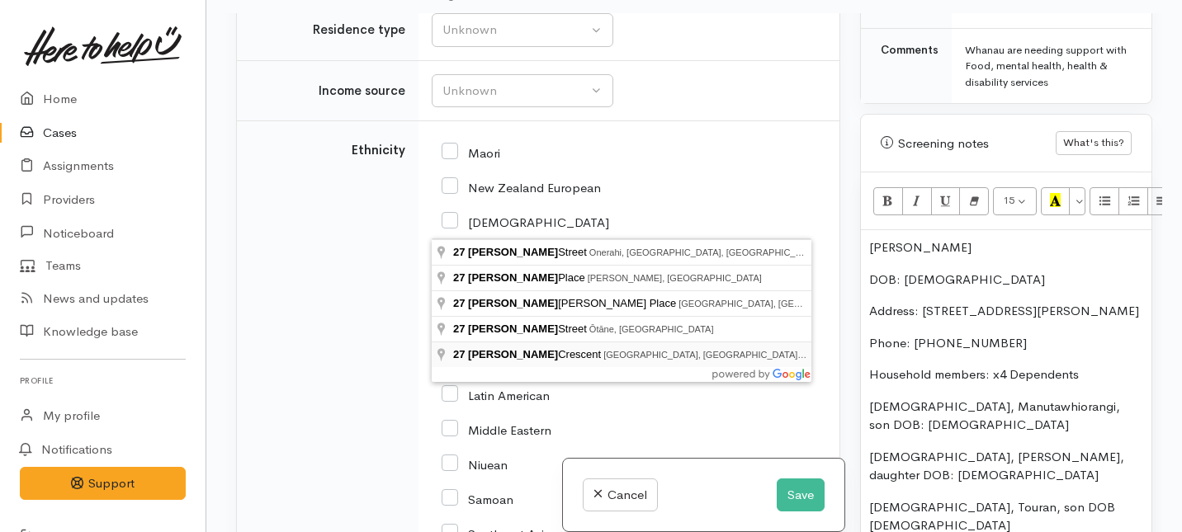
type input "27 Ross Crescent, Fairfield, Hamilton, New Zealand"
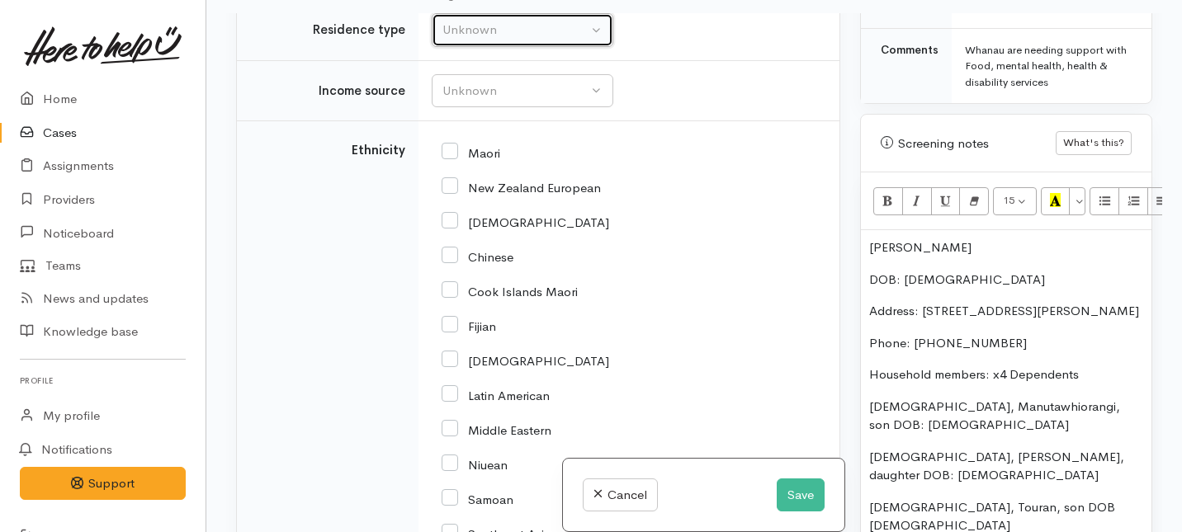
click at [488, 40] on div "Unknown" at bounding box center [514, 30] width 145 height 19
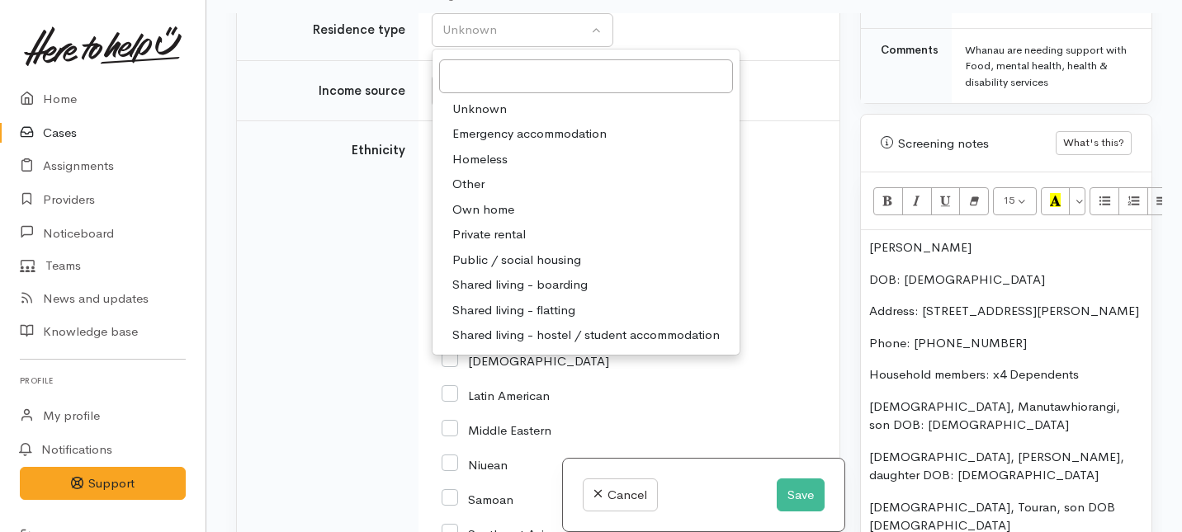
click at [475, 244] on span "Private rental" at bounding box center [488, 234] width 73 height 19
select select "2"
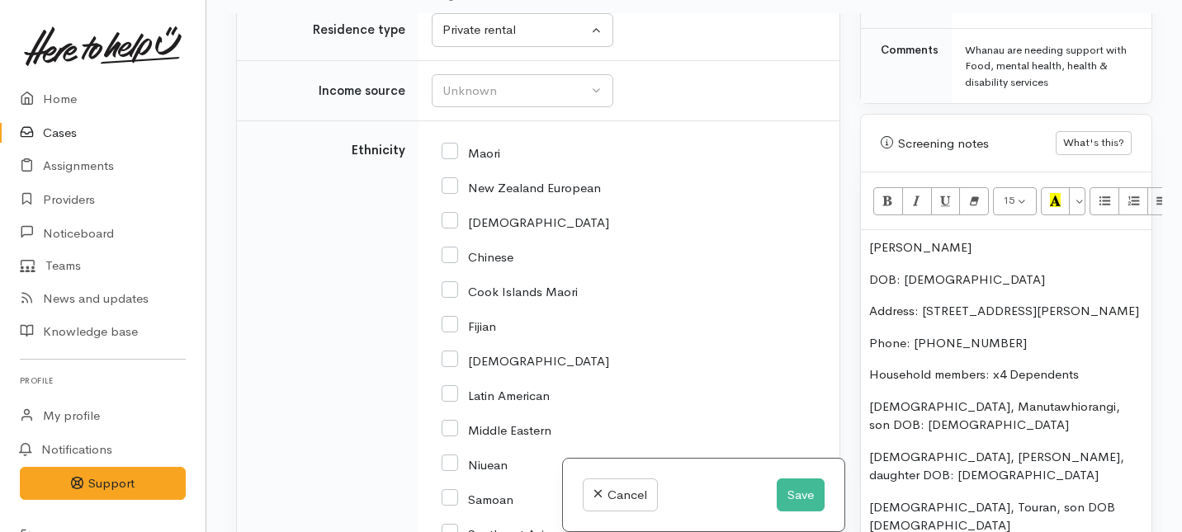
click at [482, 121] on td "Unknown ACC Maternity leave MSD - Away from Home Allowance MSD - Child Disabili…" at bounding box center [628, 90] width 421 height 61
click at [482, 101] on div "Unknown" at bounding box center [514, 91] width 145 height 19
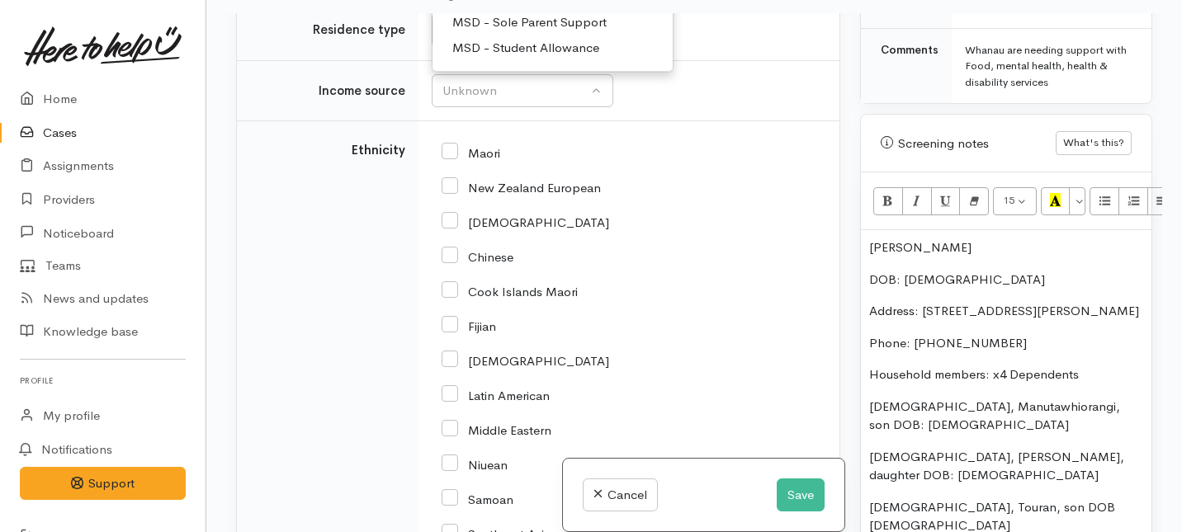
click at [489, 33] on span "MSD - Sole Parent Support" at bounding box center [529, 23] width 154 height 19
select select "7"
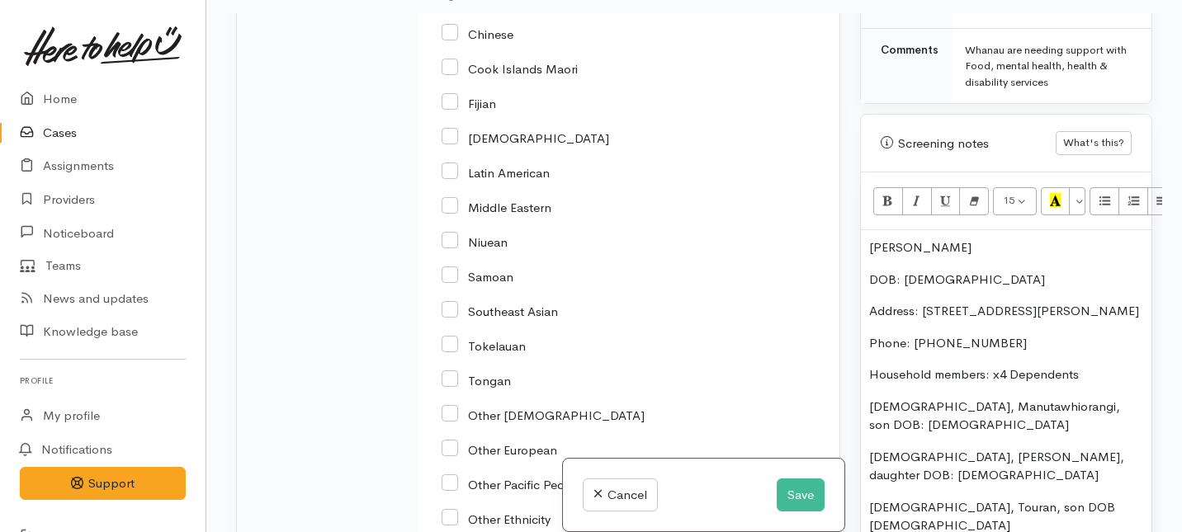
scroll to position [3128, 0]
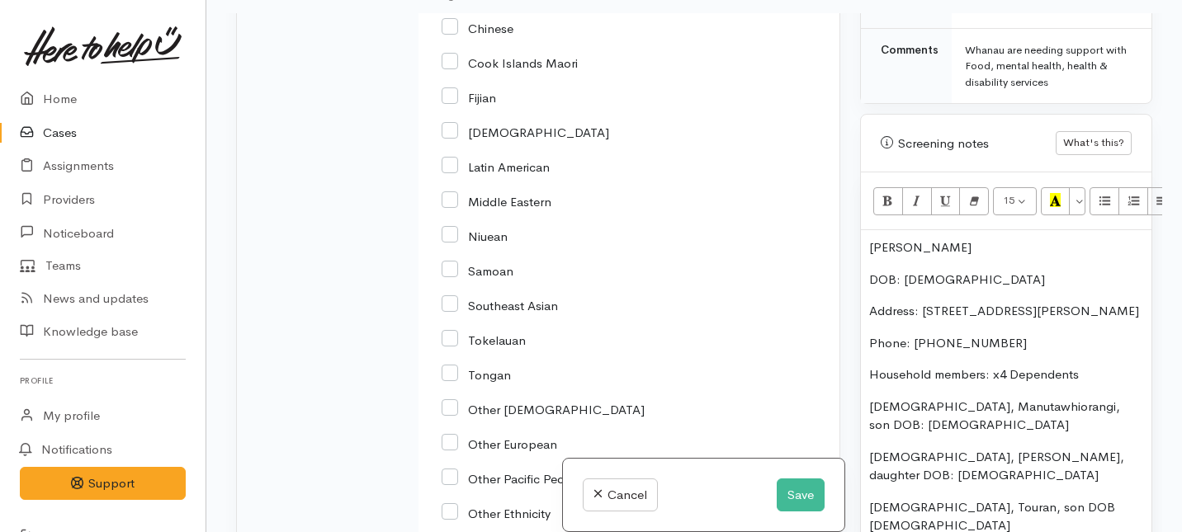
checkbox input "true"
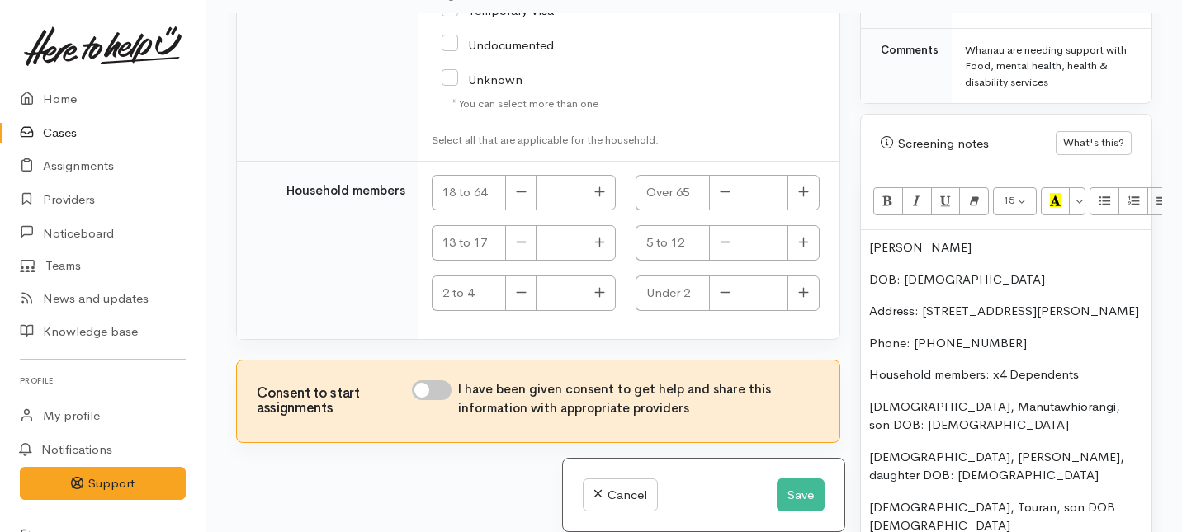
scroll to position [3878, 0]
checkbox input "true"
click at [597, 197] on icon "button" at bounding box center [599, 192] width 11 height 12
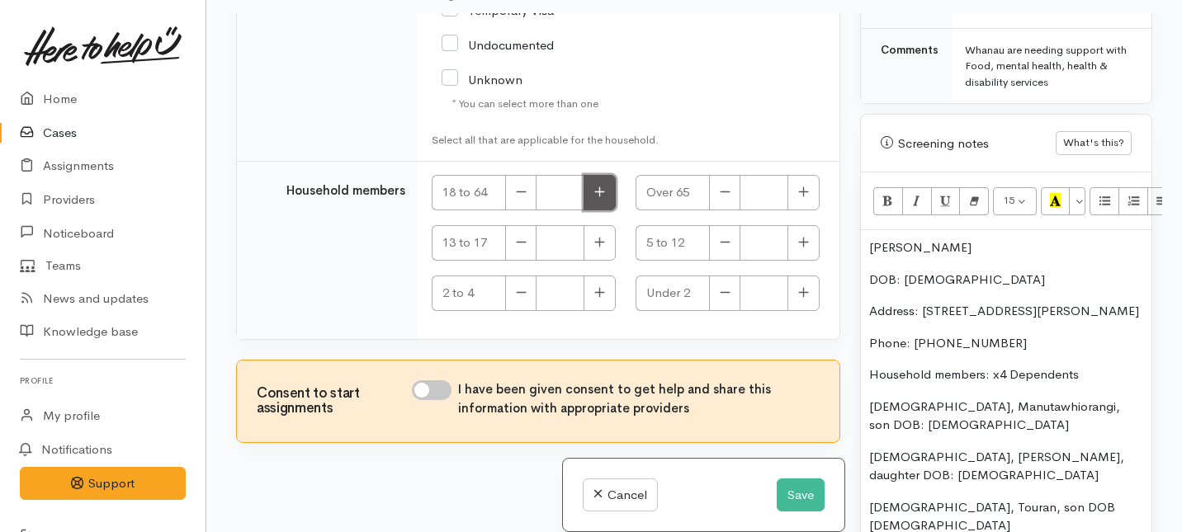
type input "1"
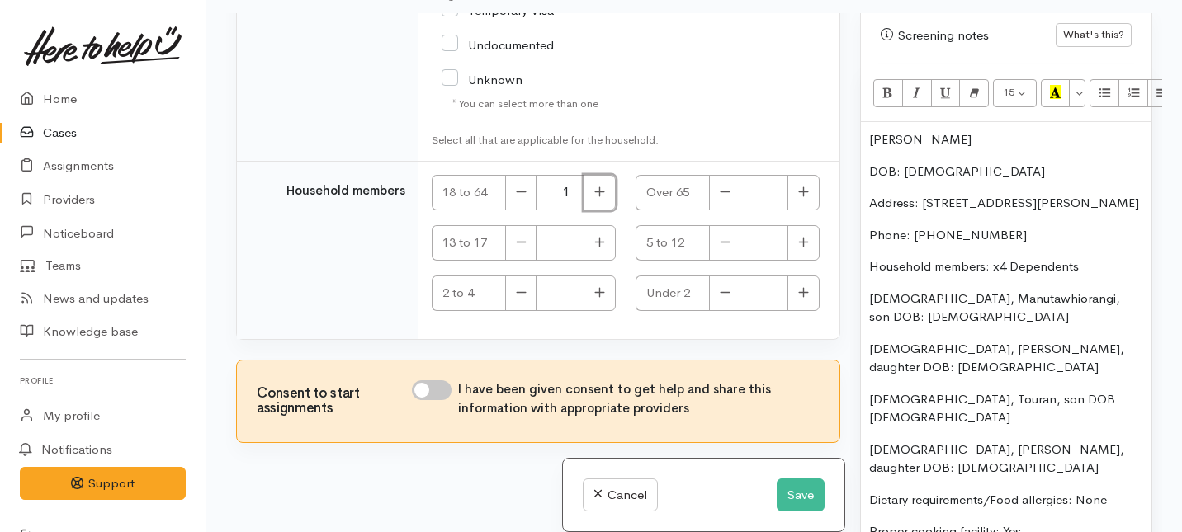
scroll to position [1085, 0]
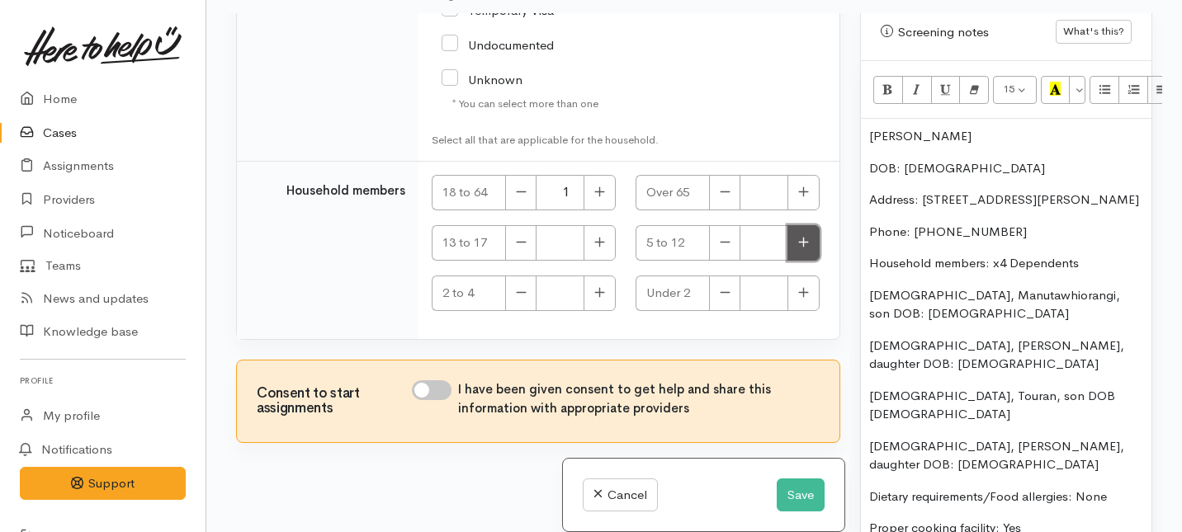
click at [802, 243] on button "button" at bounding box center [803, 242] width 32 height 35
type input "3"
click at [603, 296] on button "button" at bounding box center [600, 293] width 32 height 35
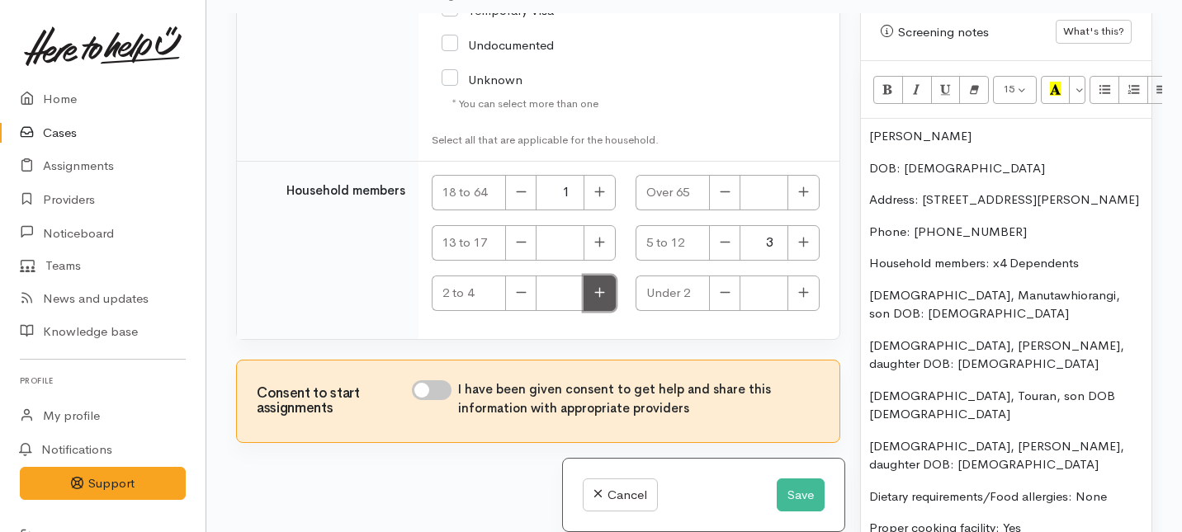
type input "1"
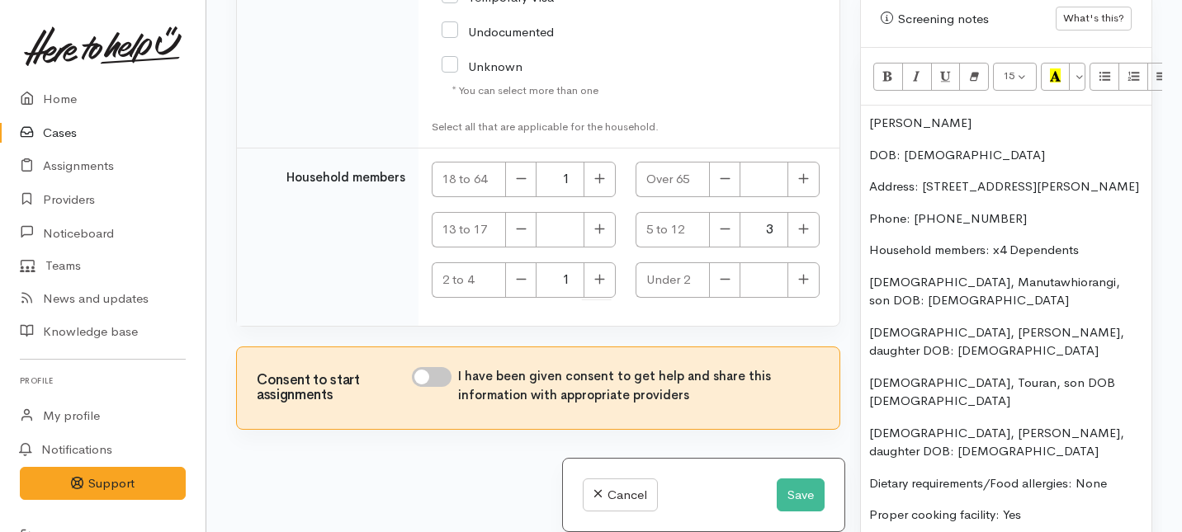
click at [442, 371] on input "I have been given consent to get help and share this information with appropria…" at bounding box center [432, 377] width 40 height 20
checkbox input "true"
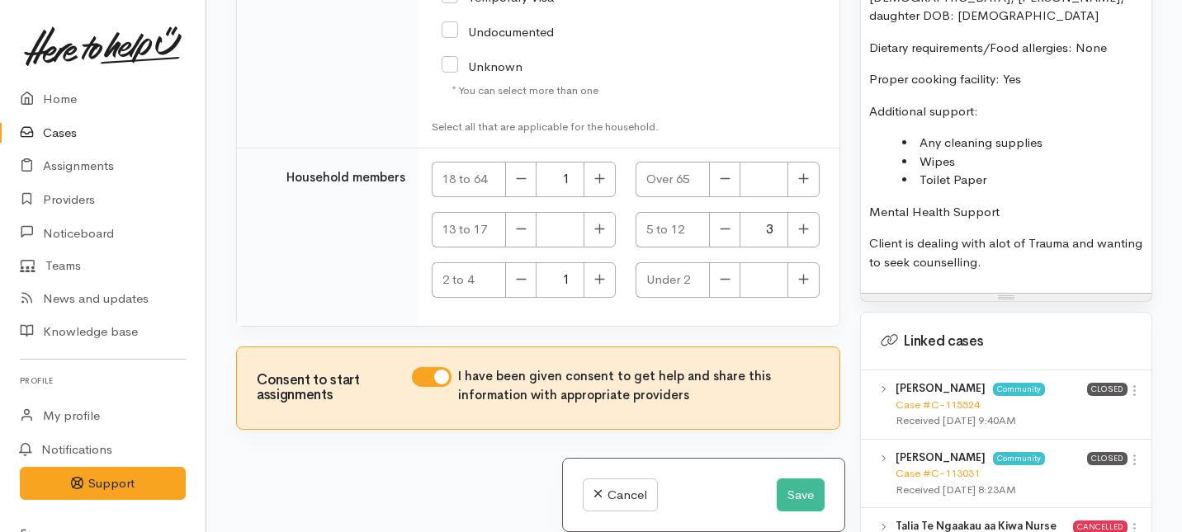
scroll to position [1505, 0]
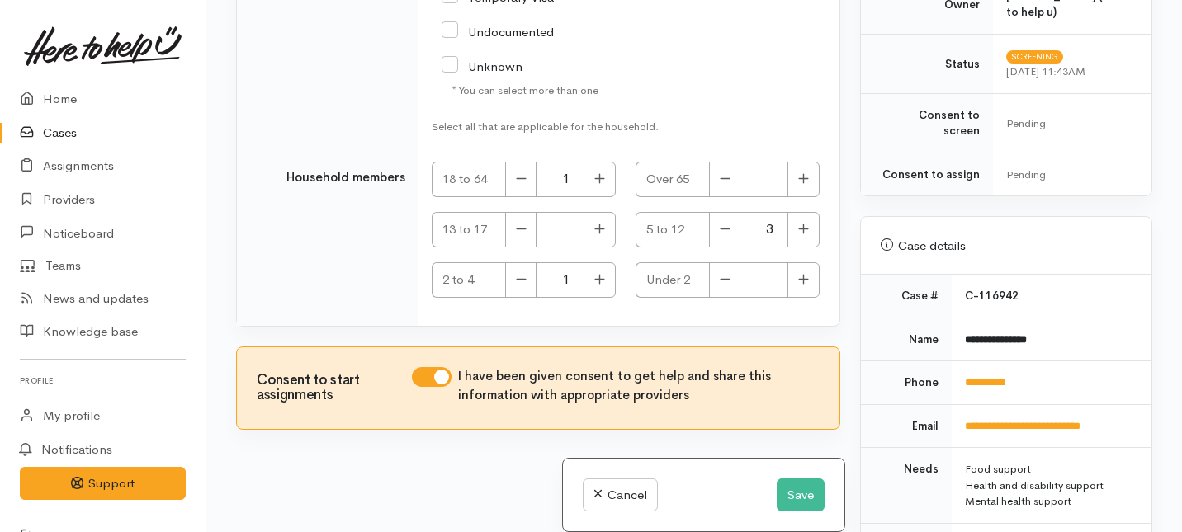
scroll to position [0, 0]
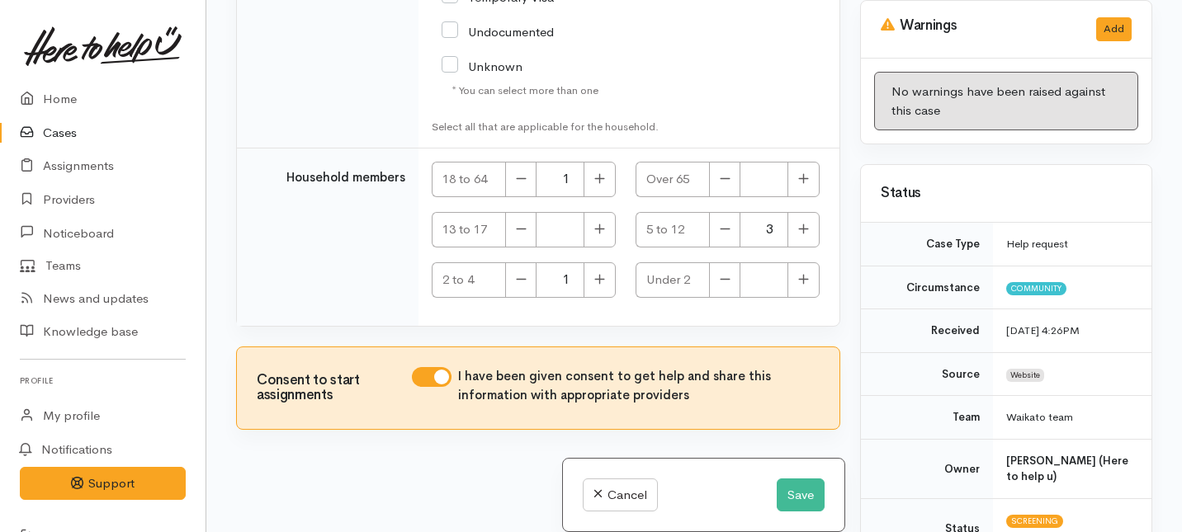
drag, startPoint x: 1029, startPoint y: 221, endPoint x: 1028, endPoint y: -73, distance: 294.7
click at [1028, 0] on html "Support Feedback I've got something to say Back" at bounding box center [591, 122] width 1182 height 532
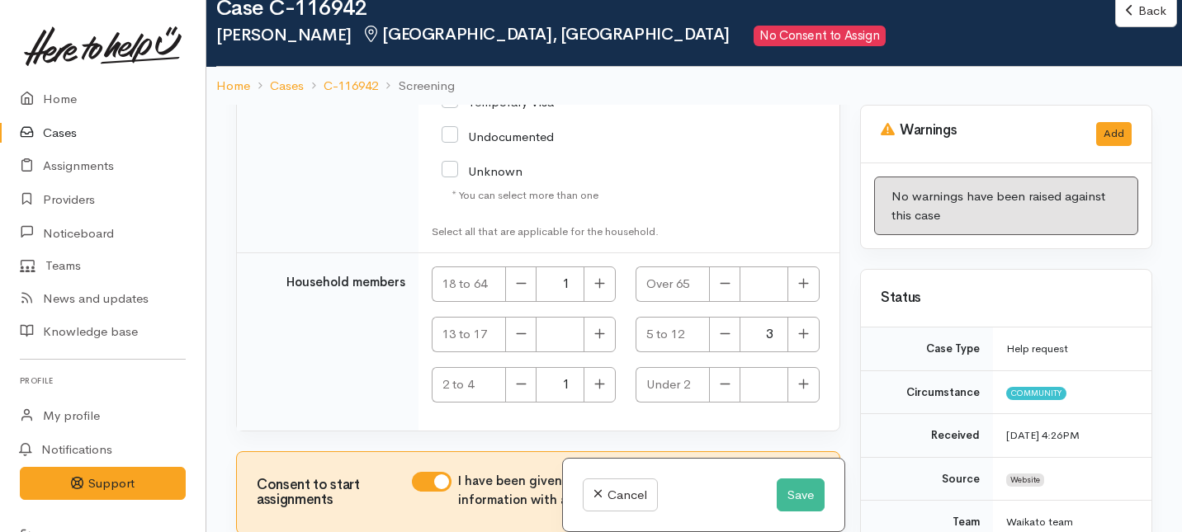
copy div "[PERSON_NAME] DOB: [DEMOGRAPHIC_DATA] Address: [STREET_ADDRESS][PERSON_NAME] Ph…"
click at [788, 510] on button "Save" at bounding box center [801, 496] width 48 height 34
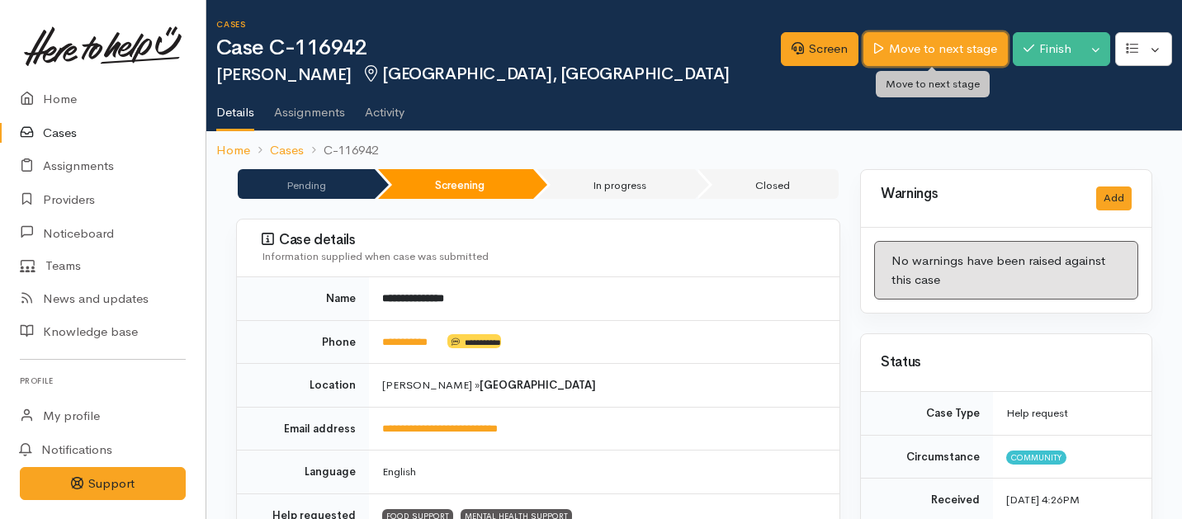
click at [901, 58] on link "Move to next stage" at bounding box center [935, 49] width 144 height 34
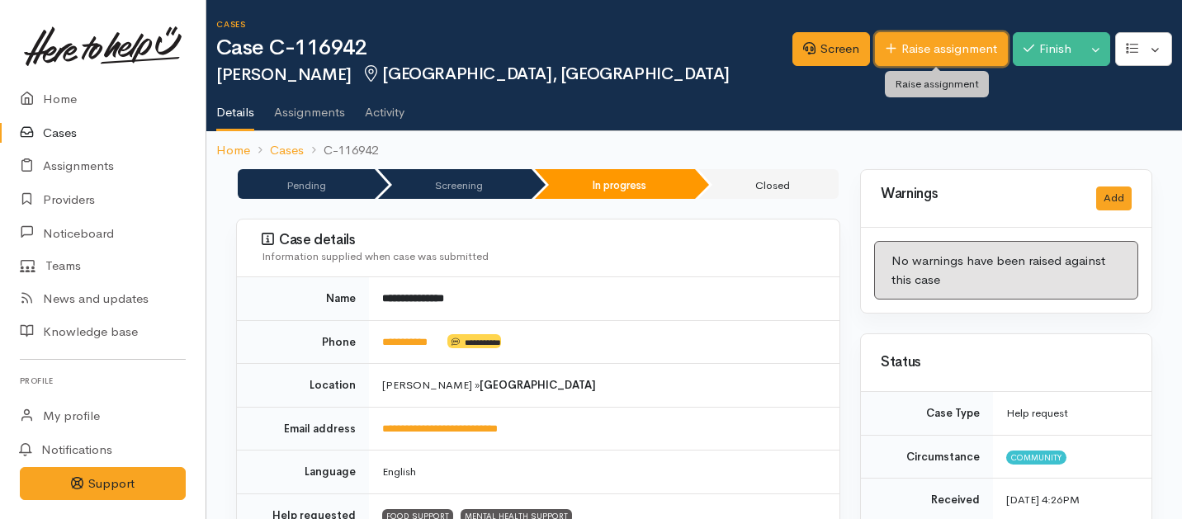
click at [897, 54] on link "Raise assignment" at bounding box center [941, 49] width 133 height 34
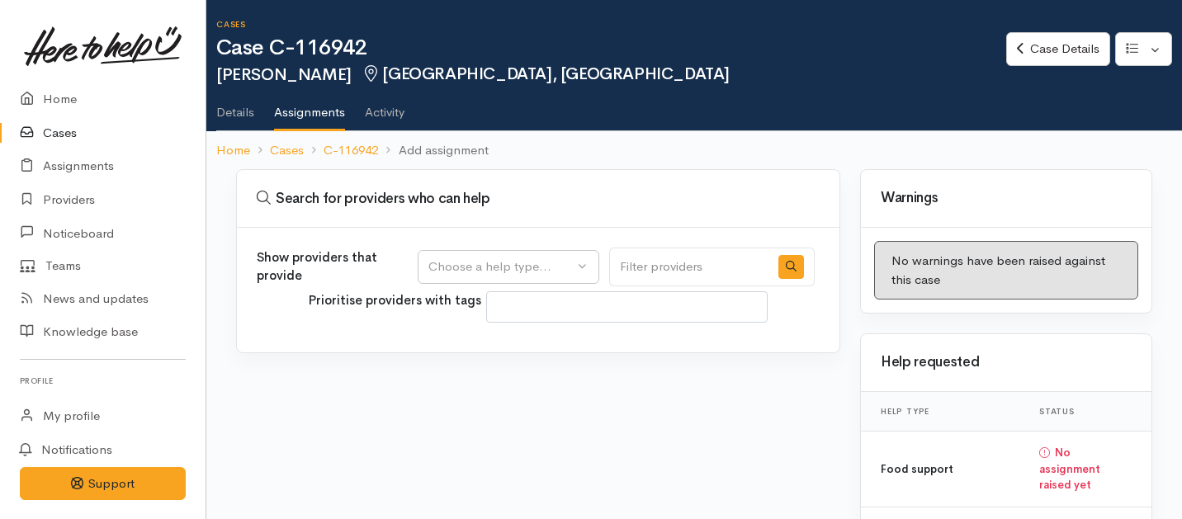
select select
click at [511, 267] on div "Choose a help type..." at bounding box center [500, 267] width 145 height 19
click at [480, 373] on span "Mental health support" at bounding box center [501, 371] width 126 height 19
select select "5"
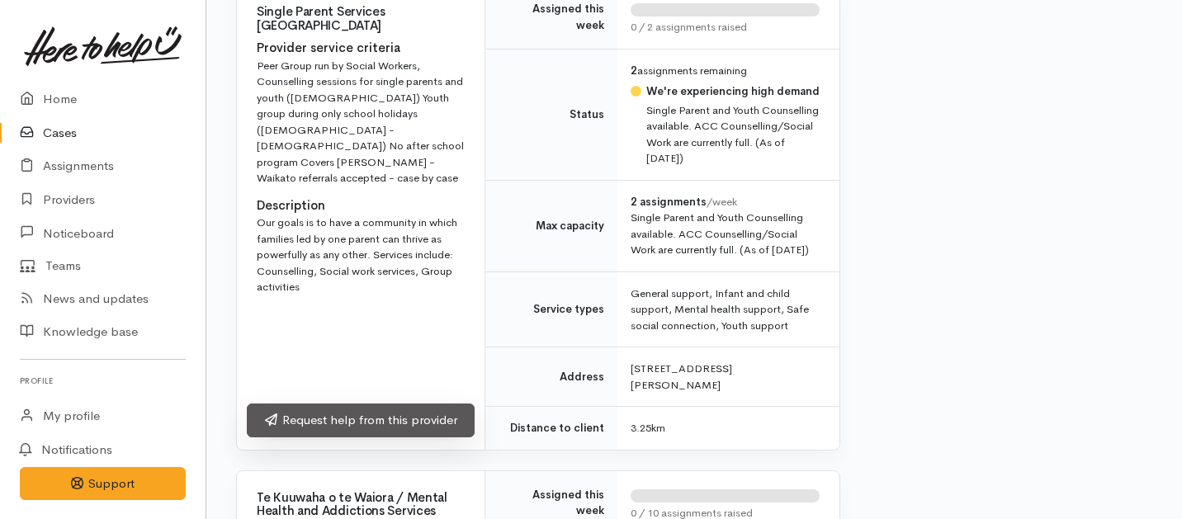
scroll to position [5277, 0]
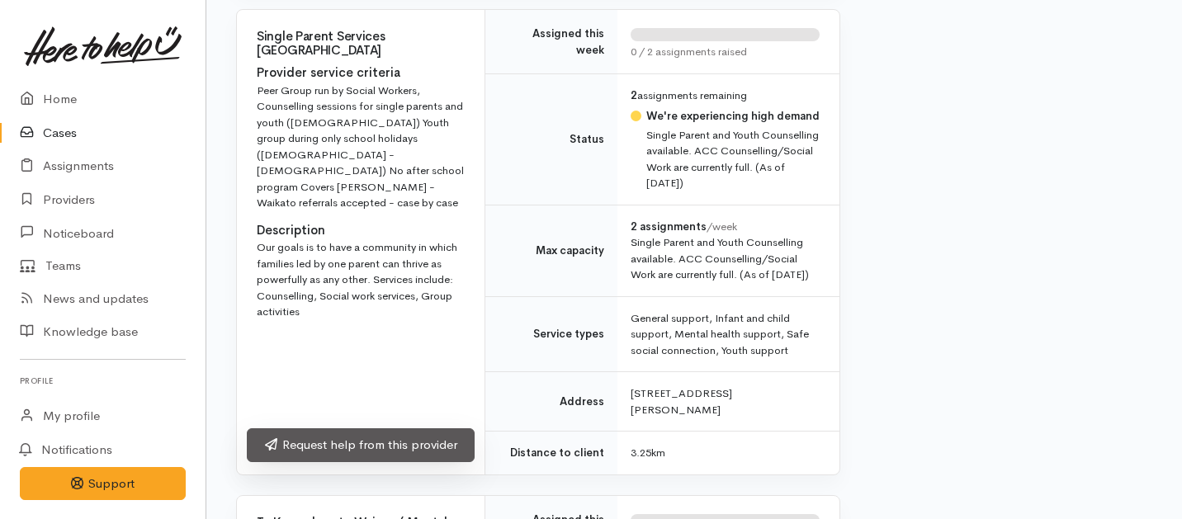
click at [373, 428] on link "Request help from this provider" at bounding box center [361, 445] width 228 height 34
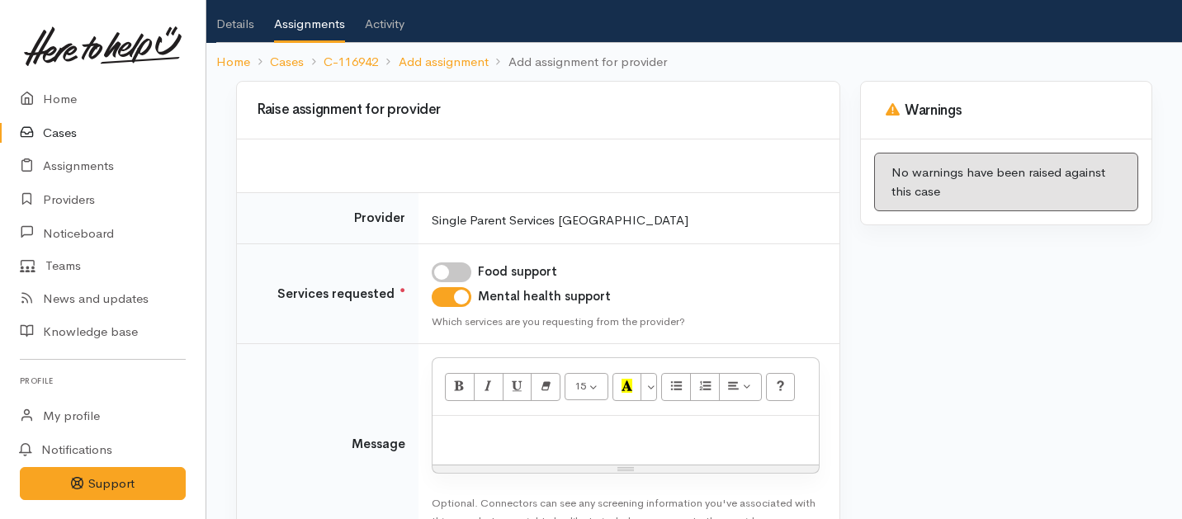
scroll to position [121, 0]
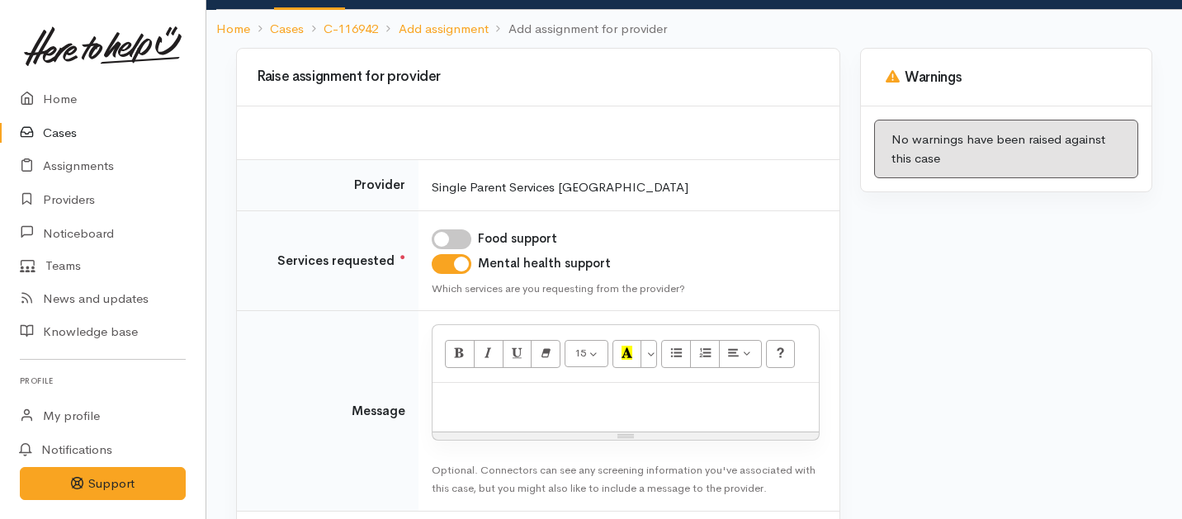
click at [507, 395] on p at bounding box center [626, 400] width 370 height 19
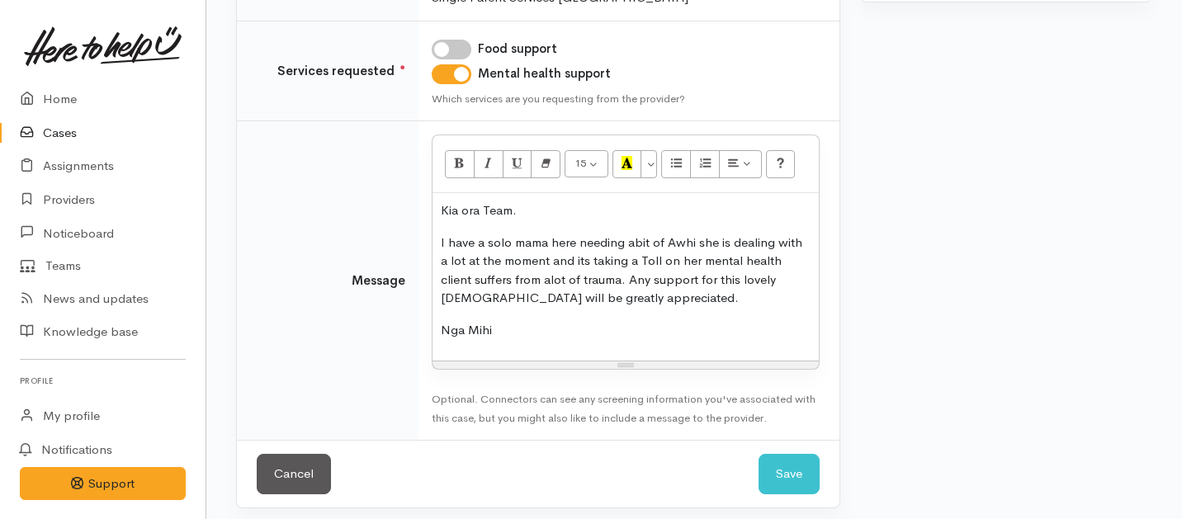
scroll to position [319, 0]
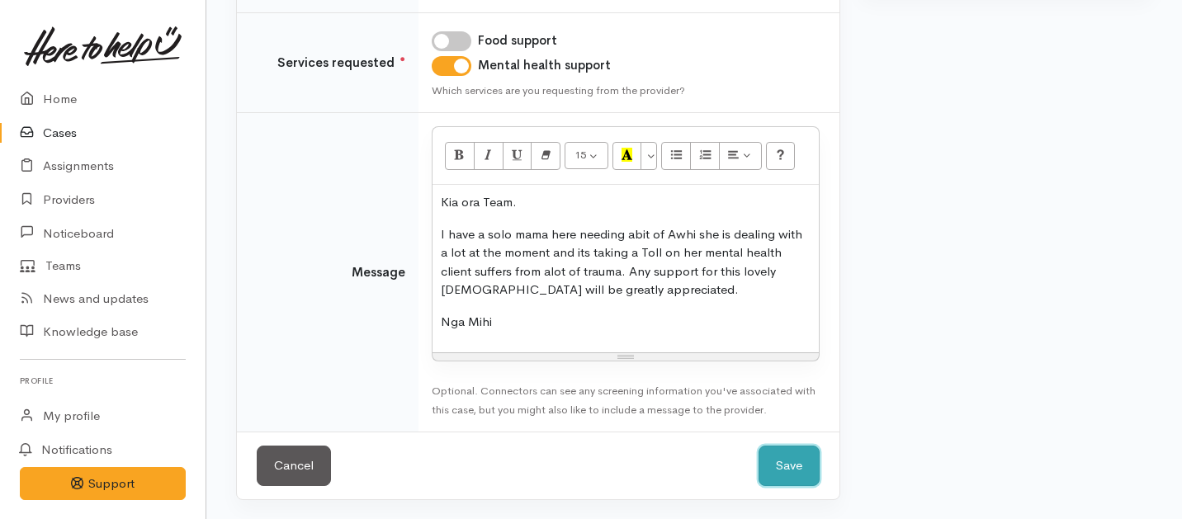
click at [784, 478] on button "Save" at bounding box center [789, 466] width 61 height 40
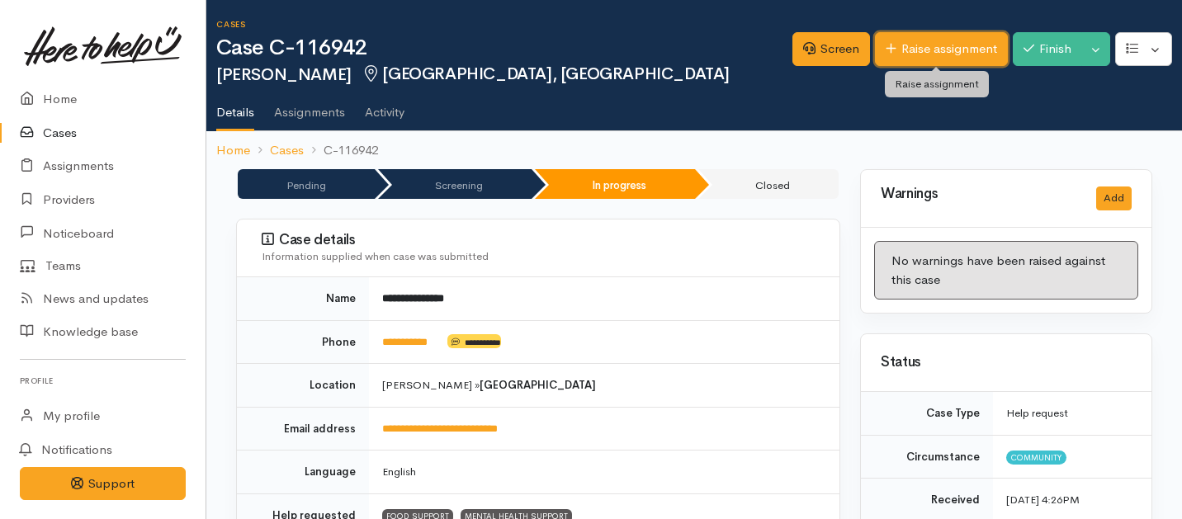
click at [943, 57] on link "Raise assignment" at bounding box center [941, 49] width 133 height 34
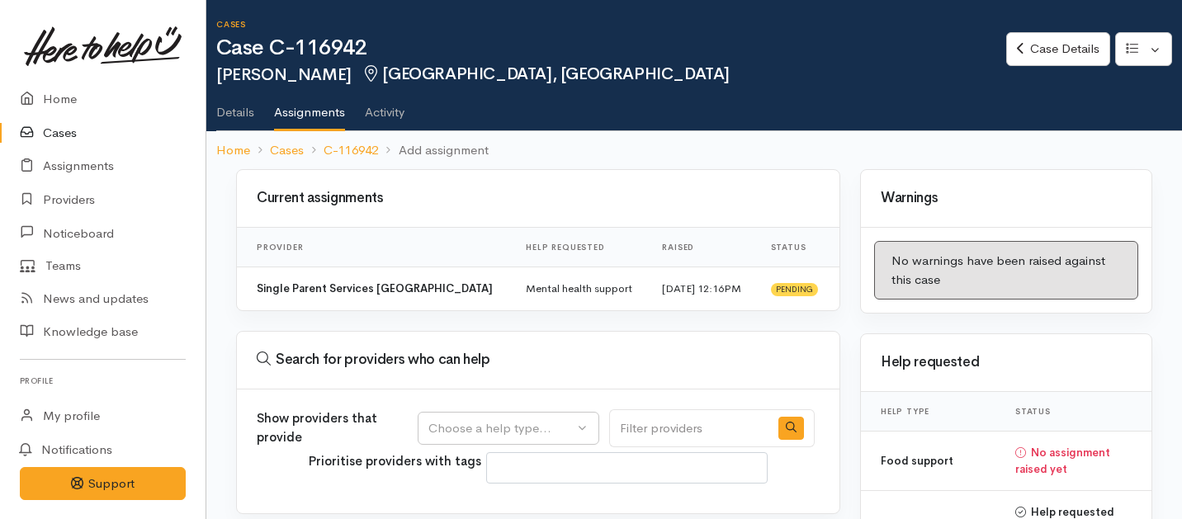
select select
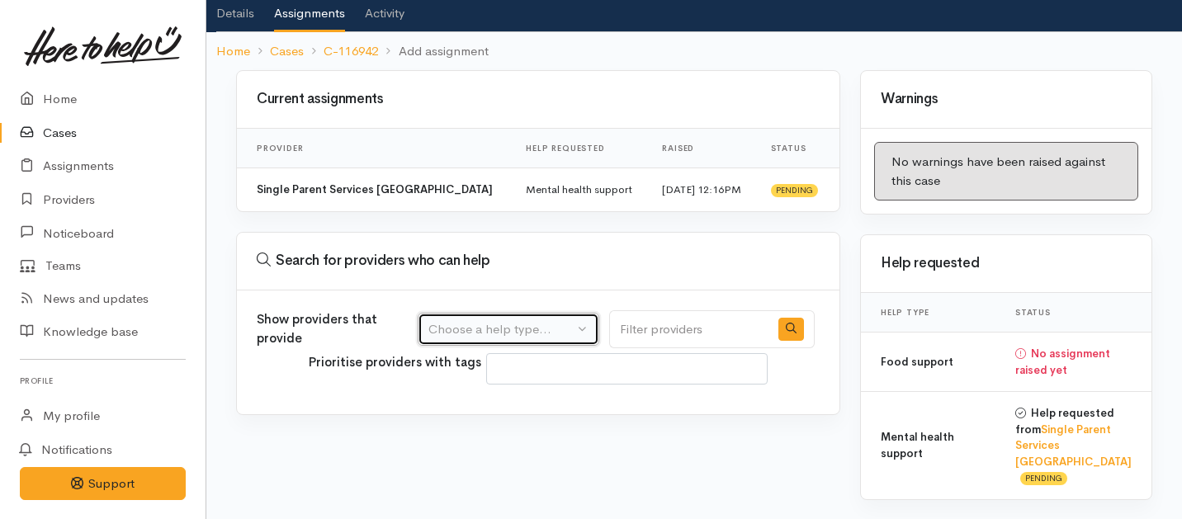
click at [545, 331] on div "Choose a help type..." at bounding box center [500, 329] width 145 height 19
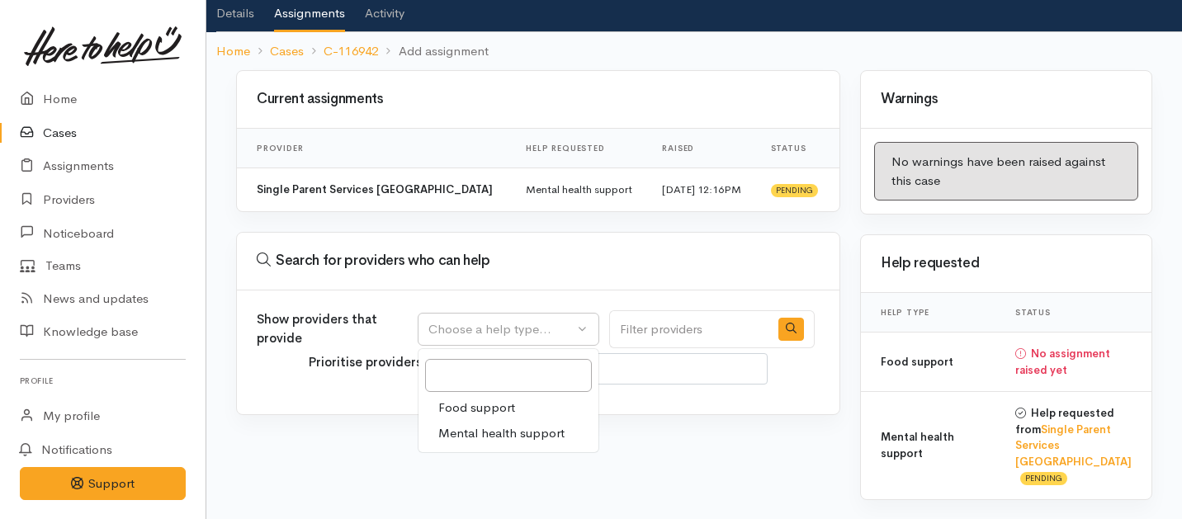
click at [475, 413] on span "Food support" at bounding box center [476, 408] width 77 height 19
select select "3"
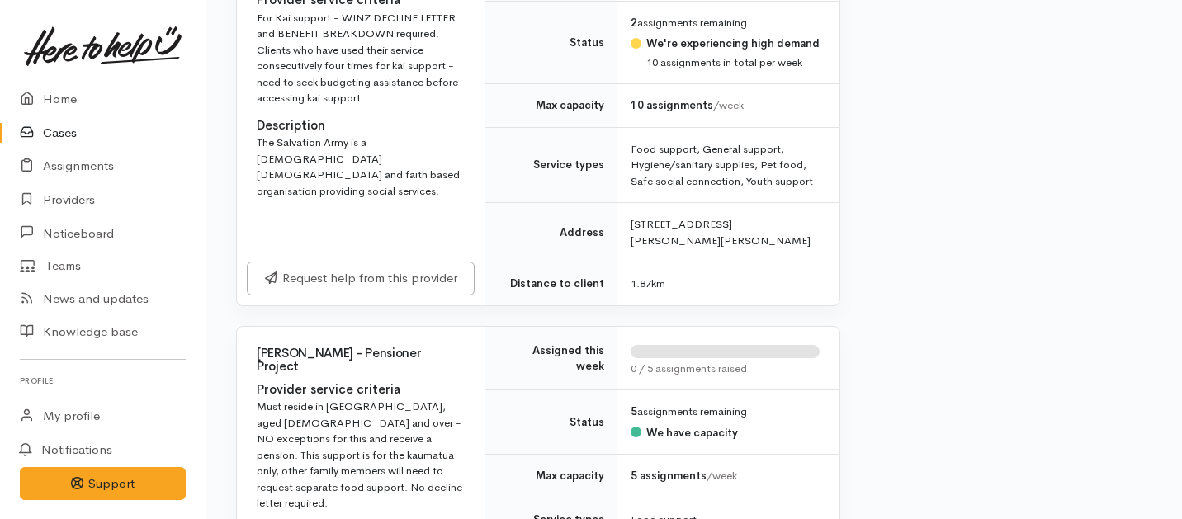
scroll to position [1306, 0]
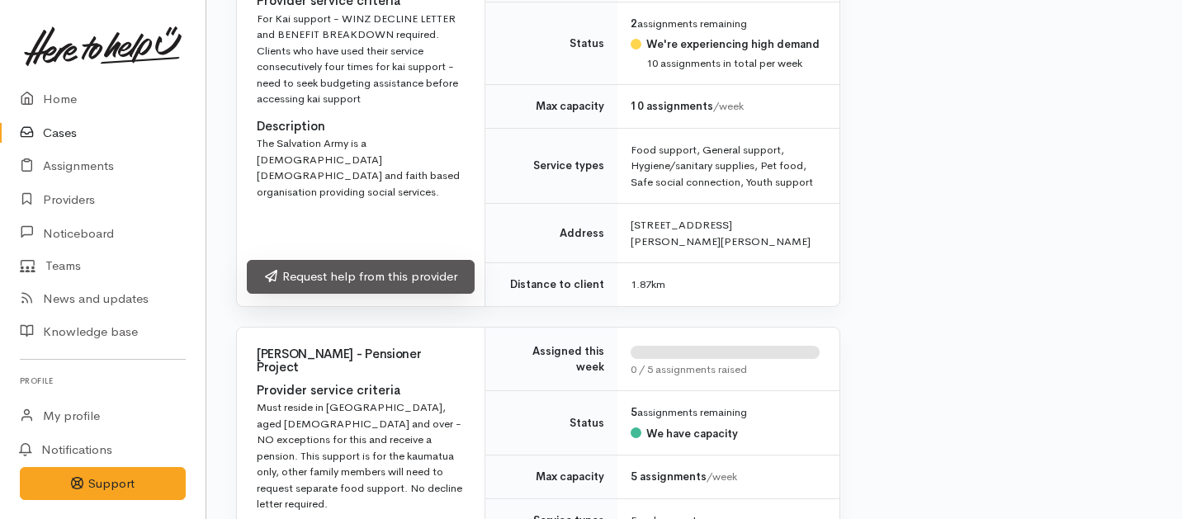
click at [441, 294] on link "Request help from this provider" at bounding box center [361, 277] width 228 height 34
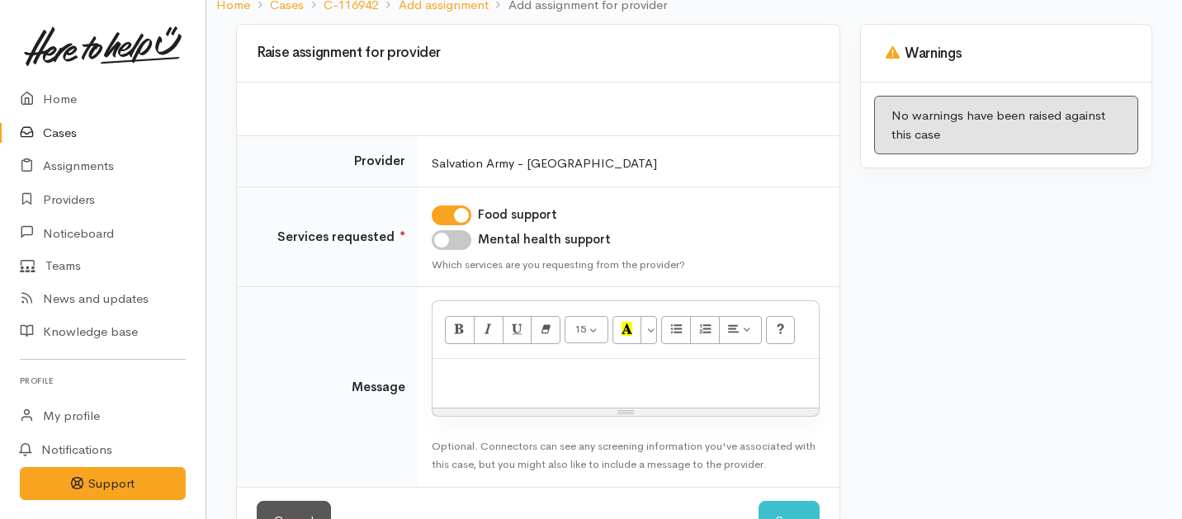
scroll to position [196, 0]
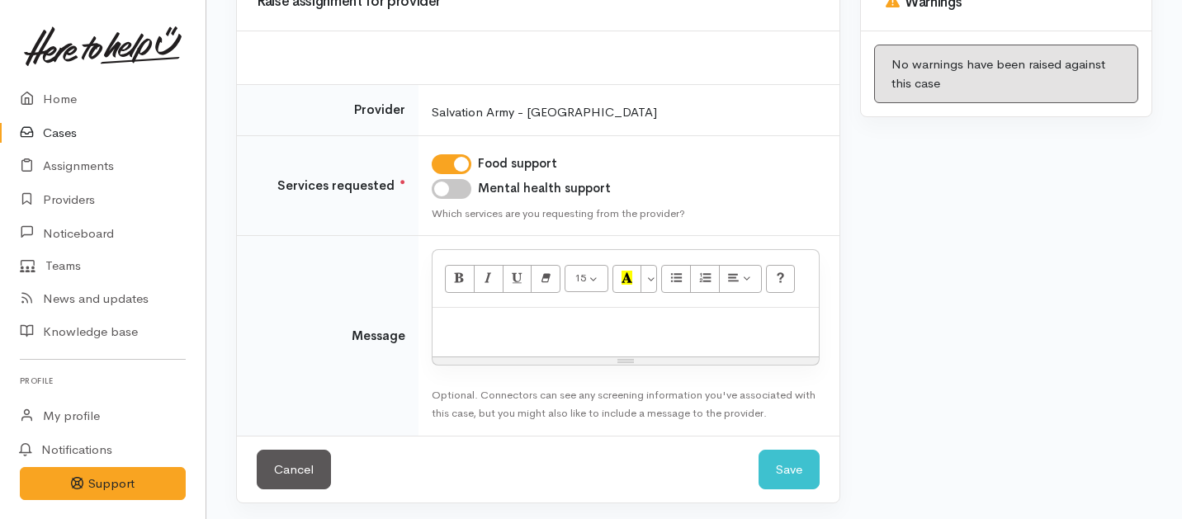
click at [590, 324] on p at bounding box center [626, 325] width 370 height 19
paste div
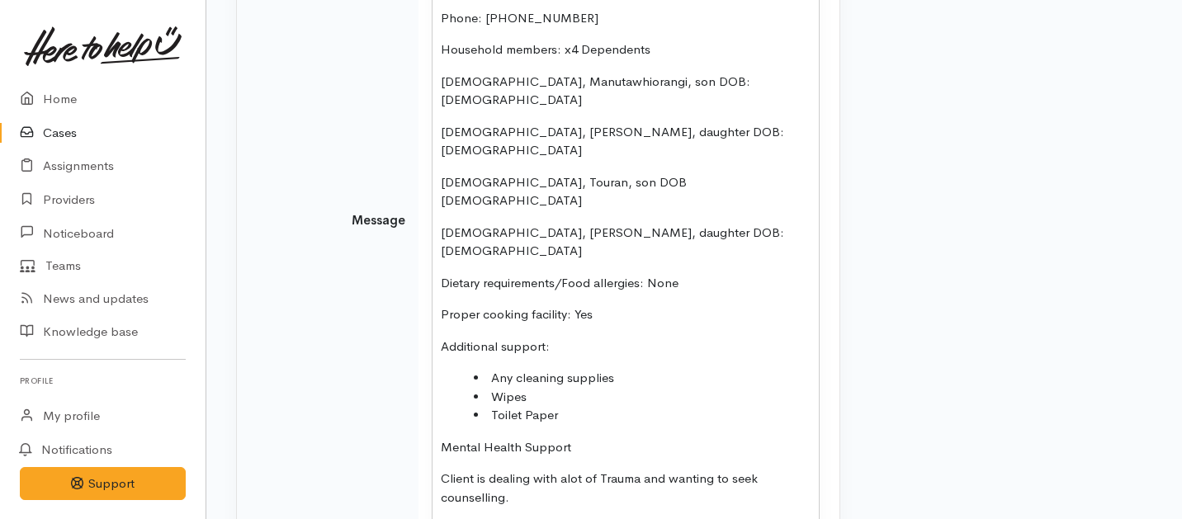
scroll to position [607, 0]
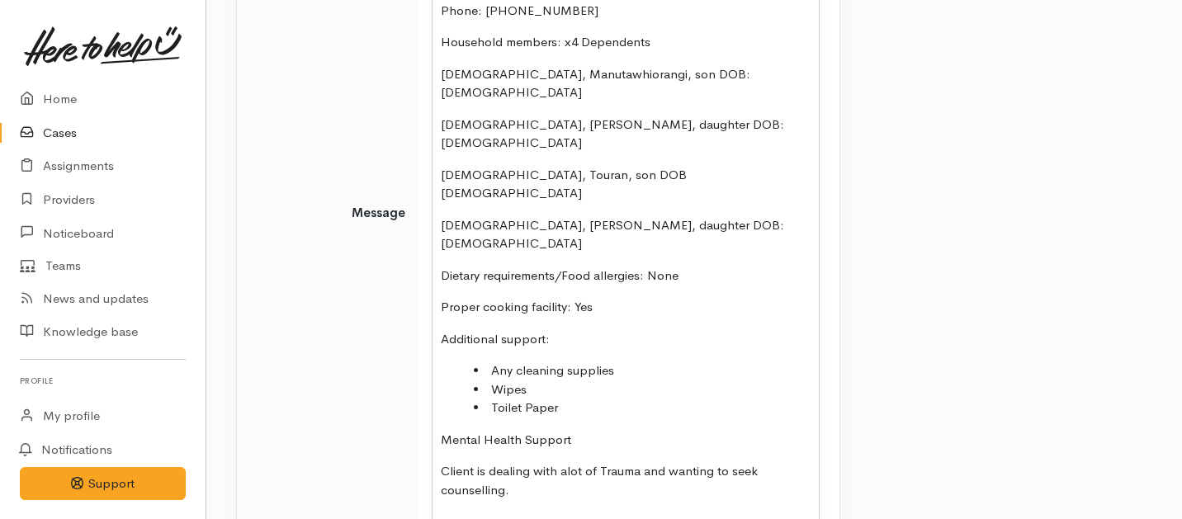
drag, startPoint x: 524, startPoint y: 424, endPoint x: 437, endPoint y: 360, distance: 108.6
click at [437, 360] on div "[PERSON_NAME] DOB: [DEMOGRAPHIC_DATA] Address: [STREET_ADDRESS][PERSON_NAME] Ph…" at bounding box center [625, 209] width 386 height 623
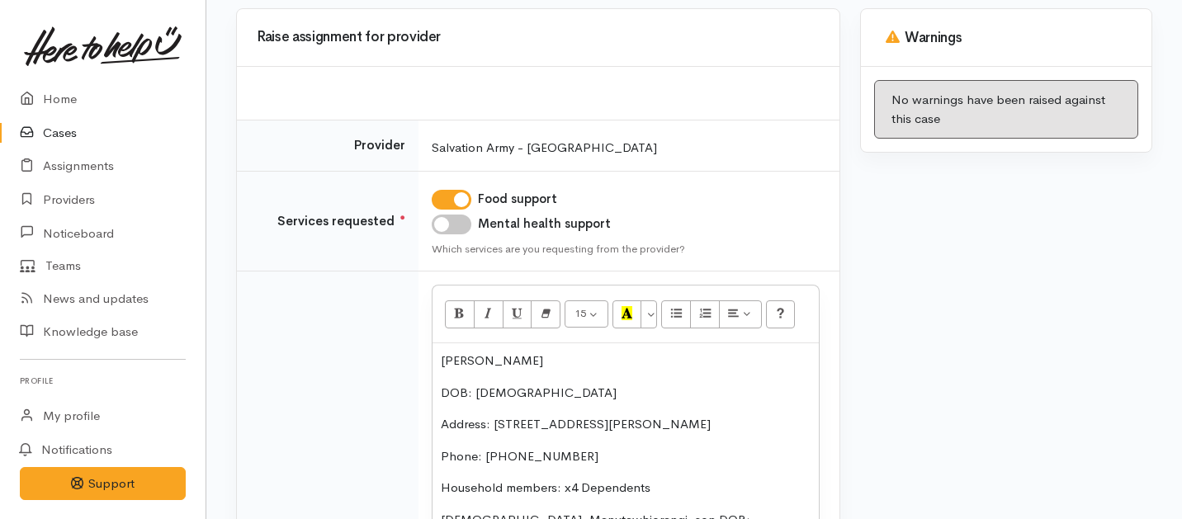
scroll to position [181, 0]
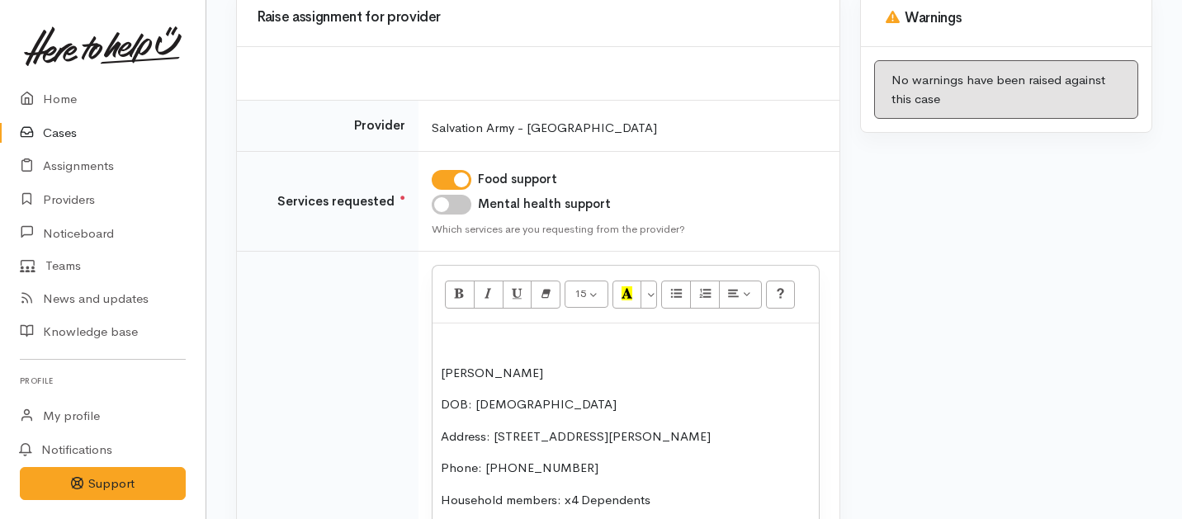
click at [441, 336] on p at bounding box center [626, 341] width 370 height 19
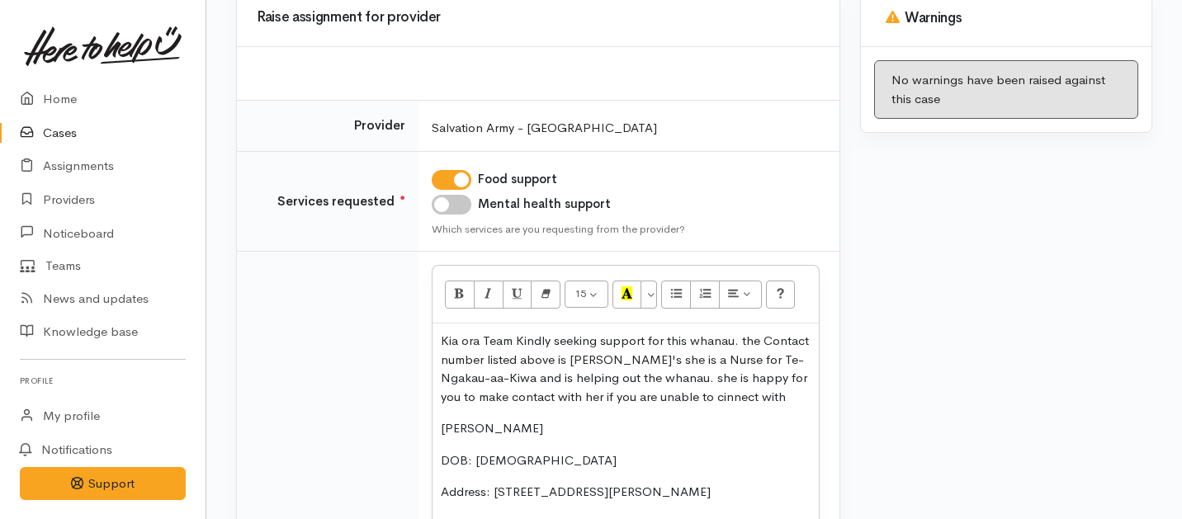
click at [657, 401] on span "Kia ora Team Kindly seeking support for this whanau. the Contact number listed …" at bounding box center [625, 369] width 368 height 72
click at [740, 403] on p "Kia ora Team Kindly seeking support for this whanau. the Contact number listed …" at bounding box center [626, 369] width 370 height 74
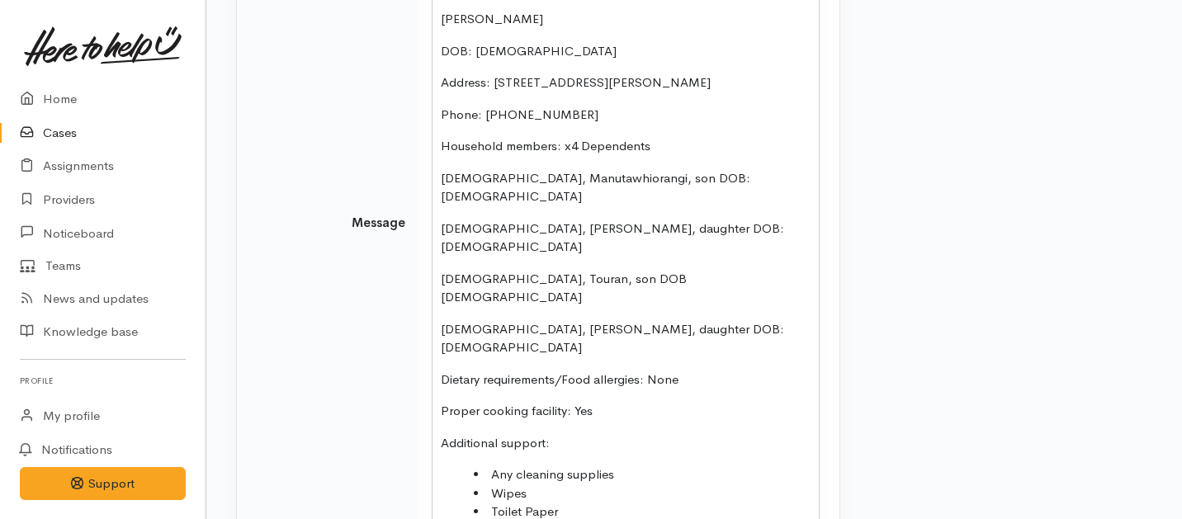
scroll to position [769, 0]
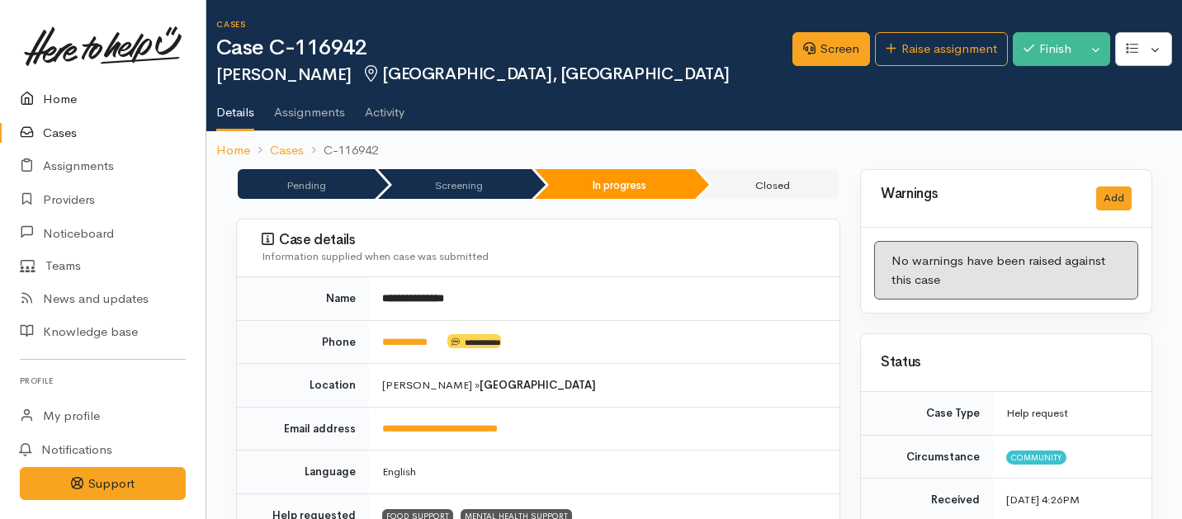
click at [54, 97] on link "Home" at bounding box center [103, 100] width 206 height 34
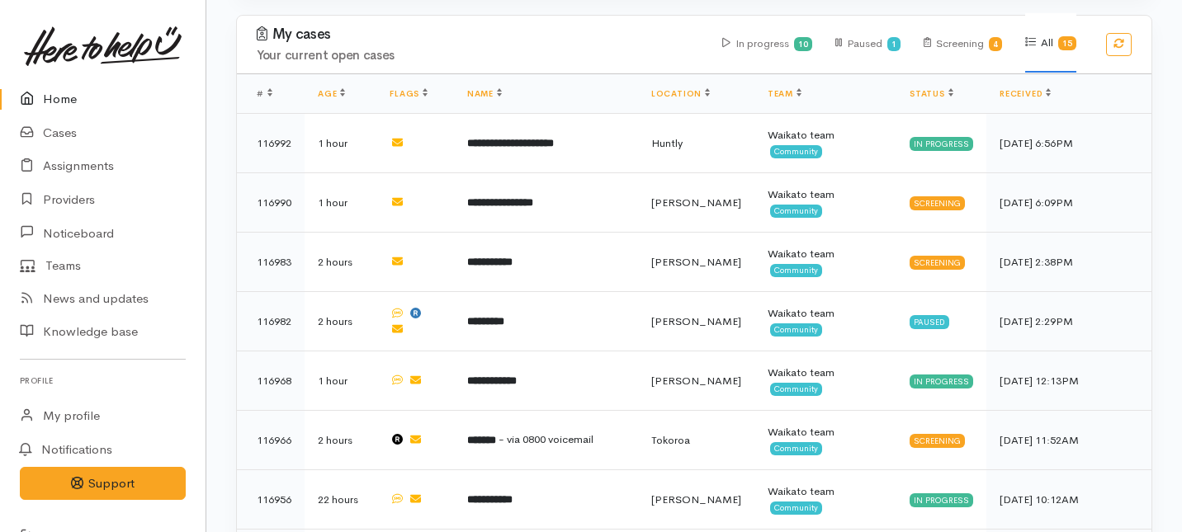
scroll to position [728, 0]
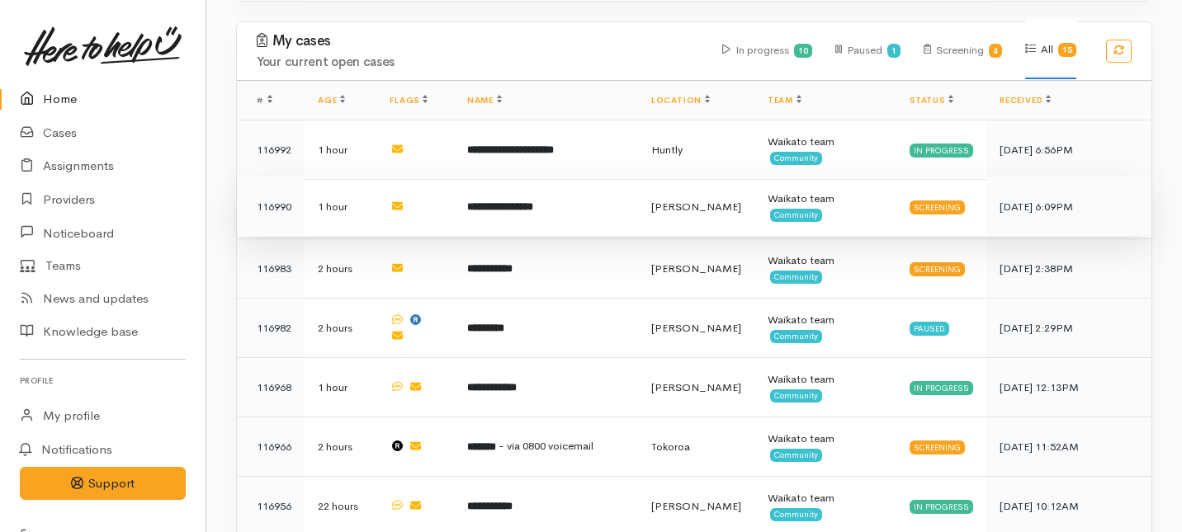
click at [638, 177] on td "**********" at bounding box center [546, 206] width 184 height 59
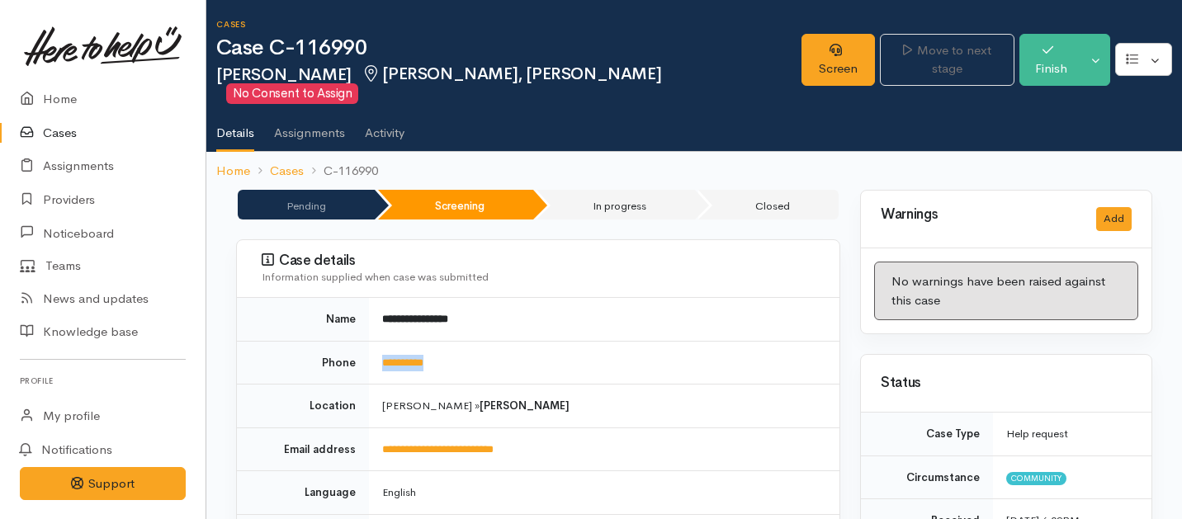
drag, startPoint x: 447, startPoint y: 345, endPoint x: 376, endPoint y: 345, distance: 71.8
click at [376, 345] on td "**********" at bounding box center [604, 363] width 470 height 44
copy link "**********"
click at [801, 58] on link "Screen" at bounding box center [837, 60] width 73 height 52
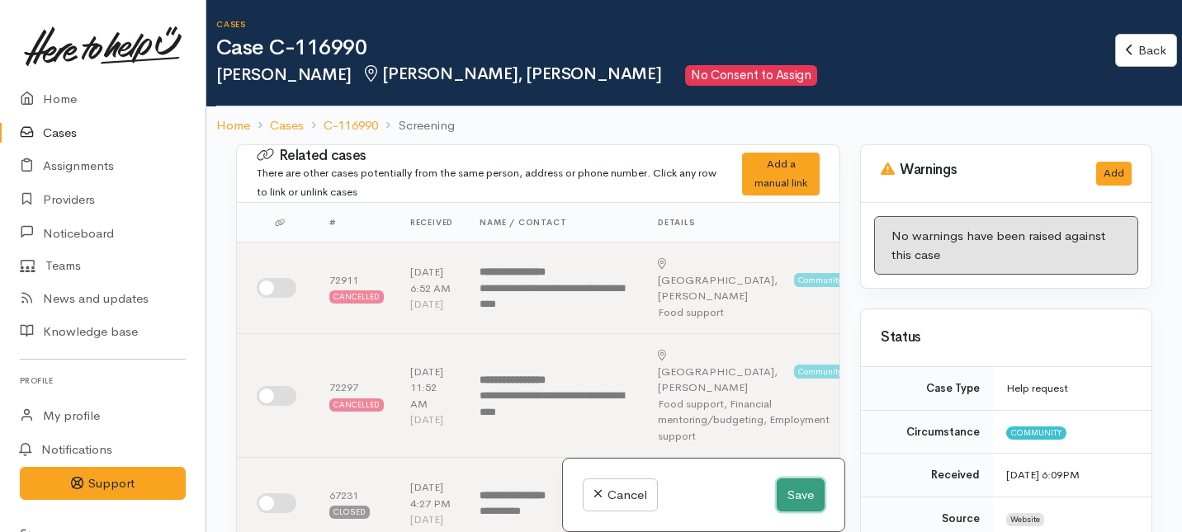
click at [794, 500] on button "Save" at bounding box center [801, 496] width 48 height 34
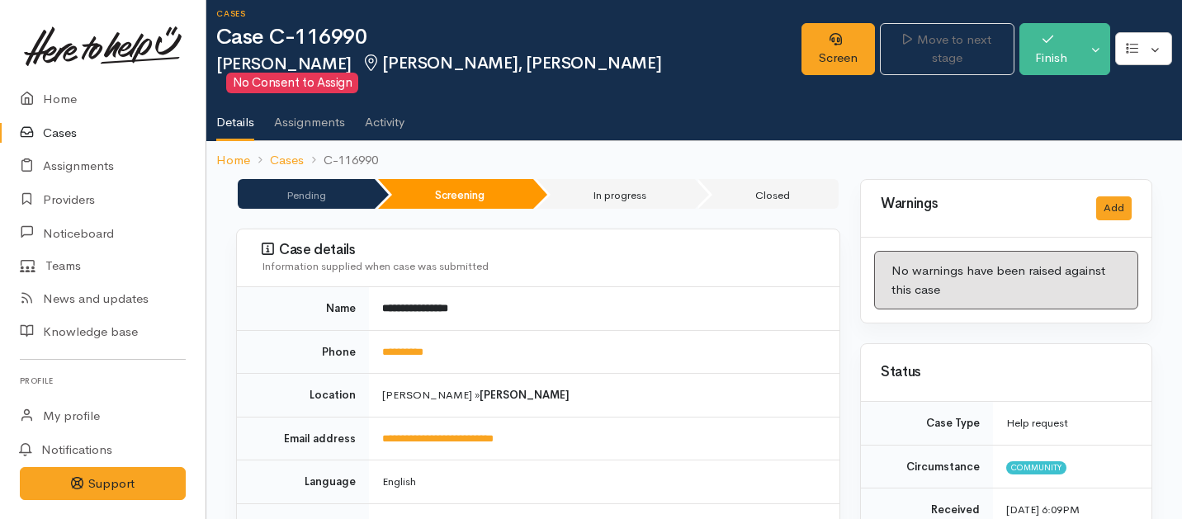
scroll to position [1130, 0]
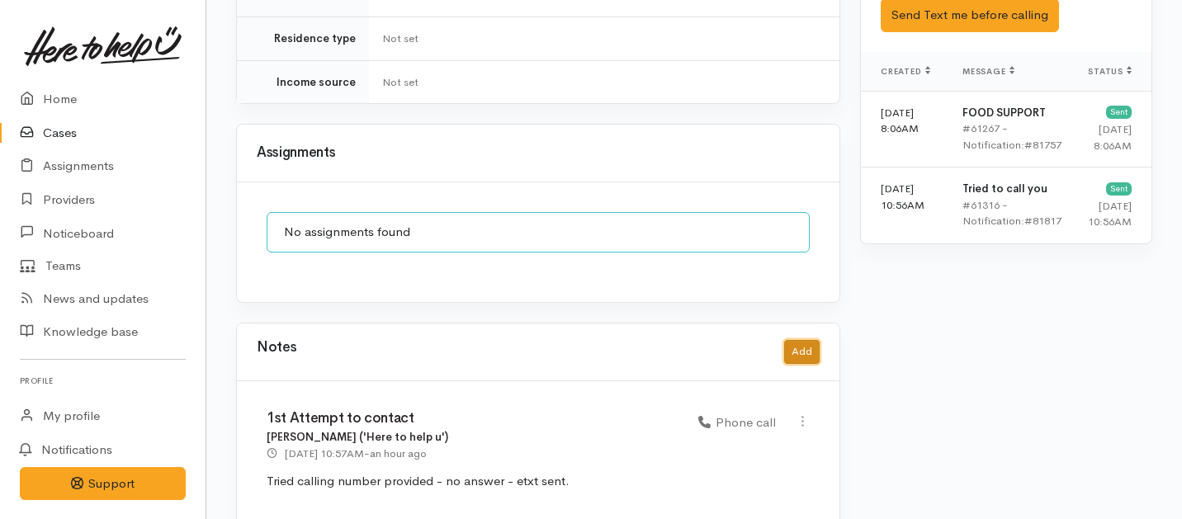
click at [799, 340] on button "Add" at bounding box center [801, 352] width 35 height 24
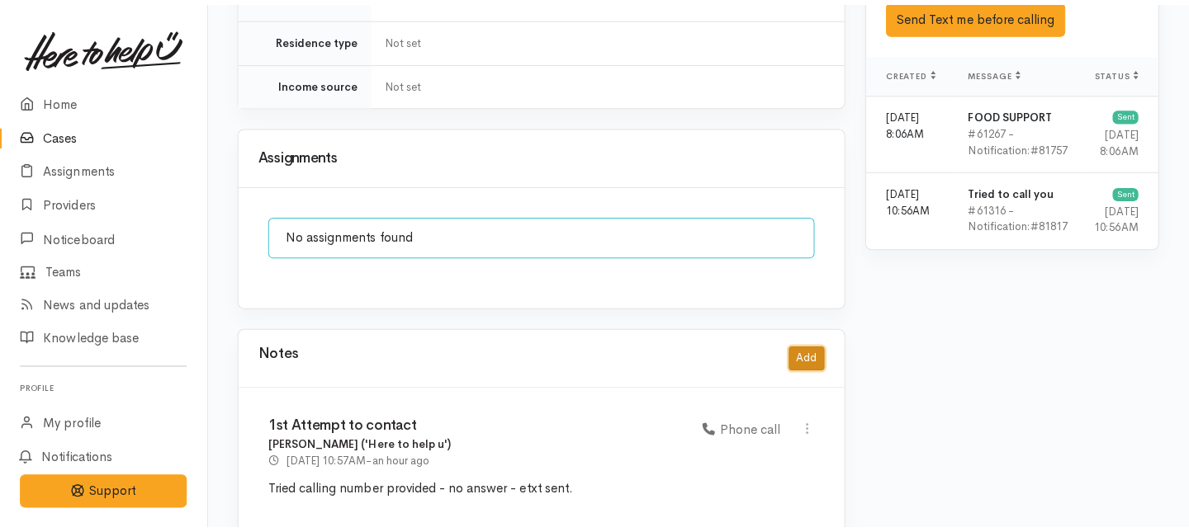
scroll to position [1117, 0]
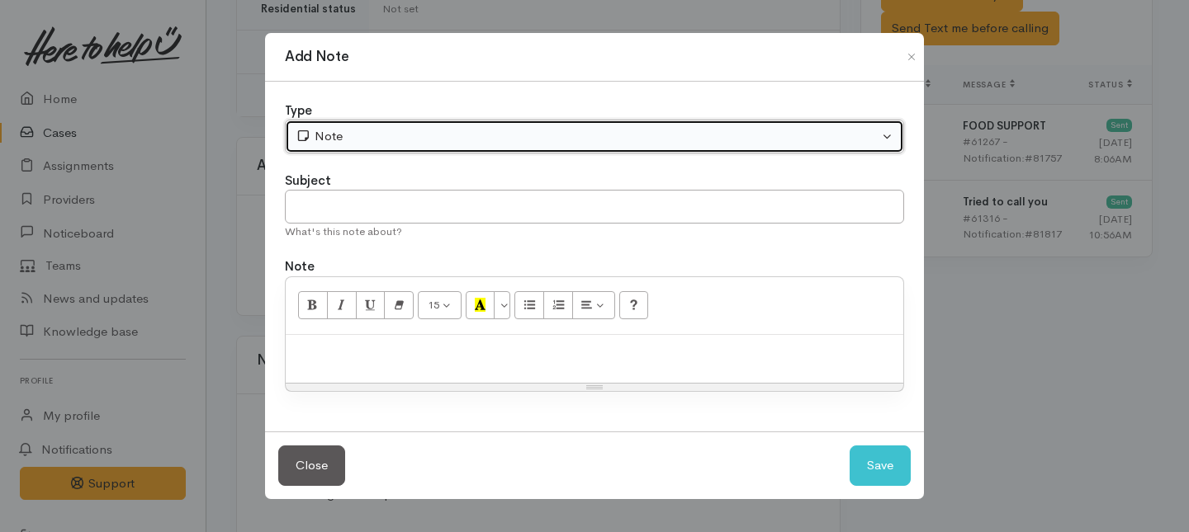
click at [516, 136] on div "Note" at bounding box center [586, 136] width 583 height 19
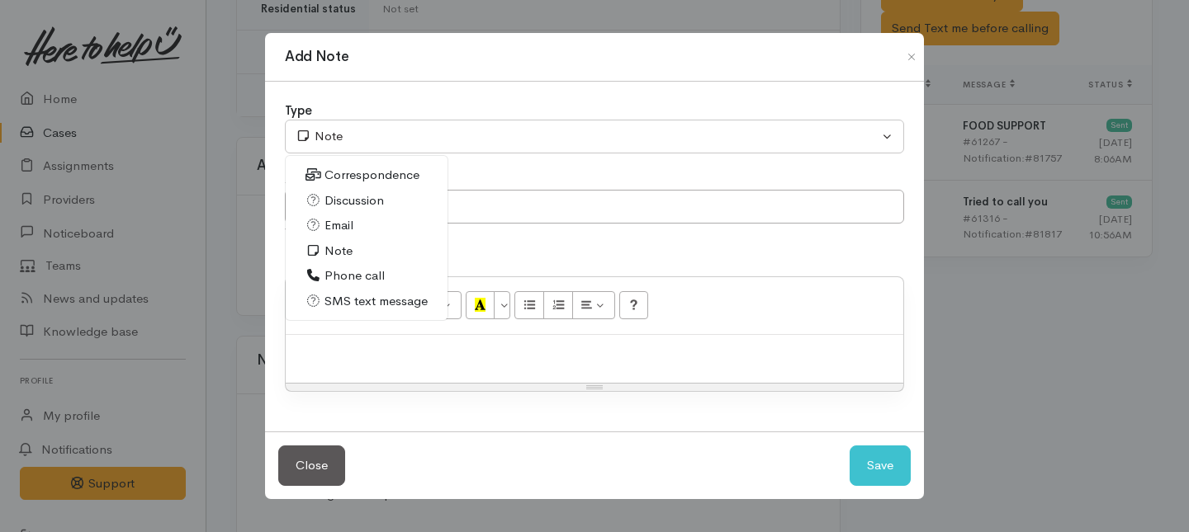
click at [341, 282] on span "Phone call" at bounding box center [354, 276] width 60 height 19
select select "3"
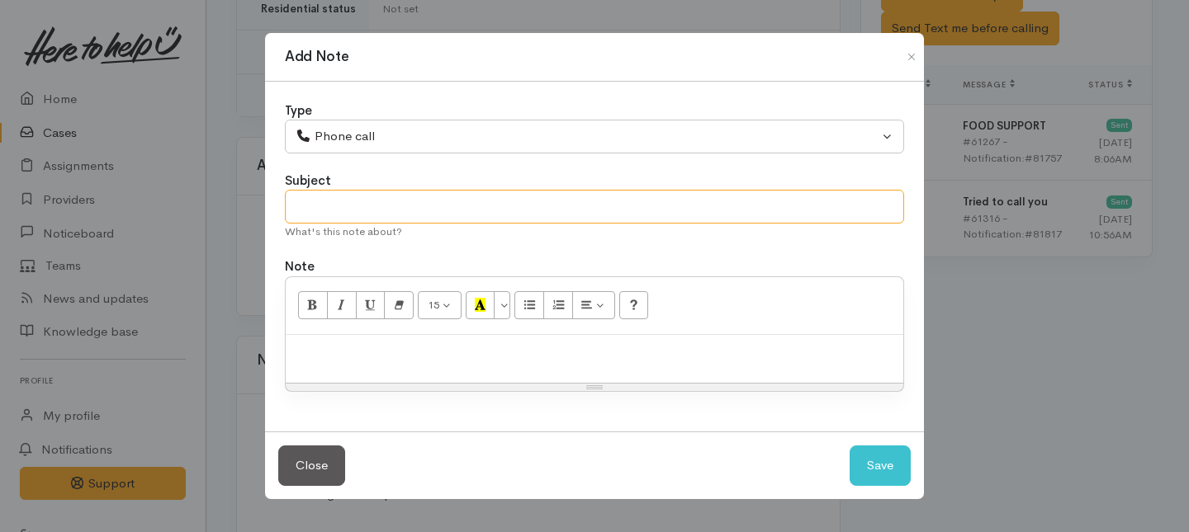
click at [330, 210] on input "text" at bounding box center [594, 207] width 619 height 34
type input "S"
type input "Request cancelled."
click at [323, 351] on p at bounding box center [594, 352] width 601 height 19
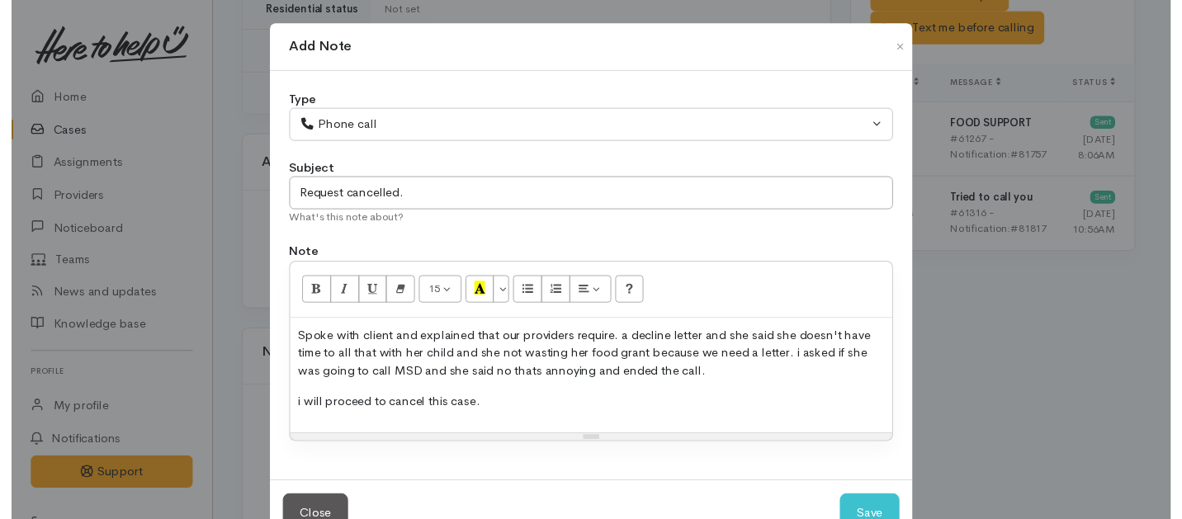
scroll to position [50, 0]
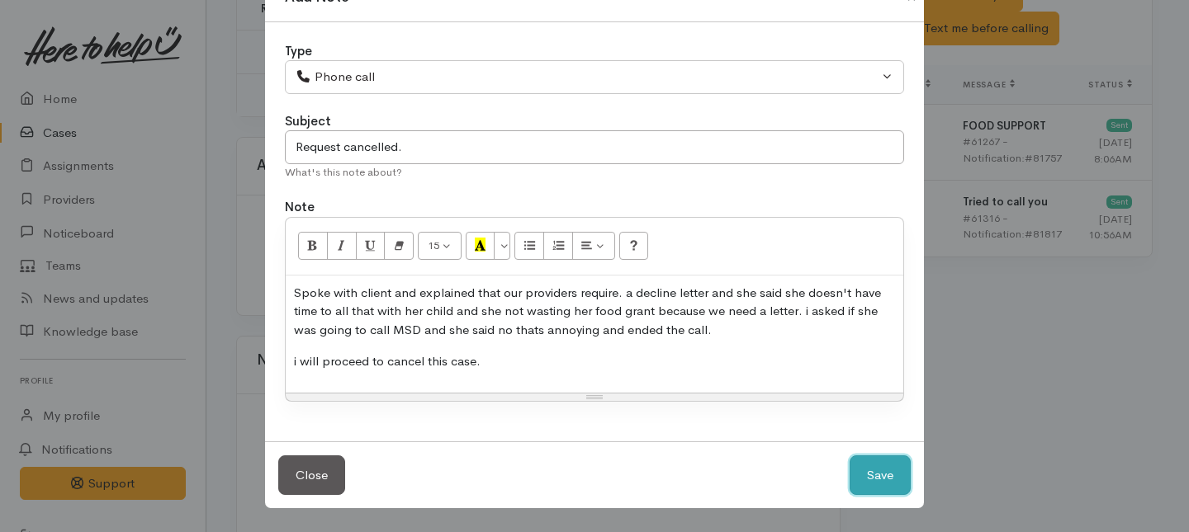
click at [871, 494] on button "Save" at bounding box center [879, 476] width 61 height 40
select select "1"
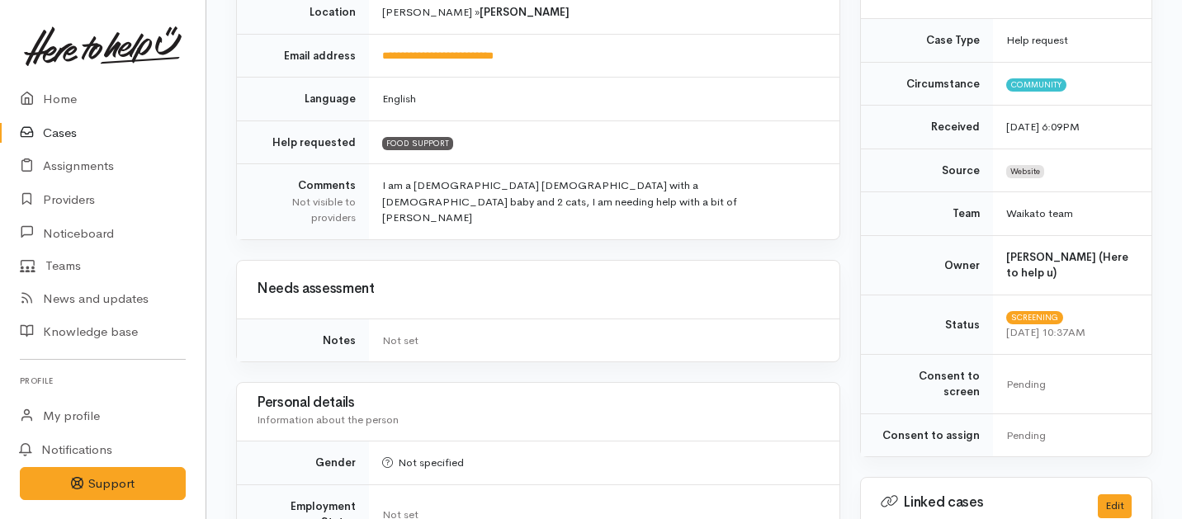
scroll to position [0, 0]
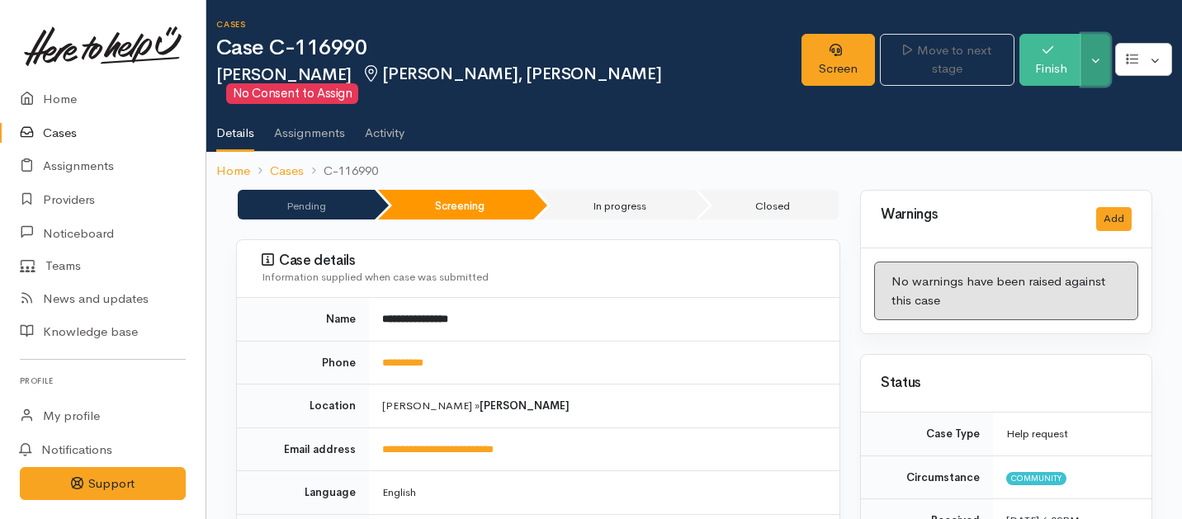
click at [1095, 50] on button "Toggle Dropdown" at bounding box center [1095, 60] width 29 height 52
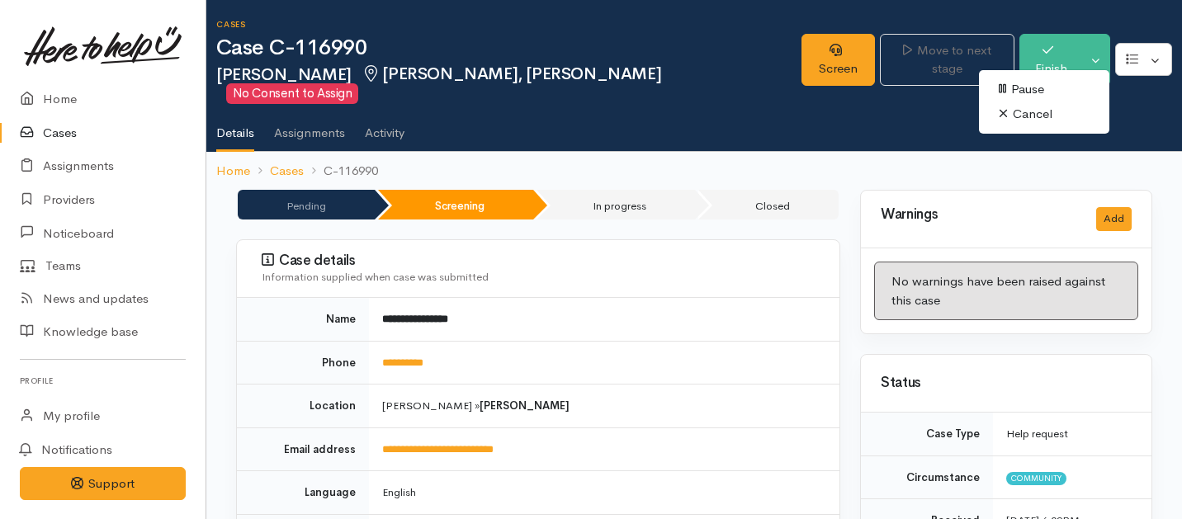
click at [1022, 117] on link "Cancel" at bounding box center [1044, 115] width 130 height 26
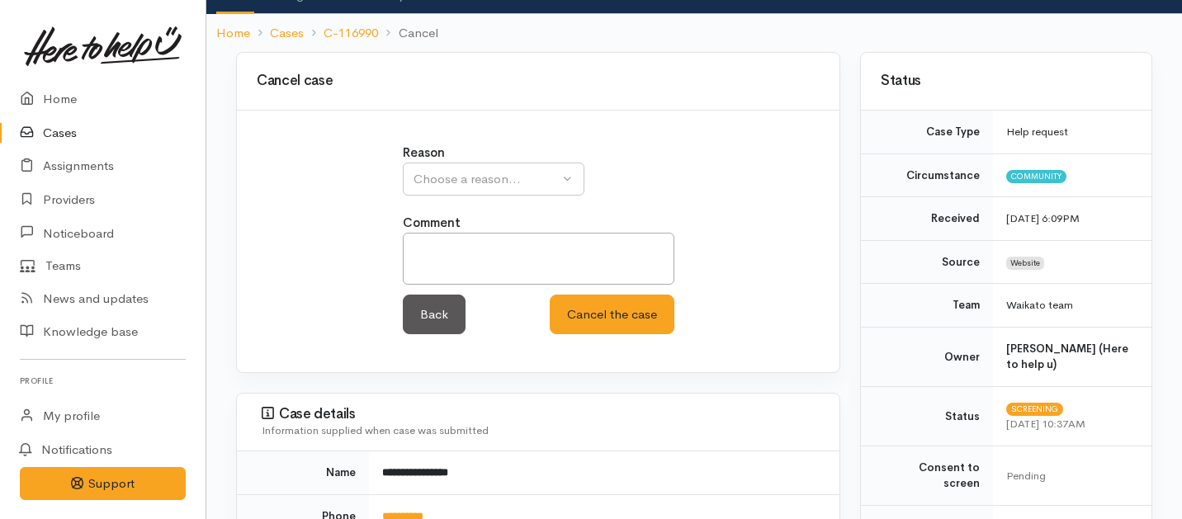
scroll to position [183, 0]
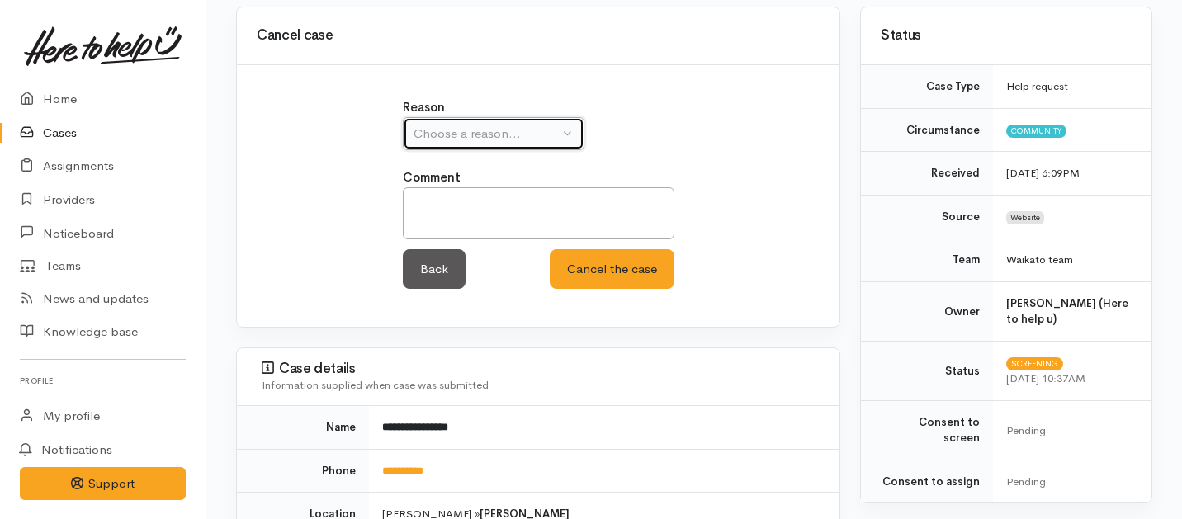
click at [497, 125] on div "Choose a reason..." at bounding box center [486, 134] width 145 height 19
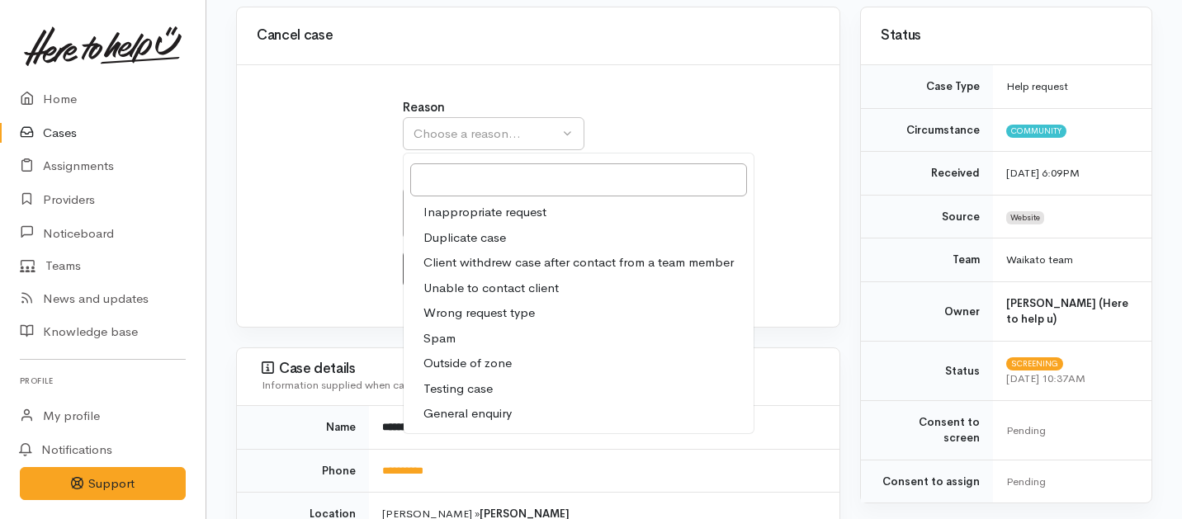
click at [442, 253] on span "Client withdrew case after contact from a team member" at bounding box center [578, 262] width 310 height 19
select select "3"
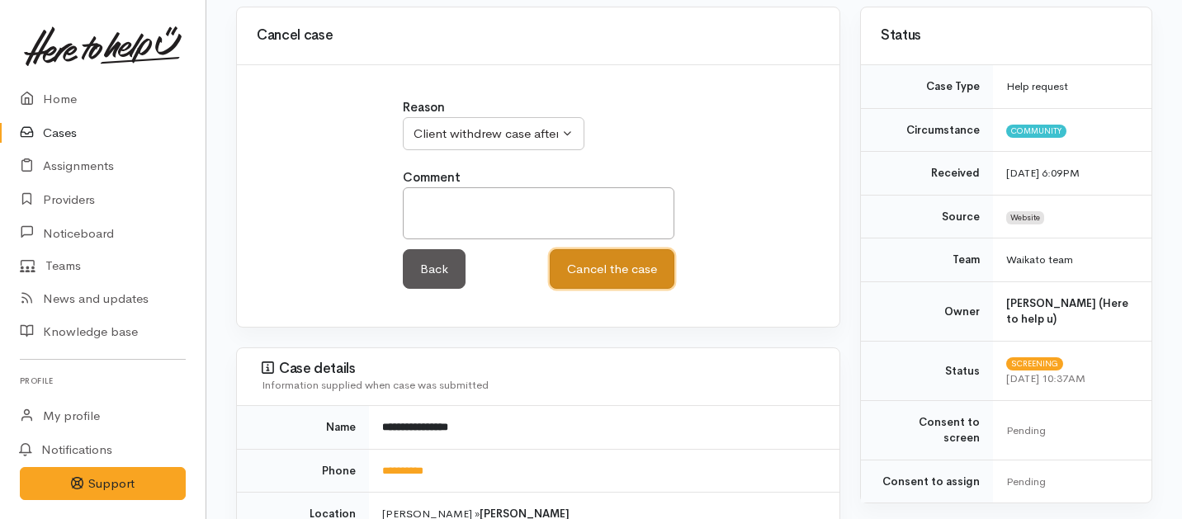
click at [610, 261] on button "Cancel the case" at bounding box center [612, 269] width 125 height 40
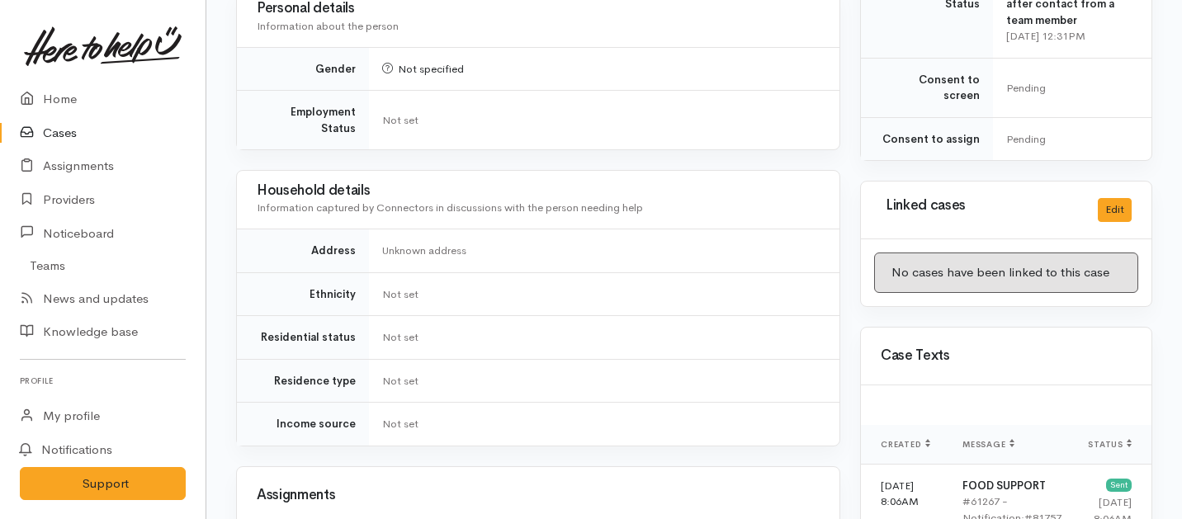
scroll to position [1302, 0]
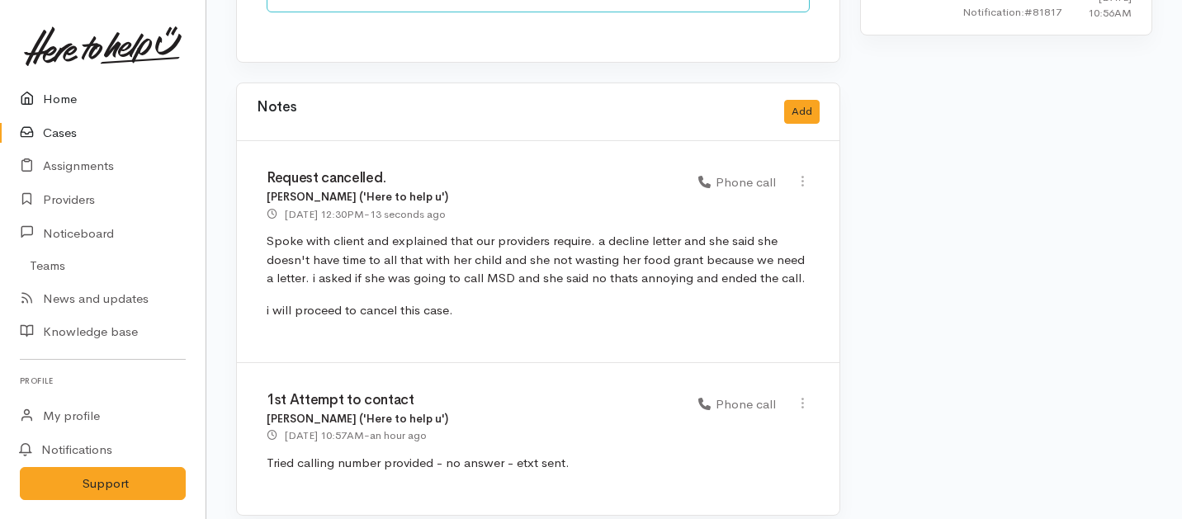
click at [58, 96] on link "Home" at bounding box center [103, 100] width 206 height 34
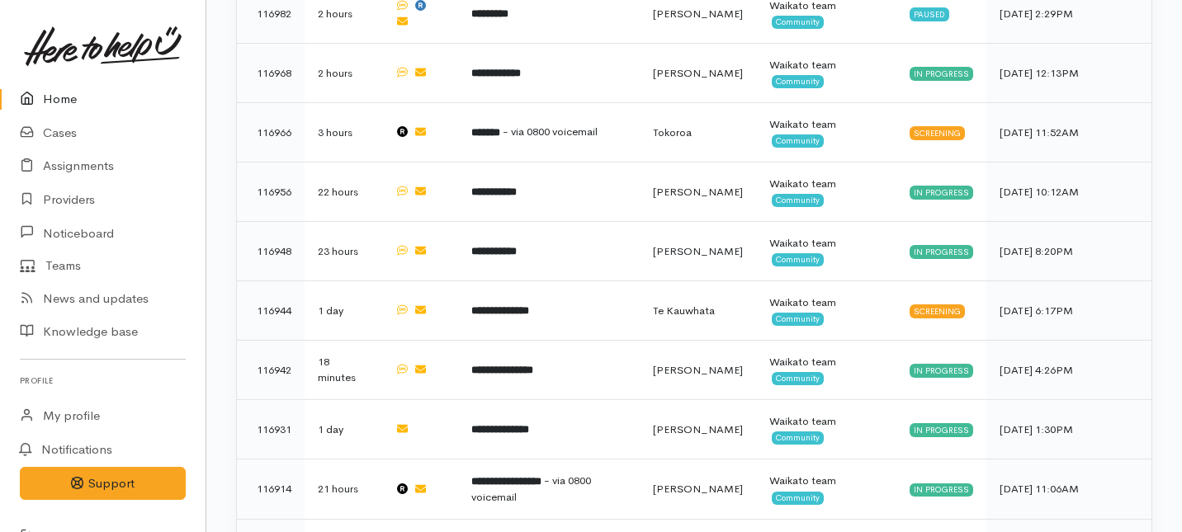
scroll to position [1146, 0]
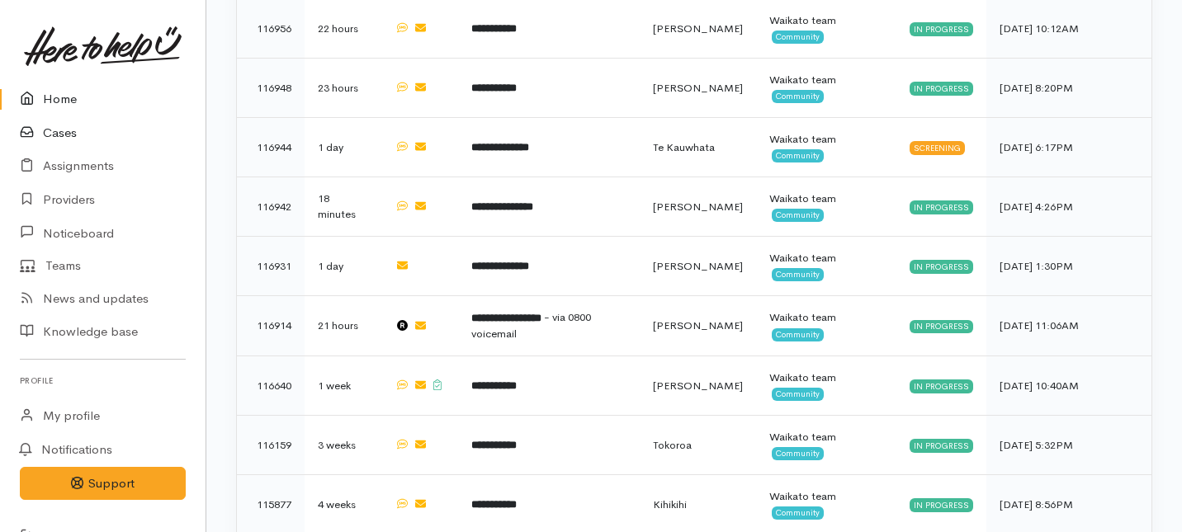
click at [68, 129] on link "Cases" at bounding box center [103, 133] width 206 height 34
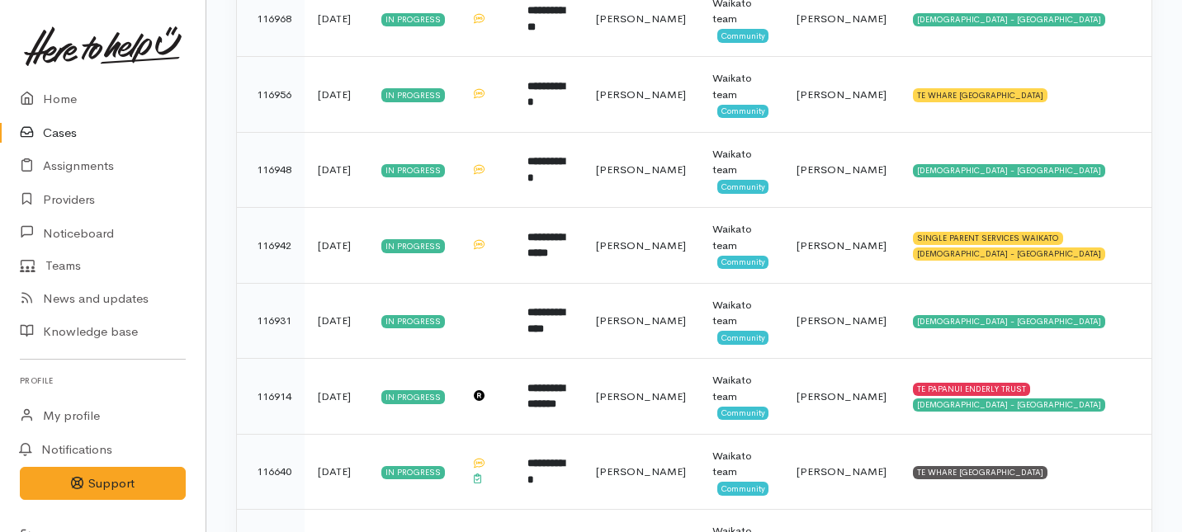
scroll to position [615, 0]
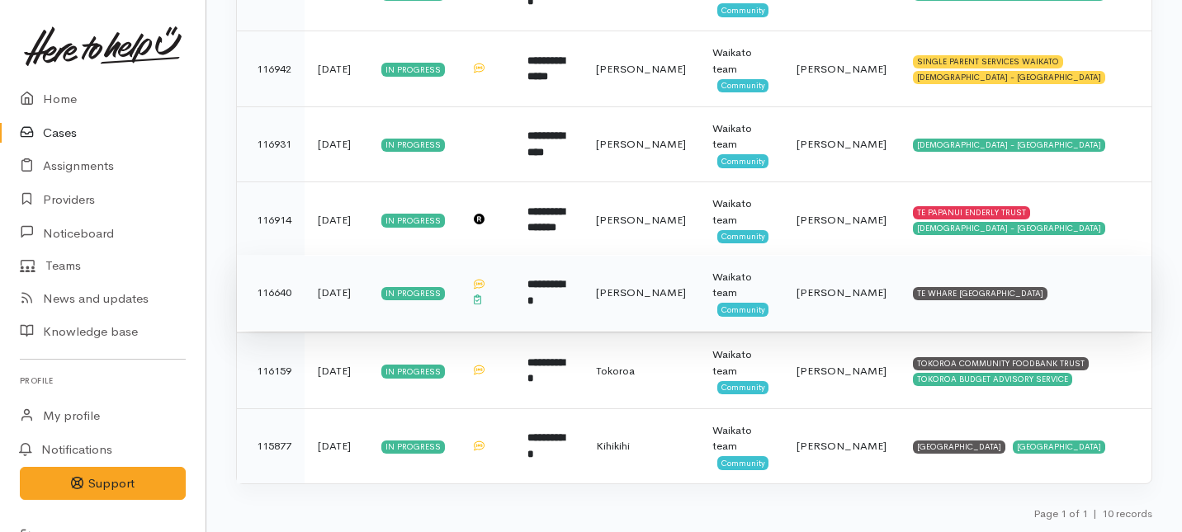
click at [510, 309] on td at bounding box center [486, 293] width 56 height 76
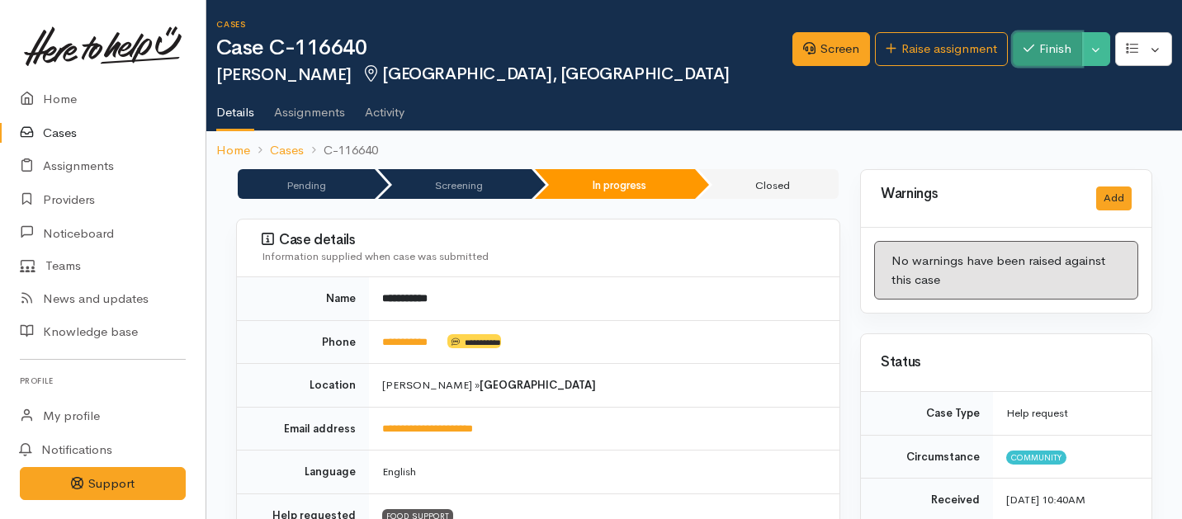
click at [1054, 55] on button "Finish" at bounding box center [1047, 49] width 69 height 34
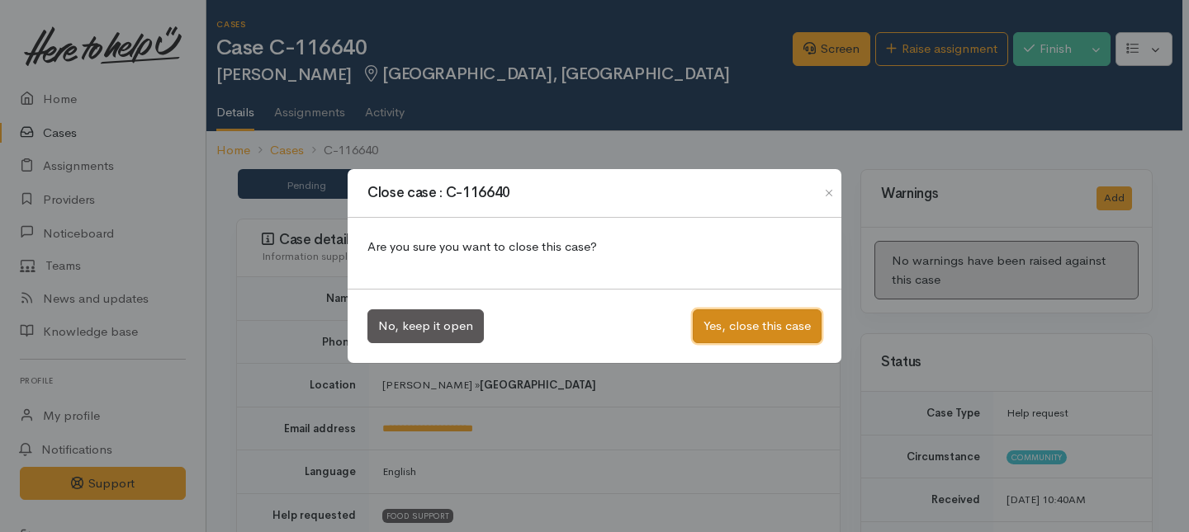
click at [768, 322] on button "Yes, close this case" at bounding box center [756, 327] width 129 height 34
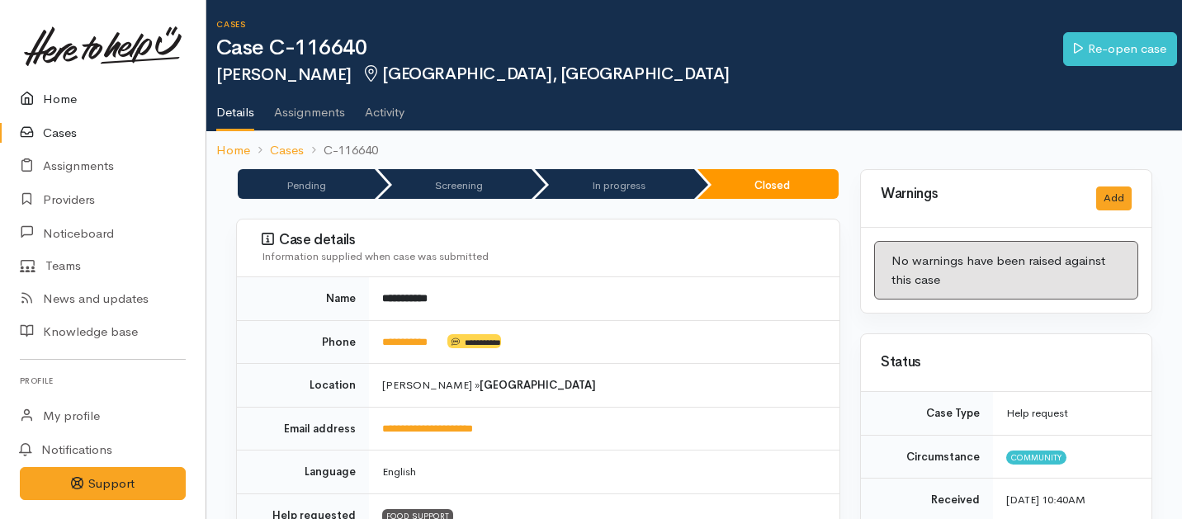
click at [64, 104] on link "Home" at bounding box center [103, 100] width 206 height 34
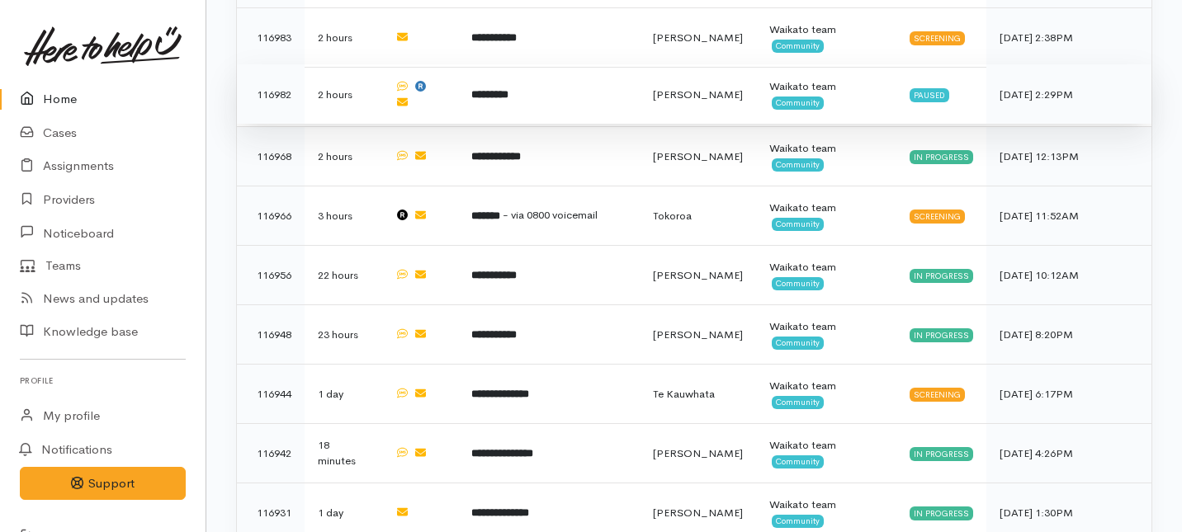
scroll to position [901, 0]
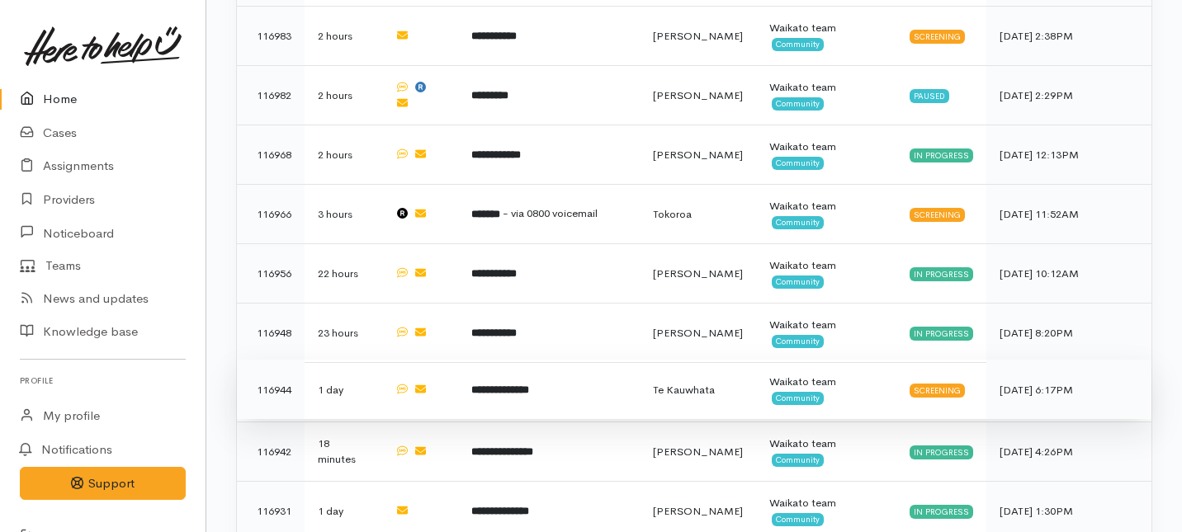
click at [558, 360] on td "**********" at bounding box center [548, 389] width 181 height 59
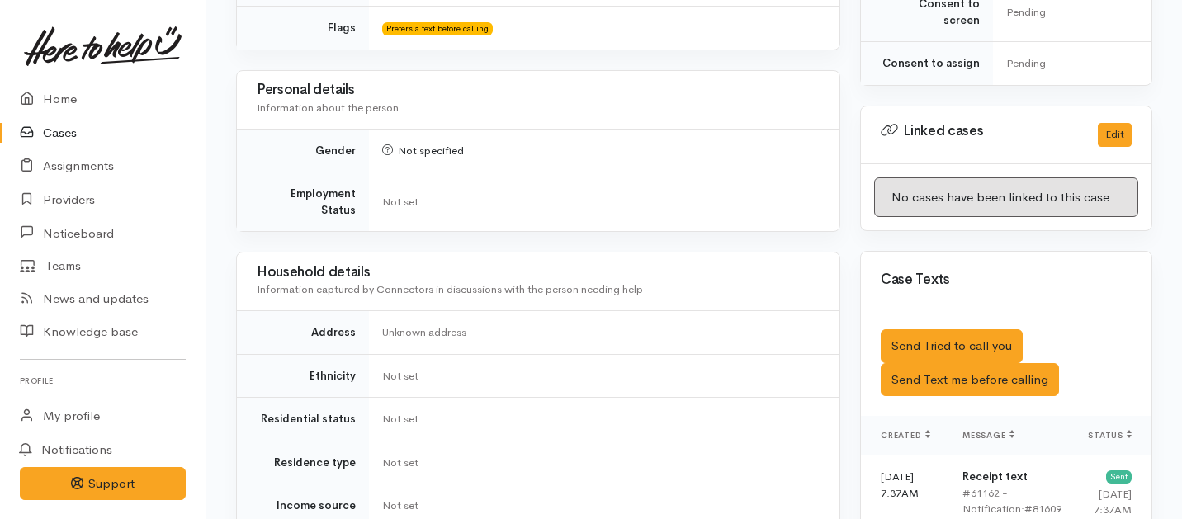
scroll to position [750, 0]
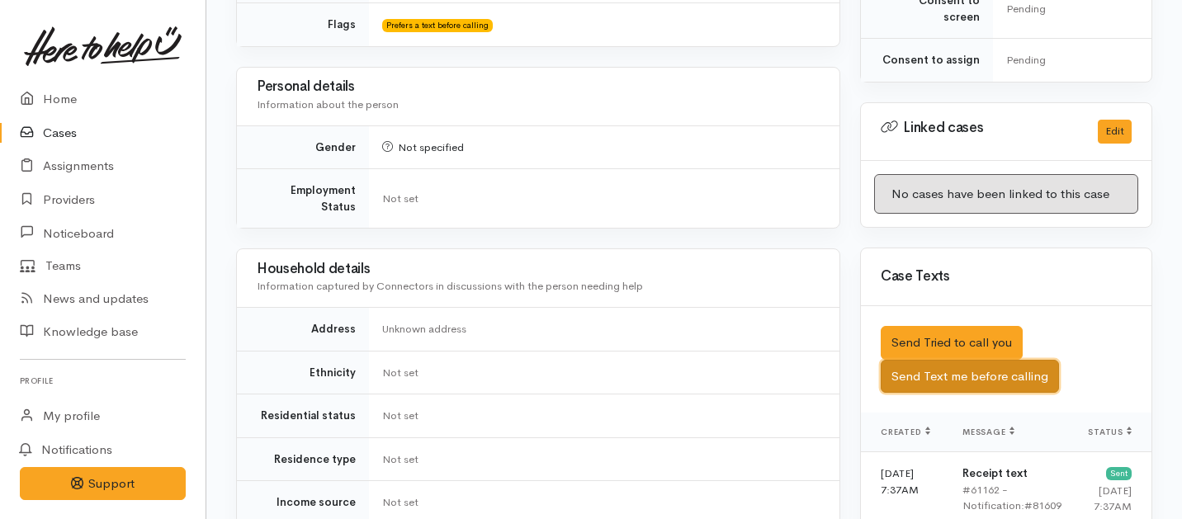
click at [903, 366] on button "Send Text me before calling" at bounding box center [970, 377] width 178 height 34
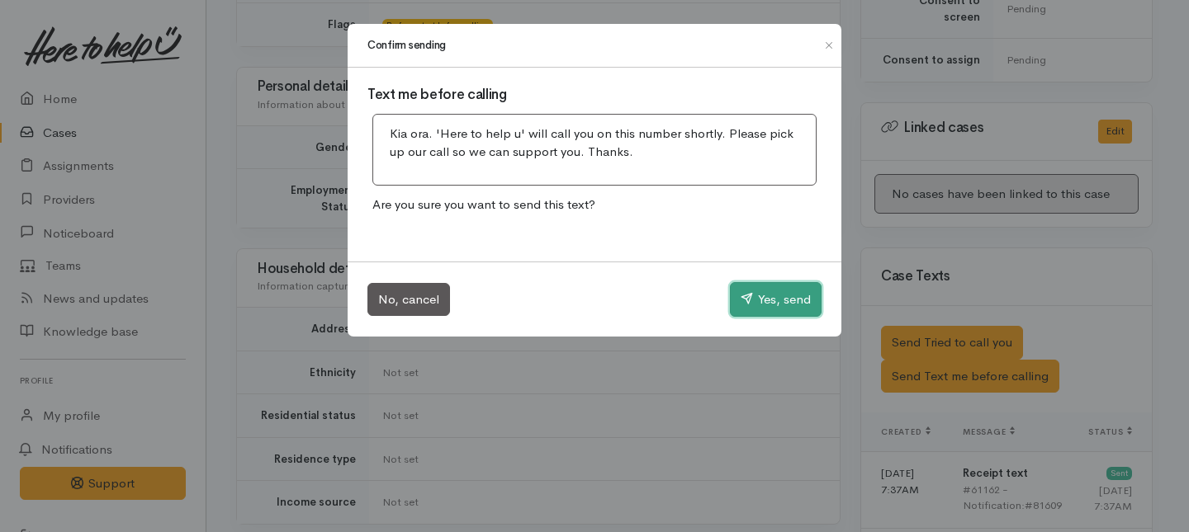
click at [782, 306] on button "Yes, send" at bounding box center [776, 299] width 92 height 35
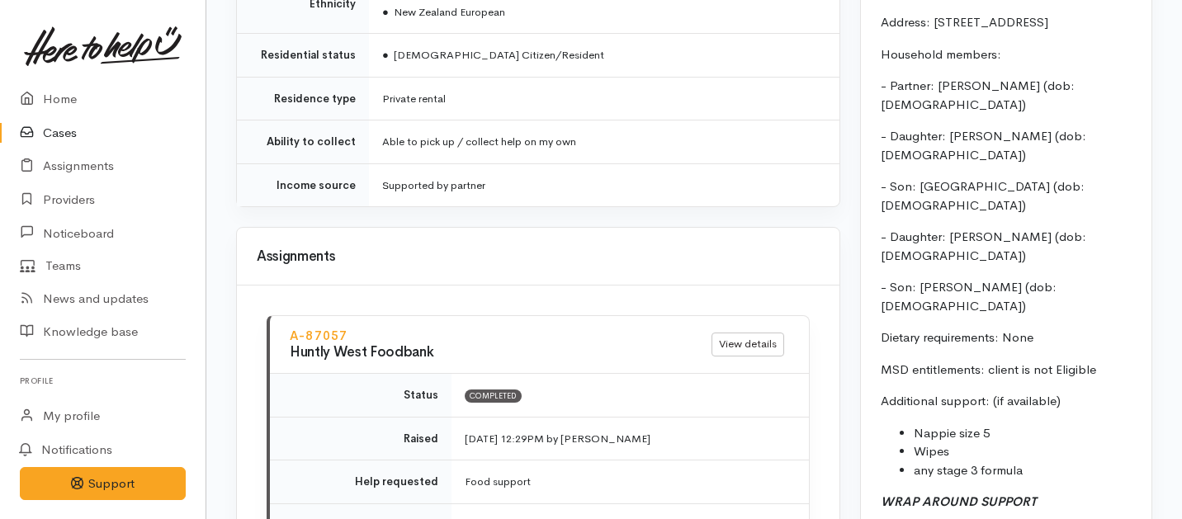
scroll to position [2090, 0]
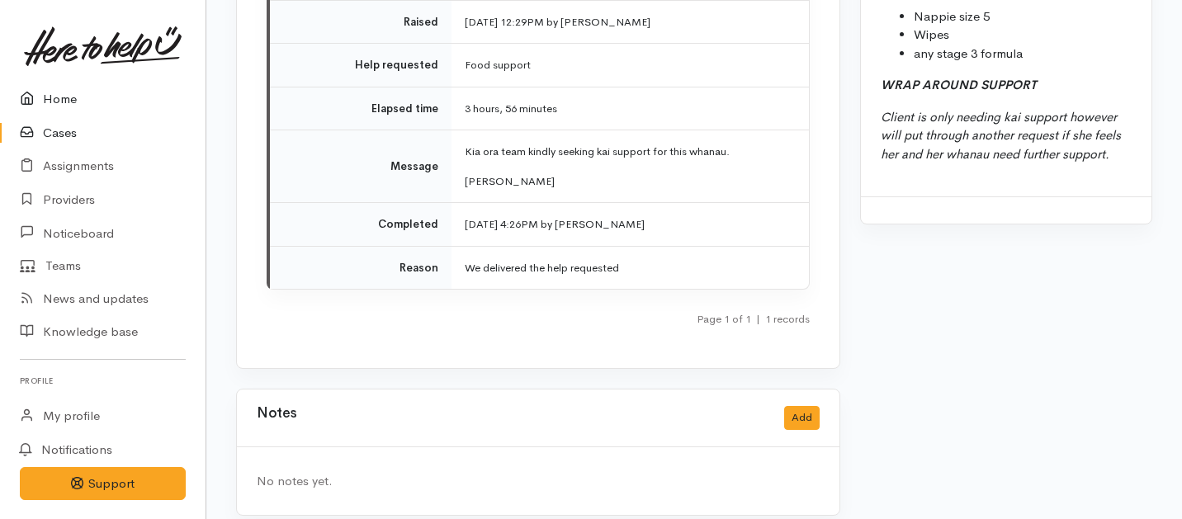
click at [54, 98] on link "Home" at bounding box center [103, 100] width 206 height 34
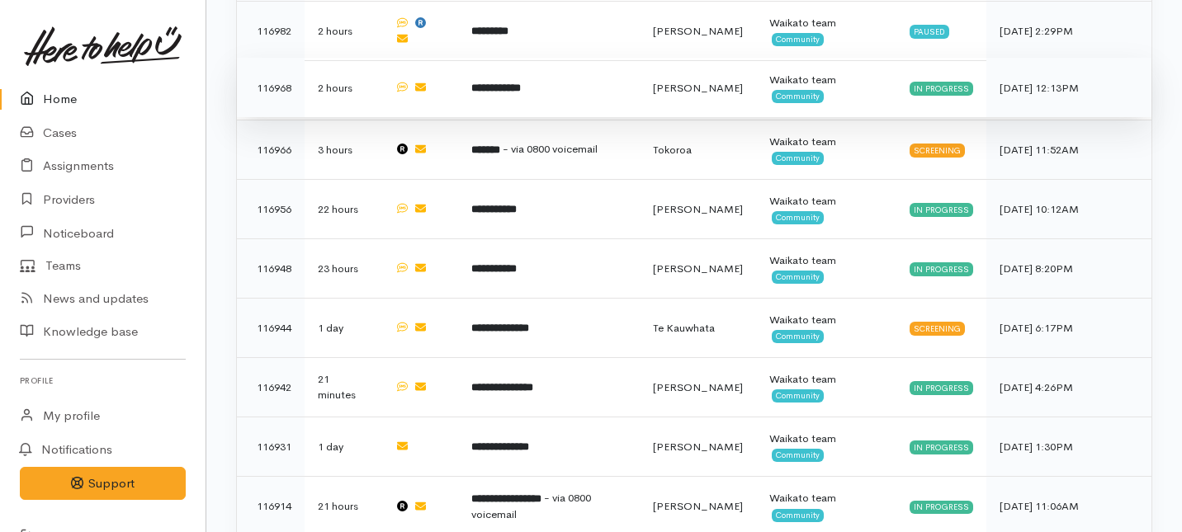
scroll to position [967, 0]
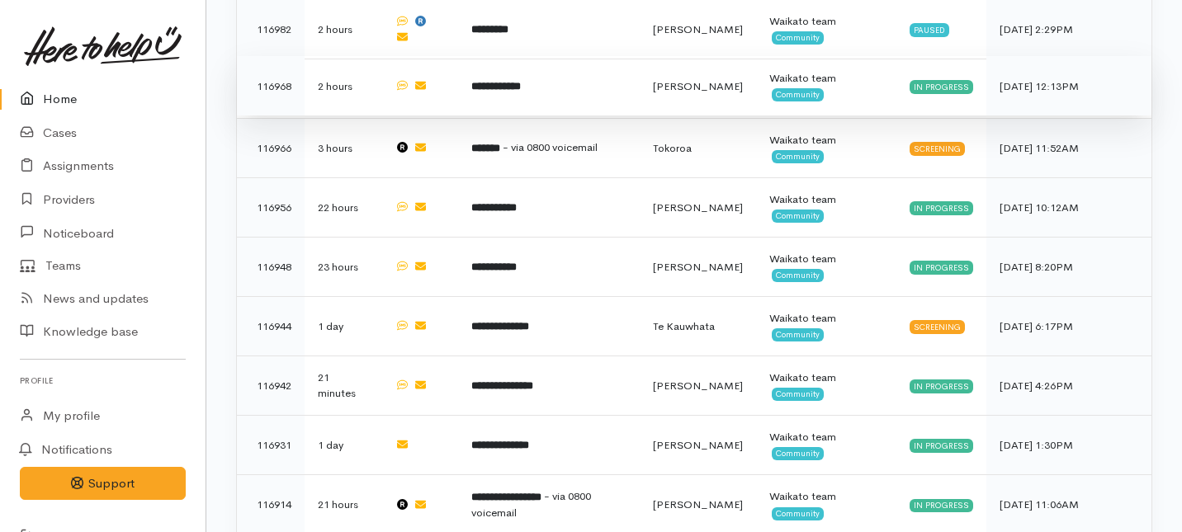
click at [567, 296] on td "**********" at bounding box center [548, 325] width 181 height 59
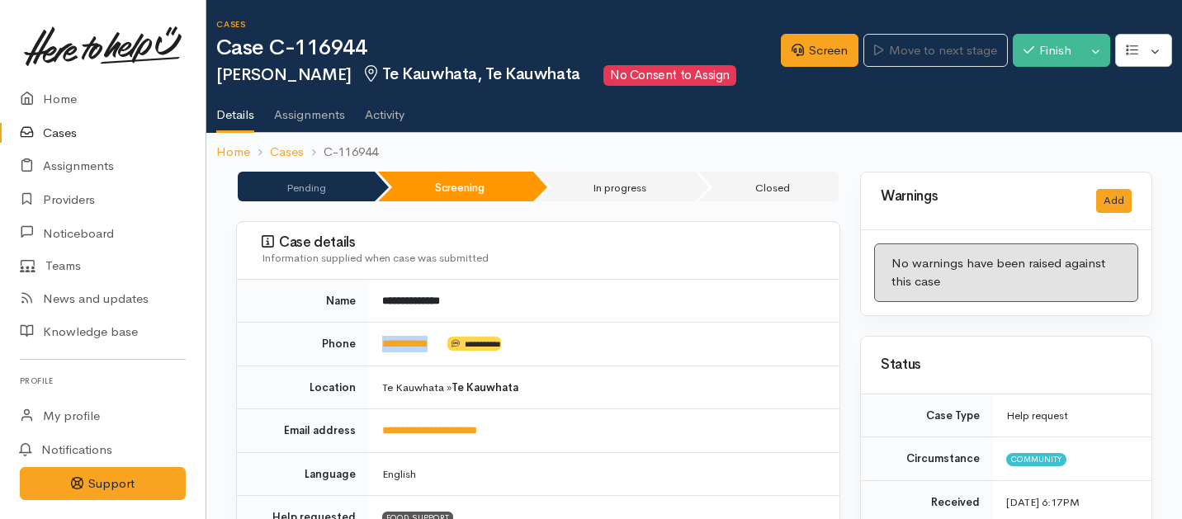
drag, startPoint x: 446, startPoint y: 344, endPoint x: 374, endPoint y: 343, distance: 71.8
click at [374, 343] on td "**********" at bounding box center [604, 345] width 470 height 44
copy td "**********"
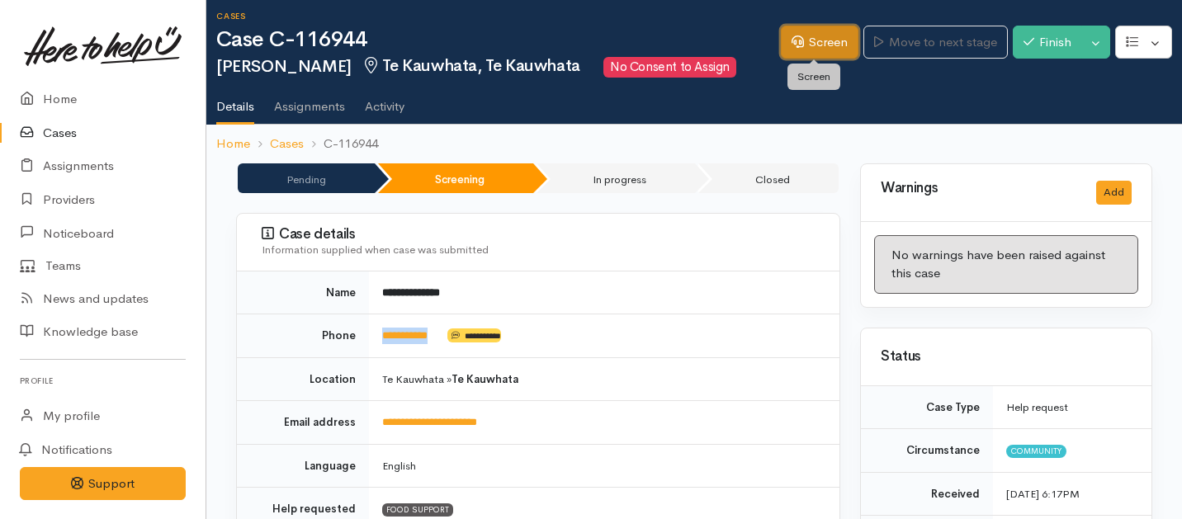
click at [807, 37] on link "Screen" at bounding box center [820, 43] width 78 height 34
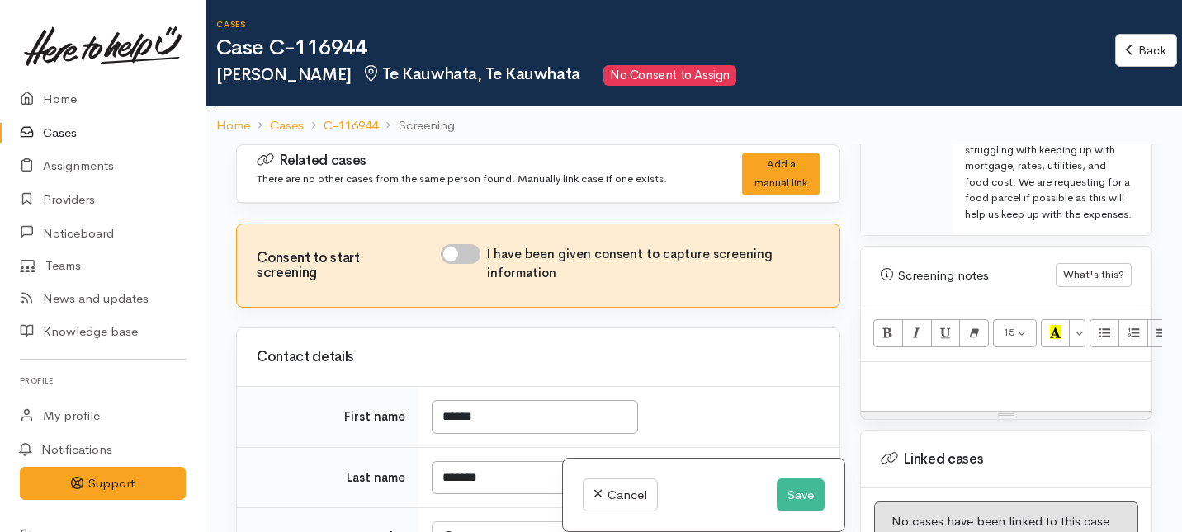
scroll to position [1042, 0]
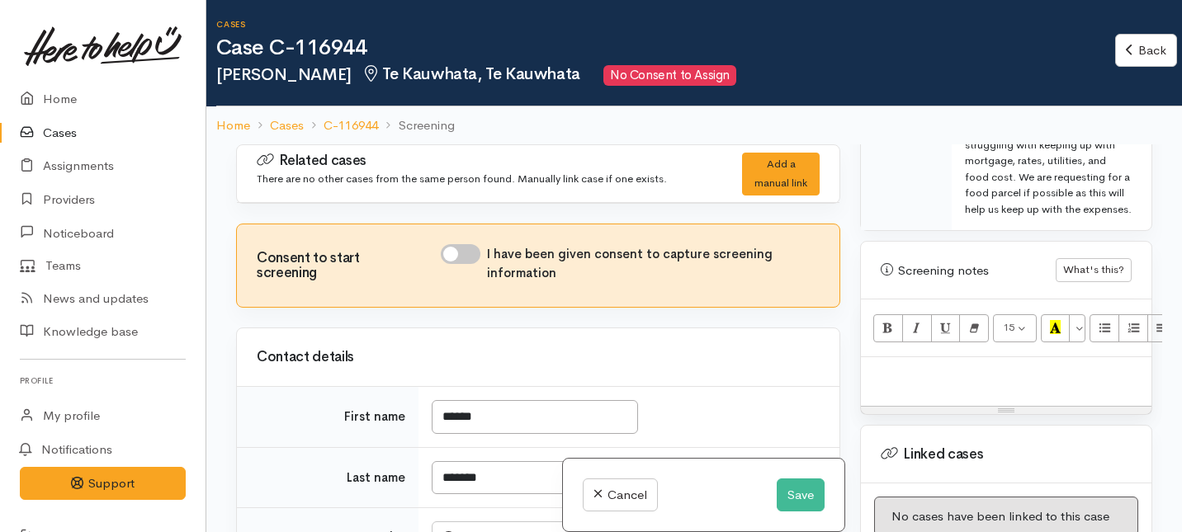
click at [919, 371] on p at bounding box center [1006, 375] width 274 height 19
click at [470, 257] on input "I have been given consent to capture screening information" at bounding box center [461, 254] width 40 height 20
checkbox input "true"
click at [882, 371] on p at bounding box center [1006, 375] width 274 height 19
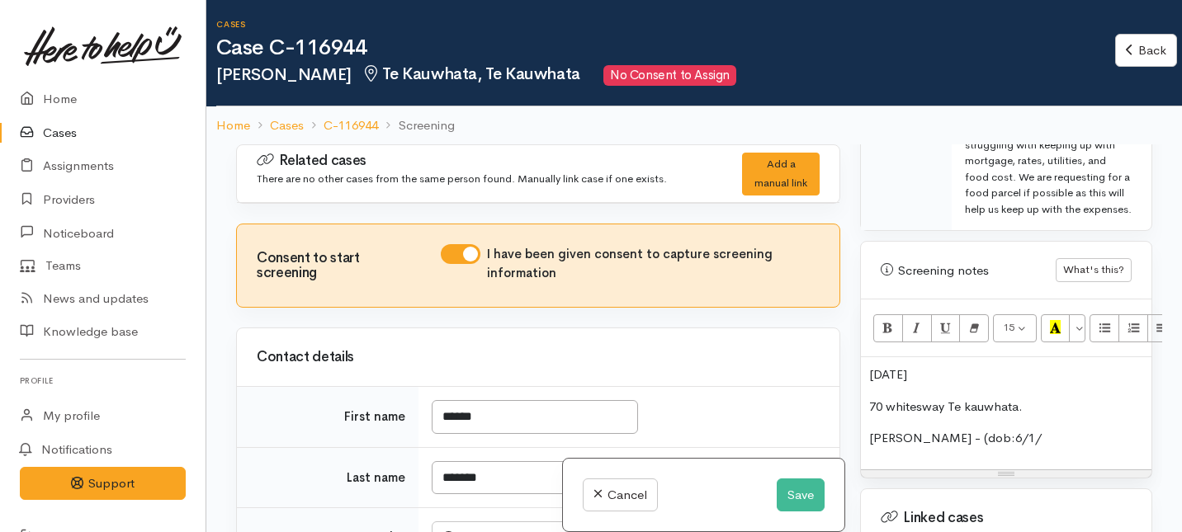
click at [863, 438] on div "30/11/86 70 whitesway Te kauwhata. Jennelyn Guanco - (dob:6/1/" at bounding box center [1006, 413] width 291 height 112
click at [1053, 439] on p "Jennelyn Guanco - (dob:6/1/" at bounding box center [1006, 438] width 274 height 19
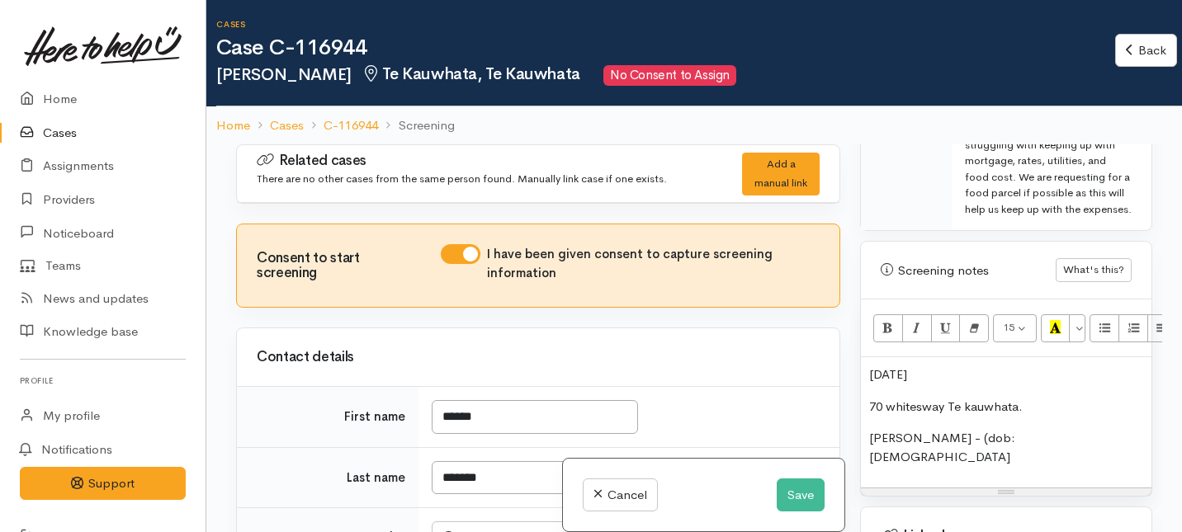
click at [870, 436] on p "Jennelyn Guanco - (dob:6/1/92" at bounding box center [1006, 447] width 274 height 37
click at [1063, 444] on p "Jennelyn Guanco - (dob:6/1/92" at bounding box center [1006, 447] width 274 height 37
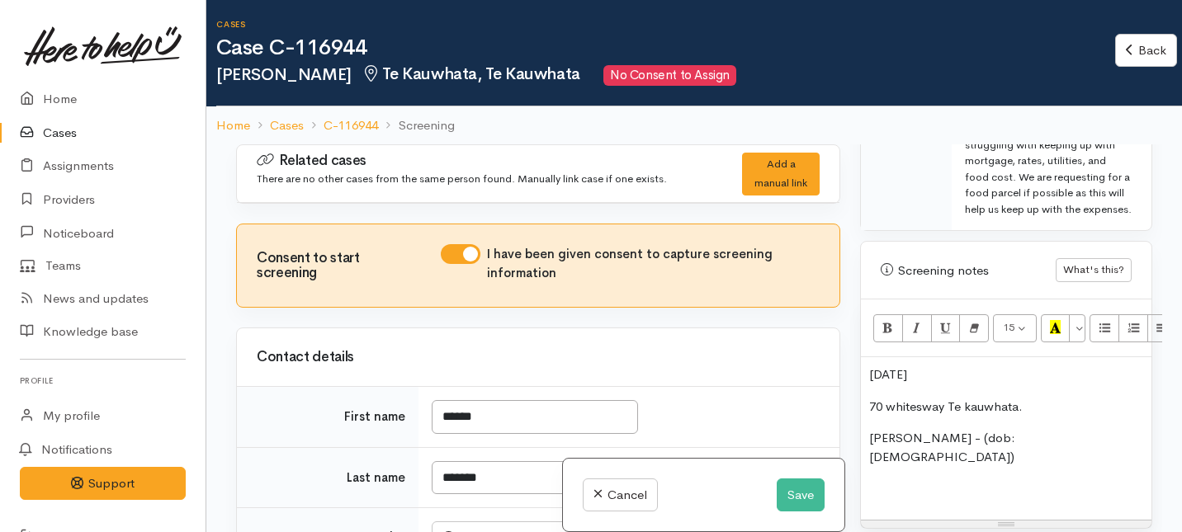
click at [865, 438] on div "30/11/86 70 whitesway Te kauwhata. Jennelyn Guanco - (dob:6/1/92)" at bounding box center [1006, 438] width 291 height 163
click at [1073, 438] on p "- Jennelyn Guanco - (dob:6/1/92)" at bounding box center [1006, 447] width 274 height 37
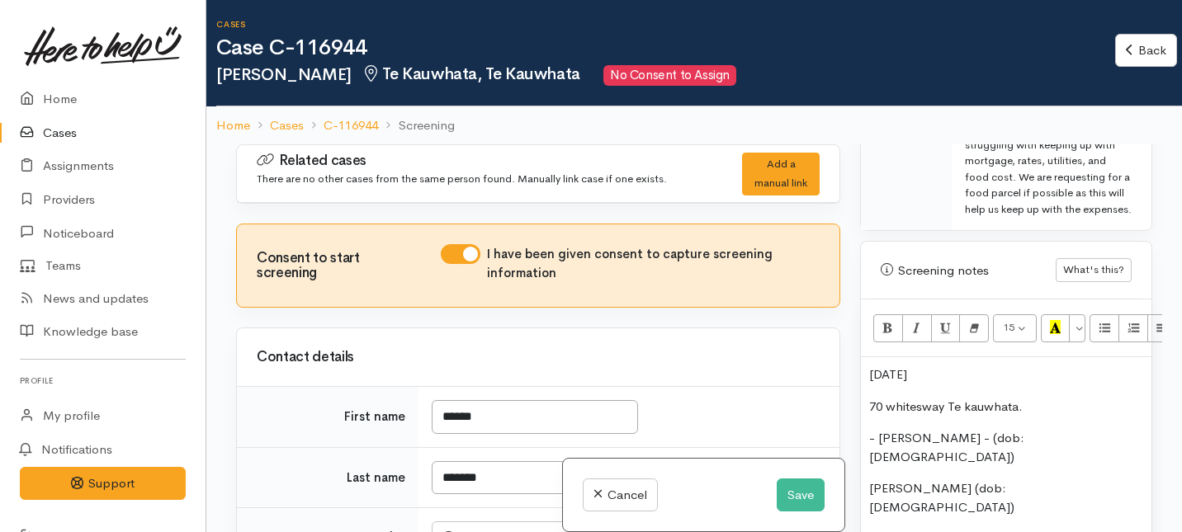
click at [866, 470] on div "30/11/86 70 whitesway Te kauwhata. - Jennelyn Guanco - (dob:6/1/92) Anthony Bar…" at bounding box center [1006, 479] width 291 height 244
click at [1080, 480] on p "- Anthony Barrecto (dob:24/10/24)" at bounding box center [1006, 498] width 274 height 37
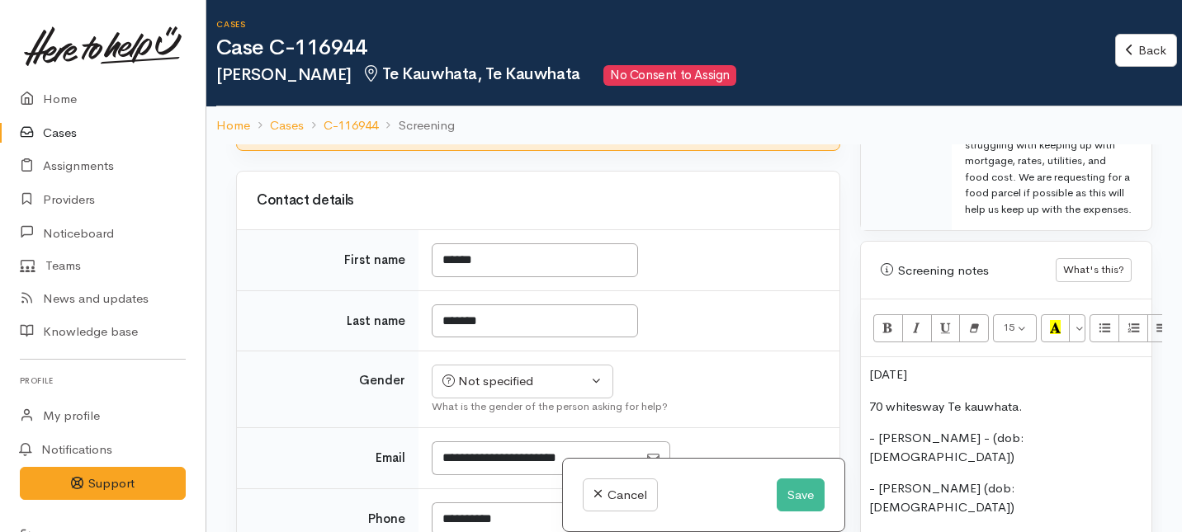
scroll to position [173, 0]
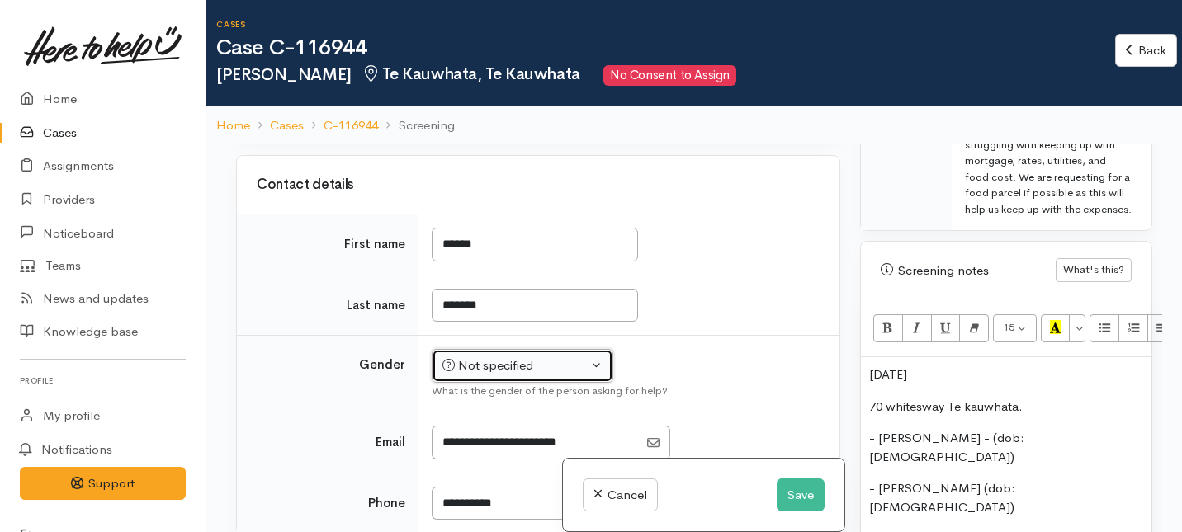
click at [571, 359] on div "Not specified" at bounding box center [514, 366] width 145 height 19
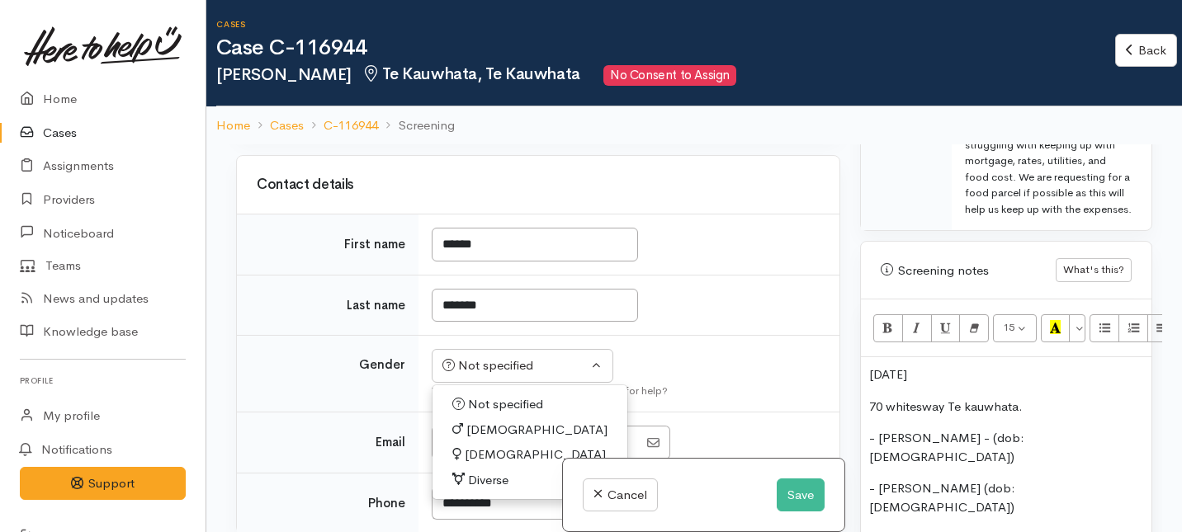
click at [482, 460] on span "Female" at bounding box center [535, 455] width 141 height 19
select select "Female"
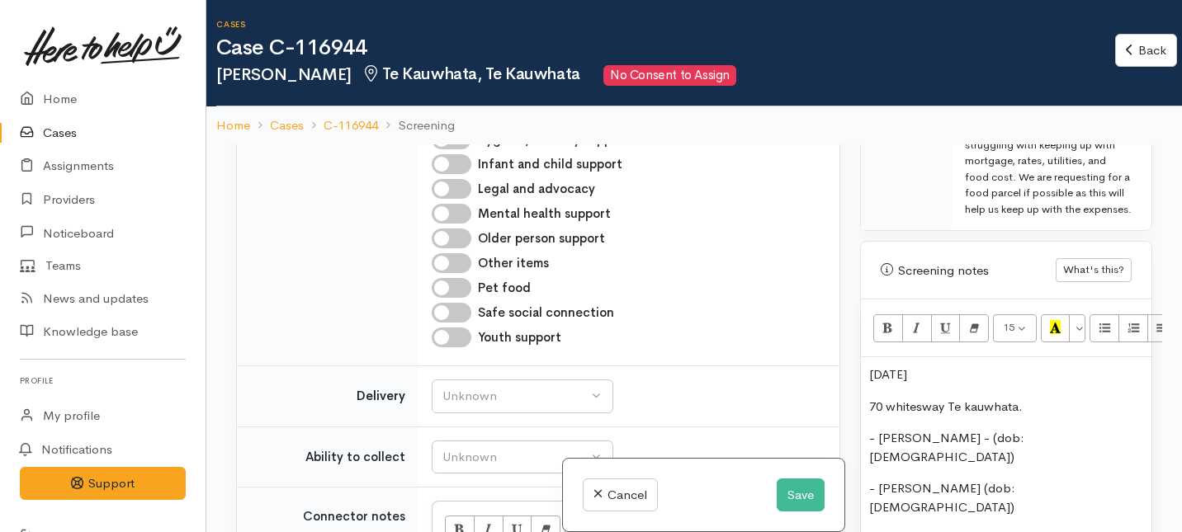
scroll to position [924, 0]
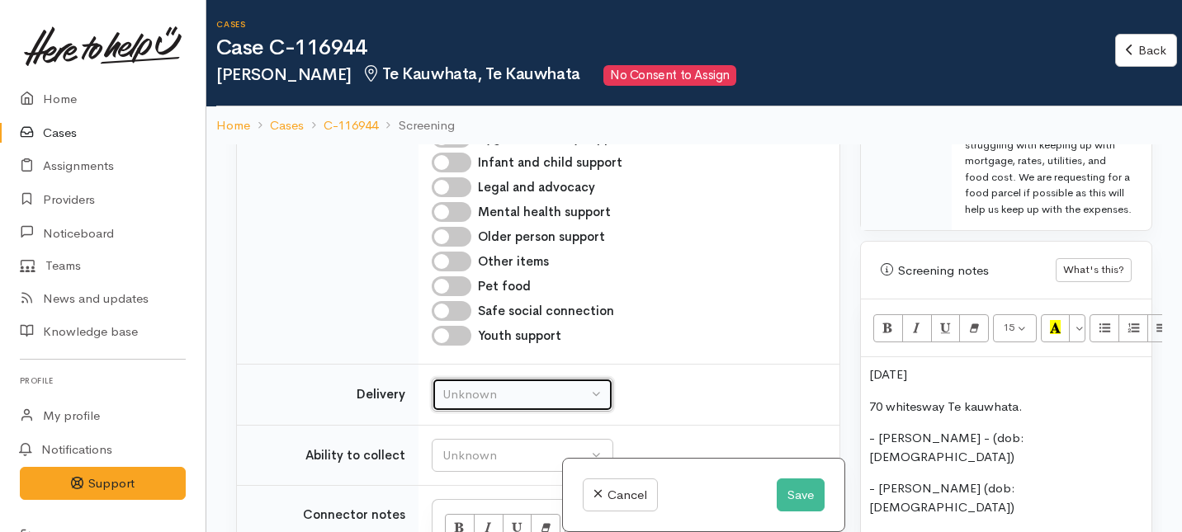
click at [510, 399] on div "Unknown" at bounding box center [514, 394] width 145 height 19
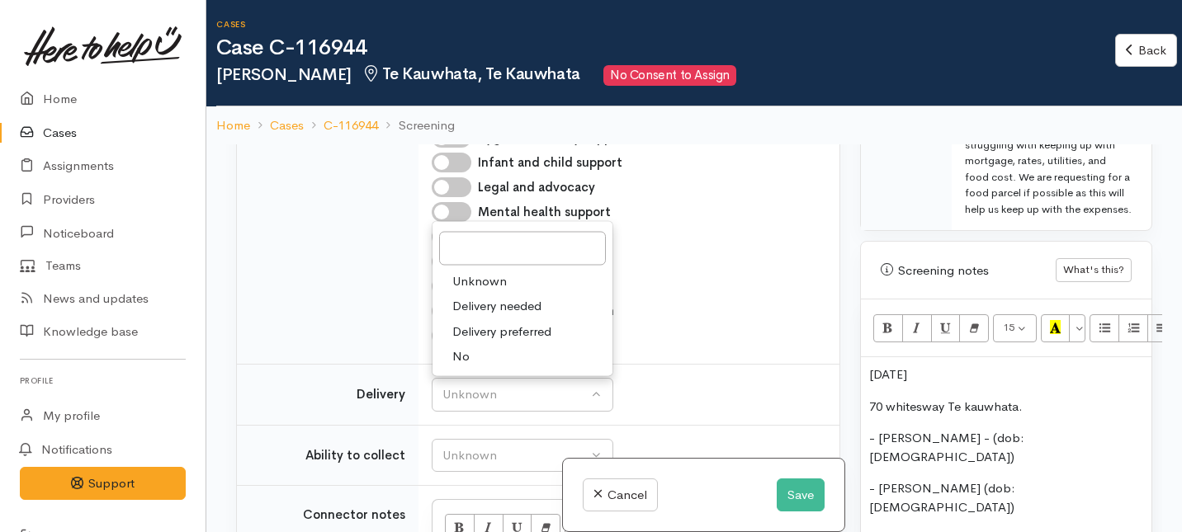
click at [470, 357] on link "No" at bounding box center [522, 357] width 180 height 26
select select "1"
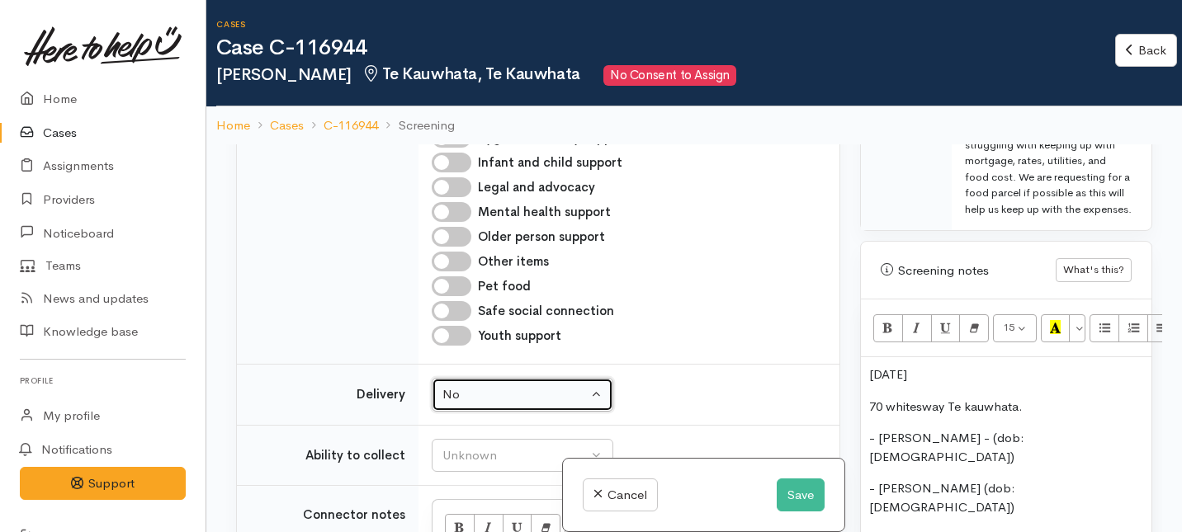
scroll to position [1040, 0]
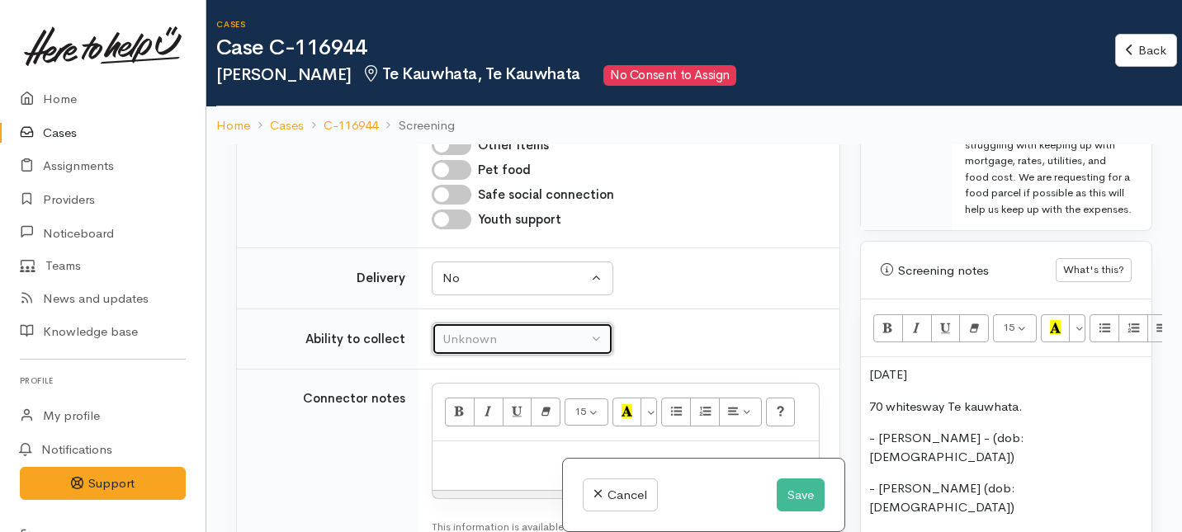
click at [480, 344] on div "Unknown" at bounding box center [514, 339] width 145 height 19
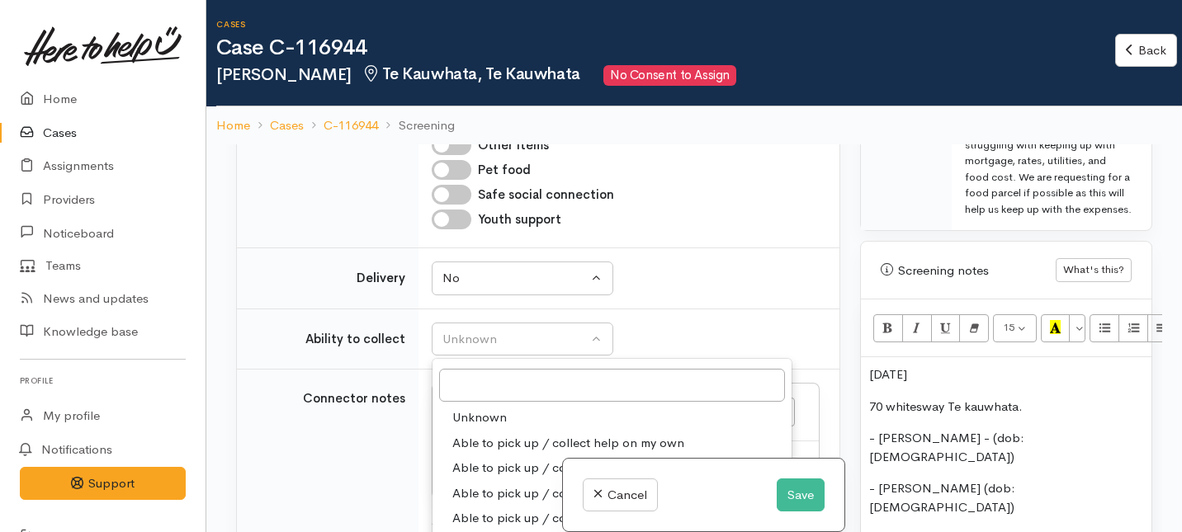
click at [479, 445] on span "Able to pick up / collect help on my own" at bounding box center [568, 443] width 232 height 19
select select "2"
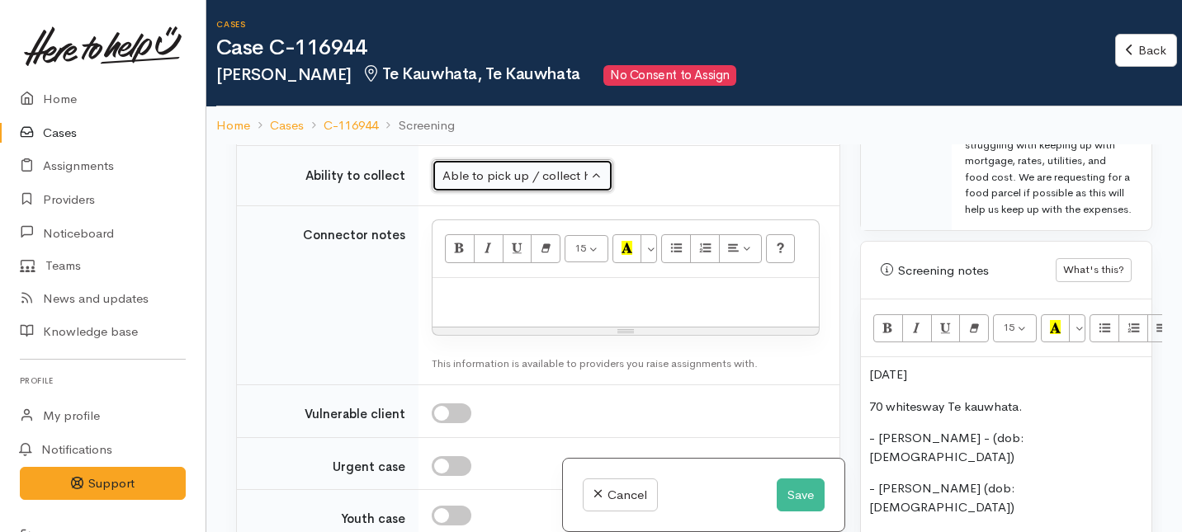
scroll to position [1236, 0]
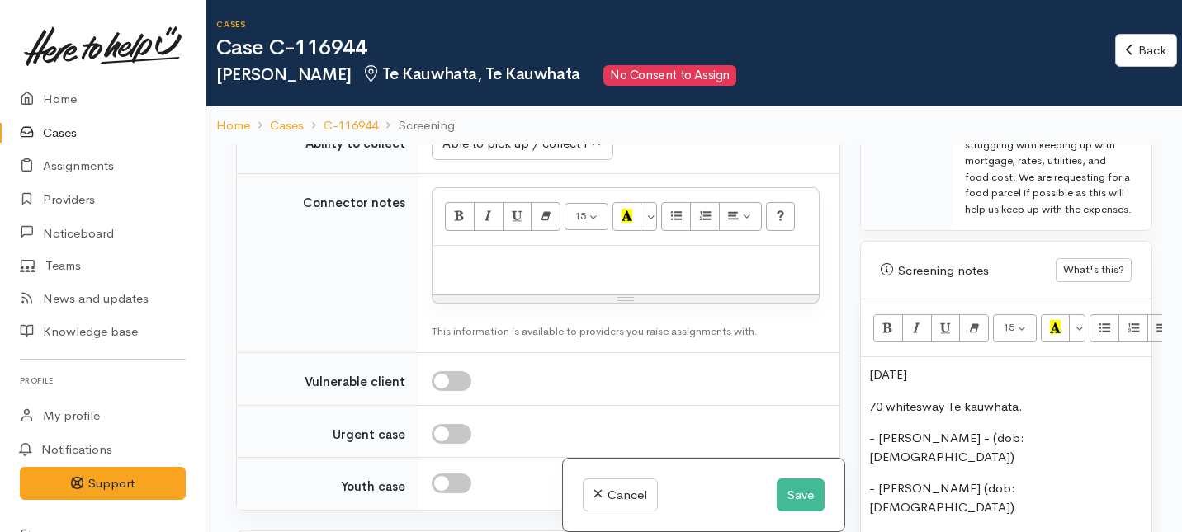
click at [487, 272] on div at bounding box center [625, 270] width 386 height 49
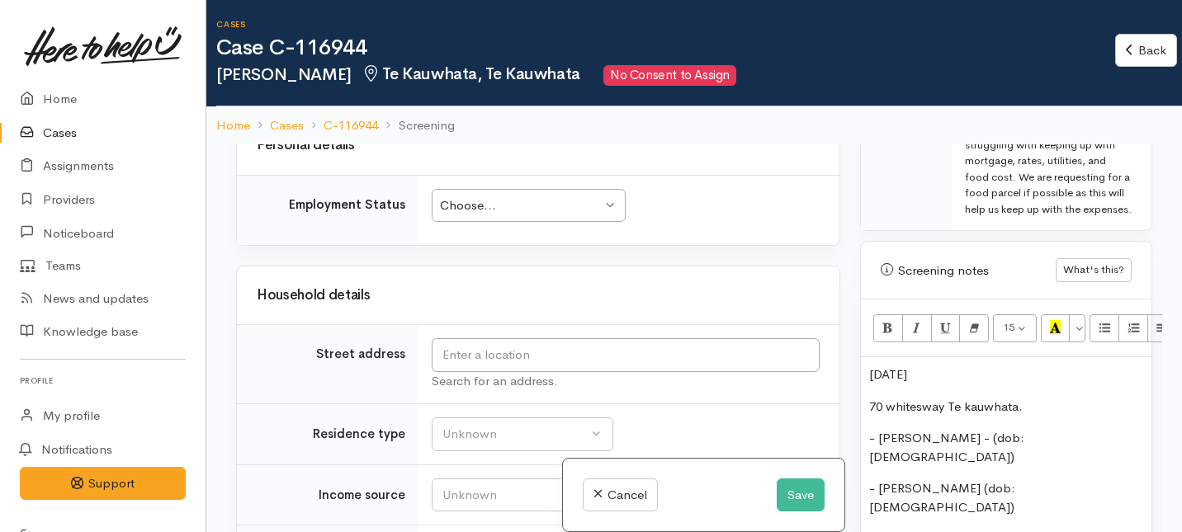
scroll to position [1679, 0]
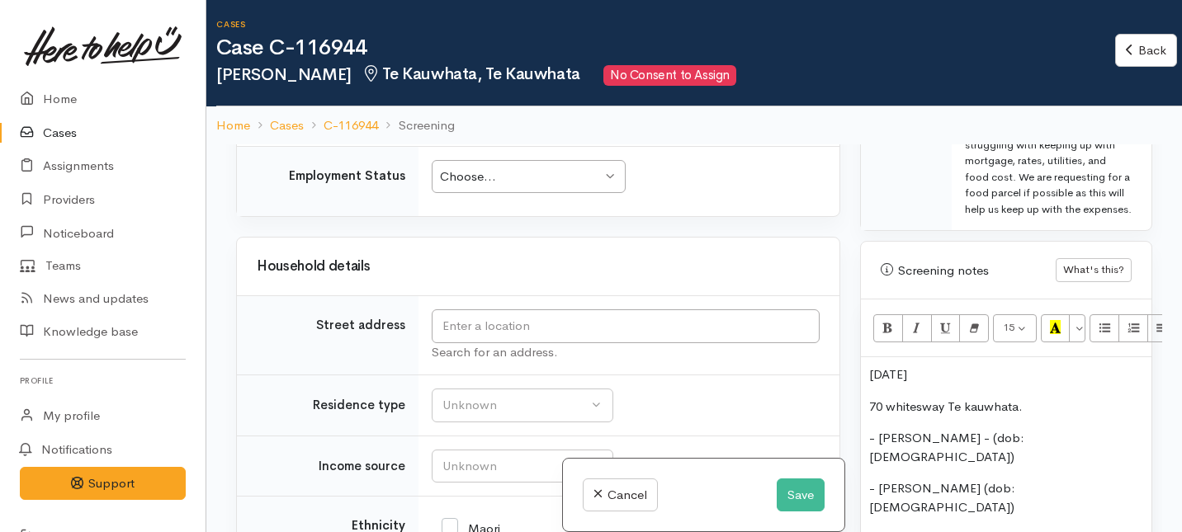
click at [545, 176] on div "Choose..." at bounding box center [521, 177] width 162 height 19
click at [492, 197] on td "Employed part-time Employed part-time Choose... Unknown Employed casually Emplo…" at bounding box center [628, 181] width 421 height 70
click at [488, 184] on div "Employed part-time" at bounding box center [521, 177] width 162 height 19
click at [505, 333] on input "text" at bounding box center [626, 327] width 388 height 34
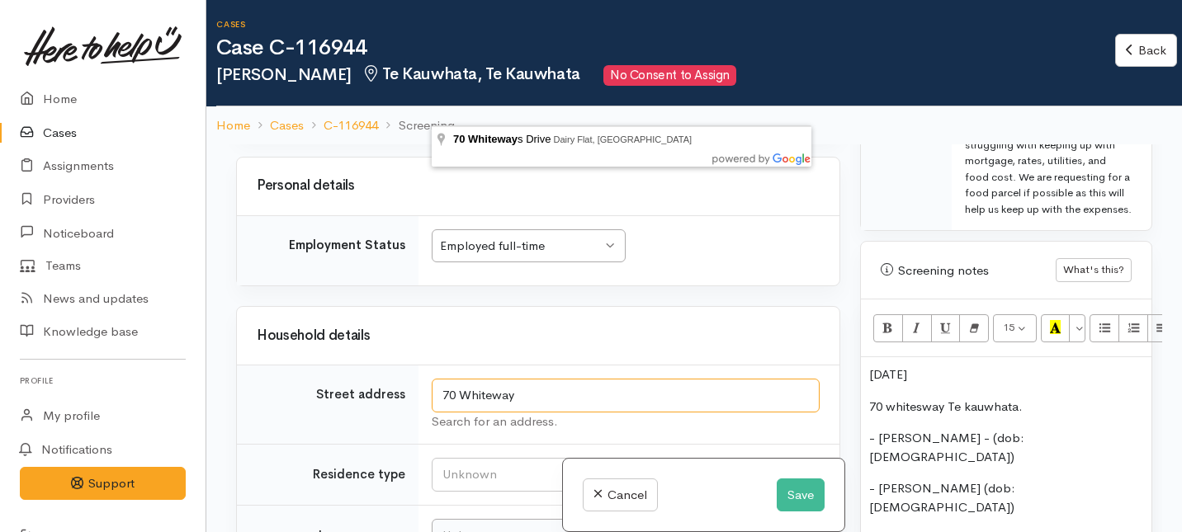
scroll to position [1618, 0]
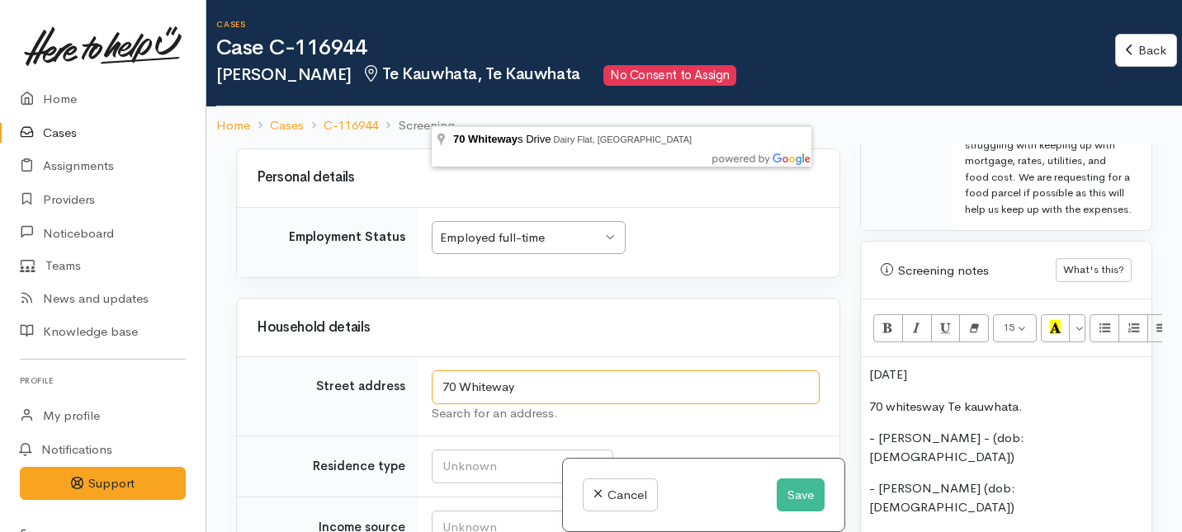
click at [491, 388] on input "70 Whiteway" at bounding box center [626, 388] width 388 height 34
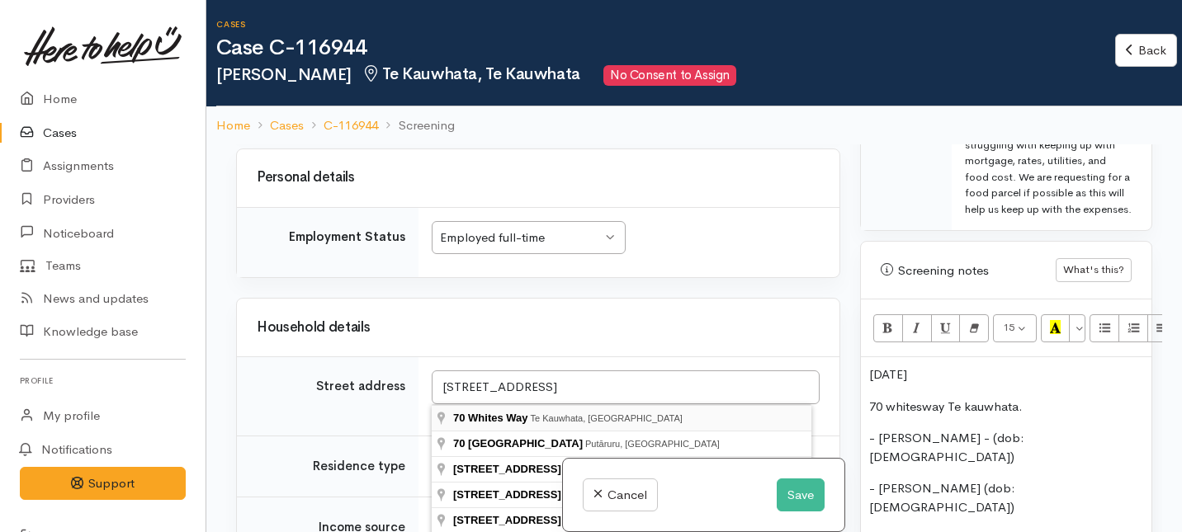
type input "70 Whites Way, Te Kauwhata, New Zealand"
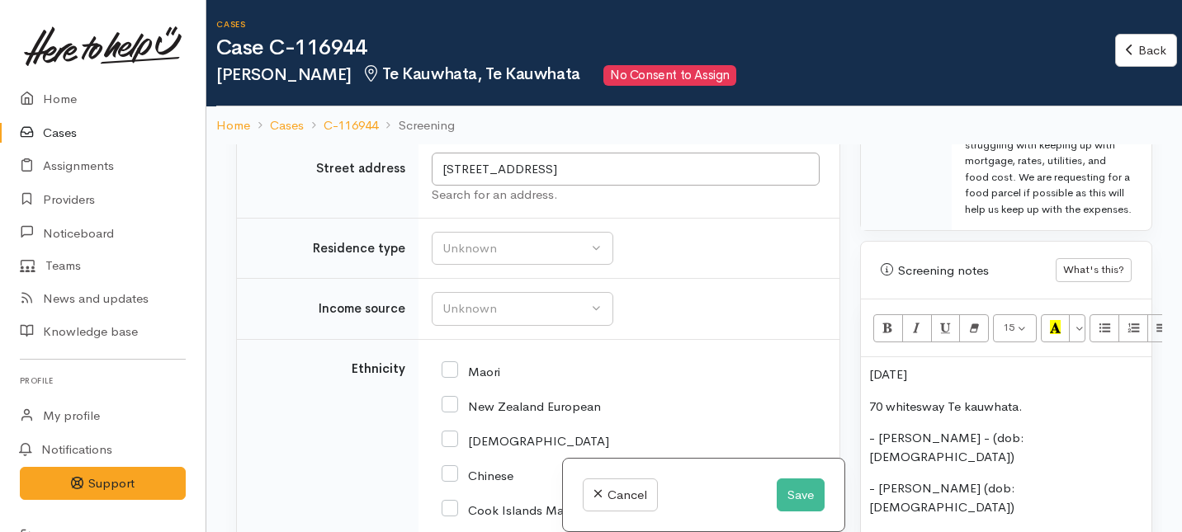
scroll to position [2013, 0]
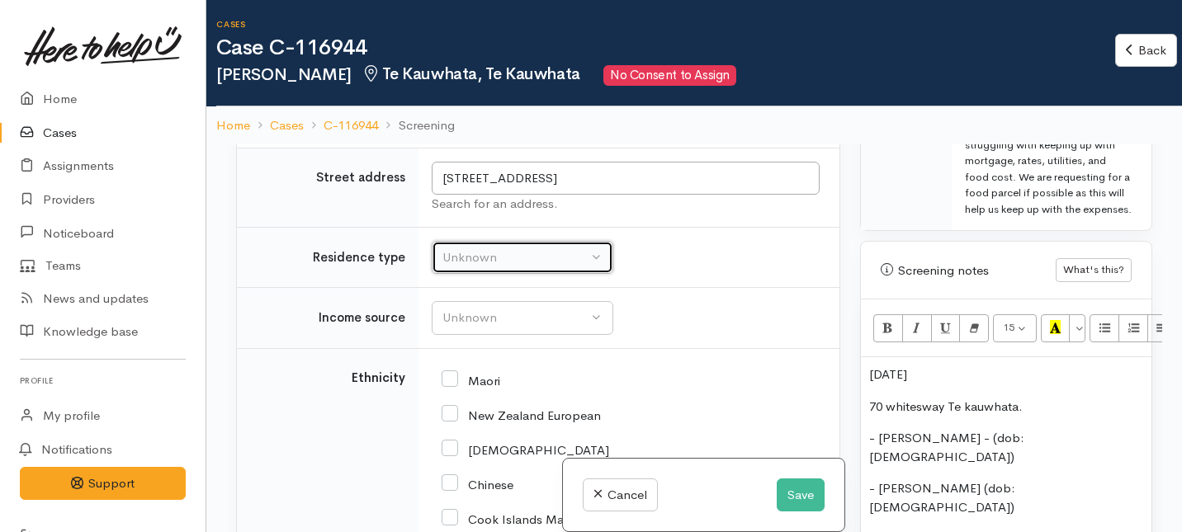
click at [523, 267] on div "Unknown" at bounding box center [514, 257] width 145 height 19
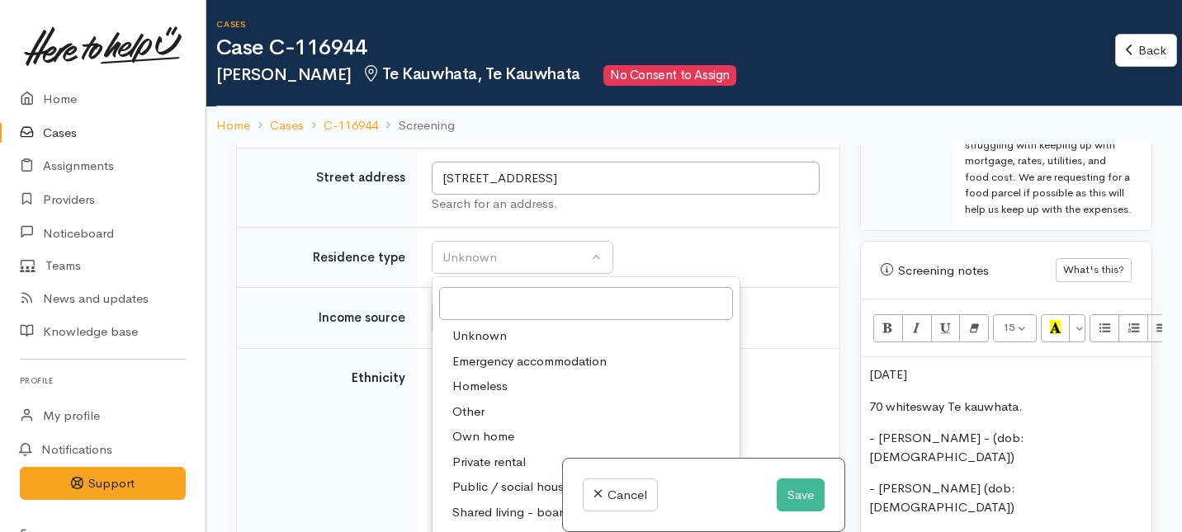
click at [472, 472] on span "Private rental" at bounding box center [488, 462] width 73 height 19
select select "2"
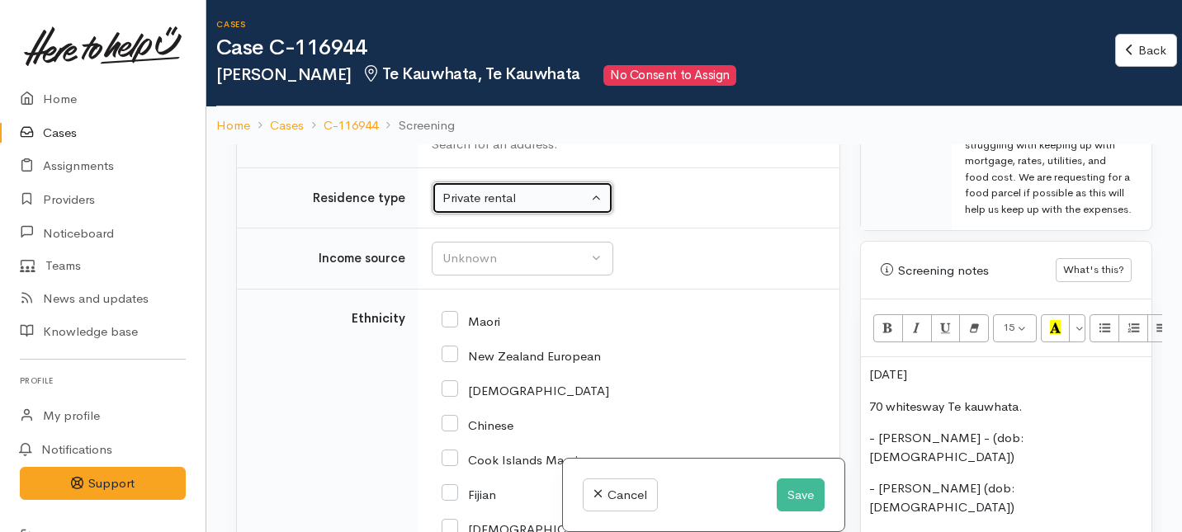
scroll to position [2101, 0]
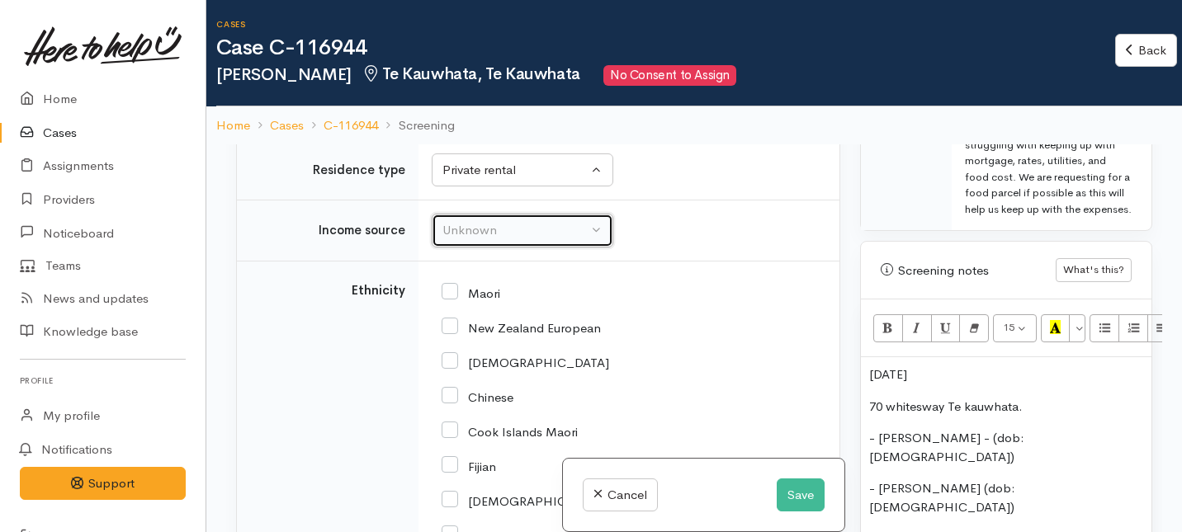
click at [476, 240] on div "Unknown" at bounding box center [514, 230] width 145 height 19
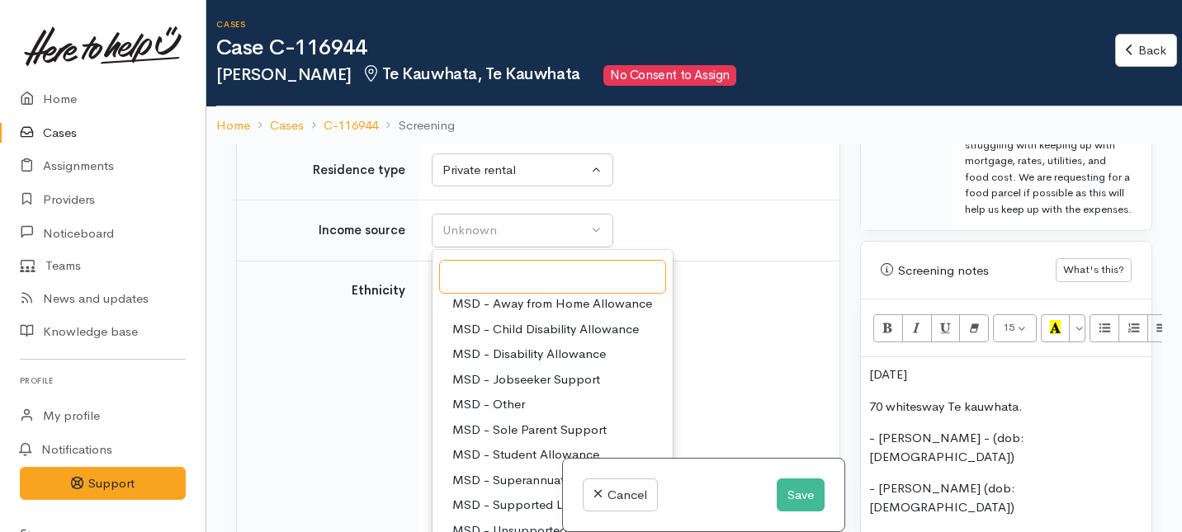
scroll to position [233, 0]
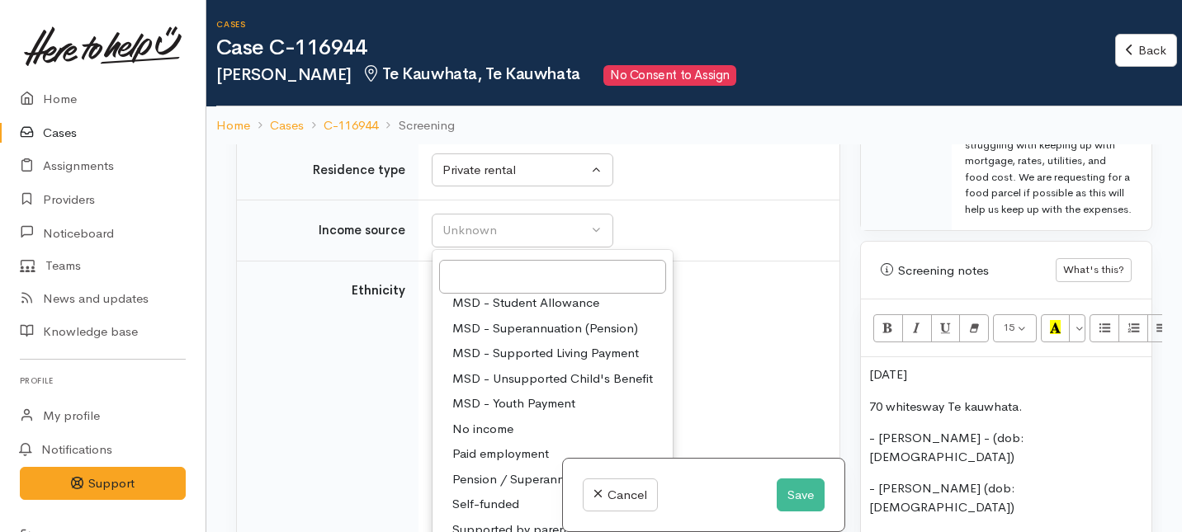
click at [474, 464] on span "Paid employment" at bounding box center [500, 454] width 97 height 19
select select "1"
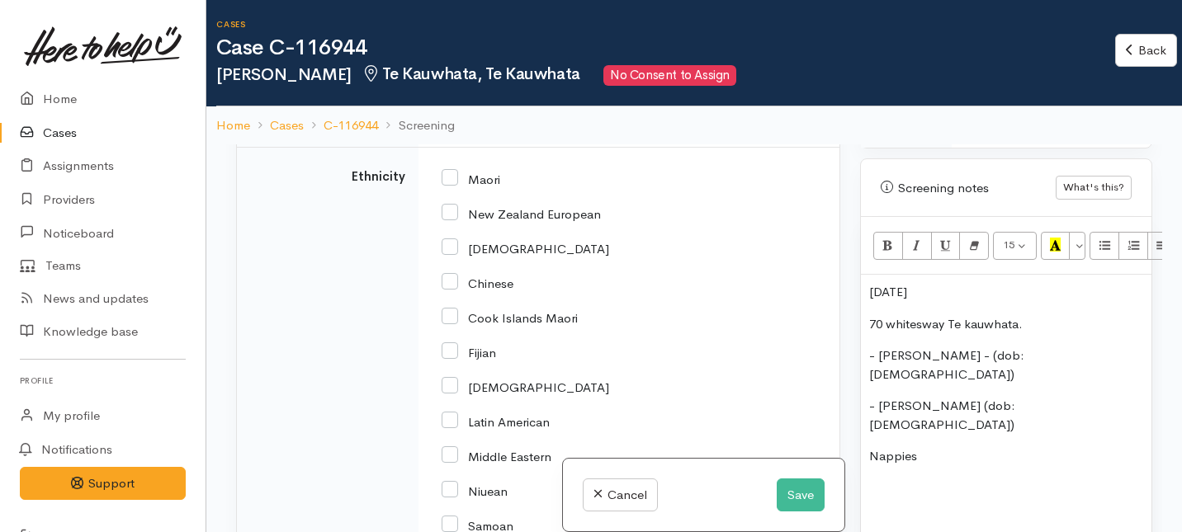
scroll to position [1152, 0]
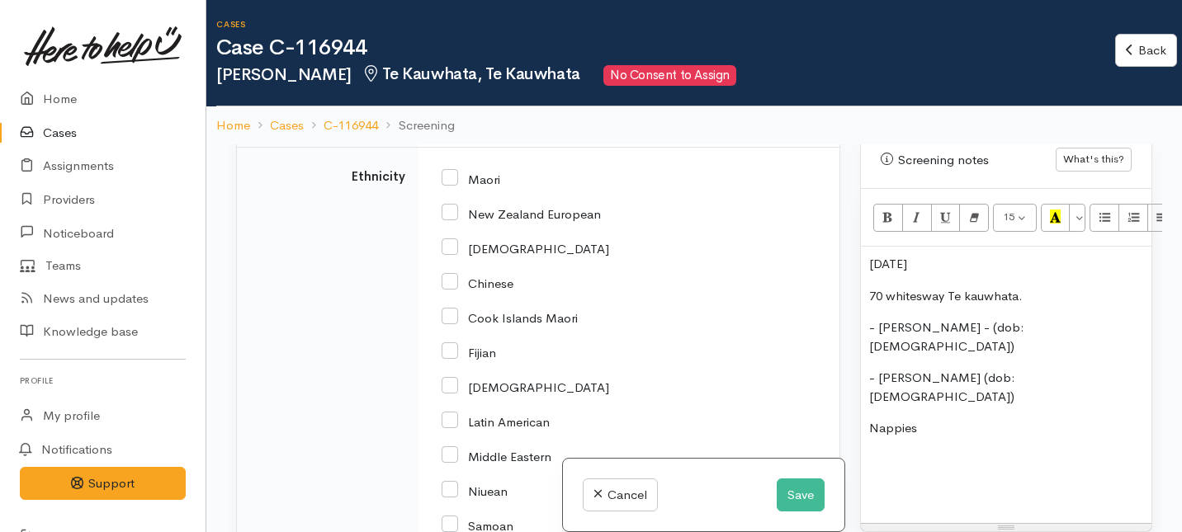
click at [451, 220] on input "New Zealand European" at bounding box center [521, 213] width 159 height 15
checkbox input "true"
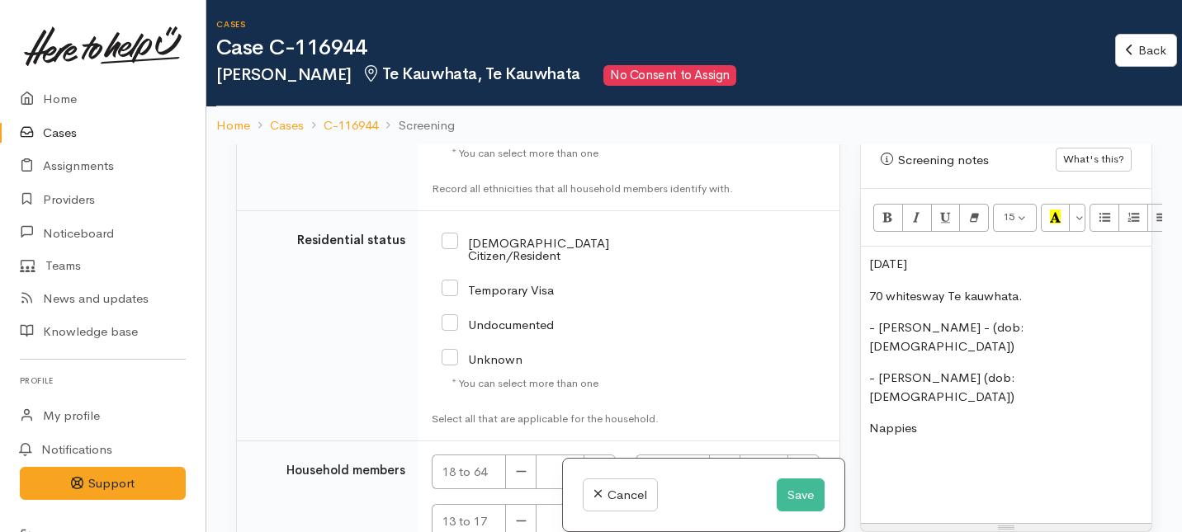
scroll to position [2893, 0]
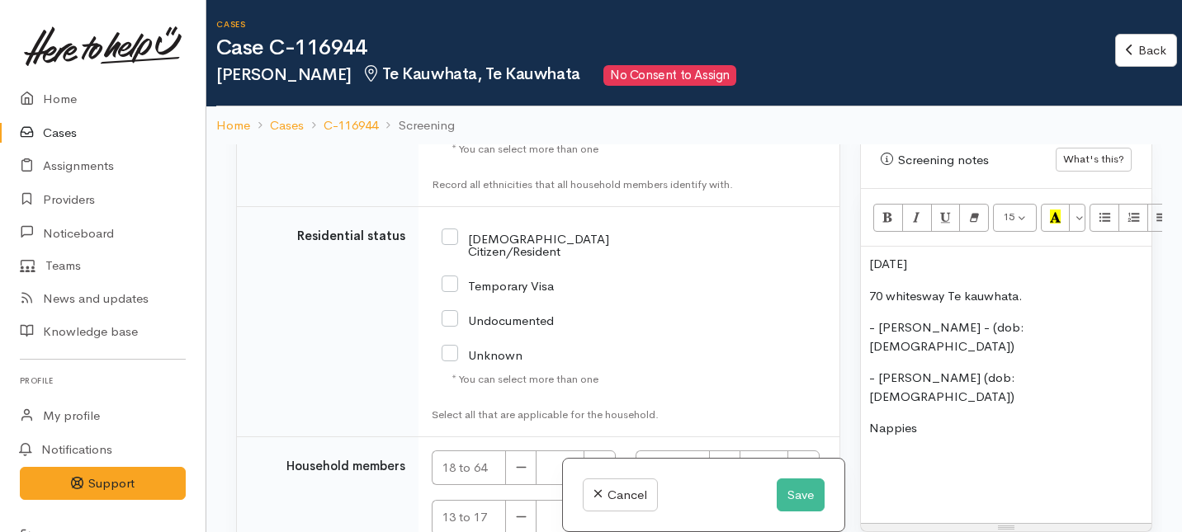
click at [449, 258] on input "NZ Citizen/Resident" at bounding box center [555, 243] width 226 height 27
checkbox input "true"
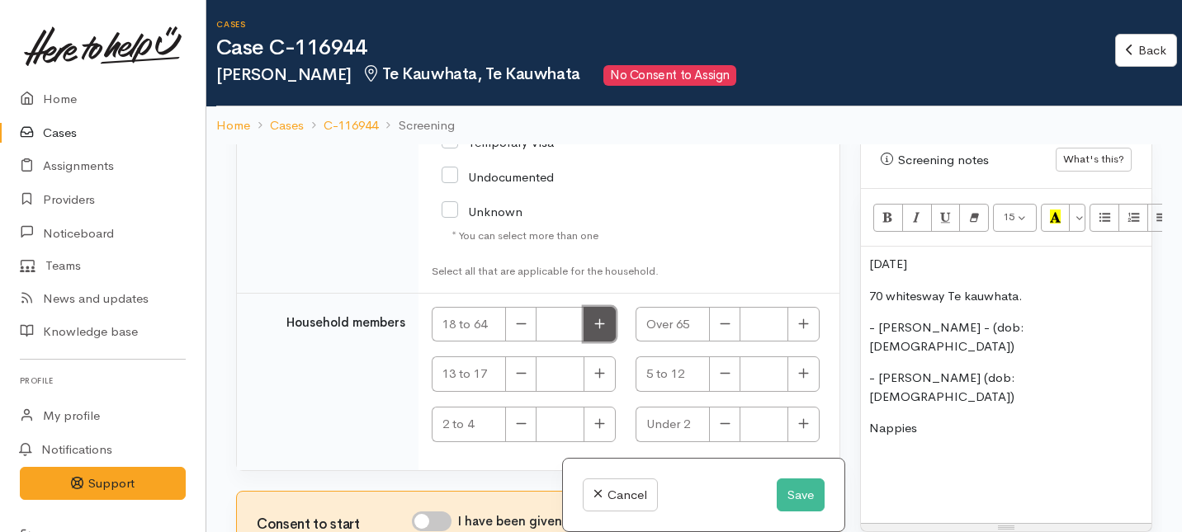
click at [594, 312] on button "button" at bounding box center [600, 324] width 32 height 35
type input "2"
click at [799, 422] on icon "button" at bounding box center [803, 424] width 11 height 12
type input "1"
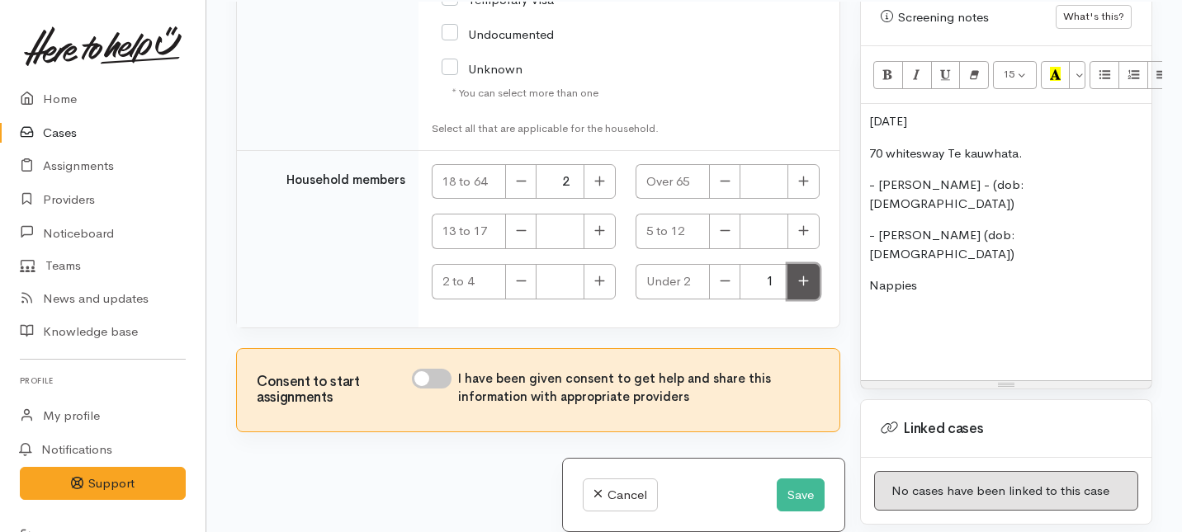
scroll to position [144, 0]
click at [437, 377] on input "I have been given consent to get help and share this information with appropria…" at bounding box center [432, 377] width 40 height 20
checkbox input "true"
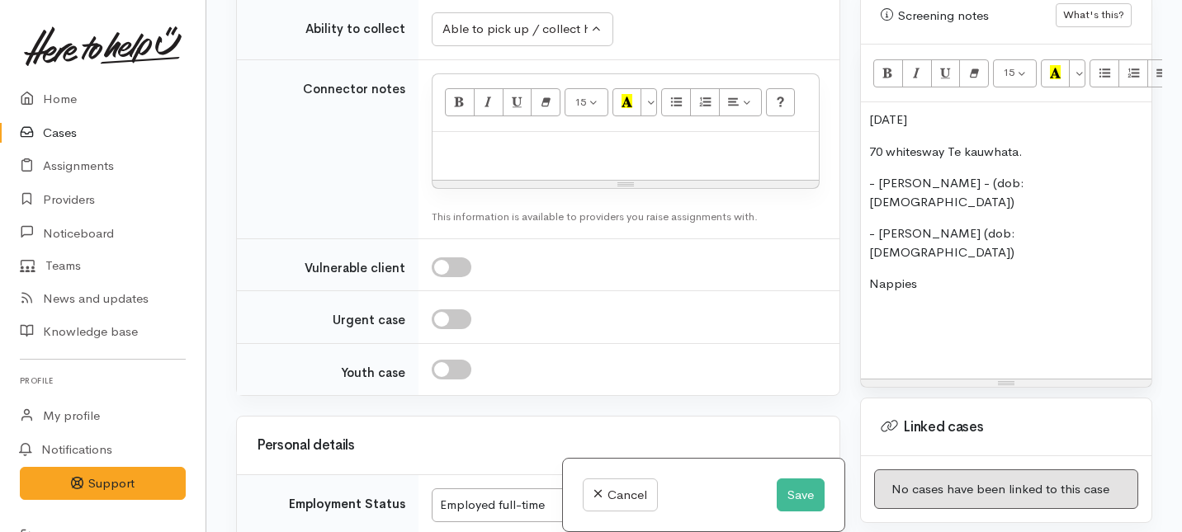
scroll to position [1401, 0]
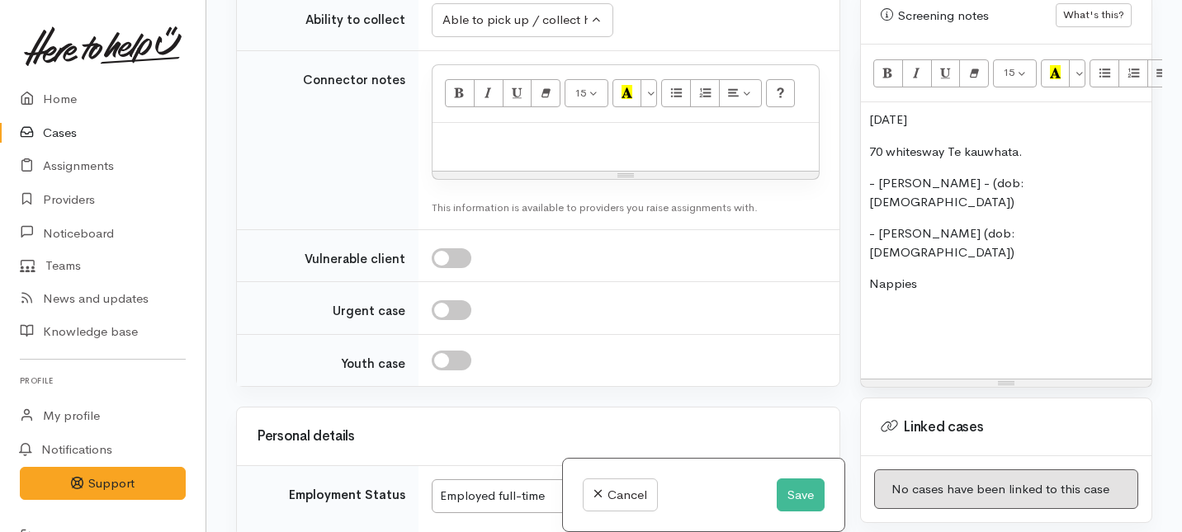
click at [465, 172] on div at bounding box center [625, 147] width 386 height 49
click at [919, 152] on p "70 whitesway Te kauwhata." at bounding box center [1006, 152] width 274 height 19
click at [867, 122] on div "30/11/86 70 whites way Te kauwhata. - Jennelyn Guanco - (dob:6/1/92) - Anthony …" at bounding box center [1006, 240] width 291 height 276
click at [868, 154] on div "dob: 30/11/86 70 whites way Te kauwhata. - Jennelyn Guanco - (dob:6/1/92) - Ant…" at bounding box center [1006, 240] width 291 height 276
click at [867, 116] on div "dob: 30/11/86 Address: 70 whites way Te kauwhata. - Jennelyn Guanco - (dob:6/1/…" at bounding box center [1006, 240] width 291 height 276
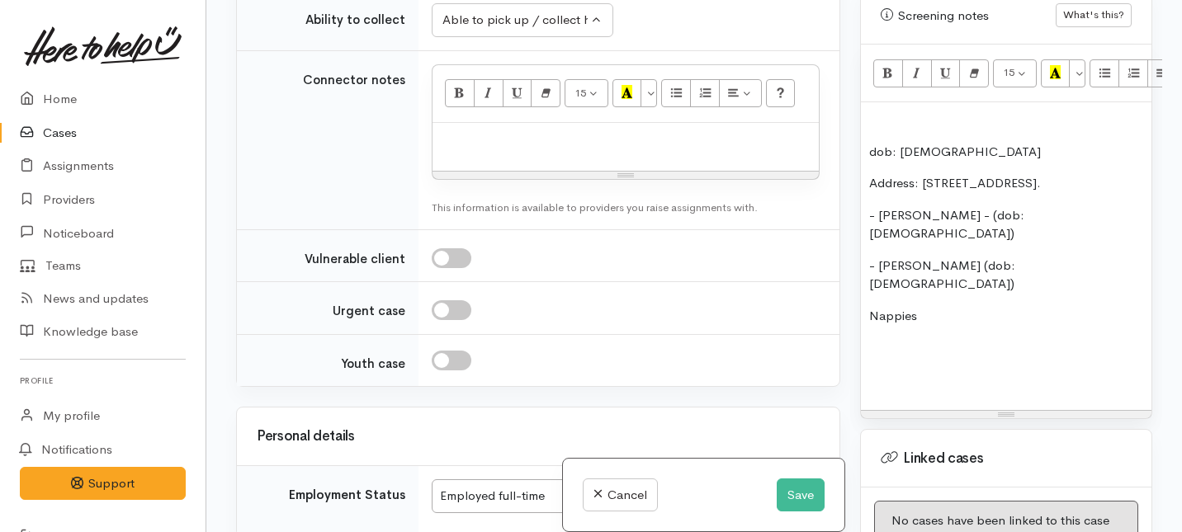
click at [867, 116] on div "dob: 30/11/86 Address: 70 whites way Te kauwhata. - Jennelyn Guanco - (dob:6/1/…" at bounding box center [1006, 256] width 291 height 308
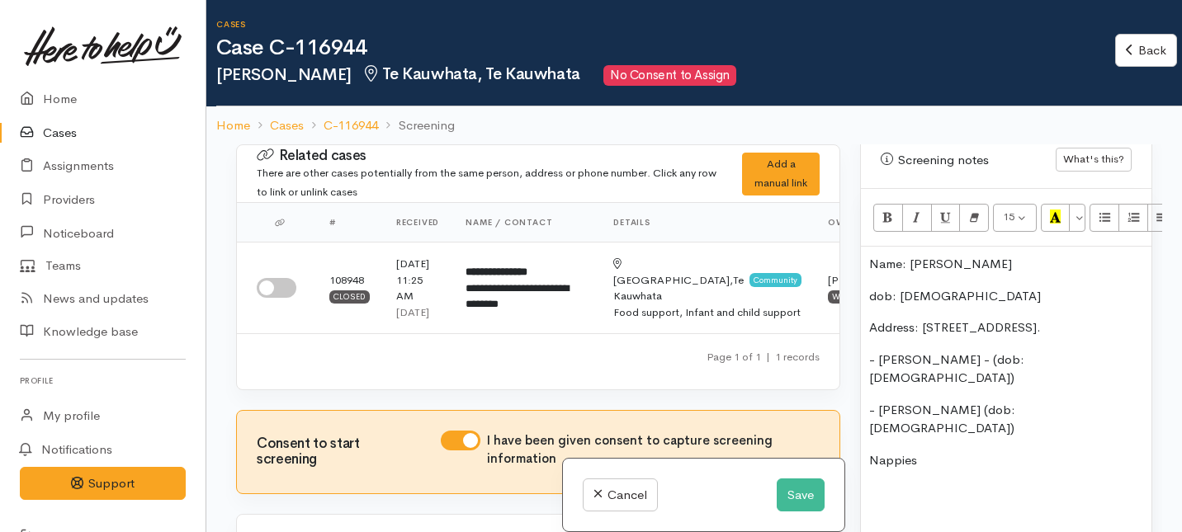
scroll to position [1260, 0]
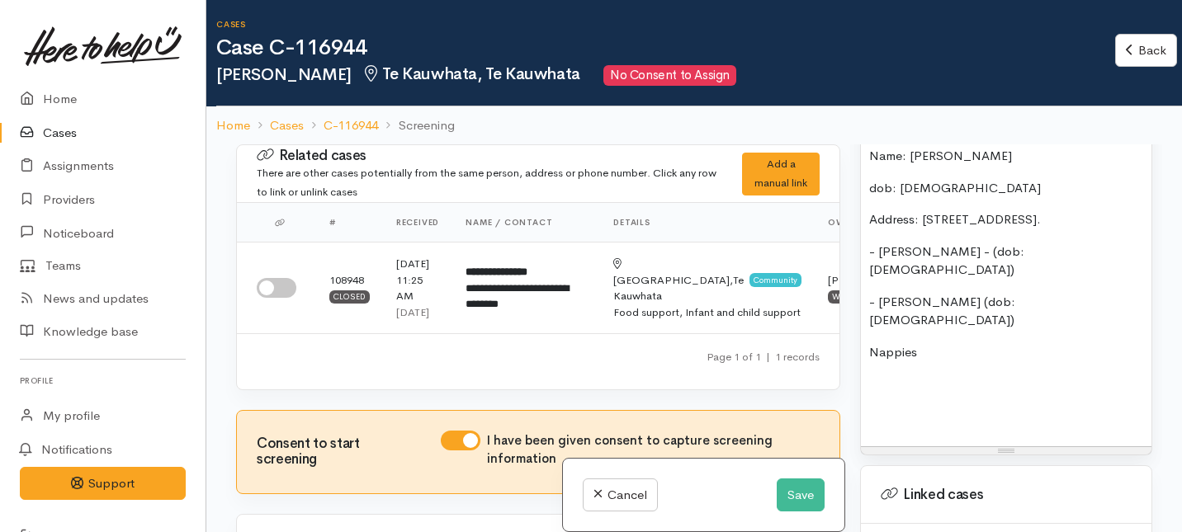
click at [1099, 218] on p "Address: 70 whites way Te kauwhata." at bounding box center [1006, 219] width 274 height 19
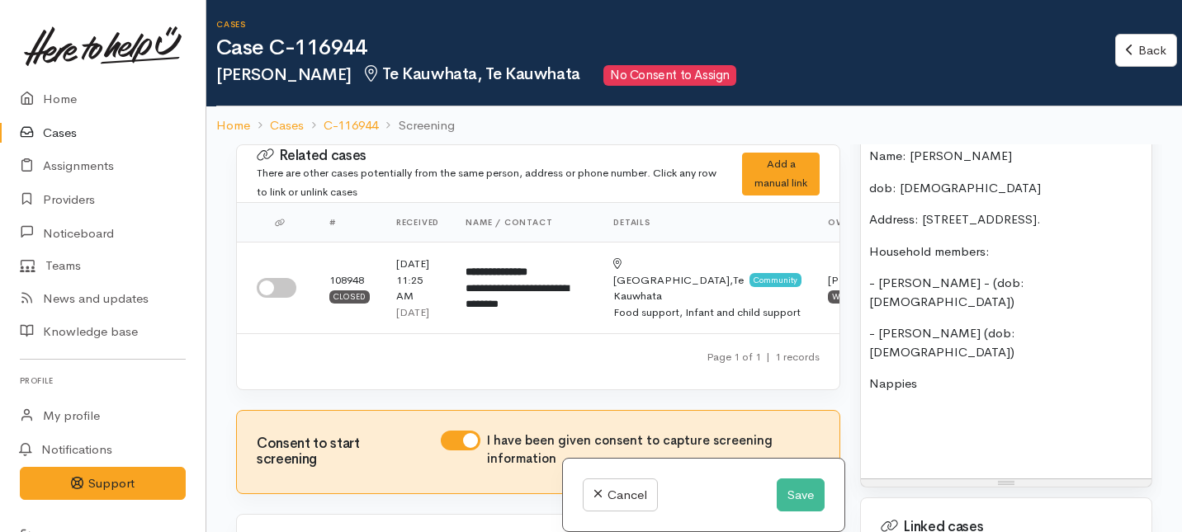
click at [867, 288] on div "Name: Cesaro Barreto dob: 30/11/86 Address: 70 whites way Te kauwhata. Househol…" at bounding box center [1006, 309] width 291 height 340
click at [902, 286] on p "Wife - Jennelyn Guanco - (dob:6/1/92)" at bounding box center [1006, 292] width 274 height 37
click at [863, 315] on div "Name: Cesaro Barreto dob: 30/11/86 Address: 70 whites way Te kauwhata. Househol…" at bounding box center [1006, 309] width 291 height 340
click at [861, 283] on div "Name: Cesaro Barreto dob: 30/11/86 Address: 70 whites way Te kauwhata. Househol…" at bounding box center [1006, 309] width 291 height 340
click at [882, 324] on p "- Anthony Barrecto (dob:24/10/24)" at bounding box center [1006, 342] width 274 height 37
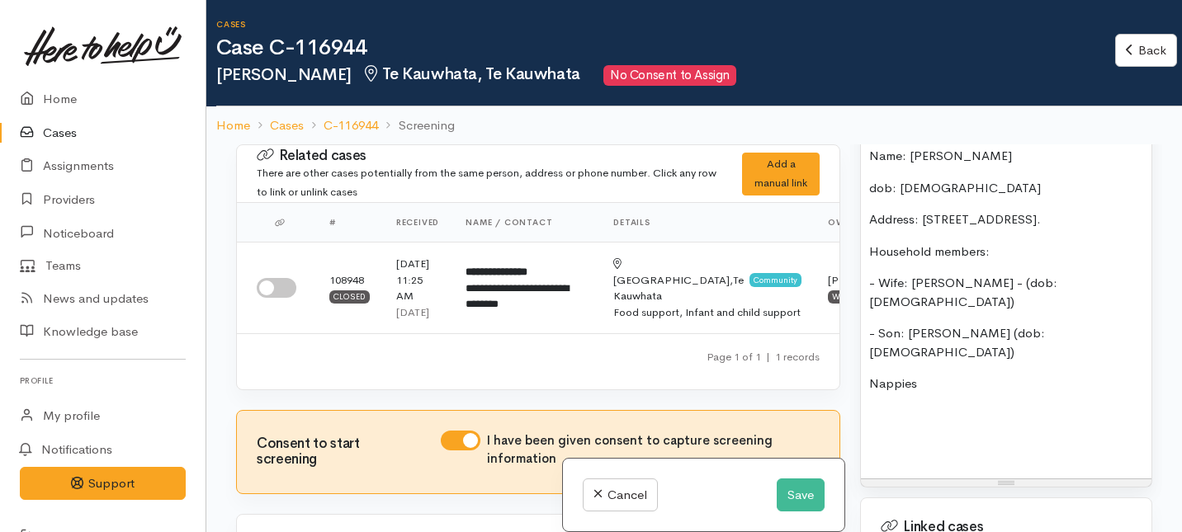
click at [1005, 324] on p "- Son: Anthony Barrecto (dob:24/10/24)" at bounding box center [1006, 342] width 274 height 37
drag, startPoint x: 958, startPoint y: 349, endPoint x: 849, endPoint y: 348, distance: 109.0
click at [849, 348] on div "Related cases There are other cases potentially from the same person, address o…" at bounding box center [694, 410] width 936 height 532
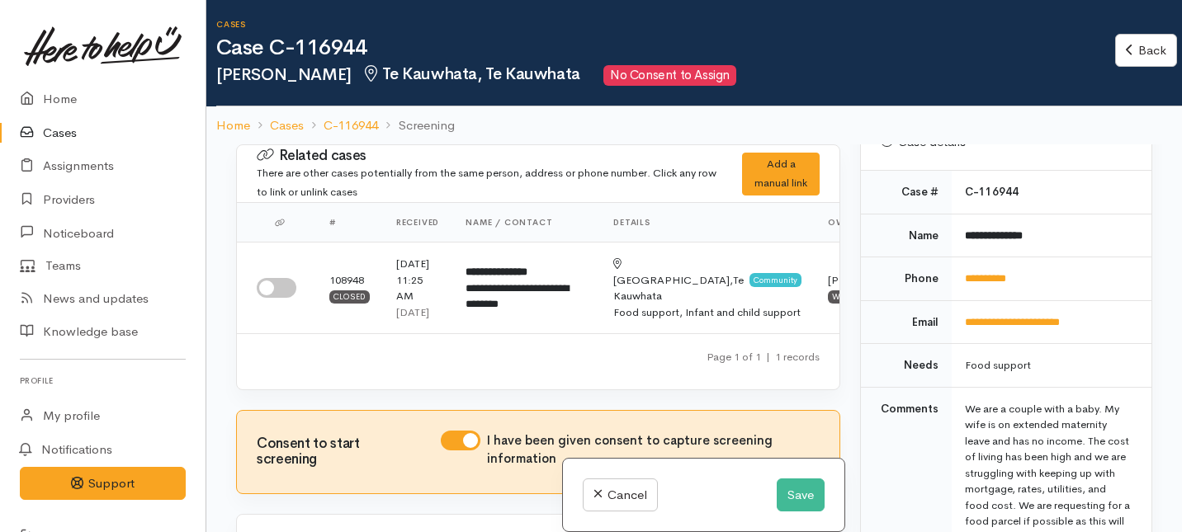
drag, startPoint x: 1053, startPoint y: 414, endPoint x: 933, endPoint y: 111, distance: 326.5
click at [933, 111] on div "Cases Case C-116944 Cesaro Barreto Te Kauwhata, Te Kauwhata No Consent to Assig…" at bounding box center [694, 338] width 976 height 677
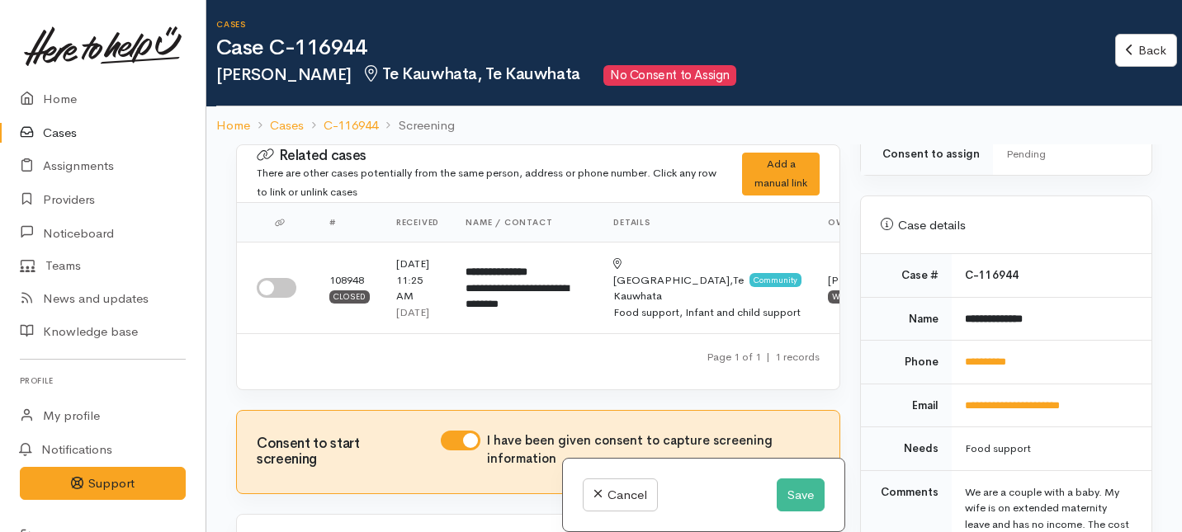
copy div "Name: Cesaro Barreto dob: 30/11/86 Address: 70 whites way Te kauwhata. Househol…"
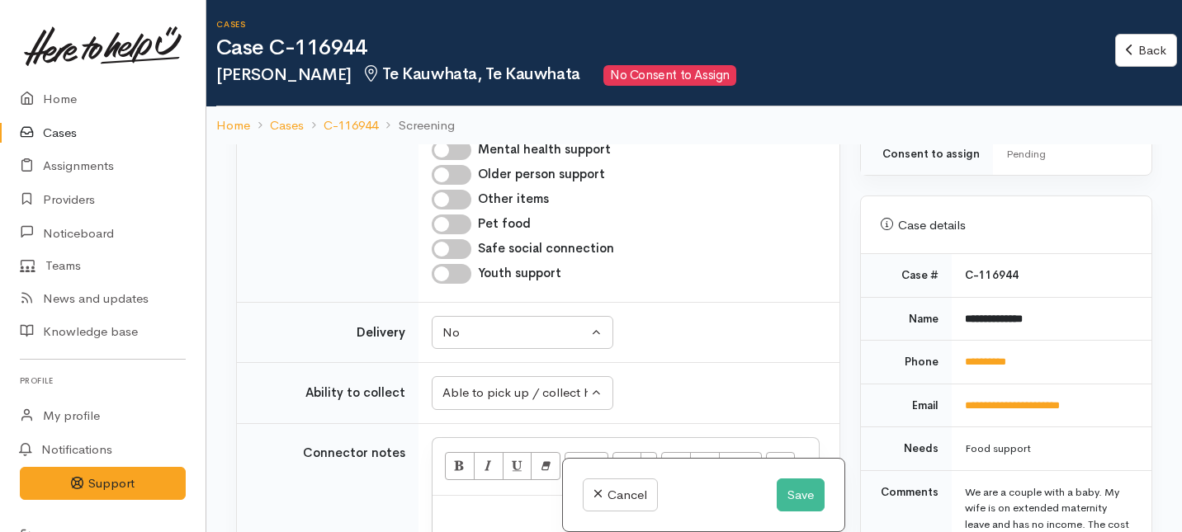
scroll to position [1374, 0]
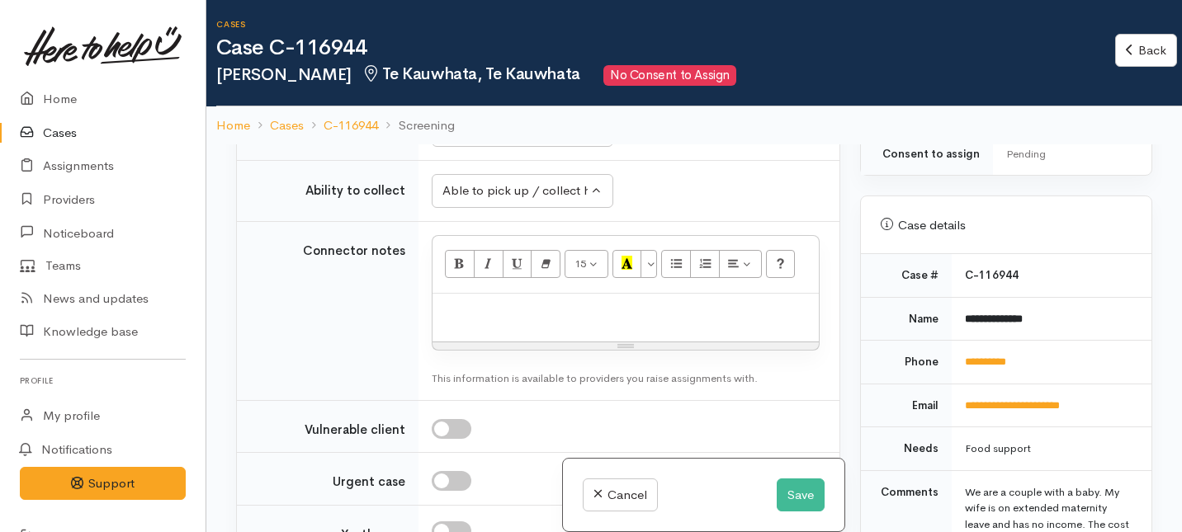
click at [478, 343] on div at bounding box center [625, 318] width 386 height 49
paste div
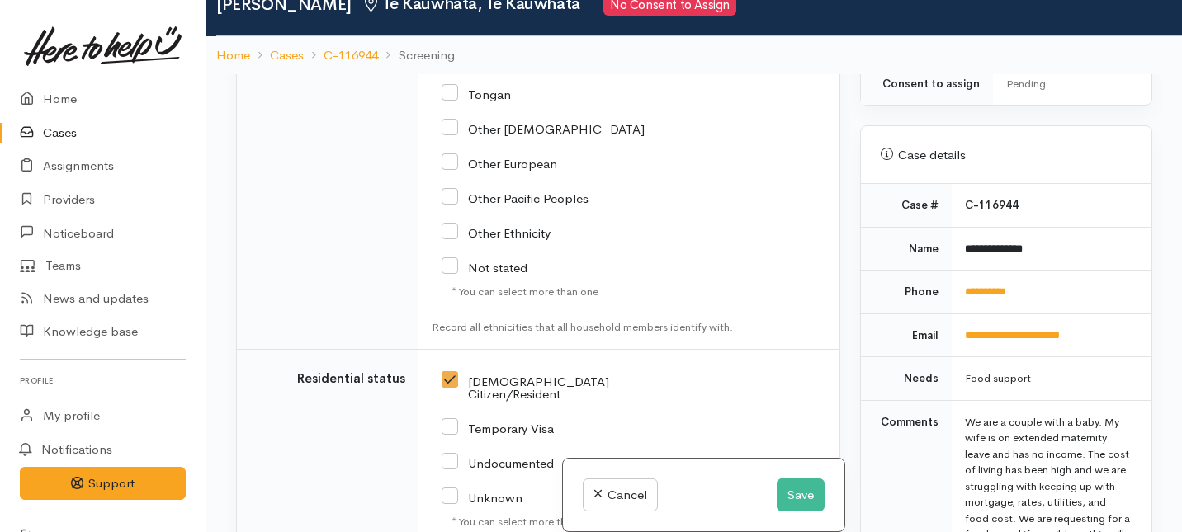
scroll to position [3307, 0]
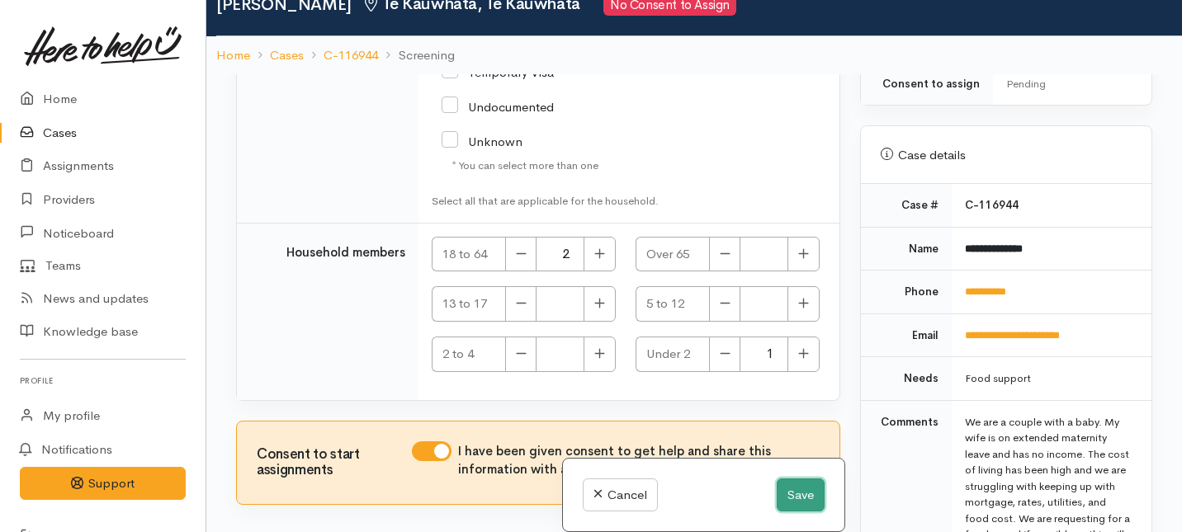
click at [787, 496] on button "Save" at bounding box center [801, 496] width 48 height 34
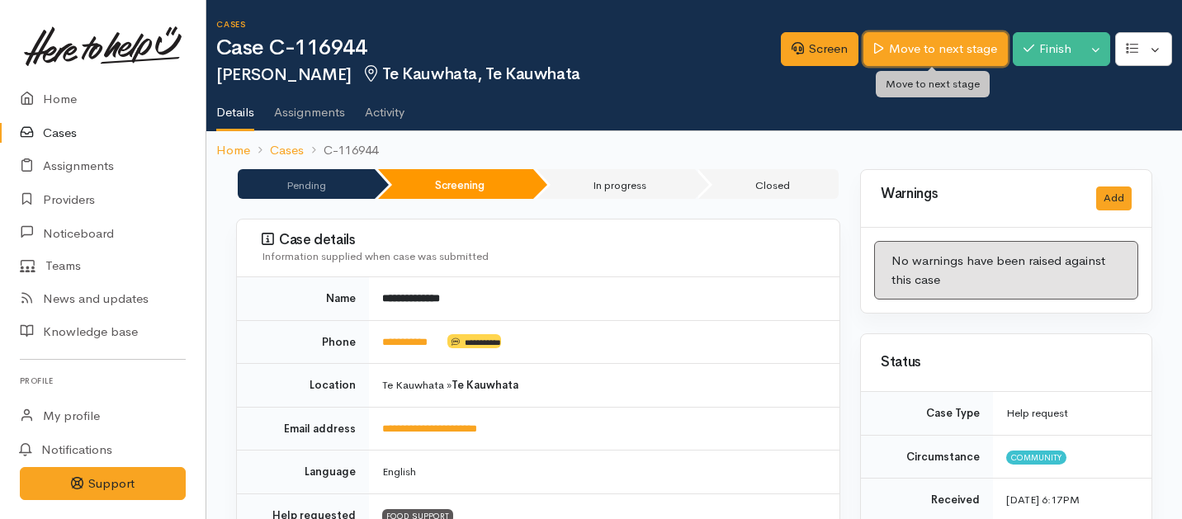
click at [908, 60] on link "Move to next stage" at bounding box center [935, 49] width 144 height 34
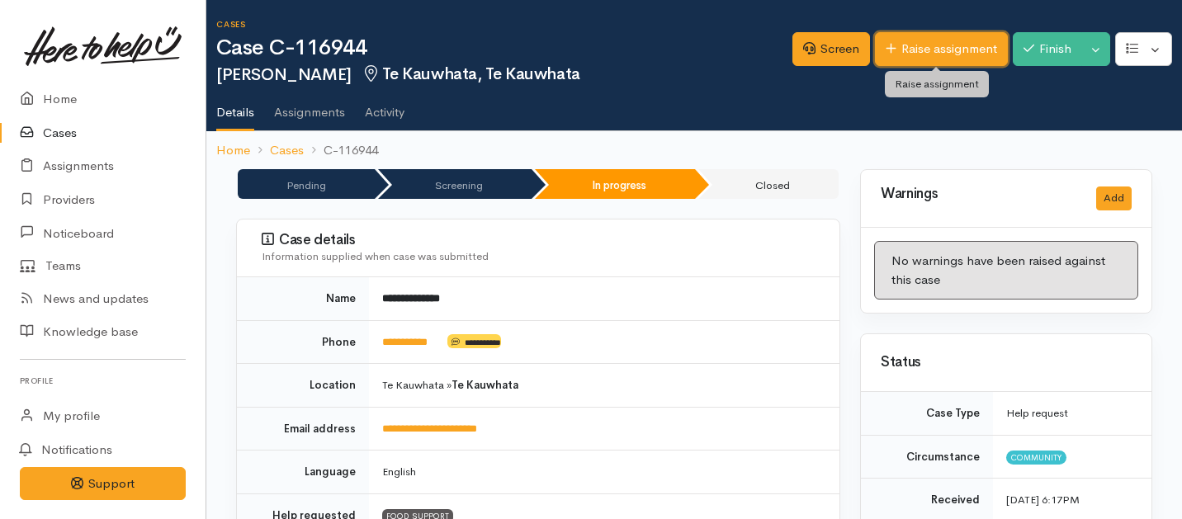
click at [930, 45] on link "Raise assignment" at bounding box center [941, 49] width 133 height 34
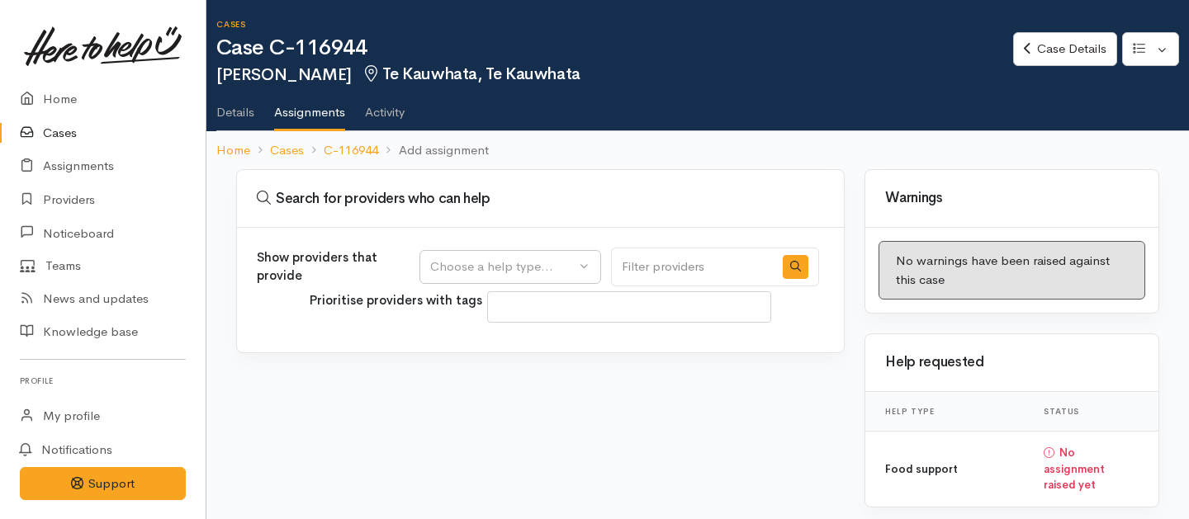
select select
click at [496, 258] on div "Choose a help type..." at bounding box center [502, 267] width 145 height 19
click at [462, 349] on span "Food support" at bounding box center [478, 346] width 77 height 19
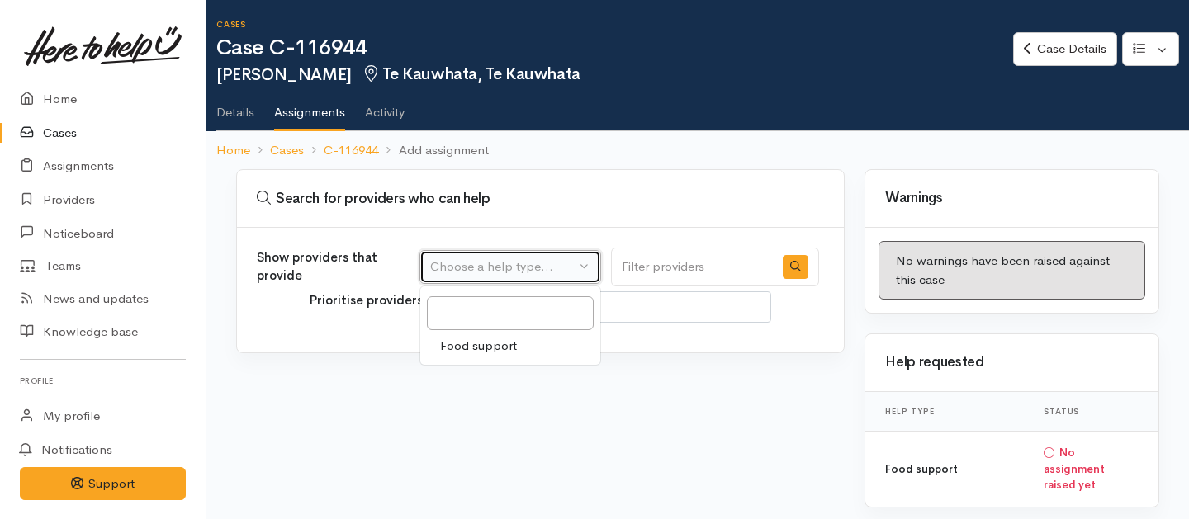
select select "3"
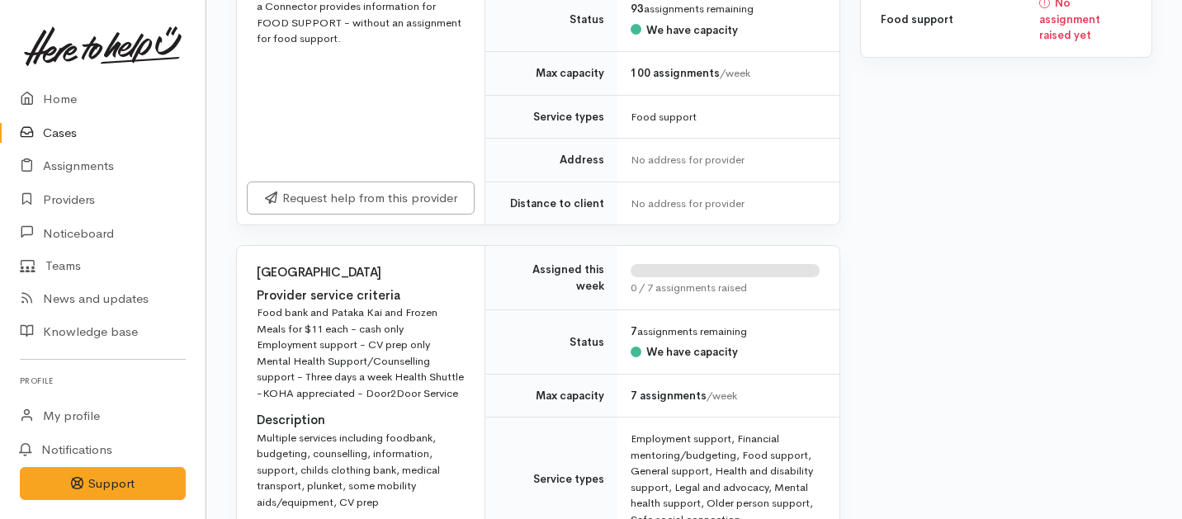
scroll to position [623, 0]
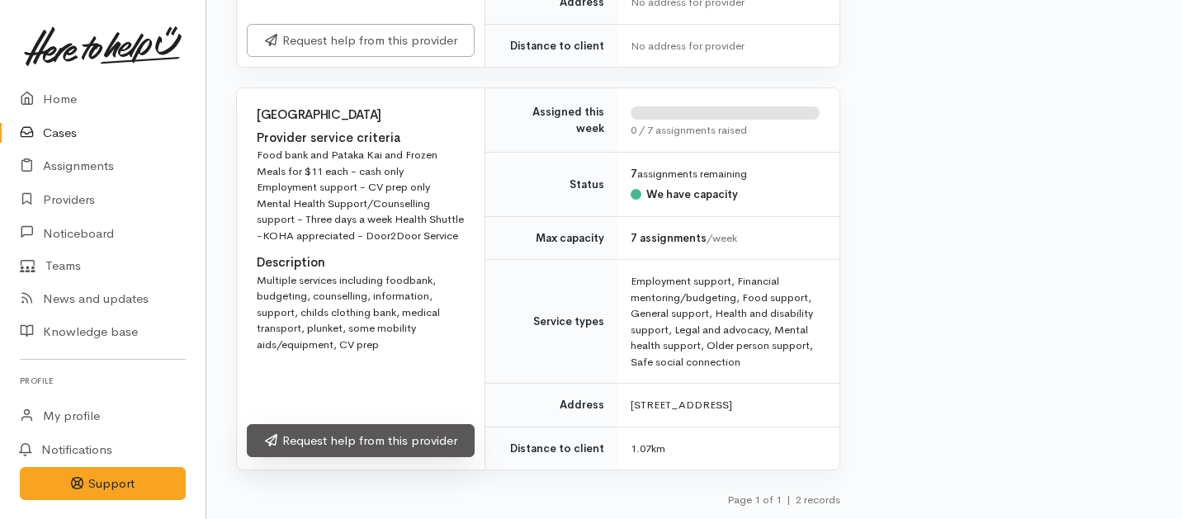
click at [315, 425] on link "Request help from this provider" at bounding box center [361, 441] width 228 height 34
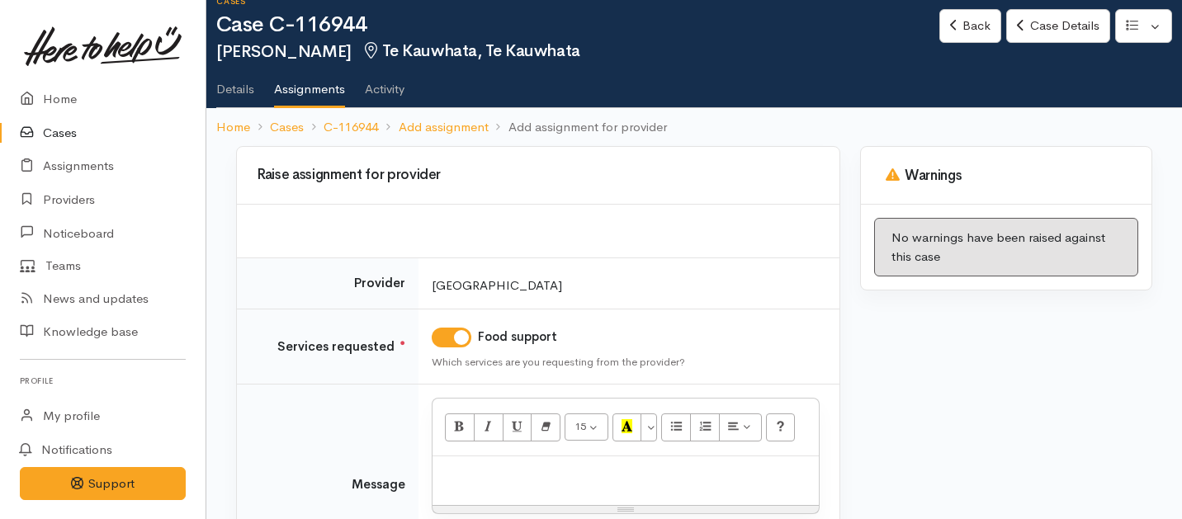
scroll to position [175, 0]
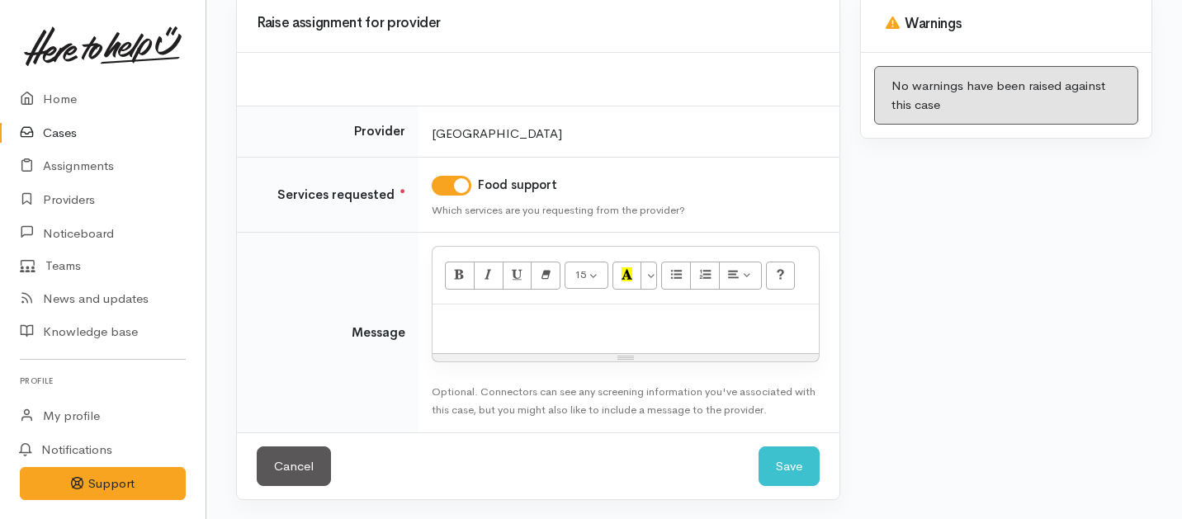
click at [492, 336] on div at bounding box center [625, 329] width 386 height 49
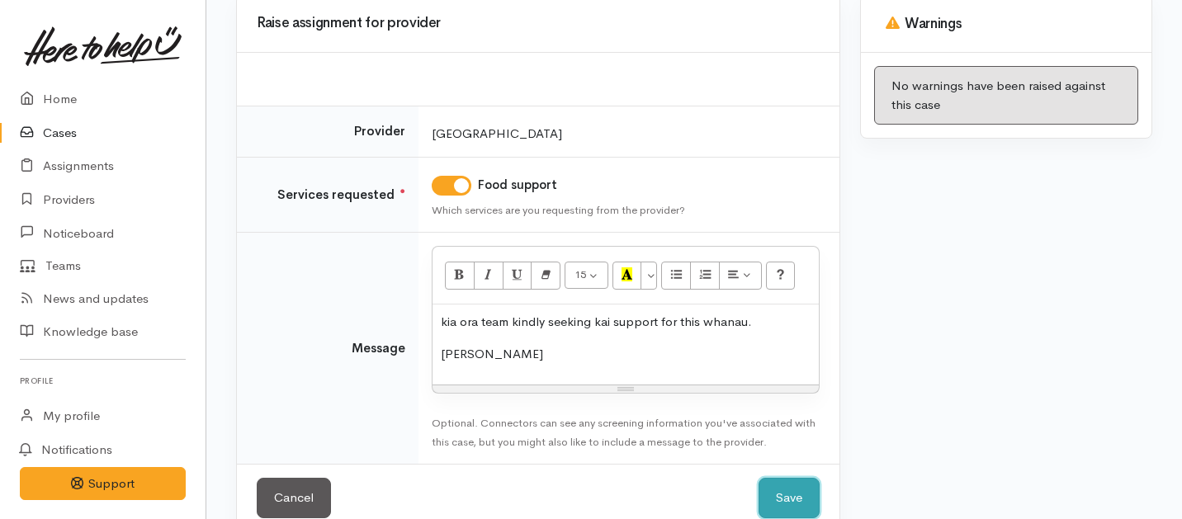
click at [778, 493] on button "Save" at bounding box center [789, 498] width 61 height 40
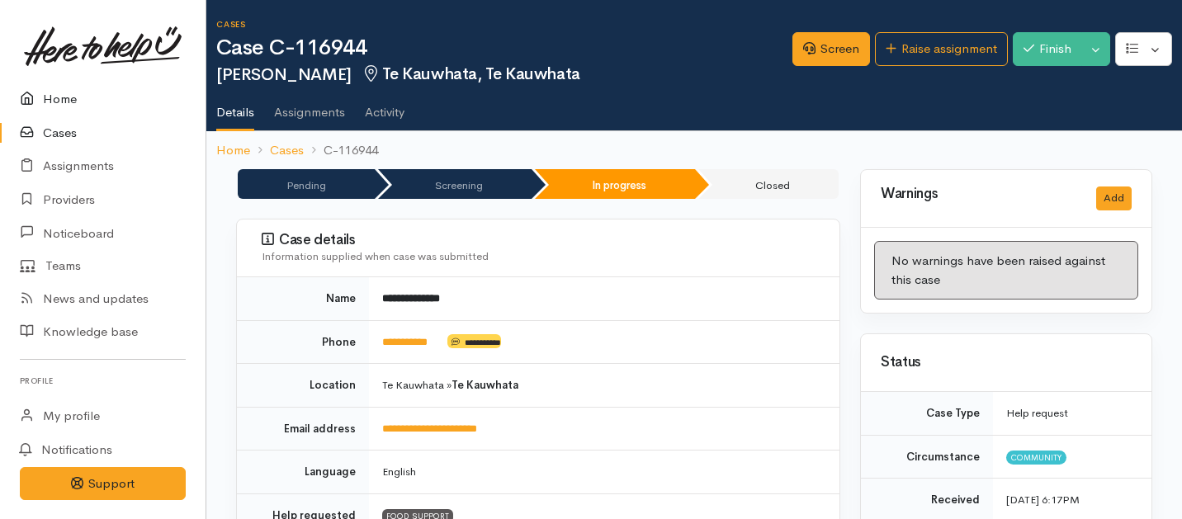
click at [56, 96] on link "Home" at bounding box center [103, 100] width 206 height 34
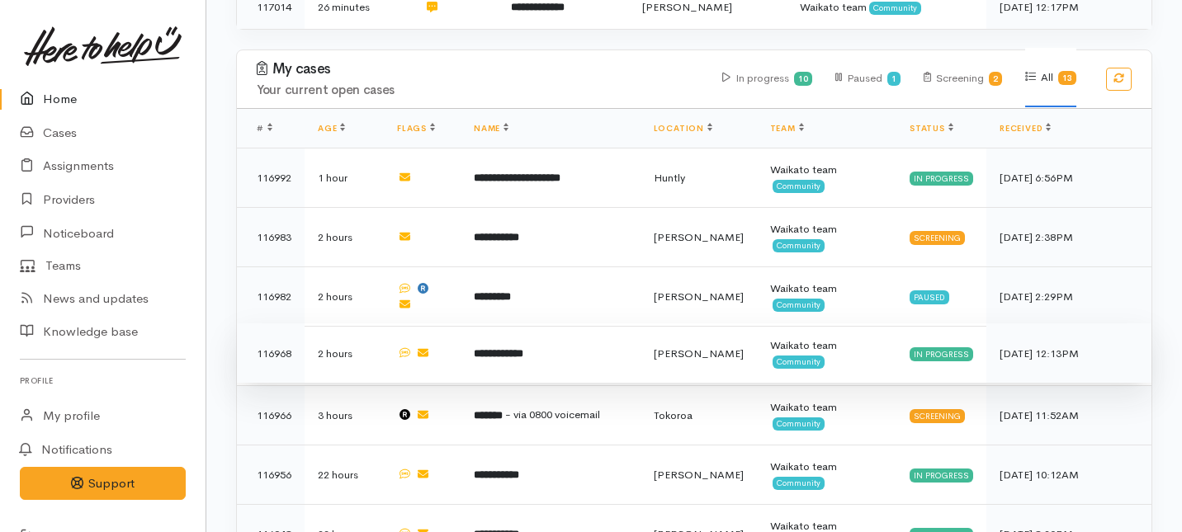
scroll to position [697, 0]
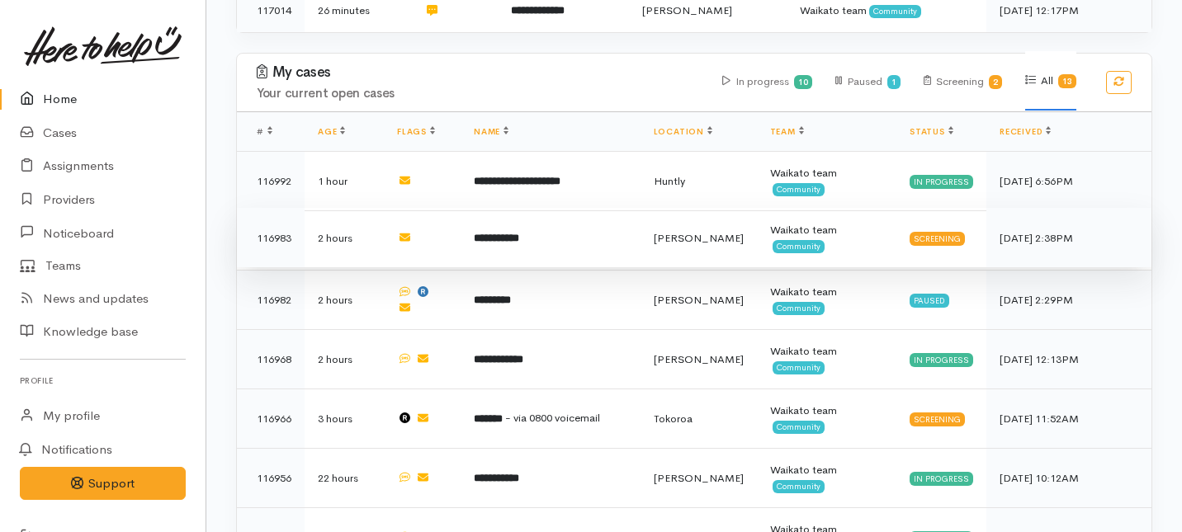
click at [566, 208] on td "**********" at bounding box center [551, 237] width 180 height 59
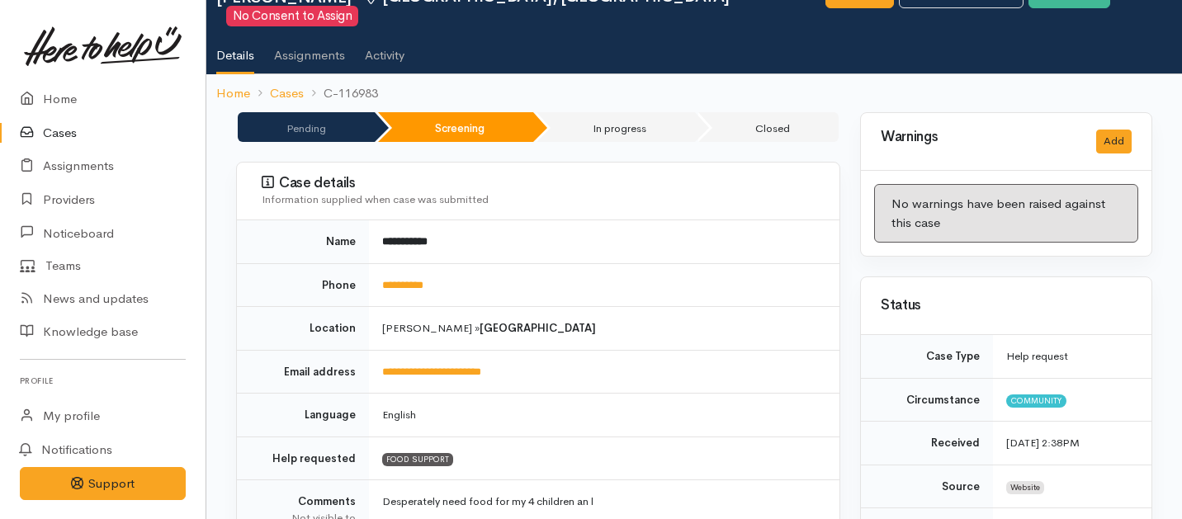
scroll to position [87, 0]
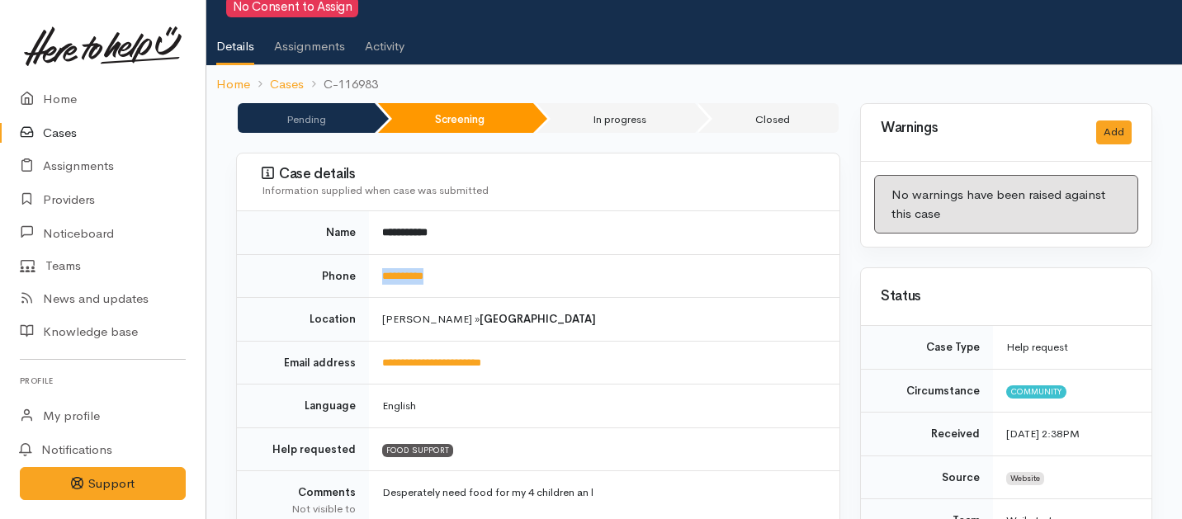
drag, startPoint x: 475, startPoint y: 264, endPoint x: 377, endPoint y: 252, distance: 98.2
click at [377, 254] on td "**********" at bounding box center [604, 276] width 470 height 44
copy link "**********"
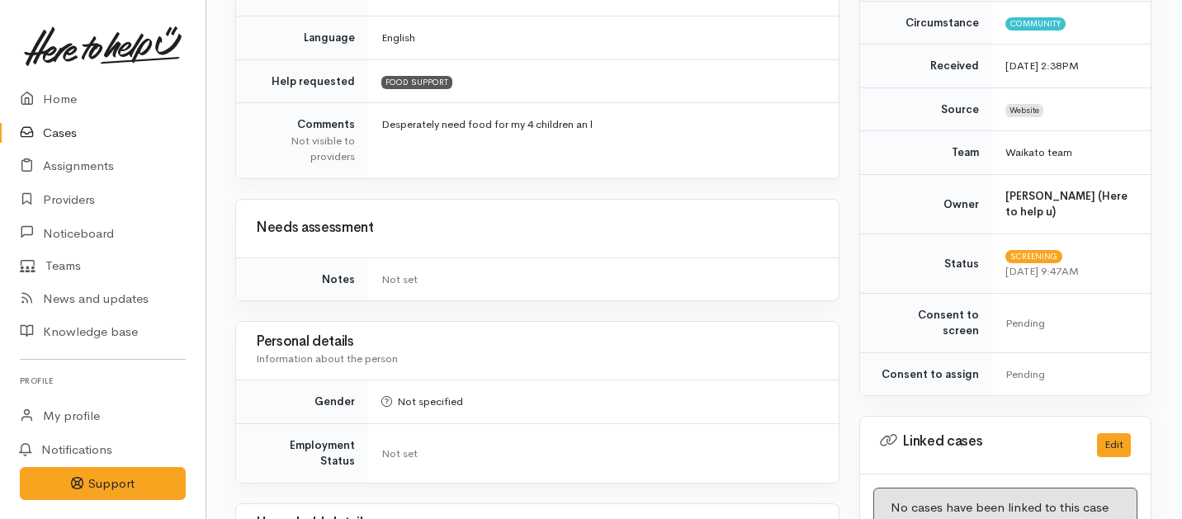
scroll to position [1130, 1]
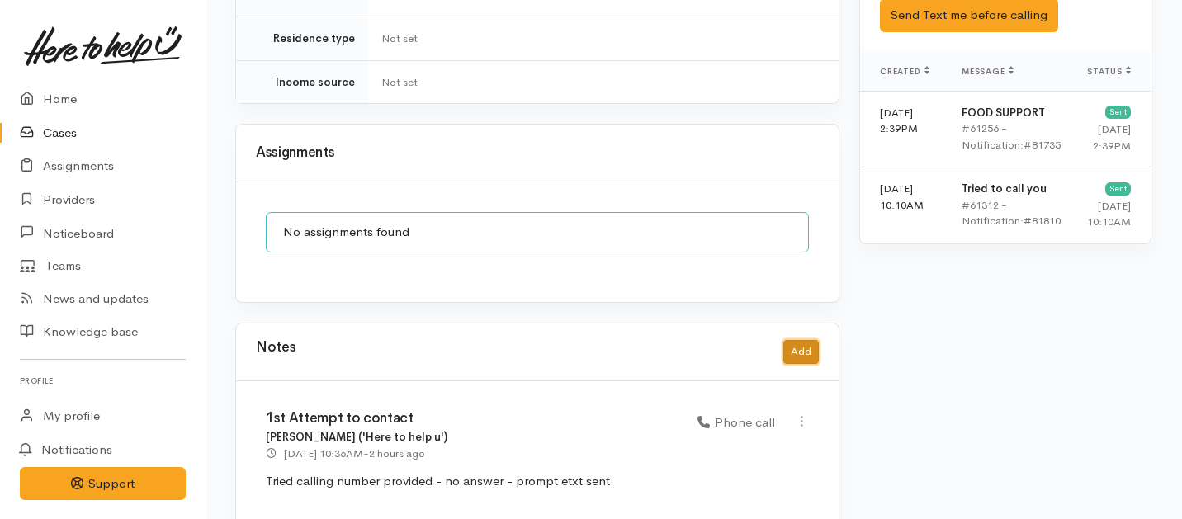
click at [801, 340] on button "Add" at bounding box center [800, 352] width 35 height 24
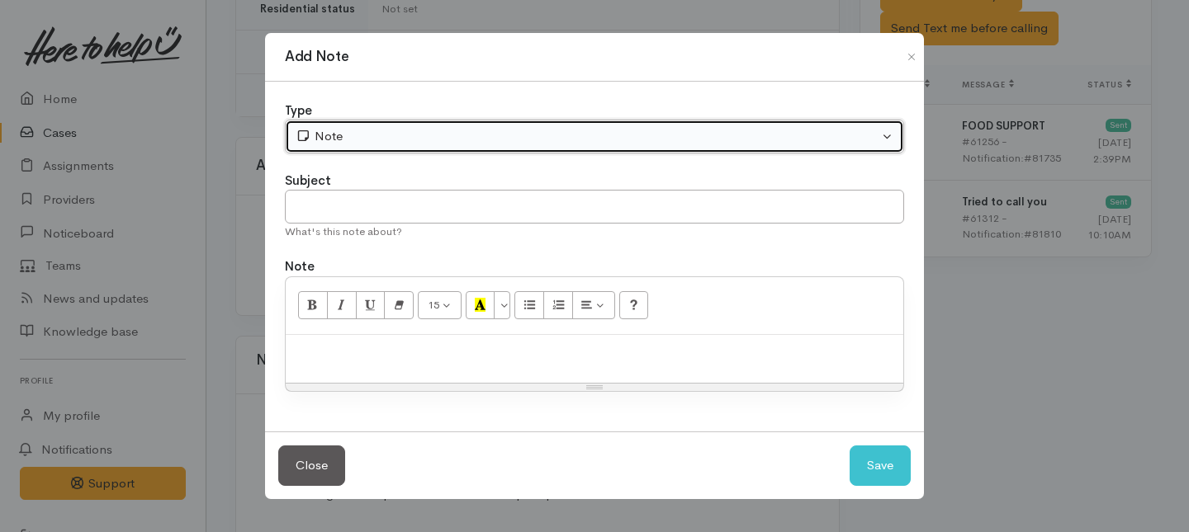
click at [840, 134] on div "Note" at bounding box center [586, 136] width 583 height 19
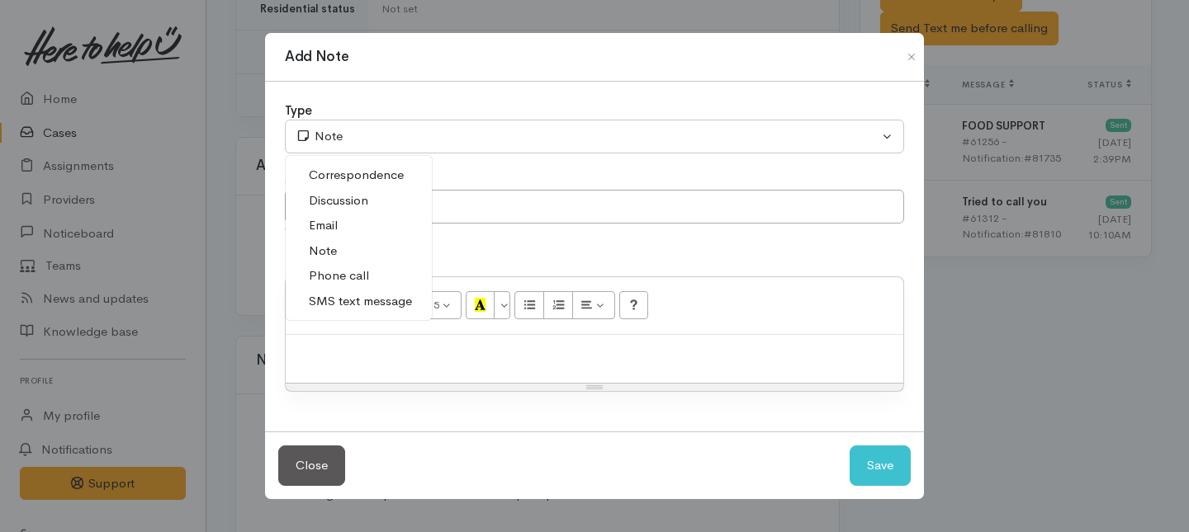
click at [303, 278] on link "Phone call" at bounding box center [359, 276] width 146 height 26
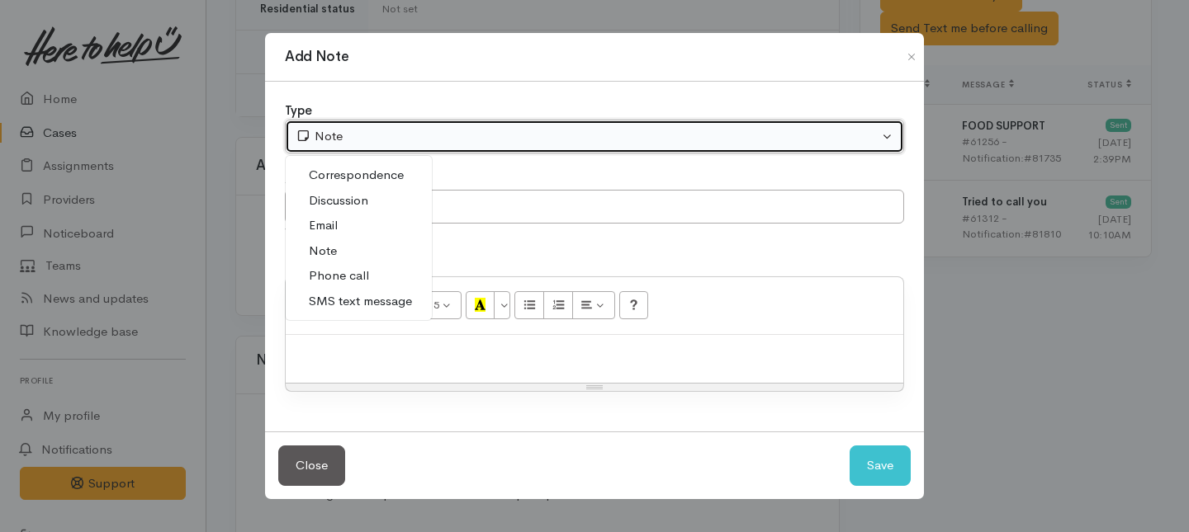
select select "3"
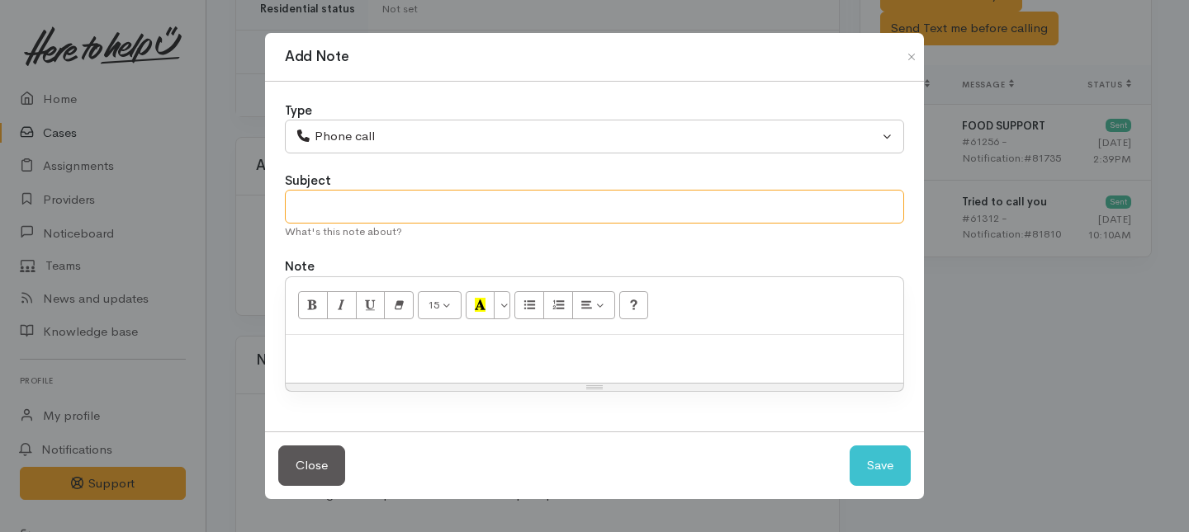
click at [359, 218] on input "text" at bounding box center [594, 207] width 619 height 34
type input "2nd Attempt to contact"
click at [391, 379] on div at bounding box center [594, 359] width 617 height 49
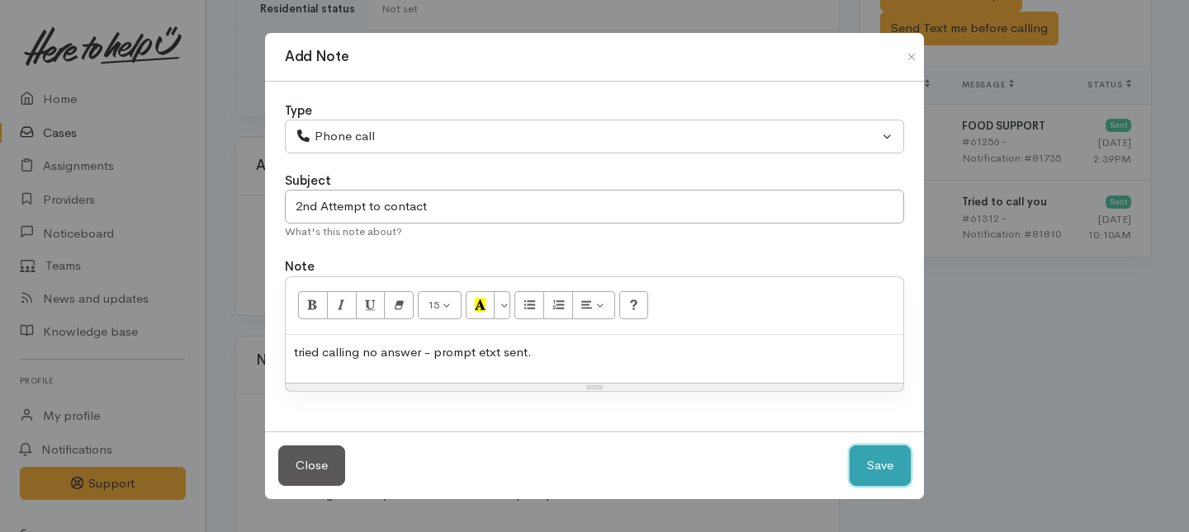
click at [895, 475] on button "Save" at bounding box center [879, 466] width 61 height 40
select select "1"
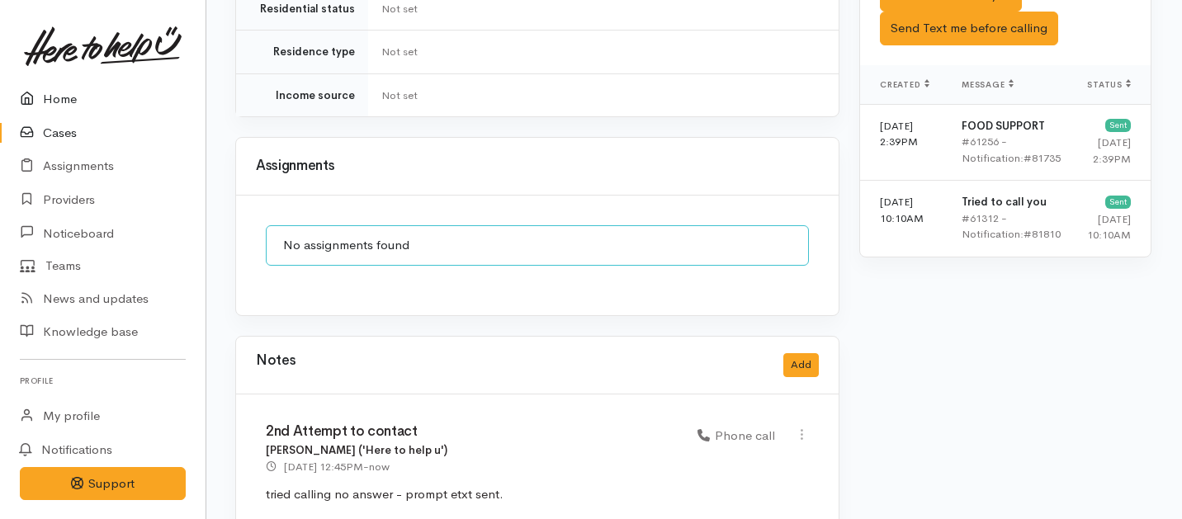
click at [67, 99] on link "Home" at bounding box center [103, 100] width 206 height 34
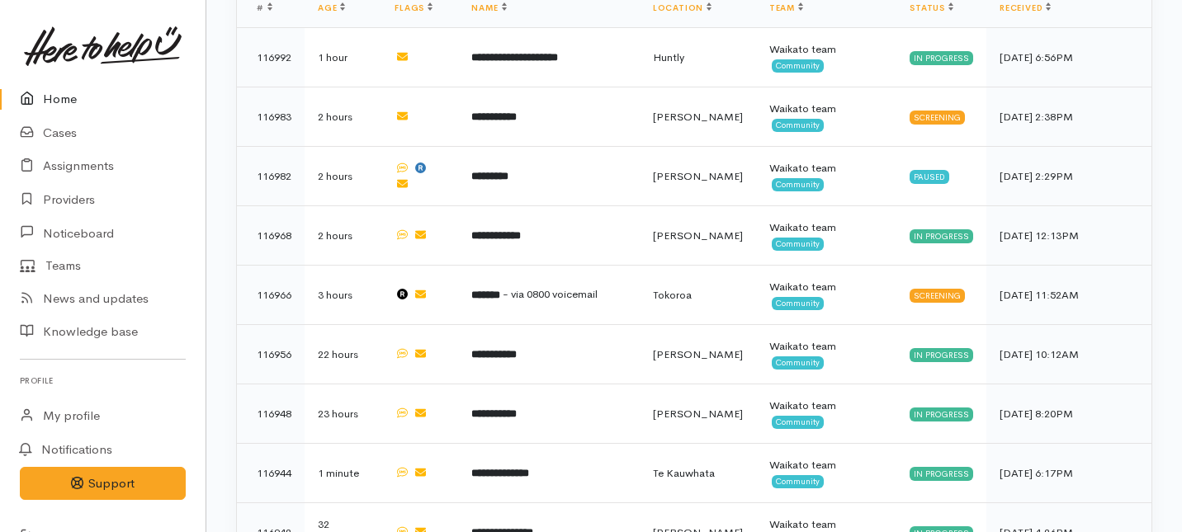
scroll to position [819, 0]
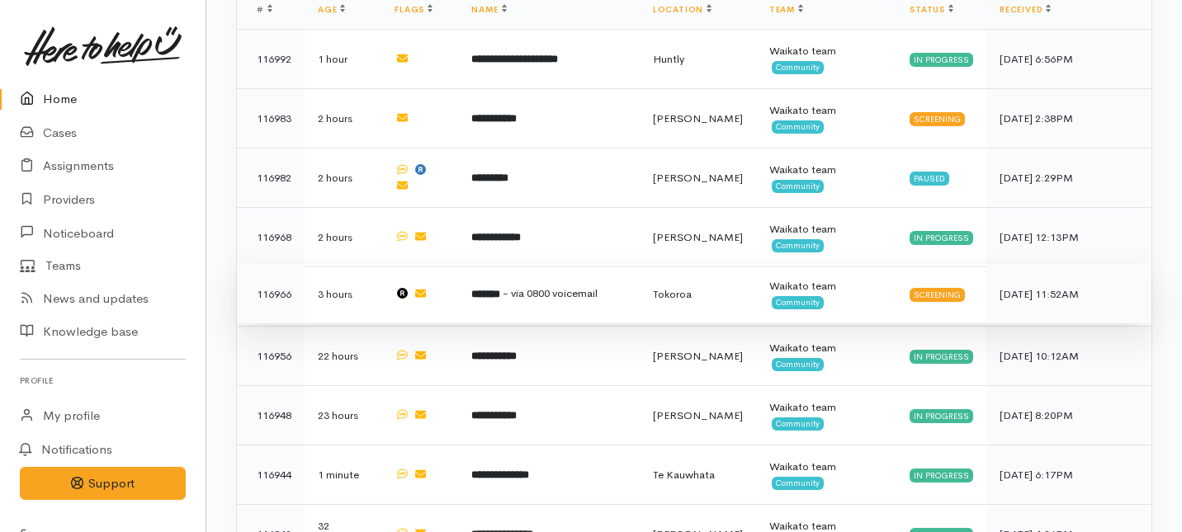
click at [484, 264] on td "******* - via 0800 voicemail" at bounding box center [548, 293] width 181 height 59
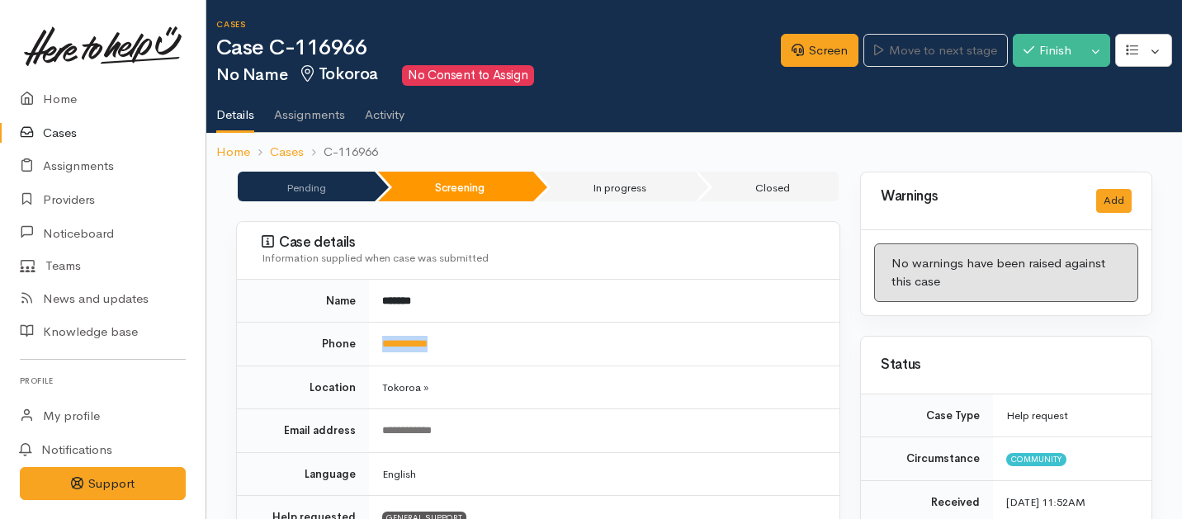
drag, startPoint x: 476, startPoint y: 347, endPoint x: 377, endPoint y: 347, distance: 99.0
click at [377, 347] on td "**********" at bounding box center [604, 345] width 470 height 44
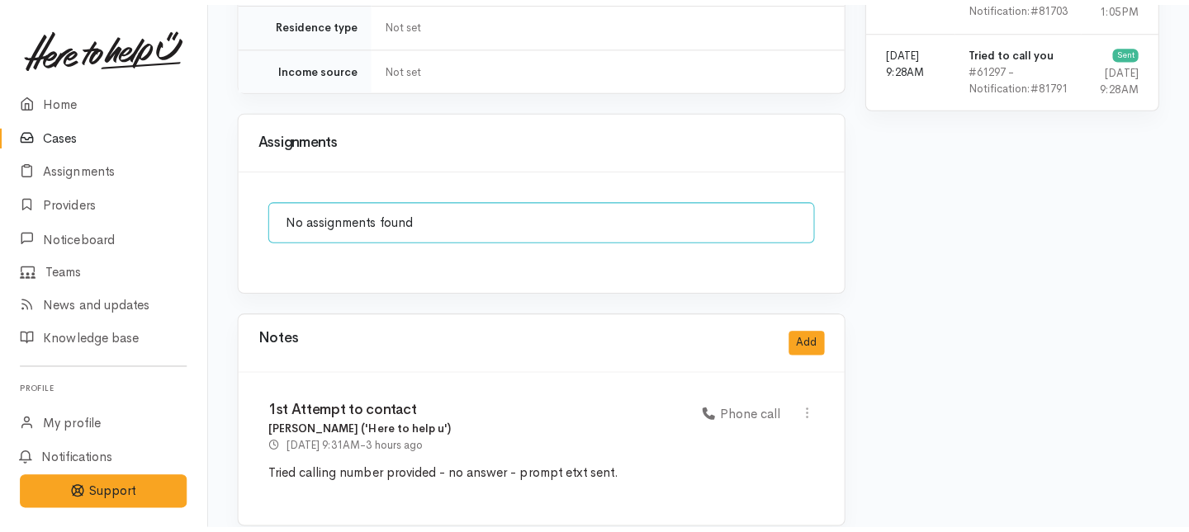
scroll to position [1071, 0]
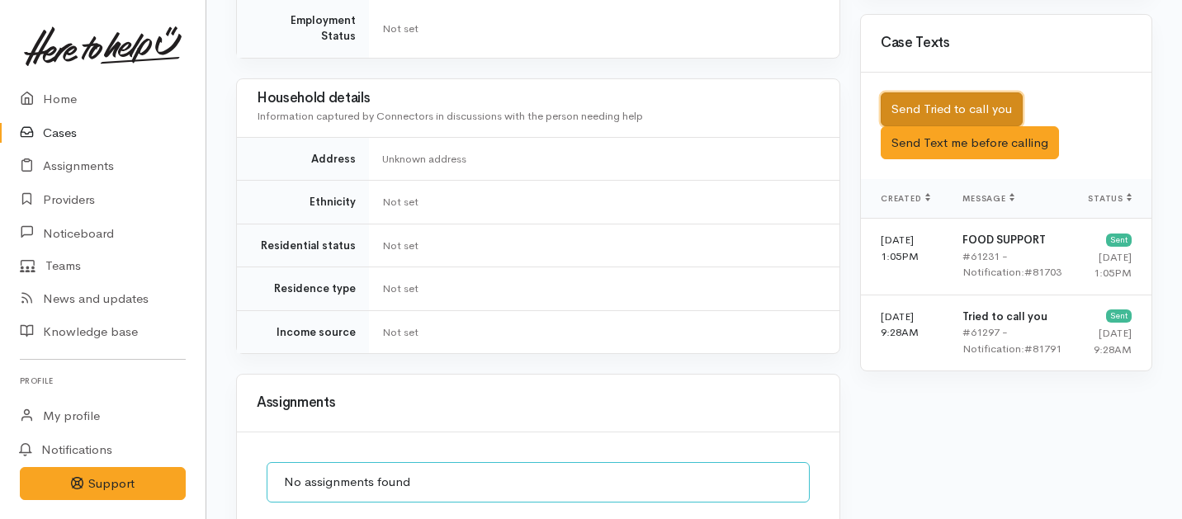
click at [948, 92] on button "Send Tried to call you" at bounding box center [952, 109] width 142 height 34
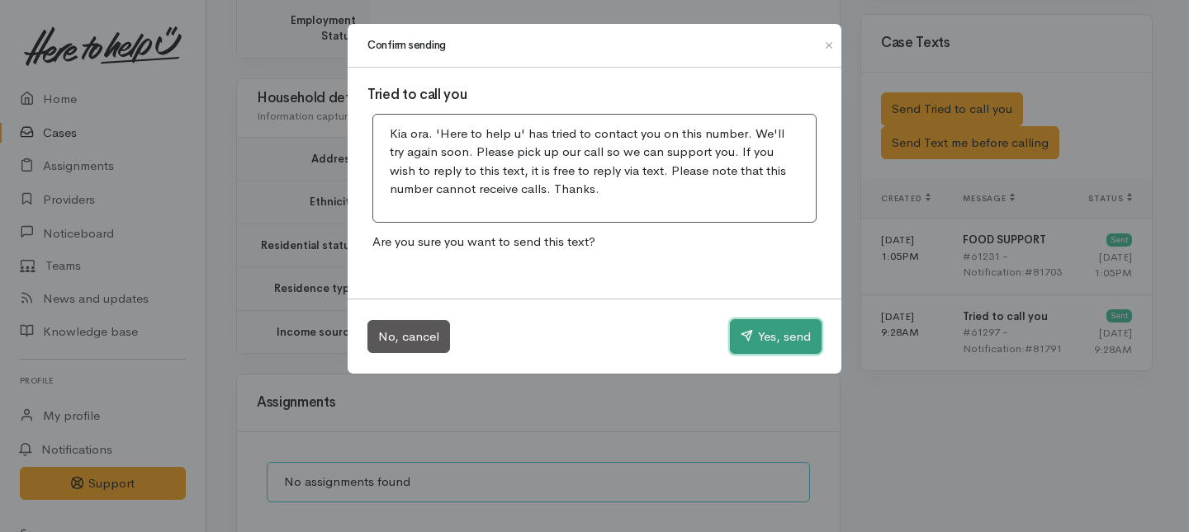
click at [794, 338] on button "Yes, send" at bounding box center [776, 336] width 92 height 35
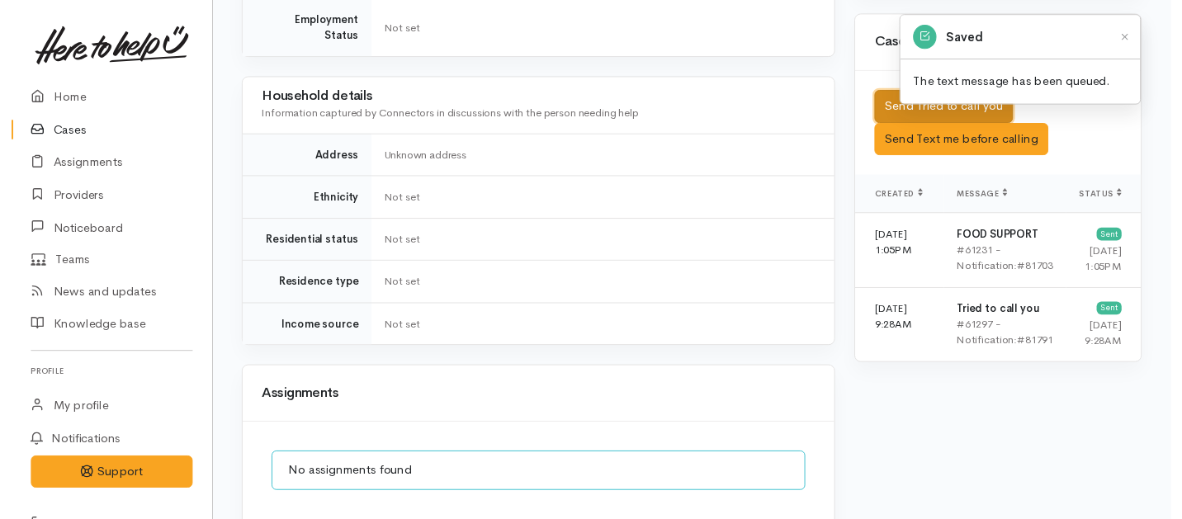
scroll to position [1339, 0]
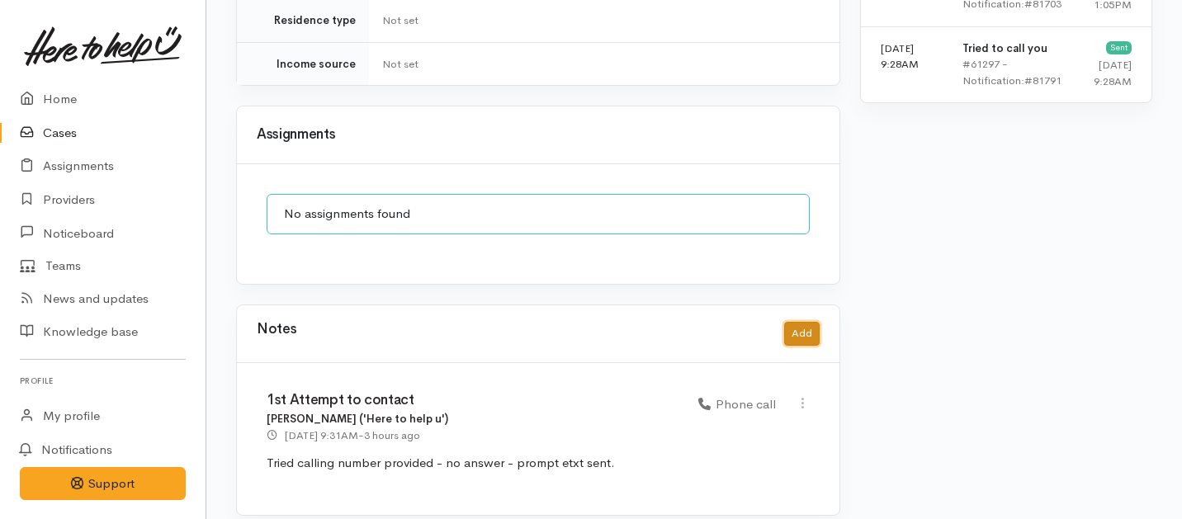
click at [799, 322] on button "Add" at bounding box center [801, 334] width 35 height 24
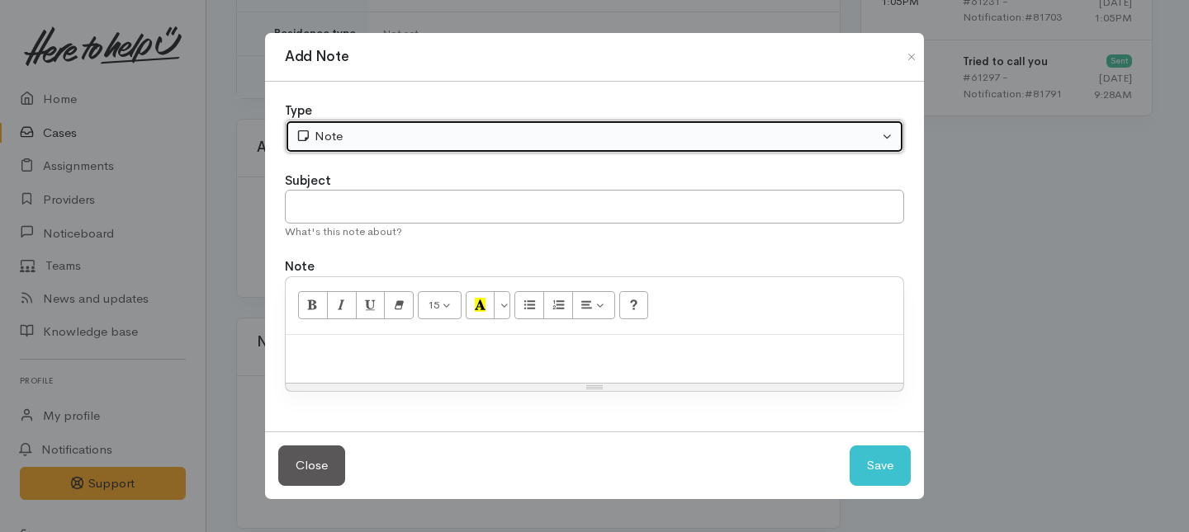
click at [389, 132] on div "Note" at bounding box center [586, 136] width 583 height 19
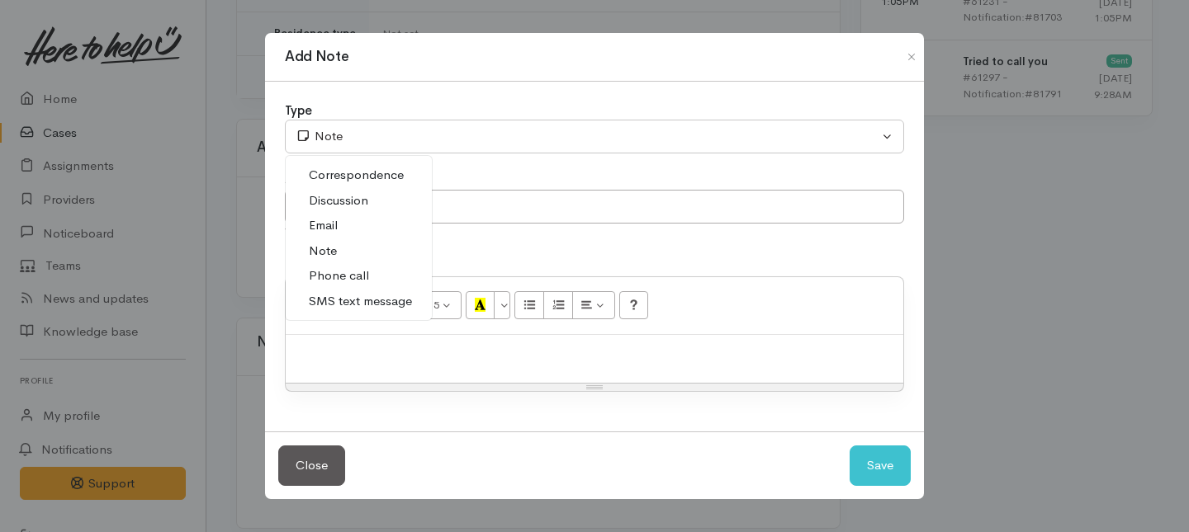
click at [327, 272] on span "Phone call" at bounding box center [339, 276] width 60 height 19
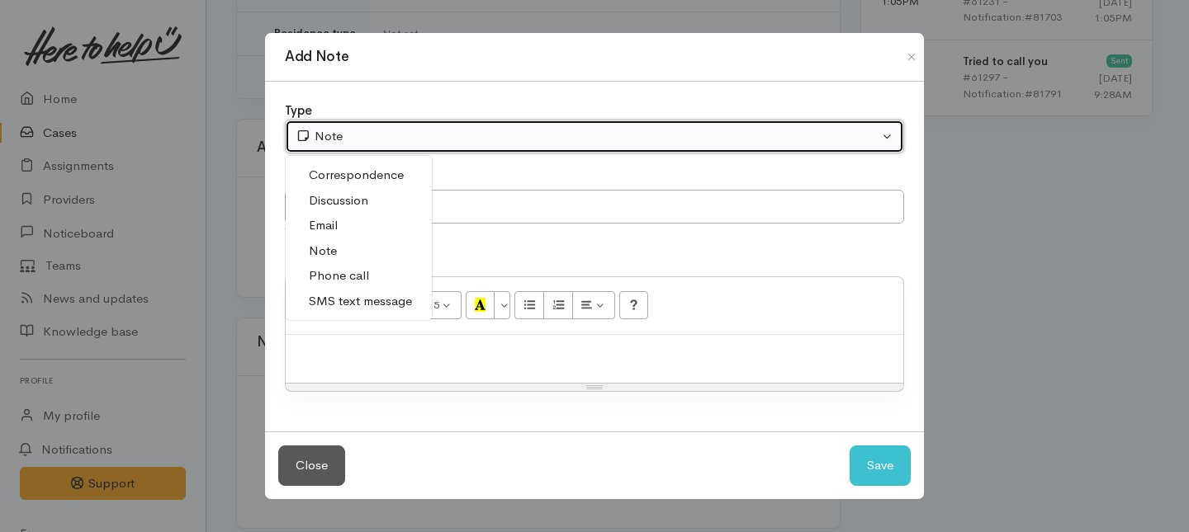
select select "3"
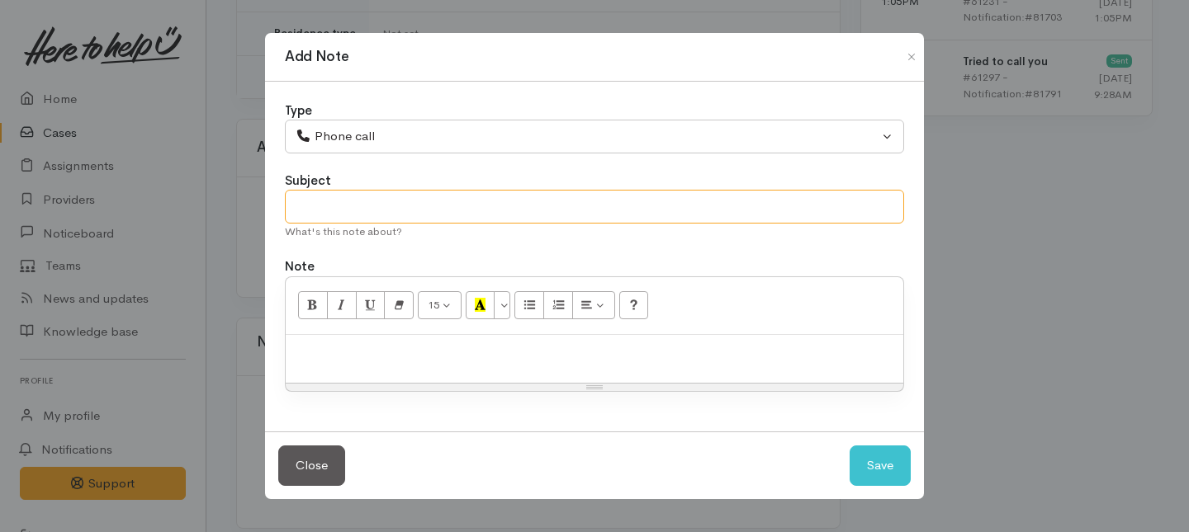
click at [324, 195] on input "text" at bounding box center [594, 207] width 619 height 34
type input "2nd Attempt to contact"
click at [354, 347] on p at bounding box center [594, 352] width 601 height 19
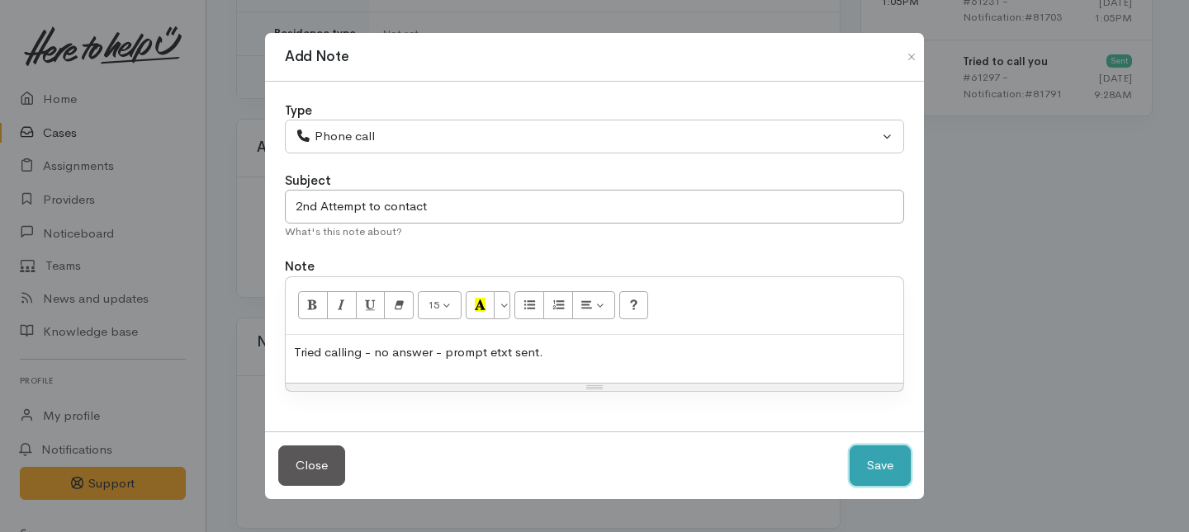
click at [887, 466] on button "Save" at bounding box center [879, 466] width 61 height 40
select select "1"
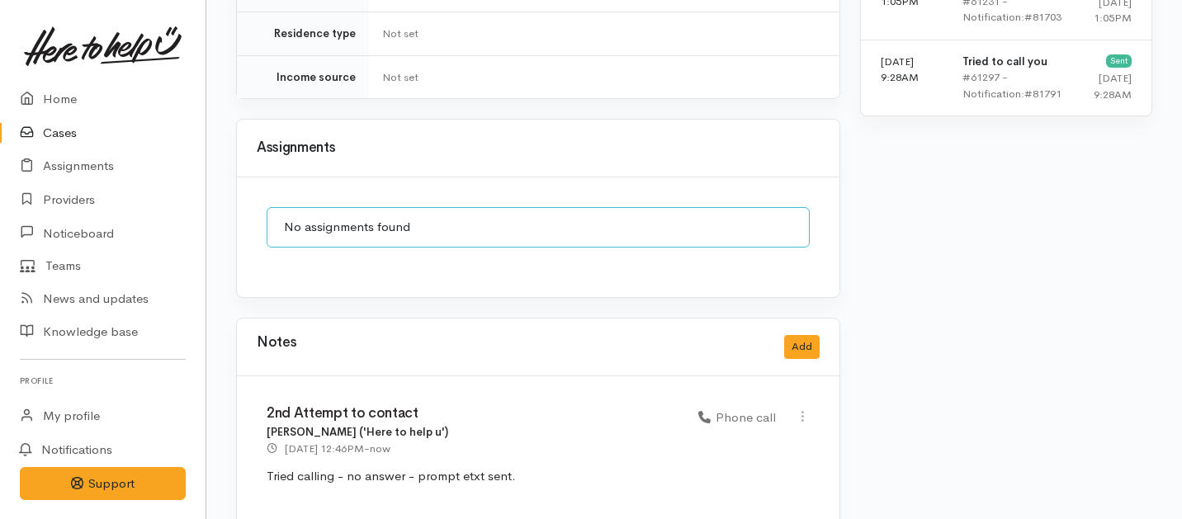
scroll to position [1491, 0]
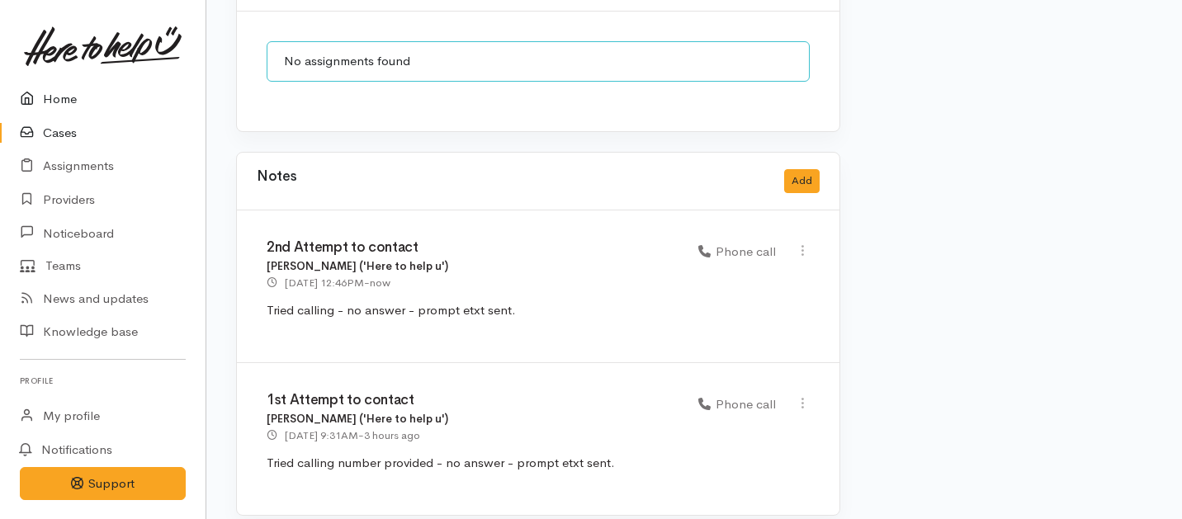
click at [51, 95] on link "Home" at bounding box center [103, 100] width 206 height 34
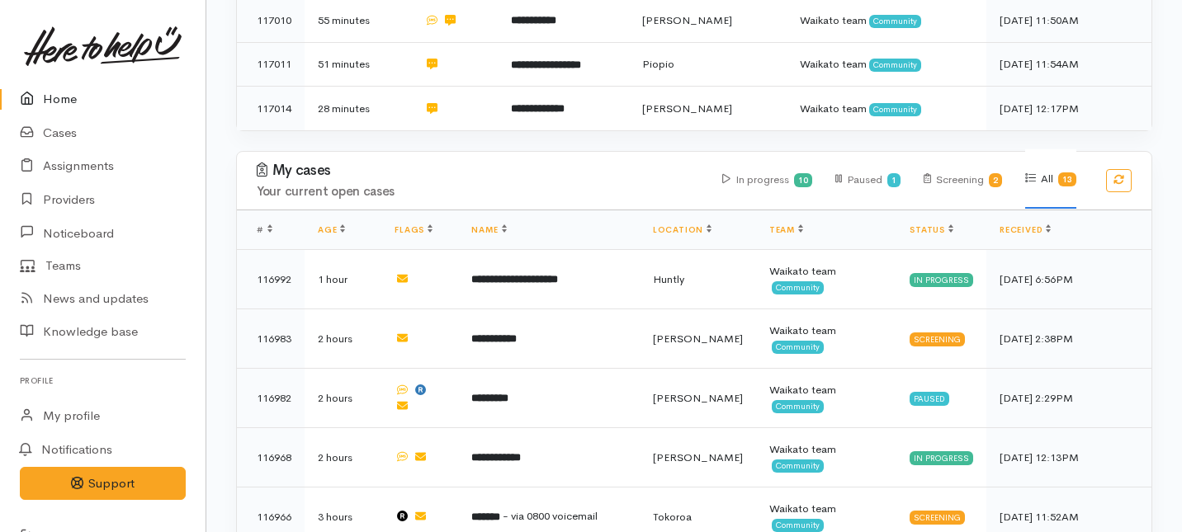
scroll to position [560, 0]
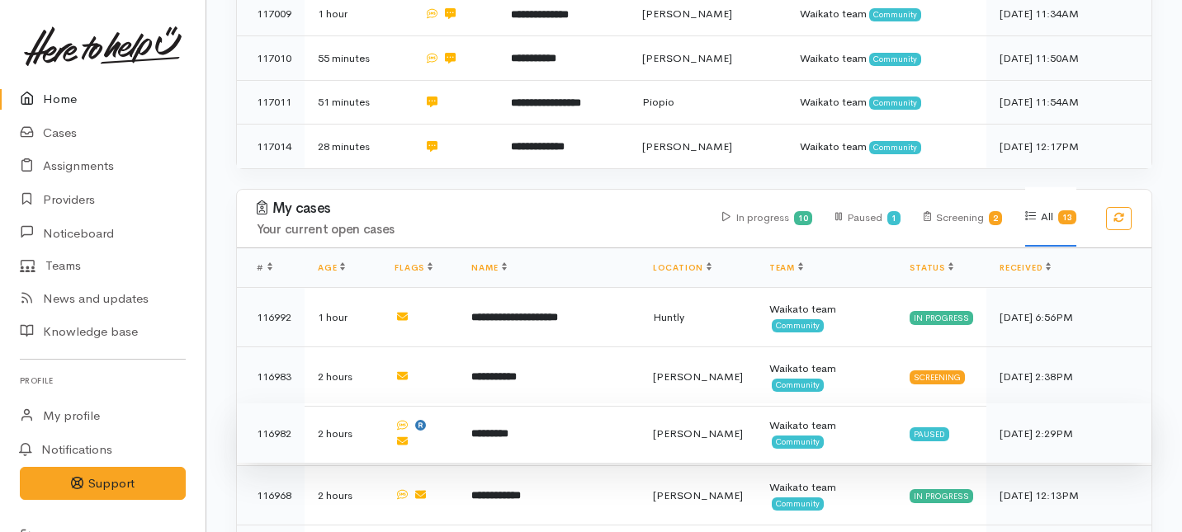
click at [543, 404] on td "*********" at bounding box center [548, 433] width 181 height 59
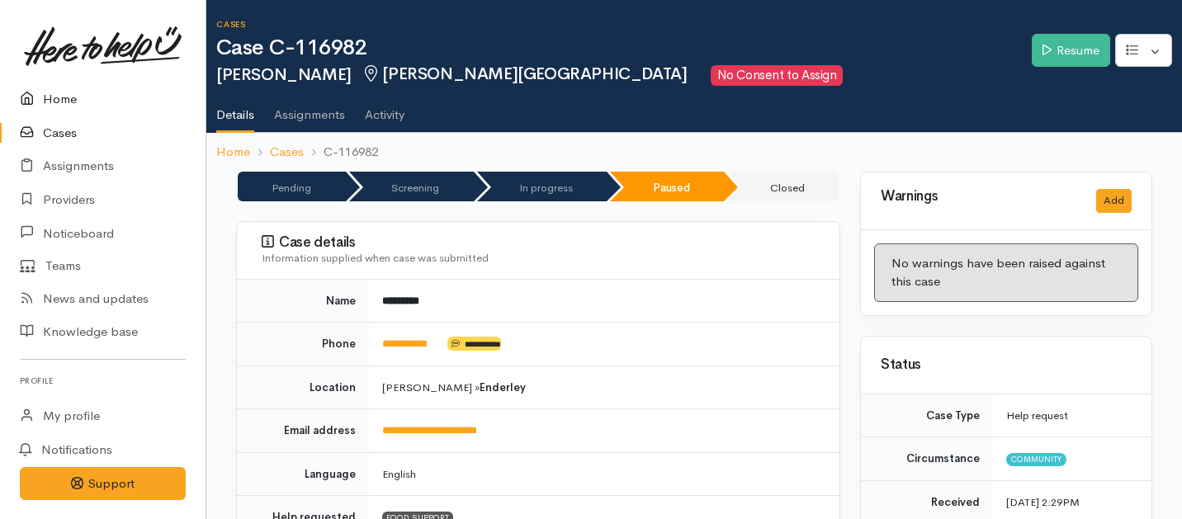
click at [54, 97] on link "Home" at bounding box center [103, 100] width 206 height 34
